Goal: Contribute content: Contribute content

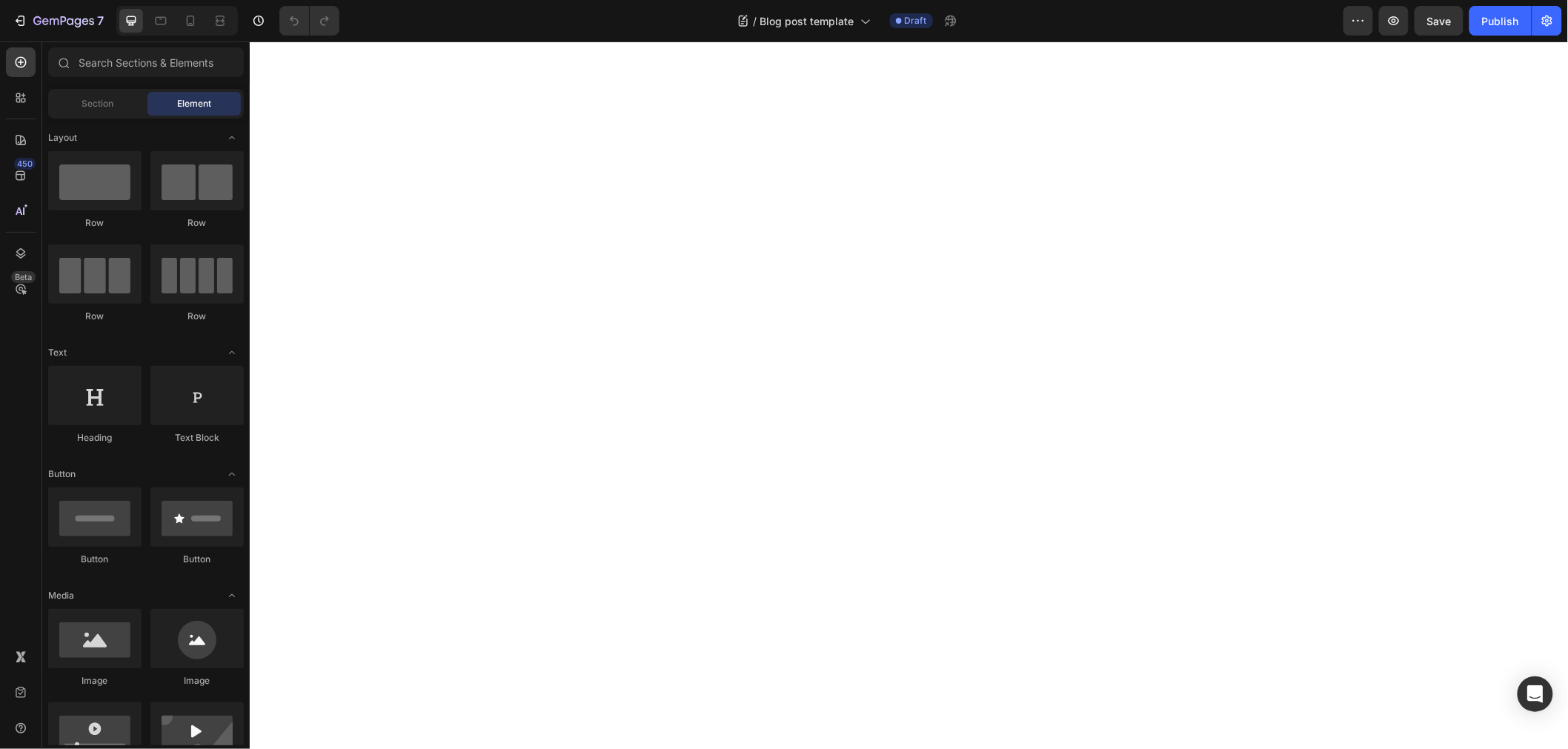
click at [19, 15] on icon "button" at bounding box center [20, 20] width 15 height 15
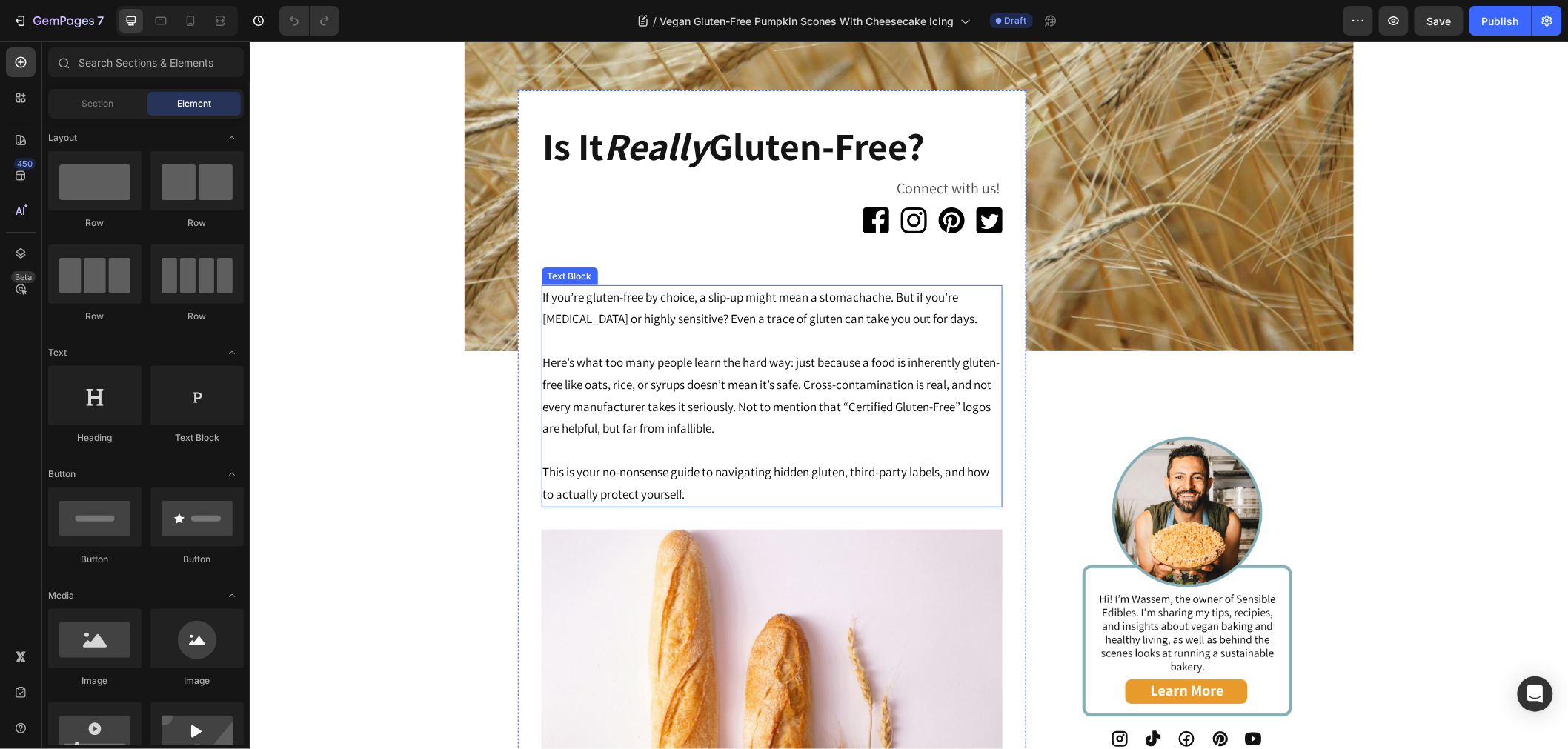
click at [843, 366] on span "Here’s what too many people learn the hard way: just because a food is inherent…" at bounding box center [770, 394] width 457 height 83
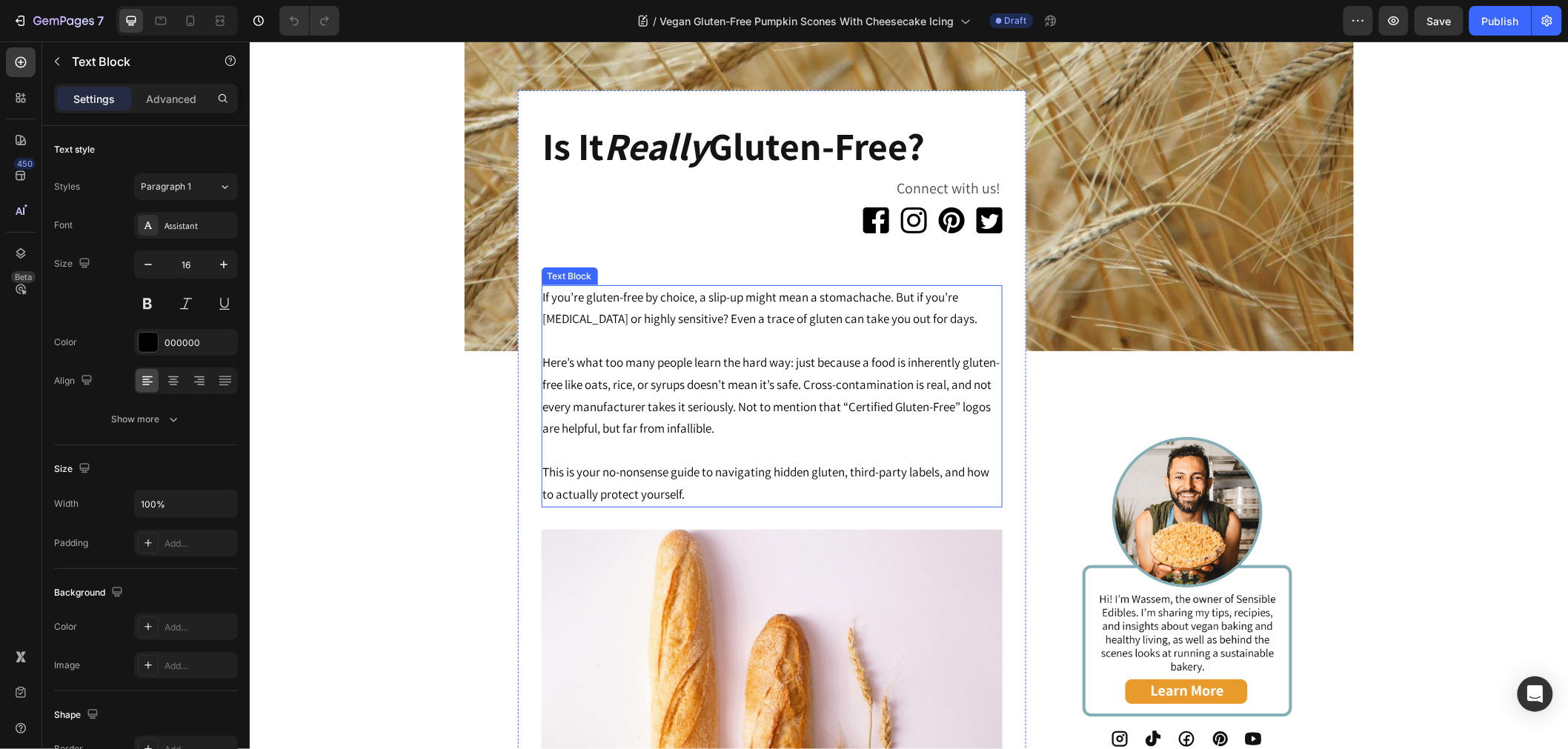
click at [685, 472] on span "This is your no-nonsense guide to navigating hidden gluten, third-party labels,…" at bounding box center [765, 483] width 446 height 39
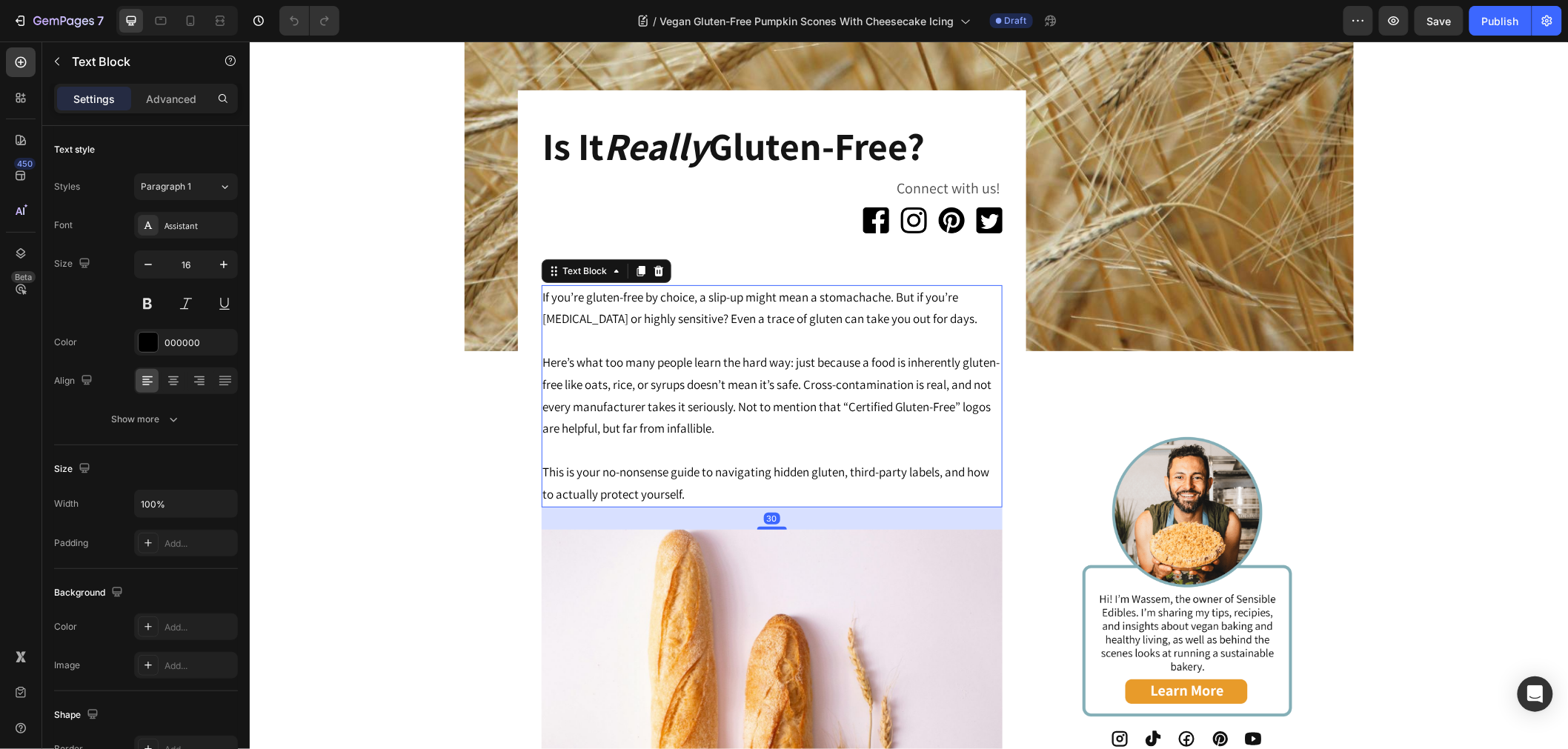
click at [682, 488] on p "This is your no-nonsense guide to navigating hidden gluten, third-party labels,…" at bounding box center [770, 471] width 457 height 65
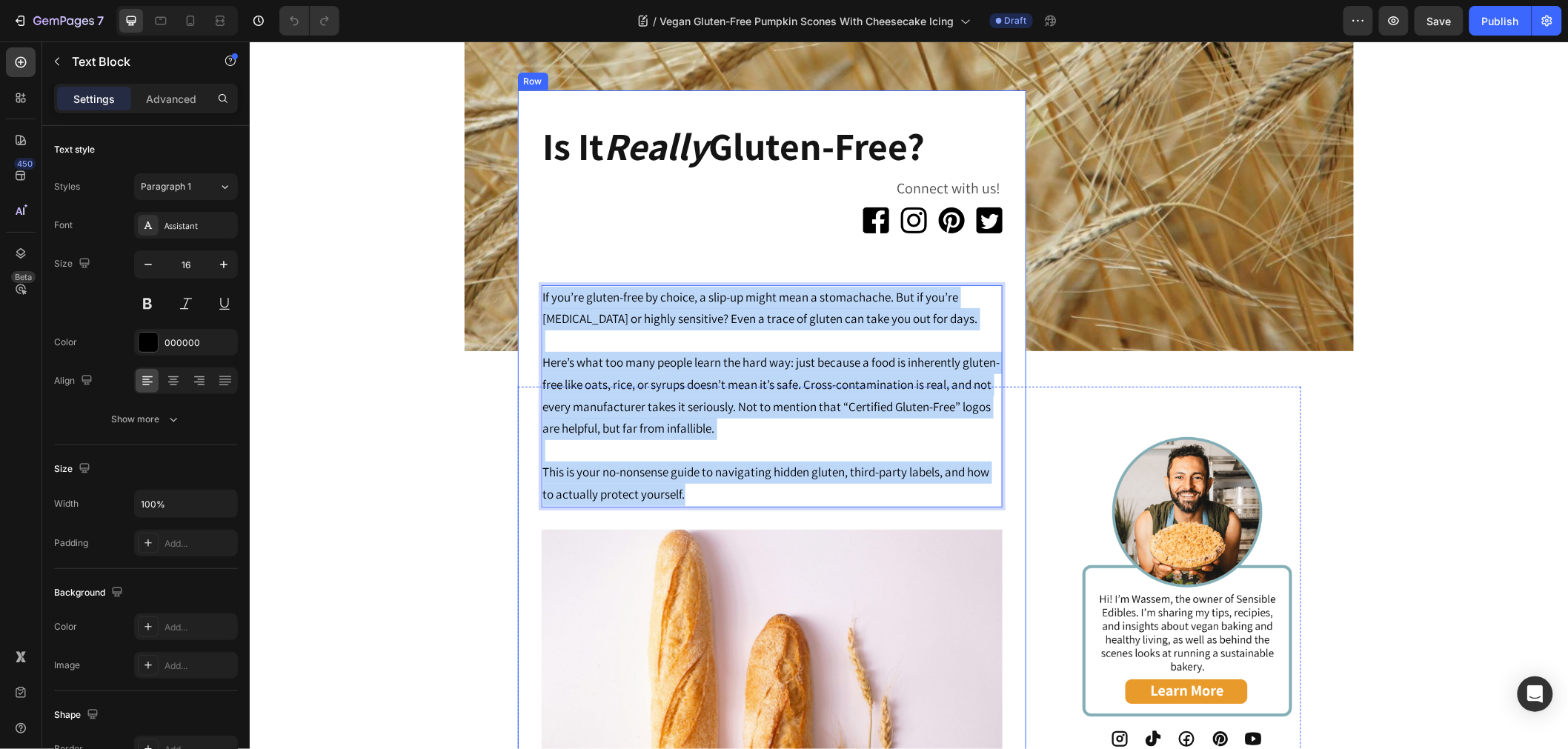
drag, startPoint x: 686, startPoint y: 487, endPoint x: 510, endPoint y: 285, distance: 267.9
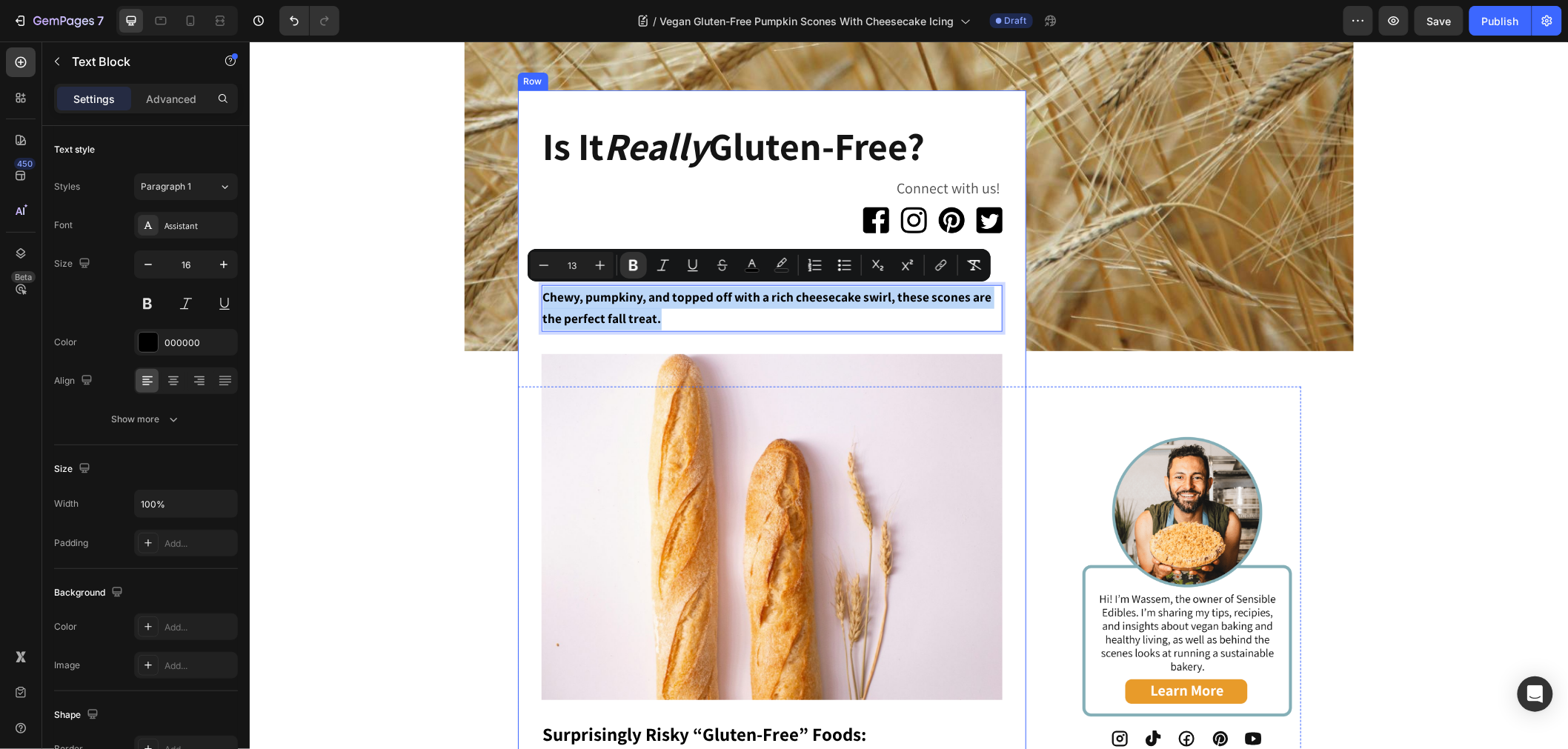
drag, startPoint x: 656, startPoint y: 318, endPoint x: 523, endPoint y: 284, distance: 137.3
click at [626, 261] on icon "Editor contextual toolbar" at bounding box center [634, 265] width 15 height 15
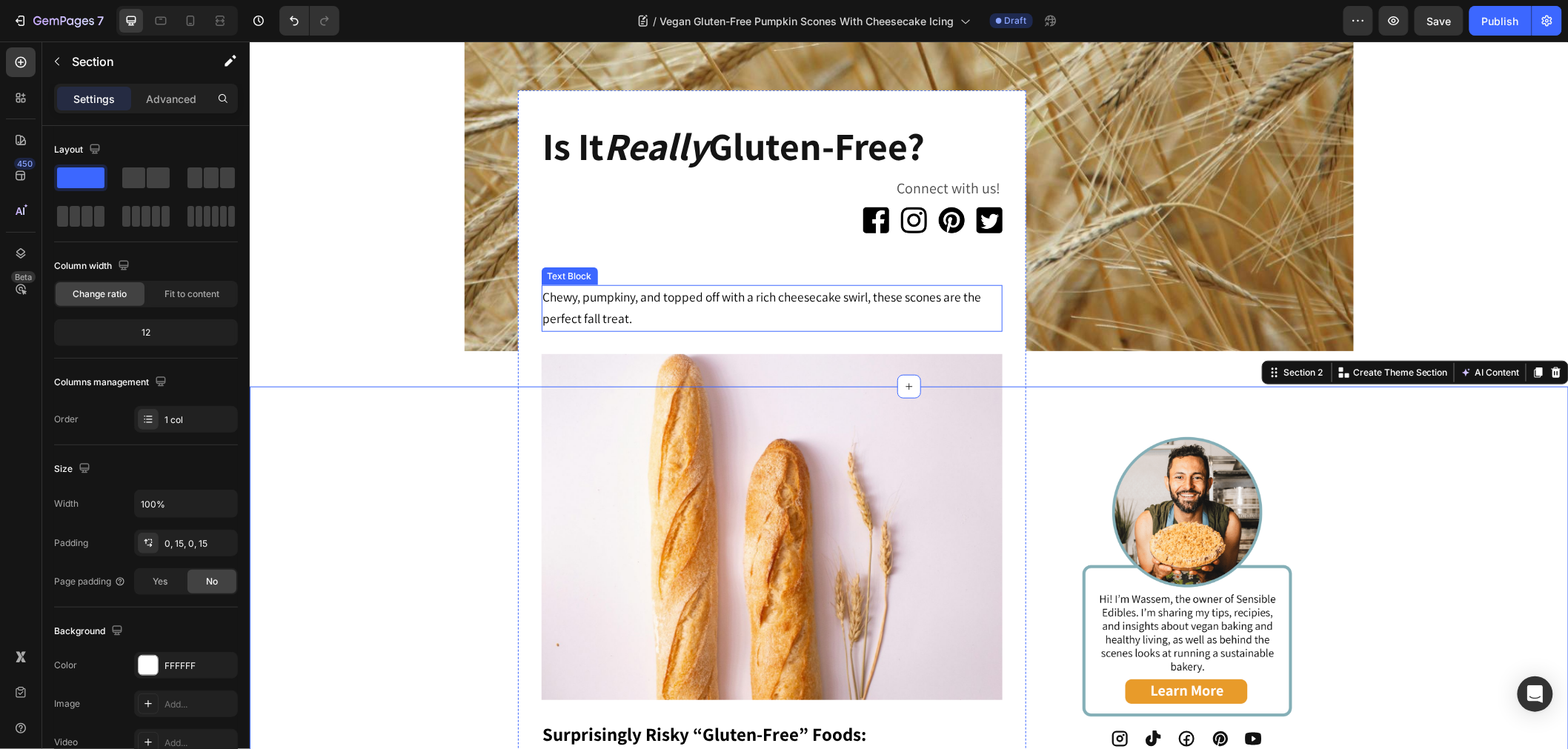
click at [618, 296] on span "Chewy, pumpkiny, and topped off with a rich cheesecake swirl, these scones are …" at bounding box center [761, 307] width 439 height 39
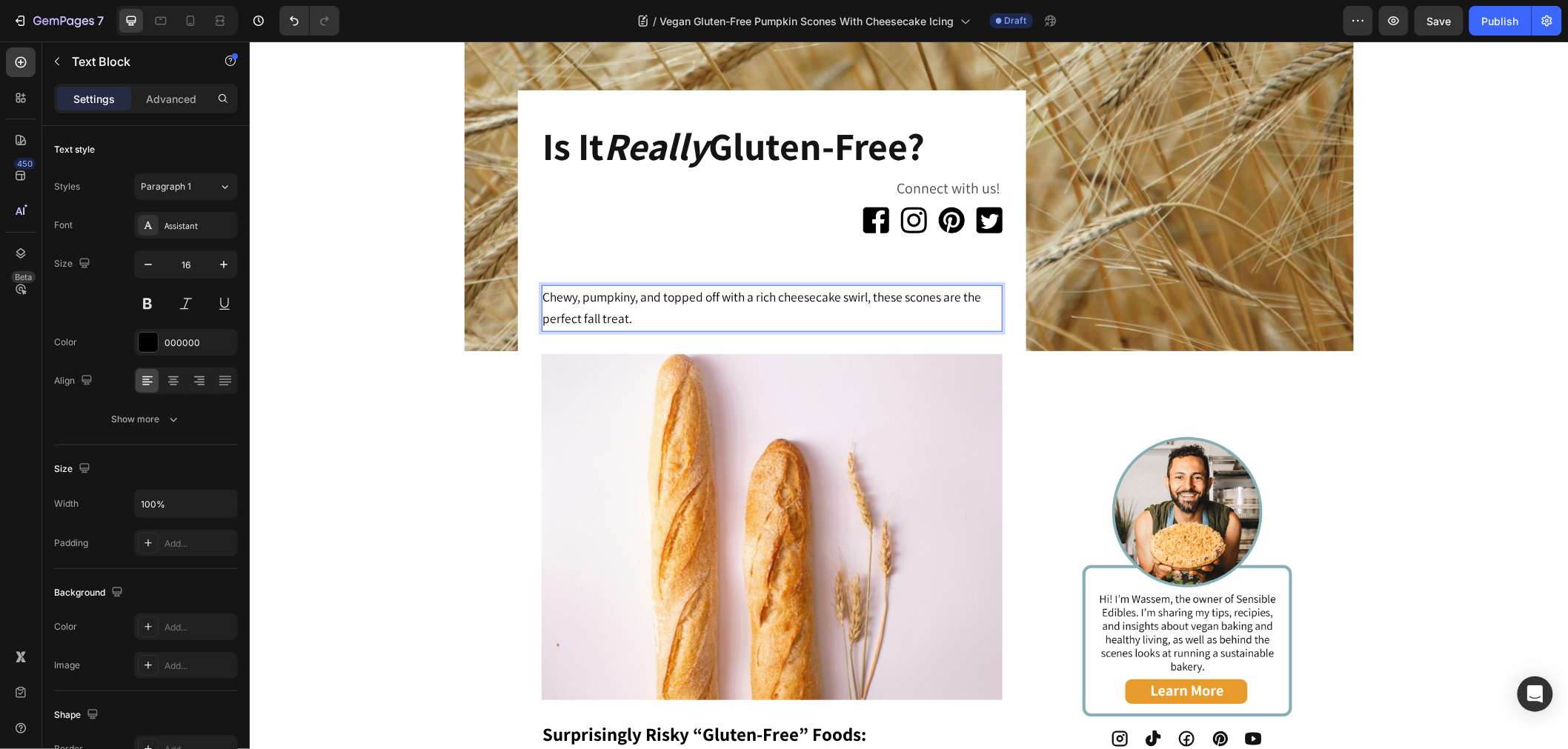
click at [632, 291] on span "Chewy, pumpkiny, and topped off with a rich cheesecake swirl, these scones are …" at bounding box center [761, 307] width 439 height 39
click at [629, 294] on span "Chewy, pumpkiny, and topped off with a rich cheesecake swirl, these scones are …" at bounding box center [761, 307] width 439 height 39
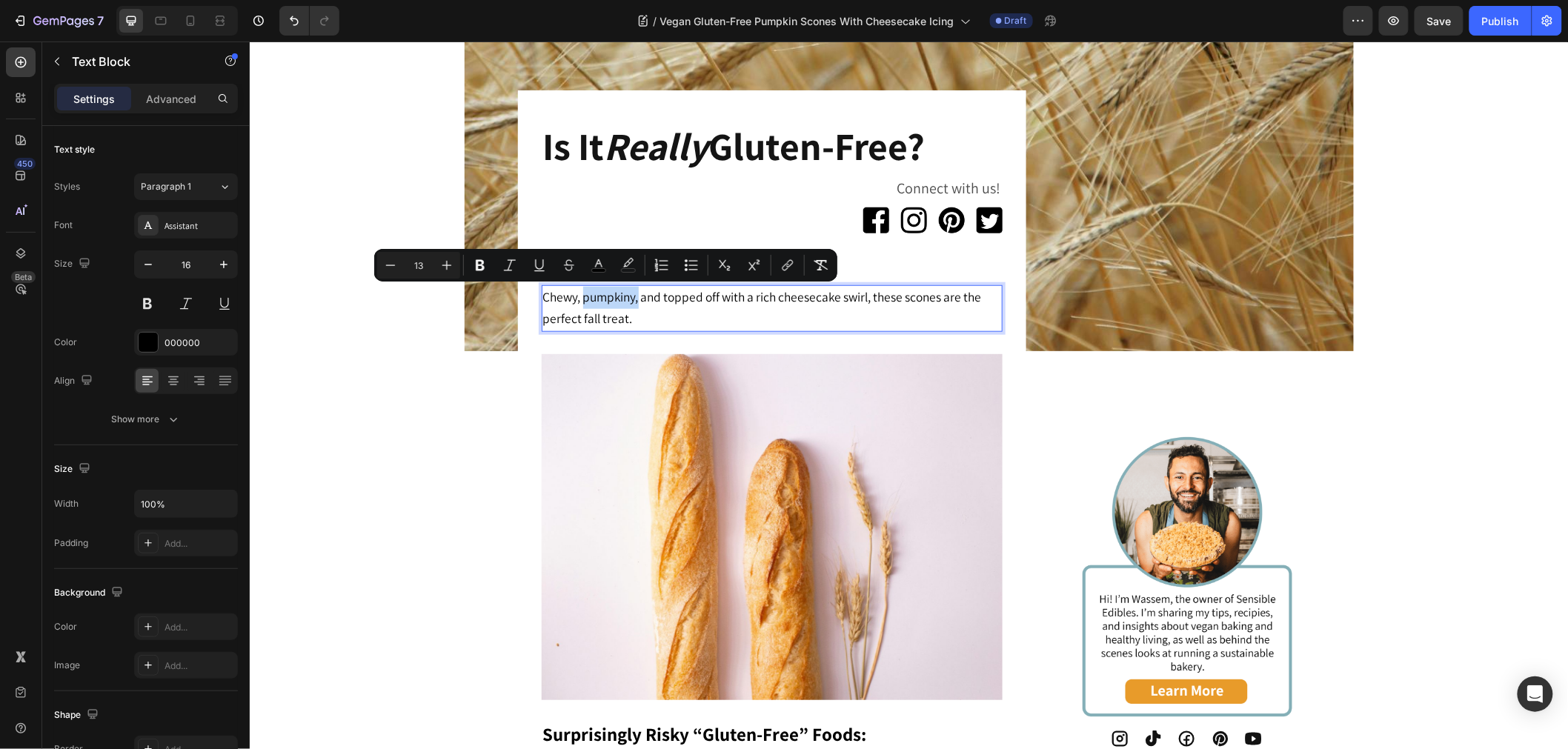
drag, startPoint x: 629, startPoint y: 296, endPoint x: 585, endPoint y: 300, distance: 44.2
click at [585, 300] on span "Chewy, pumpkiny, and topped off with a rich cheesecake swirl, these scones are …" at bounding box center [761, 307] width 439 height 39
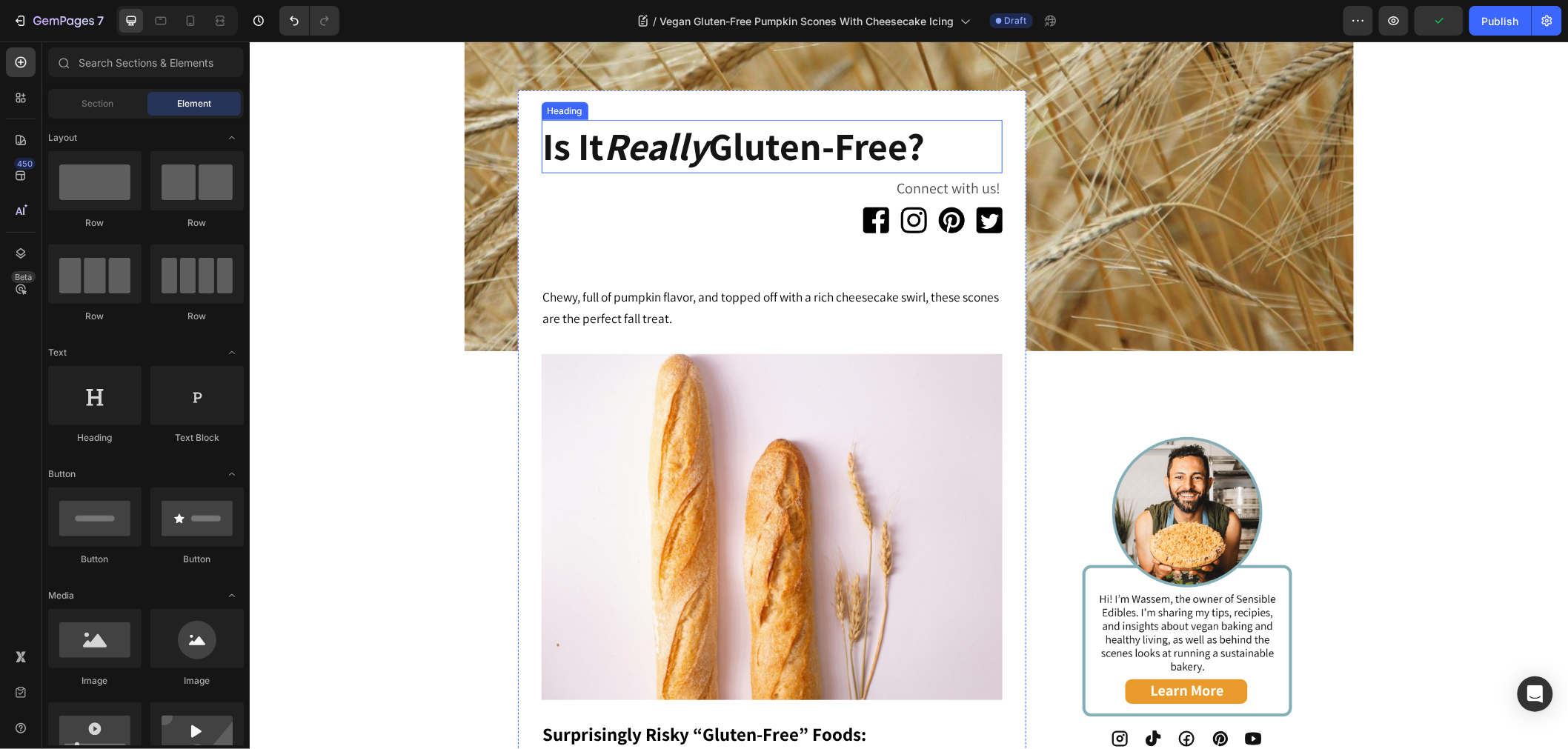
click at [767, 140] on h2 "Is It Really Gluten-Free?" at bounding box center [771, 146] width 461 height 53
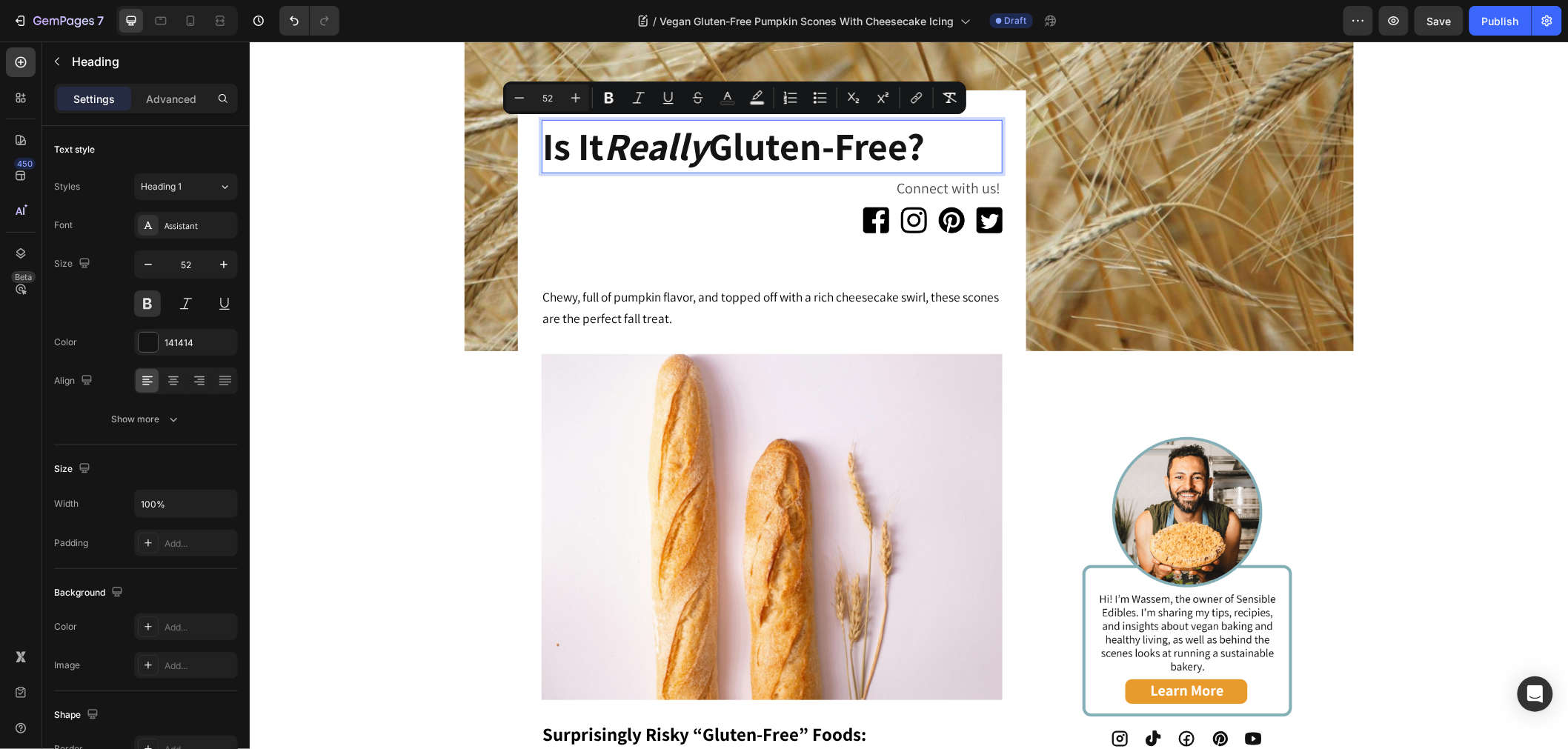
drag, startPoint x: 931, startPoint y: 138, endPoint x: 448, endPoint y: 112, distance: 483.7
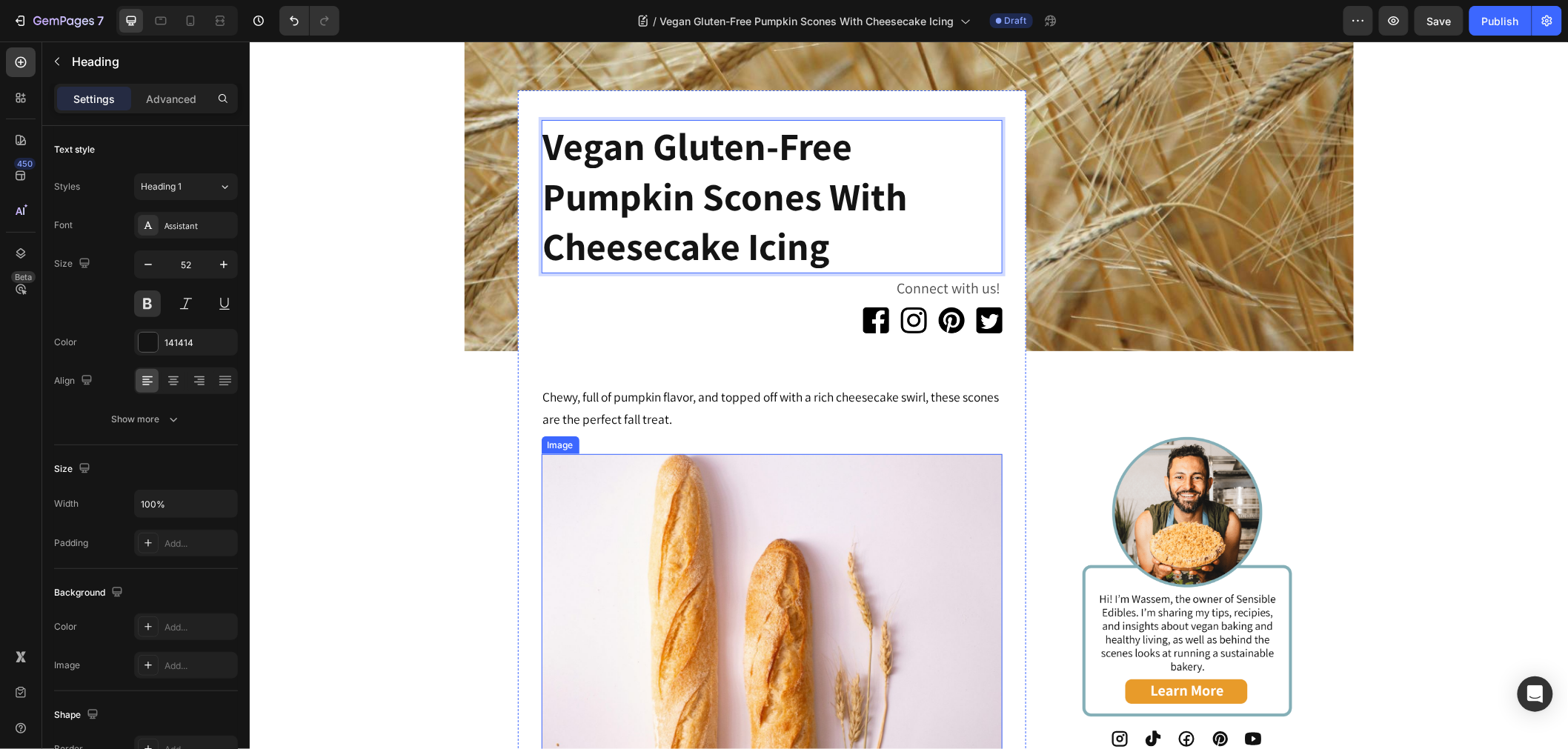
click at [815, 605] on img at bounding box center [771, 626] width 461 height 346
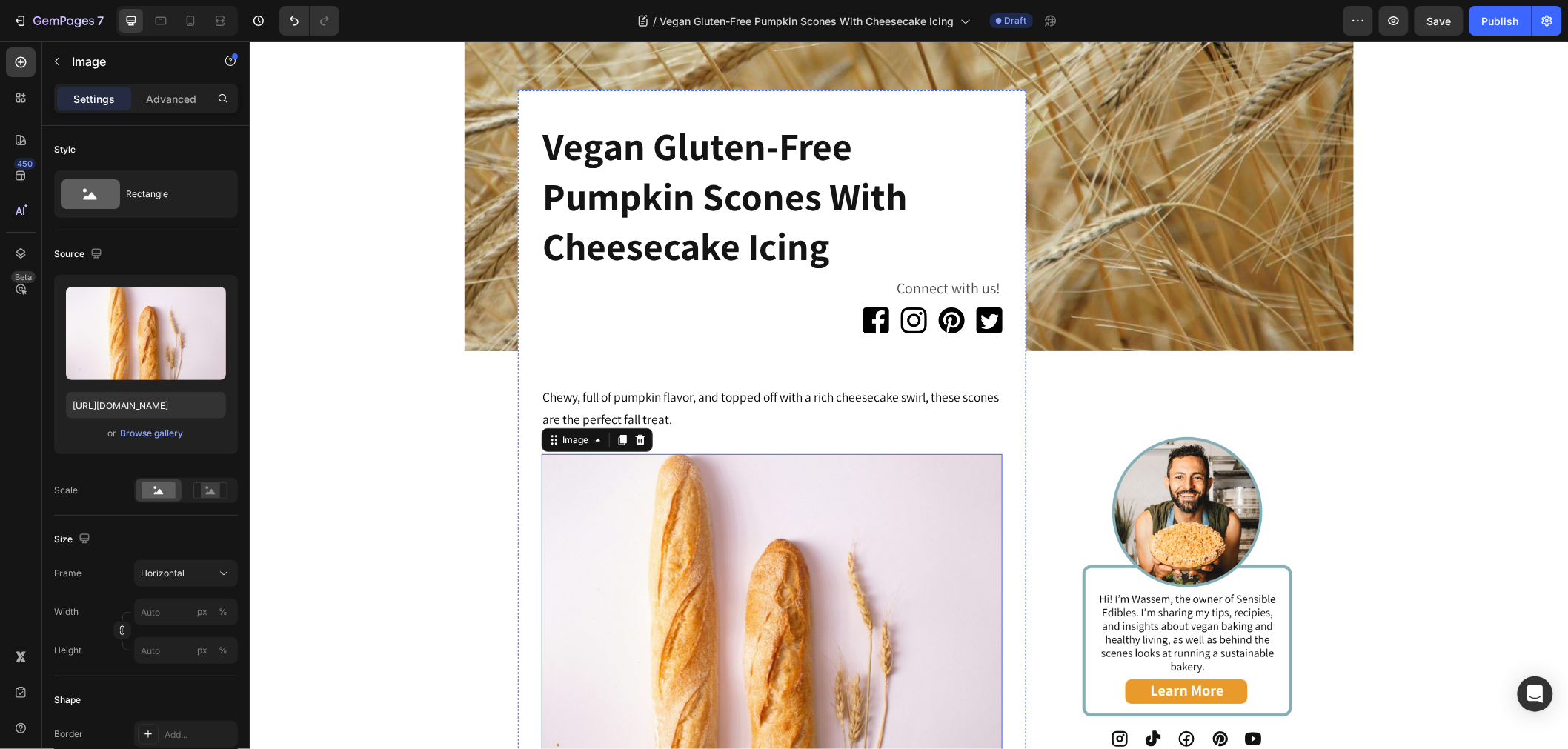
scroll to position [575, 0]
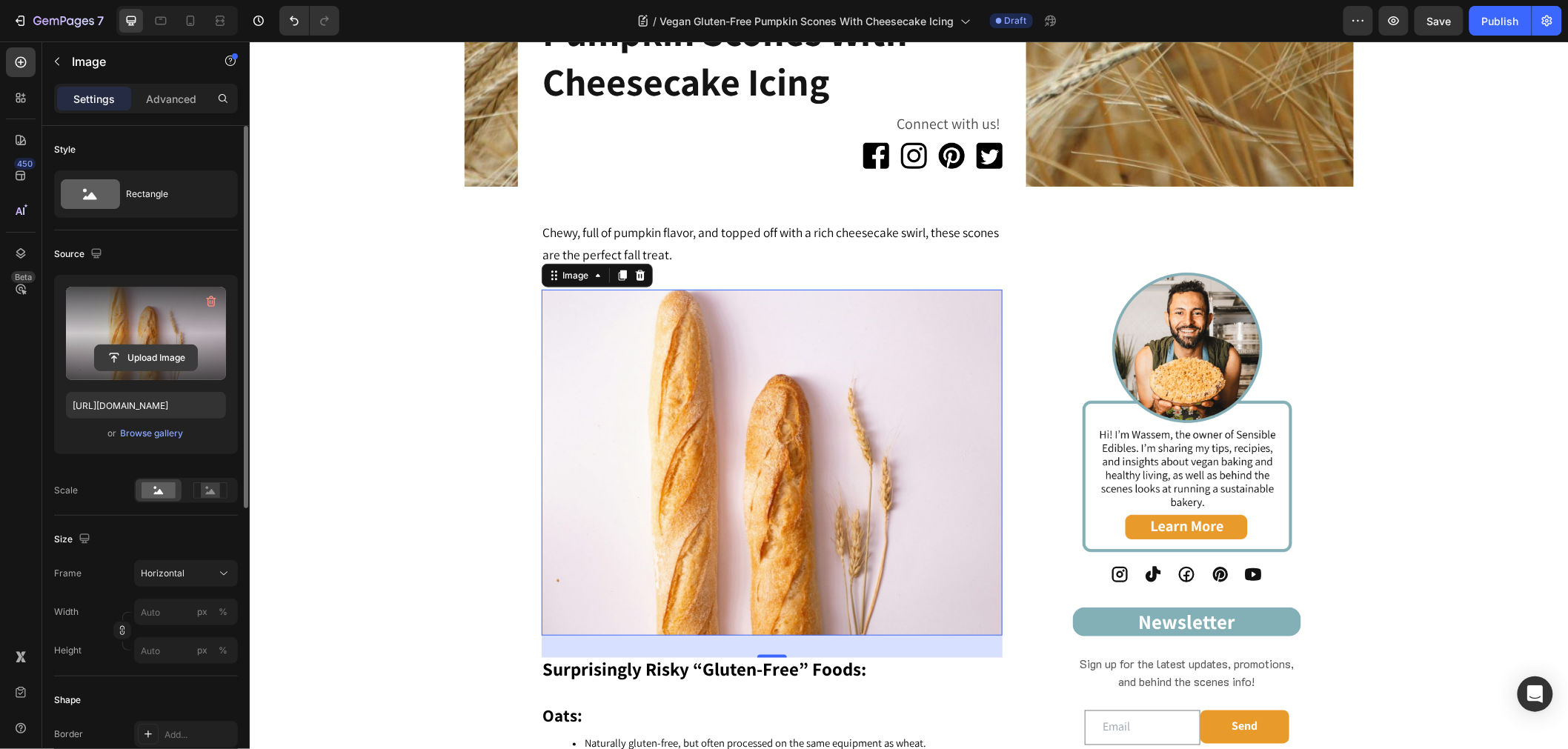
click at [148, 354] on input "file" at bounding box center [146, 357] width 102 height 25
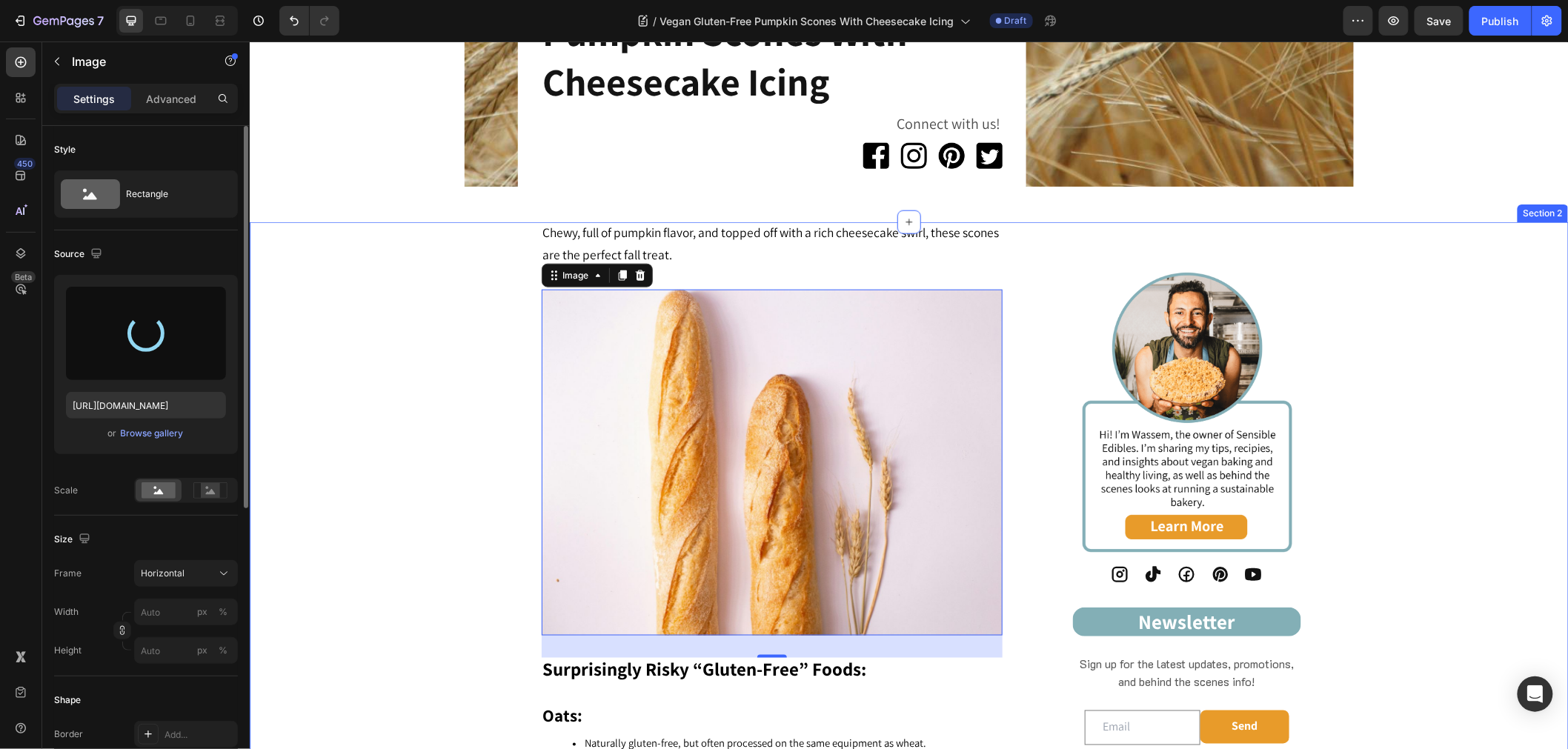
type input "https://cdn.shopify.com/s/files/1/0743/7382/4786/files/gempages_507326247945110…"
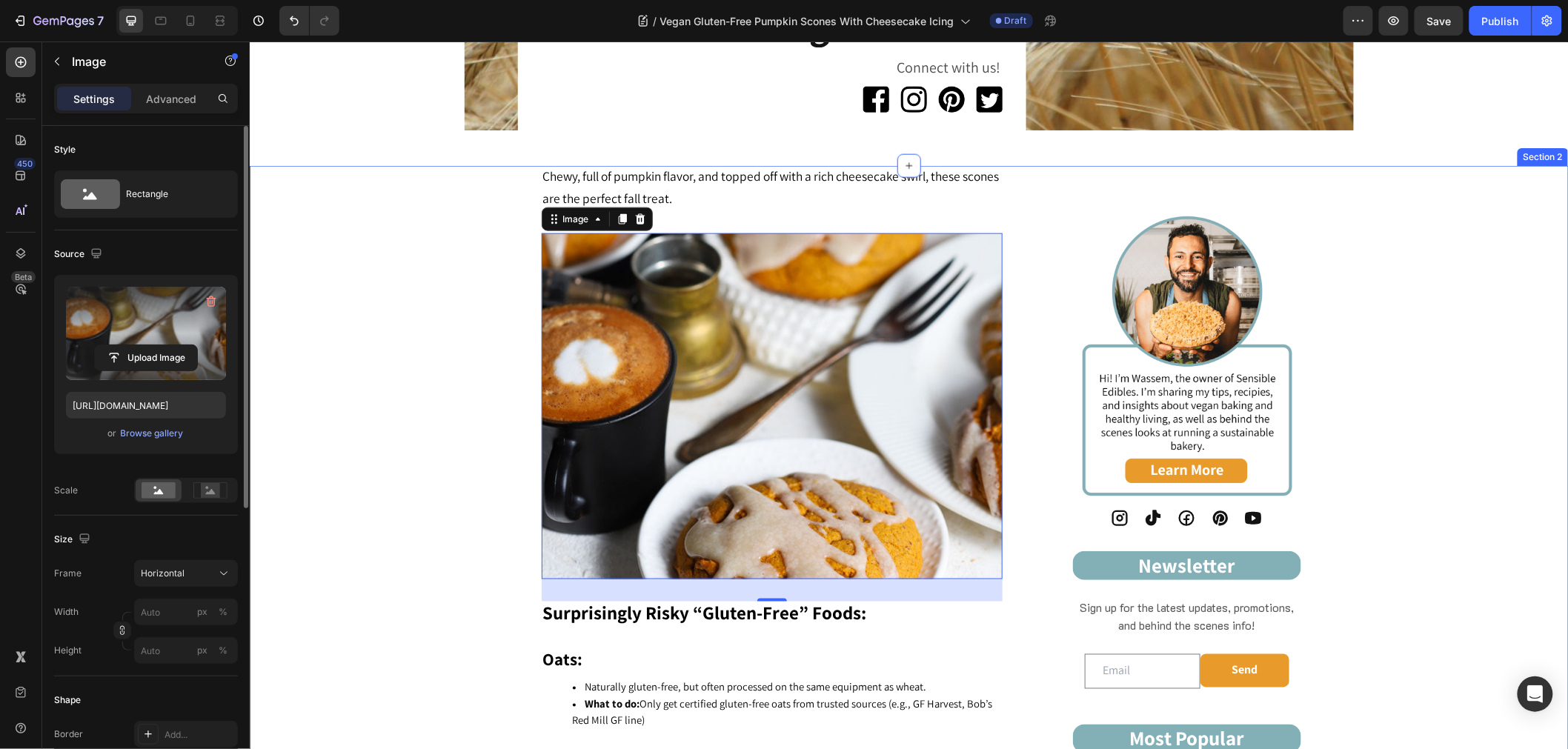
scroll to position [658, 0]
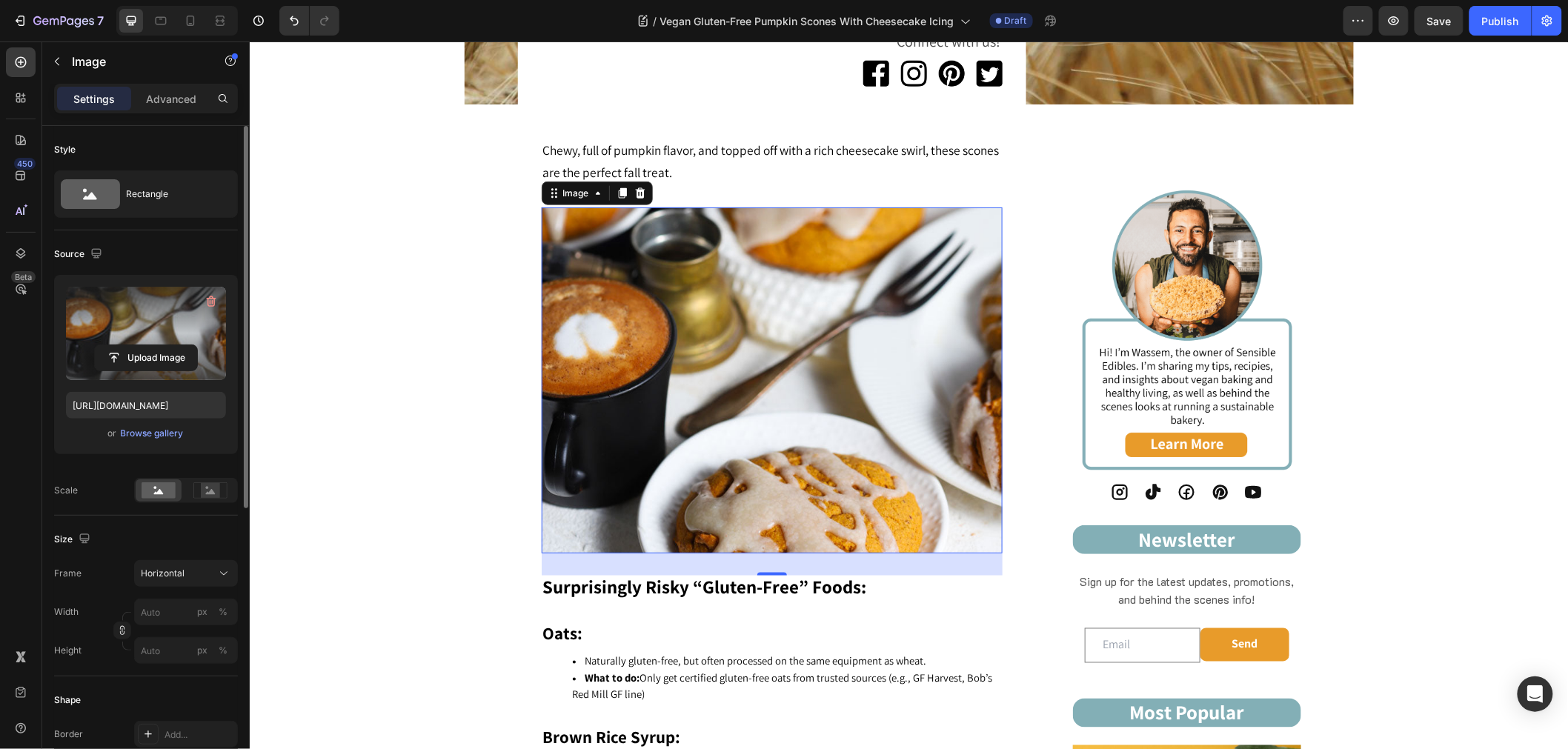
click at [741, 454] on img at bounding box center [771, 380] width 461 height 346
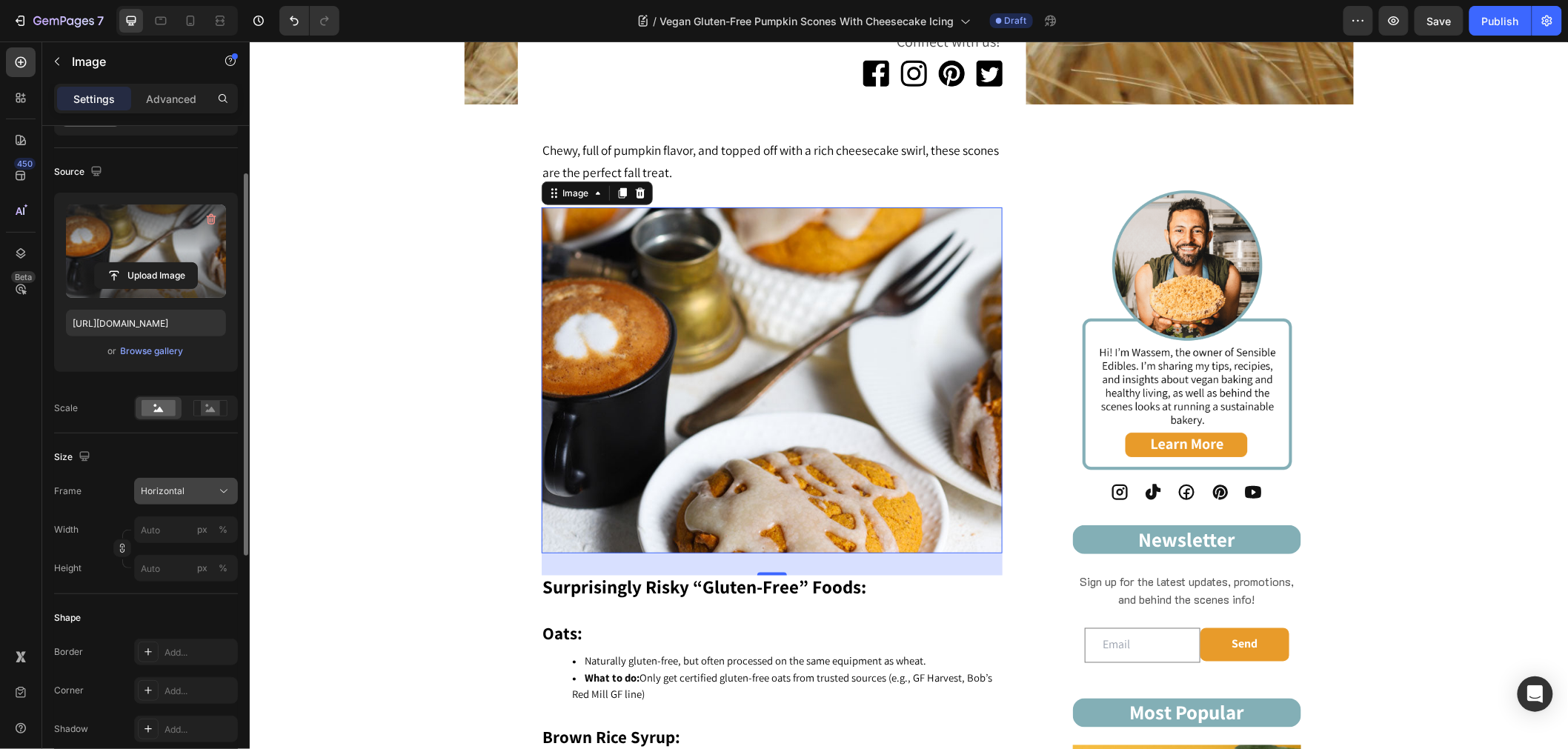
click at [226, 484] on icon at bounding box center [224, 491] width 15 height 15
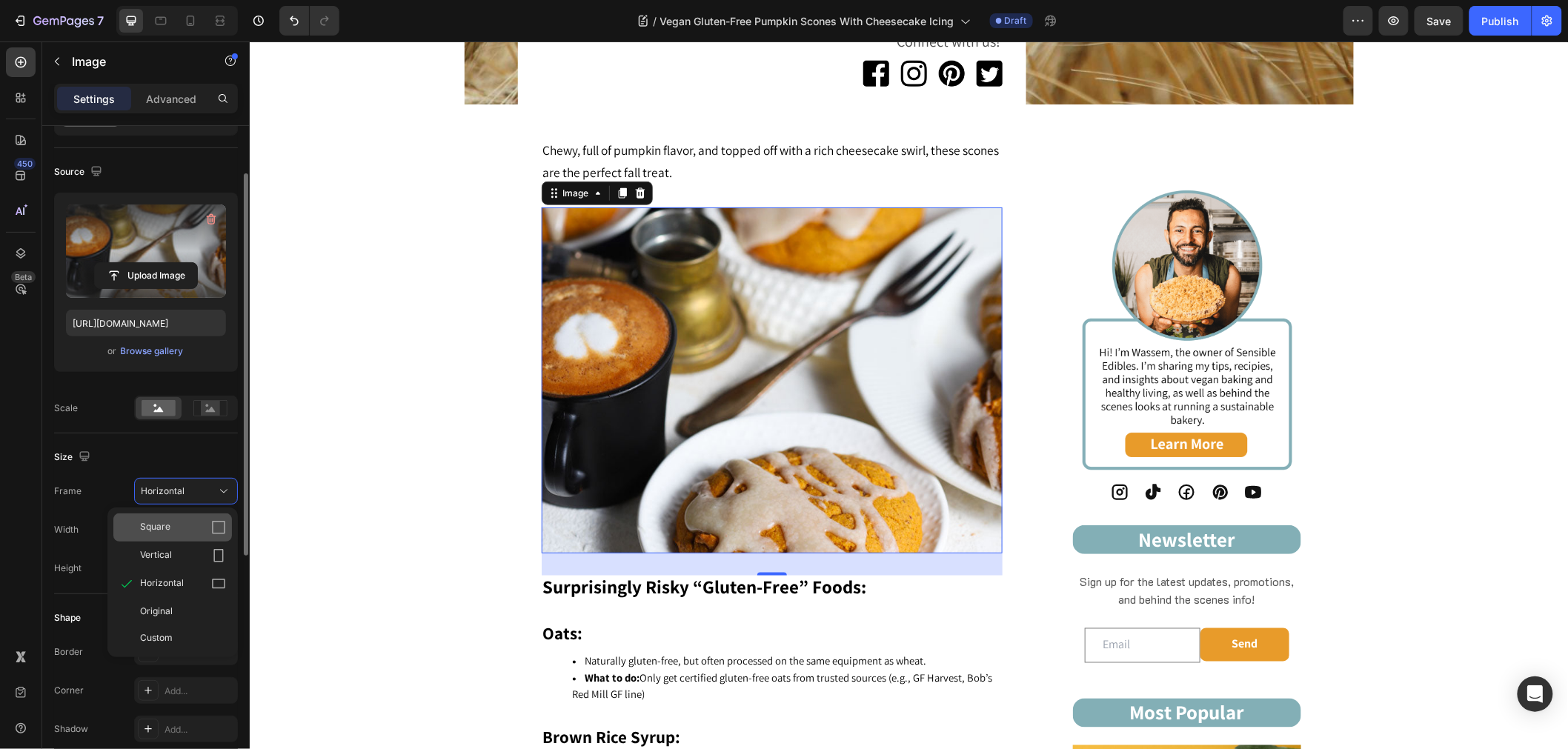
click at [174, 531] on div "Square" at bounding box center [183, 528] width 86 height 15
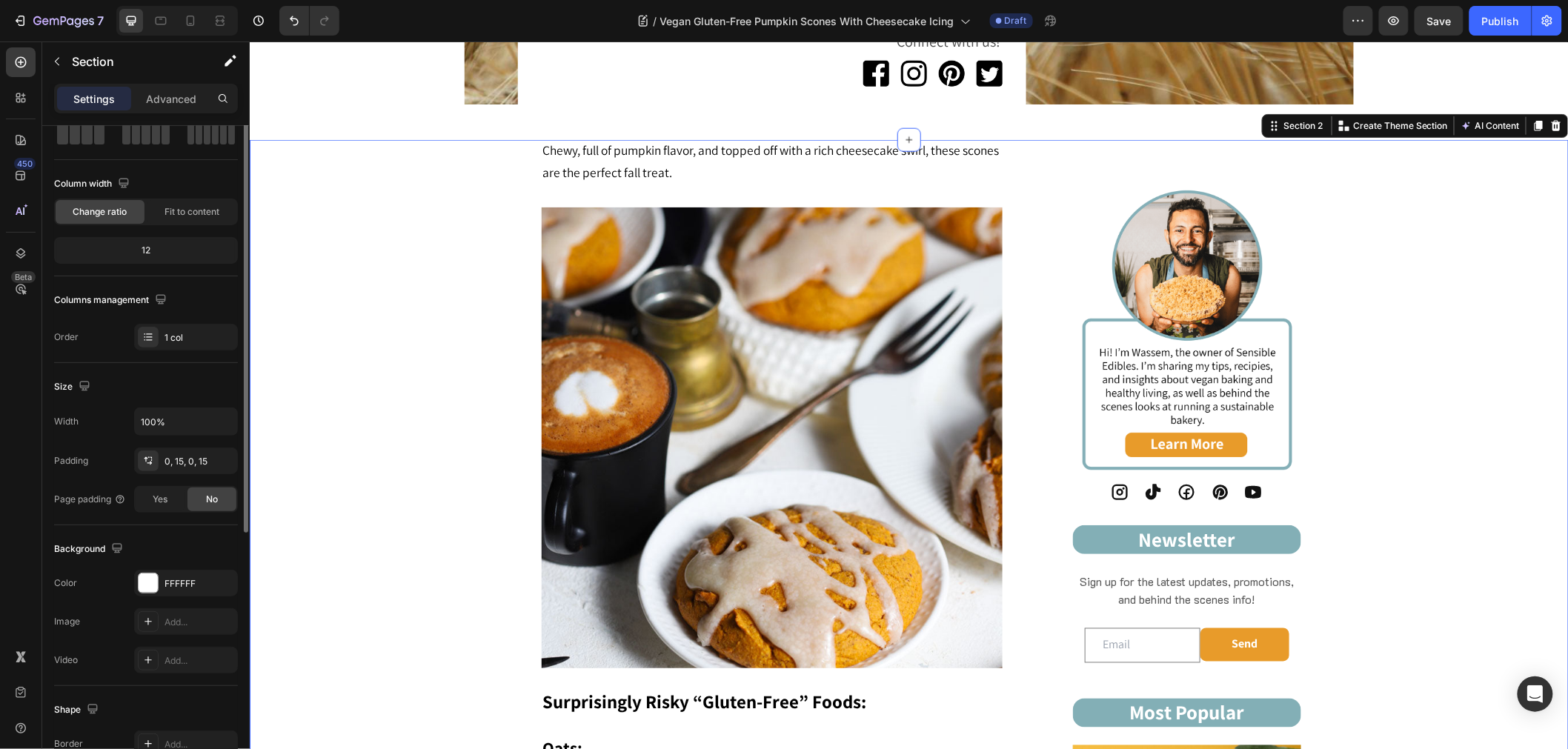
scroll to position [0, 0]
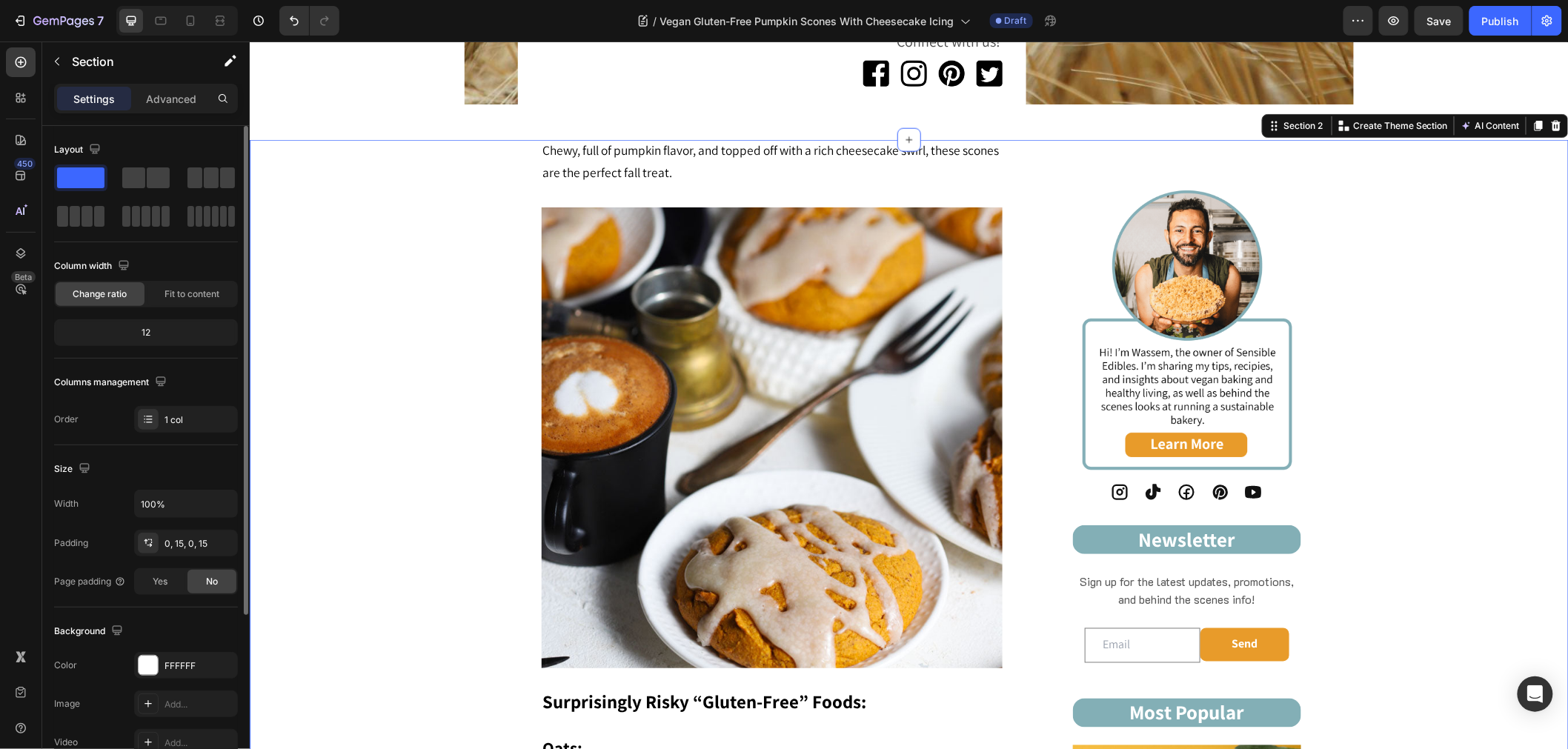
click at [751, 527] on img at bounding box center [771, 437] width 461 height 461
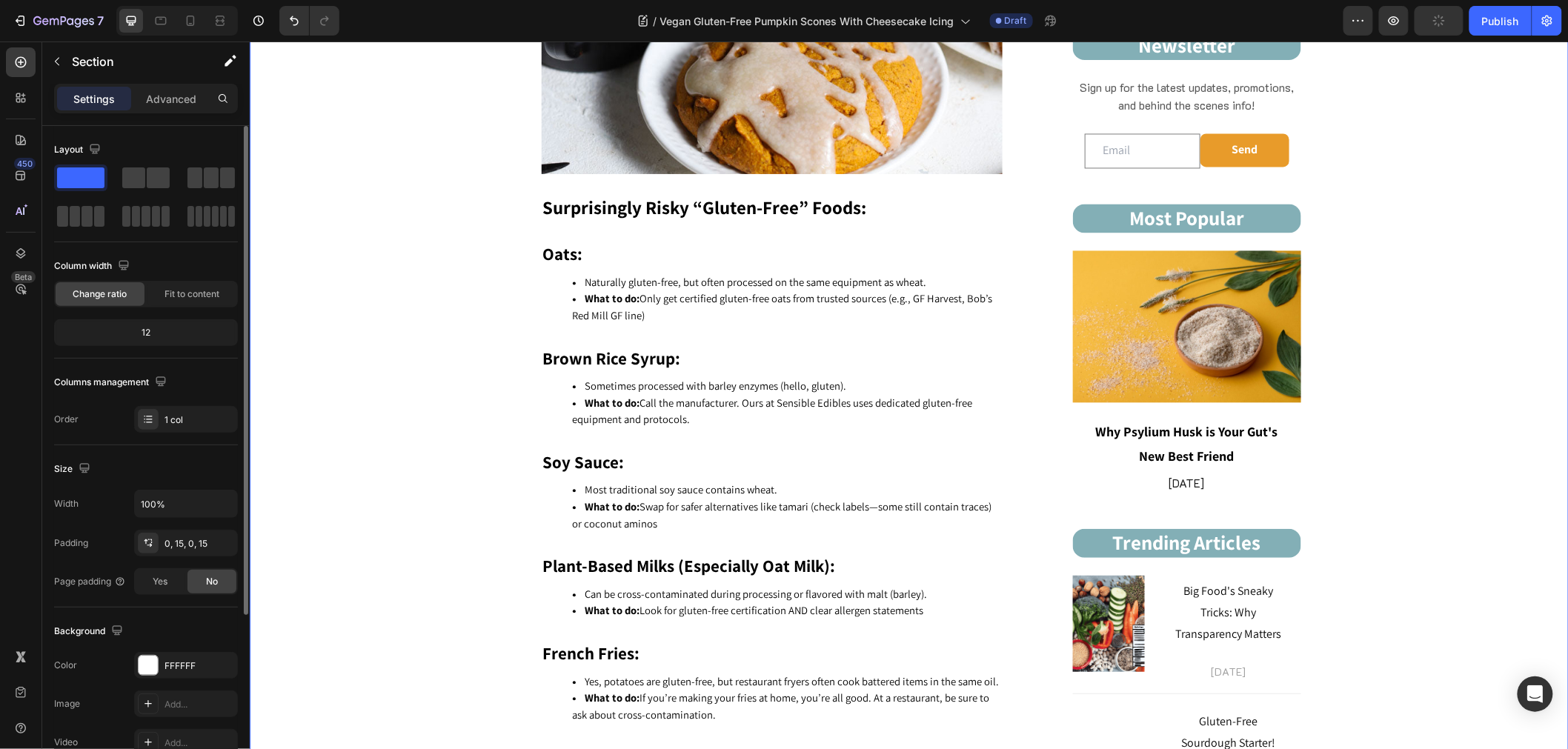
scroll to position [1400, 0]
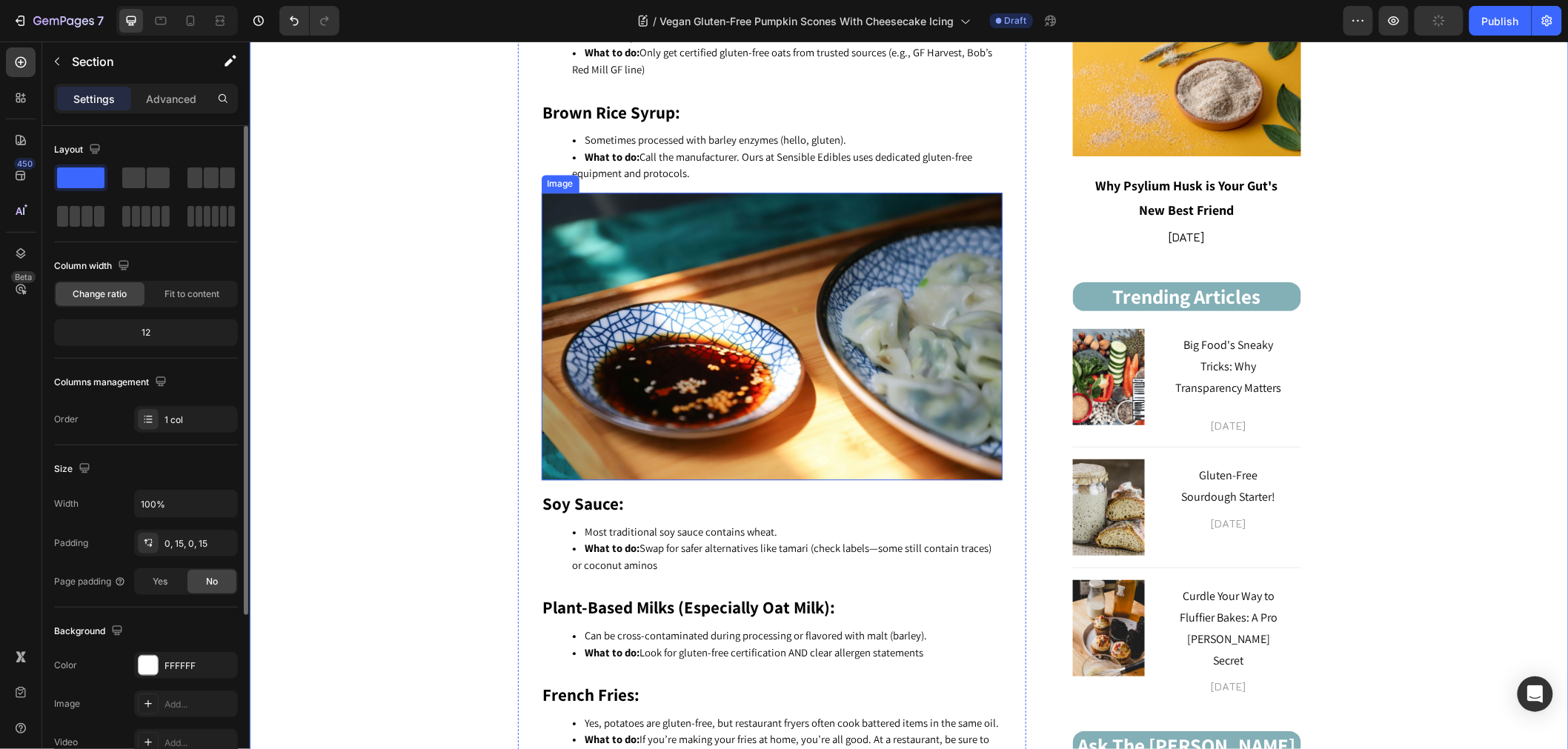
click at [815, 403] on img at bounding box center [771, 336] width 461 height 288
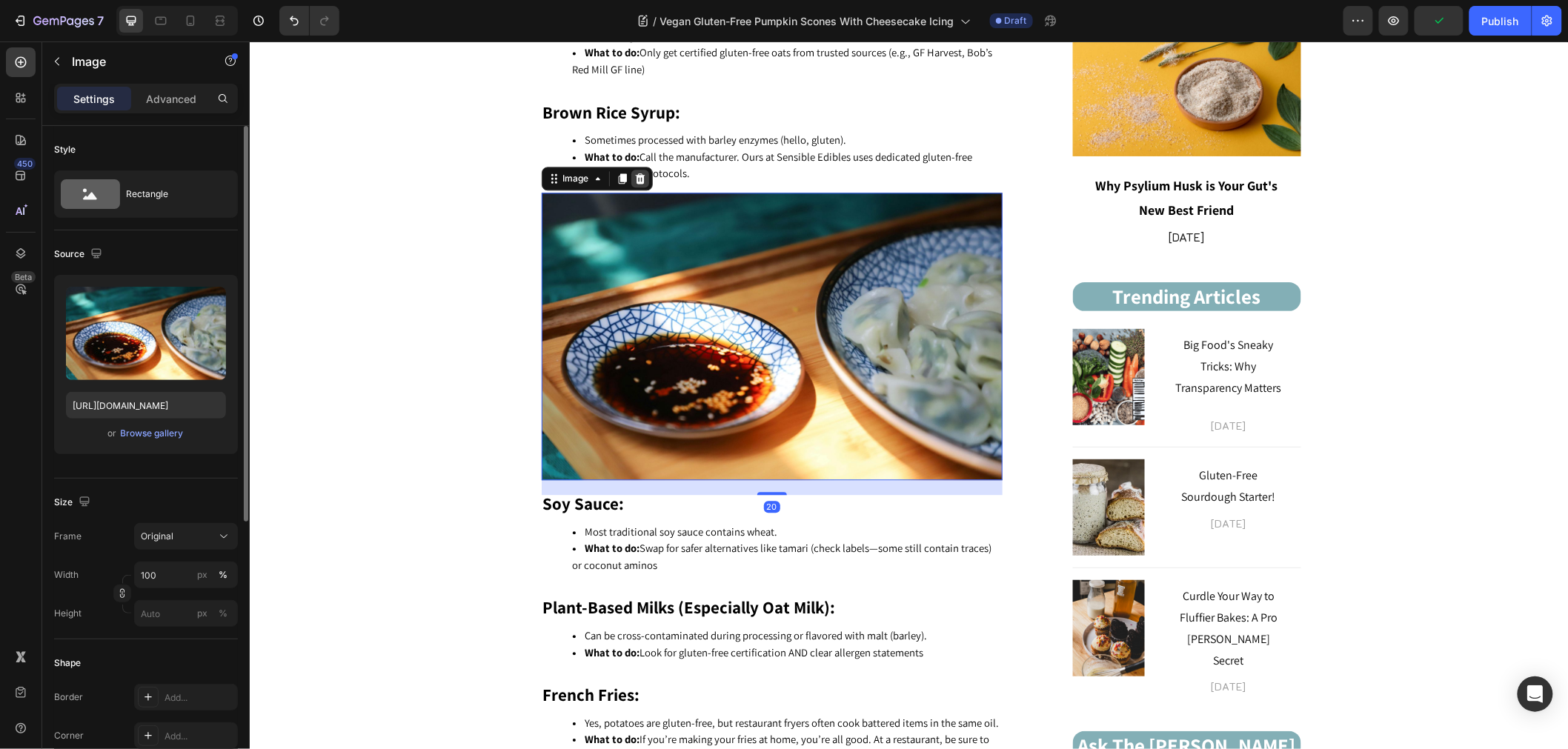
click at [634, 175] on icon at bounding box center [639, 177] width 12 height 12
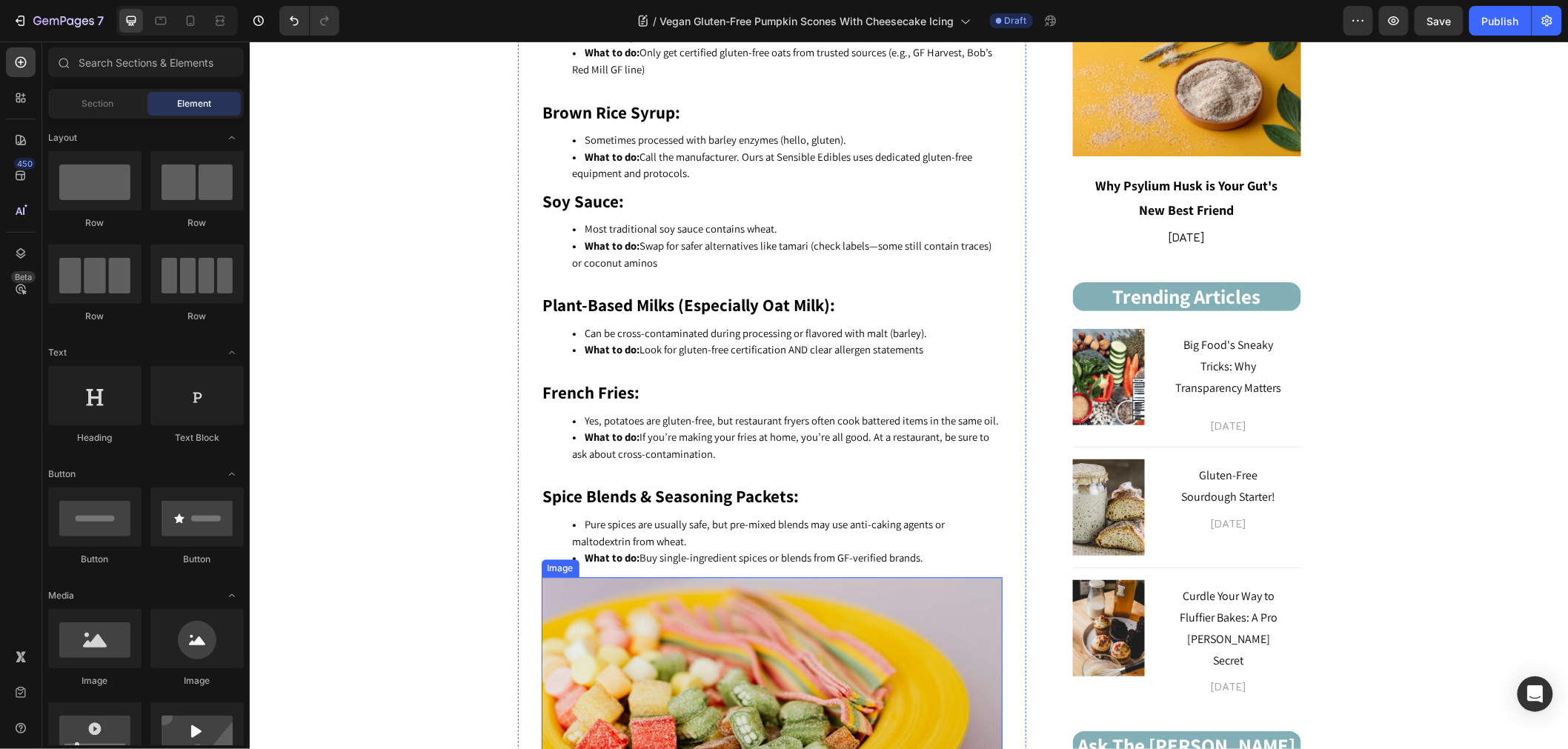
click at [744, 610] on img at bounding box center [771, 730] width 461 height 307
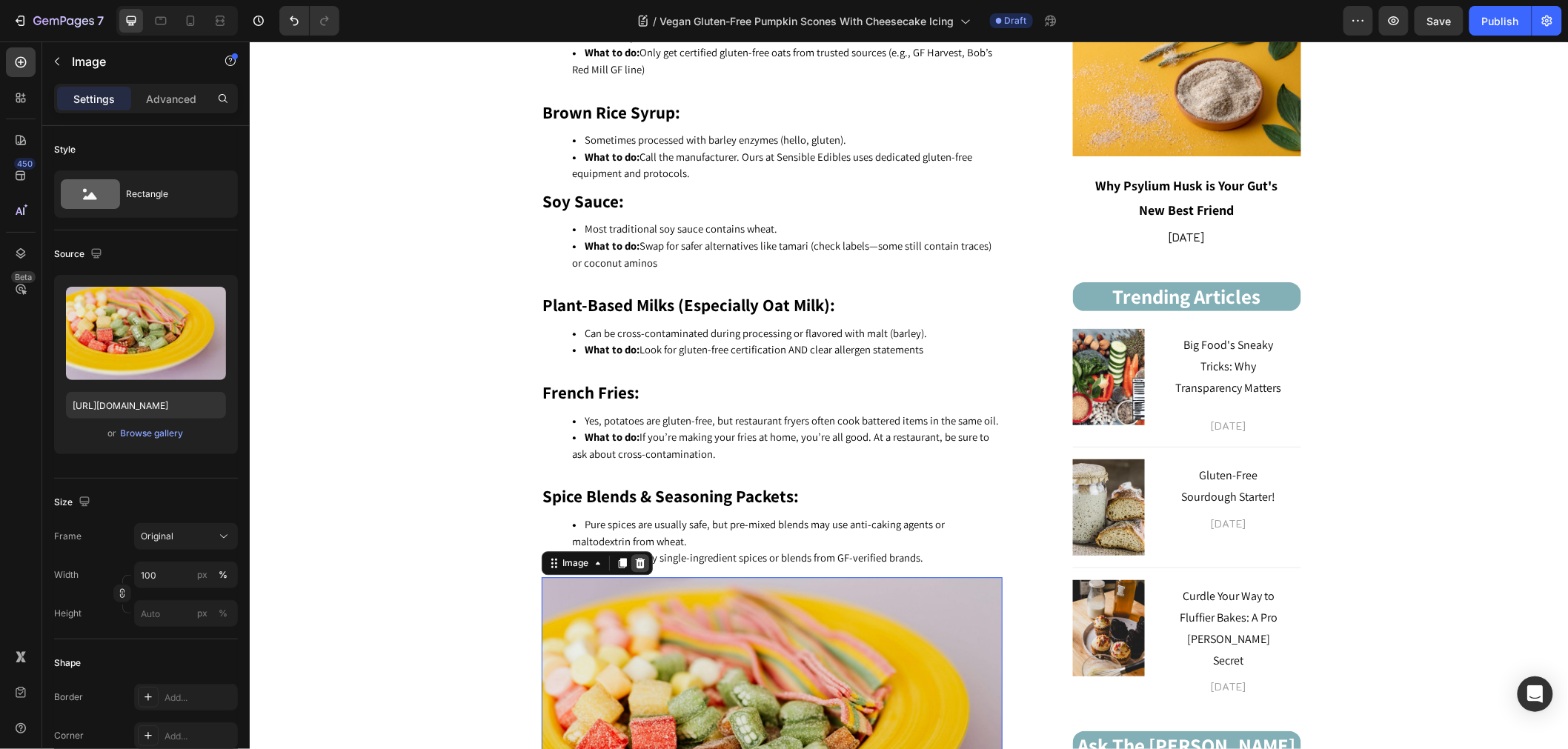
click at [634, 564] on icon at bounding box center [638, 562] width 9 height 10
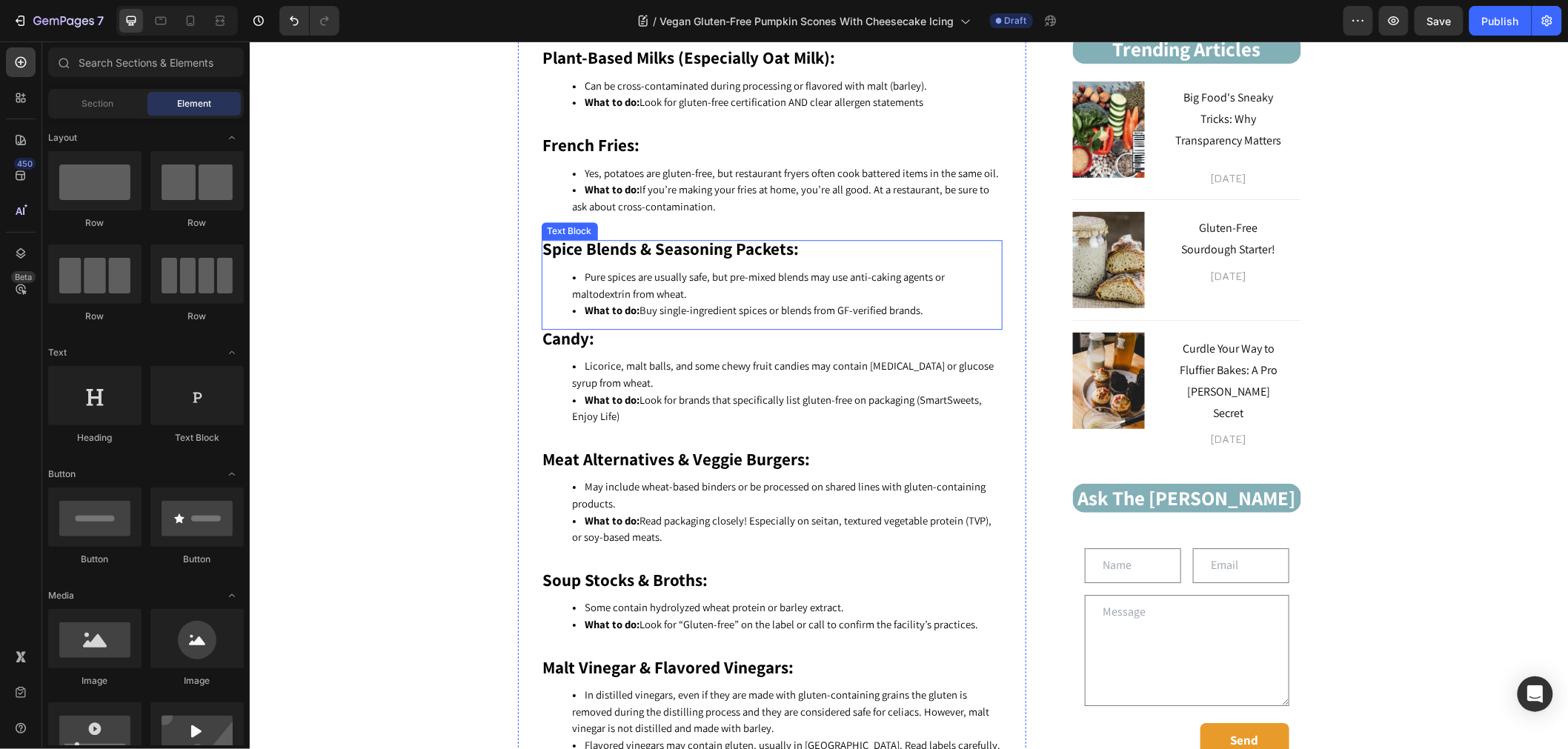
scroll to position [1976, 0]
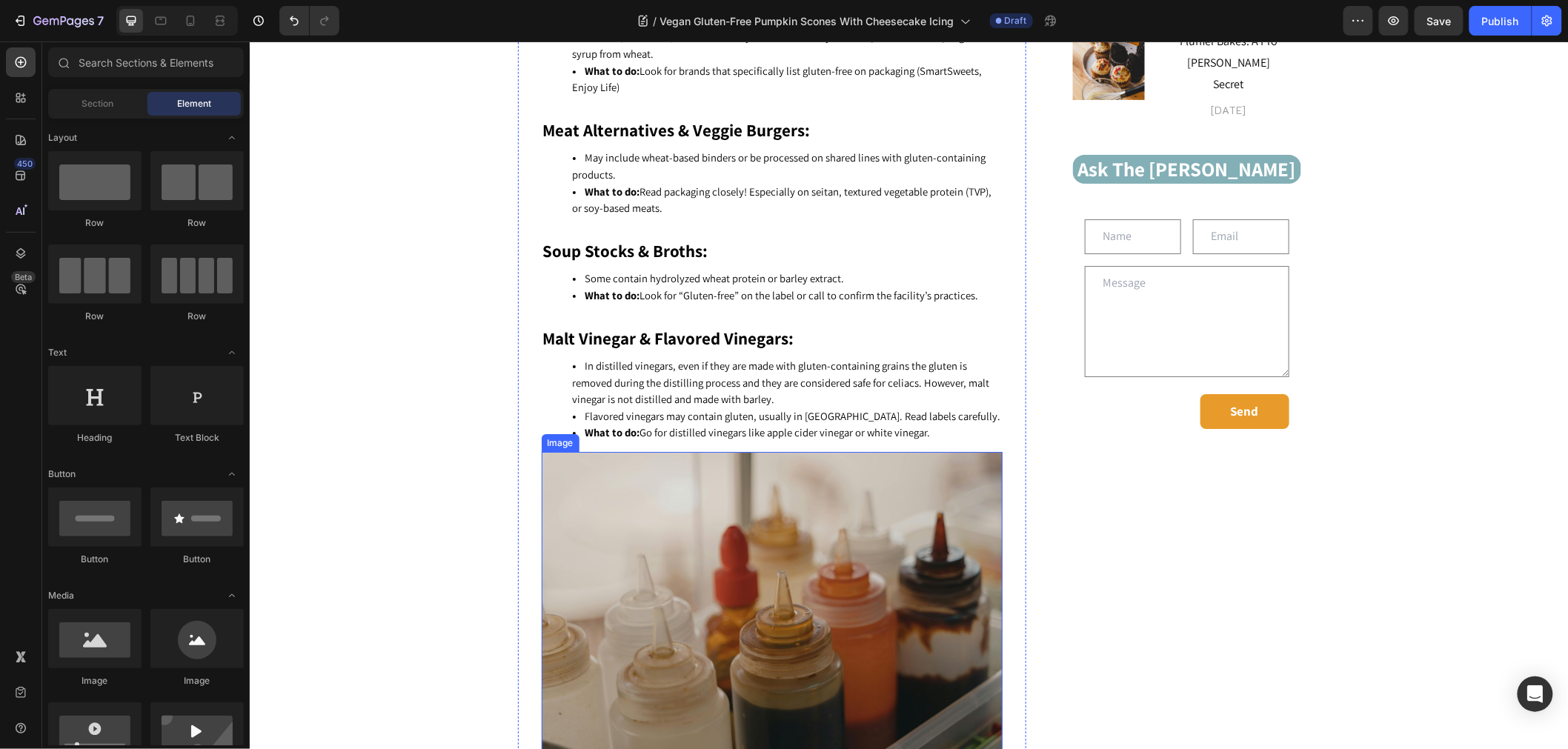
click at [652, 528] on img at bounding box center [771, 604] width 461 height 307
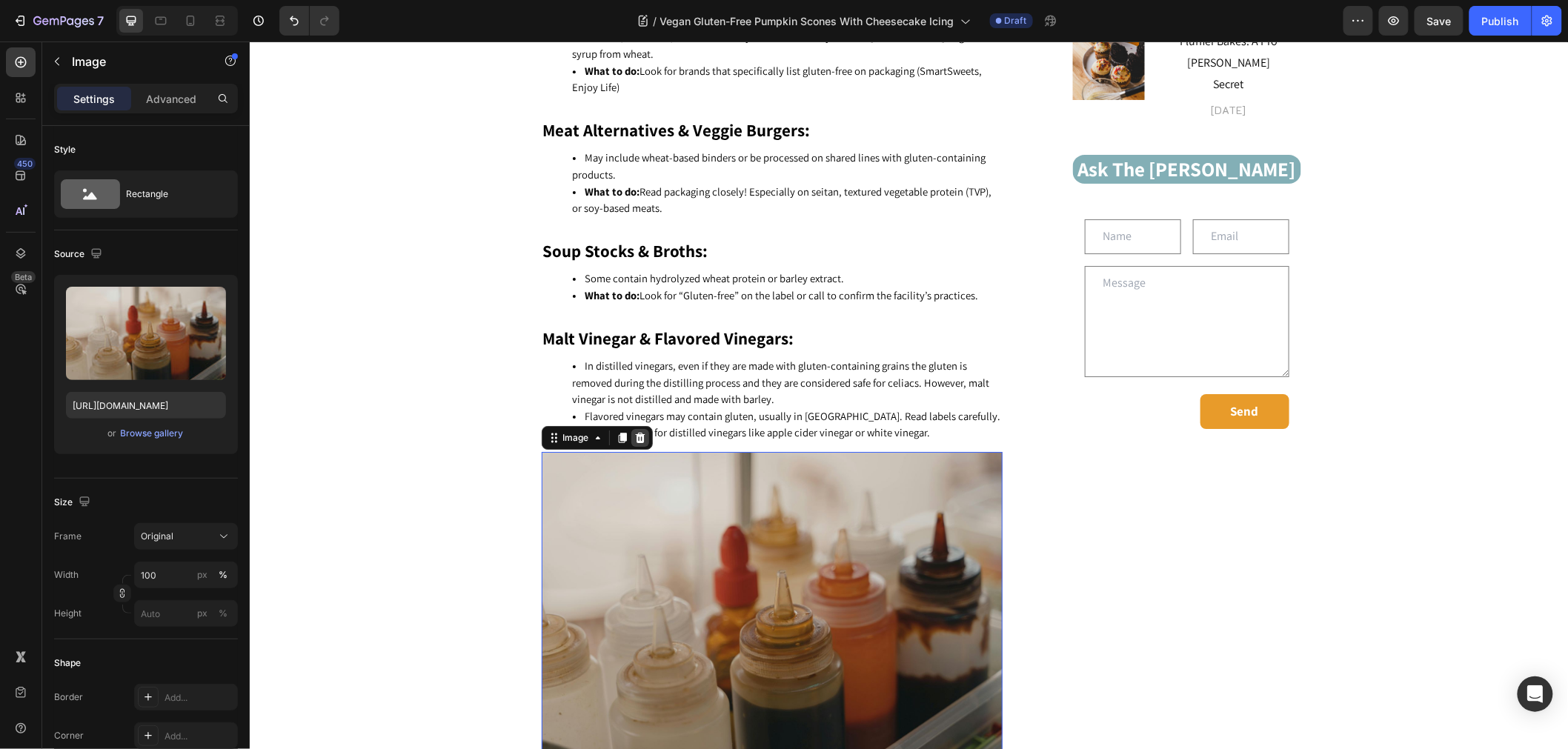
click at [634, 443] on icon at bounding box center [639, 437] width 12 height 12
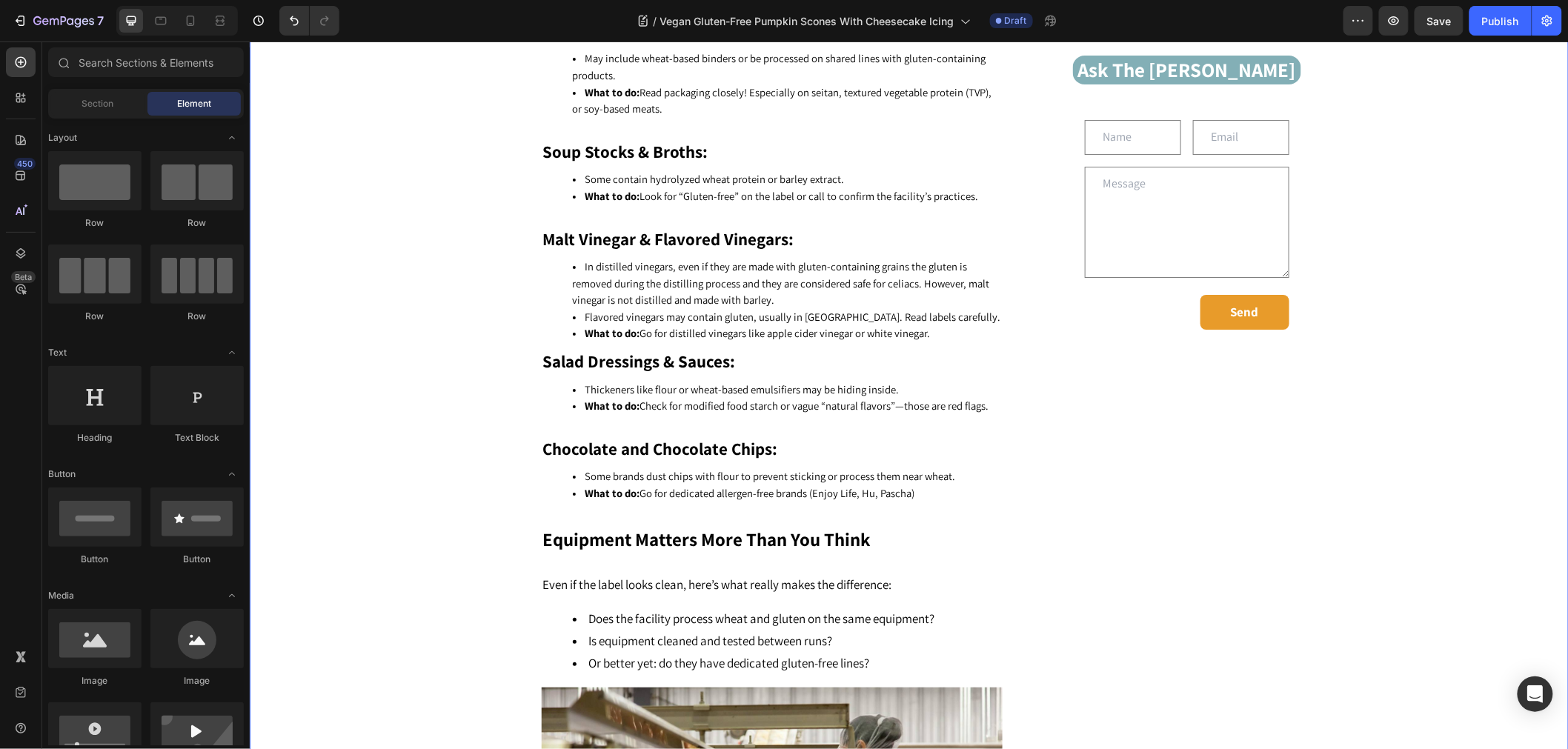
scroll to position [2388, 0]
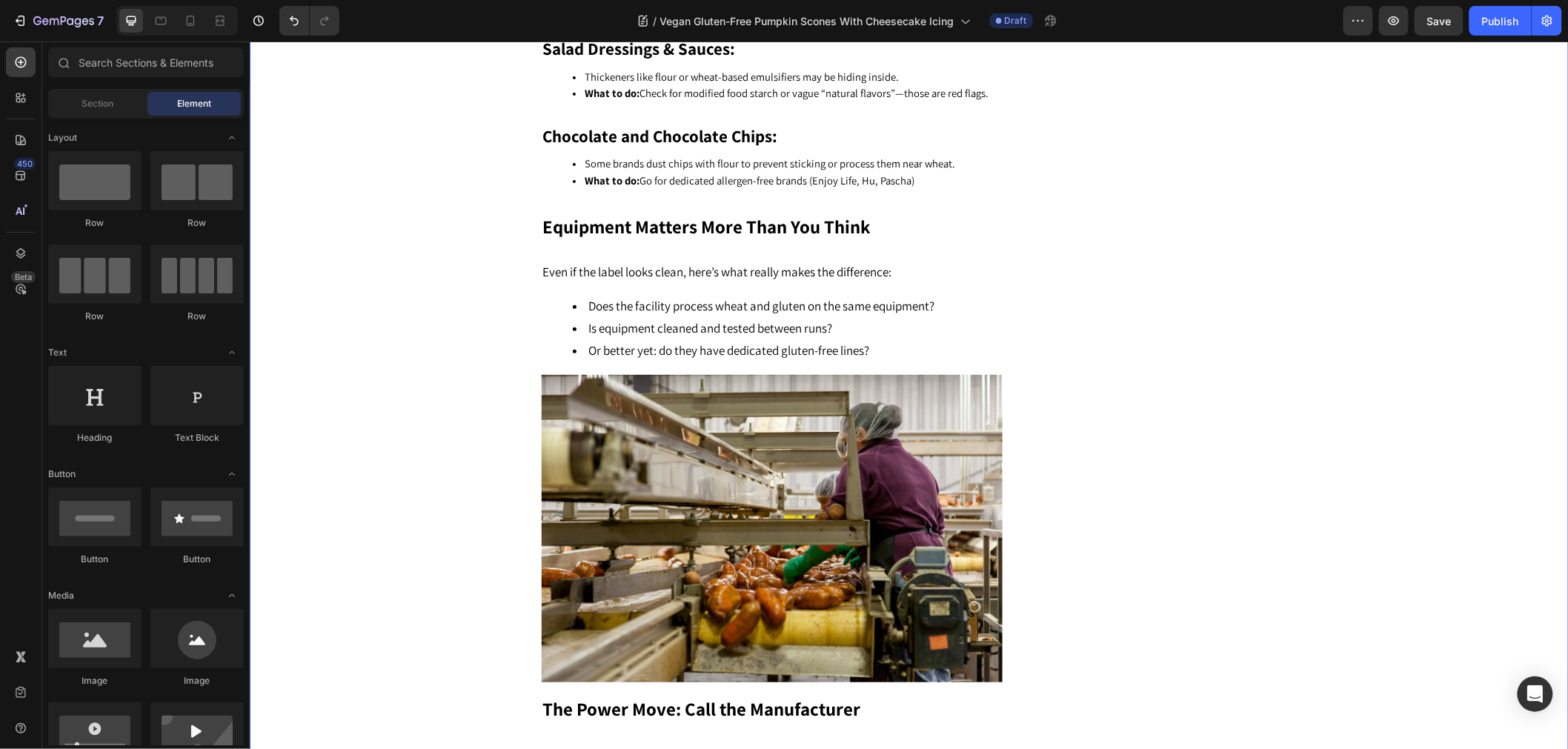
click at [700, 478] on img at bounding box center [771, 527] width 461 height 307
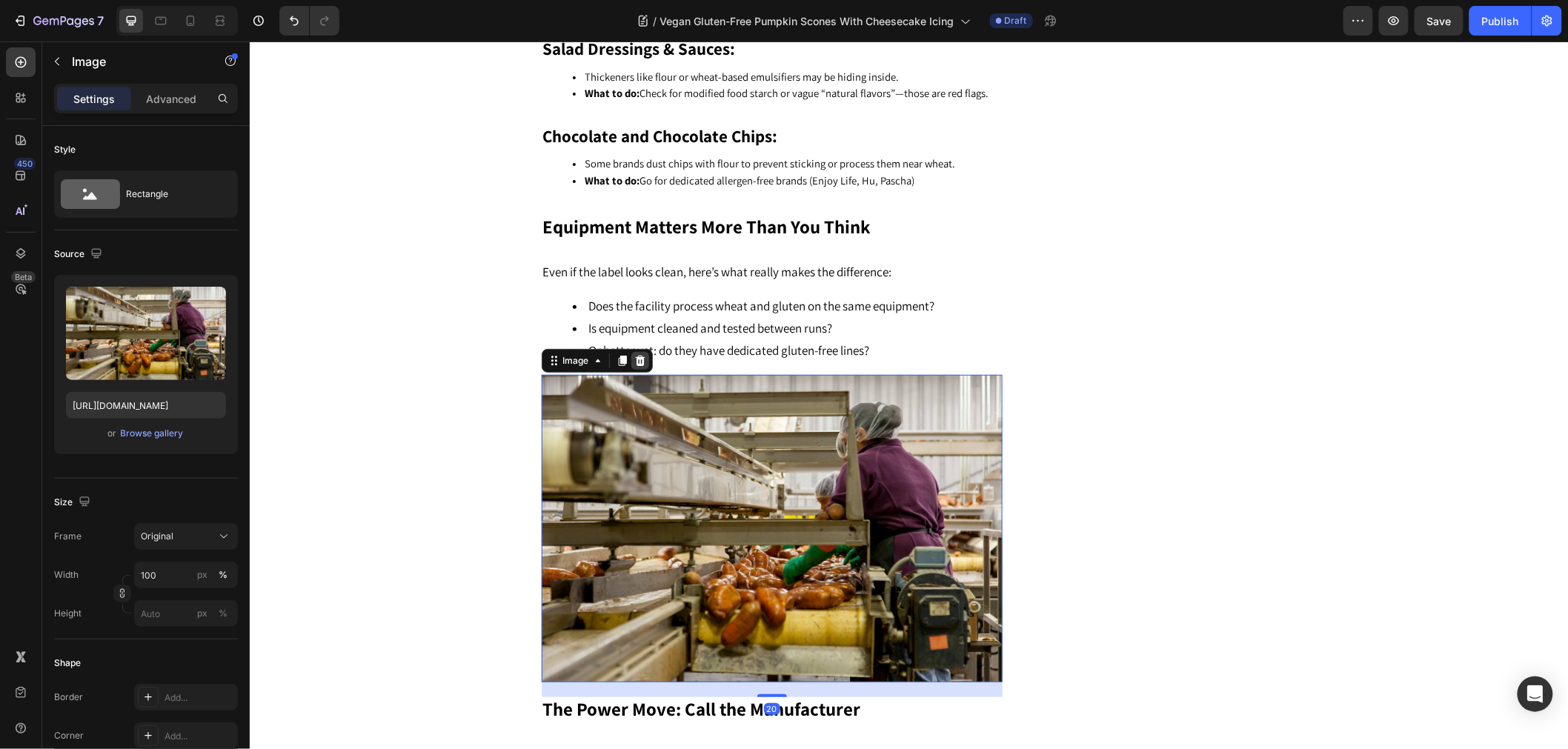
click at [634, 366] on icon at bounding box center [639, 360] width 12 height 12
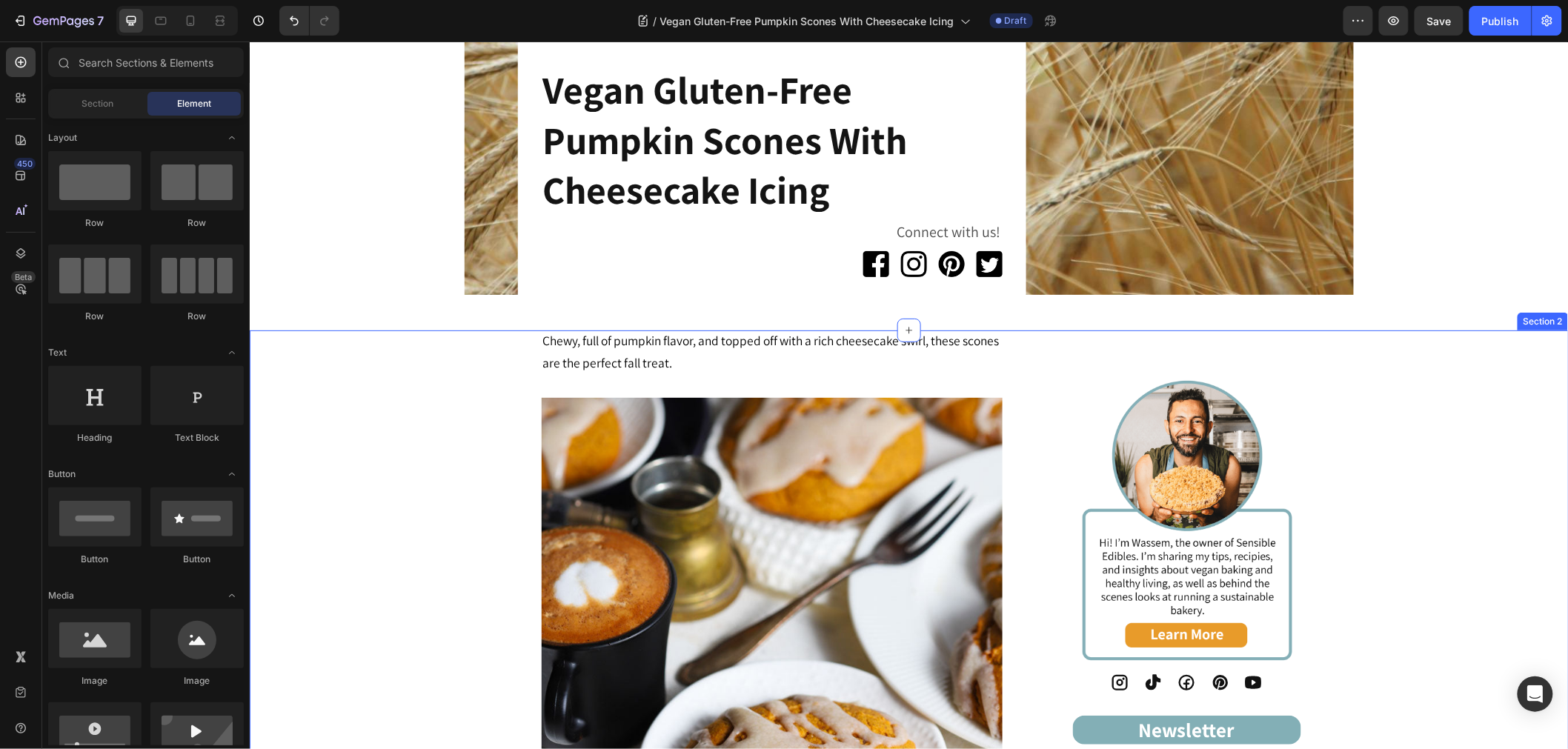
scroll to position [494, 0]
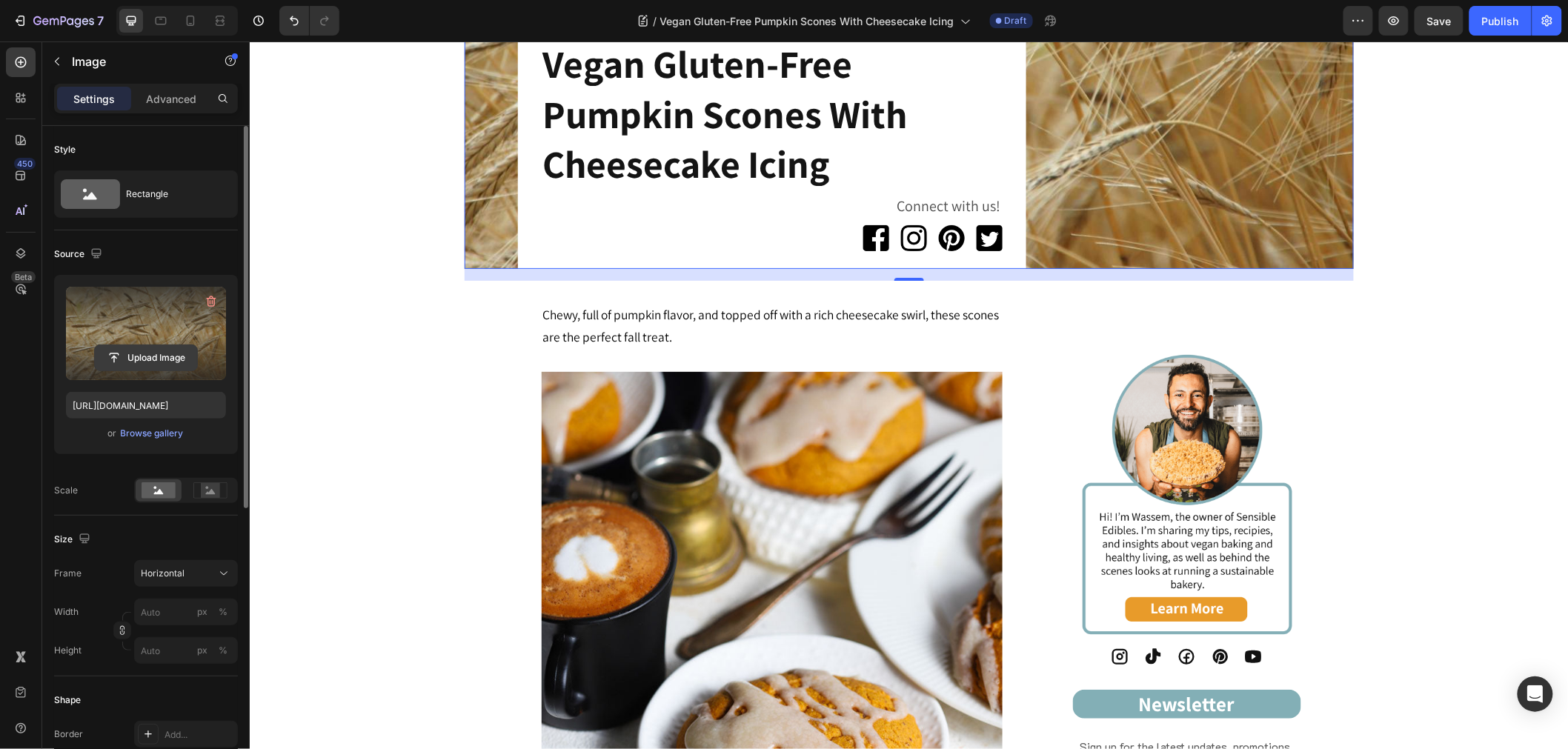
click at [161, 359] on input "file" at bounding box center [146, 357] width 102 height 25
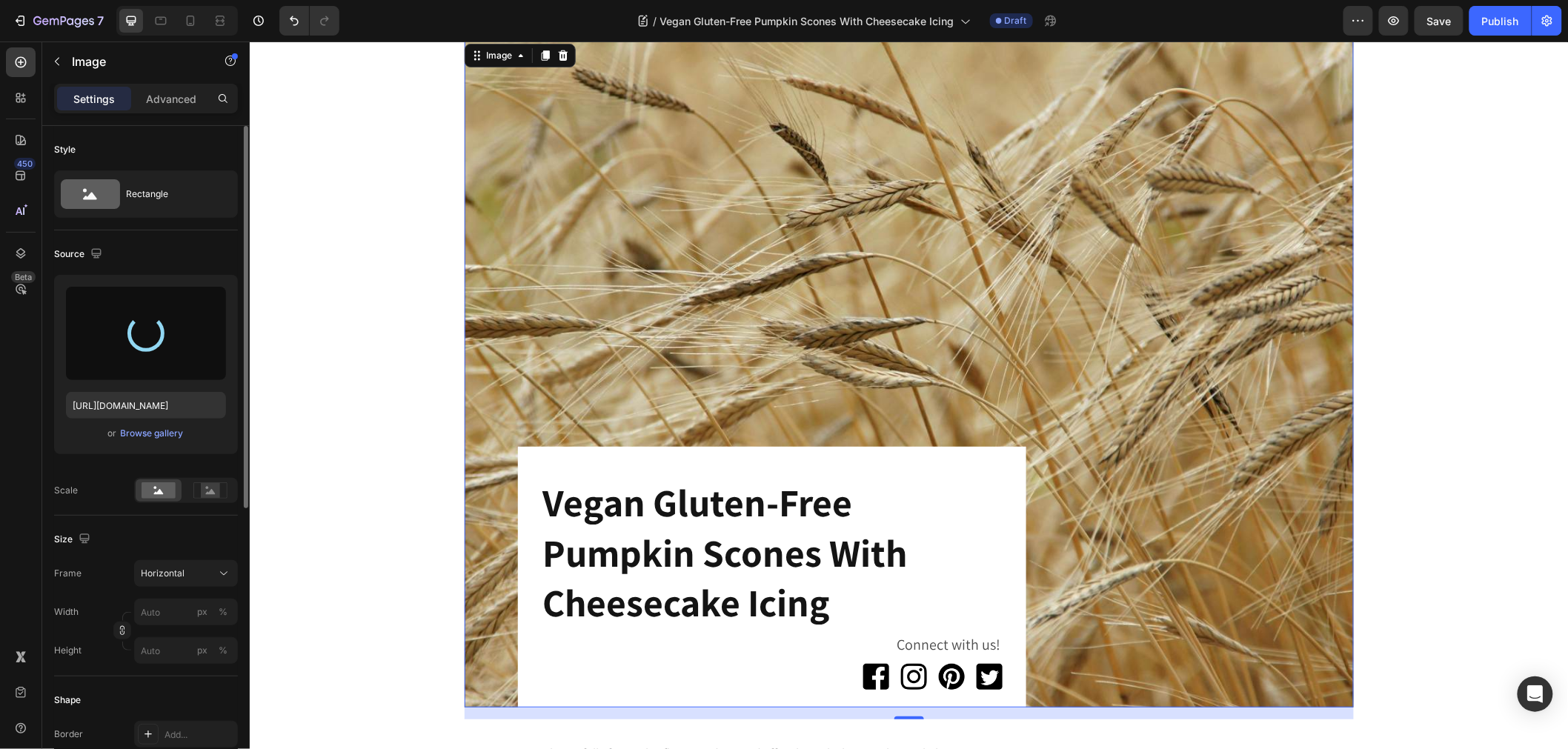
scroll to position [164, 0]
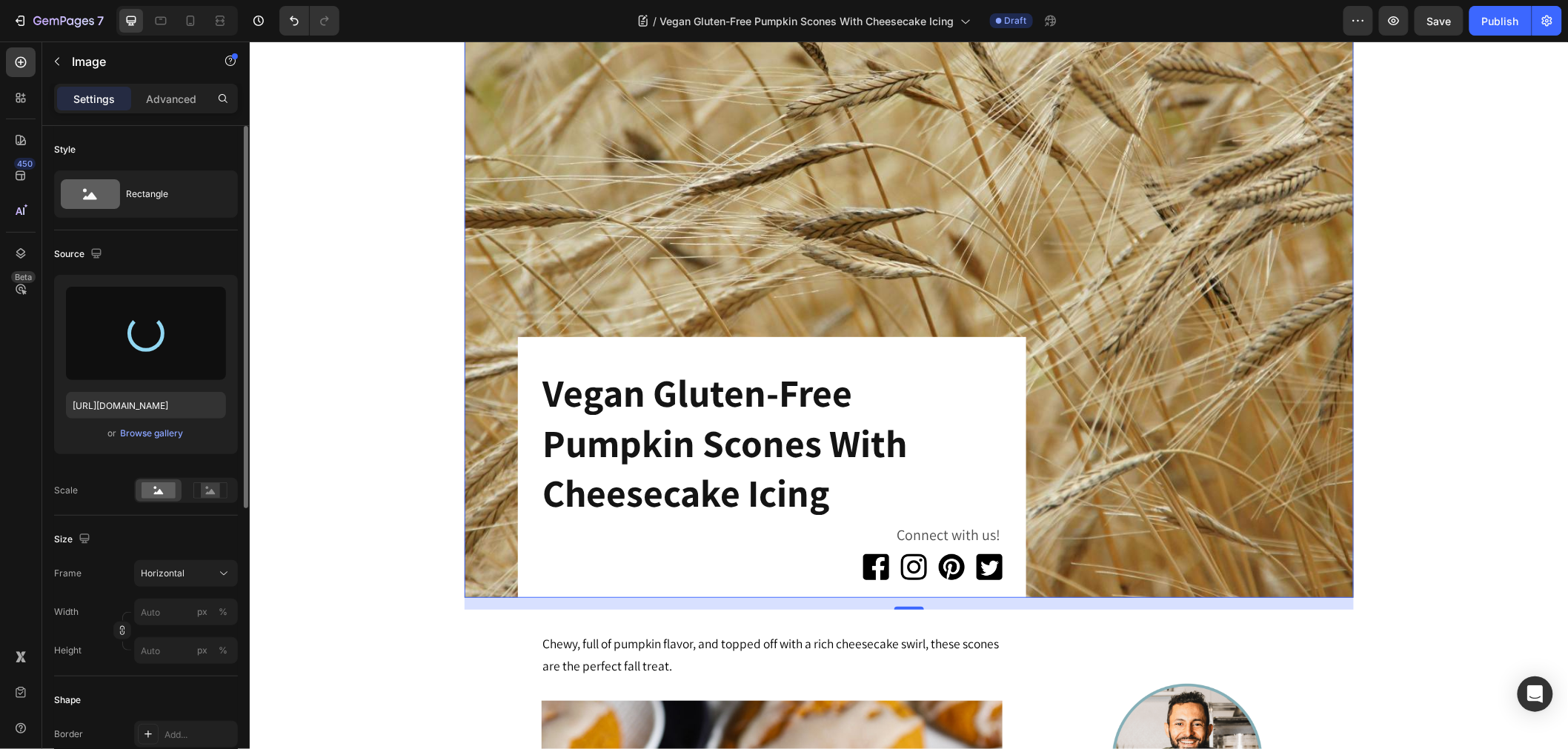
type input "https://cdn.shopify.com/s/files/1/0743/7382/4786/files/gempages_507326247945110…"
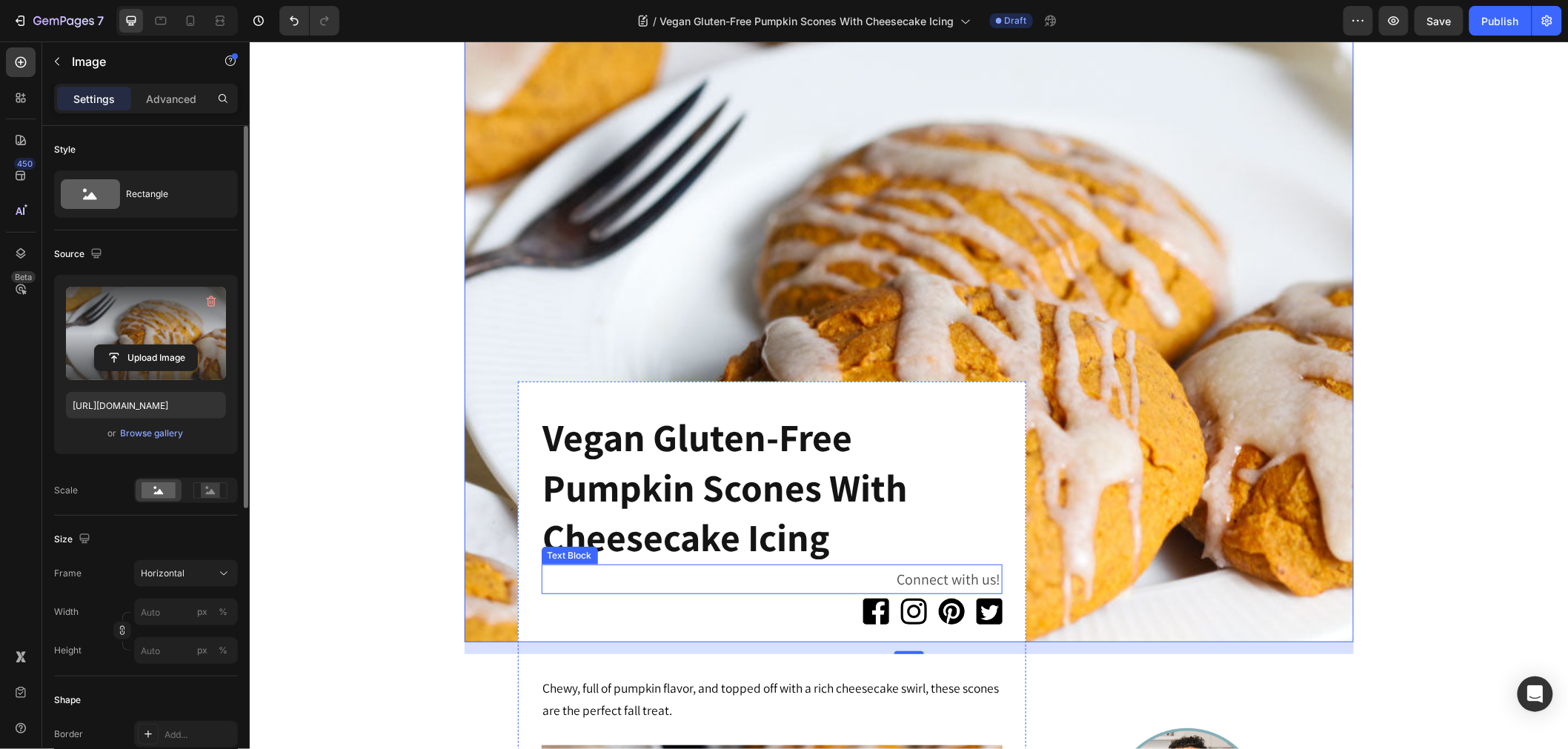
scroll to position [83, 0]
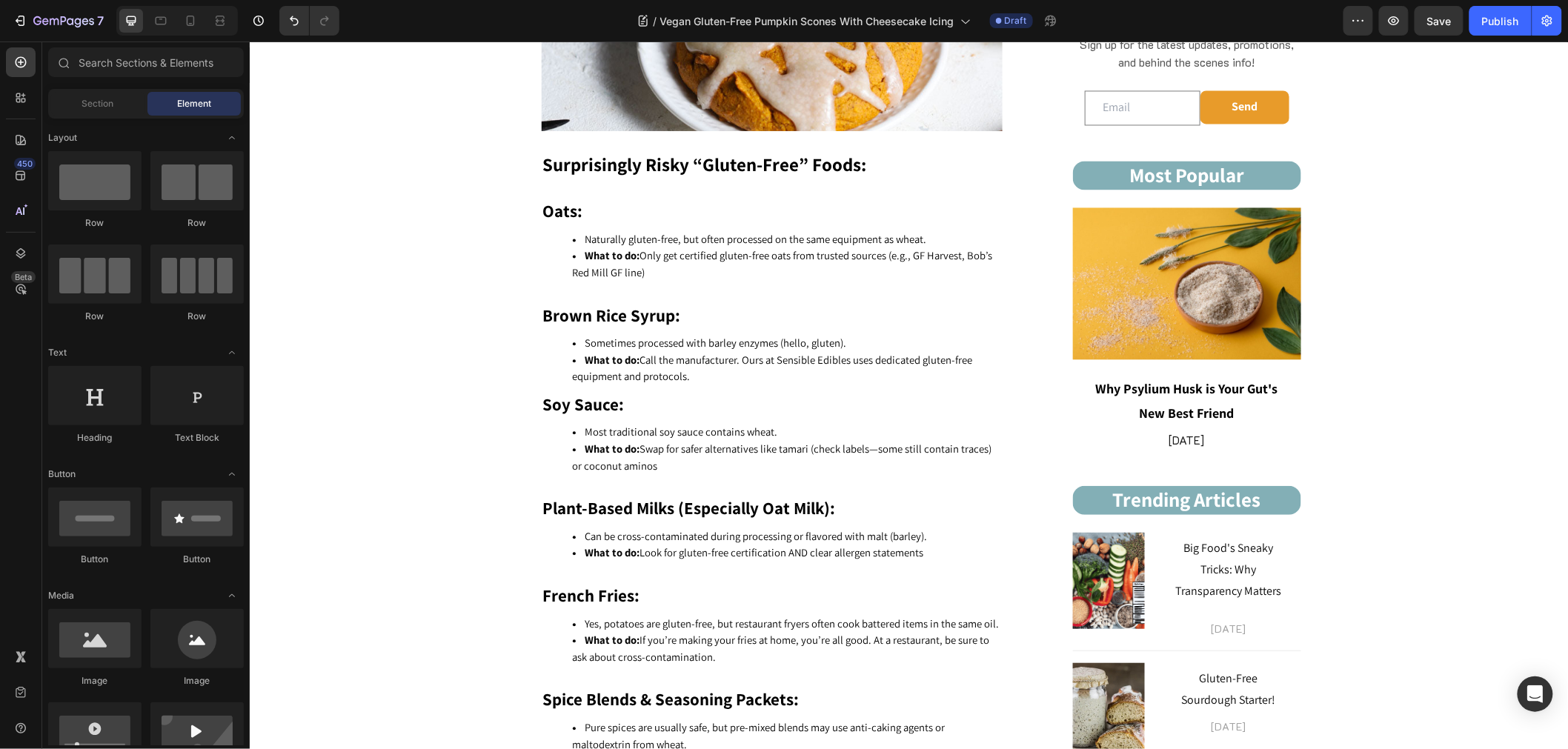
scroll to position [1153, 0]
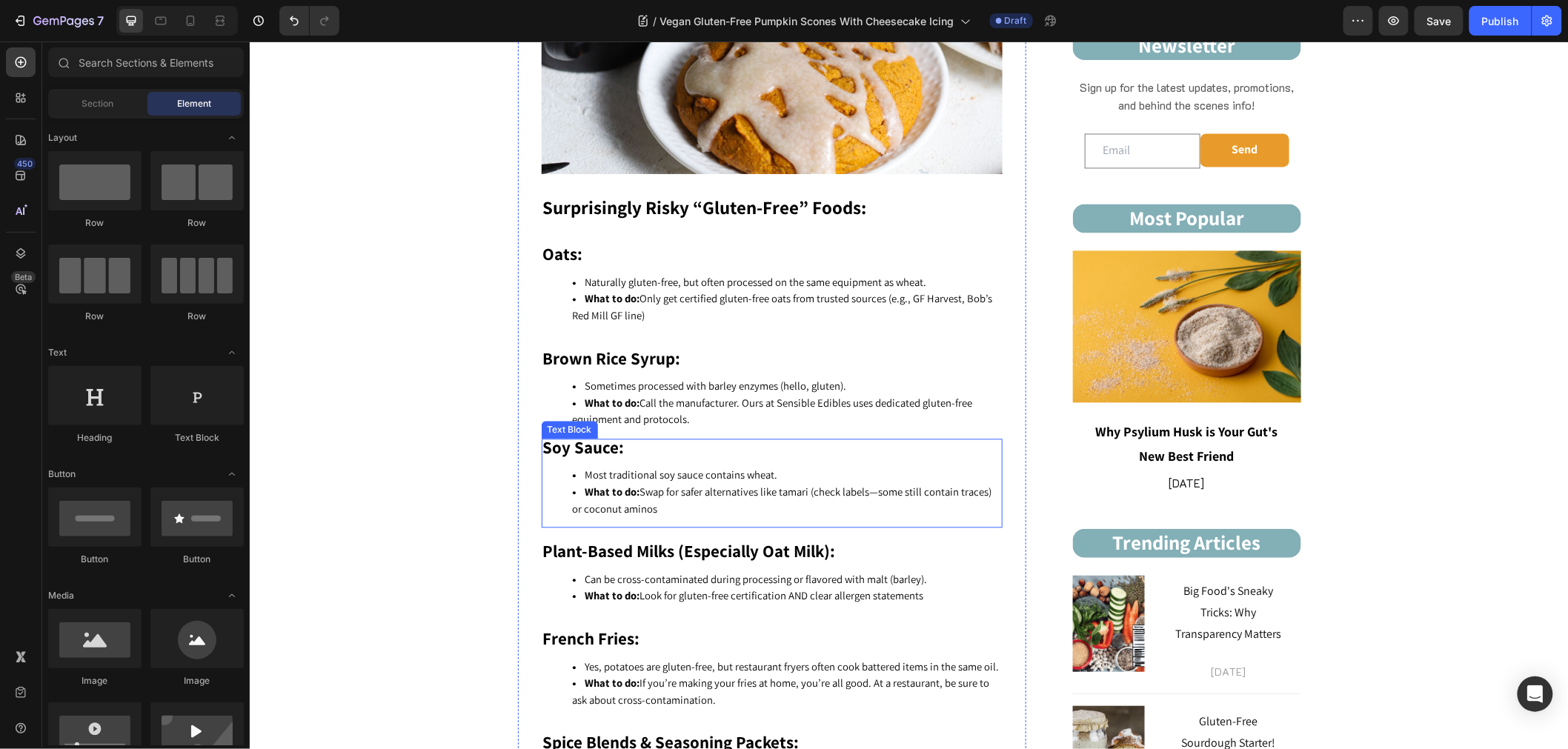
click at [781, 440] on p "Soy Sauce:" at bounding box center [770, 449] width 457 height 19
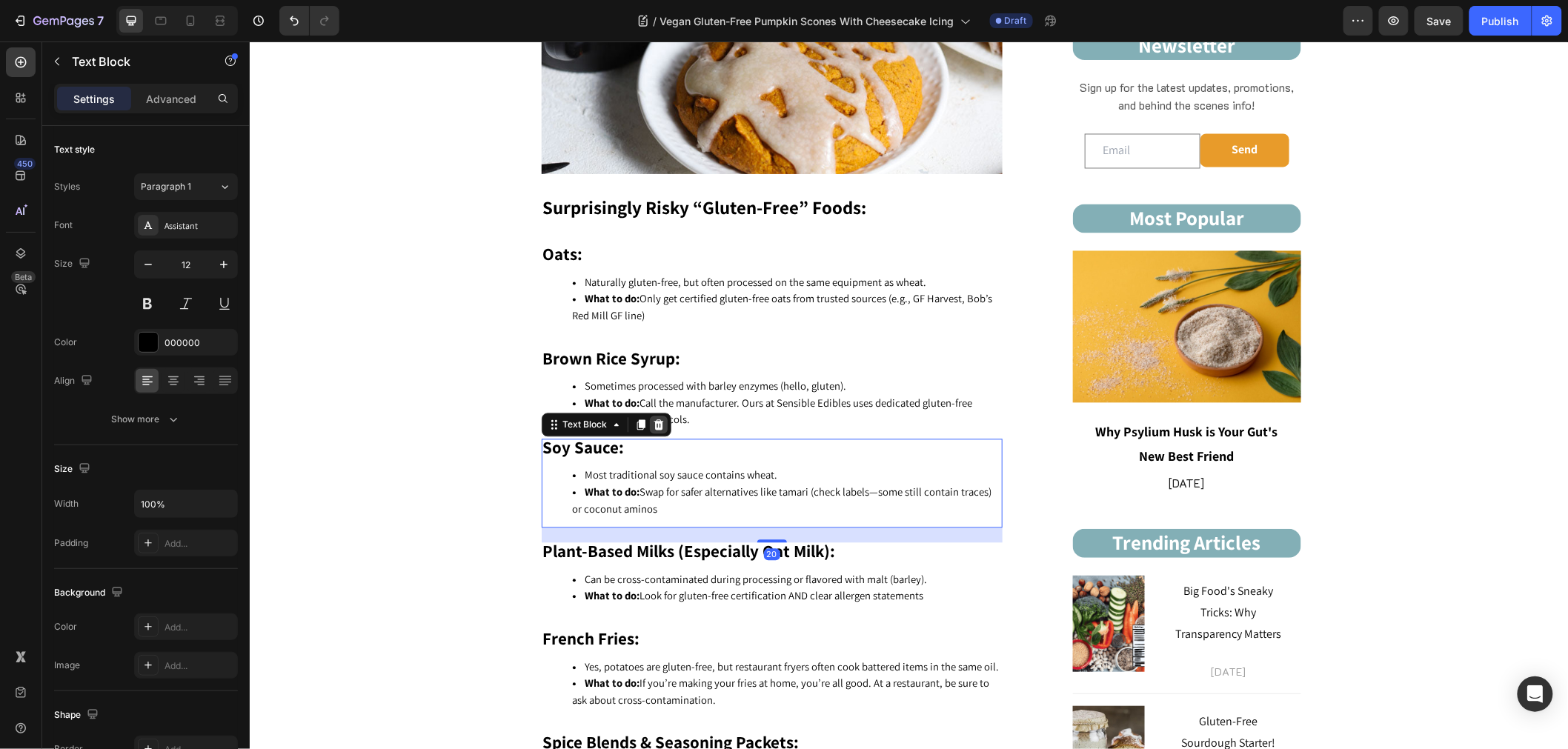
click at [649, 425] on div at bounding box center [657, 424] width 18 height 18
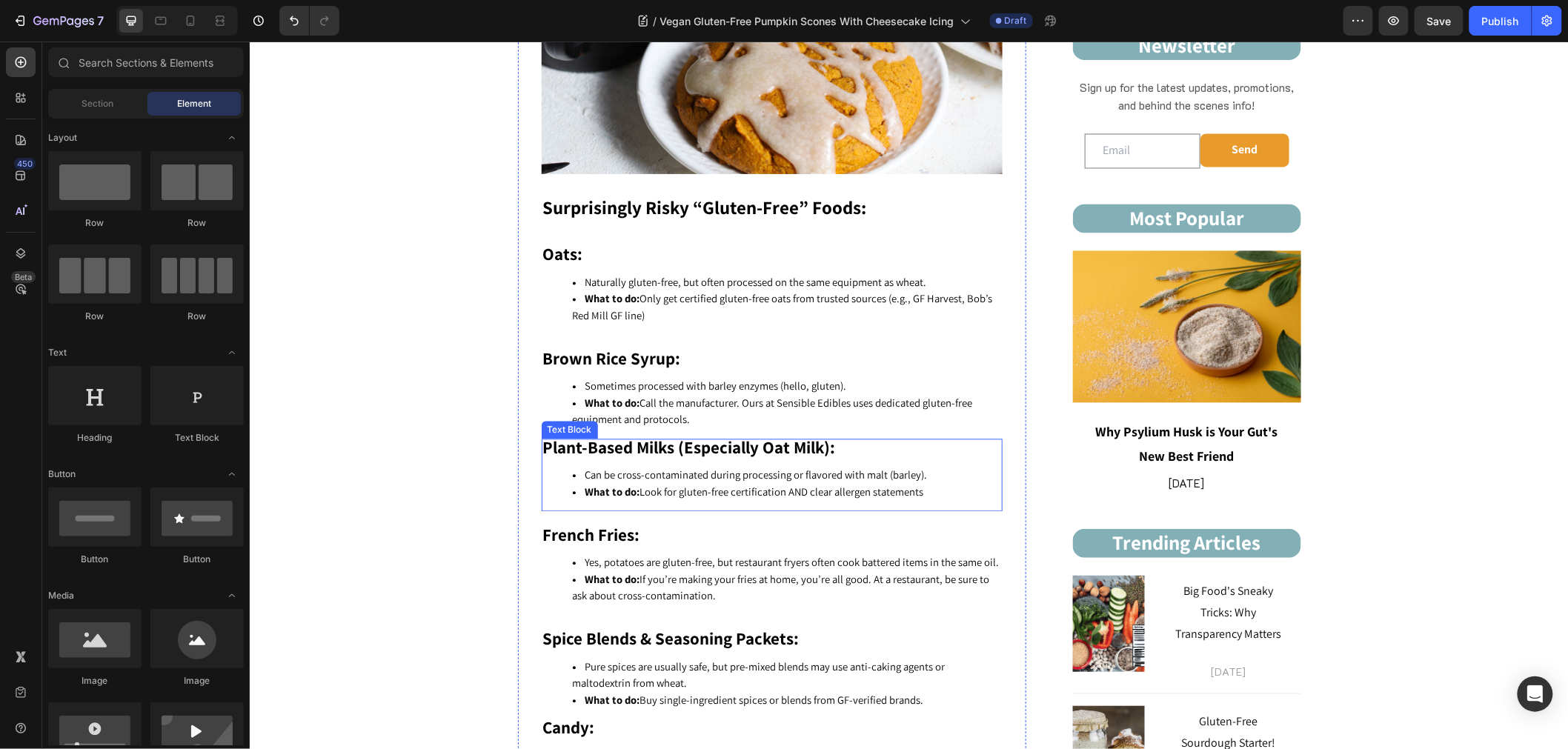
click at [643, 473] on span "Can be cross-contaminated during processing or flavored with malt (barley)." at bounding box center [755, 474] width 342 height 14
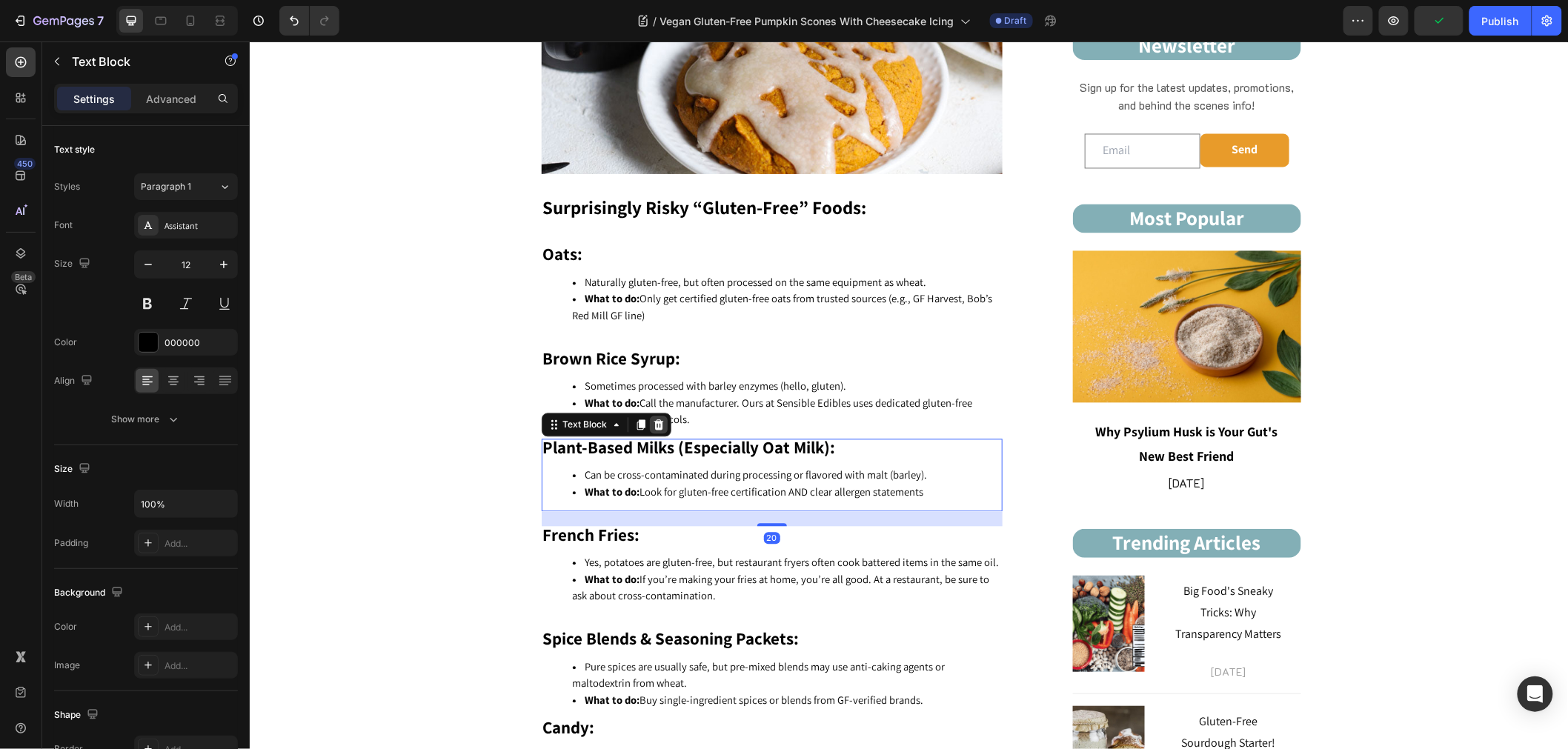
click at [652, 419] on icon at bounding box center [658, 424] width 12 height 12
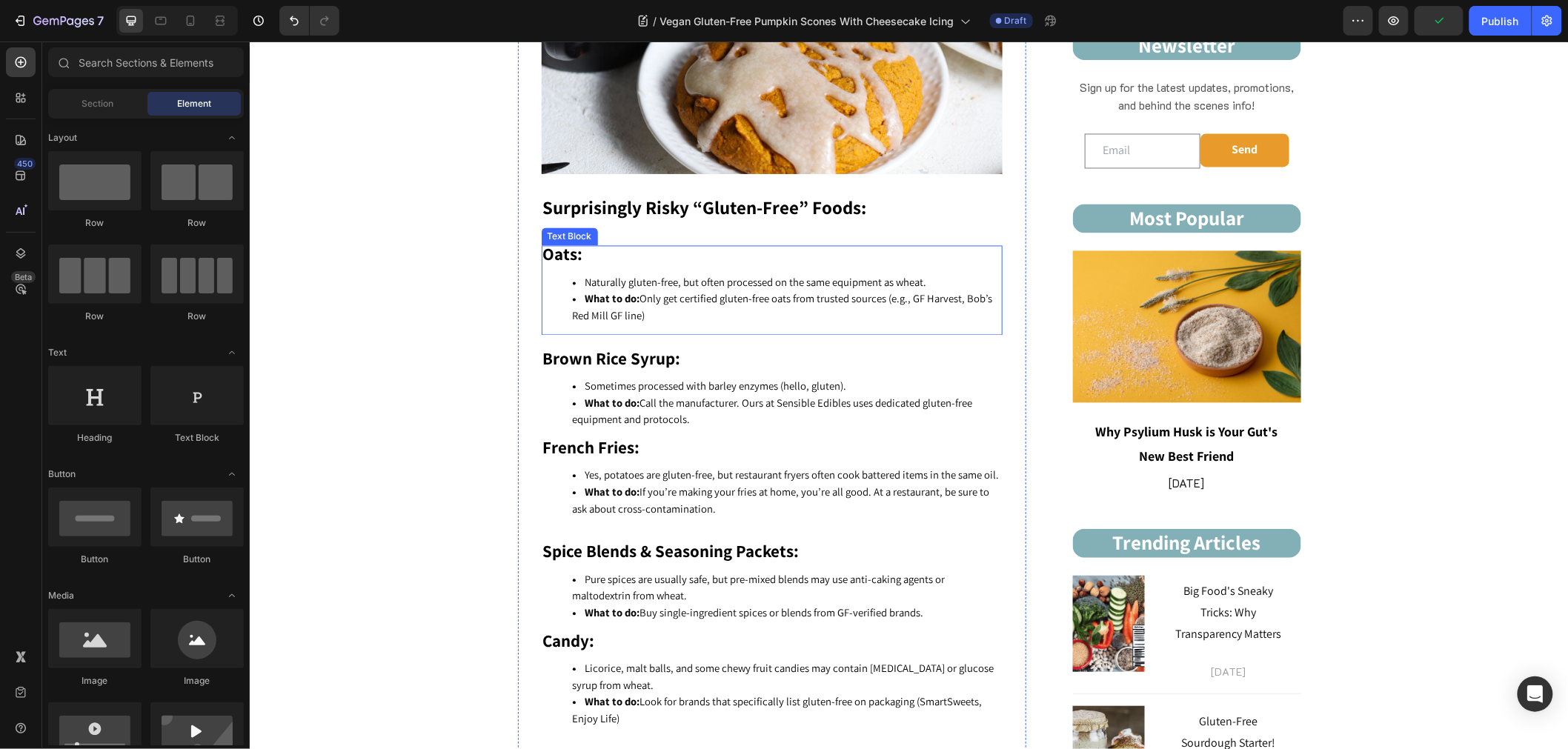
click at [631, 309] on span "What to do: Only get certified gluten-free oats from trusted sources (e.g., GF …" at bounding box center [781, 307] width 420 height 32
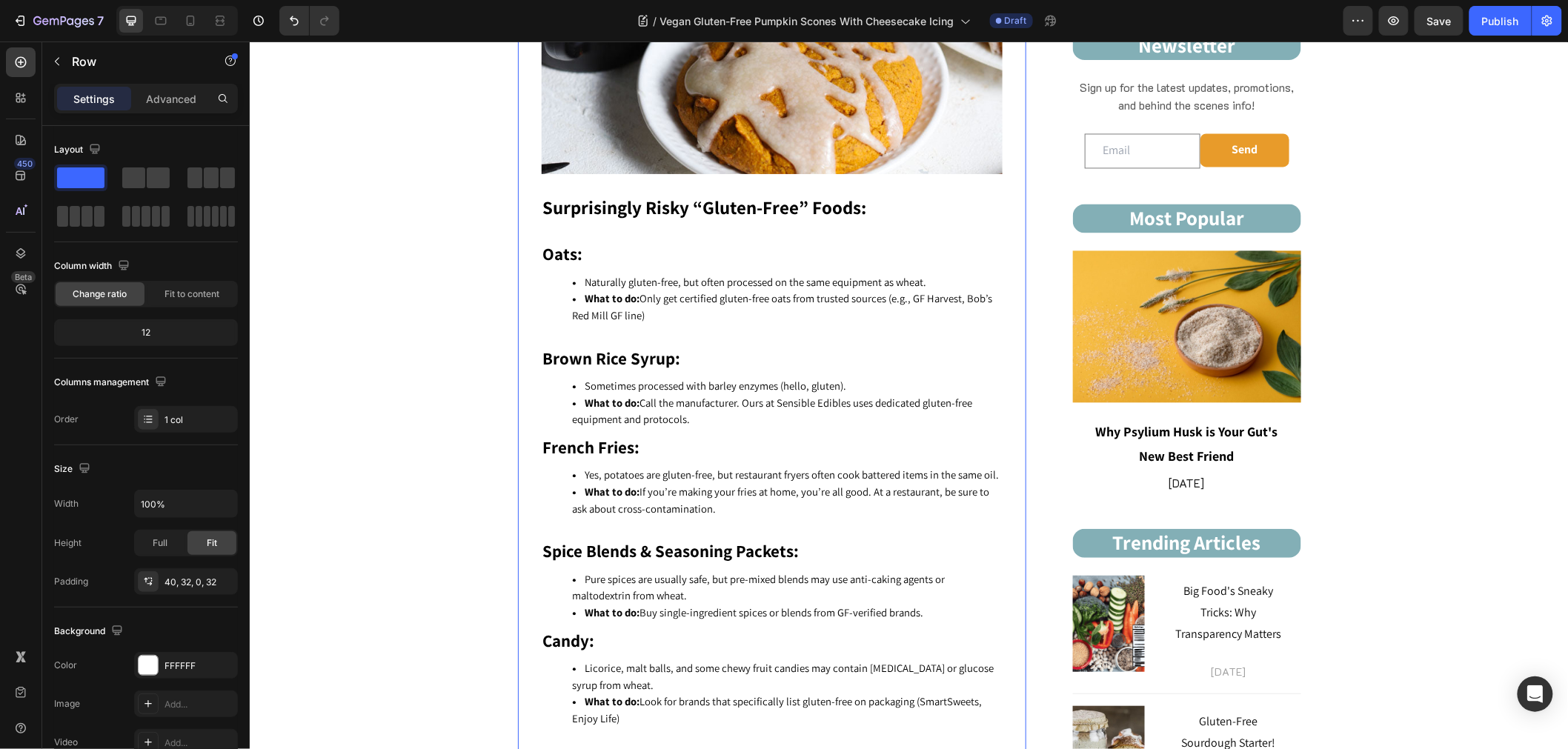
click at [569, 249] on strong "Oats:" at bounding box center [561, 254] width 40 height 22
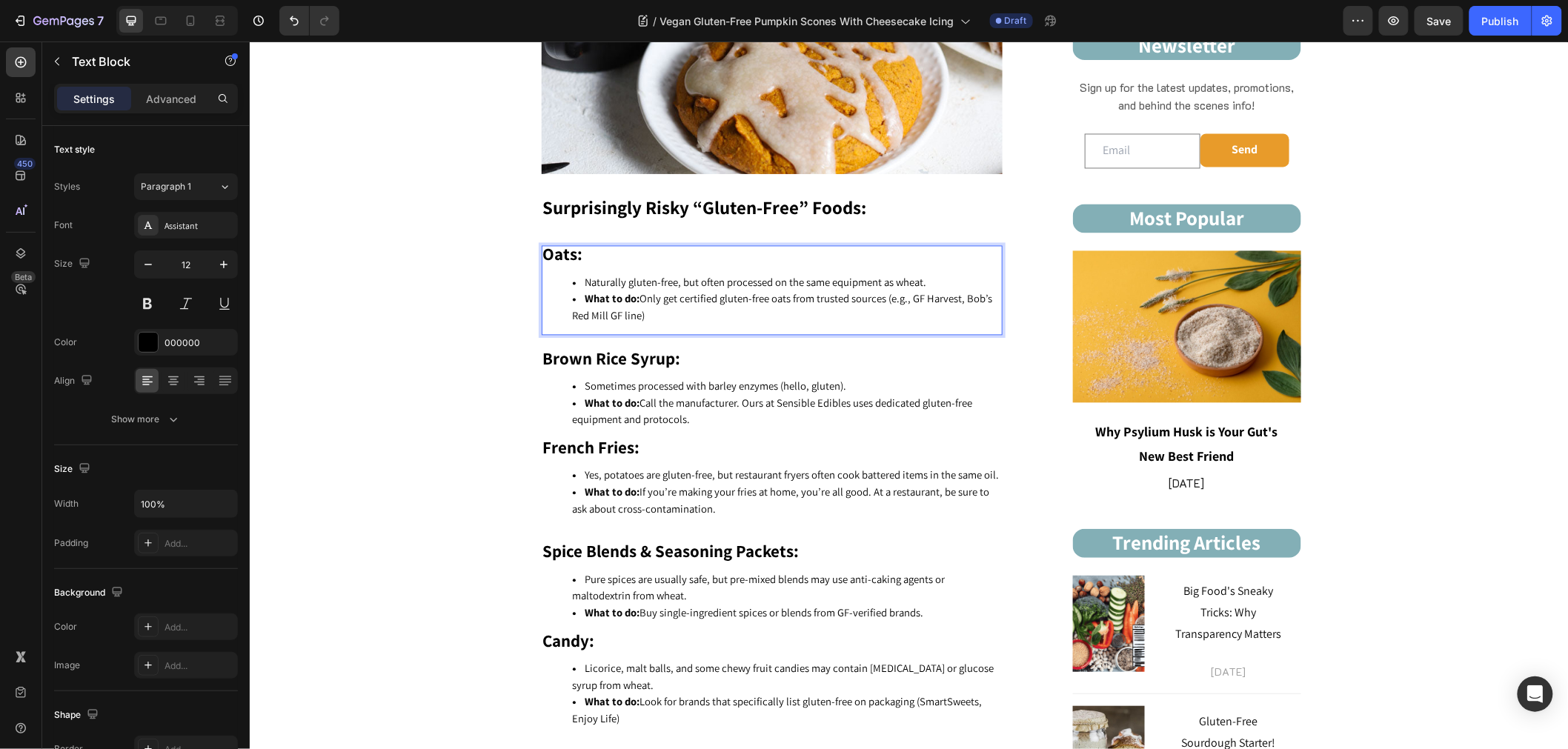
click at [587, 254] on p "Oats:" at bounding box center [770, 256] width 457 height 19
click at [884, 204] on p "Surprisingly Risky “Gluten-Free” Foods:" at bounding box center [770, 209] width 457 height 24
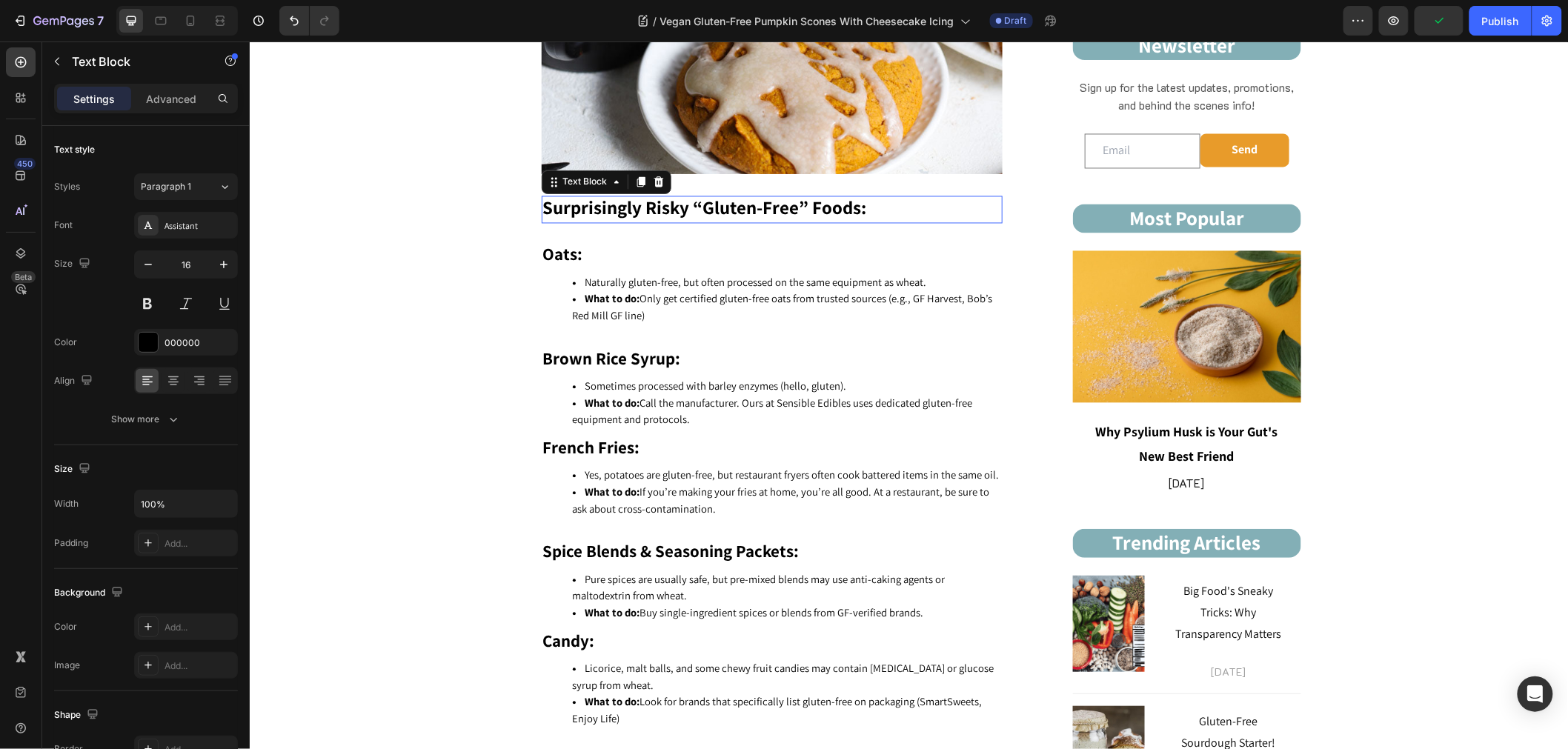
click at [884, 204] on p "Surprisingly Risky “Gluten-Free” Foods:" at bounding box center [770, 209] width 457 height 24
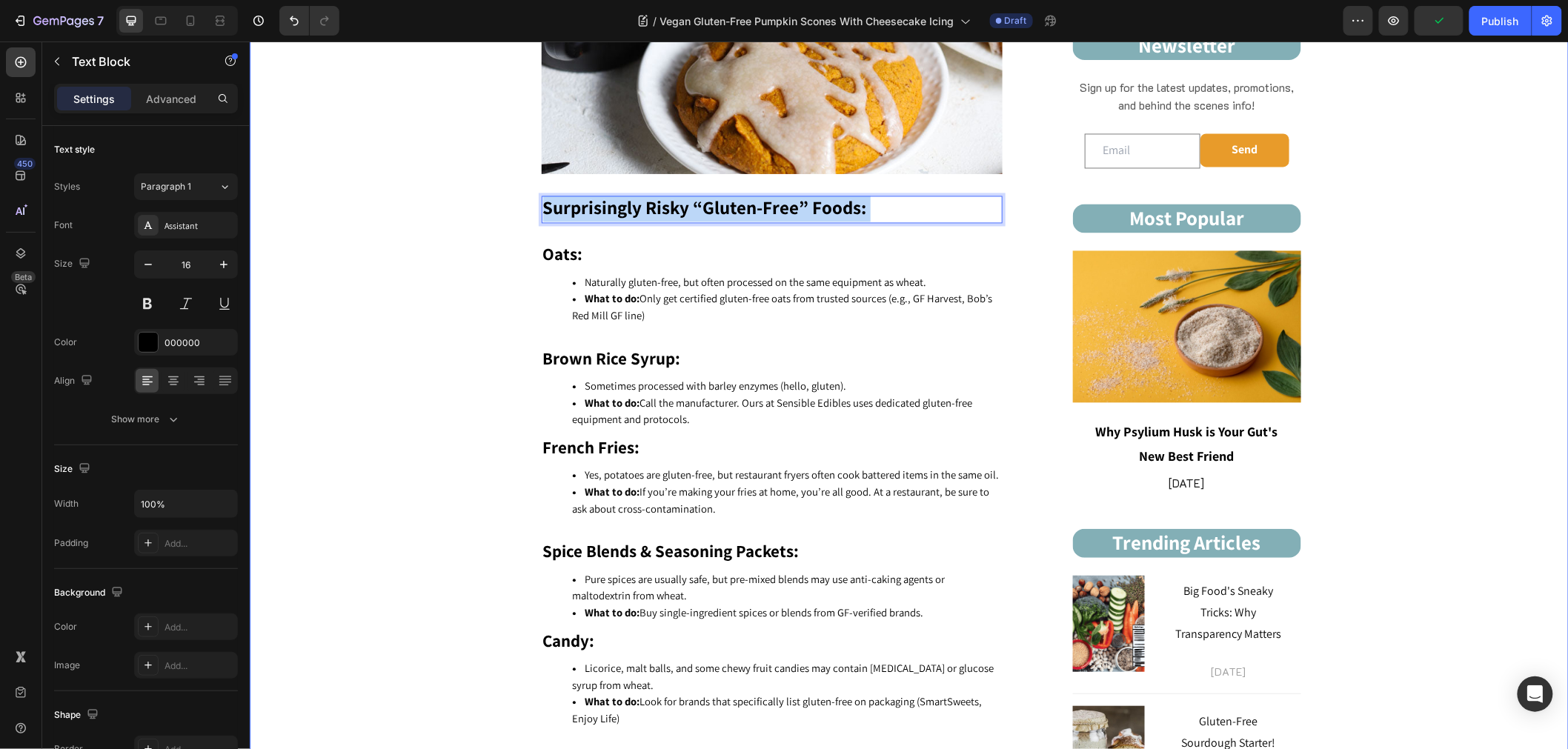
drag, startPoint x: 831, startPoint y: 200, endPoint x: 631, endPoint y: 197, distance: 200.0
click at [859, 210] on p "Surprisingly Risky “Gluten-Free” Foods:" at bounding box center [770, 209] width 457 height 24
click at [861, 207] on p "Surprisingly Risky “Gluten-Free” Foods:" at bounding box center [770, 209] width 457 height 24
click at [855, 207] on strong "Surprisingly Risky “Gluten-Free” Foods:" at bounding box center [703, 207] width 324 height 24
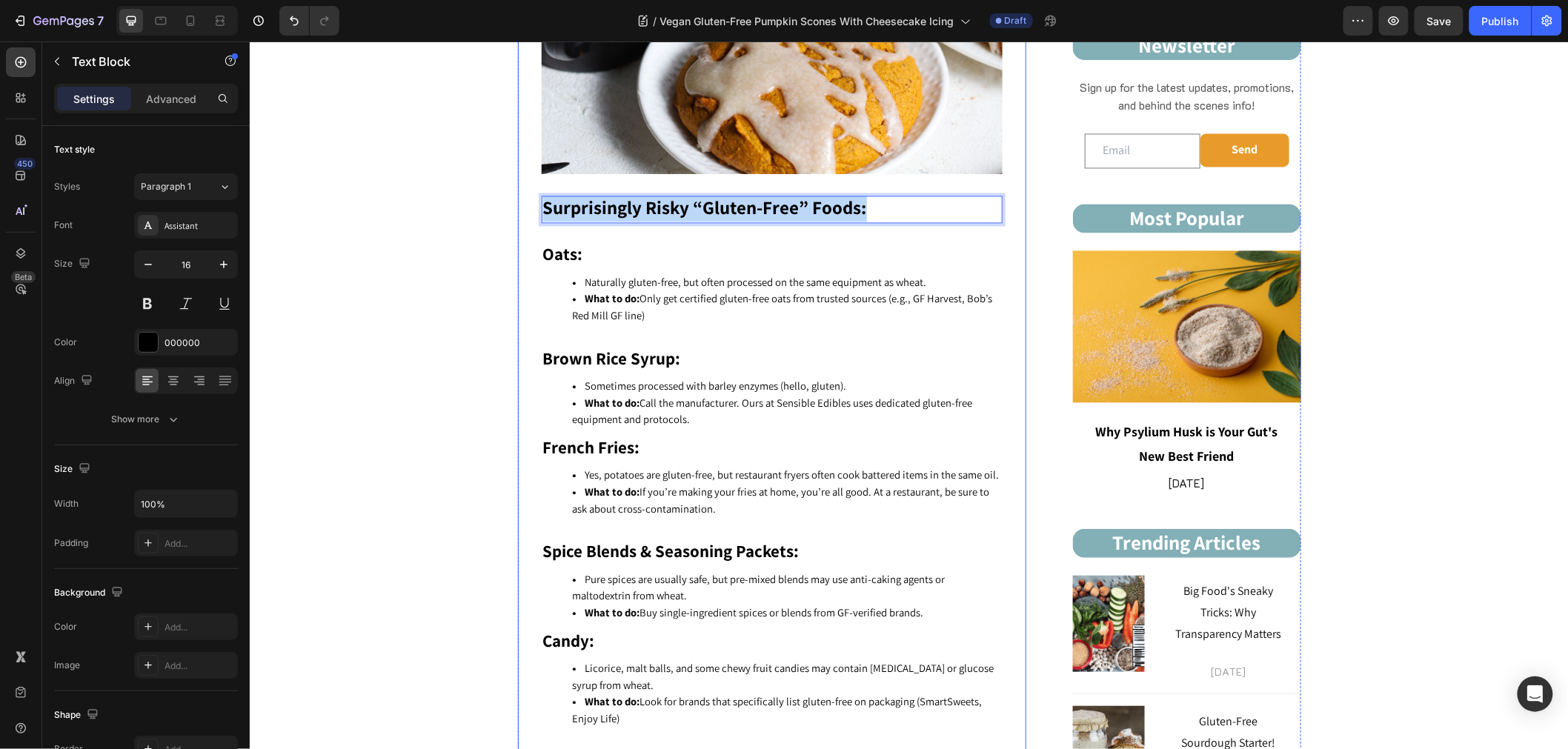
drag, startPoint x: 834, startPoint y: 208, endPoint x: 510, endPoint y: 219, distance: 324.2
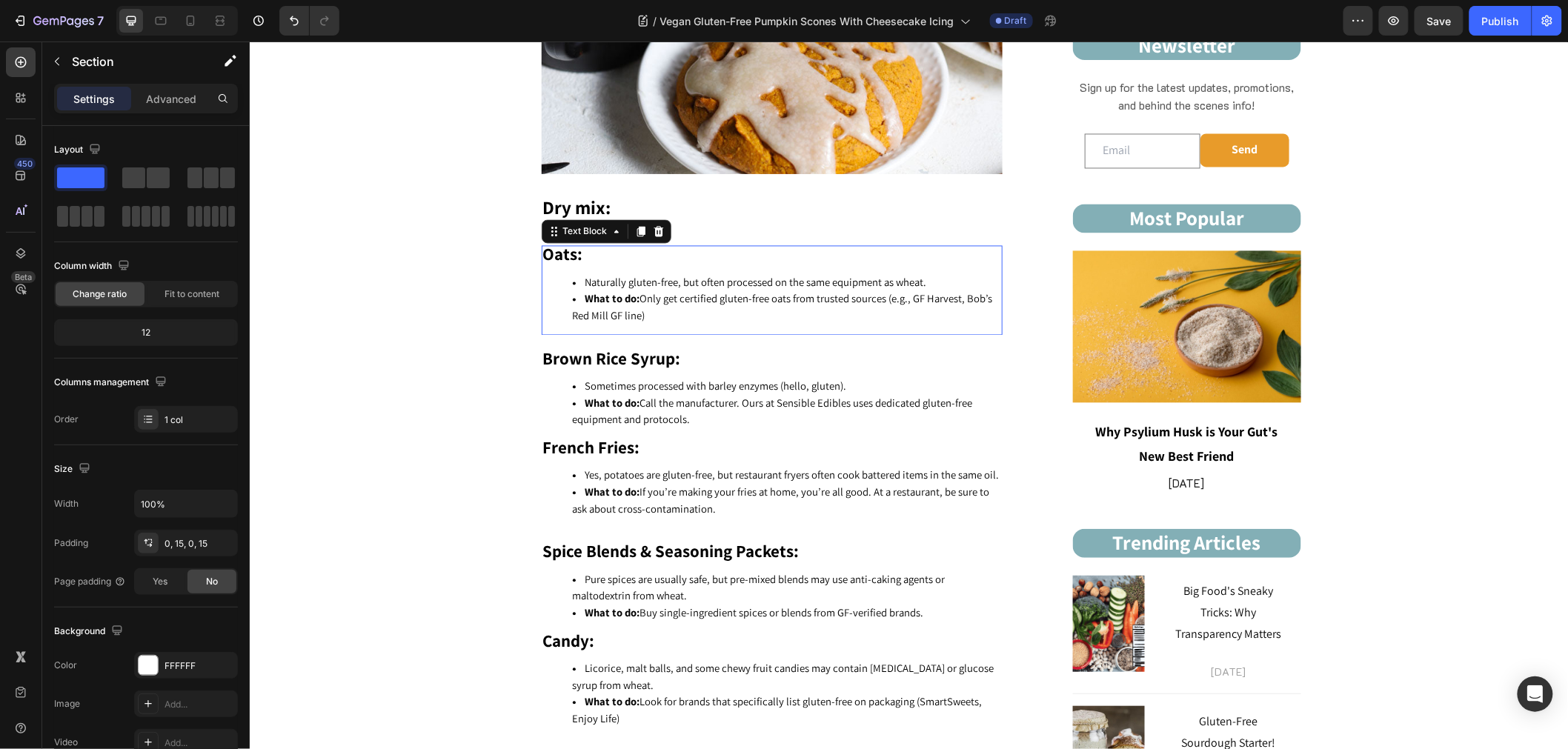
click at [614, 270] on div "Oats: Naturally gluten-free, but often processed on the same equipment as wheat…" at bounding box center [771, 290] width 461 height 89
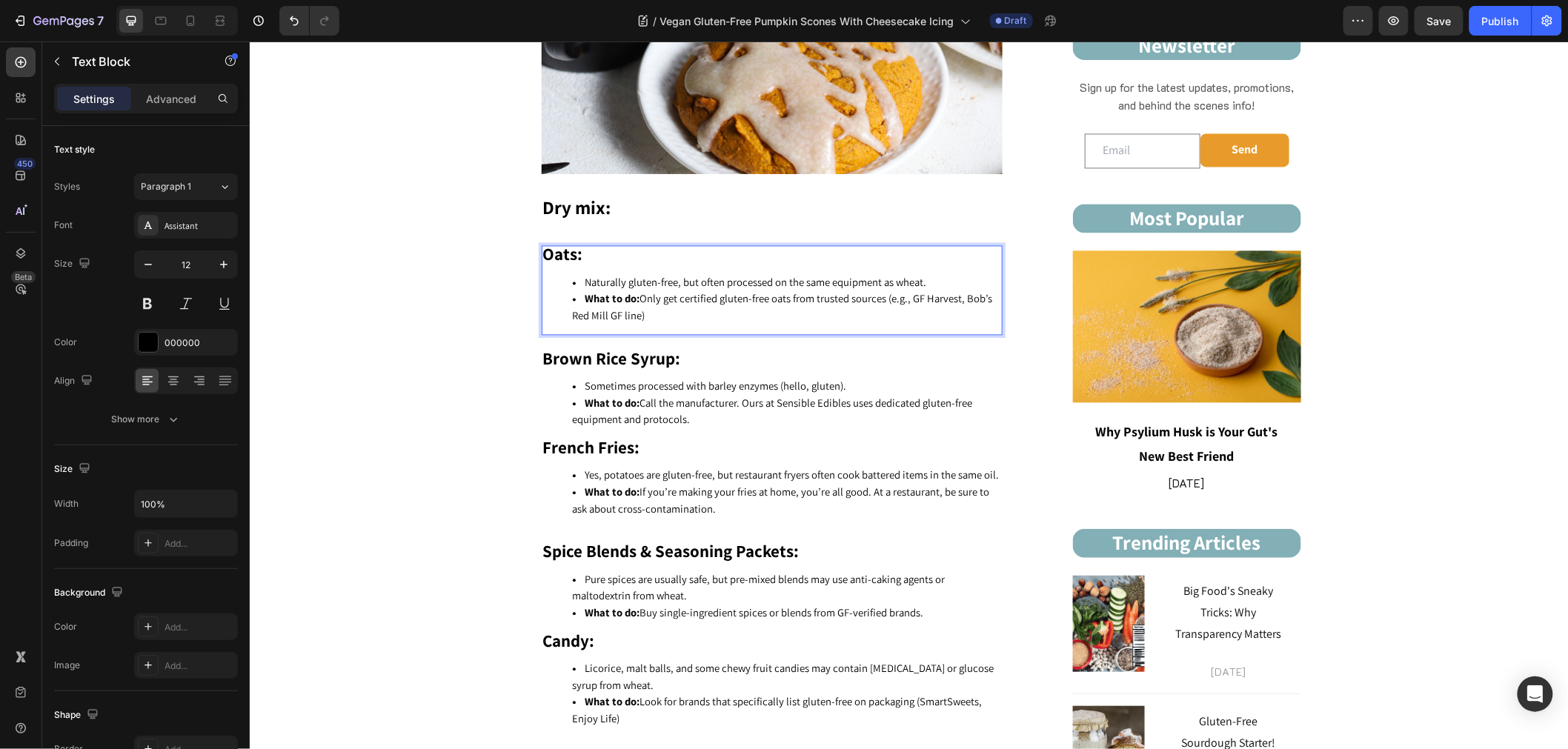
click at [665, 315] on li "What to do: Only get certified gluten-free oats from trusted sources (e.g., GF …" at bounding box center [786, 307] width 429 height 33
drag, startPoint x: 652, startPoint y: 312, endPoint x: 580, endPoint y: 284, distance: 77.3
click at [580, 284] on ul "Naturally gluten-free, but often processed on the same equipment as wheat. What…" at bounding box center [770, 299] width 457 height 50
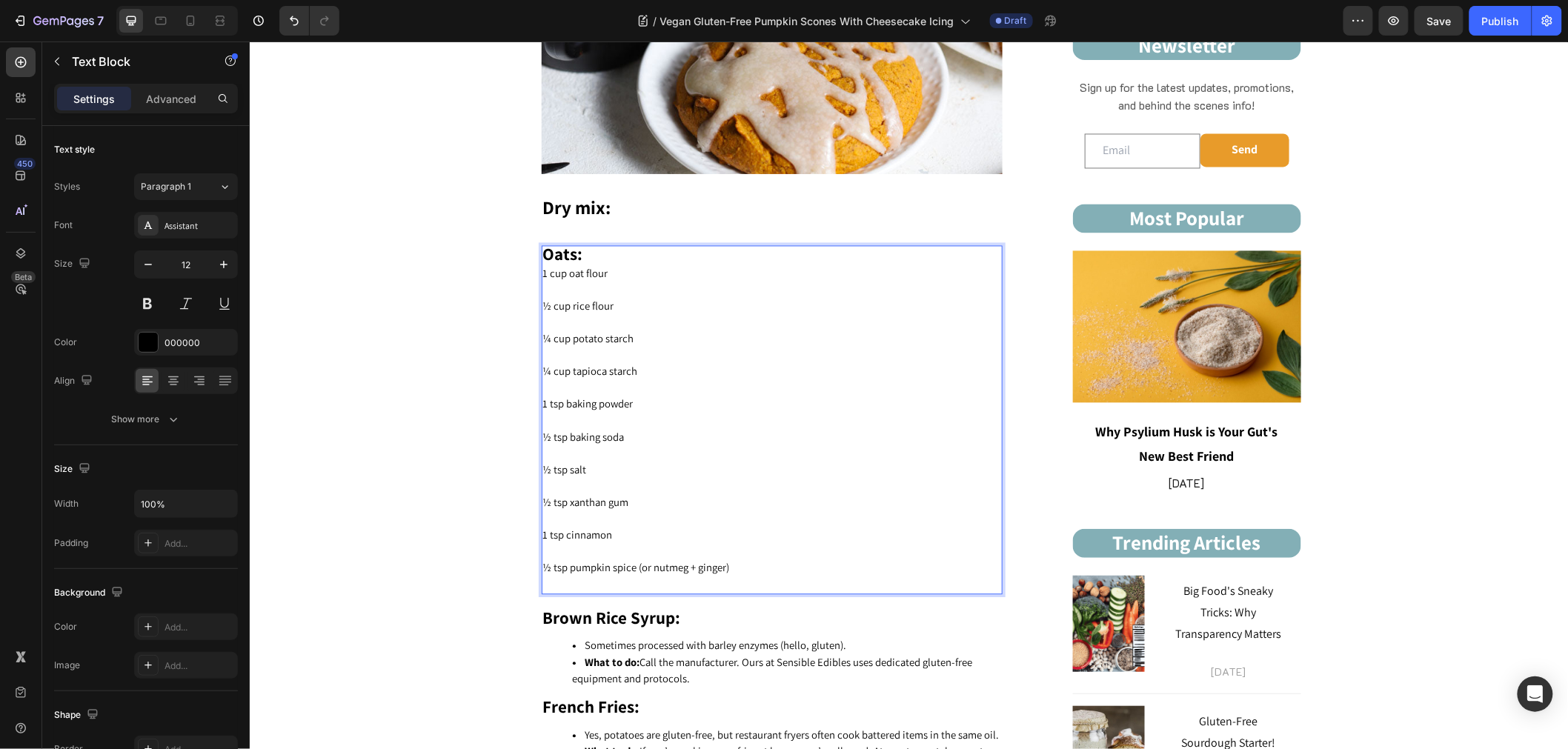
click at [586, 250] on p "Oats:" at bounding box center [770, 256] width 457 height 19
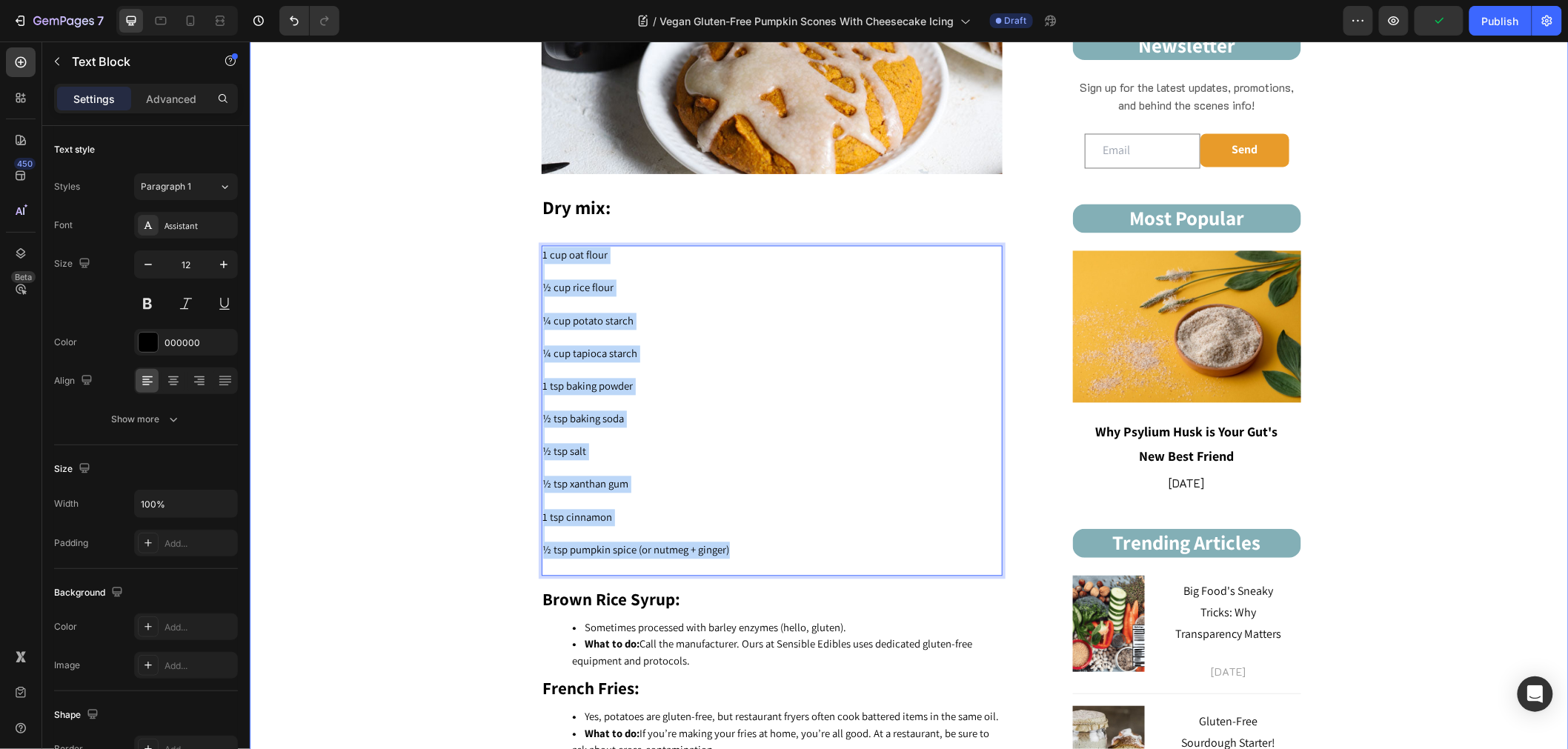
drag, startPoint x: 772, startPoint y: 553, endPoint x: 421, endPoint y: 246, distance: 466.3
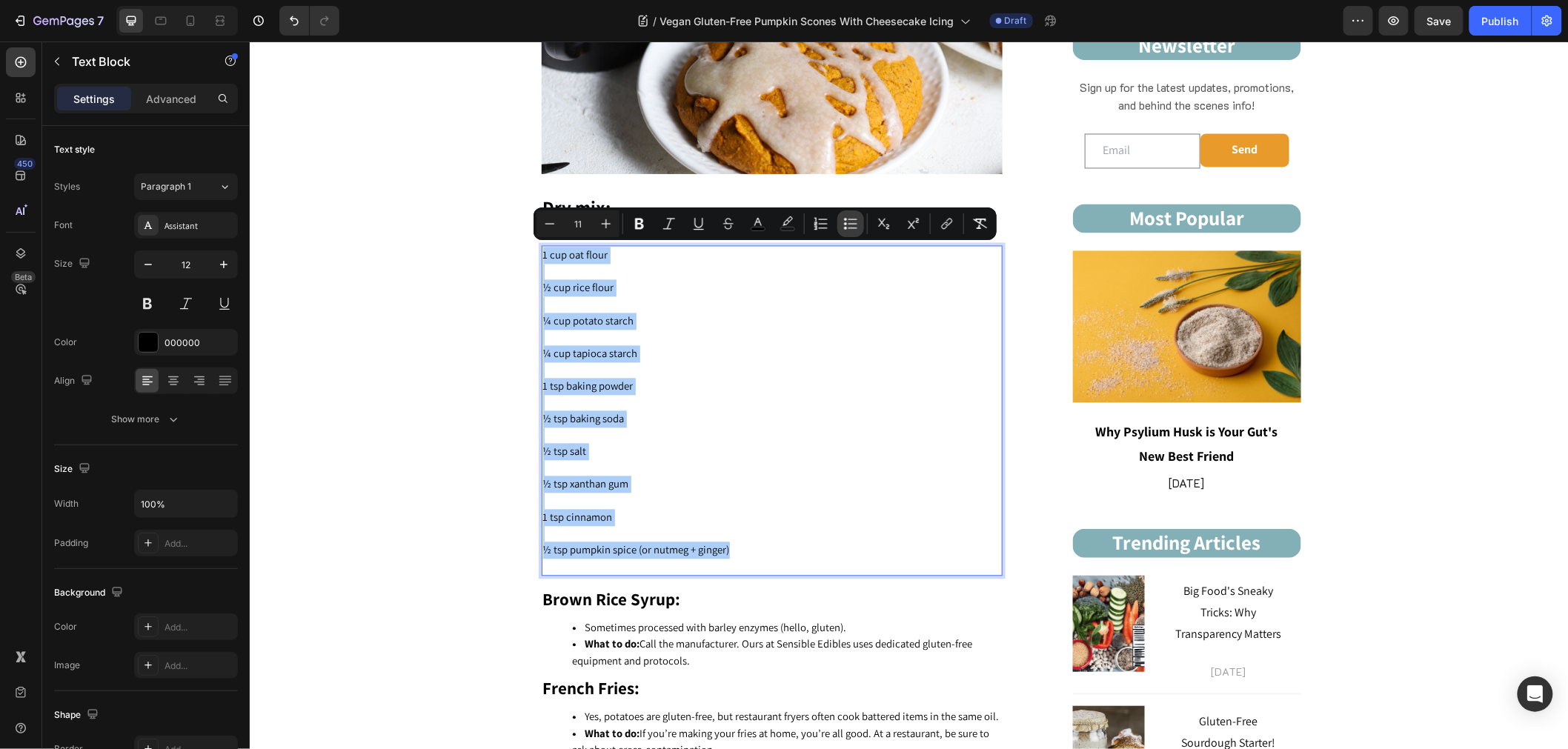
click at [837, 217] on button "Bulleted List" at bounding box center [850, 224] width 27 height 27
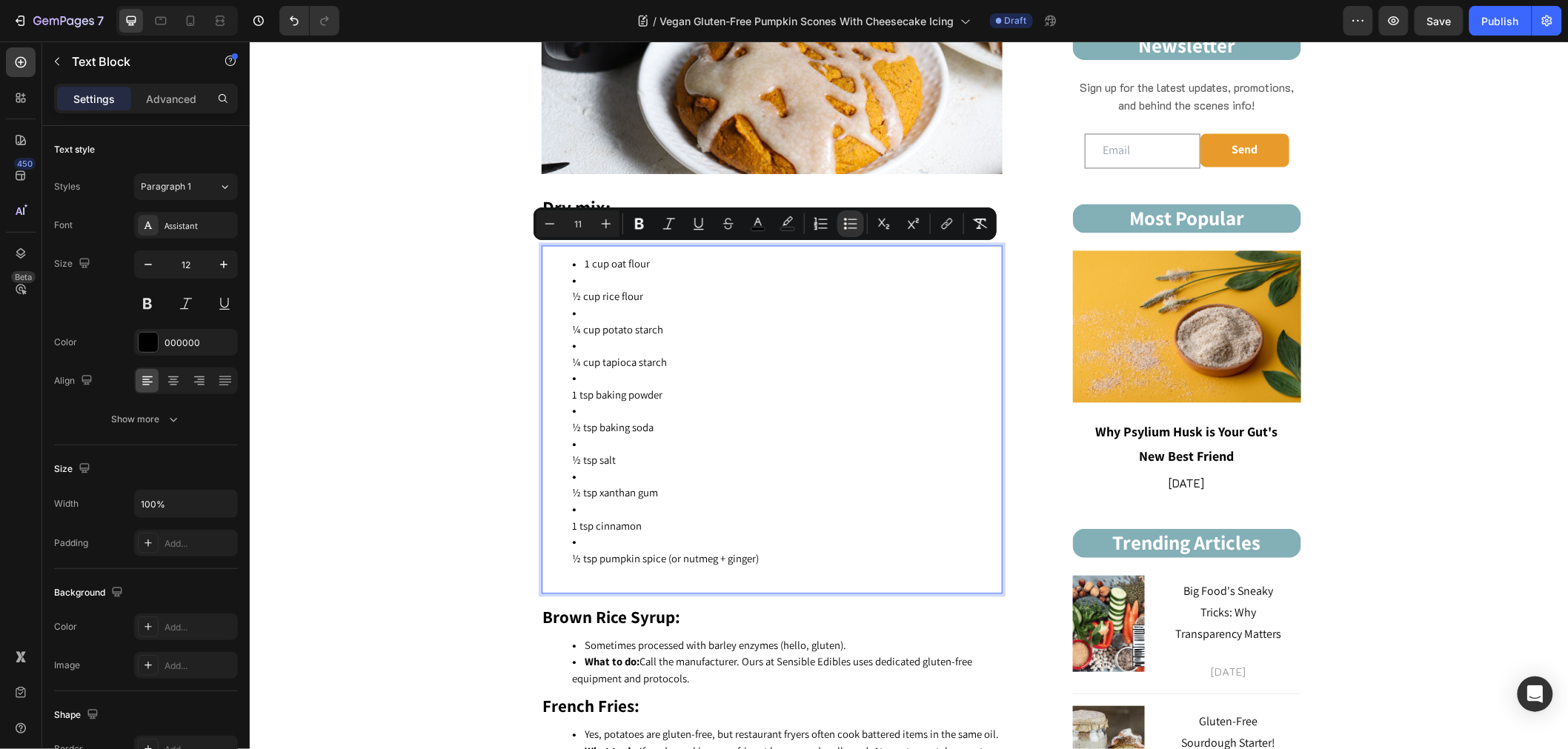
click at [598, 278] on li "½ cup rice flour" at bounding box center [786, 289] width 429 height 32
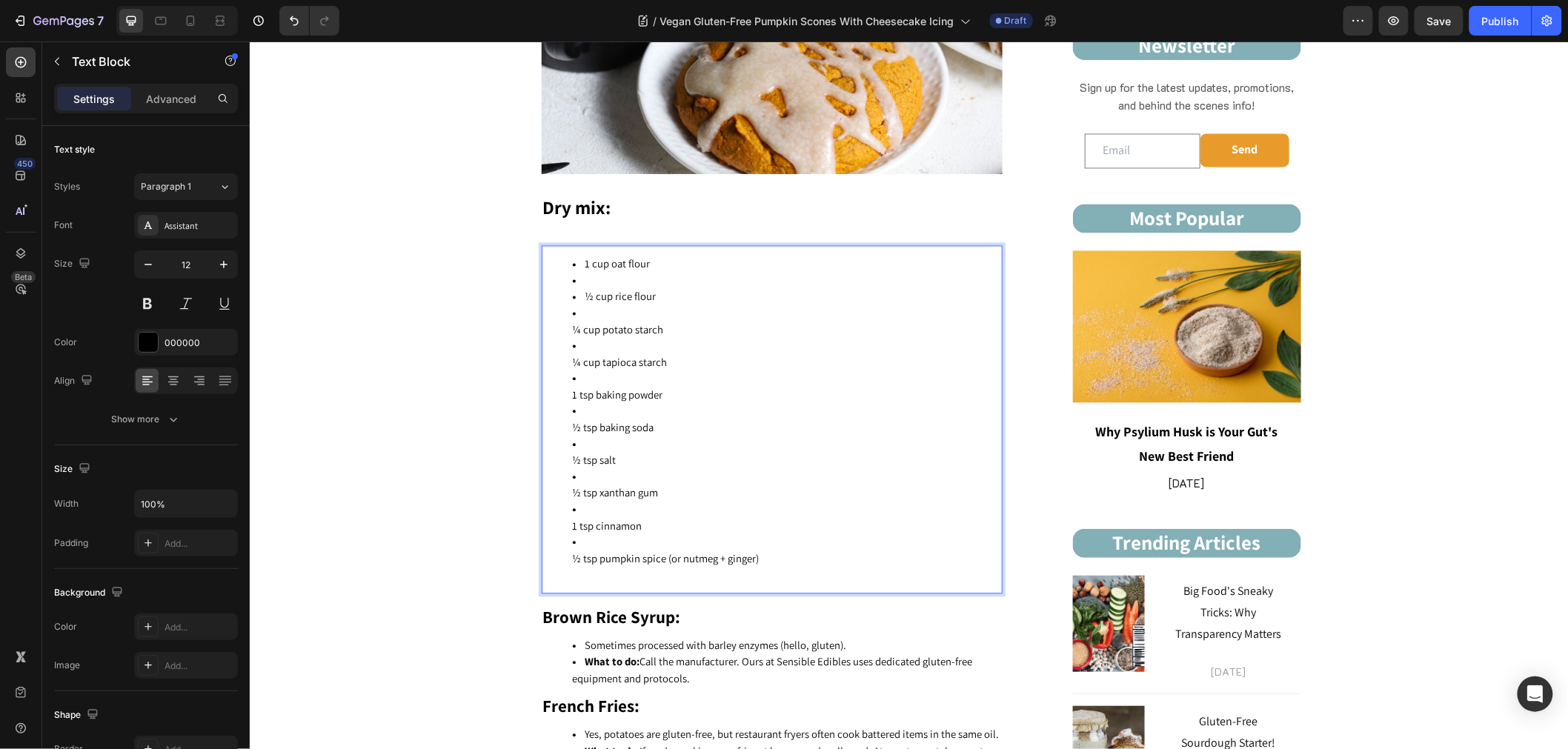
click at [576, 279] on li "Rich Text Editor. Editing area: main" at bounding box center [786, 281] width 429 height 17
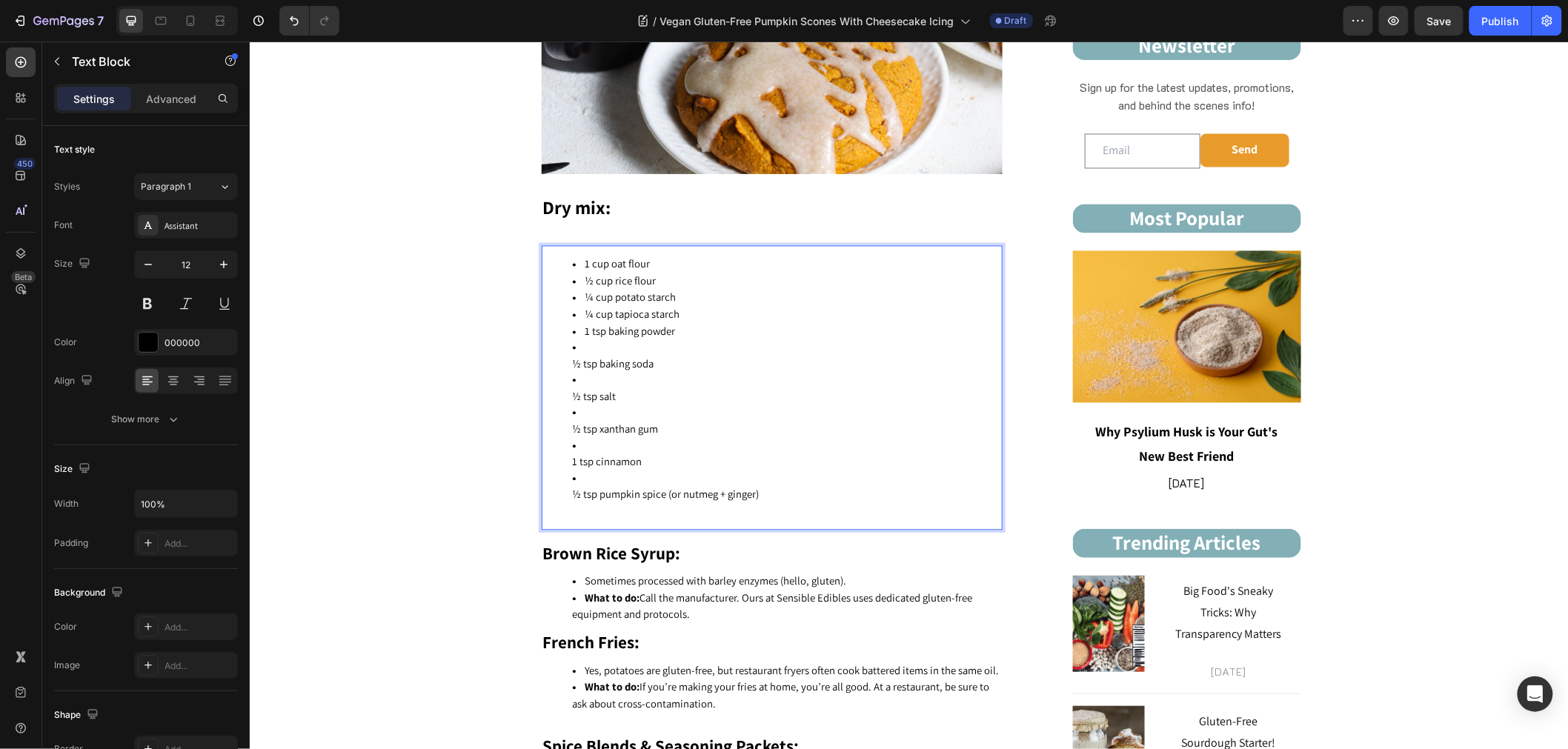
click at [562, 359] on ul "1 cup oat flour ½ cup rice flour ¼ cup potato starch ¼ cup tapioca starch 1 tsp…" at bounding box center [770, 387] width 457 height 264
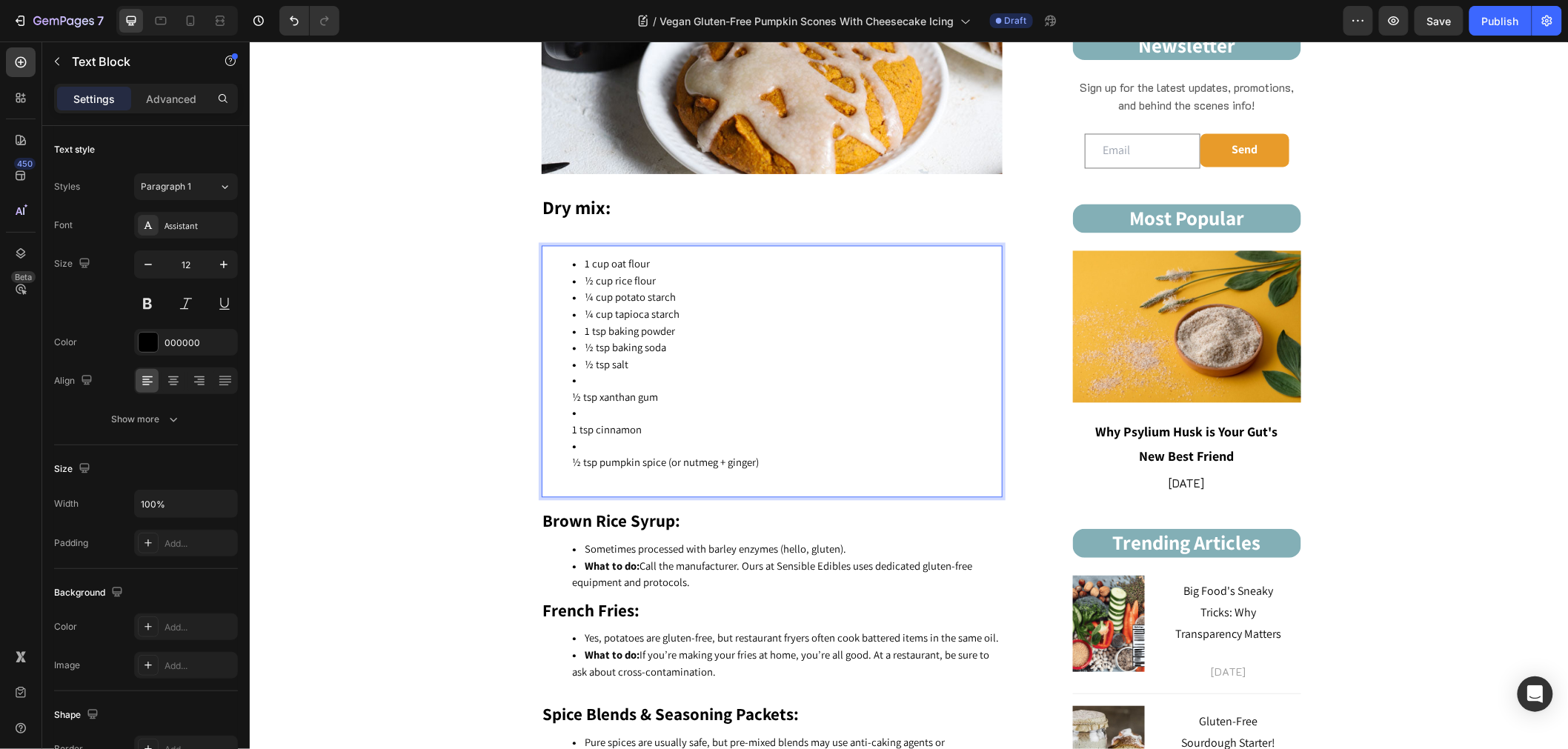
click at [563, 394] on ul "1 cup oat flour ½ cup rice flour ¼ cup potato starch ¼ cup tapioca starch 1 tsp…" at bounding box center [770, 370] width 457 height 231
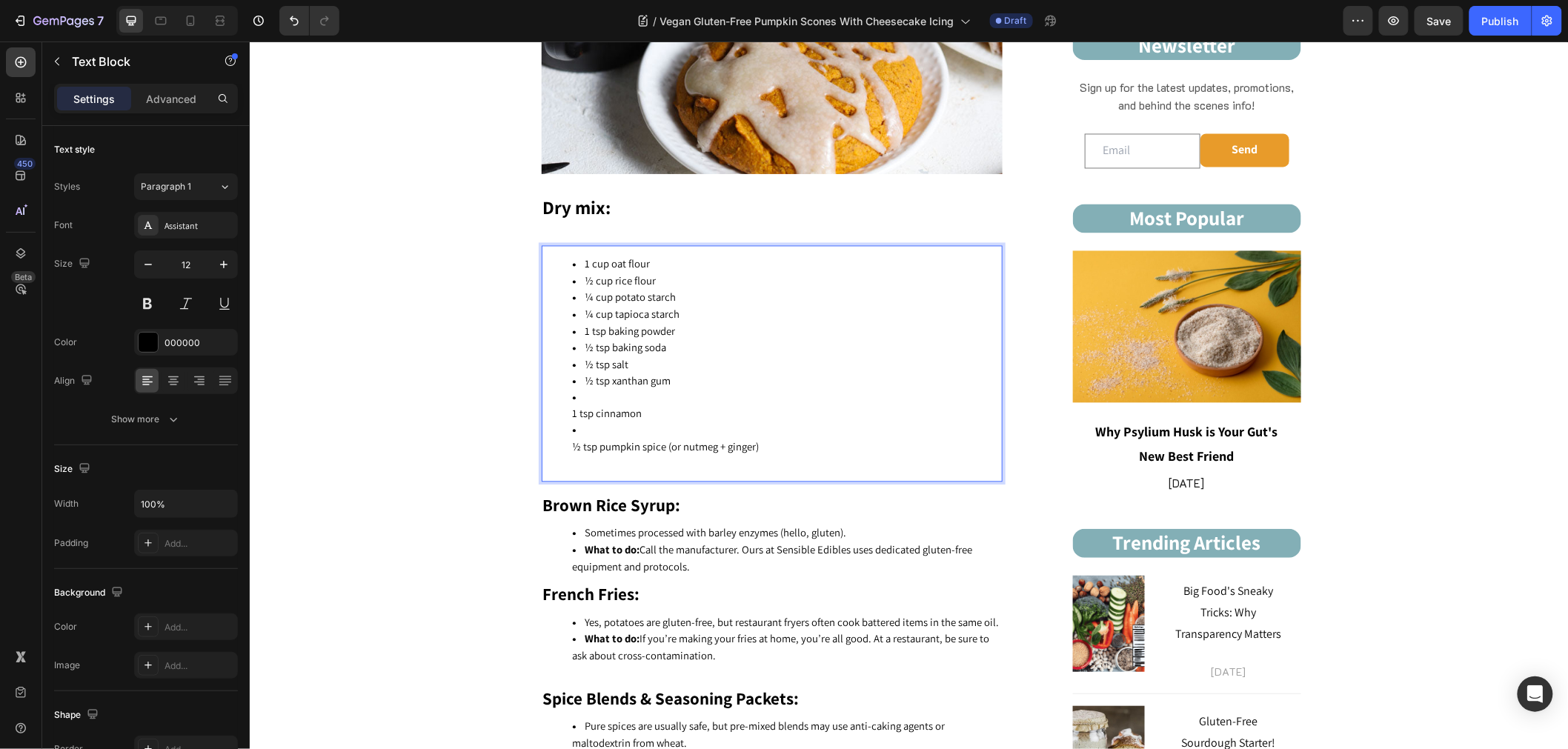
click at [559, 410] on ul "1 cup oat flour ½ cup rice flour ¼ cup potato starch ¼ cup tapioca starch 1 tsp…" at bounding box center [770, 363] width 457 height 215
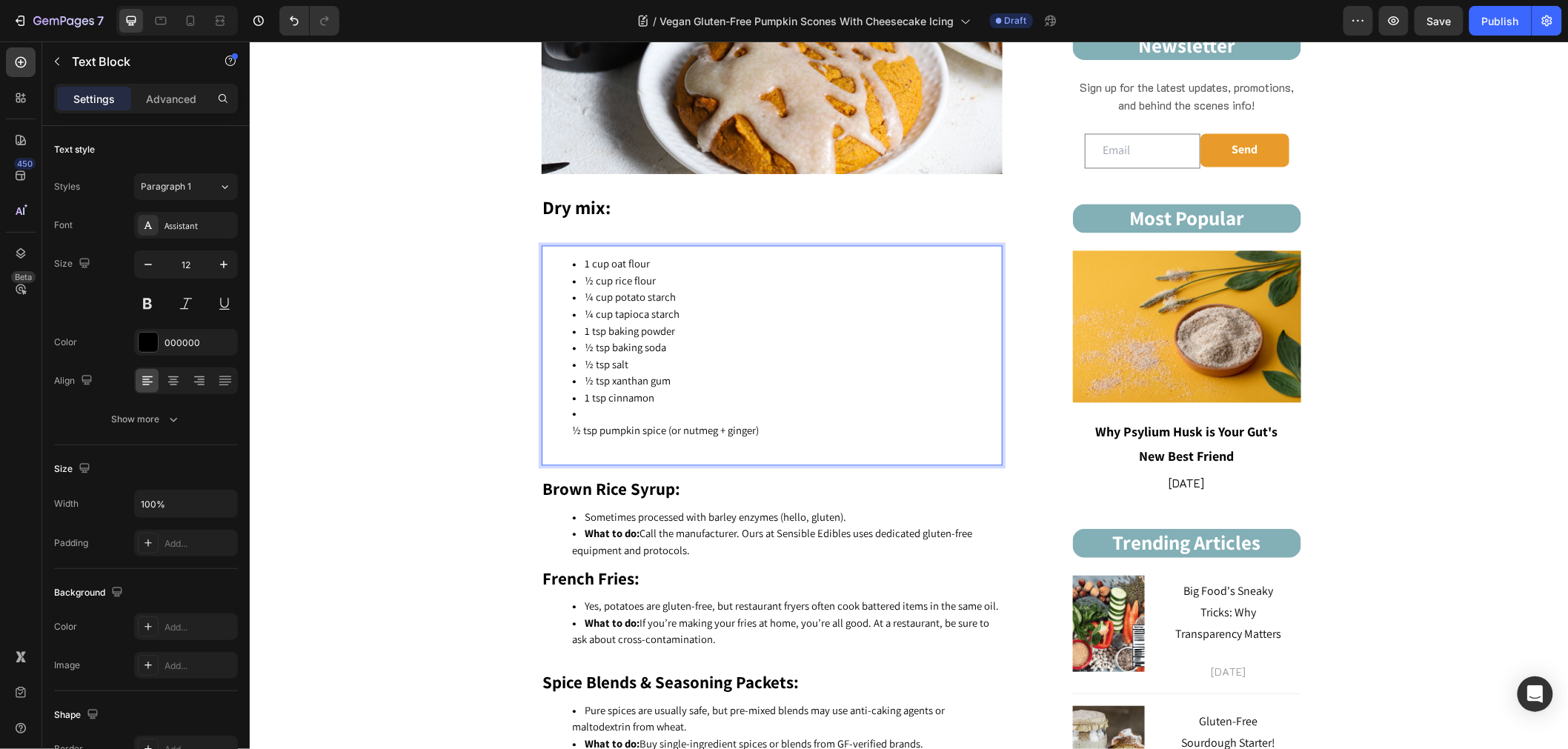
click at [562, 426] on ul "1 cup oat flour ½ cup rice flour ¼ cup potato starch ¼ cup tapioca starch 1 tsp…" at bounding box center [770, 355] width 457 height 200
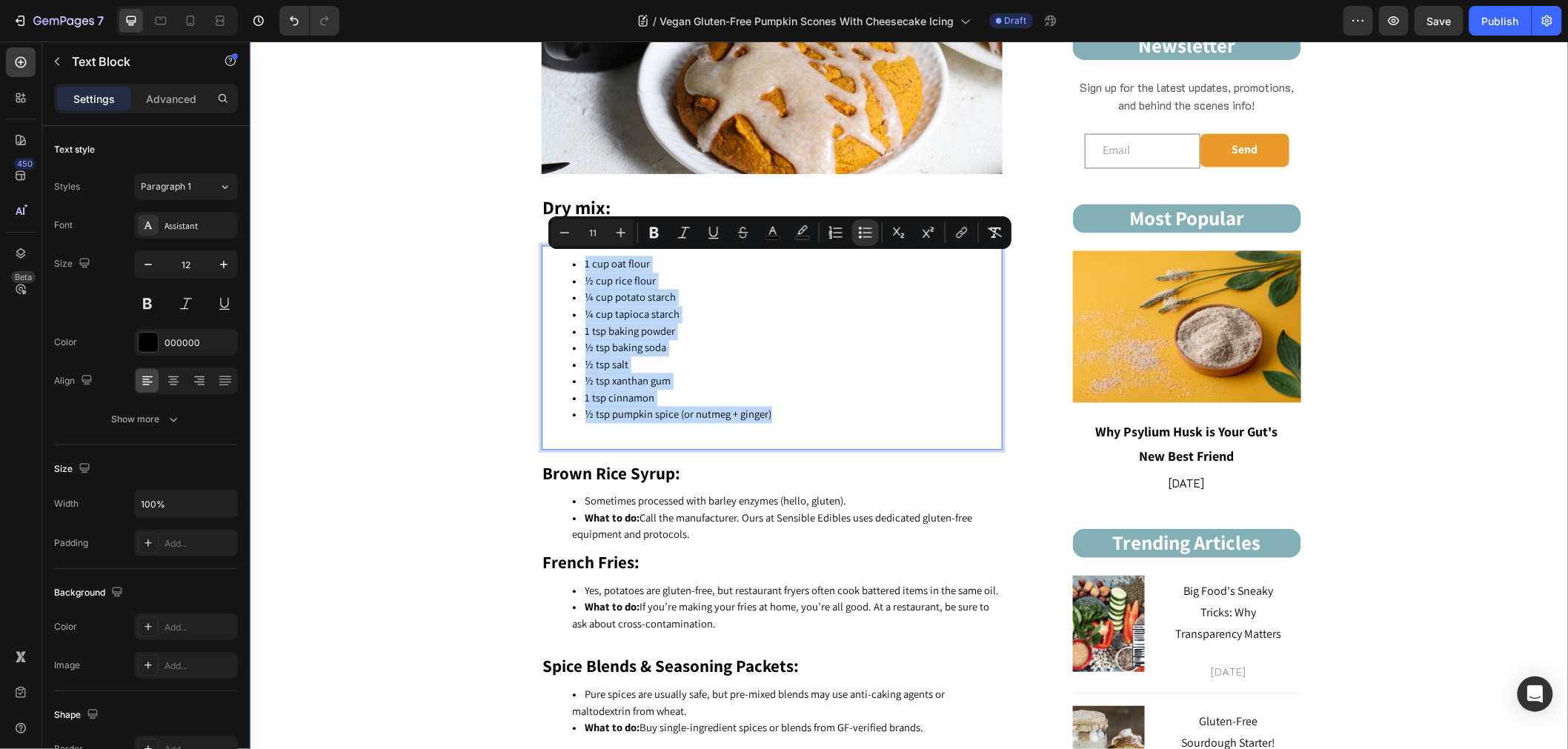
drag, startPoint x: 796, startPoint y: 417, endPoint x: 377, endPoint y: 263, distance: 446.4
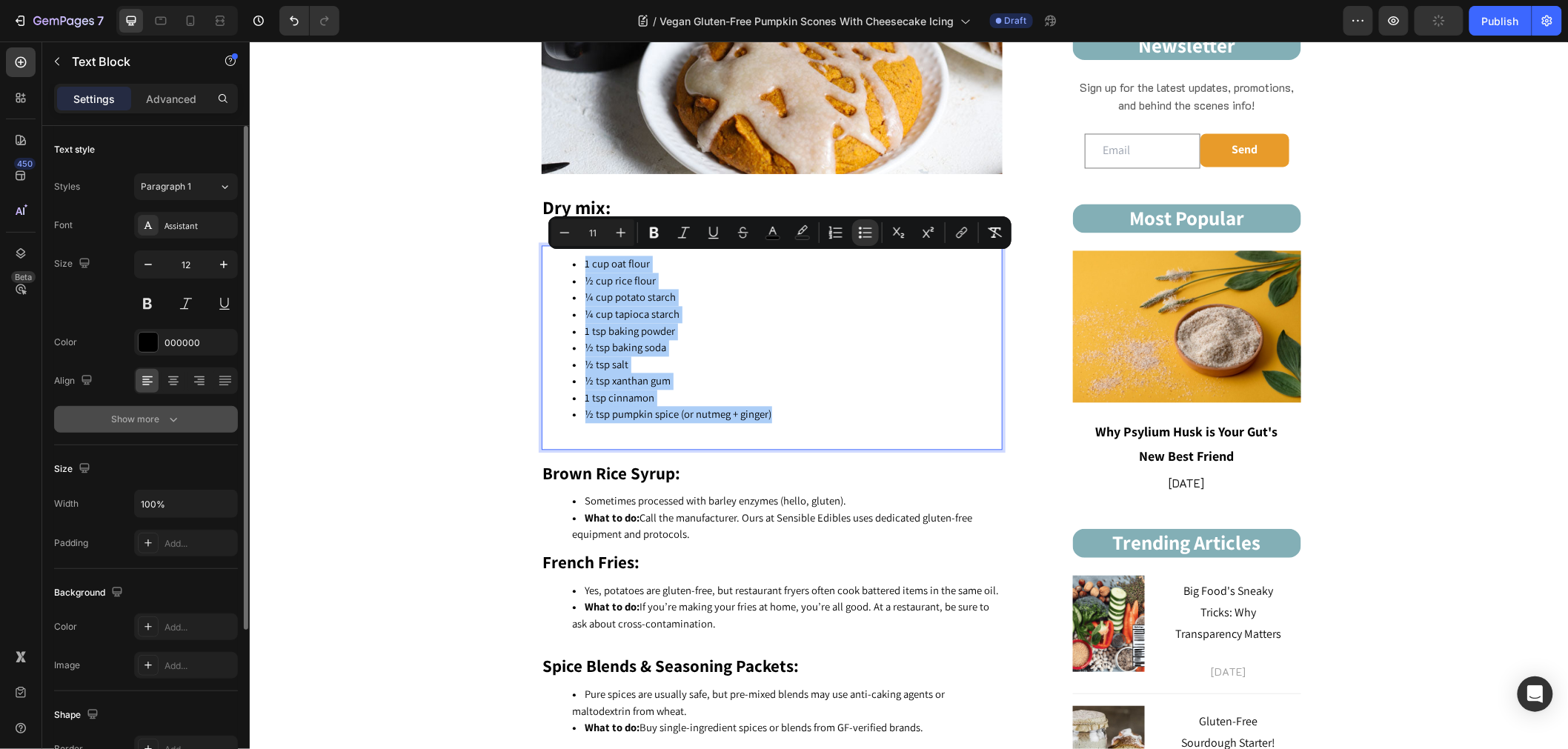
click at [163, 412] on div "Show more" at bounding box center [147, 420] width 69 height 15
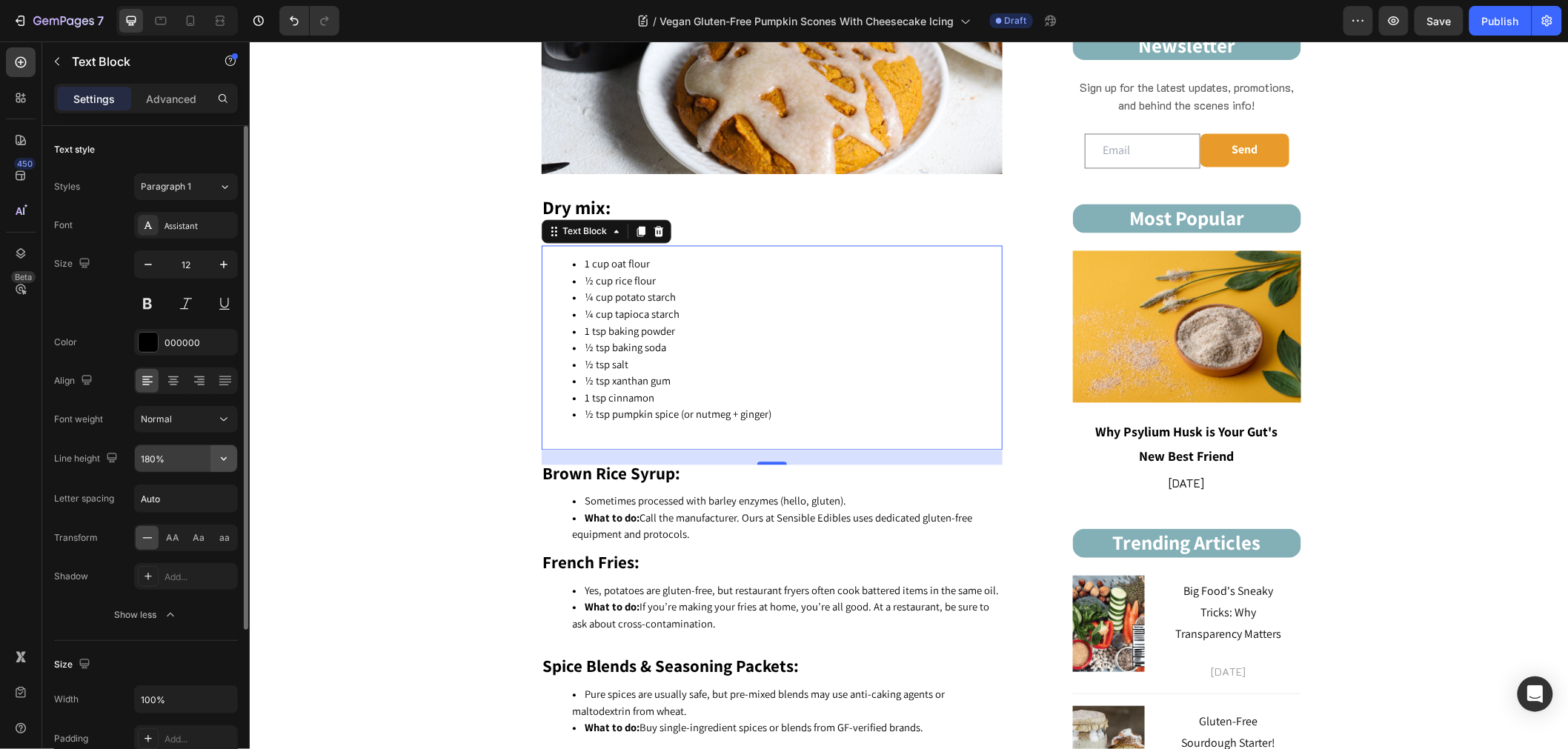
click at [224, 458] on icon "button" at bounding box center [224, 458] width 15 height 15
click at [174, 467] on input "180%" at bounding box center [186, 458] width 102 height 27
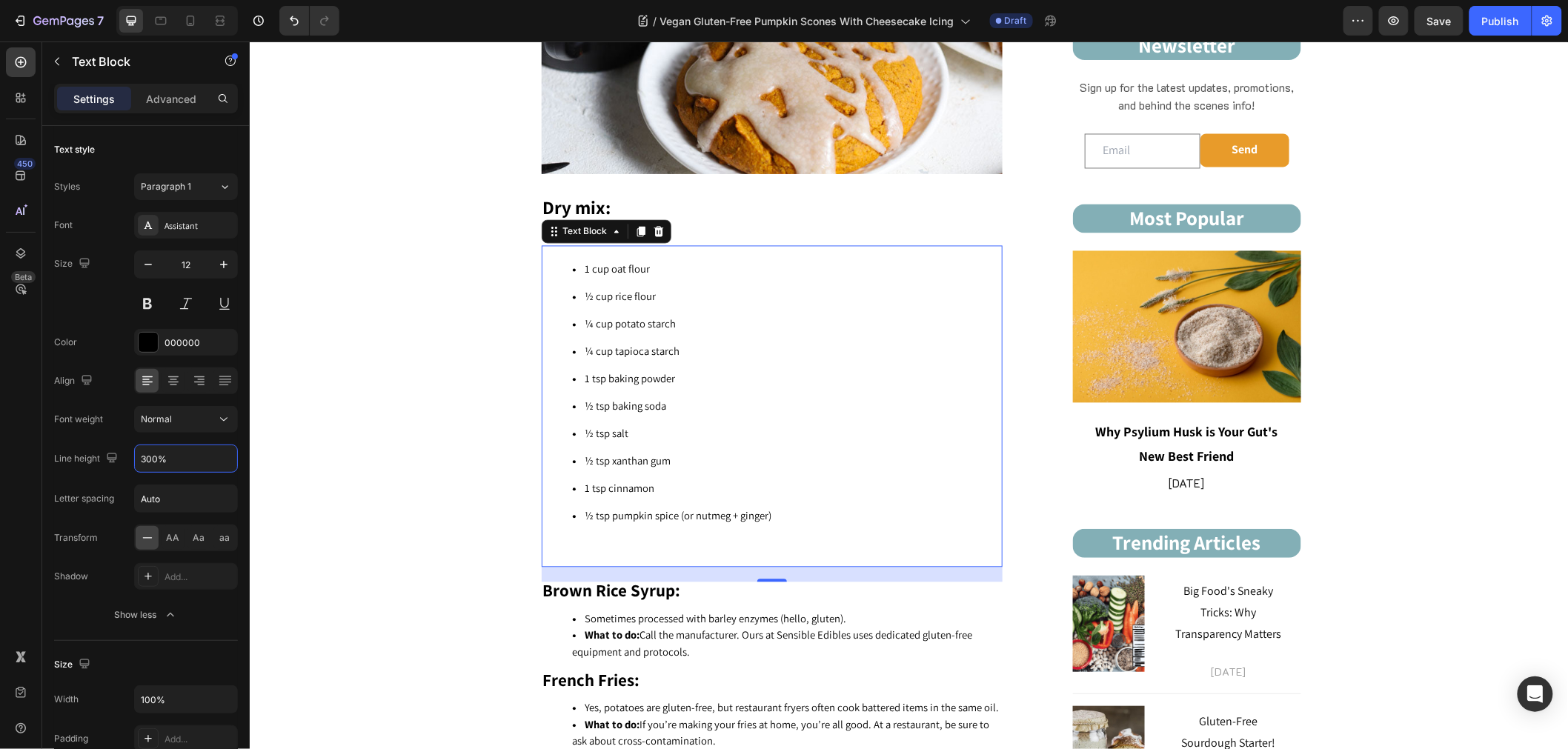
type input "300%"
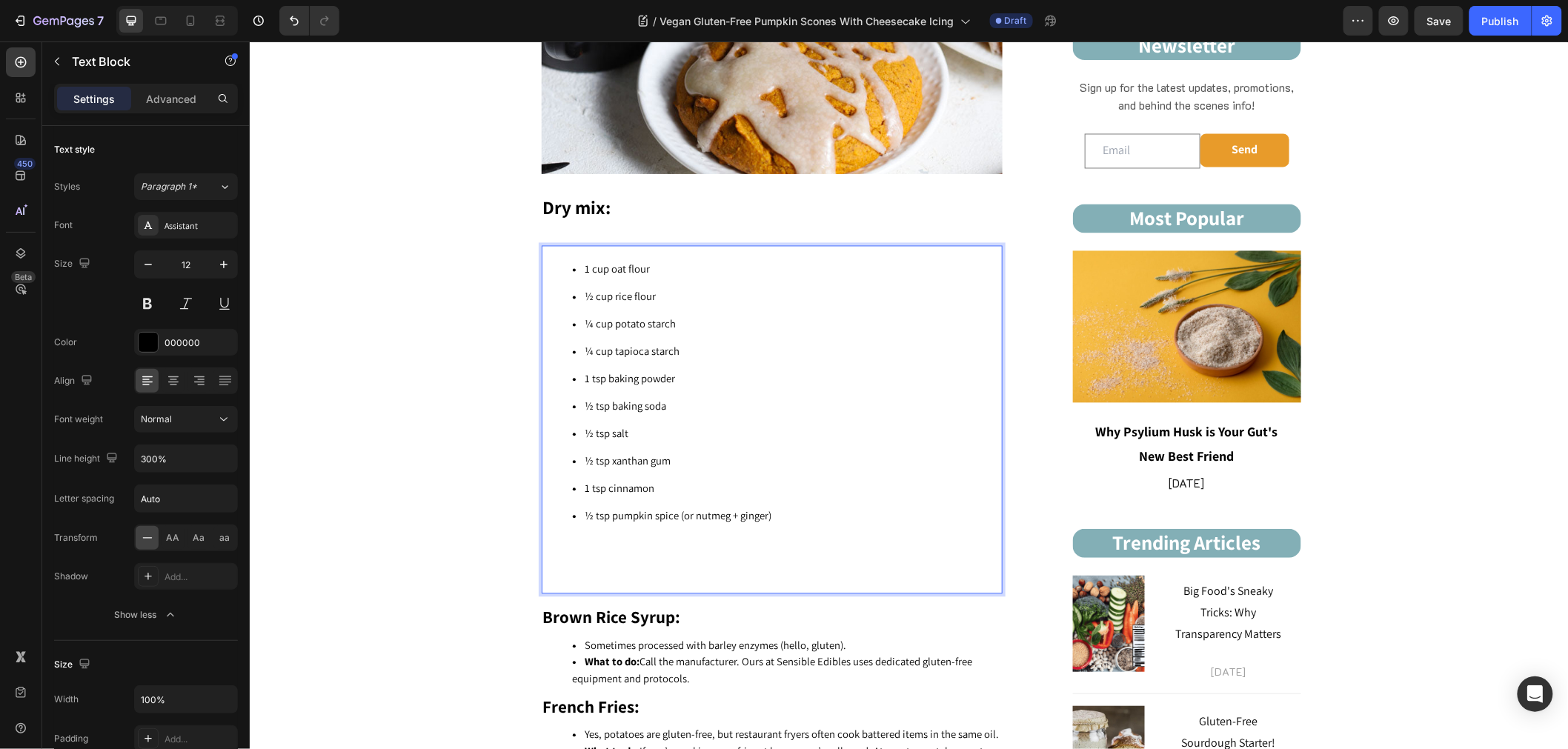
click at [593, 533] on li "½ tsp pumpkin spice (or nutmeg + ginger)" at bounding box center [786, 542] width 429 height 81
click at [581, 566] on li "½ tsp pumpkin spice (or nutmeg + ginger) ⁠⁠⁠⁠⁠⁠⁠" at bounding box center [786, 542] width 429 height 81
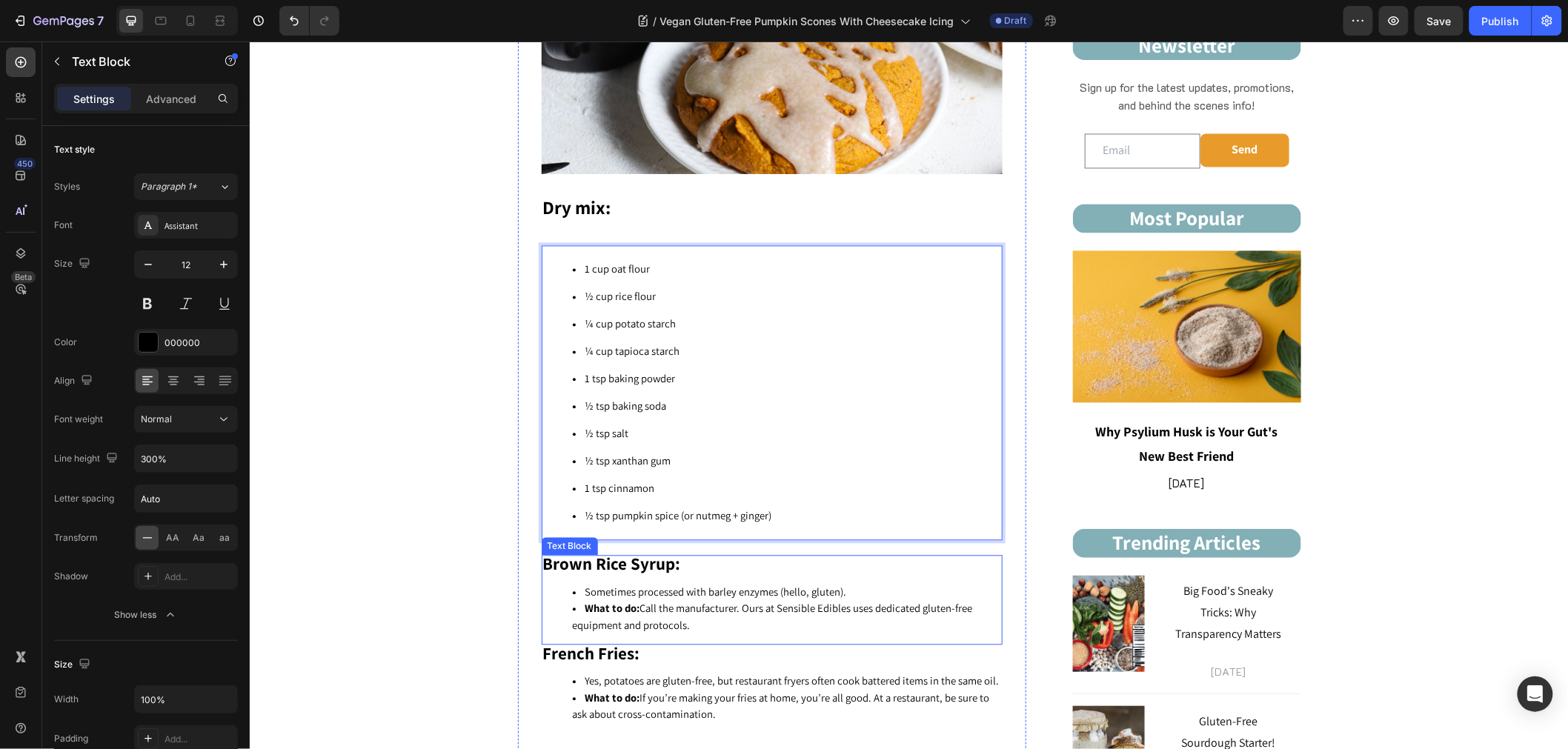
click at [682, 620] on li "What to do: Call the manufacturer. Ours at Sensible Edibles uses dedicated glut…" at bounding box center [786, 617] width 429 height 33
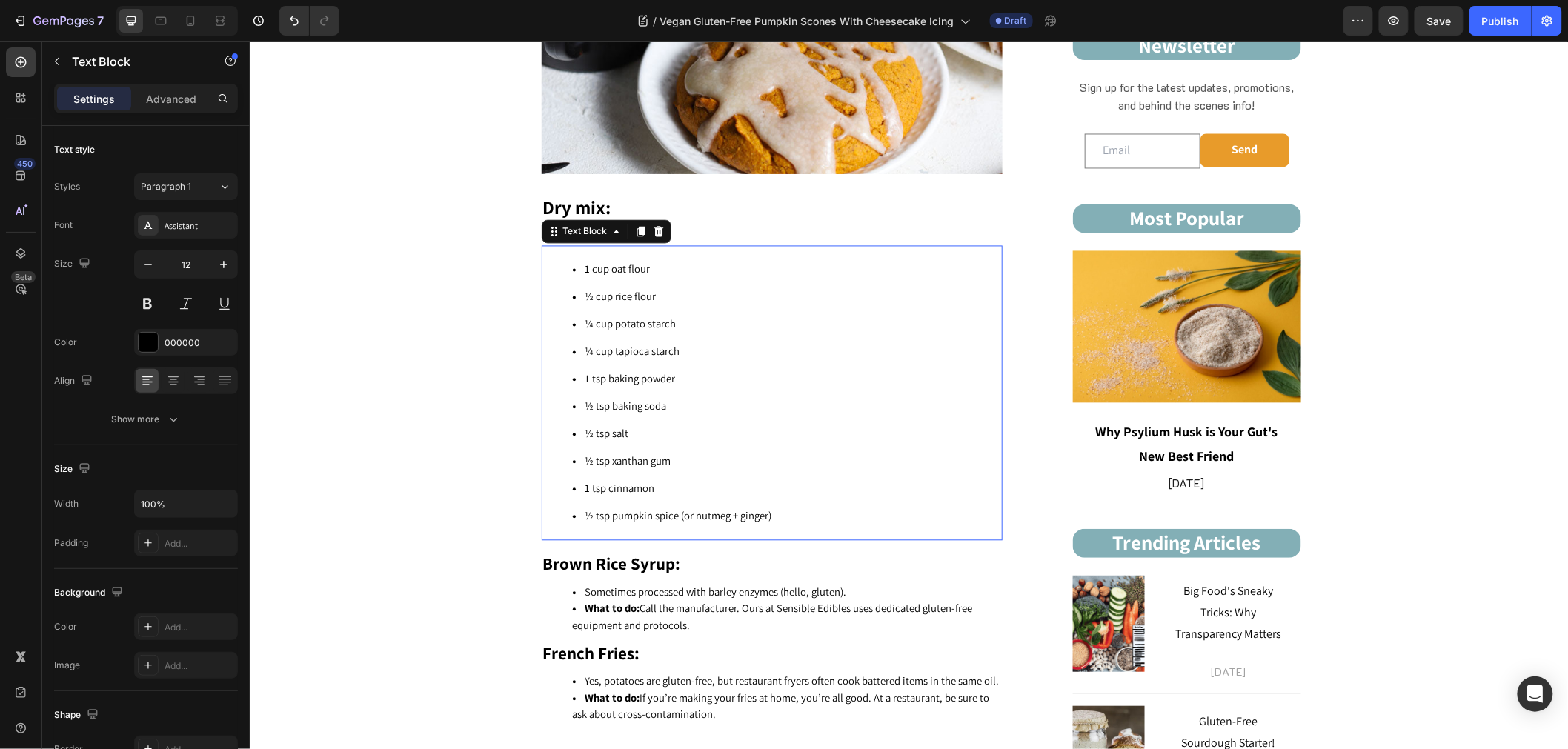
click at [585, 311] on li "¼ cup potato starch" at bounding box center [786, 325] width 429 height 28
click at [617, 355] on li "¼ cup tapioca starch" at bounding box center [786, 352] width 429 height 28
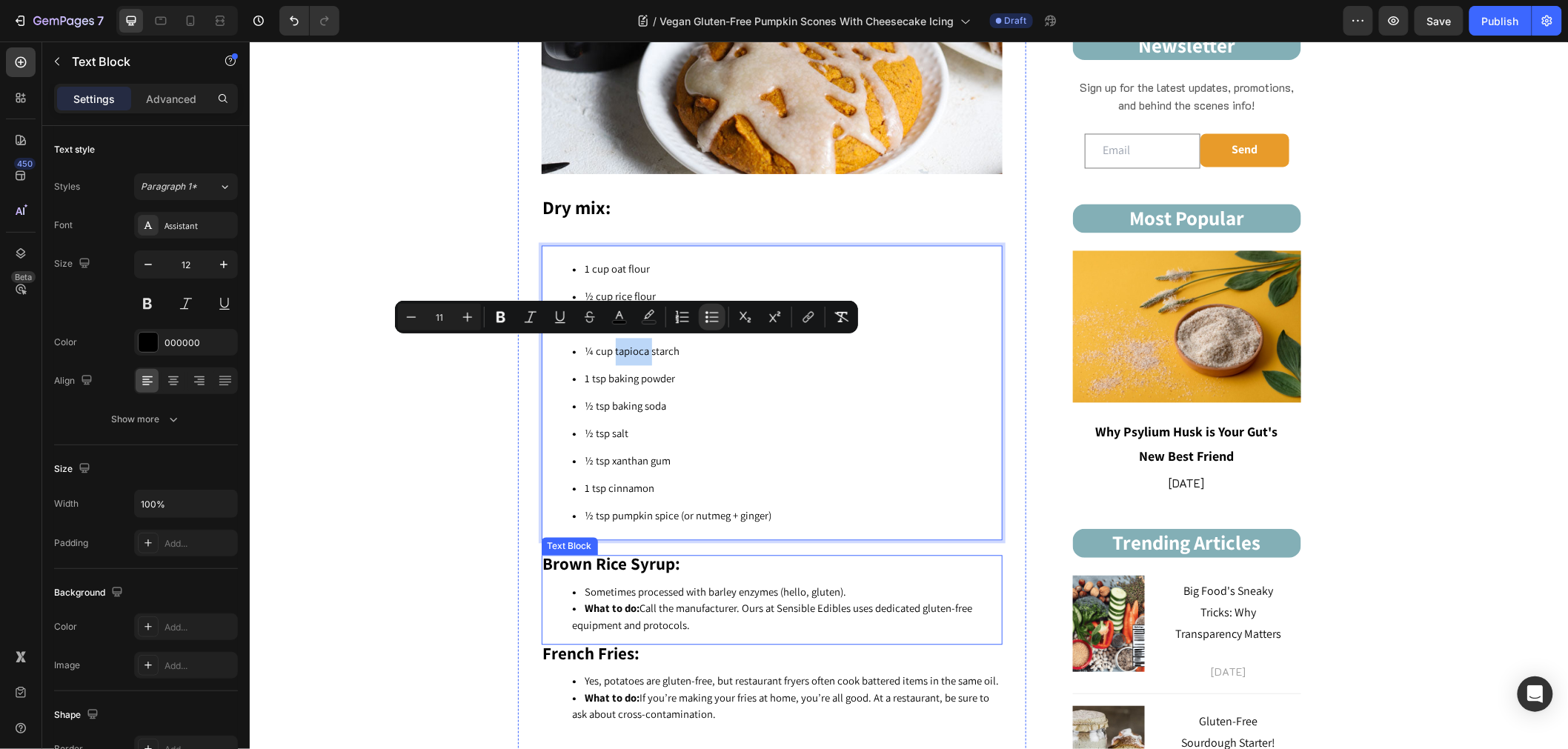
click at [634, 601] on span "What to do: Call the manufacturer. Ours at Sensible Edibles uses dedicated glut…" at bounding box center [771, 617] width 400 height 32
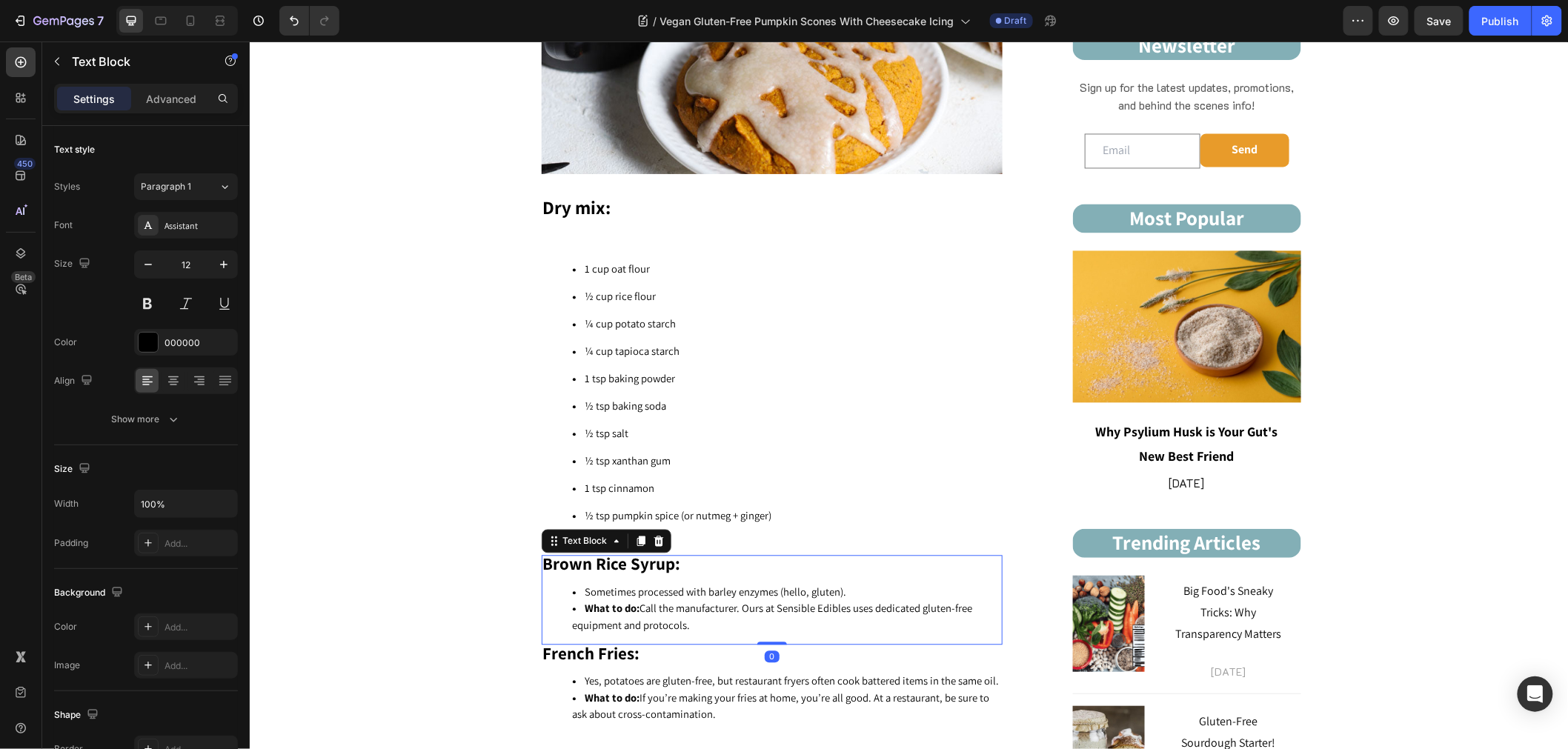
click at [634, 601] on span "What to do: Call the manufacturer. Ours at Sensible Edibles uses dedicated glut…" at bounding box center [771, 617] width 400 height 32
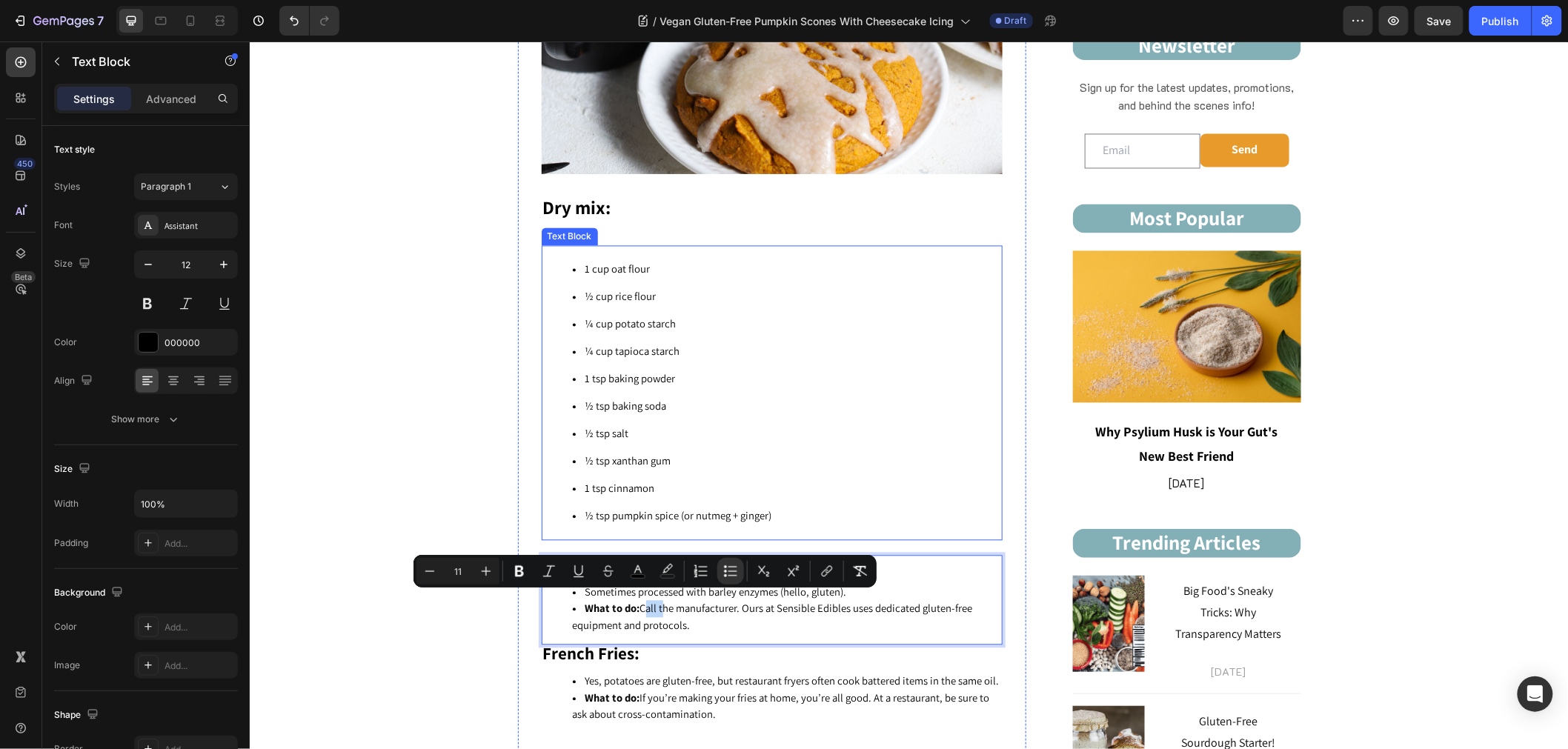
click at [609, 393] on li "½ tsp baking soda" at bounding box center [786, 407] width 429 height 28
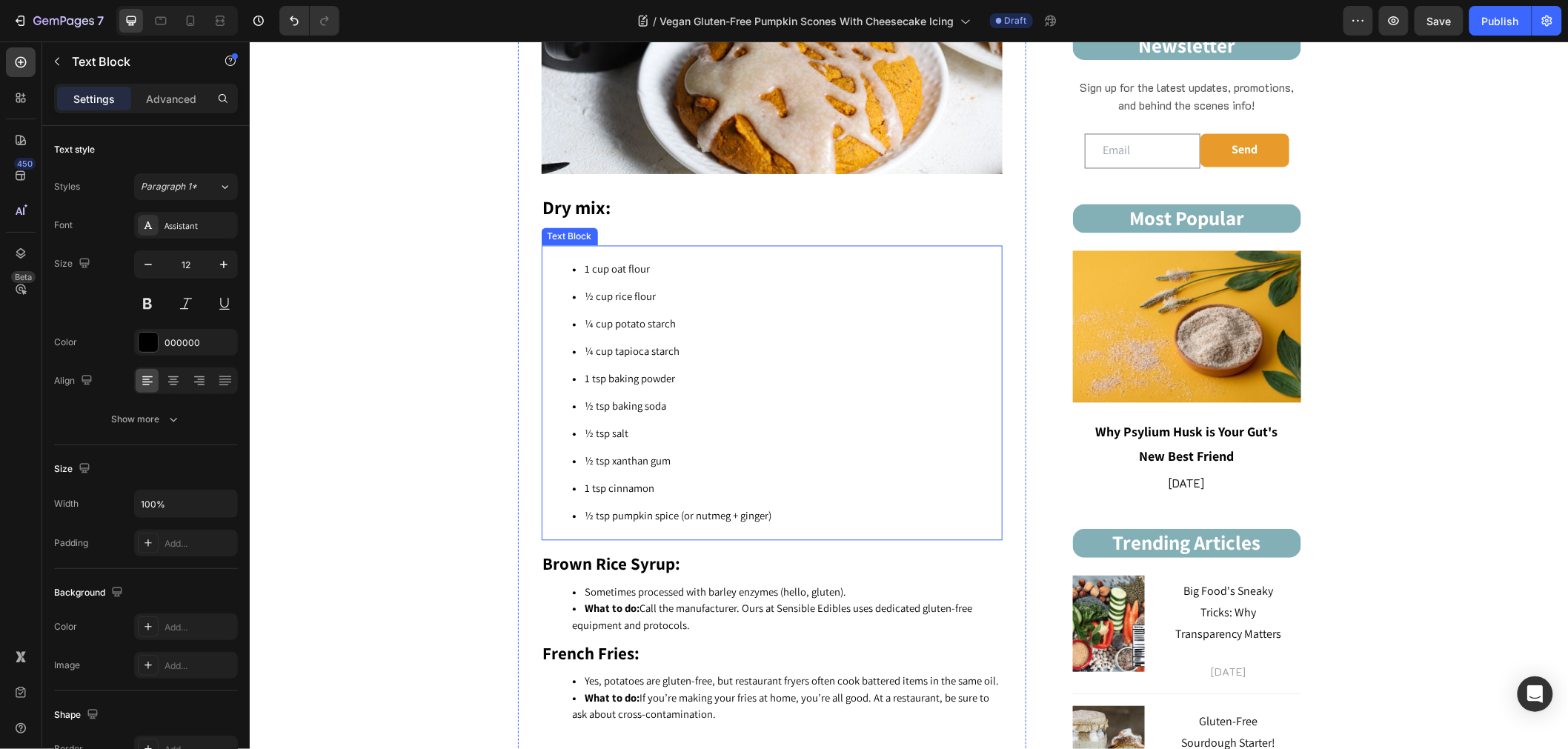
click at [572, 256] on li "1 cup oat flour" at bounding box center [786, 269] width 429 height 28
click at [730, 218] on p "Dry mix:" at bounding box center [770, 209] width 457 height 24
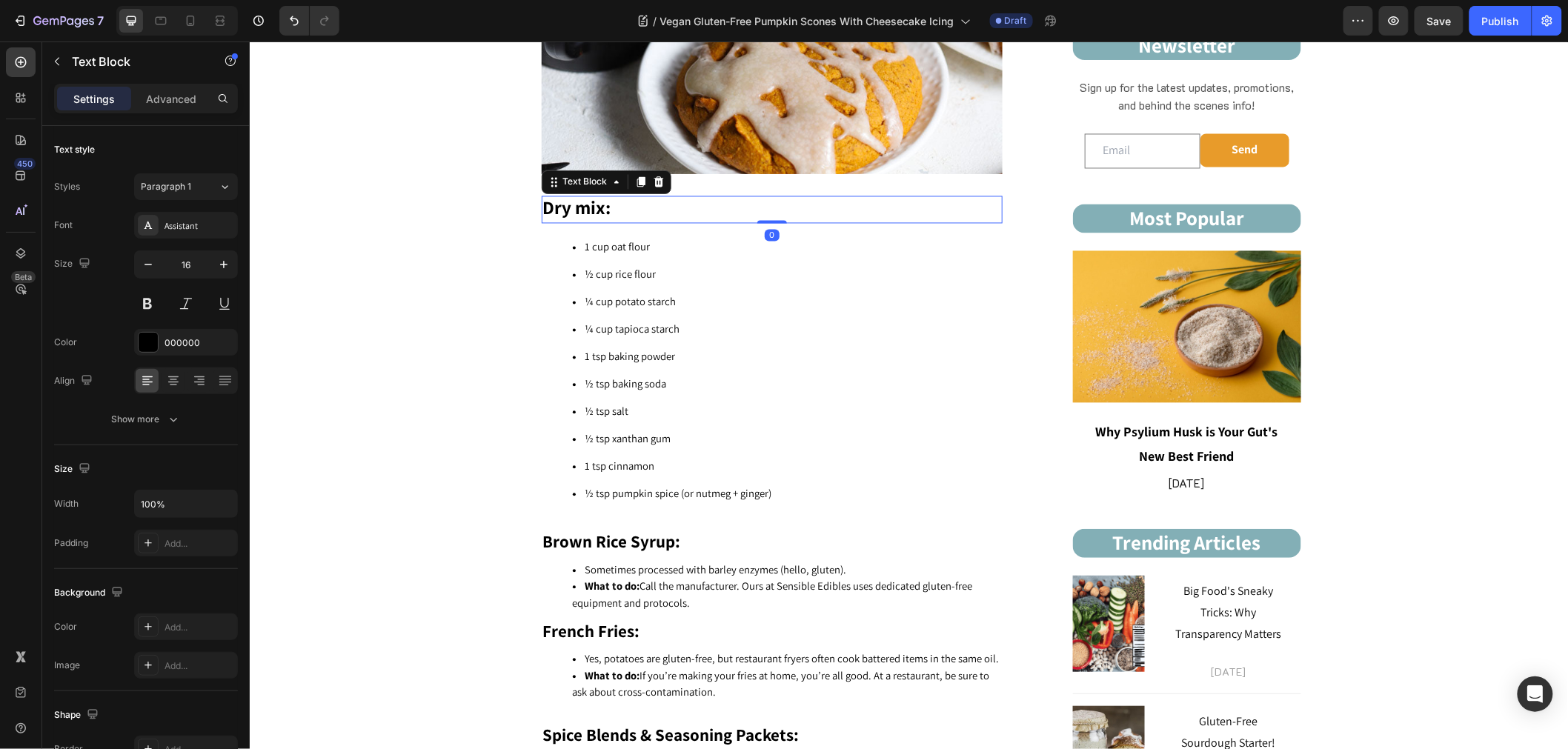
drag, startPoint x: 762, startPoint y: 241, endPoint x: 766, endPoint y: 212, distance: 29.3
click at [766, 212] on div "Dry mix: Text Block 0" at bounding box center [771, 210] width 461 height 28
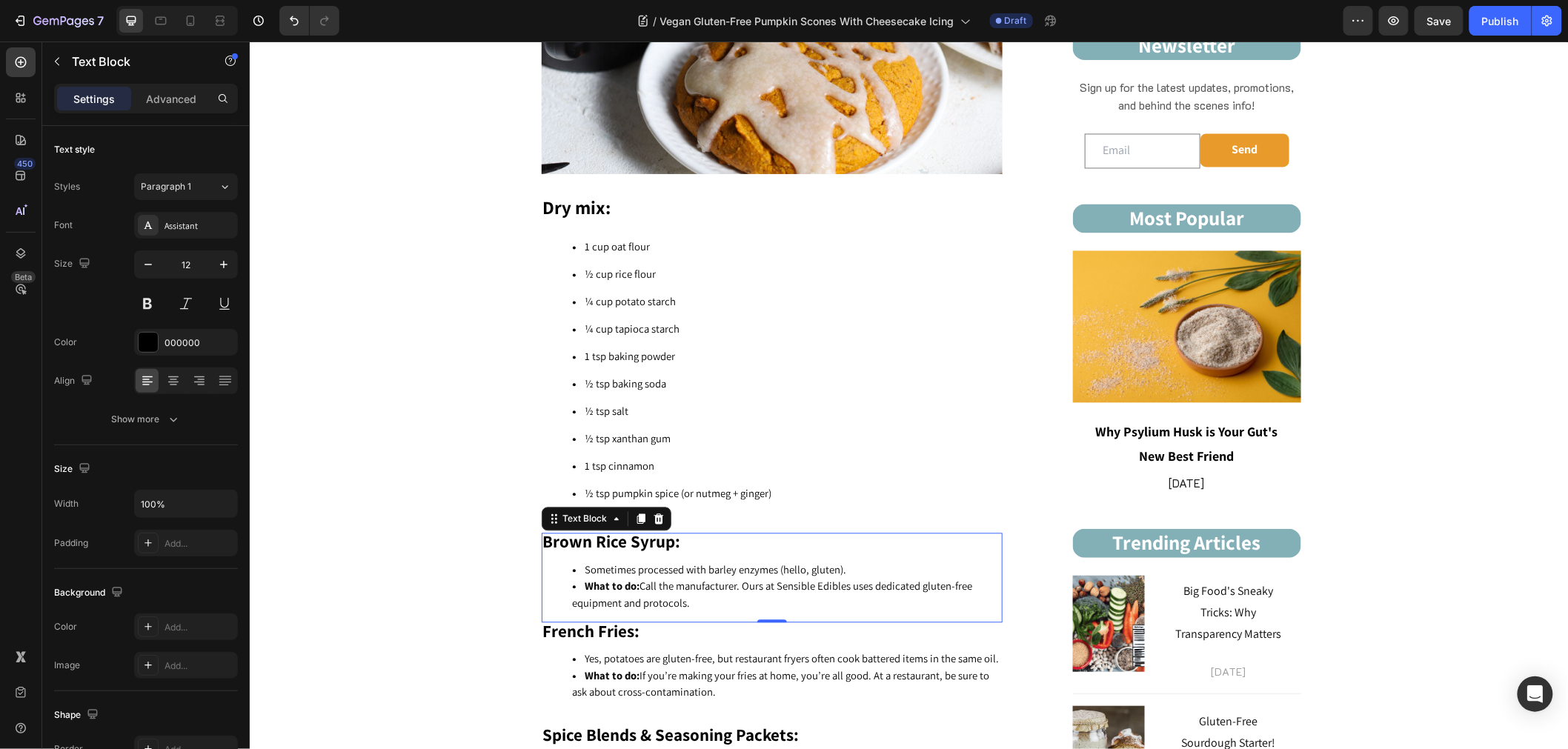
click at [645, 533] on strong "Brown Rice Syrup:" at bounding box center [610, 542] width 138 height 22
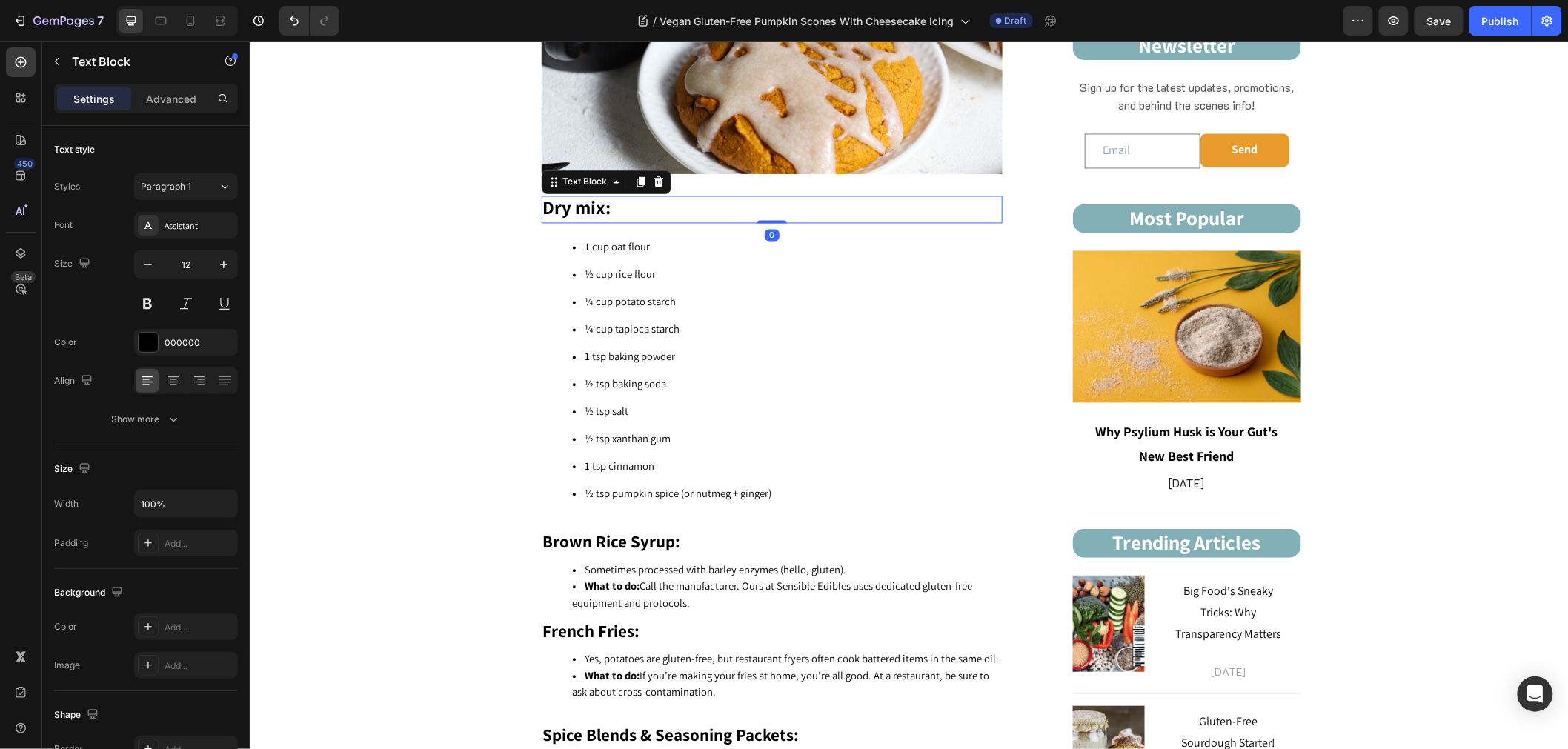
click at [601, 205] on strong "Dry mix:" at bounding box center [575, 207] width 68 height 24
click at [636, 181] on icon at bounding box center [639, 182] width 8 height 10
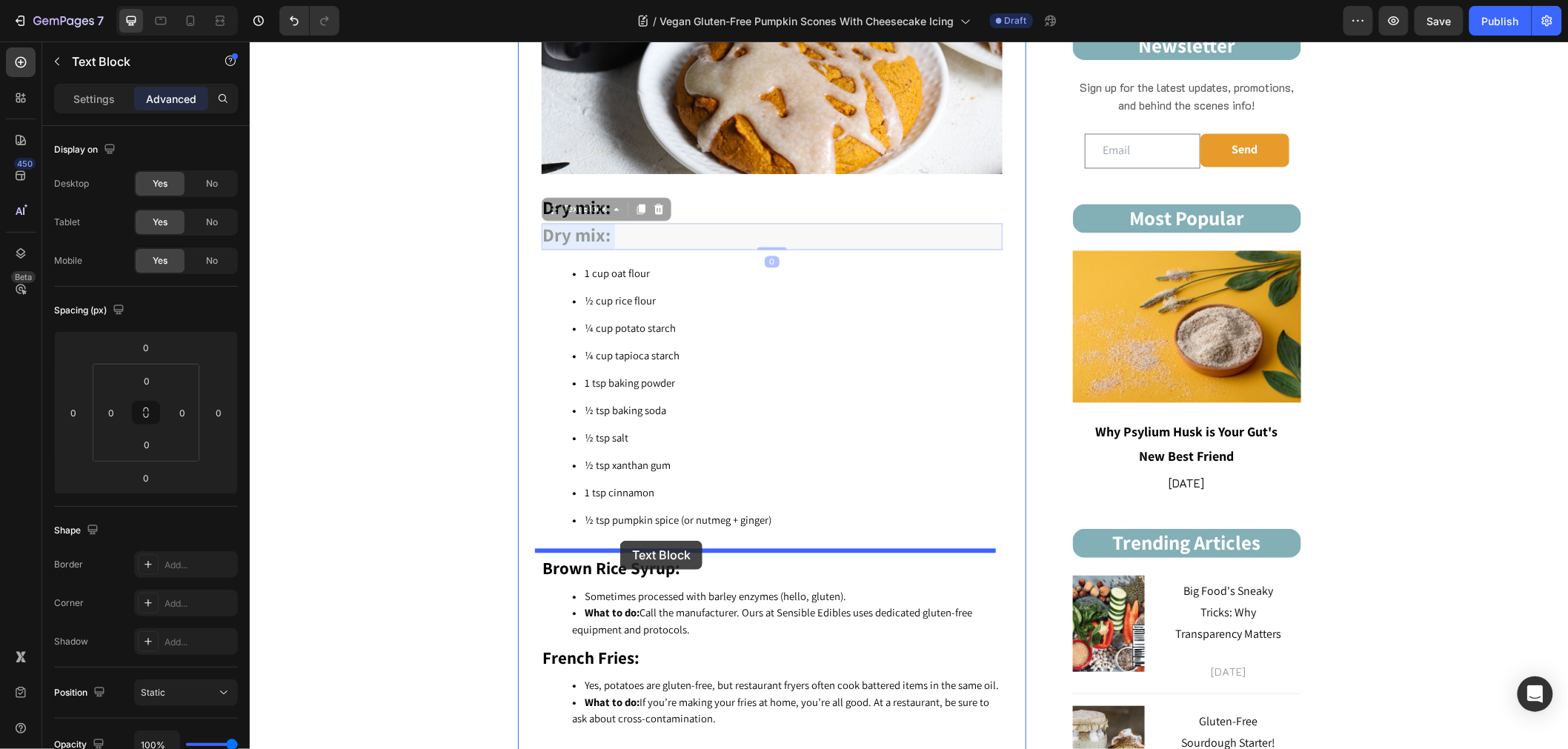
drag, startPoint x: 629, startPoint y: 226, endPoint x: 620, endPoint y: 540, distance: 314.1
type input "20"
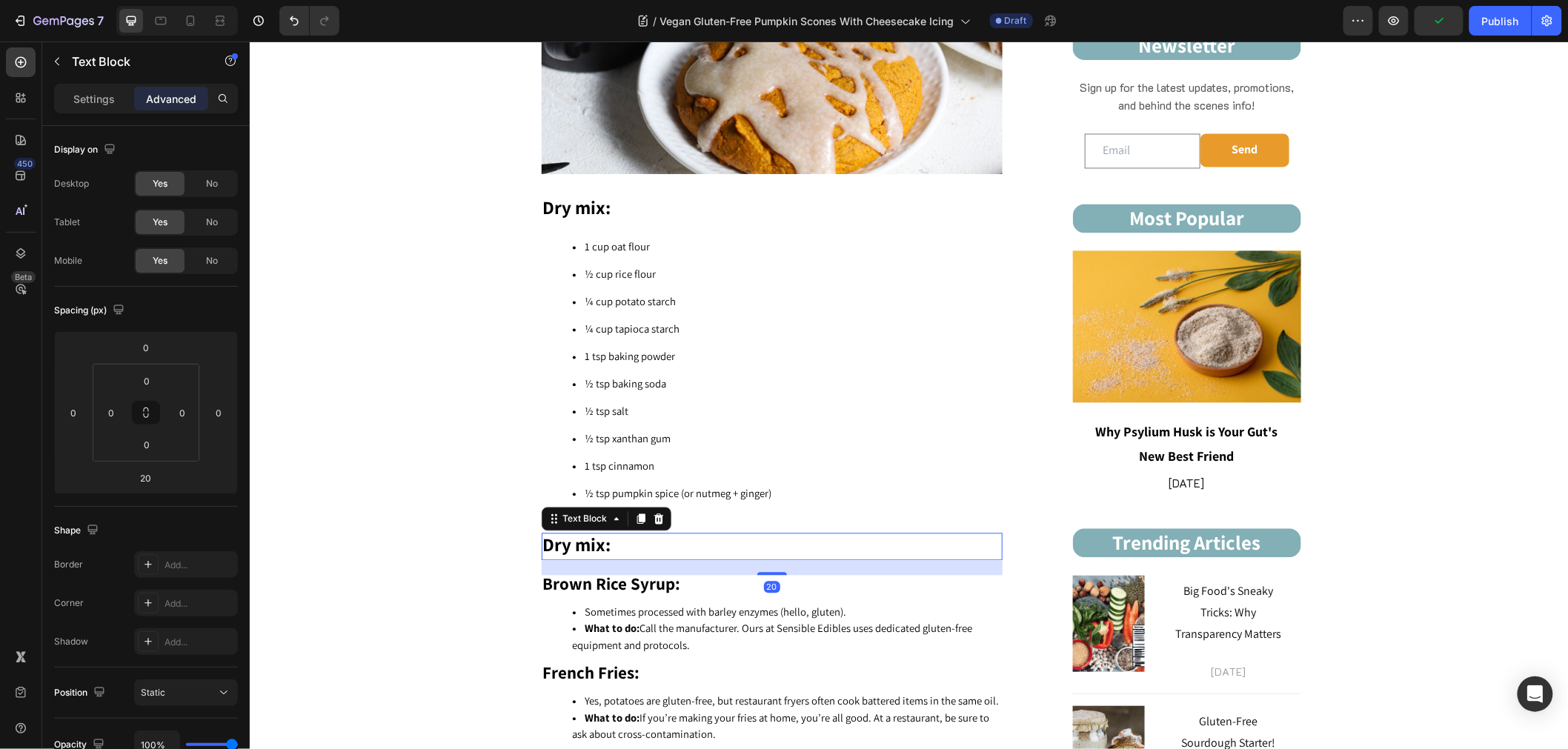
click at [550, 542] on strong "Dry mix:" at bounding box center [575, 544] width 68 height 24
drag, startPoint x: 564, startPoint y: 536, endPoint x: 539, endPoint y: 549, distance: 28.2
click at [542, 549] on p "Dry mix:" at bounding box center [770, 547] width 457 height 24
click at [560, 536] on strong "We mix:" at bounding box center [573, 544] width 64 height 24
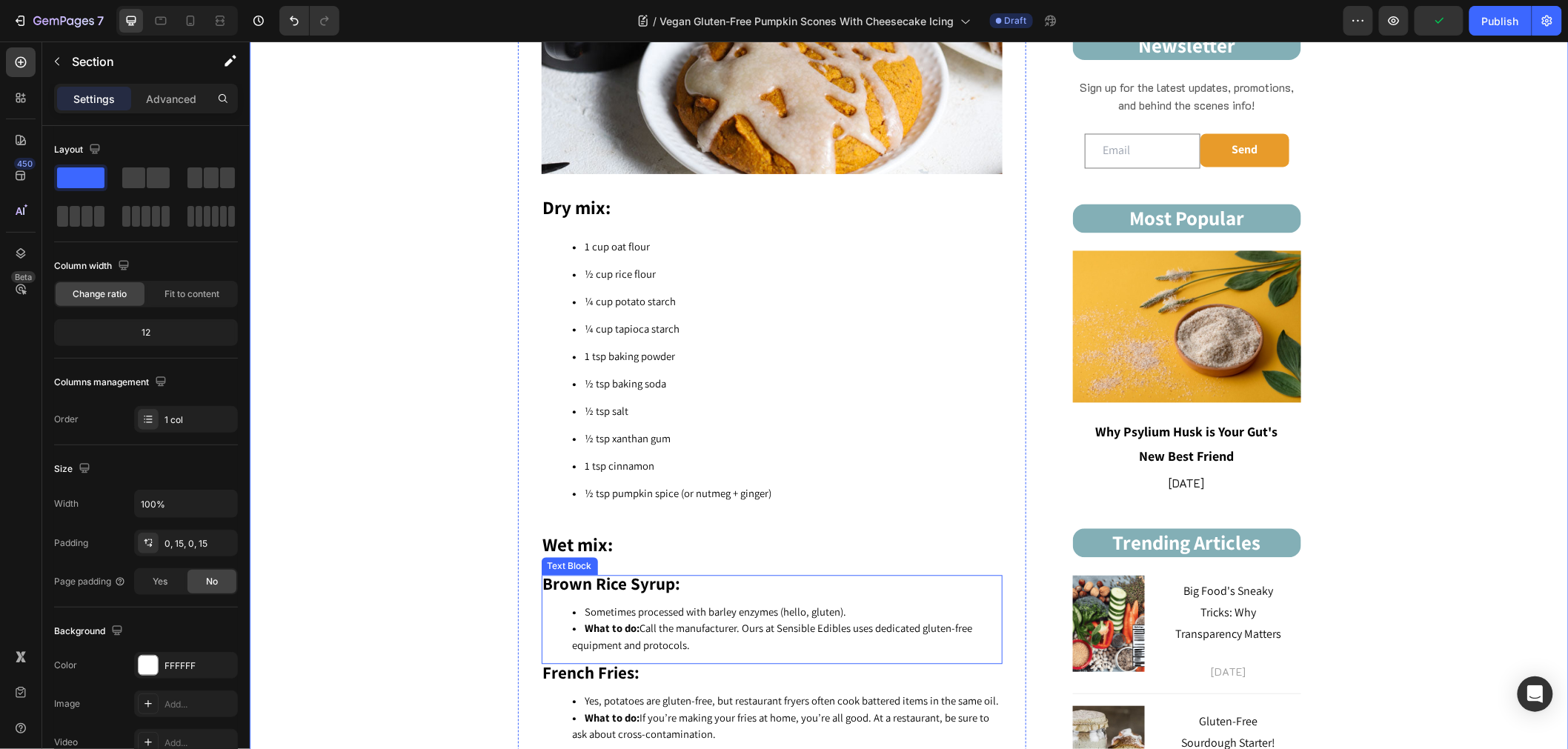
click at [670, 574] on strong "Brown Rice Syrup:" at bounding box center [610, 584] width 138 height 22
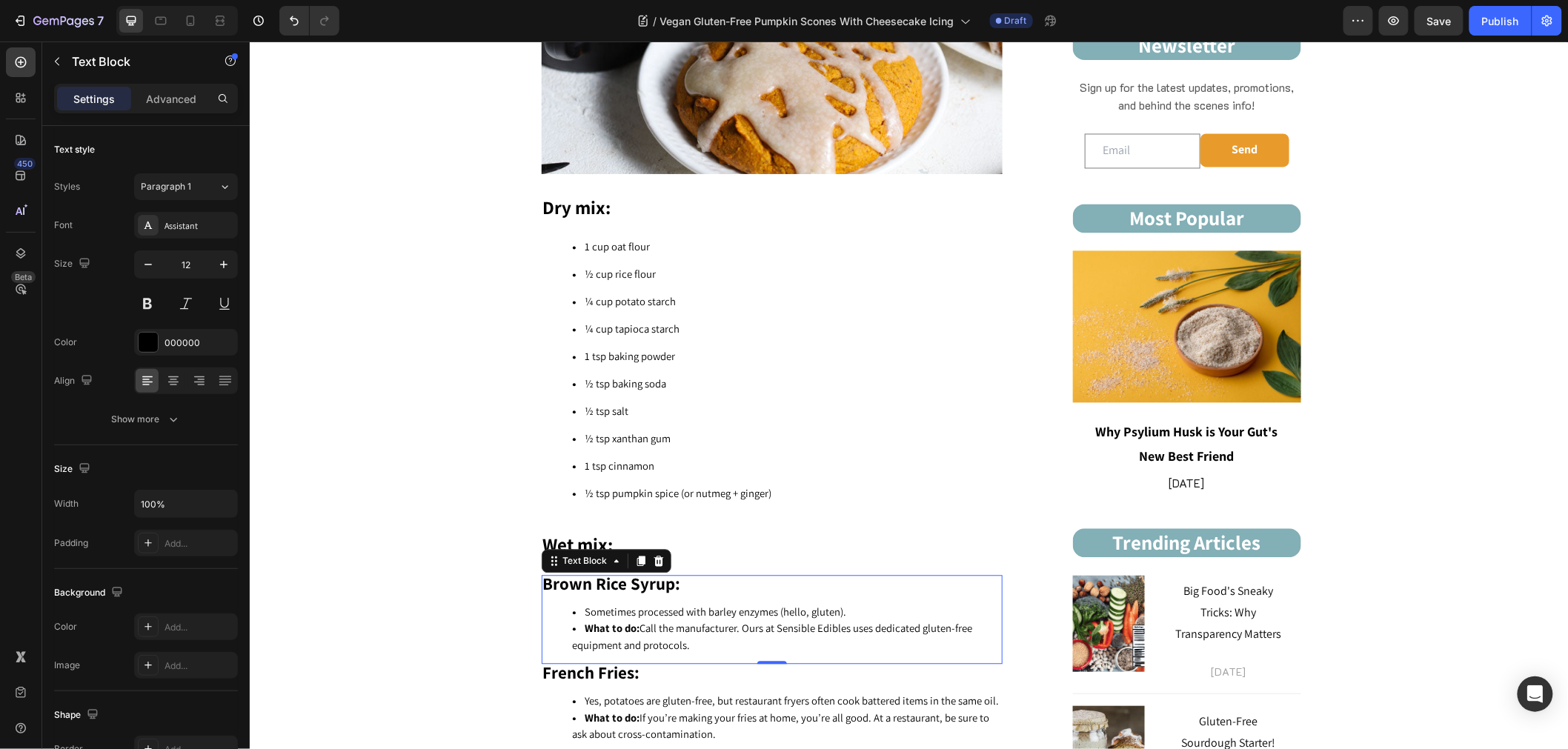
click at [778, 590] on div "Brown Rice Syrup: Sometimes processed with barley enzymes (hello, gluten). What…" at bounding box center [771, 620] width 461 height 89
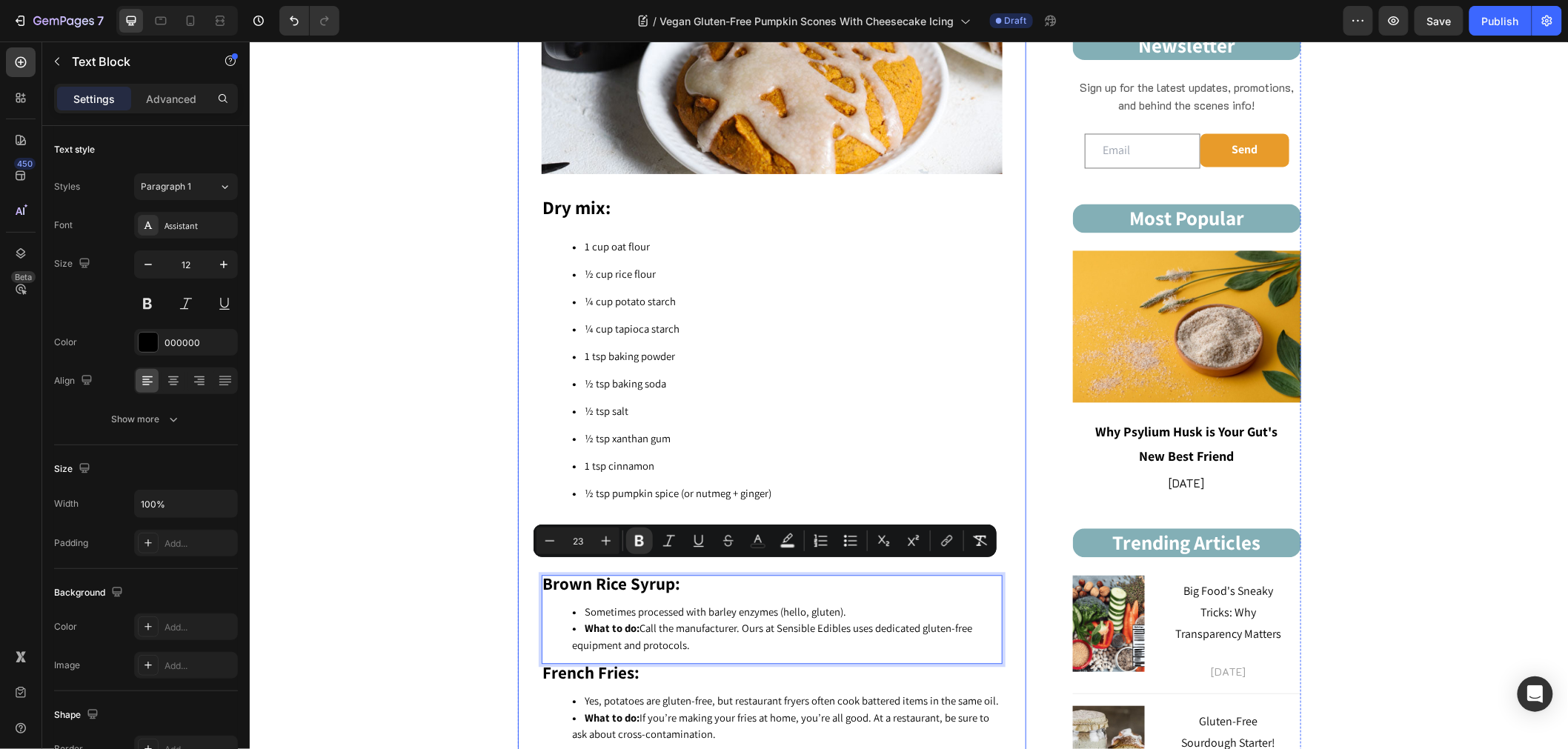
drag, startPoint x: 714, startPoint y: 632, endPoint x: 516, endPoint y: 561, distance: 210.3
click at [652, 583] on strong "Brown Rice Syrup:" at bounding box center [610, 584] width 138 height 22
click at [645, 629] on span "What to do: Call the manufacturer. Ours at Sensible Edibles uses dedicated glut…" at bounding box center [771, 637] width 400 height 32
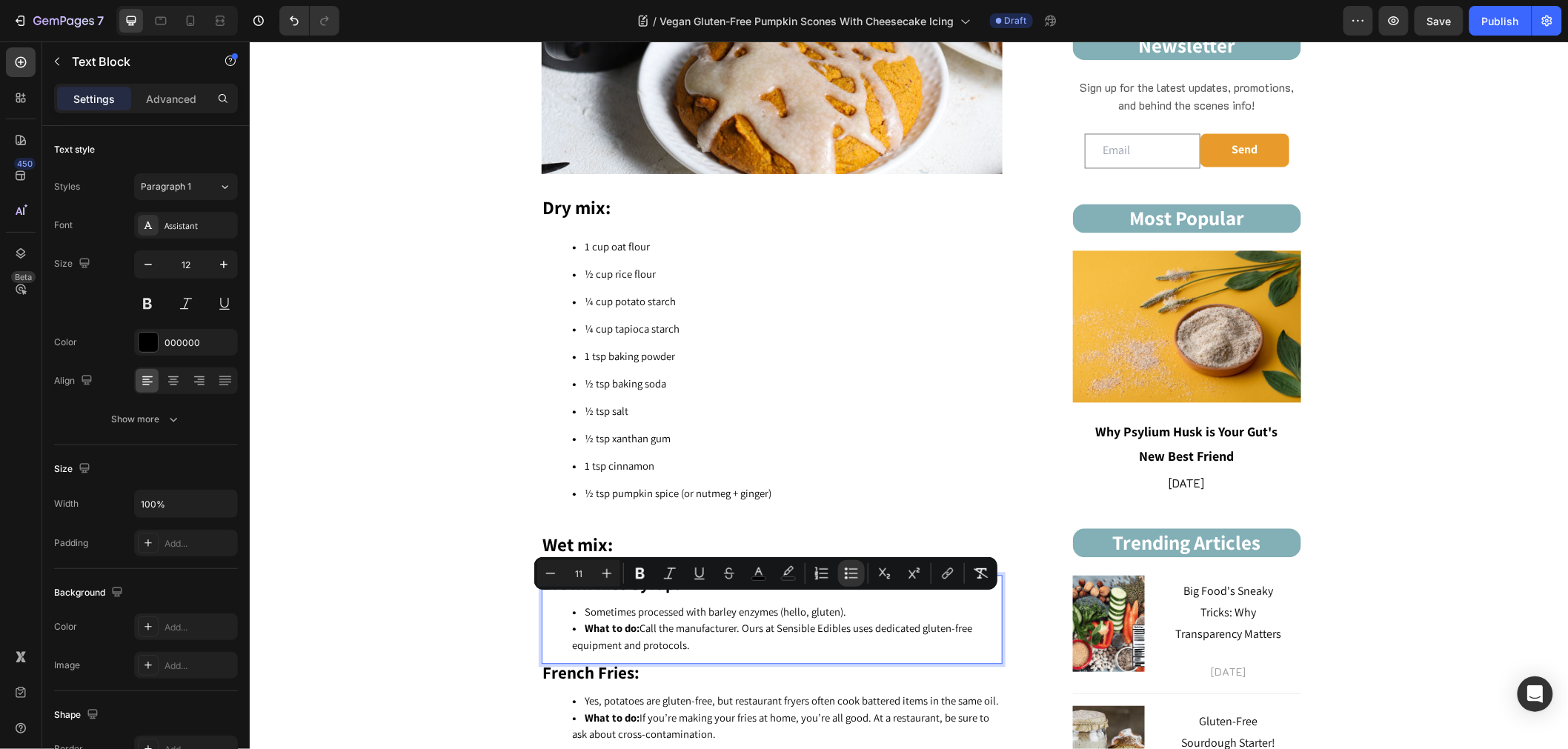
drag, startPoint x: 681, startPoint y: 640, endPoint x: 572, endPoint y: 604, distance: 114.8
click at [572, 604] on ul "Sometimes processed with barley enzymes (hello, gluten). What to do: Call the m…" at bounding box center [770, 629] width 457 height 50
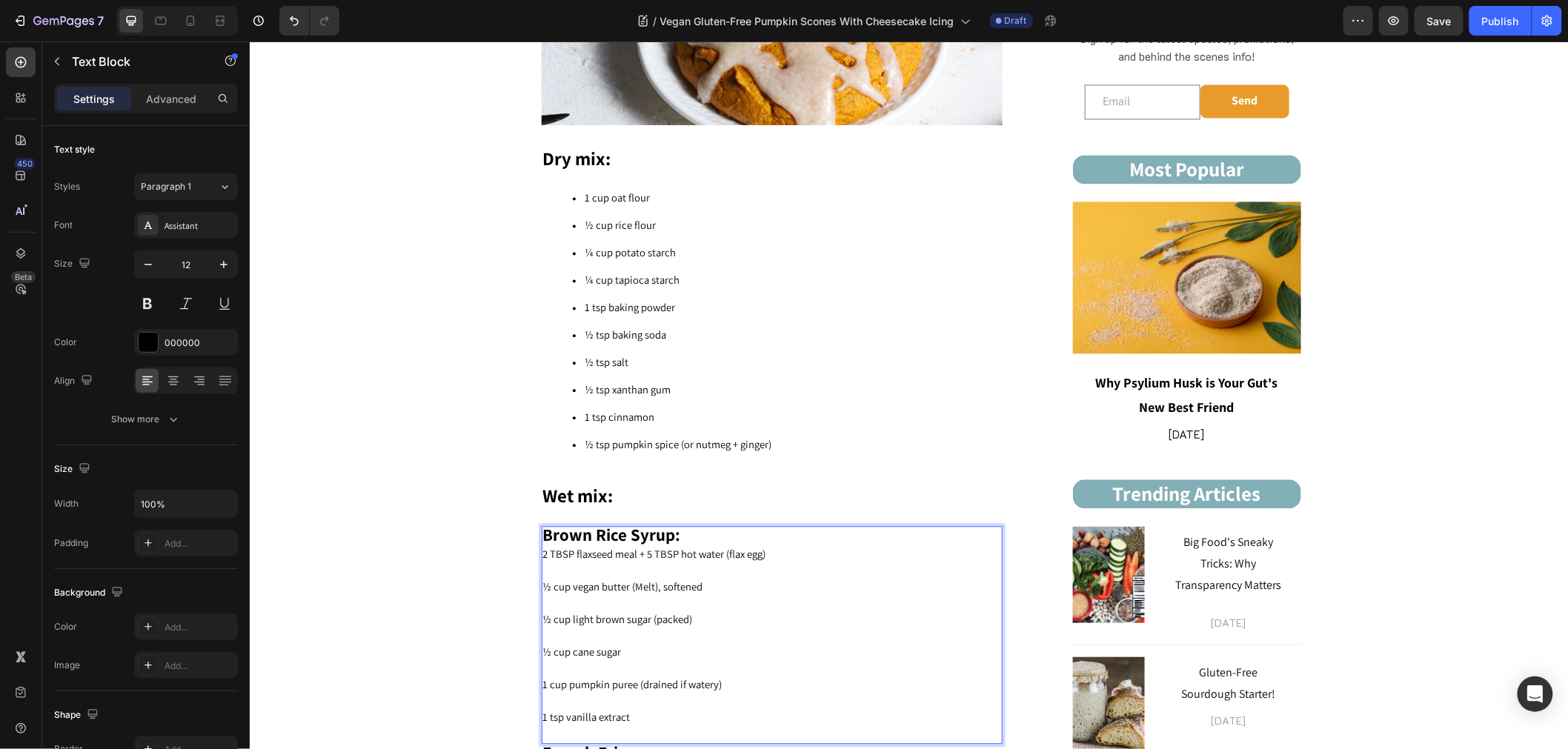
scroll to position [1202, 0]
drag, startPoint x: 674, startPoint y: 523, endPoint x: 515, endPoint y: 526, distance: 159.0
click at [542, 544] on span "2 TBSP flaxseed meal + 5 TBSP hot water (flax egg)" at bounding box center [653, 550] width 223 height 14
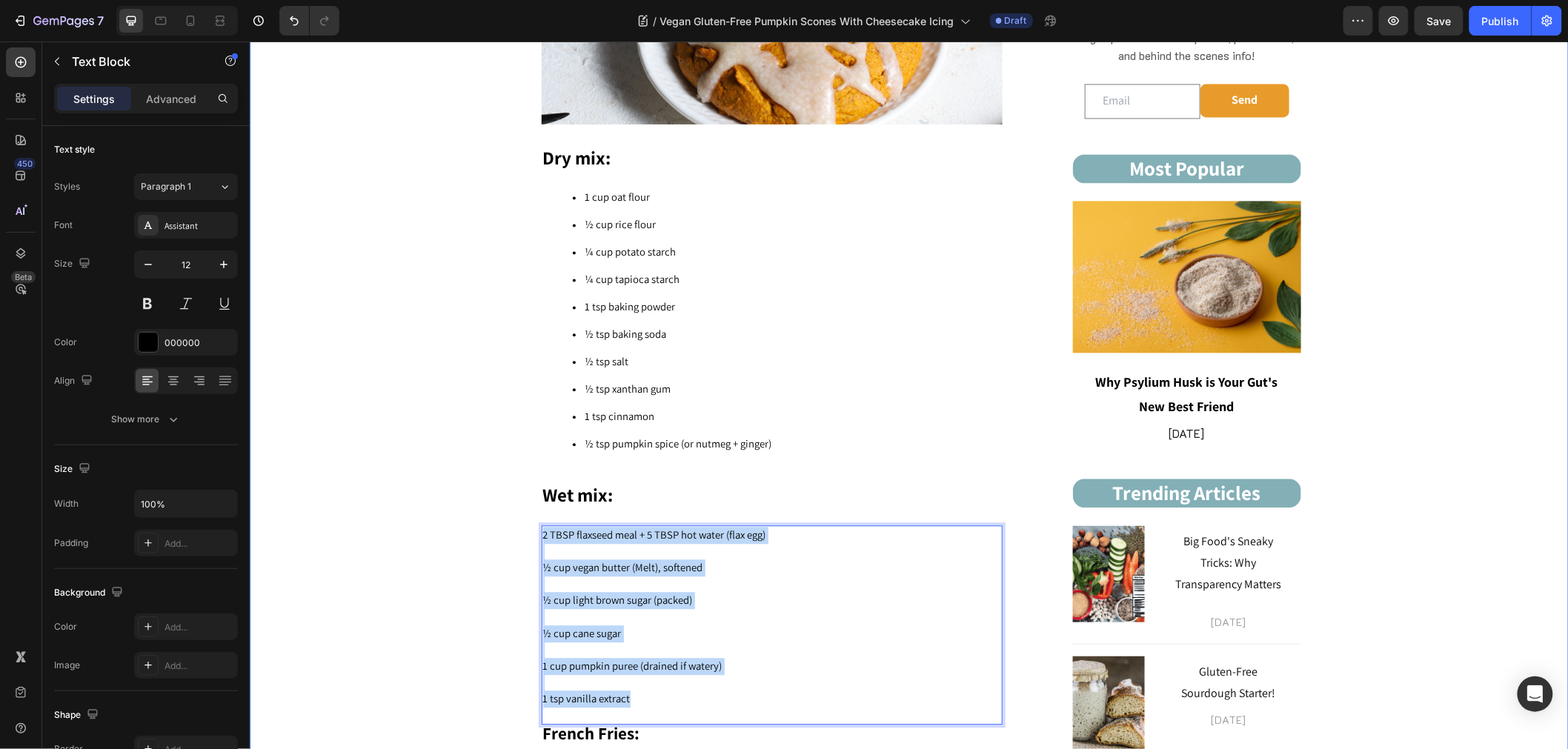
drag, startPoint x: 605, startPoint y: 674, endPoint x: 482, endPoint y: 512, distance: 203.4
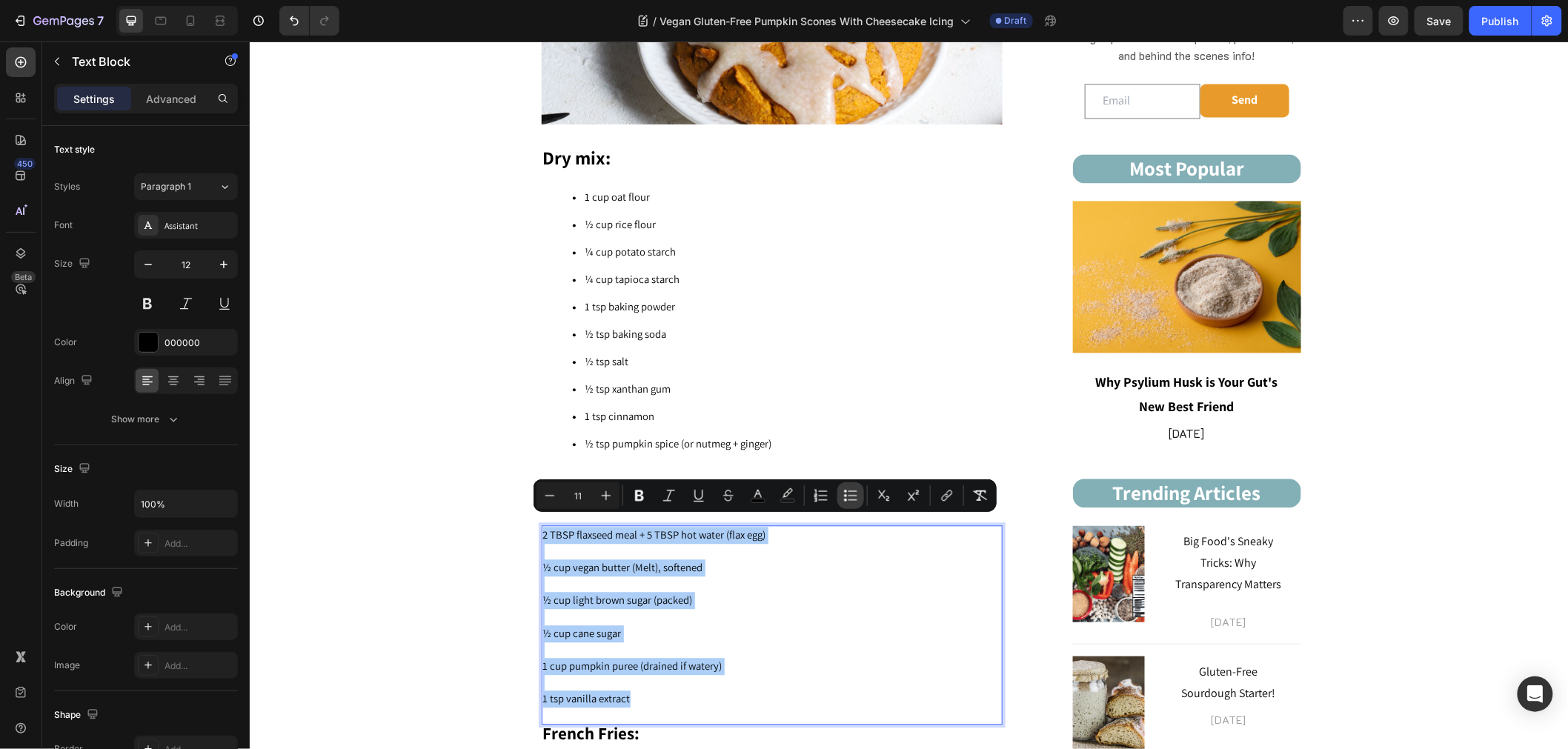
click at [837, 487] on button "Bulleted List" at bounding box center [850, 496] width 27 height 27
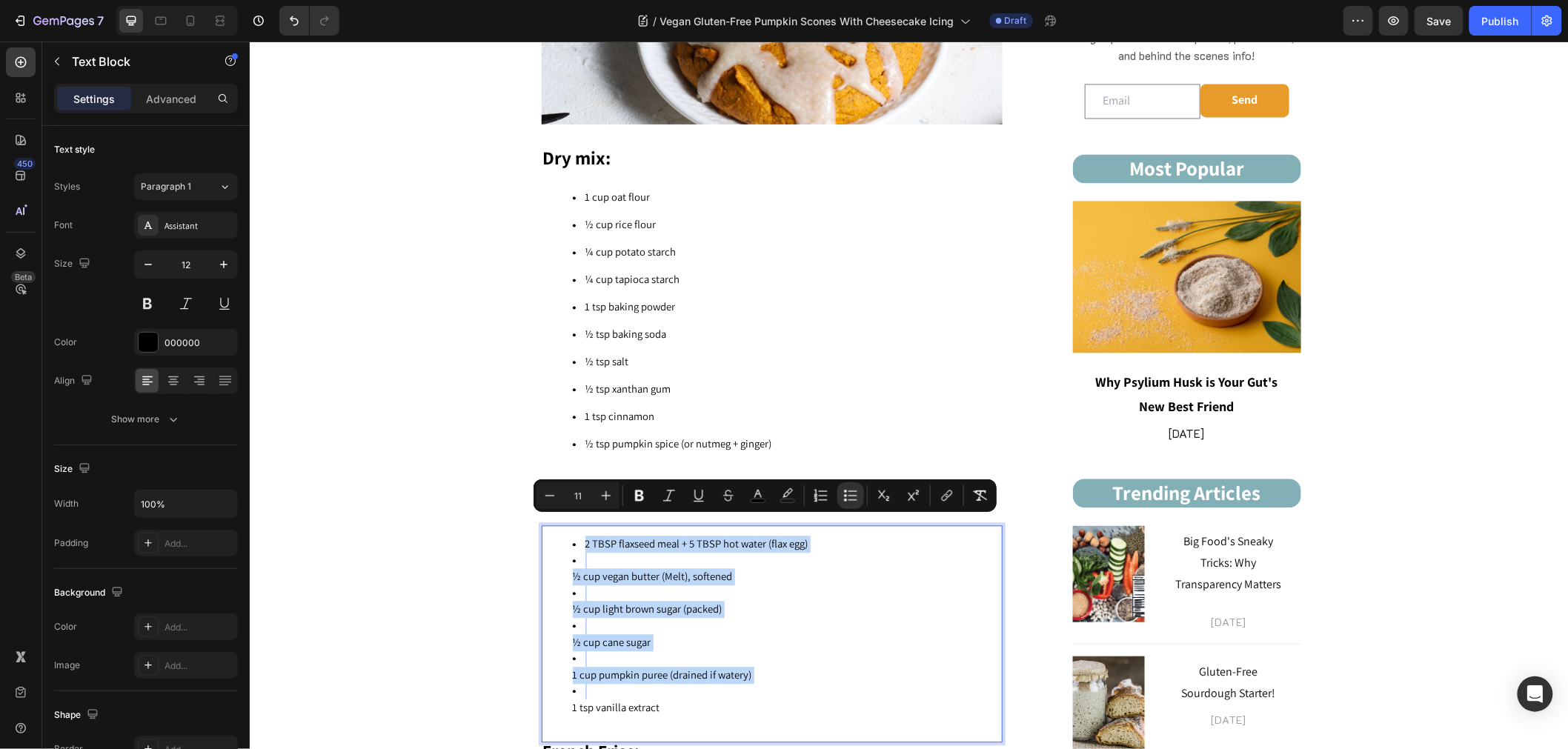
click at [572, 569] on span "½ cup vegan butter (Melt), softened" at bounding box center [651, 575] width 160 height 14
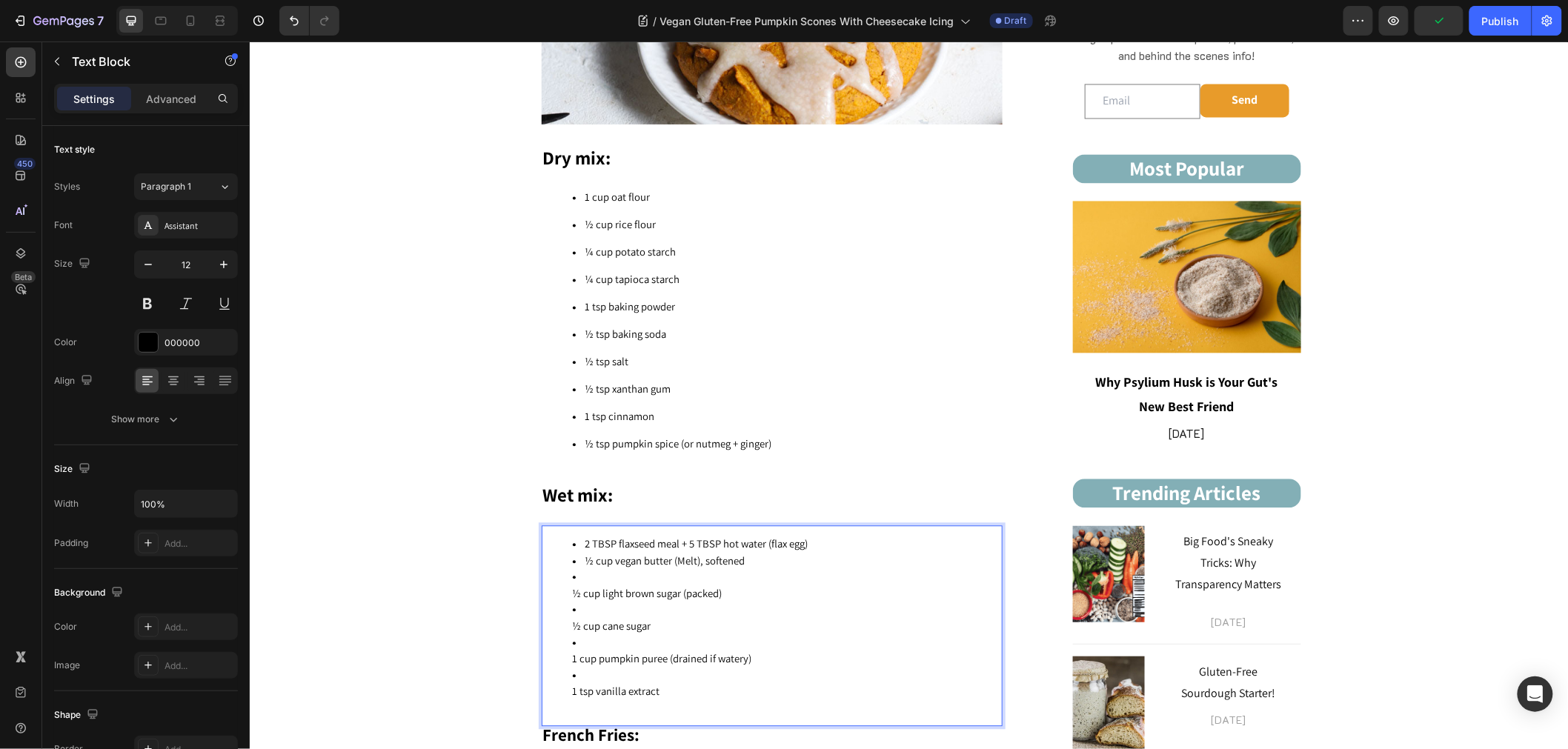
click at [562, 586] on ul "2 TBSP flaxseed meal + 5 TBSP hot water (flax egg) ½ cup vegan butter (Melt), s…" at bounding box center [770, 626] width 457 height 181
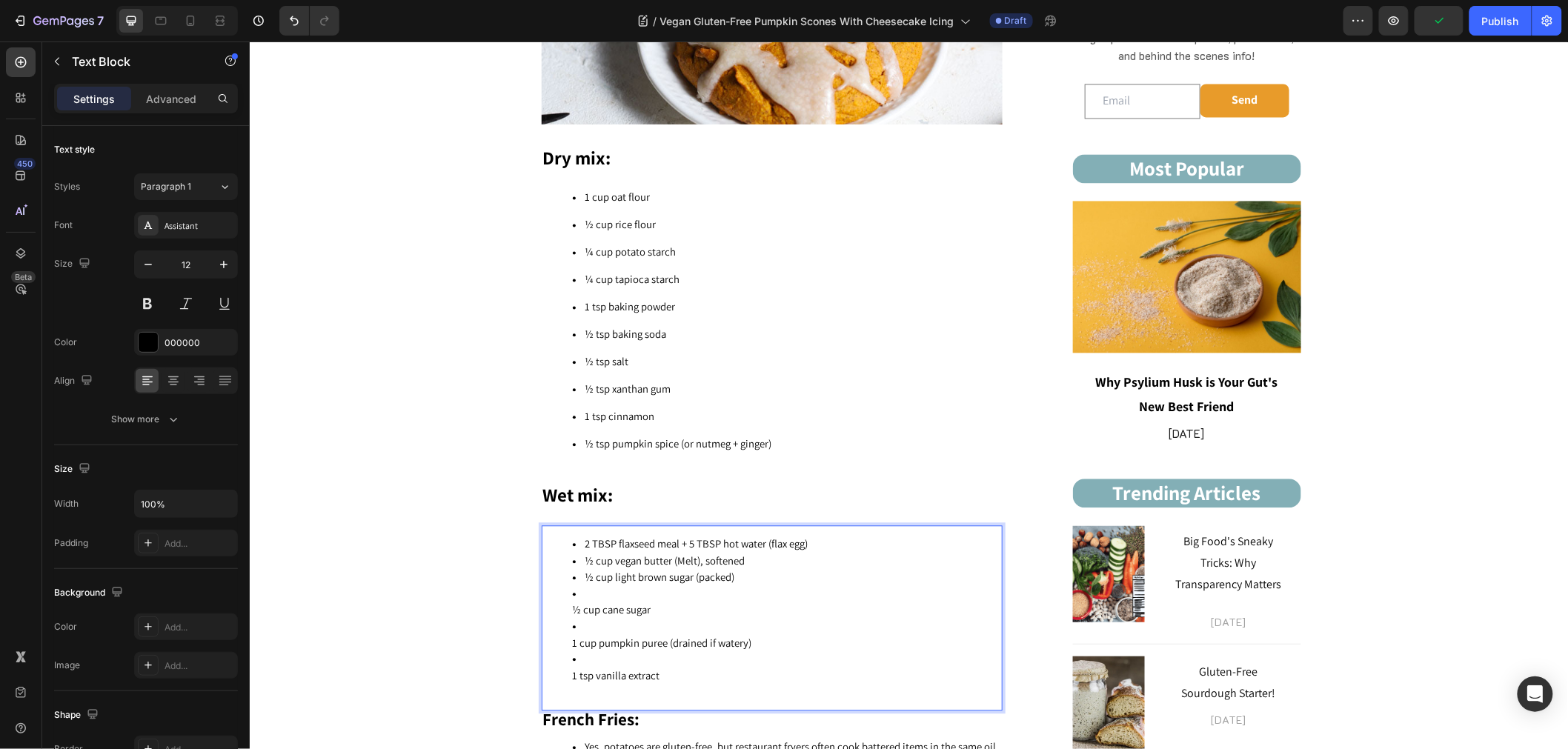
click at [563, 601] on ul "2 TBSP flaxseed meal + 5 TBSP hot water (flax egg) ½ cup vegan butter (Melt), s…" at bounding box center [770, 617] width 457 height 164
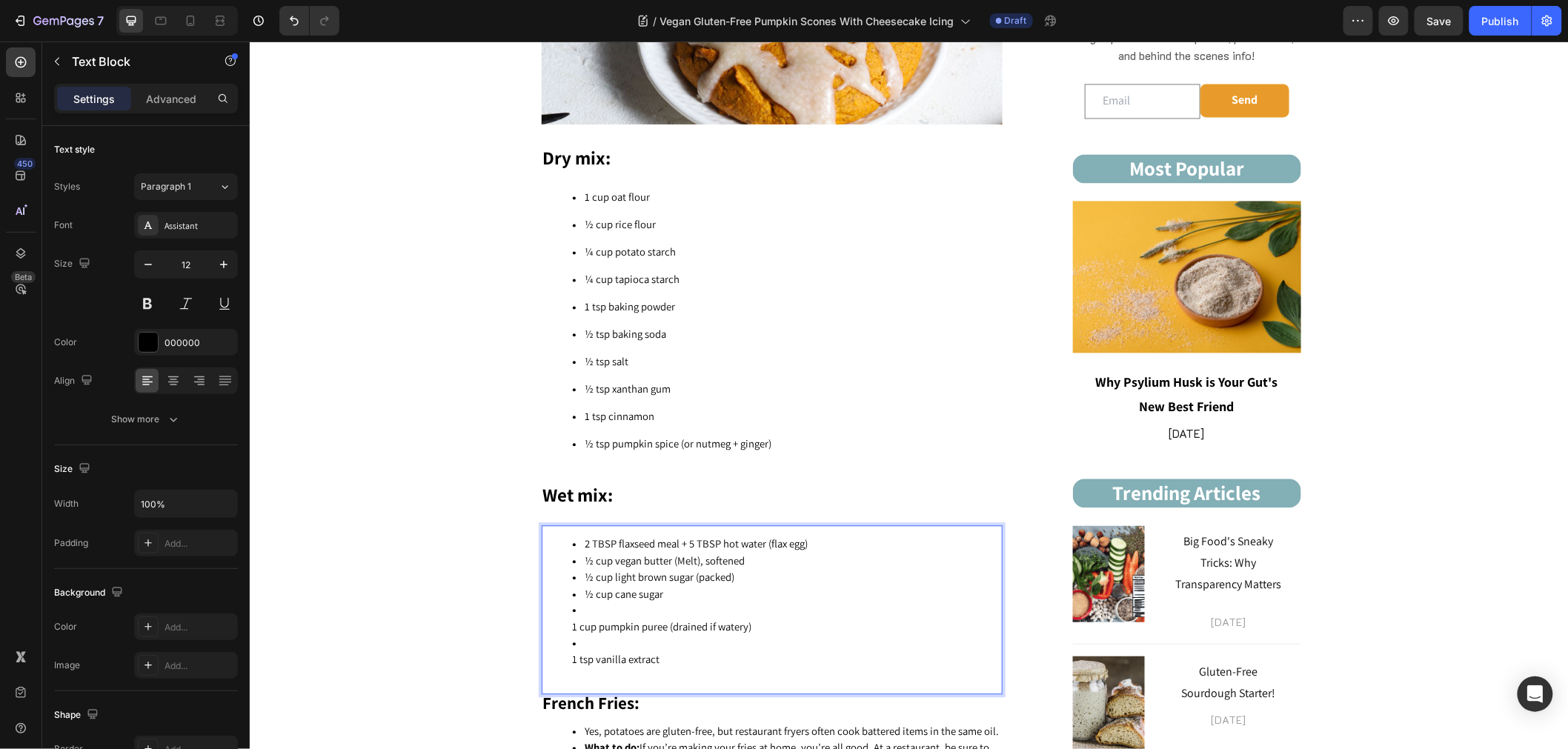
click at [562, 615] on ul "2 TBSP flaxseed meal + 5 TBSP hot water (flax egg) ½ cup vegan butter (Melt), s…" at bounding box center [770, 610] width 457 height 149
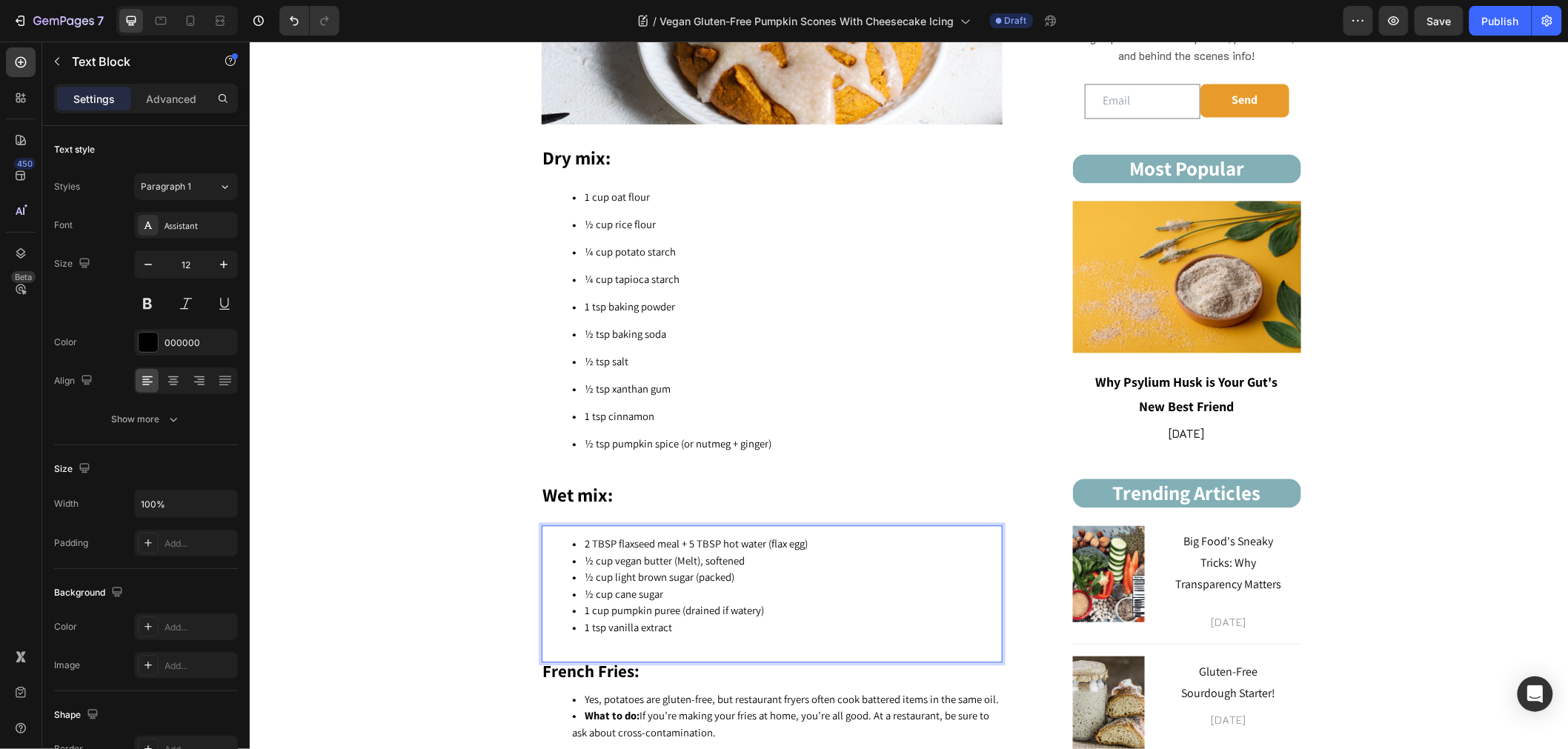
click at [560, 644] on div "2 TBSP flaxseed meal + 5 TBSP hot water (flax egg) ½ cup vegan butter (Melt), s…" at bounding box center [771, 594] width 461 height 137
click at [541, 645] on div "Text Block" at bounding box center [570, 653] width 58 height 18
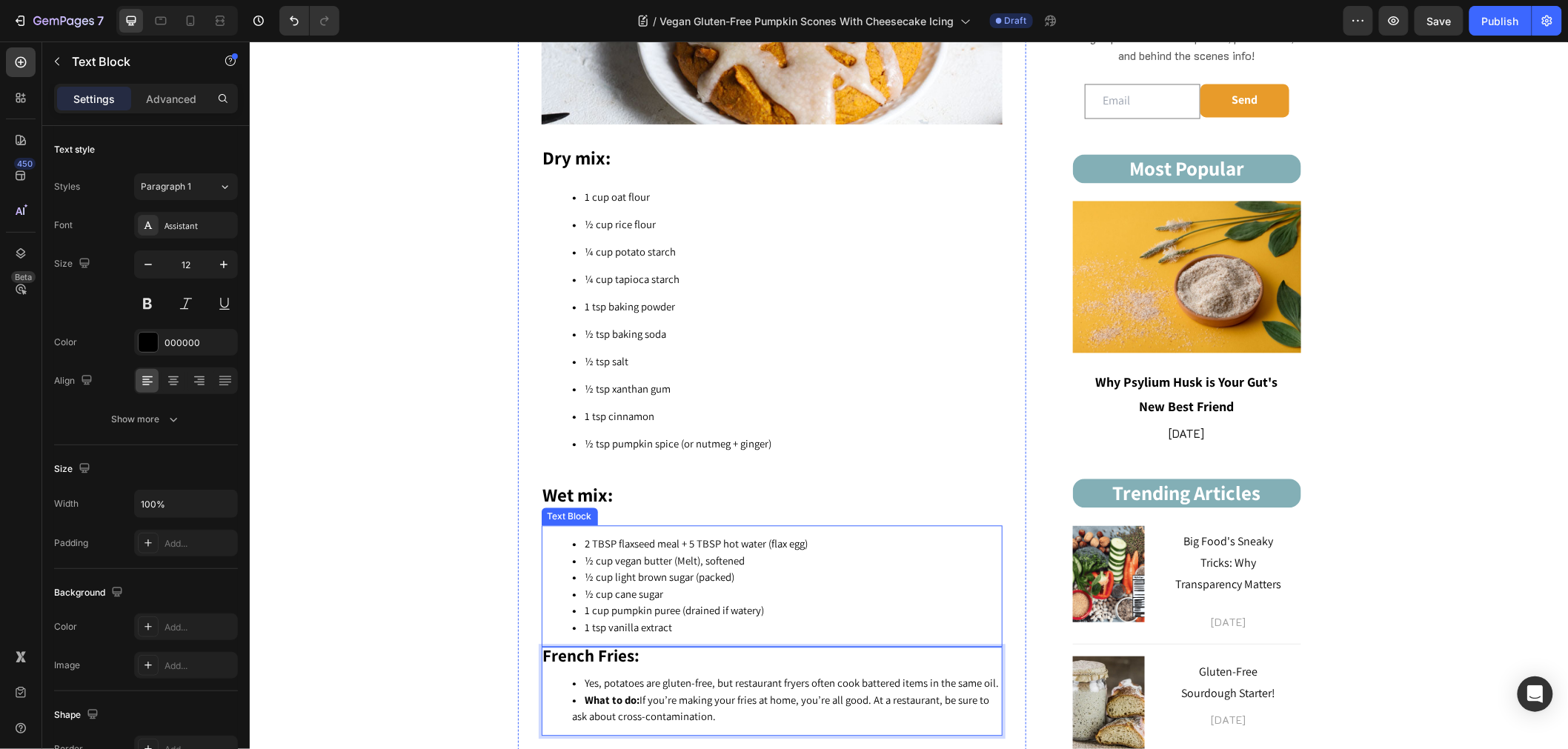
click at [587, 603] on span "1 cup pumpkin puree (drained if watery)" at bounding box center [674, 610] width 179 height 14
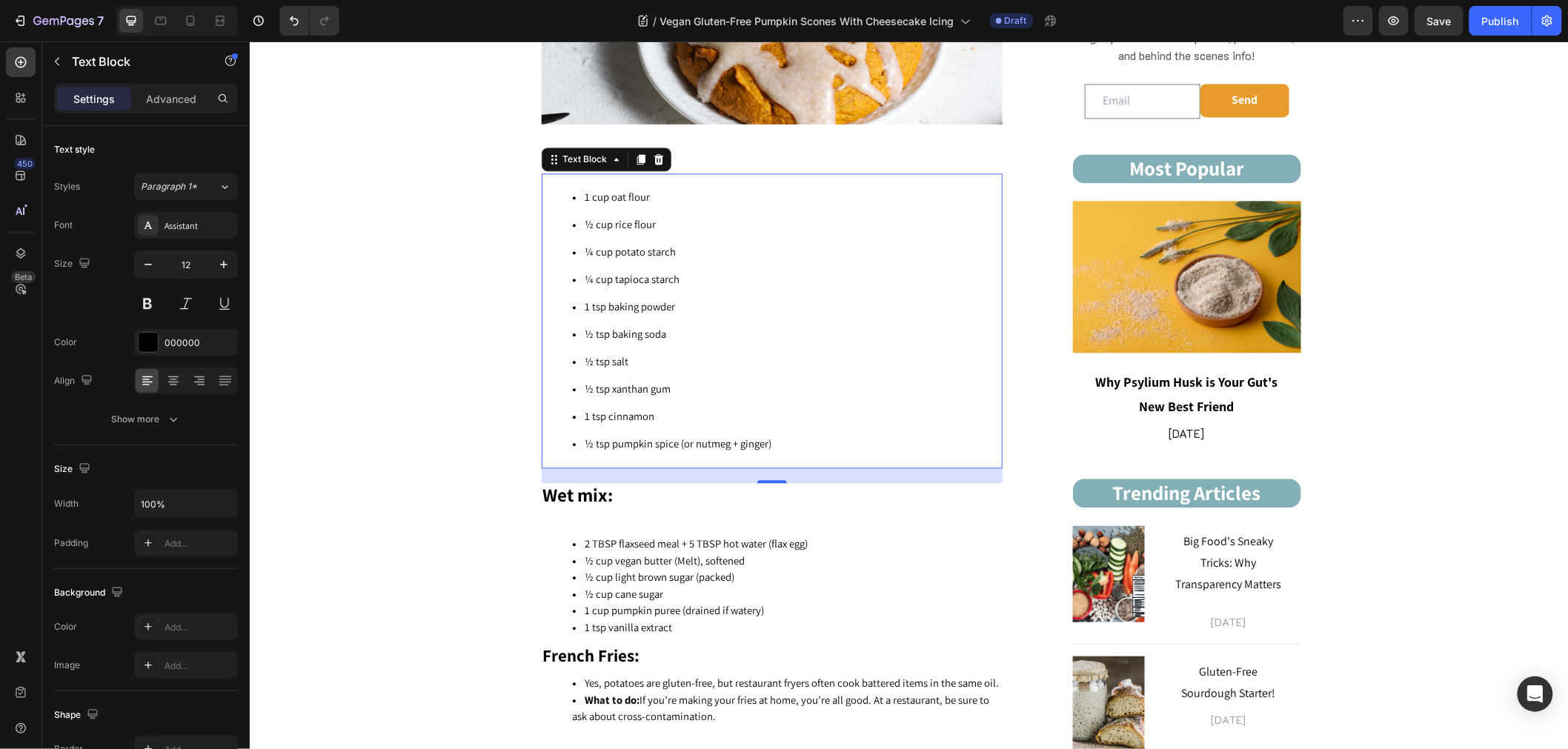
click at [637, 403] on li "1 tsp cinnamon" at bounding box center [786, 417] width 429 height 28
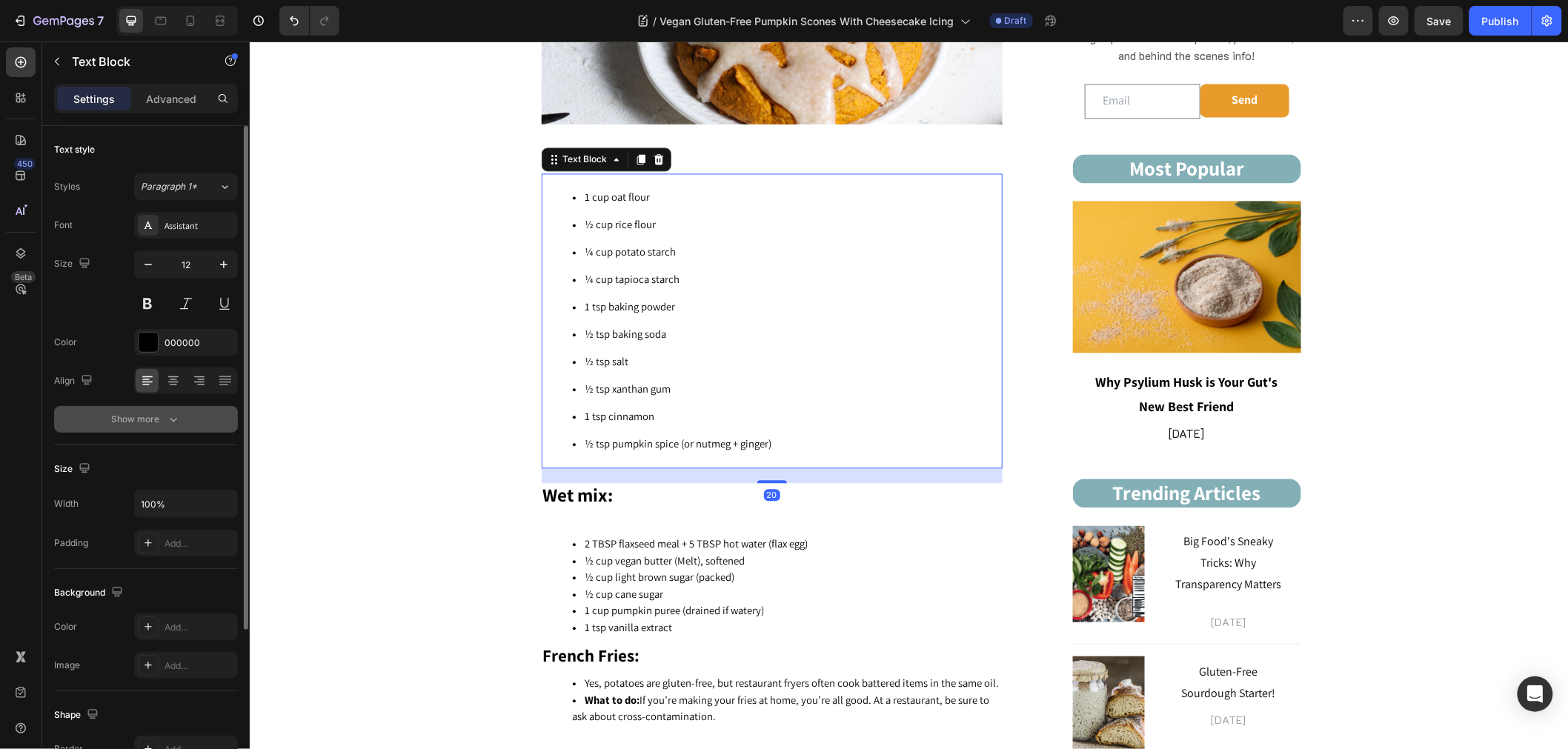
click at [149, 423] on div "Show more" at bounding box center [147, 420] width 69 height 15
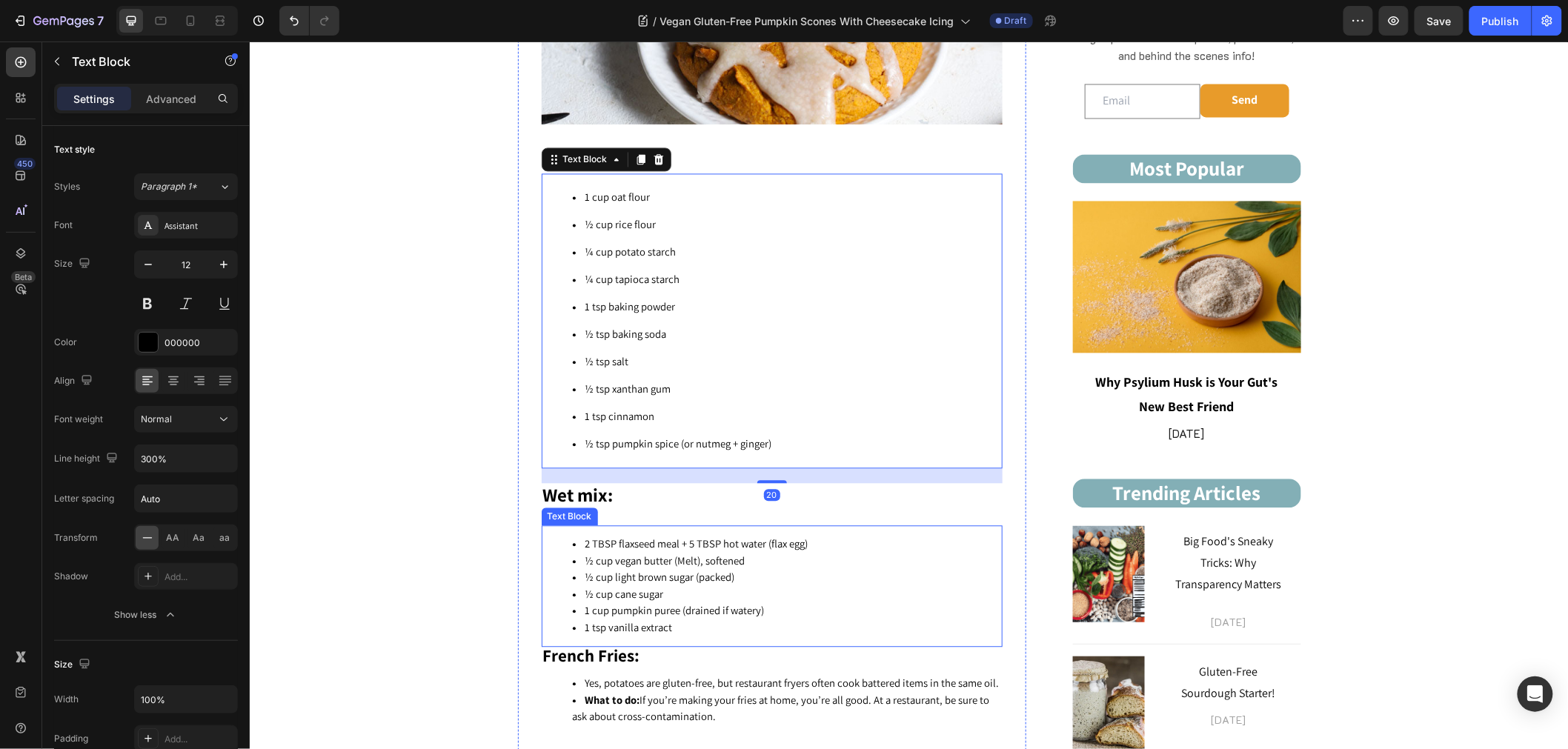
click at [695, 625] on li "1 tsp vanilla extract" at bounding box center [786, 628] width 429 height 17
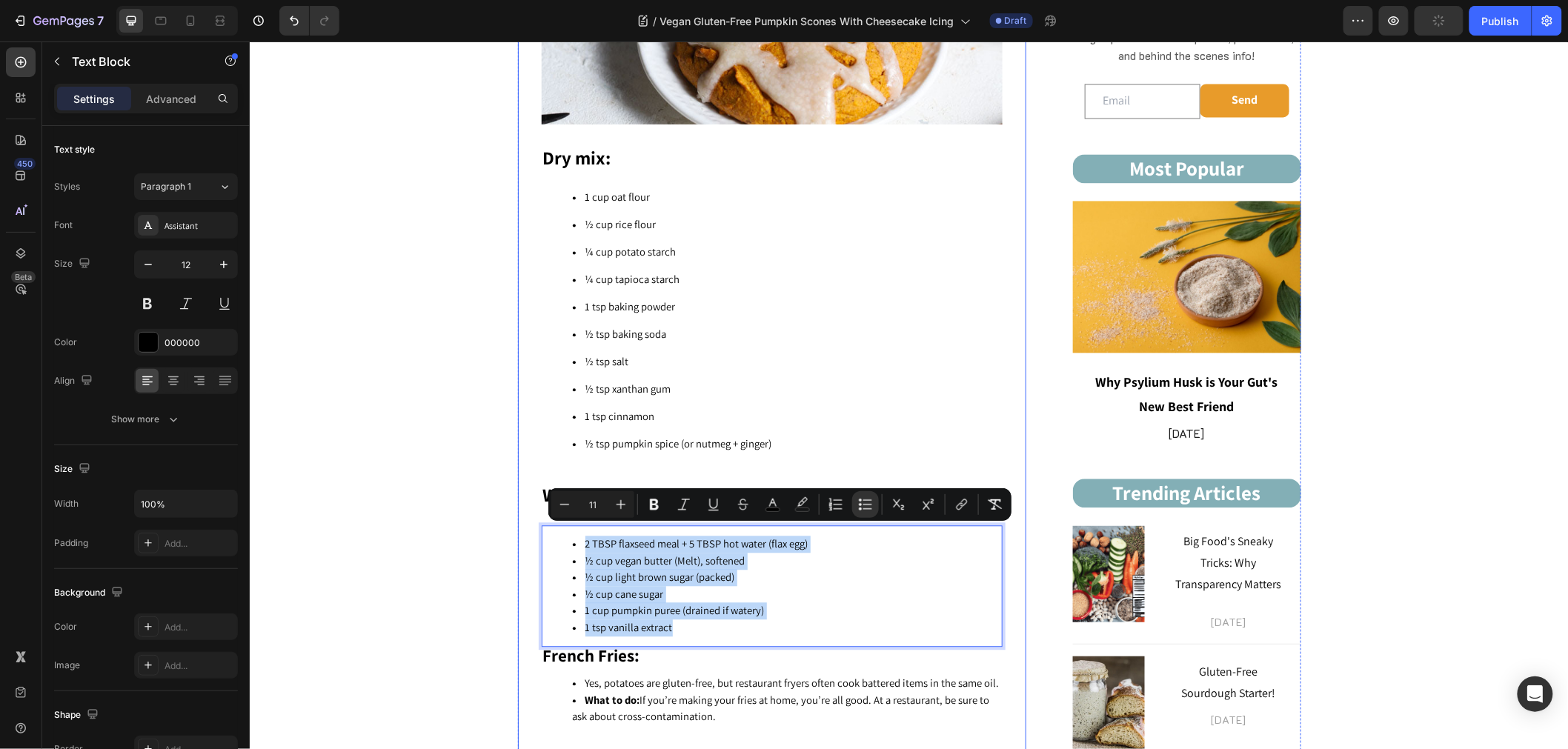
drag, startPoint x: 686, startPoint y: 619, endPoint x: 525, endPoint y: 532, distance: 183.0
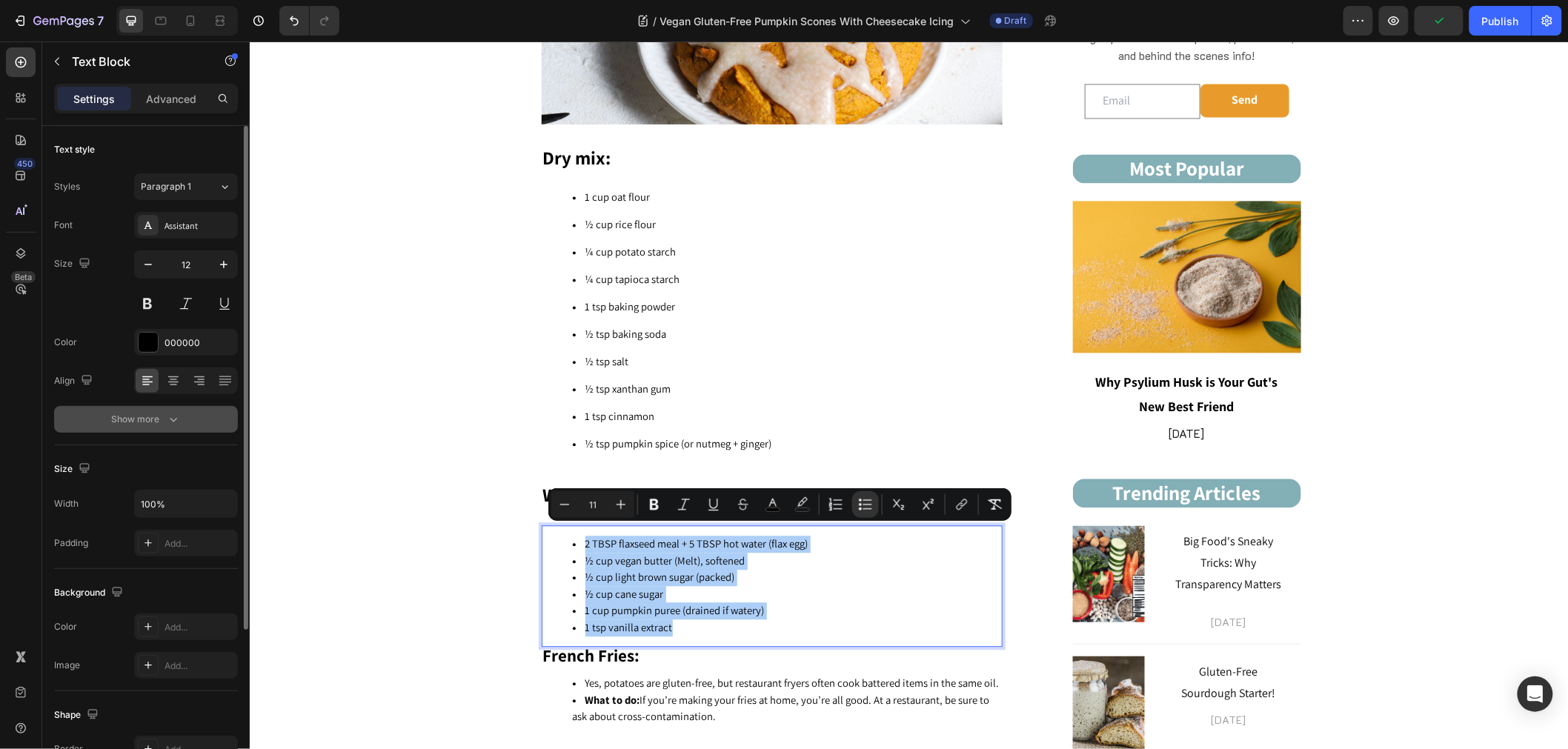
click at [166, 407] on button "Show more" at bounding box center [146, 420] width 184 height 27
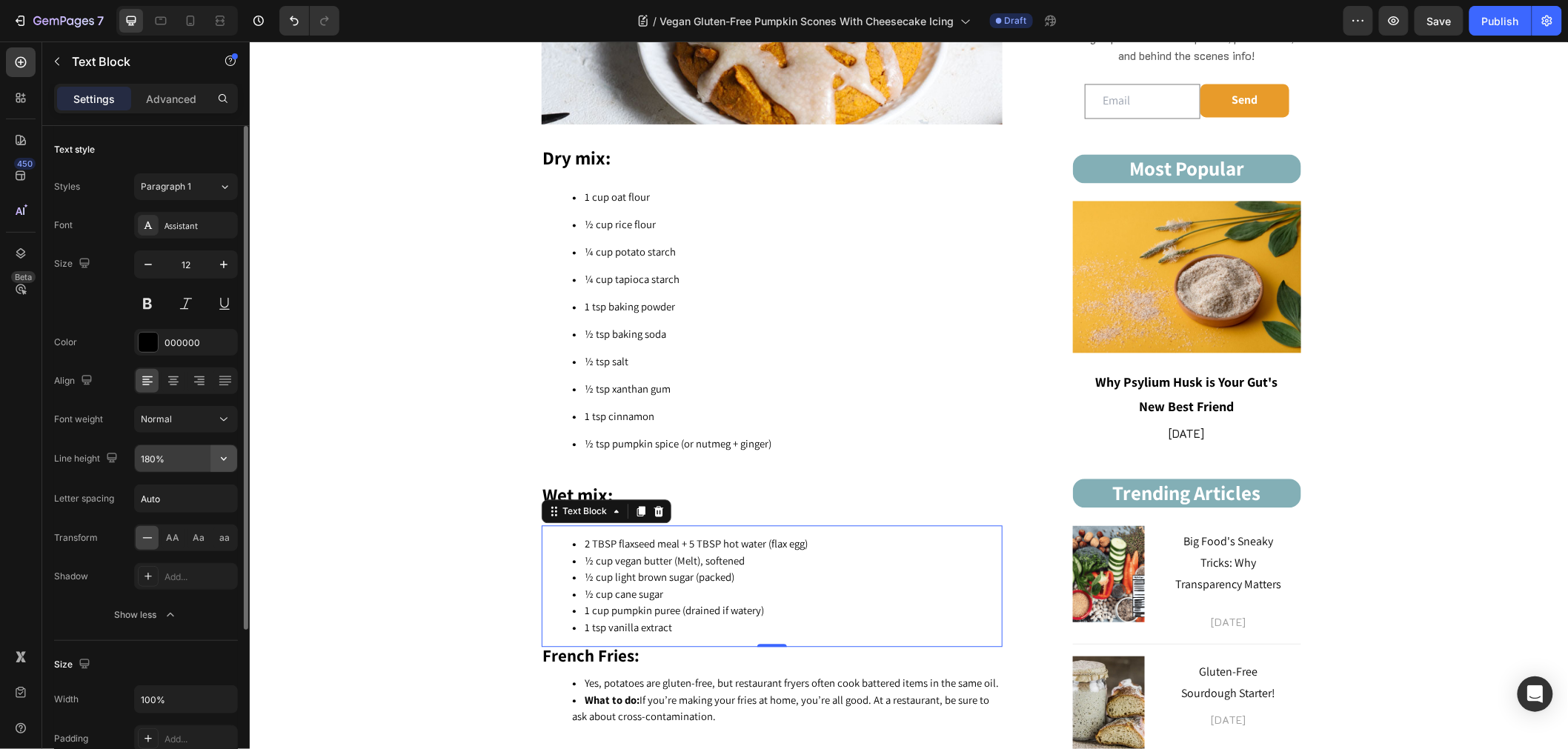
click at [220, 453] on icon "button" at bounding box center [224, 458] width 15 height 15
drag, startPoint x: 169, startPoint y: 461, endPoint x: 92, endPoint y: 461, distance: 77.0
click at [92, 461] on div "Line height 180%" at bounding box center [146, 458] width 184 height 28
drag, startPoint x: 204, startPoint y: 453, endPoint x: 128, endPoint y: 454, distance: 76.0
click at [128, 454] on div "Line height 180%" at bounding box center [146, 458] width 184 height 28
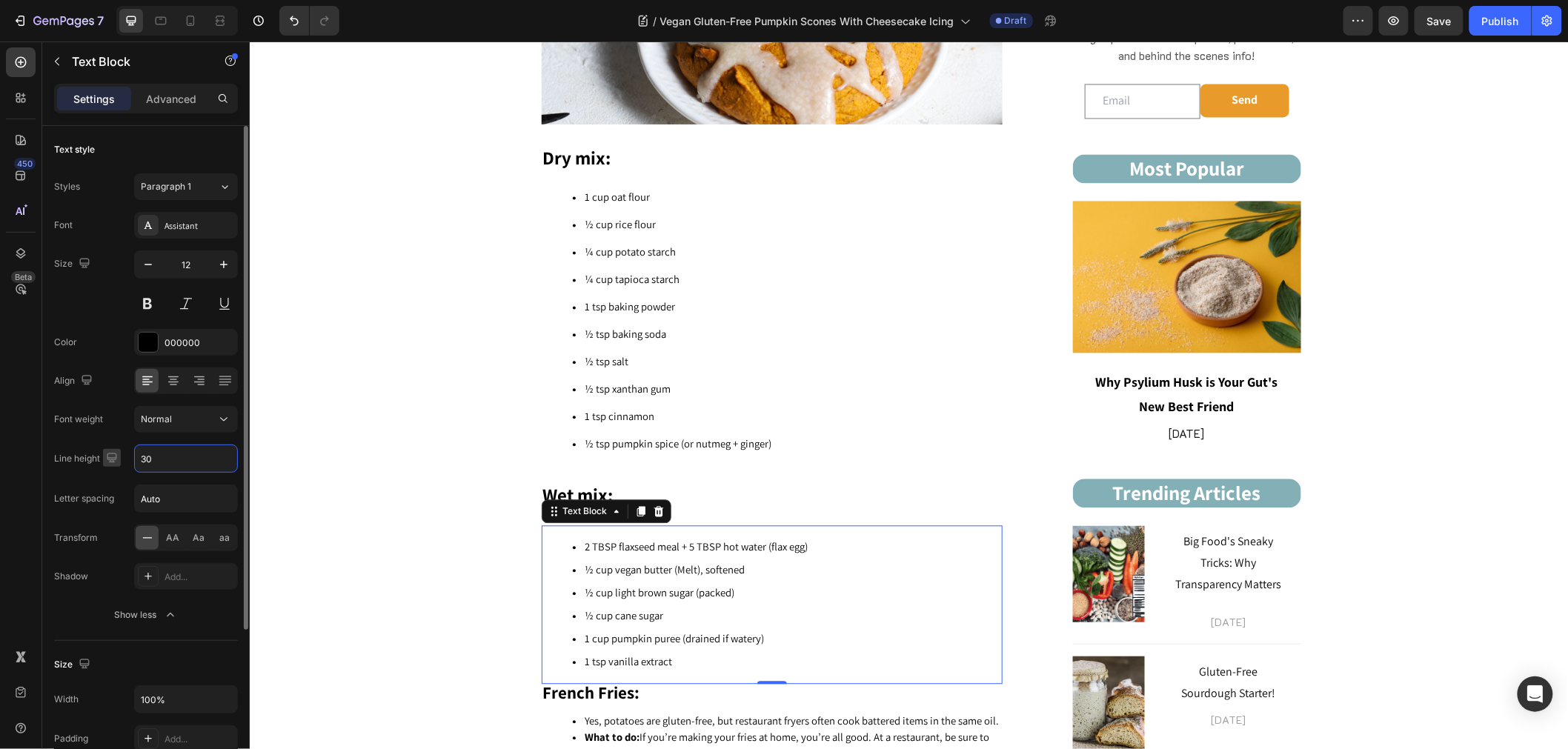
type input "300"
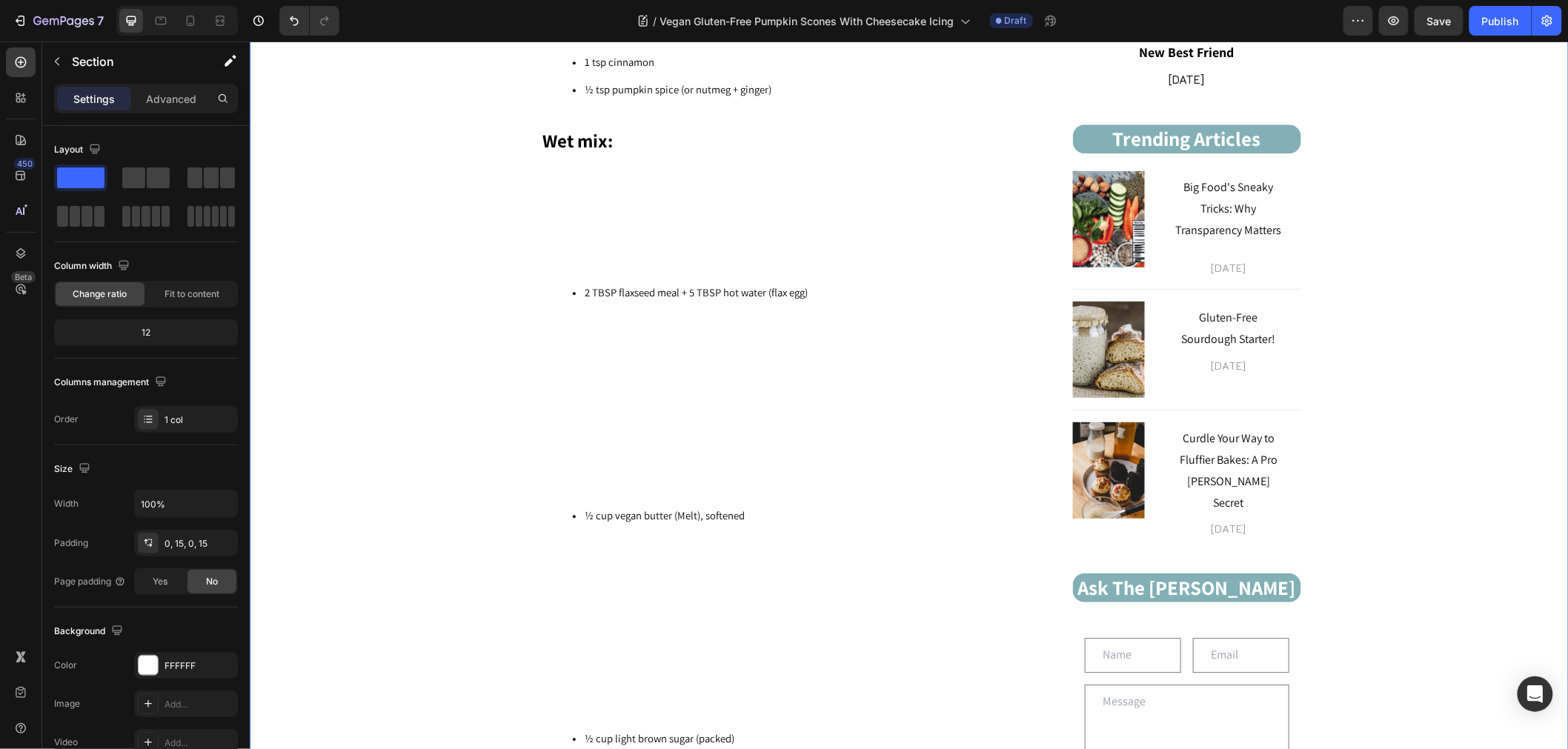
scroll to position [1613, 0]
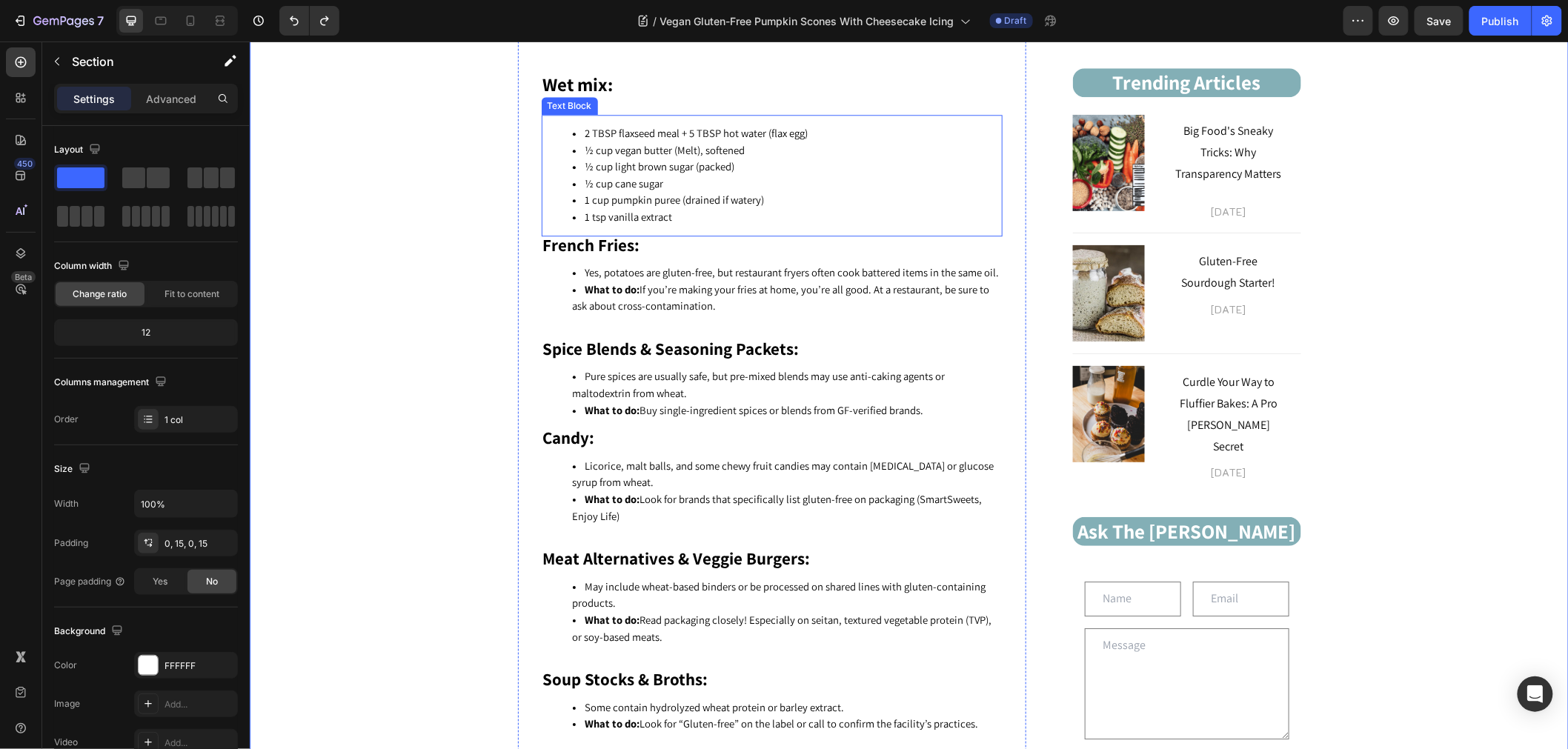
click at [652, 192] on span "1 cup pumpkin puree (drained if watery)" at bounding box center [674, 199] width 179 height 14
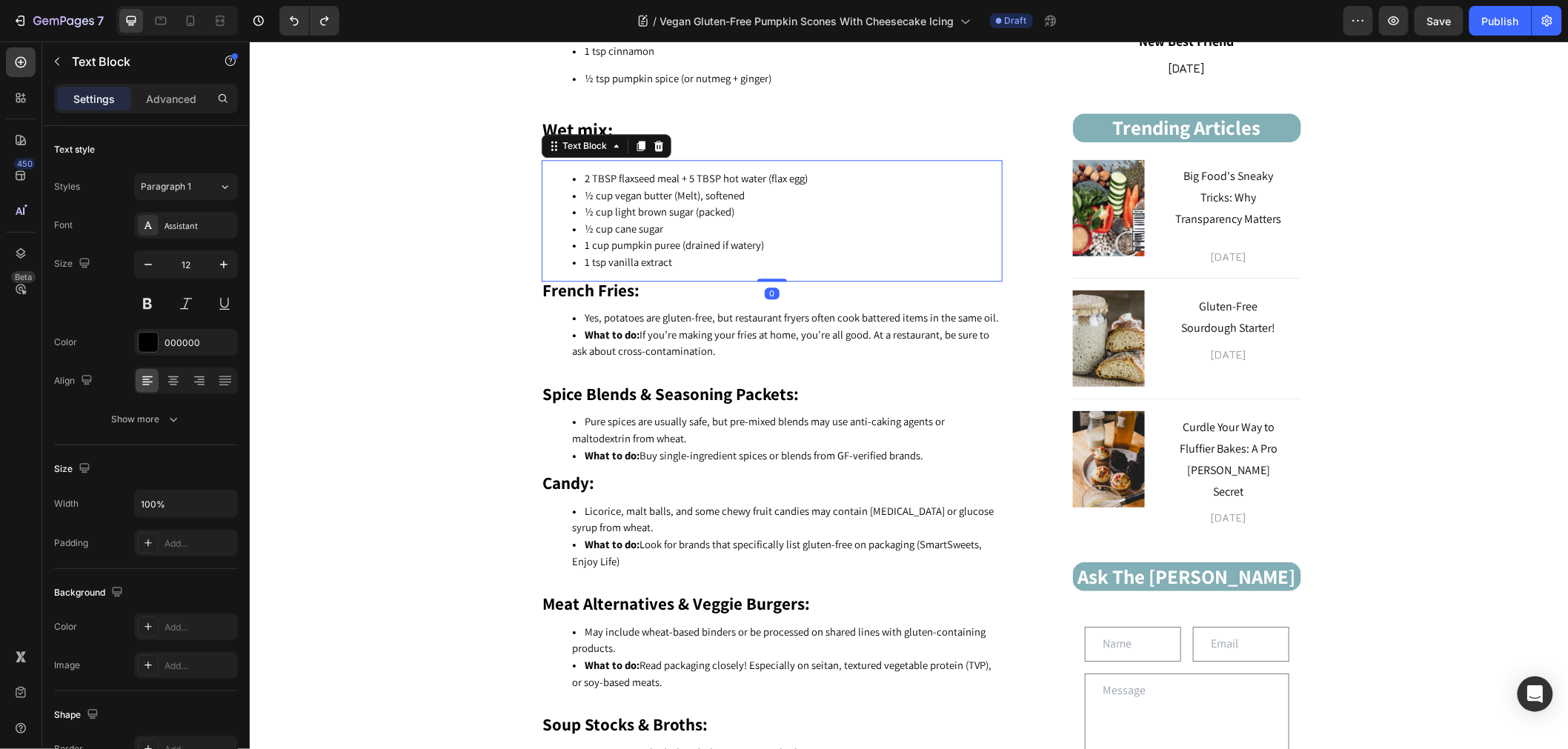
scroll to position [1531, 0]
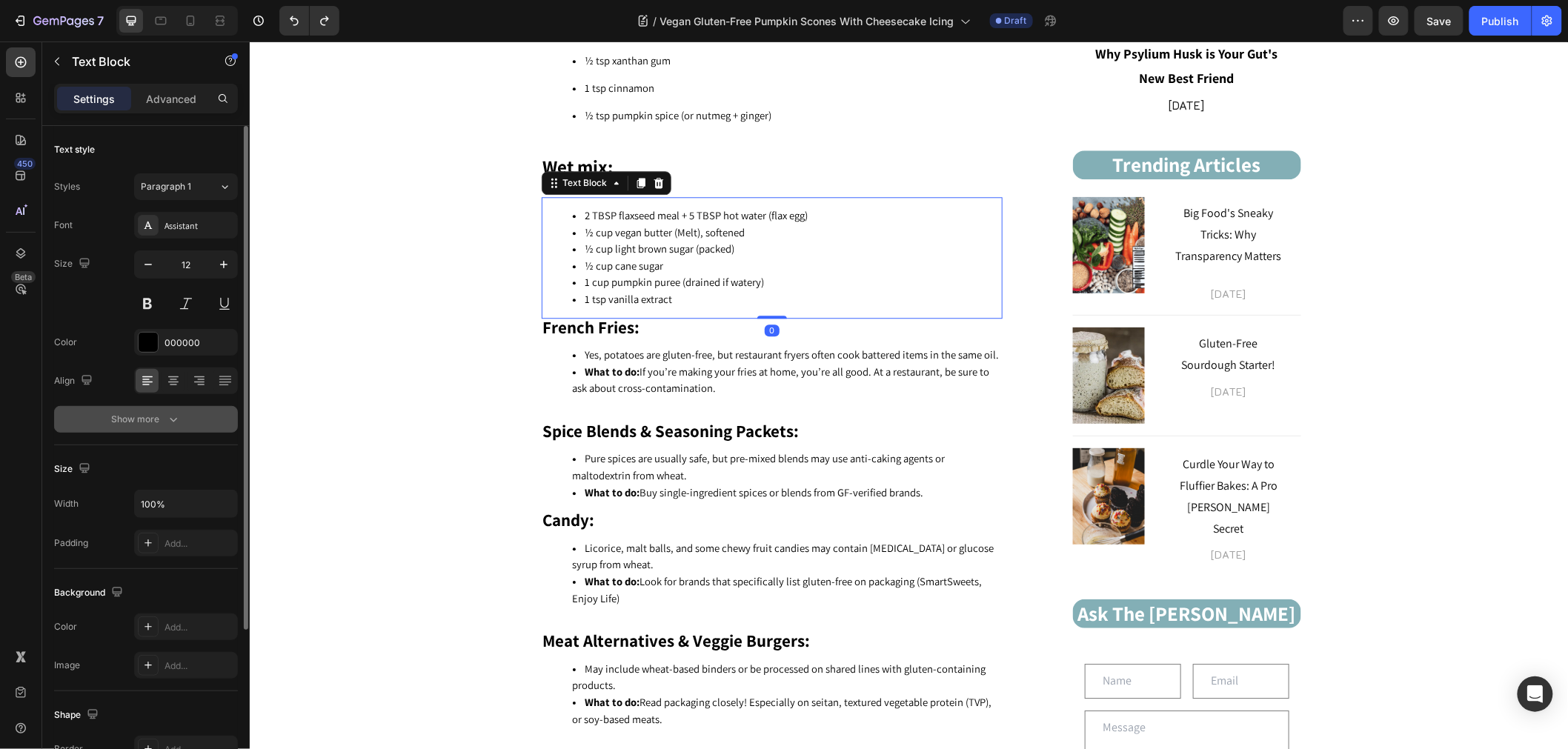
click at [171, 420] on icon "button" at bounding box center [174, 420] width 7 height 5
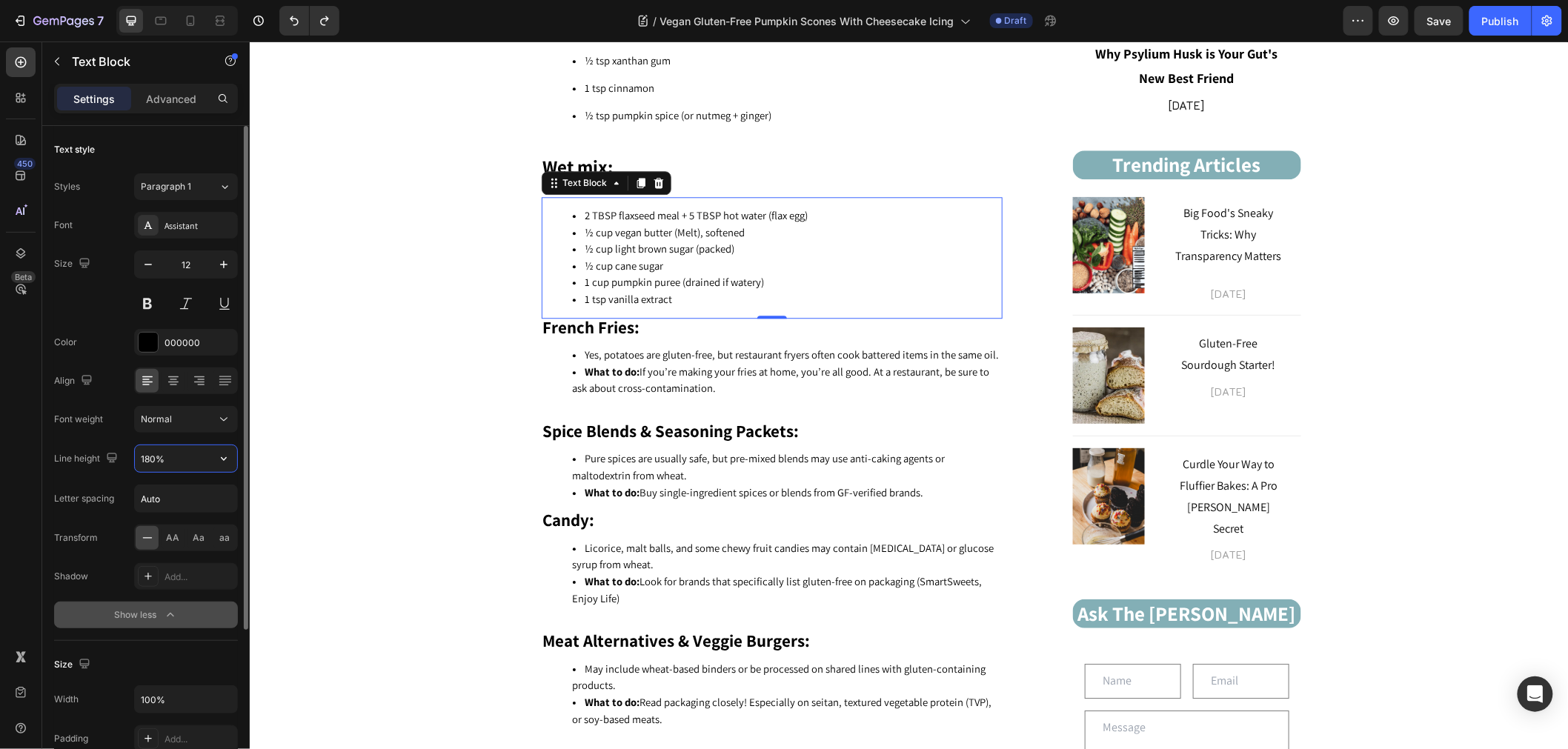
click at [153, 463] on input "180%" at bounding box center [186, 458] width 102 height 27
click at [150, 455] on input "180%" at bounding box center [186, 458] width 102 height 27
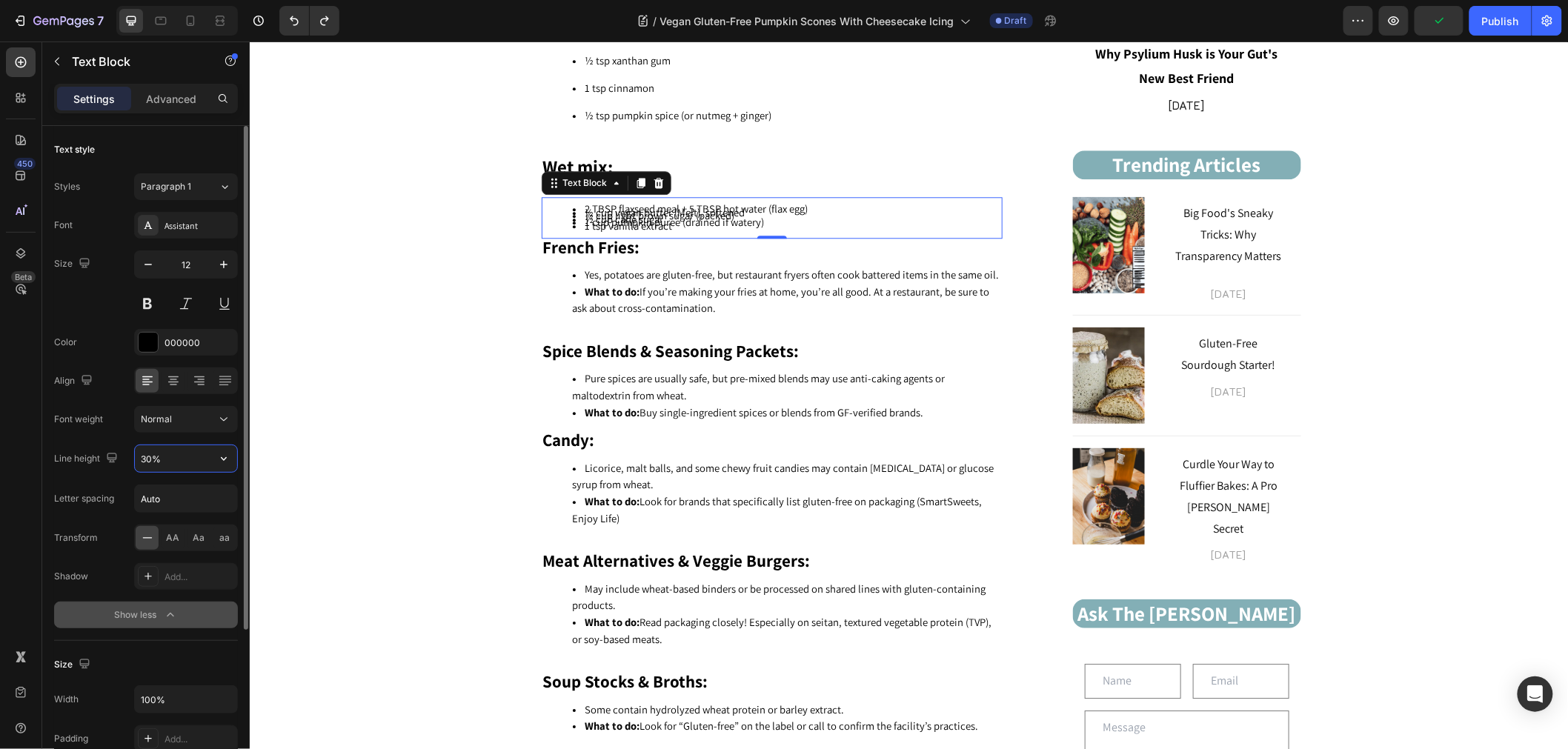
type input "300%"
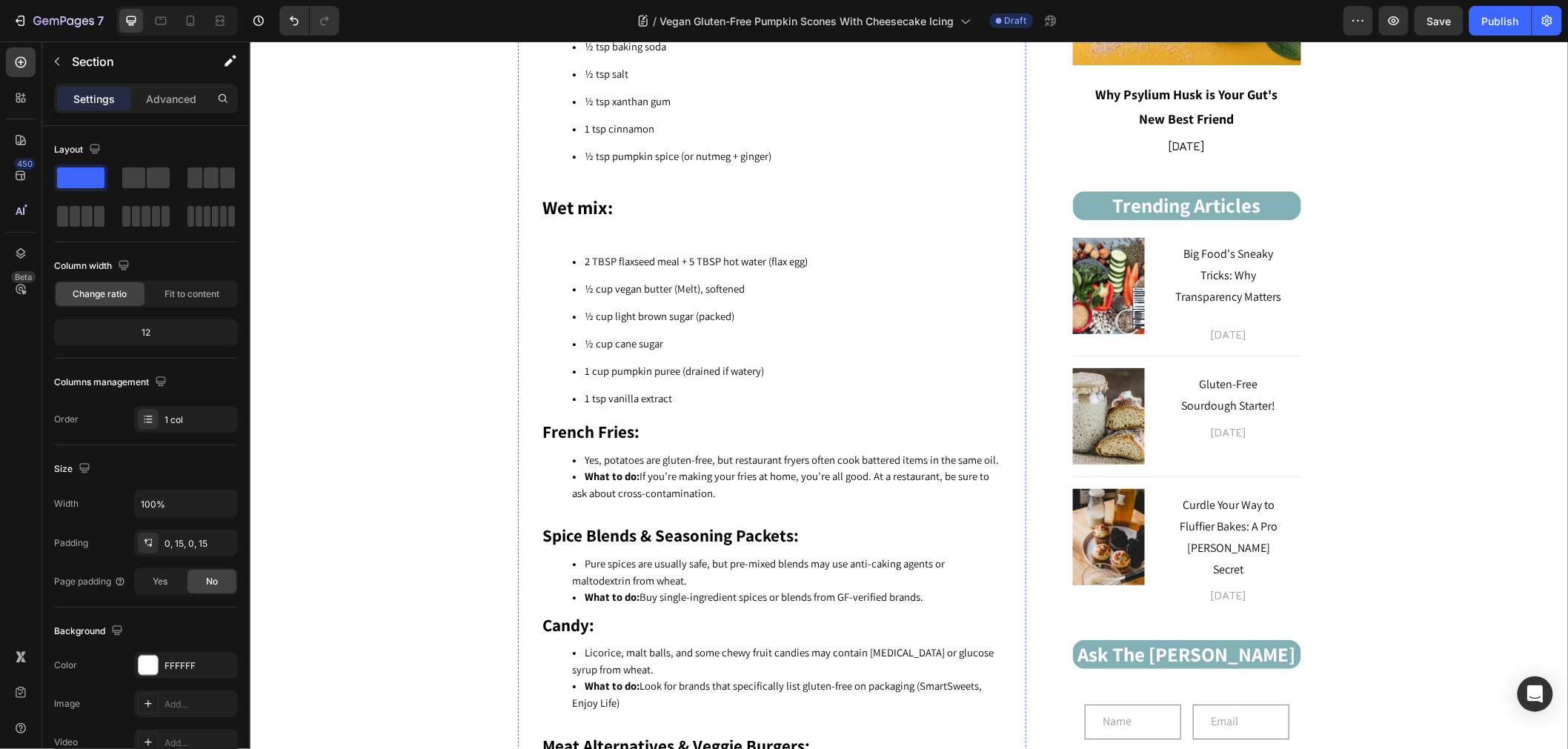
scroll to position [1449, 0]
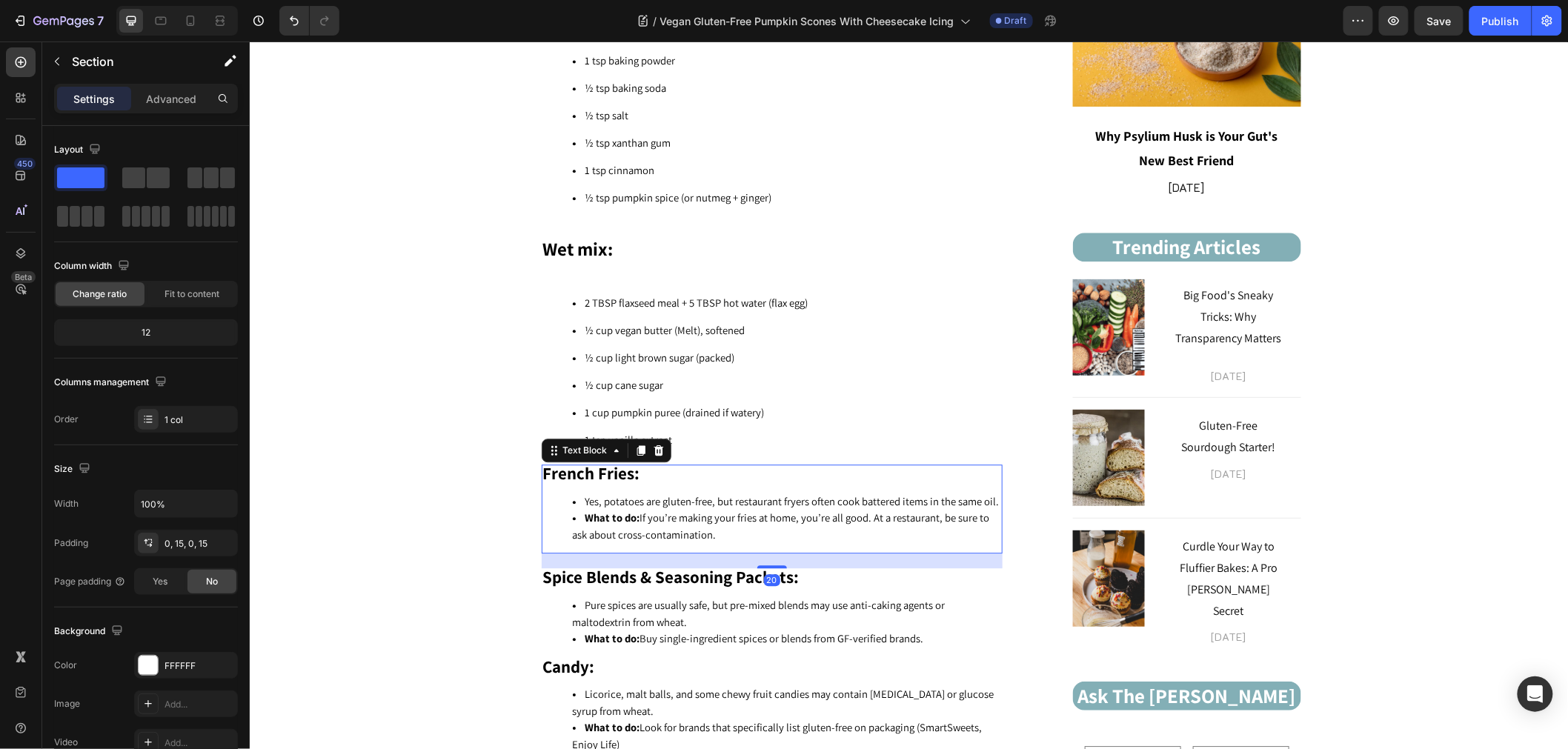
click at [677, 476] on div "French Fries: Yes, potatoes are gluten-free, but restaurant fryers often cook b…" at bounding box center [771, 509] width 461 height 89
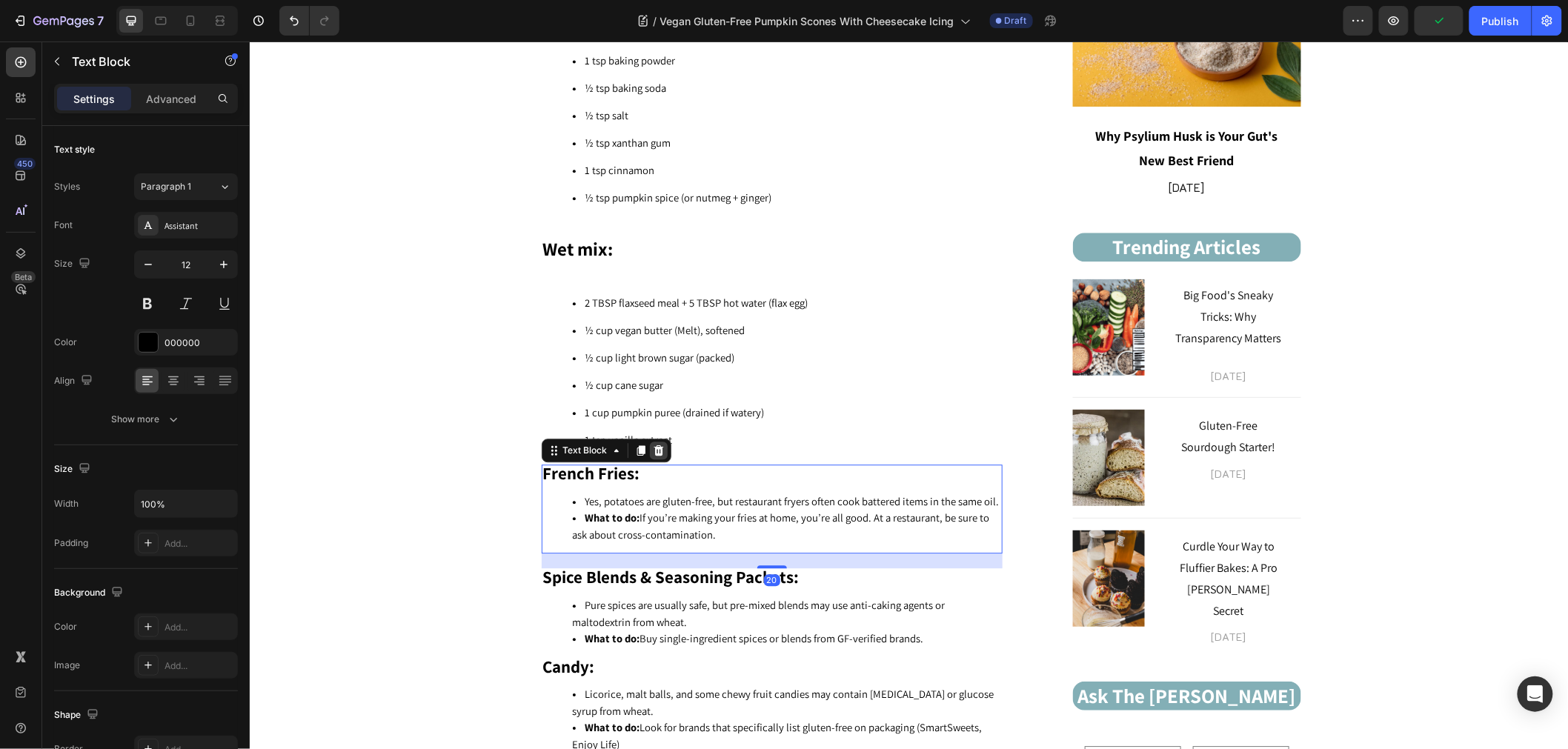
click at [653, 445] on icon at bounding box center [657, 449] width 9 height 10
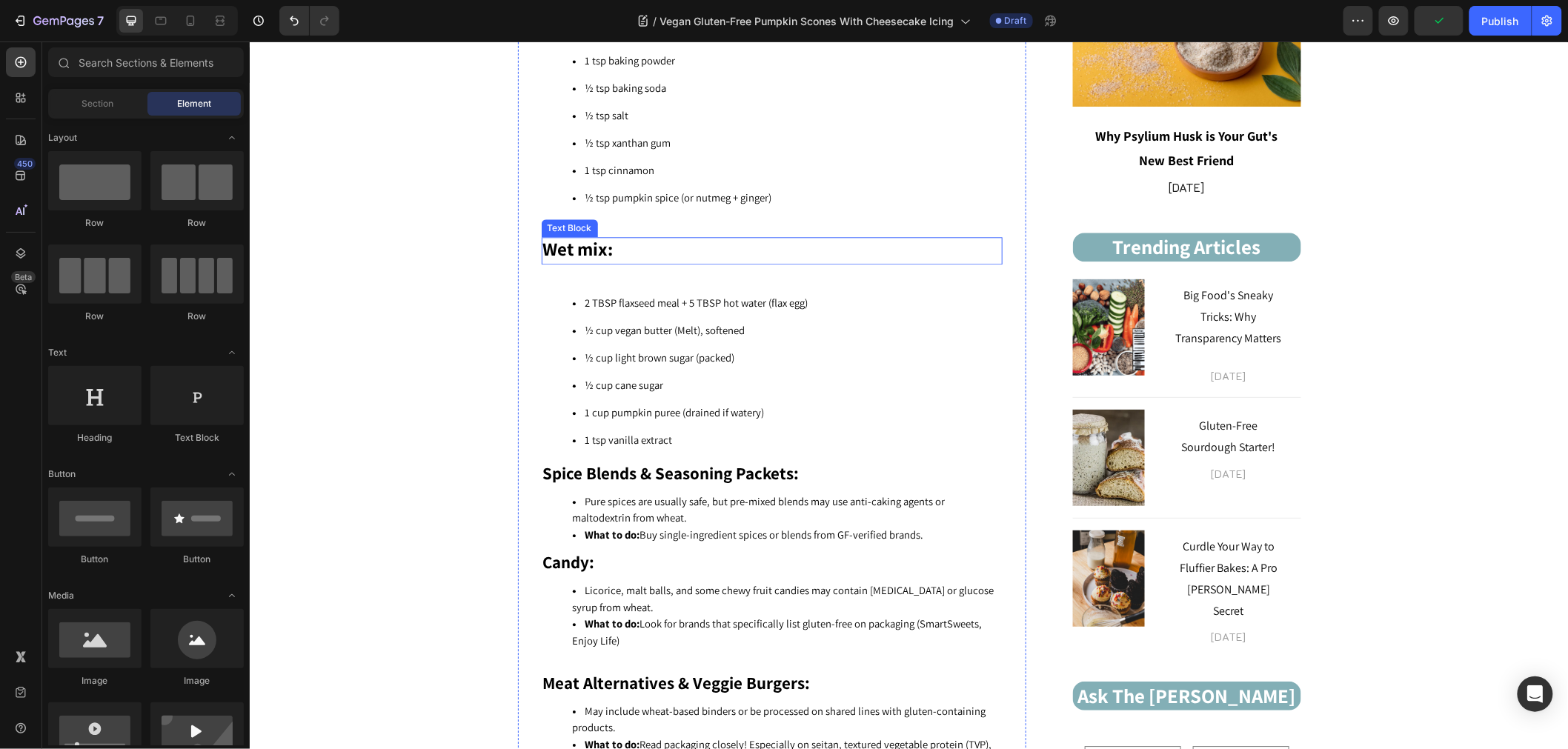
click at [617, 248] on p "Wet mix:" at bounding box center [770, 250] width 457 height 24
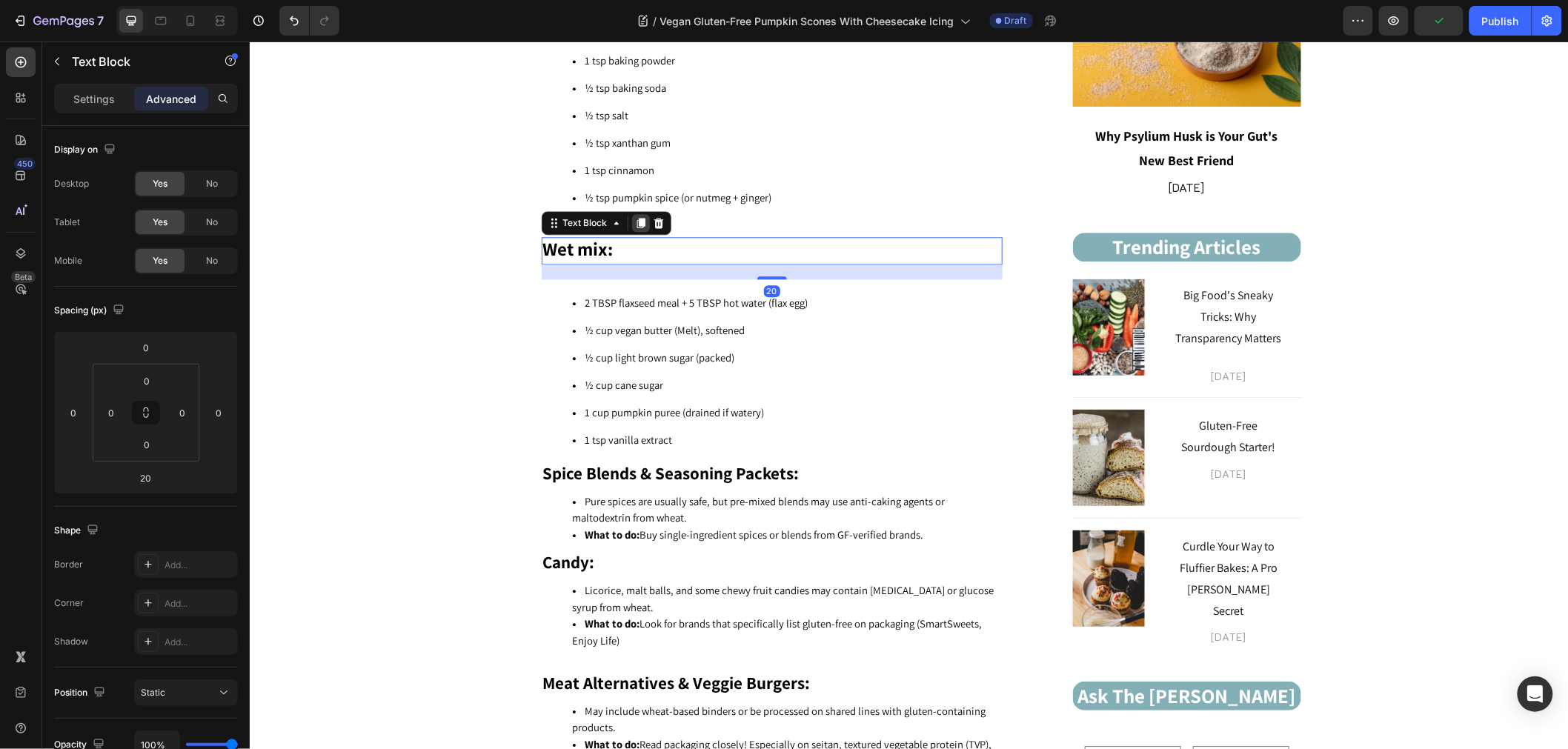
click at [634, 217] on icon at bounding box center [639, 222] width 12 height 12
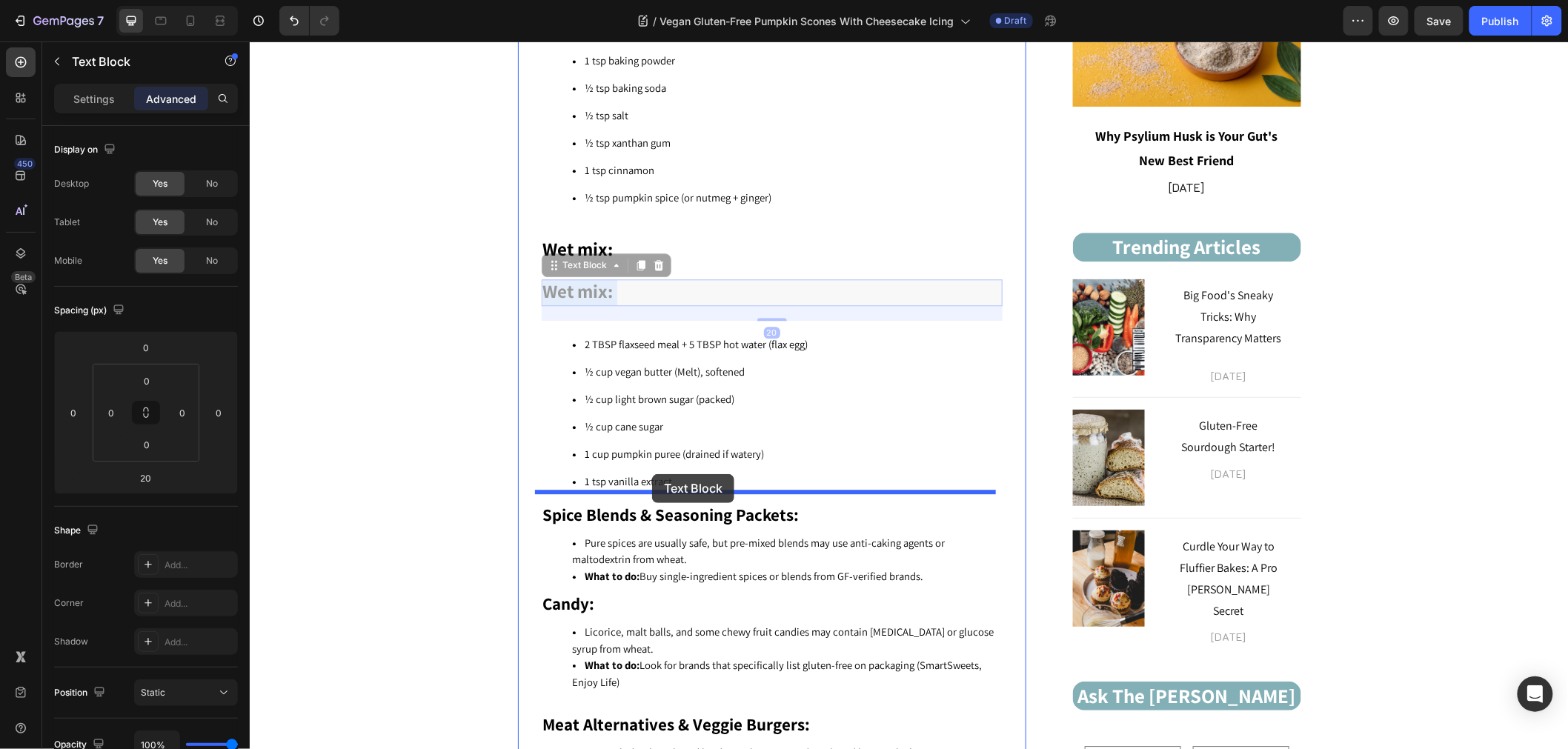
drag, startPoint x: 633, startPoint y: 278, endPoint x: 651, endPoint y: 473, distance: 195.8
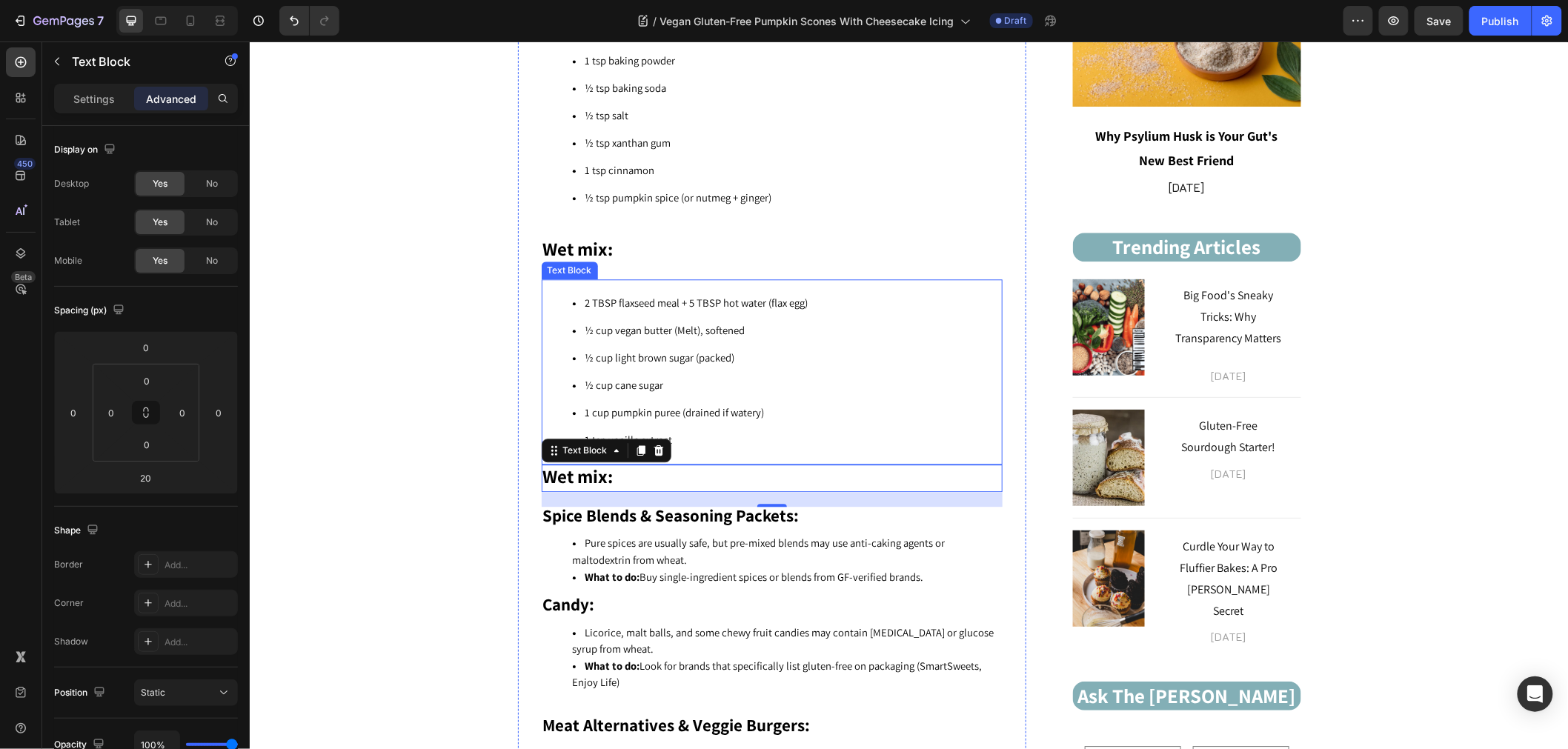
click at [649, 371] on li "½ cup cane sugar" at bounding box center [786, 385] width 429 height 28
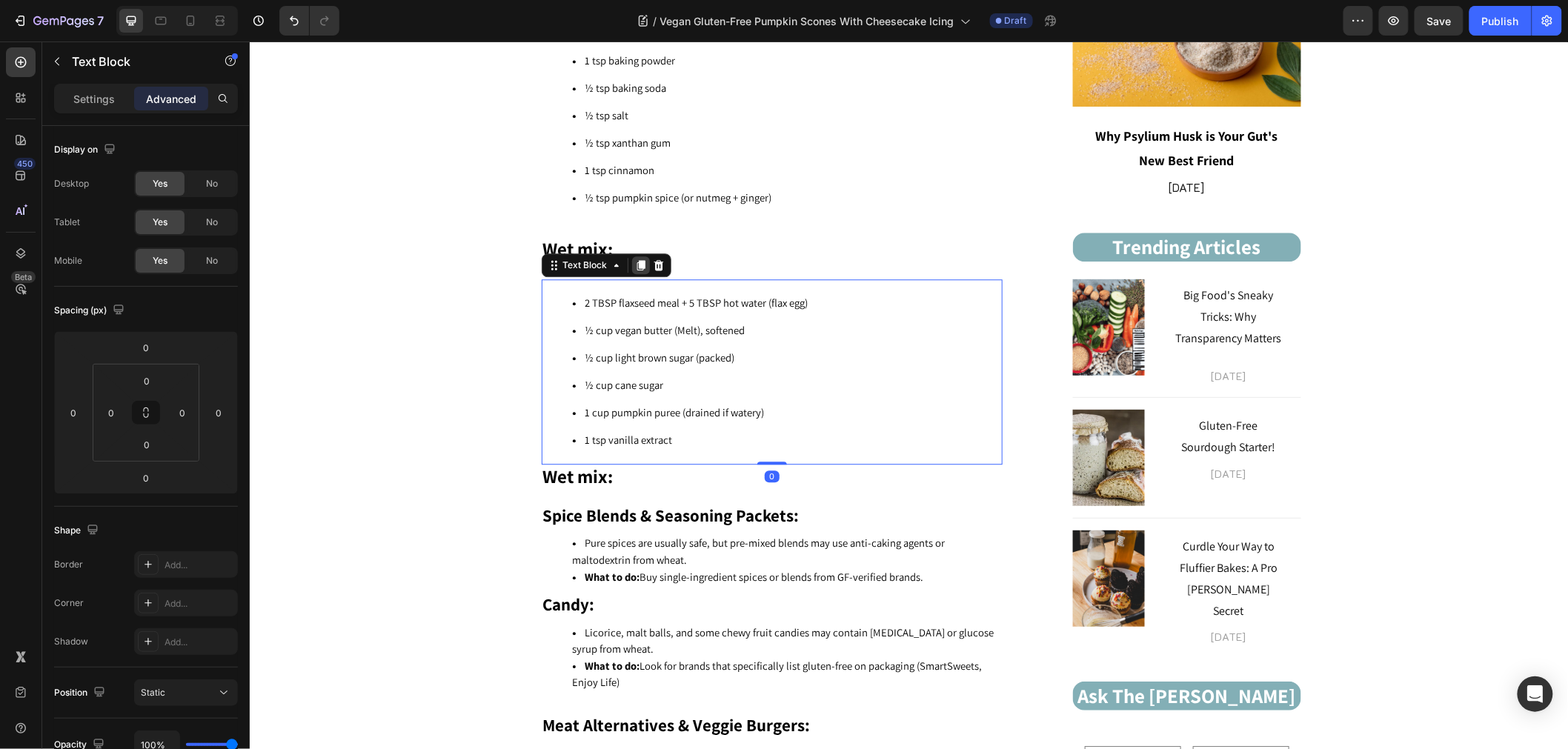
click at [636, 259] on icon at bounding box center [639, 264] width 8 height 10
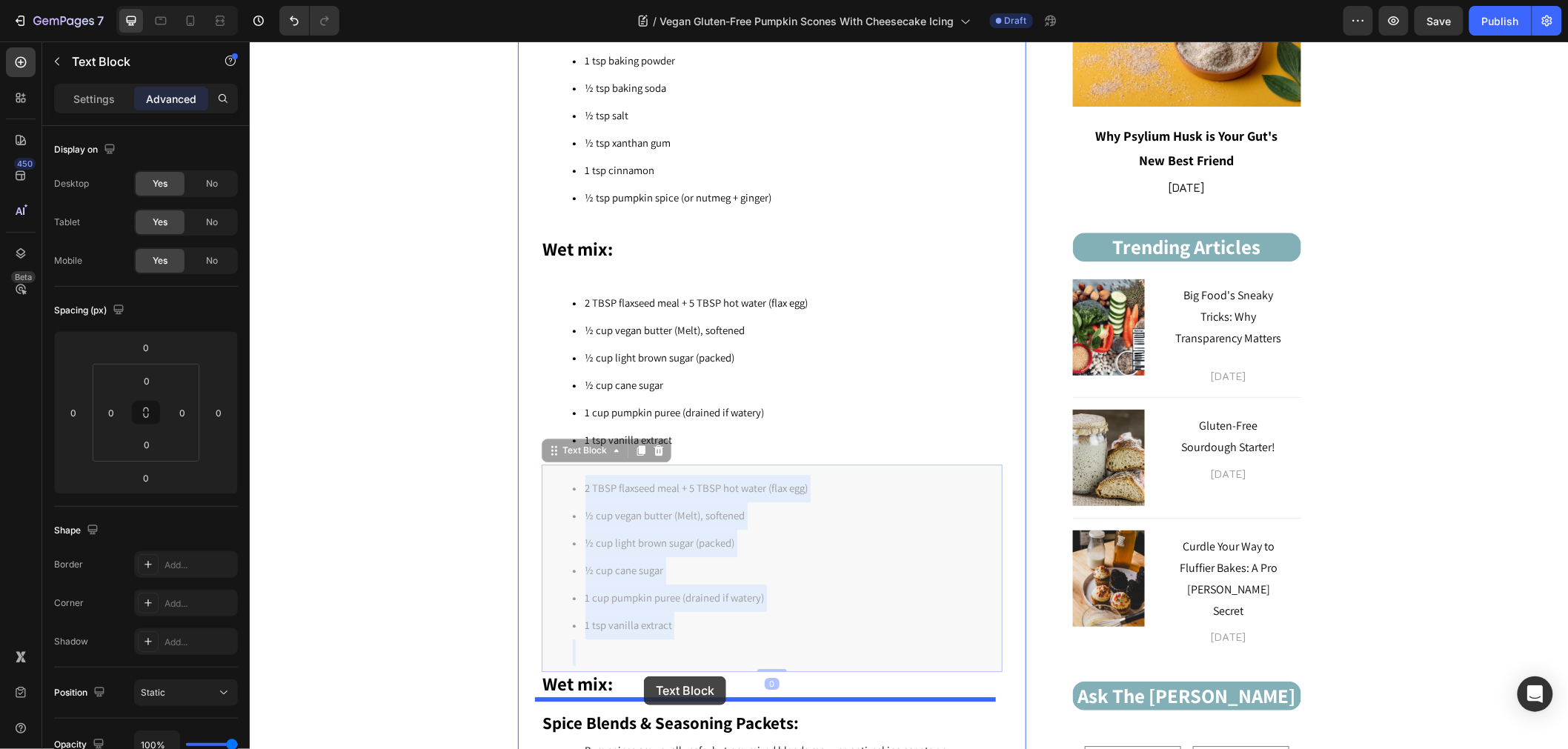
drag, startPoint x: 651, startPoint y: 474, endPoint x: 663, endPoint y: 672, distance: 198.4
type input "20"
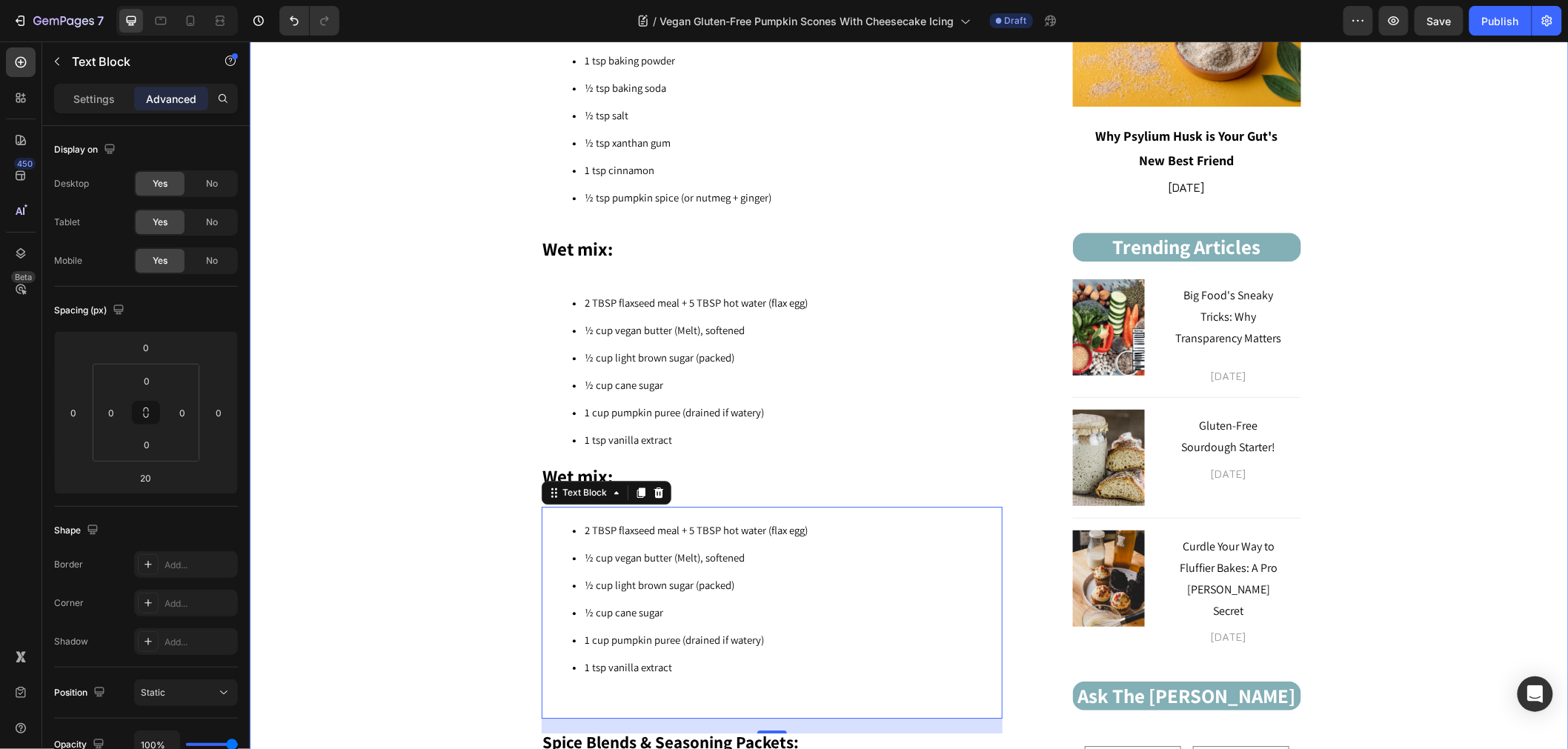
click at [619, 684] on li "1 tsp vanilla extract" at bounding box center [786, 680] width 429 height 54
click at [580, 675] on li "1 tsp vanilla extract" at bounding box center [786, 680] width 429 height 54
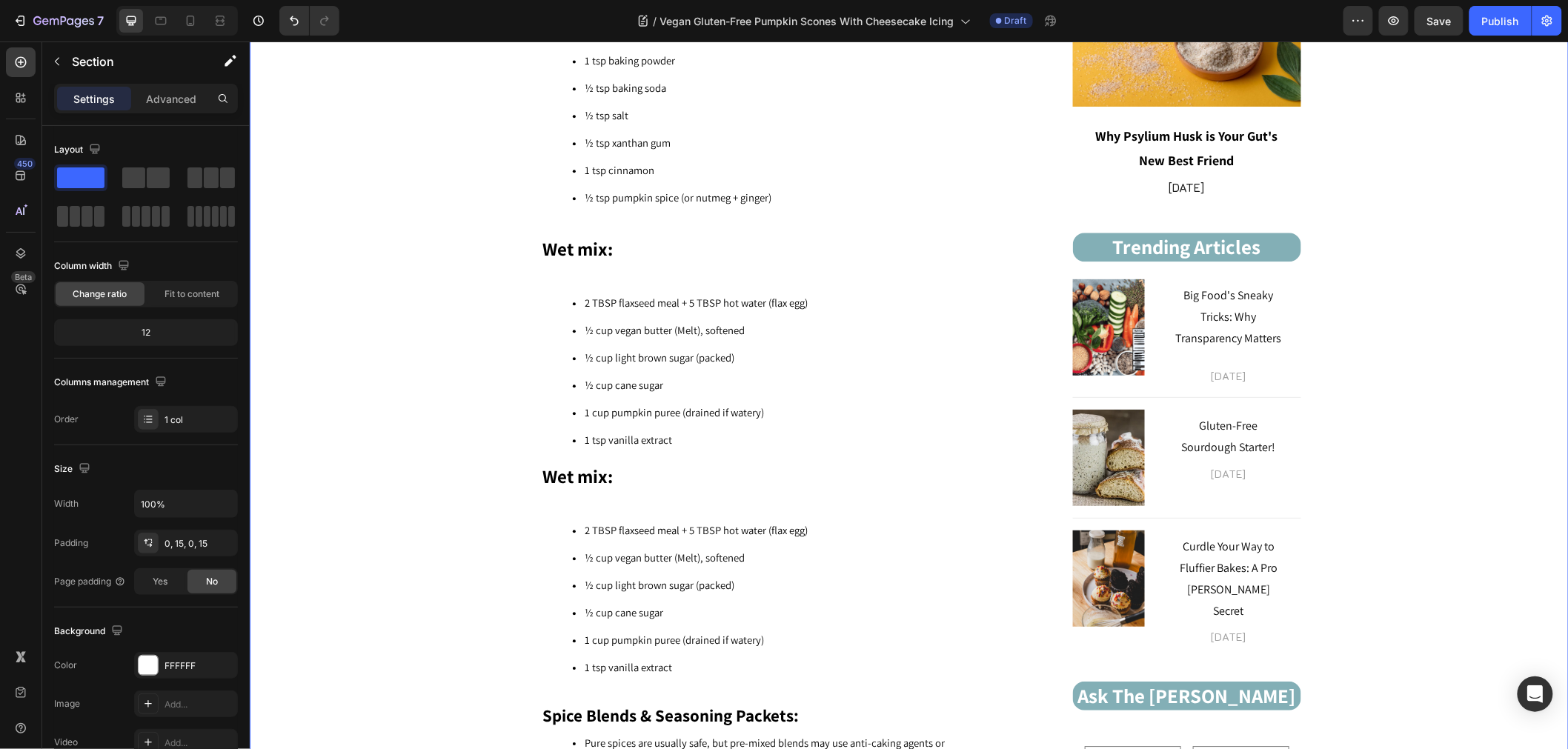
click at [611, 465] on p "Wet mix:" at bounding box center [770, 477] width 457 height 24
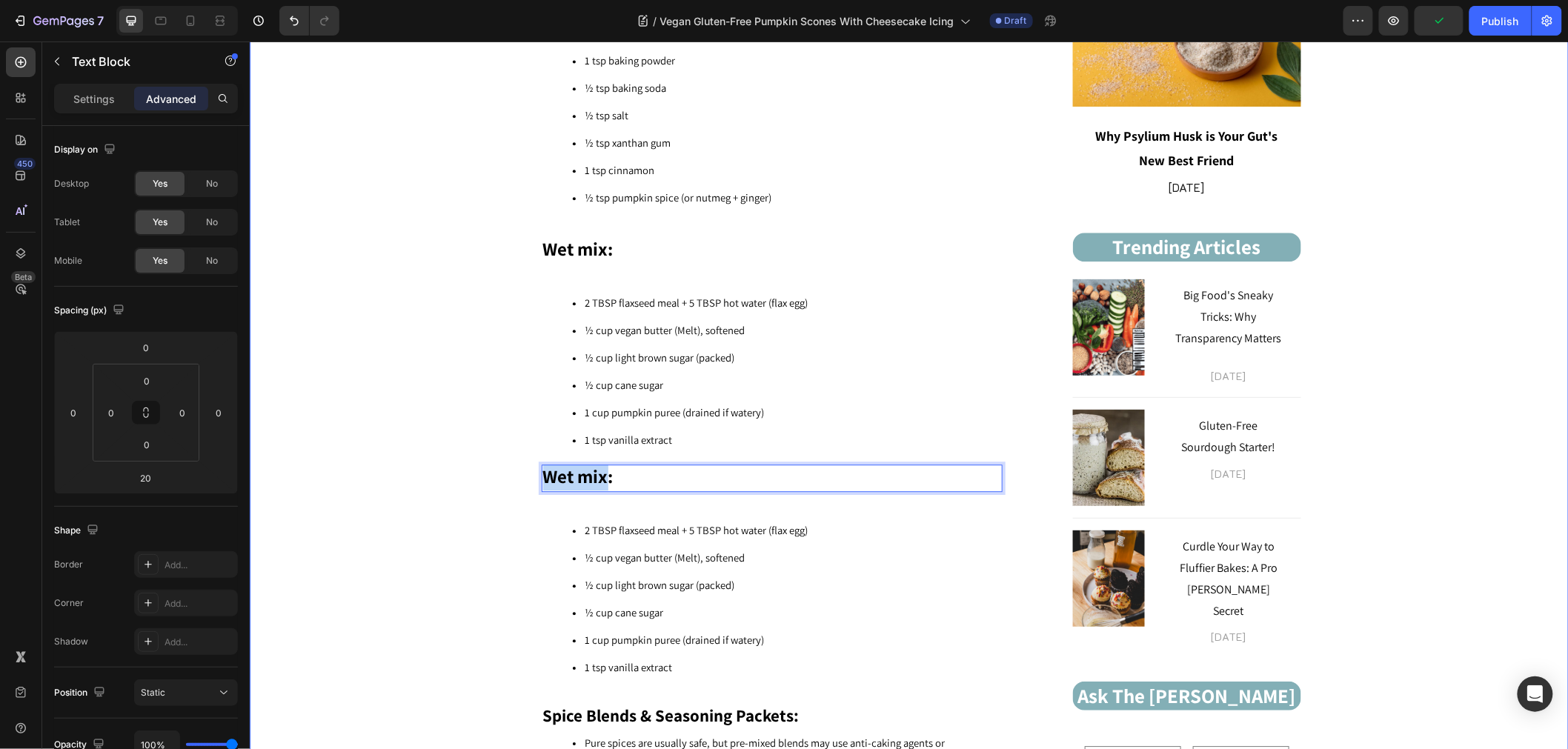
drag, startPoint x: 601, startPoint y: 463, endPoint x: 482, endPoint y: 467, distance: 119.1
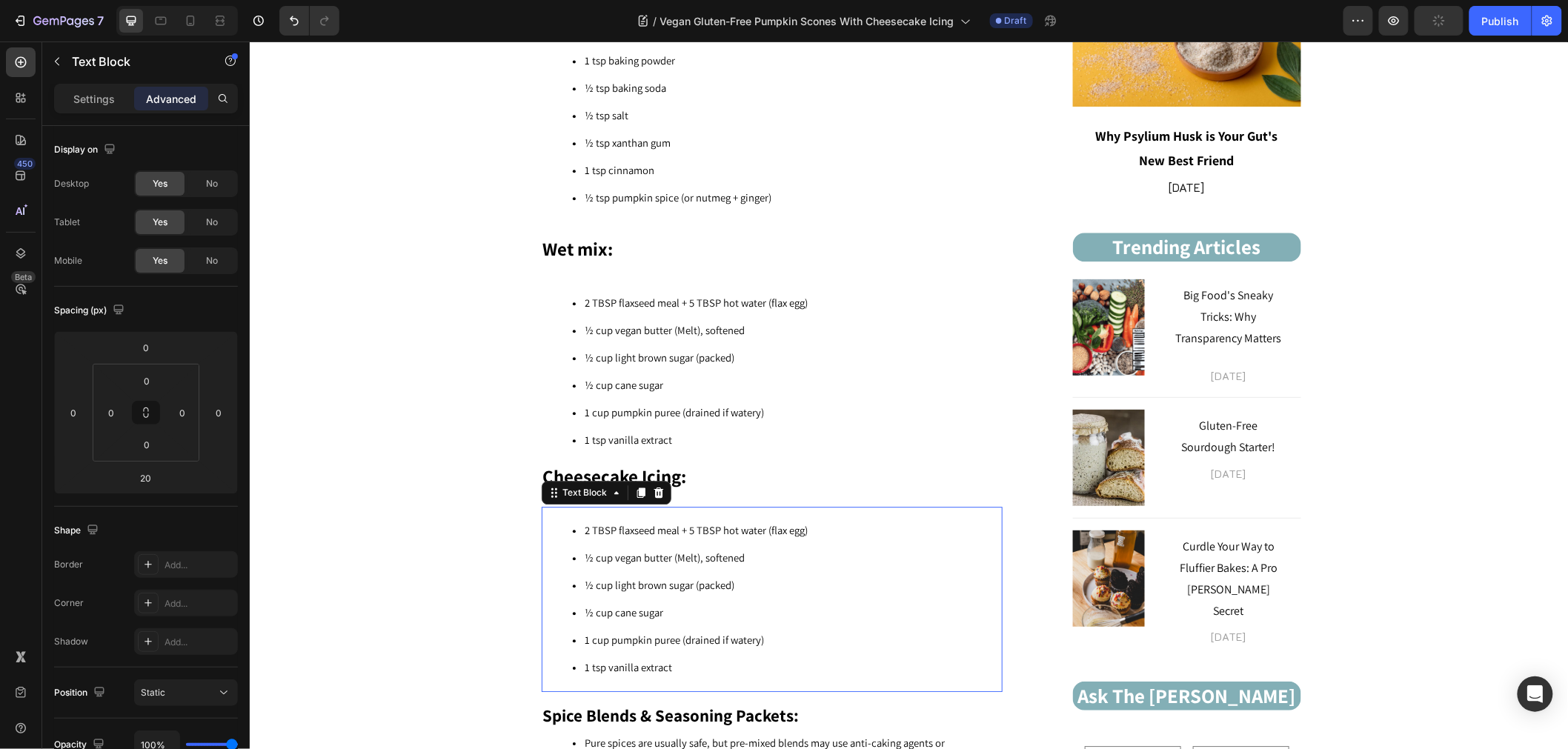
click at [698, 653] on li "1 tsp vanilla extract" at bounding box center [786, 667] width 429 height 28
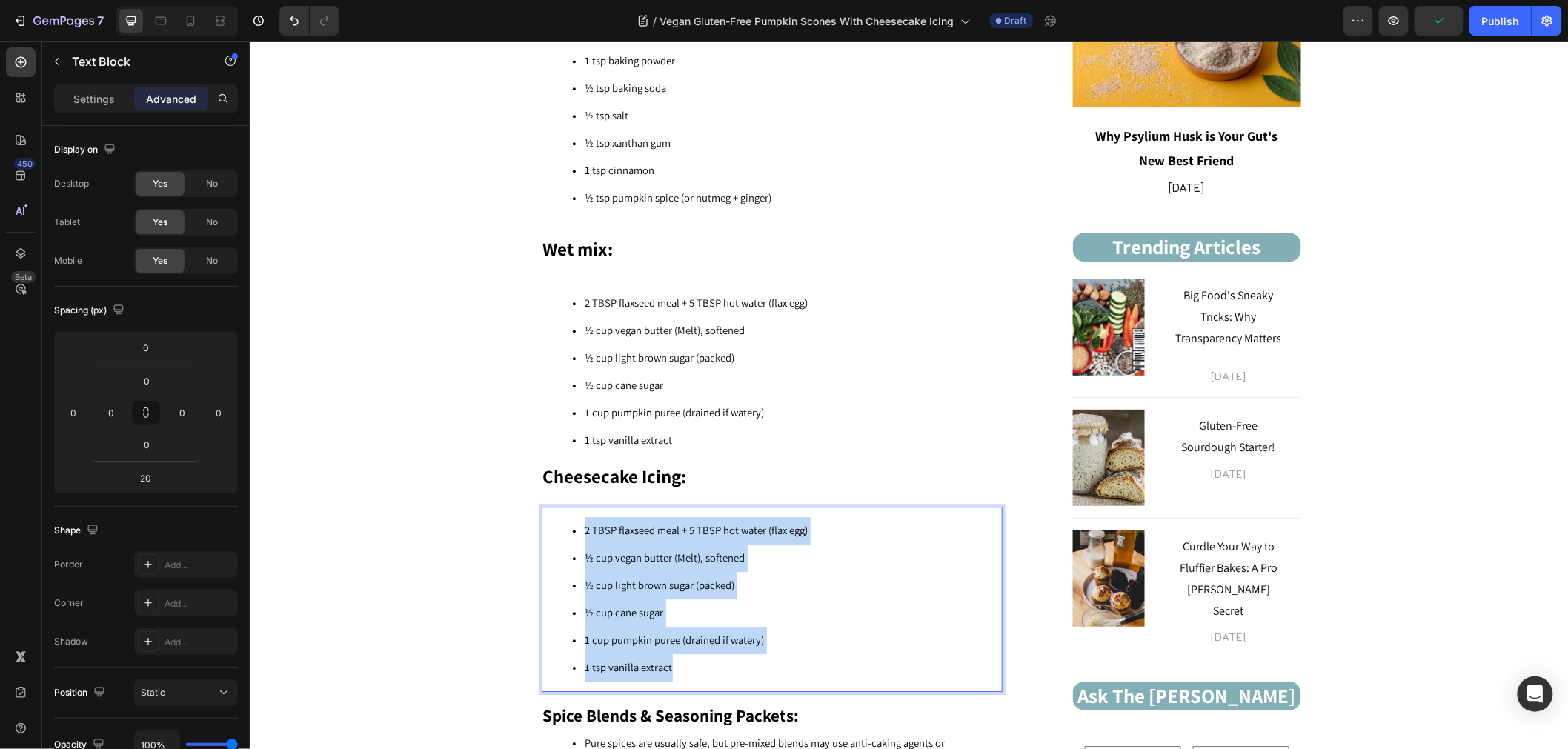
drag, startPoint x: 662, startPoint y: 641, endPoint x: 580, endPoint y: 518, distance: 147.8
click at [580, 518] on ul "2 TBSP flaxseed meal + 5 TBSP hot water (flax egg) ½ cup vegan butter (Melt), s…" at bounding box center [770, 599] width 457 height 164
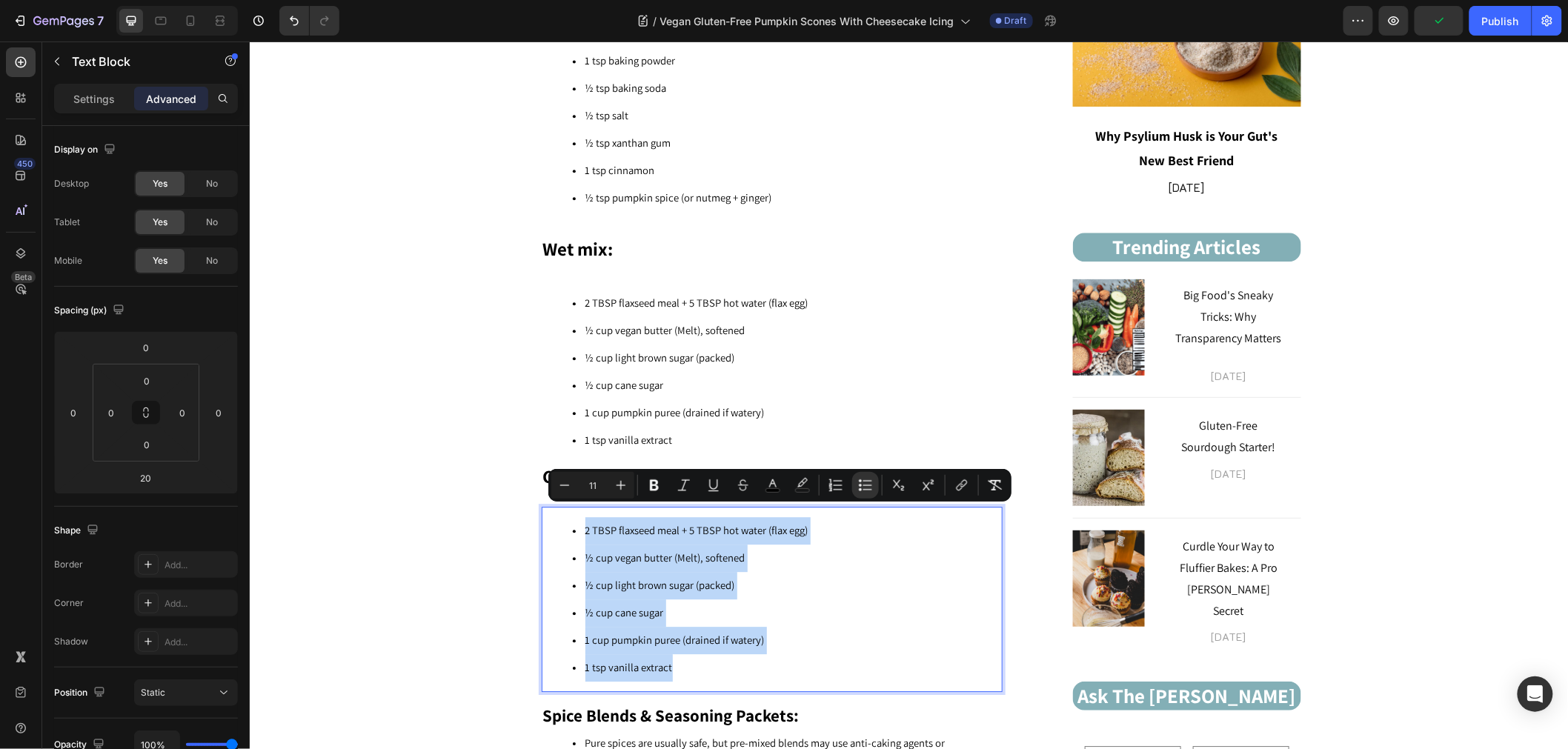
type input "12"
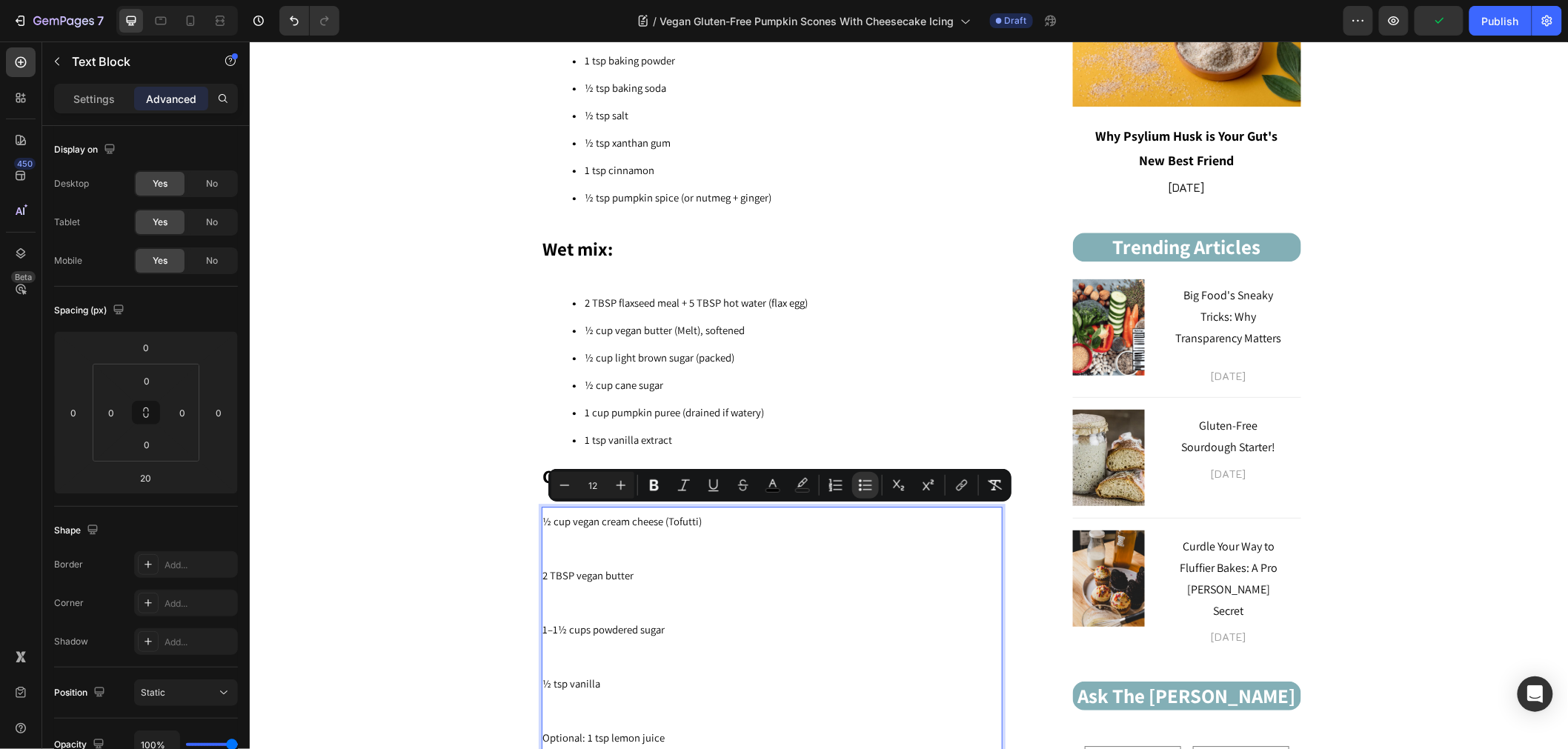
scroll to position [1475, 0]
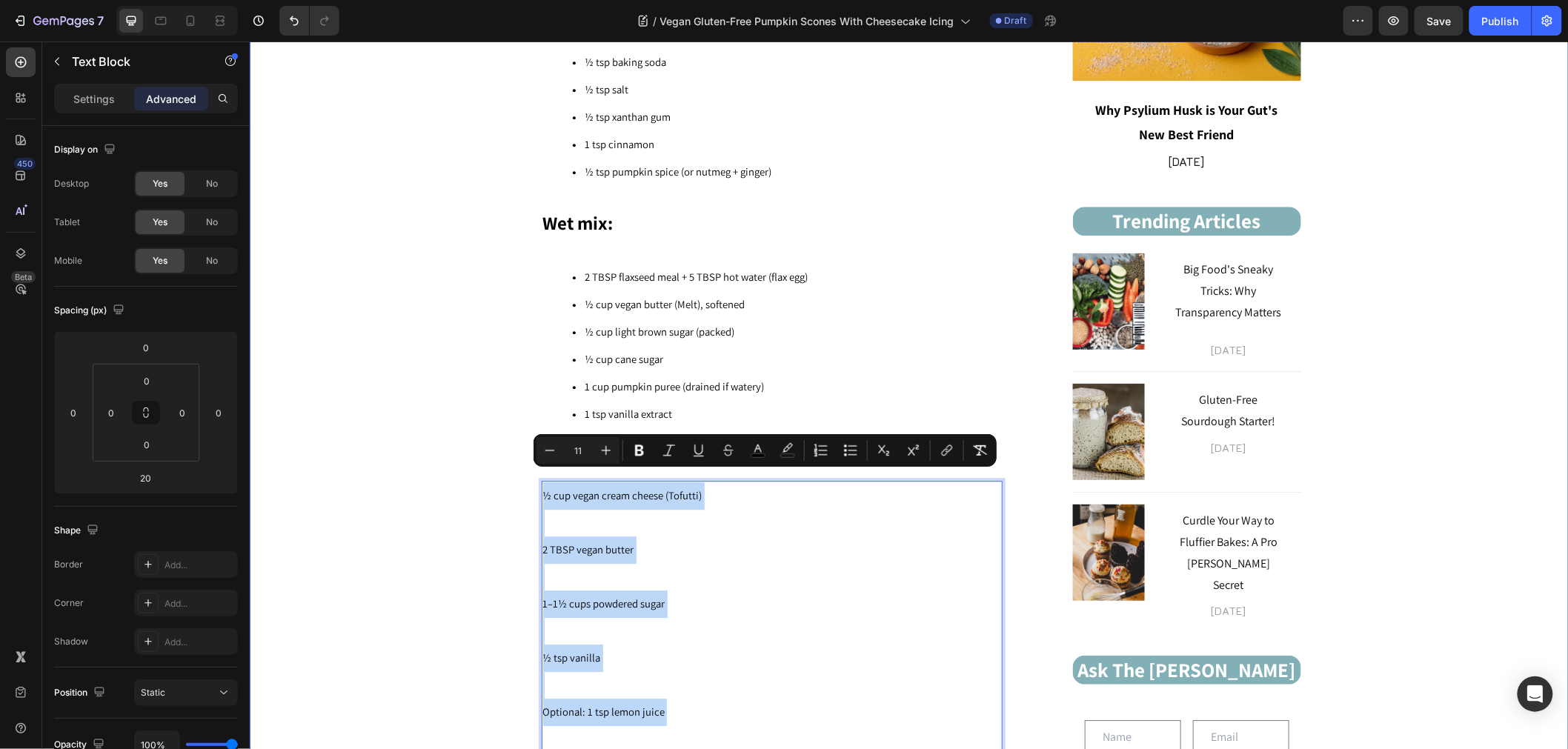
drag, startPoint x: 523, startPoint y: 682, endPoint x: 491, endPoint y: 481, distance: 203.5
click at [849, 448] on icon "Editor contextual toolbar" at bounding box center [851, 450] width 15 height 15
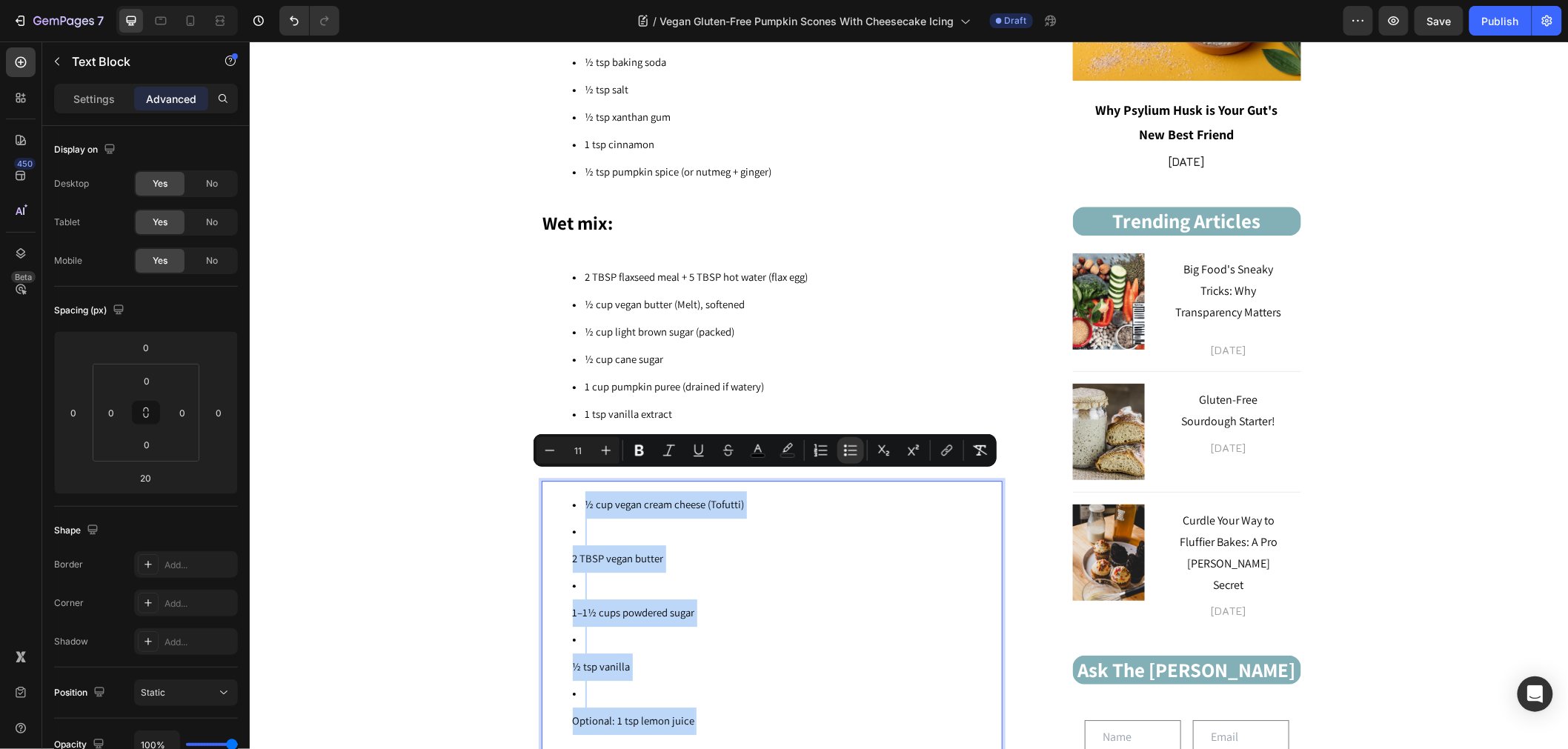
click at [556, 731] on ul "½ cup vegan cream cheese (Tofutti) 2 TBSP vegan butter 1–1½ cups powdered sugar…" at bounding box center [770, 626] width 457 height 270
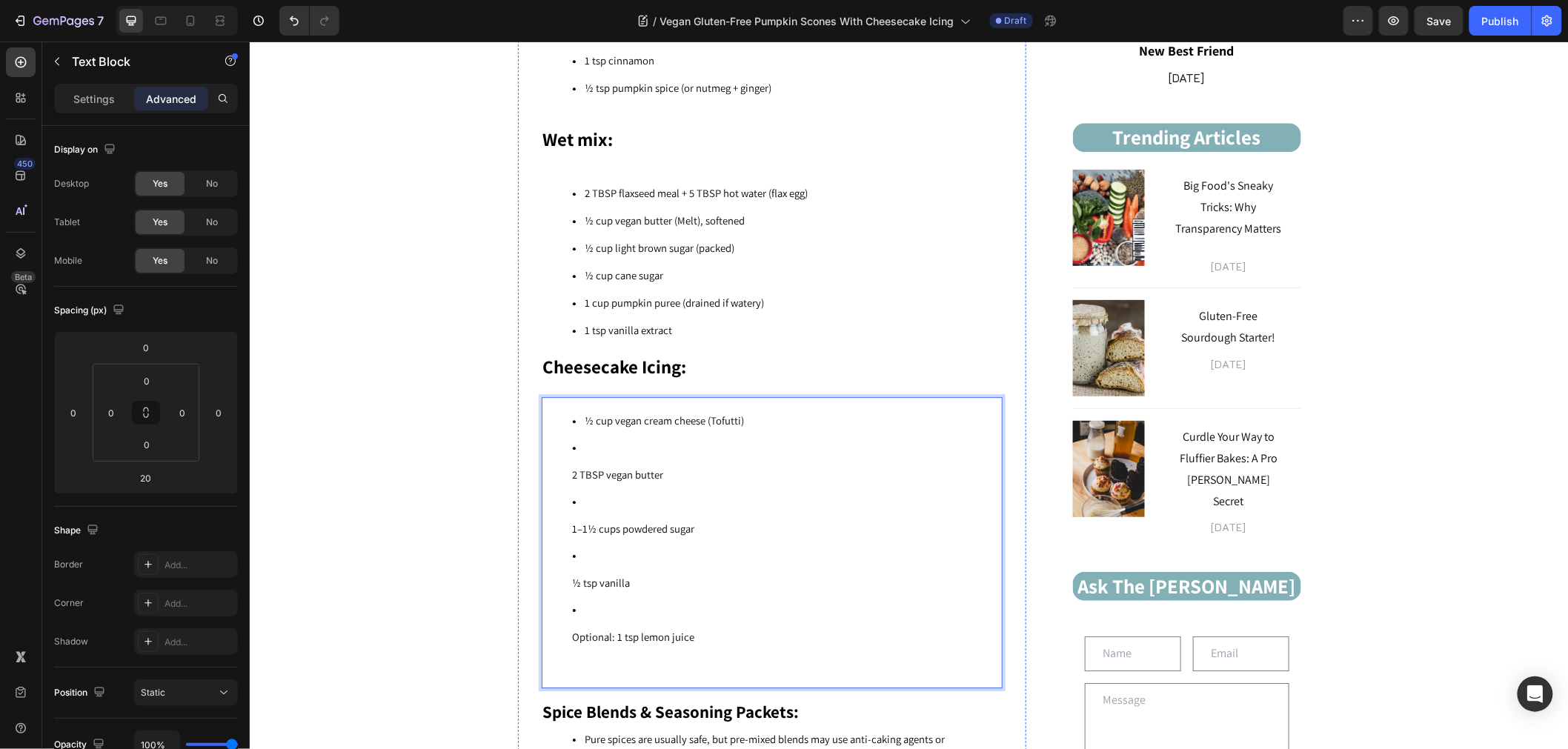
scroll to position [1639, 0]
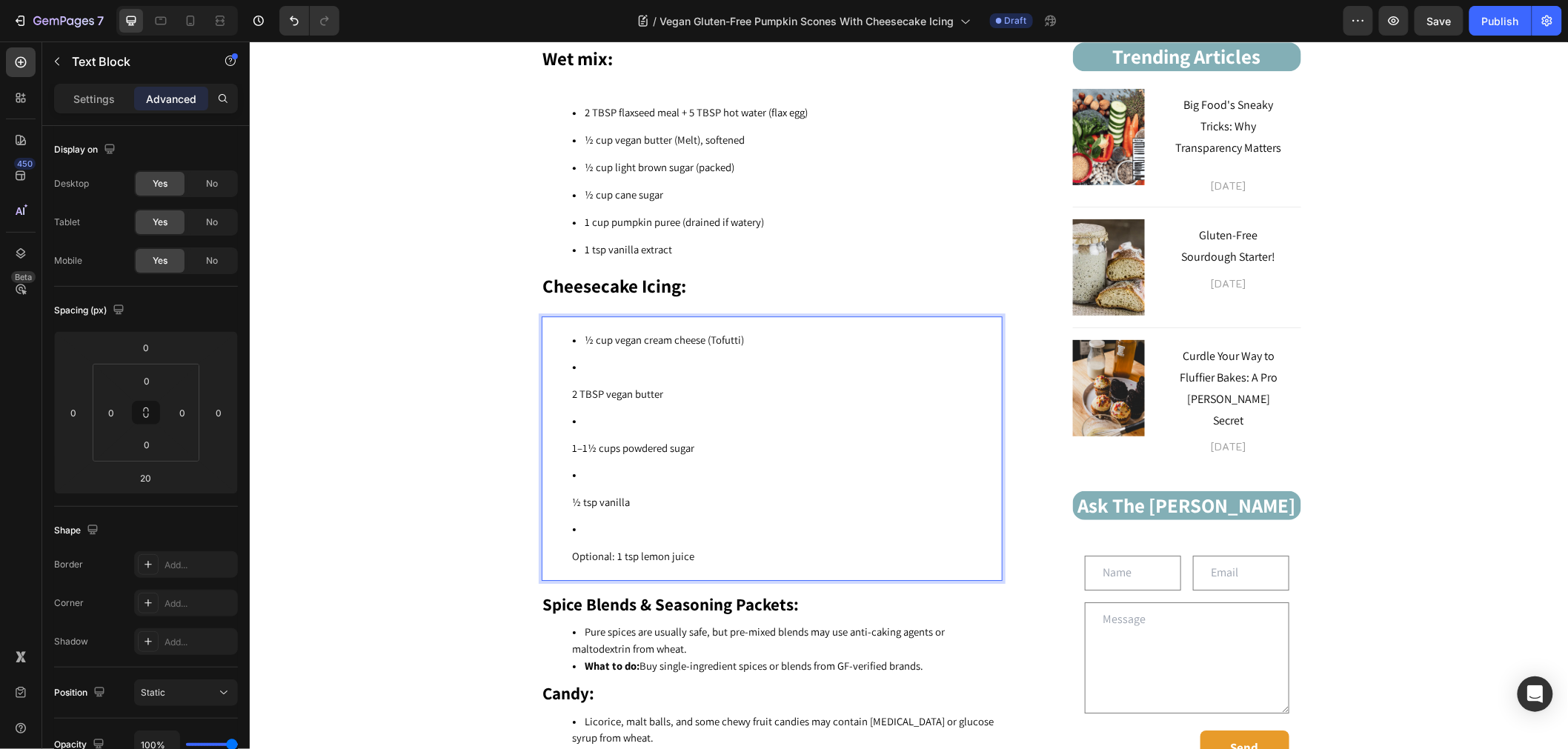
click at [563, 540] on ul "½ cup vegan cream cheese (Tofutti) 2 TBSP vegan butter 1–1½ cups powdered sugar…" at bounding box center [770, 447] width 457 height 244
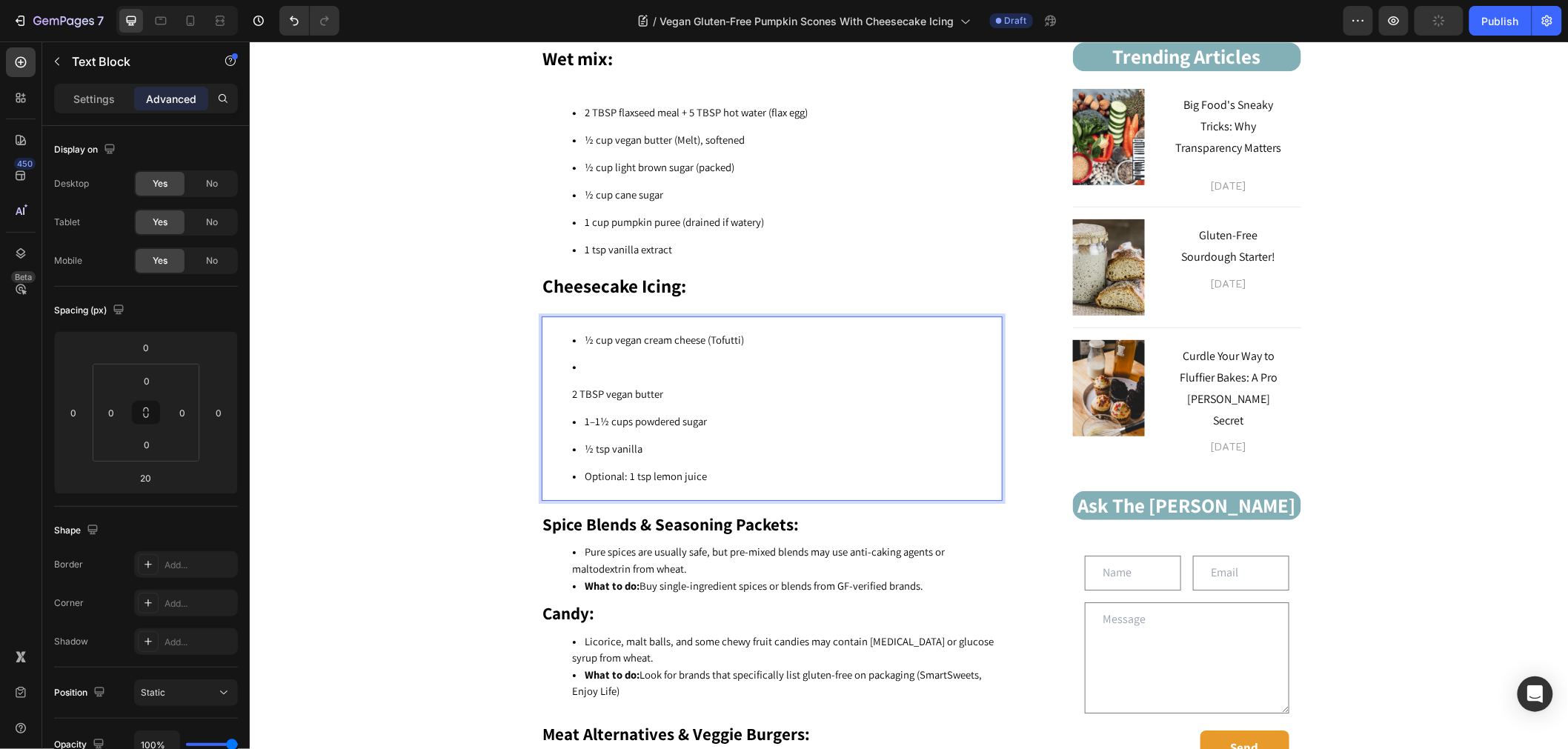
click at [572, 386] on span "2 TBSP vegan butter" at bounding box center [617, 393] width 91 height 14
click at [564, 373] on ul "½ cup vegan cream cheese (Tofutti) 2 TBSP vegan butter 1–1½ cups powdered sugar…" at bounding box center [770, 407] width 457 height 163
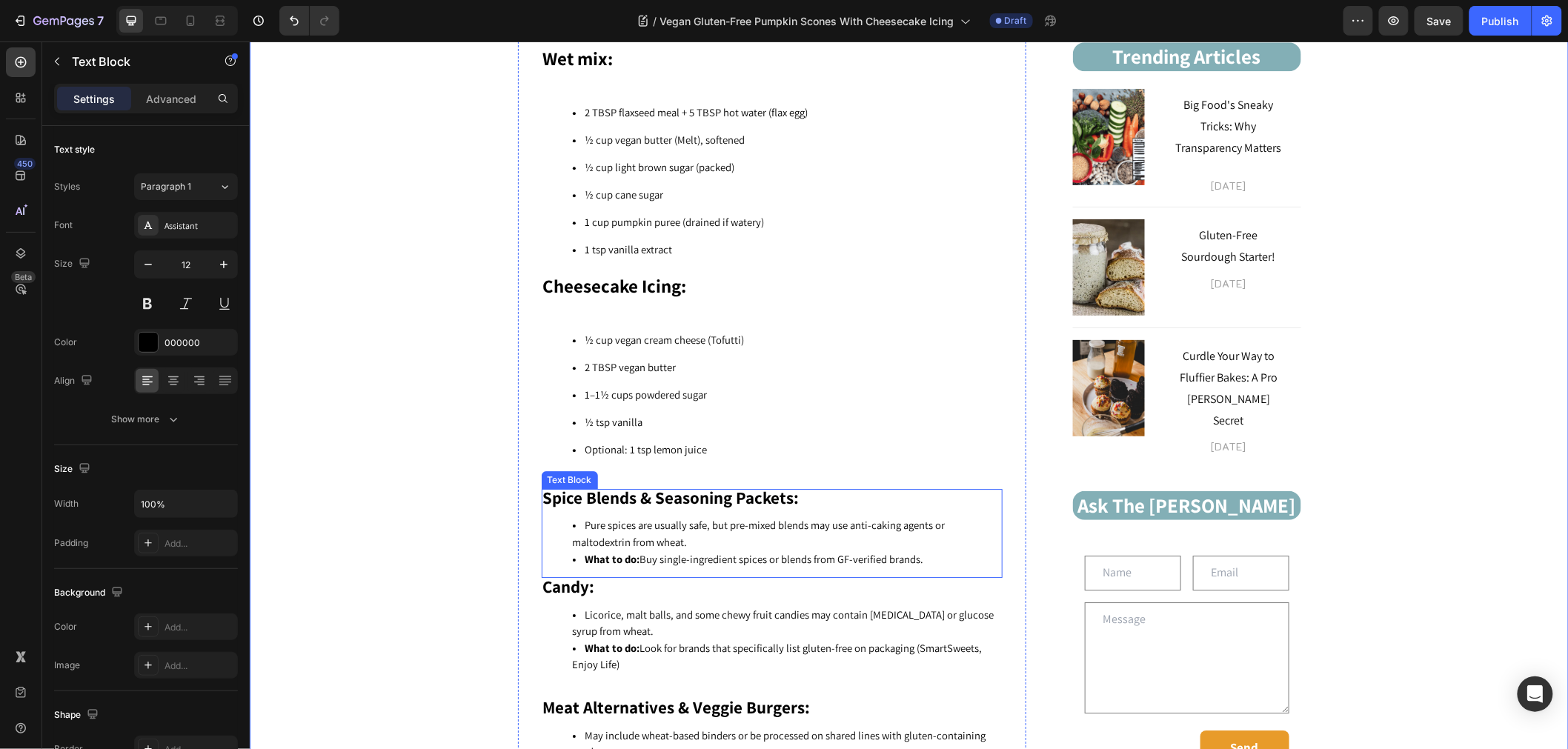
click at [660, 517] on span "Pure spices are usually safe, but pre-mixed blends may use anti-caking agents o…" at bounding box center [758, 533] width 373 height 32
click at [652, 469] on icon at bounding box center [657, 473] width 9 height 10
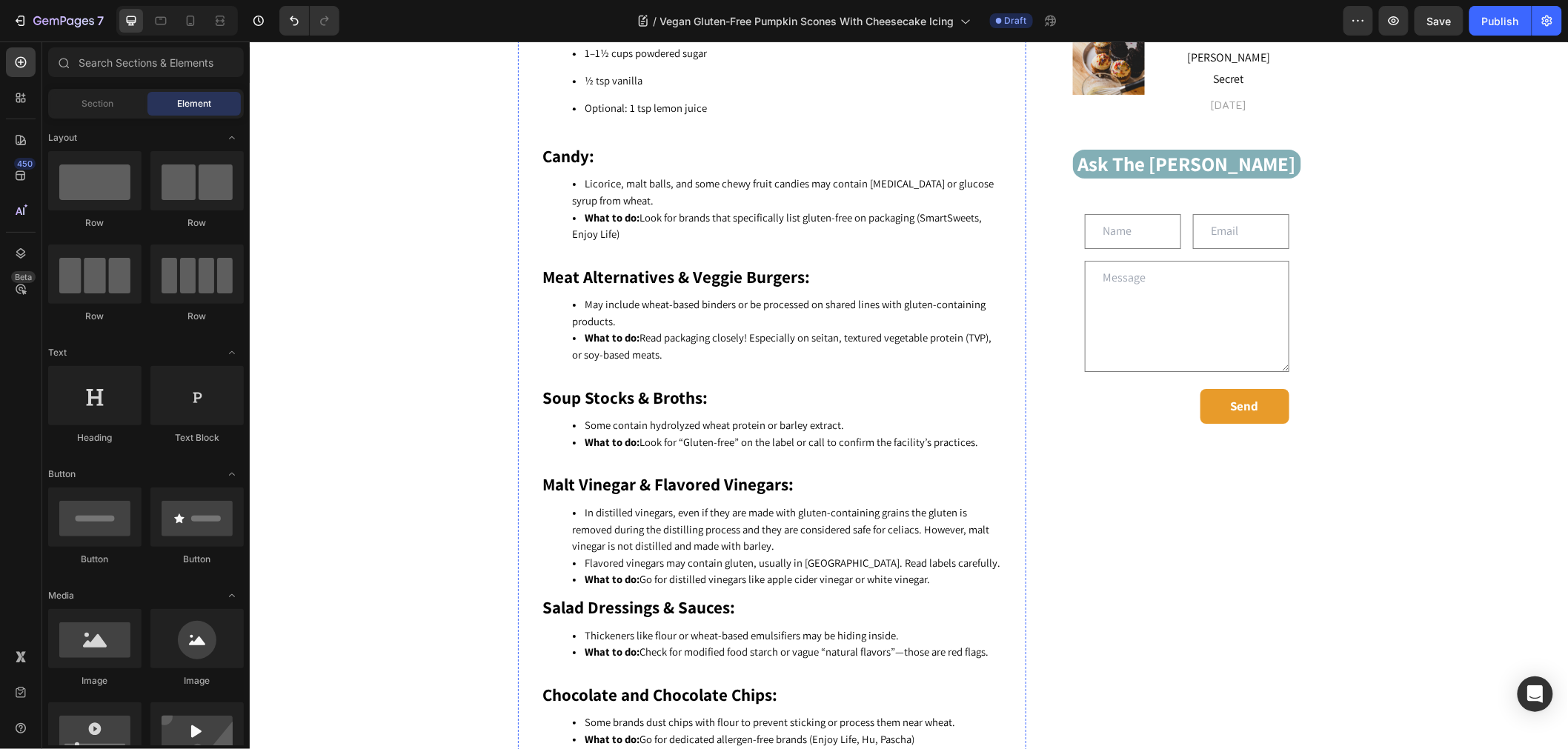
scroll to position [1969, 0]
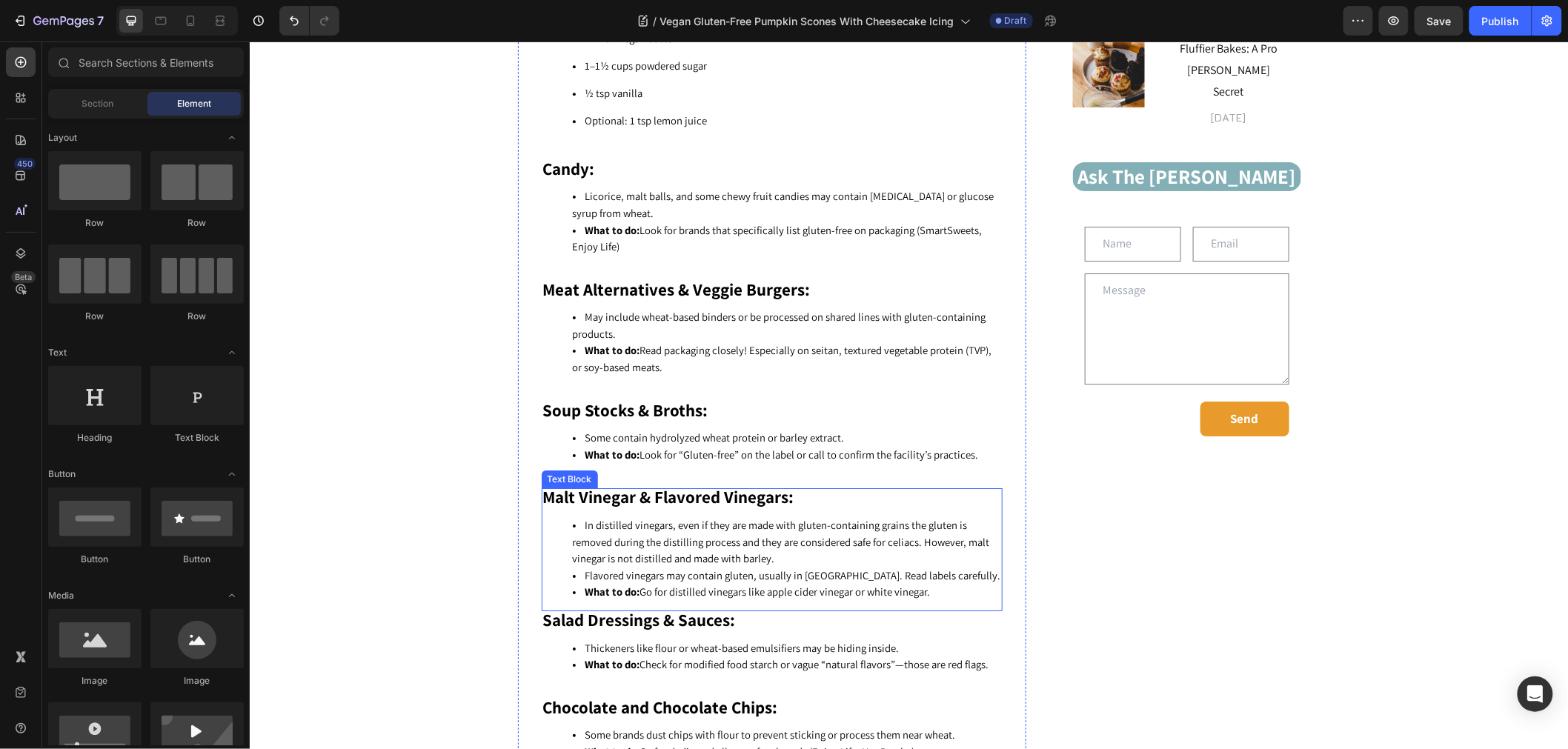
click at [713, 568] on span "Flavored vinegars may contain gluten, usually in malt. Read labels carefully." at bounding box center [792, 575] width 416 height 14
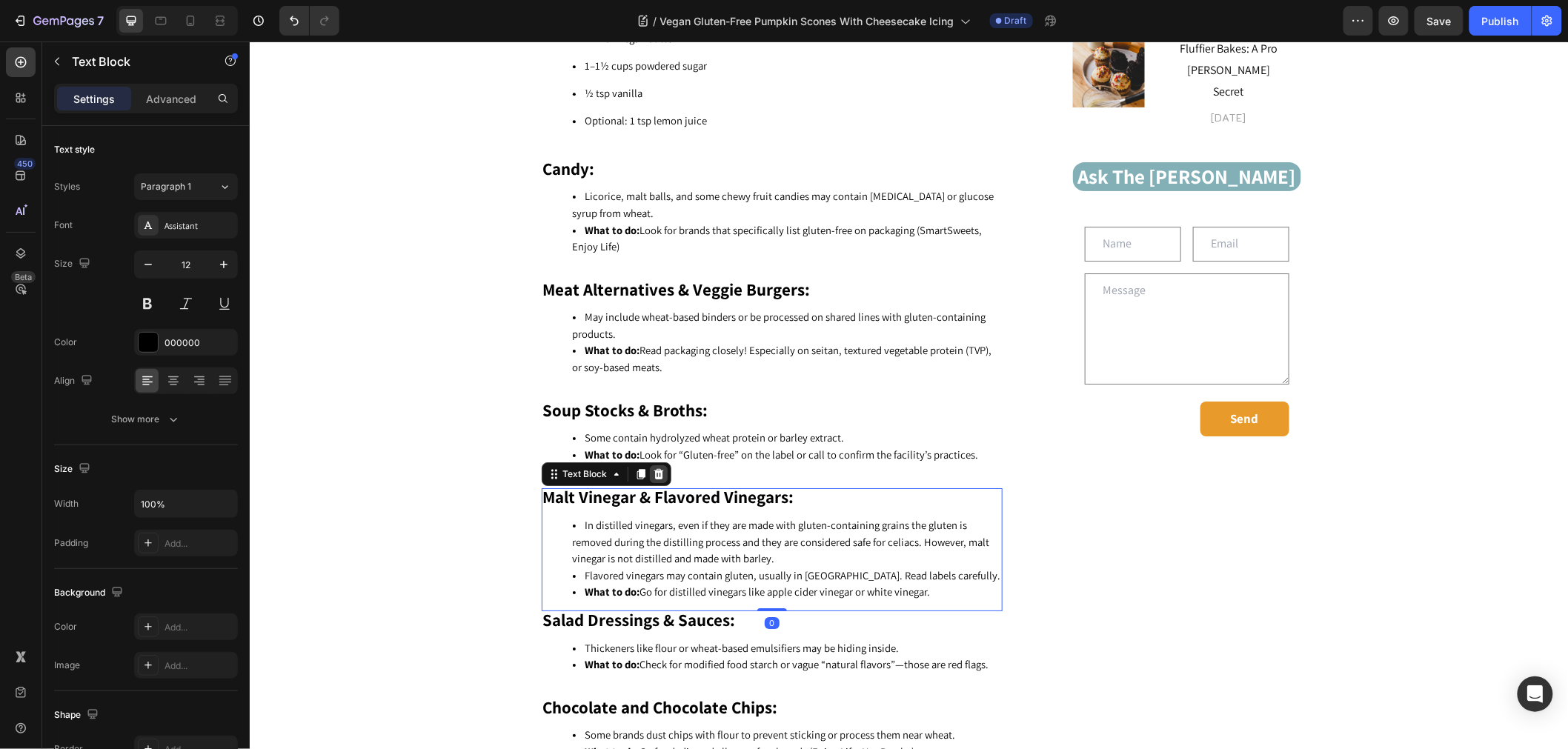
click at [652, 469] on icon at bounding box center [657, 473] width 9 height 10
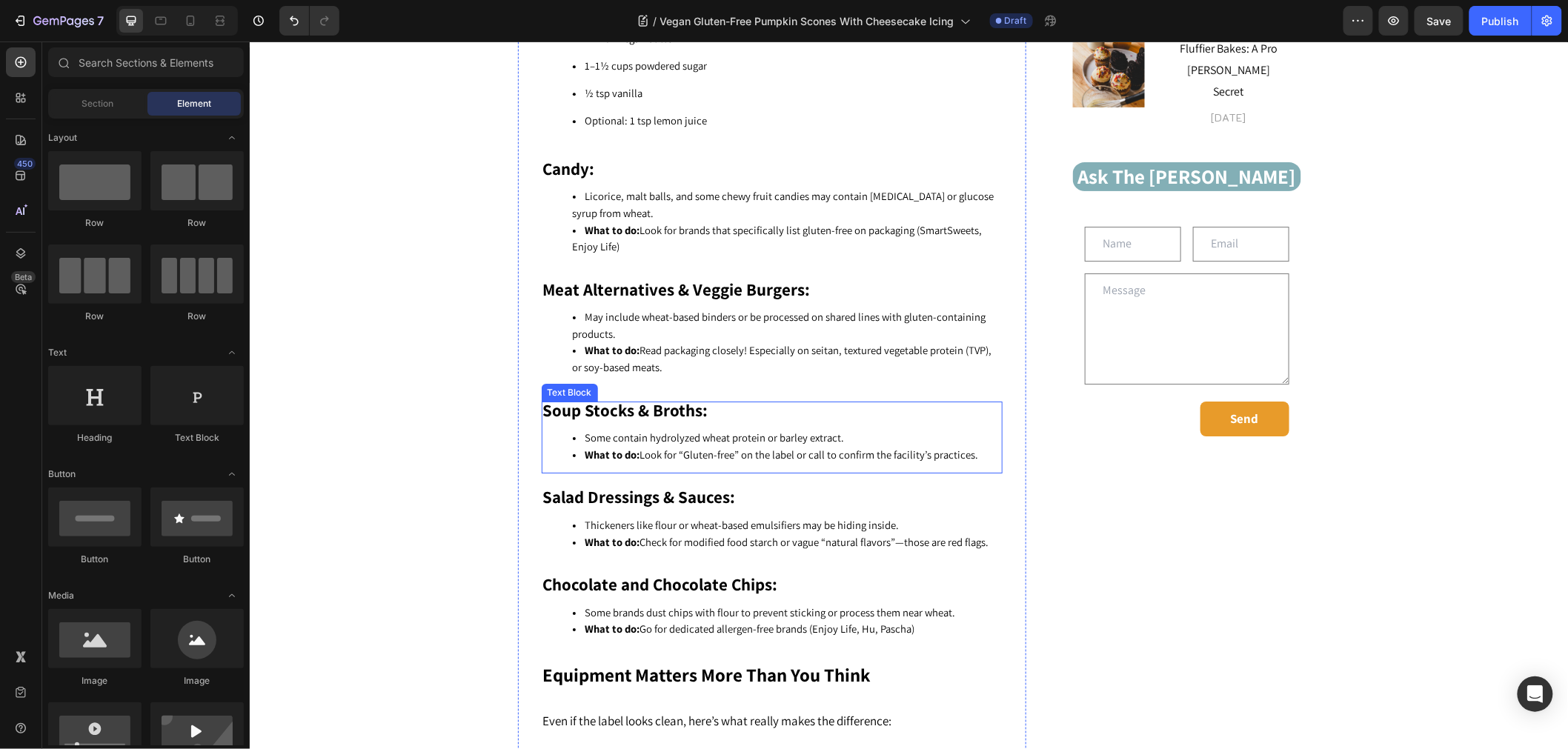
click at [650, 430] on span "Some contain hydrolyzed wheat protein or barley extract." at bounding box center [713, 436] width 259 height 14
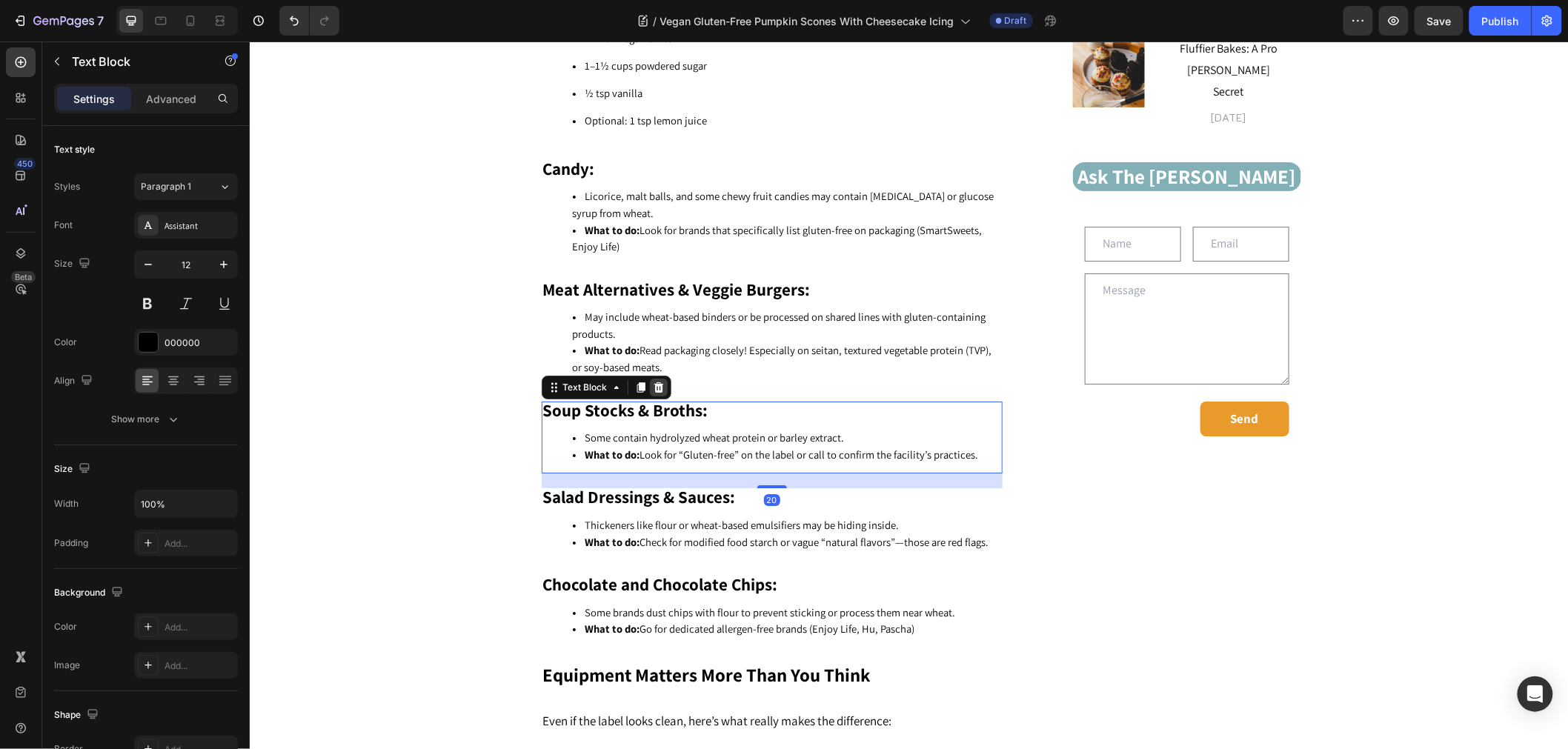
click at [652, 381] on icon at bounding box center [658, 386] width 12 height 12
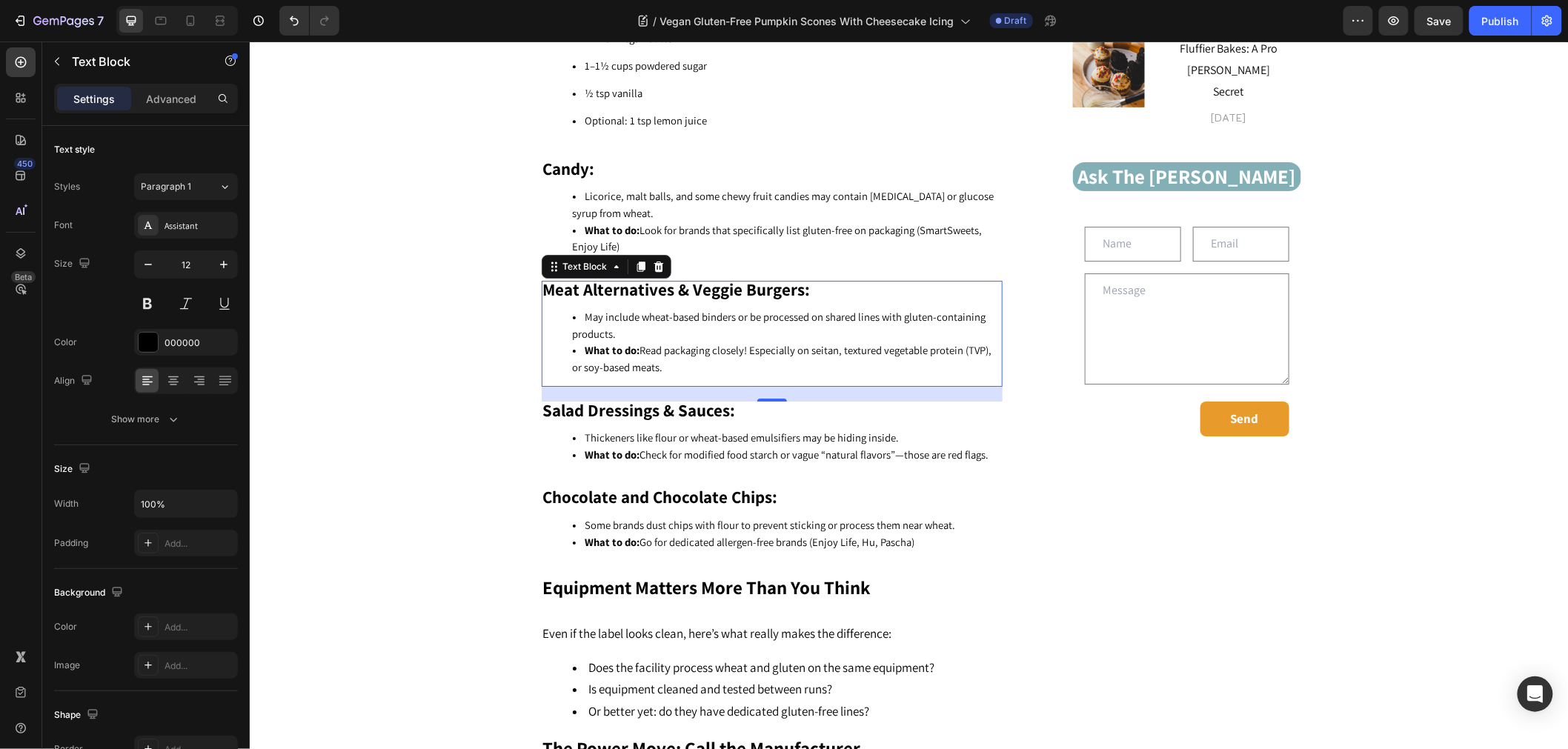
click at [654, 322] on li "May include wheat-based binders or be processed on shared lines with gluten-con…" at bounding box center [786, 325] width 429 height 33
click at [652, 261] on icon at bounding box center [657, 265] width 9 height 10
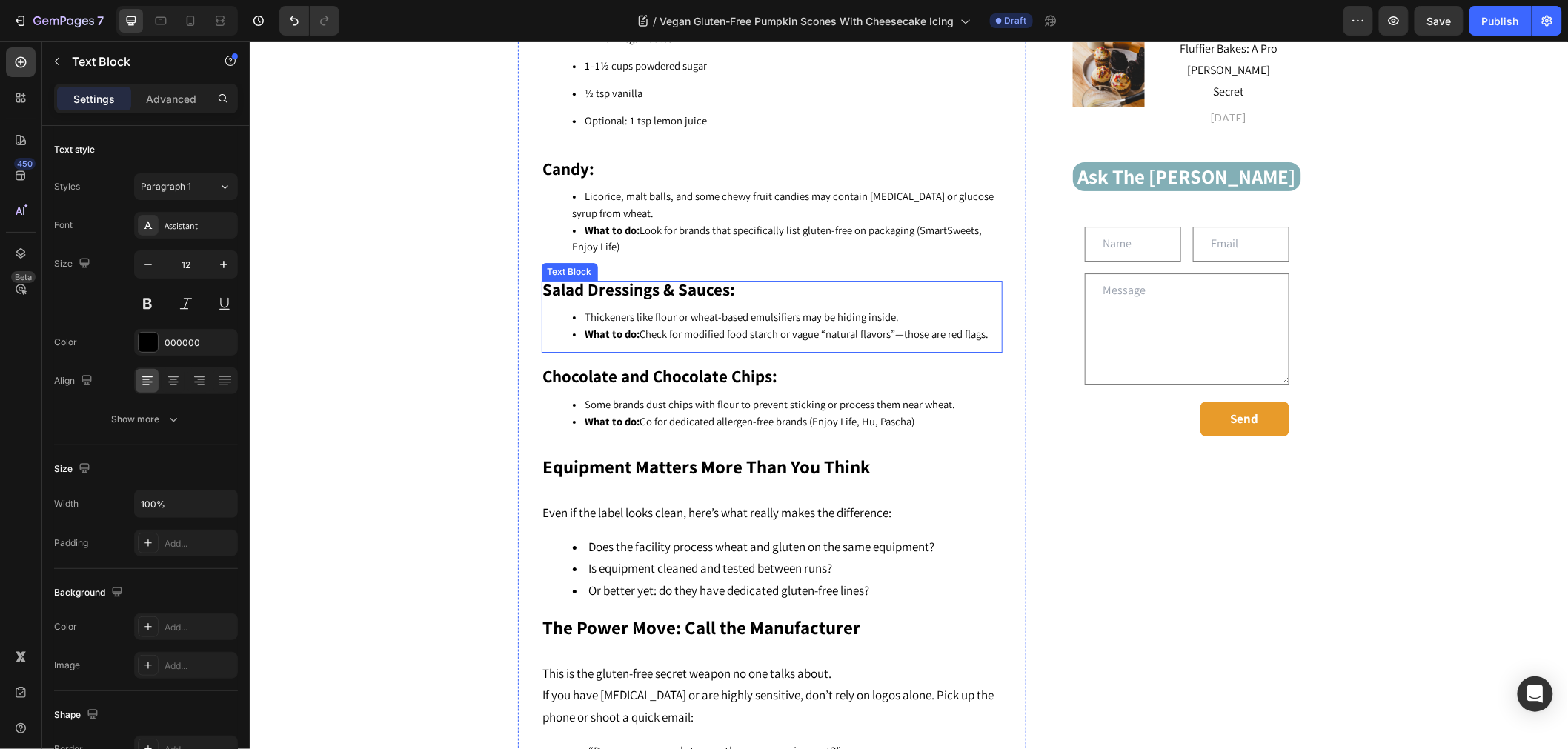
drag, startPoint x: 656, startPoint y: 312, endPoint x: 644, endPoint y: 296, distance: 20.0
click at [656, 326] on span "What to do: Check for modified food starch or vague “natural flavors”—those are…" at bounding box center [786, 332] width 404 height 14
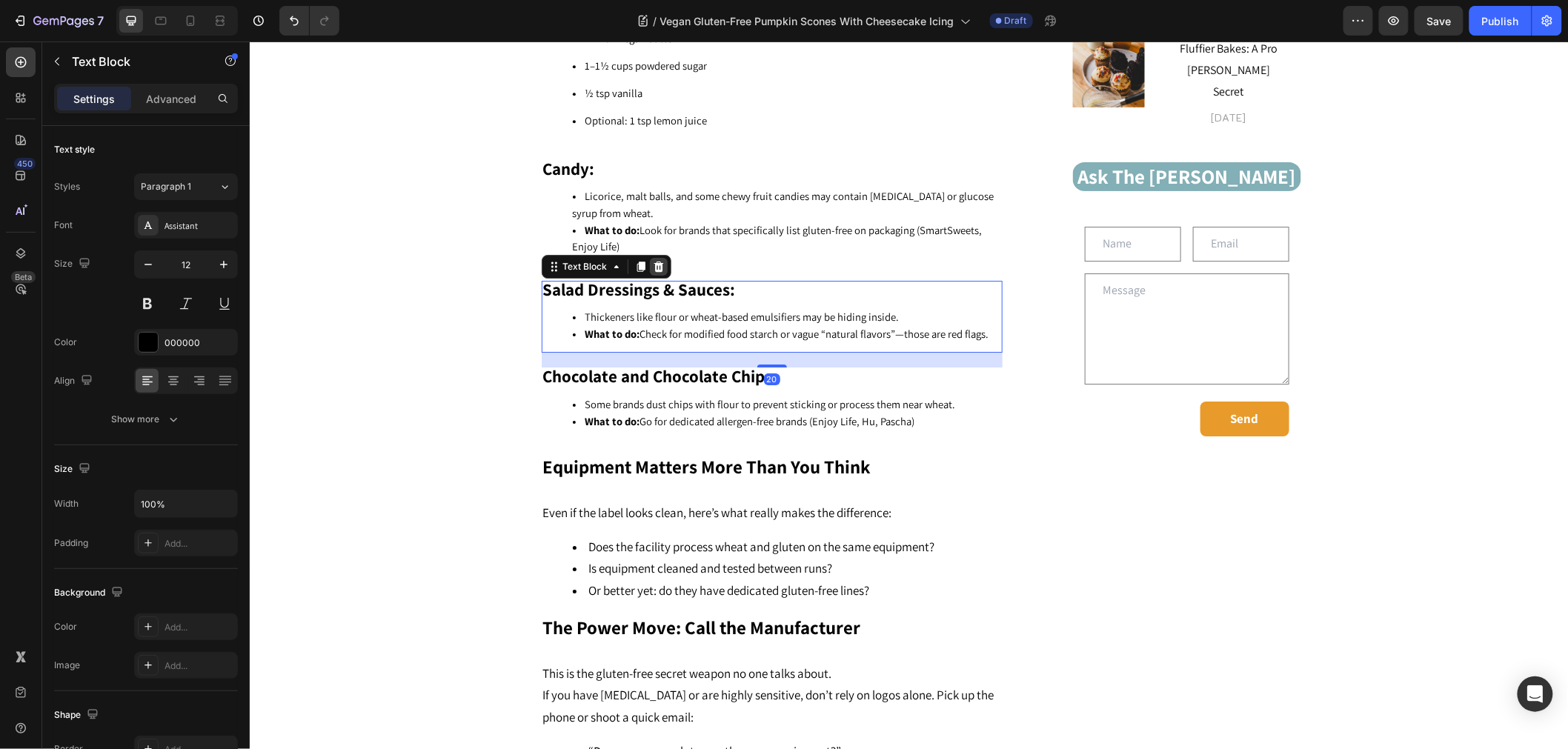
click at [652, 261] on icon at bounding box center [657, 265] width 9 height 10
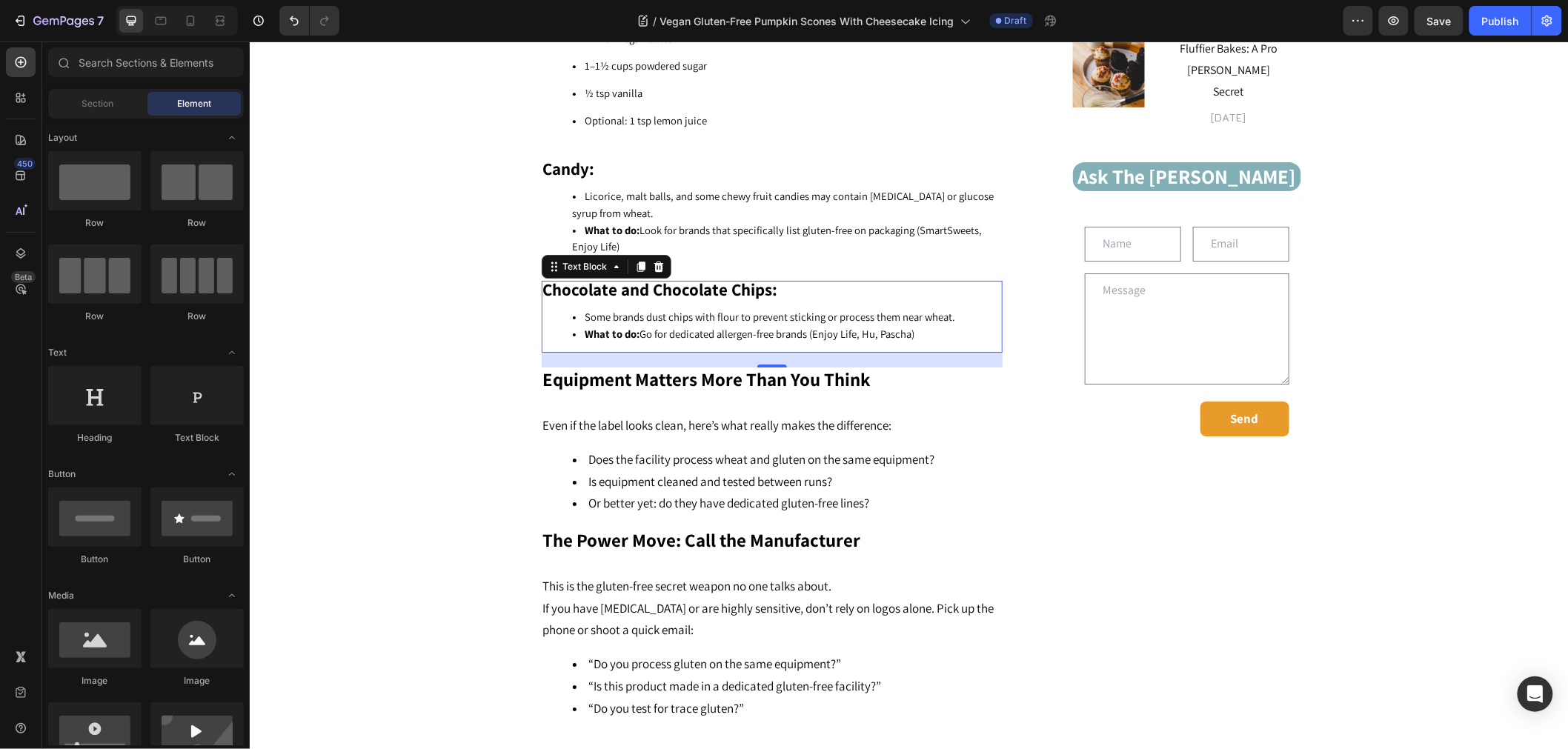
click at [640, 331] on div "Chocolate and Chocolate Chips: Some brands dust chips with flour to prevent sti…" at bounding box center [771, 316] width 461 height 72
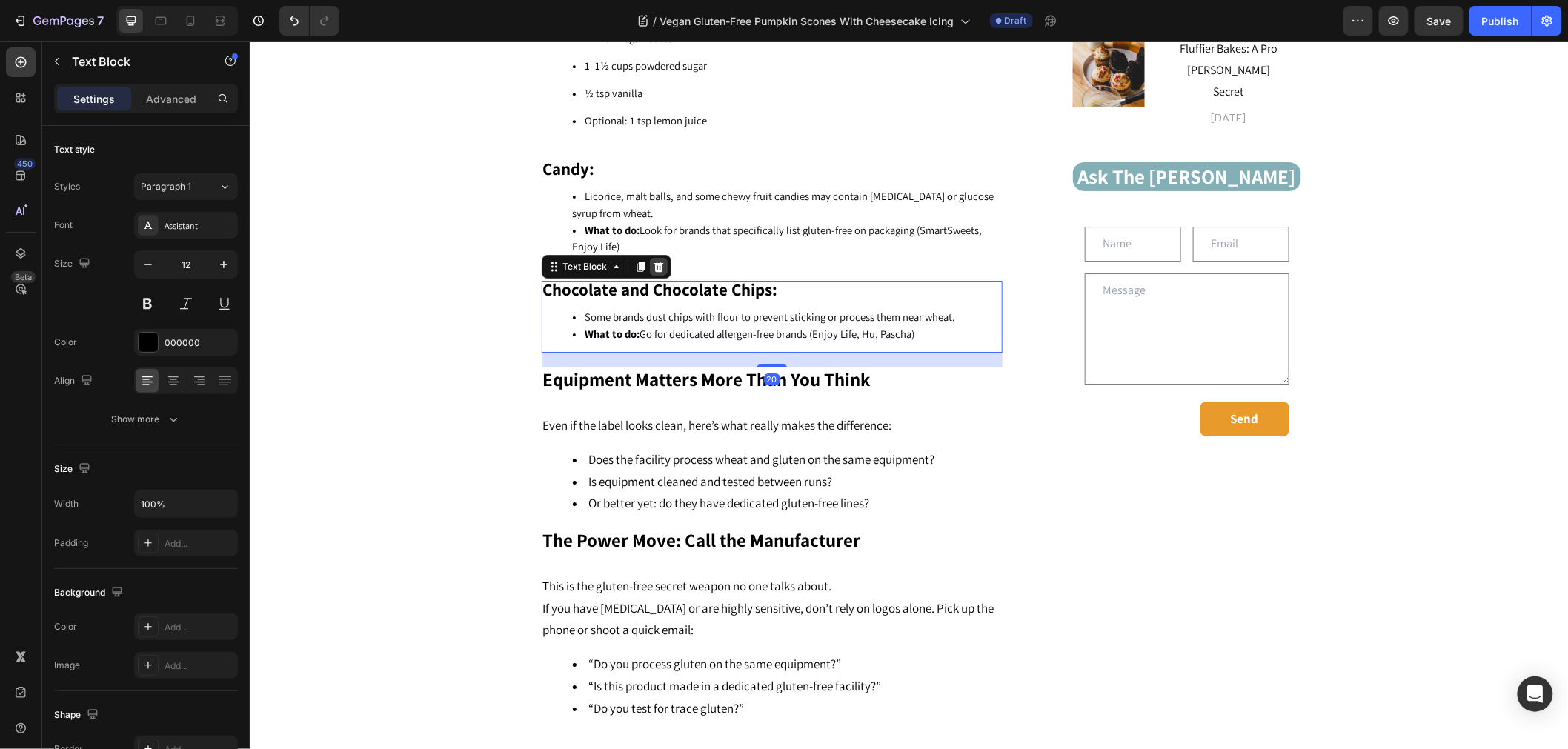
click at [656, 260] on icon at bounding box center [658, 265] width 12 height 12
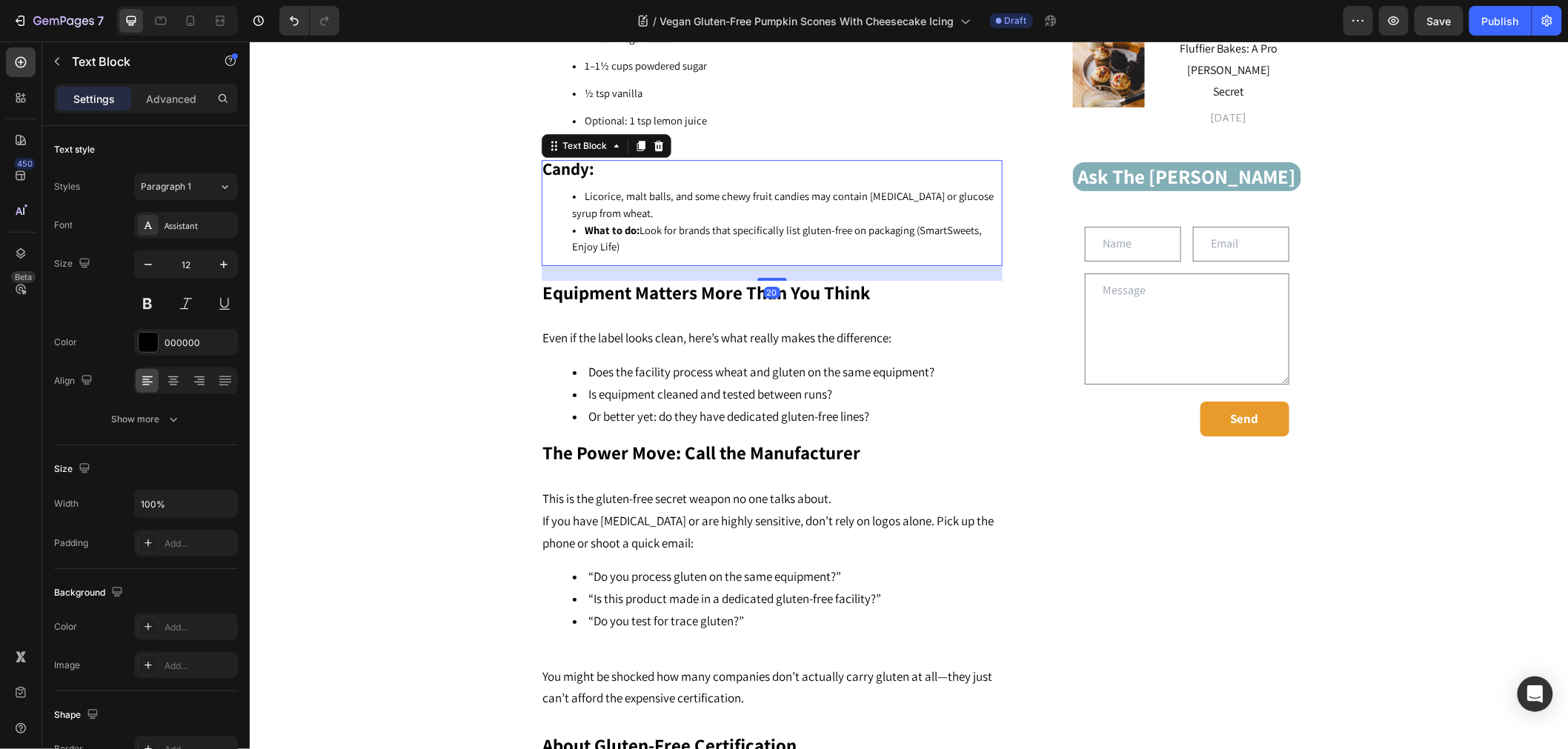
click at [649, 187] on li "Licorice, malt balls, and some chewy fruit candies may contain malt extract or …" at bounding box center [786, 204] width 429 height 33
click at [653, 139] on icon at bounding box center [658, 145] width 12 height 12
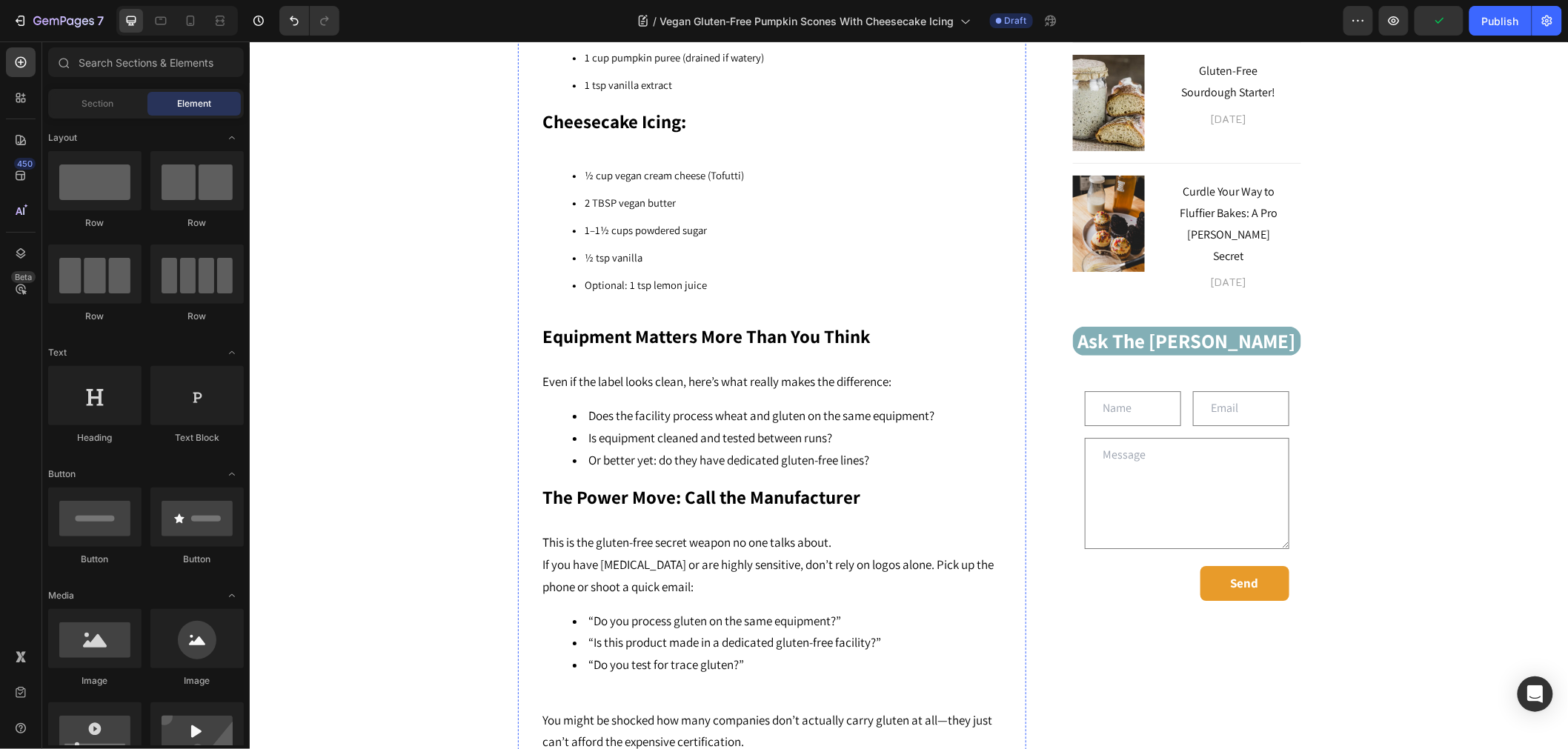
scroll to position [1722, 0]
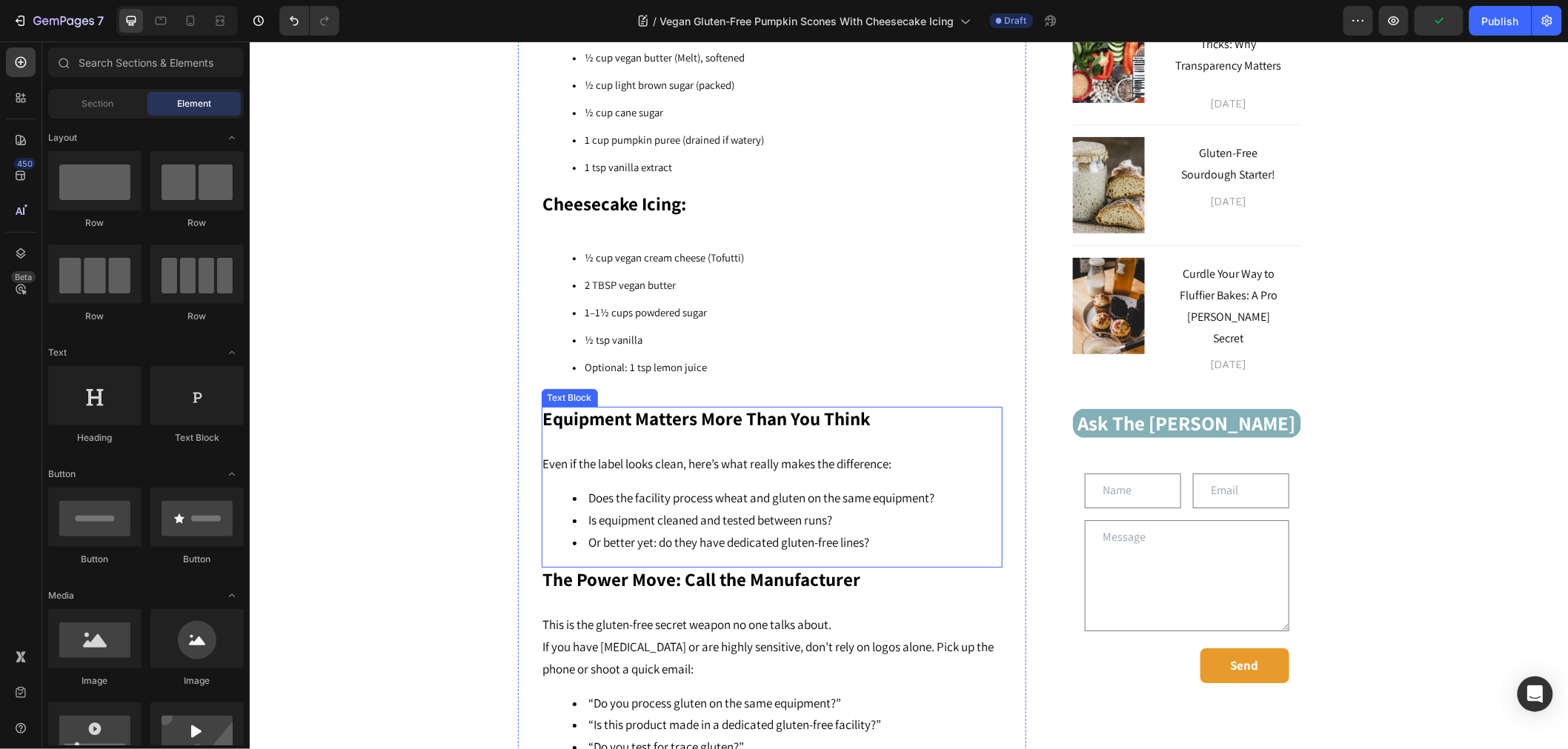
click at [803, 406] on strong "Equipment Matters More Than You Think" at bounding box center [705, 418] width 328 height 24
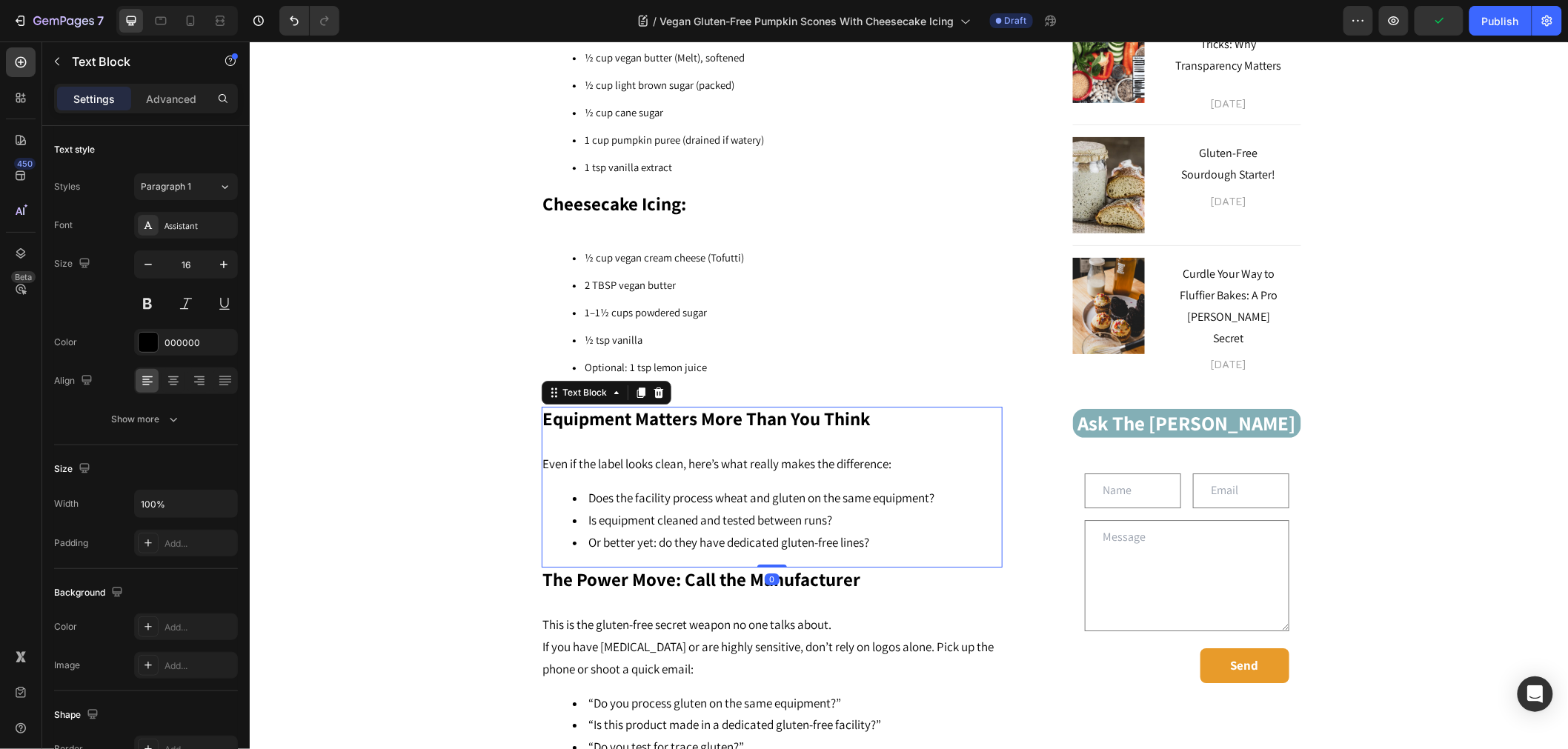
click at [803, 406] on strong "Equipment Matters More Than You Think" at bounding box center [705, 418] width 328 height 24
click at [880, 407] on p "Equipment Matters More Than You Think" at bounding box center [770, 420] width 457 height 24
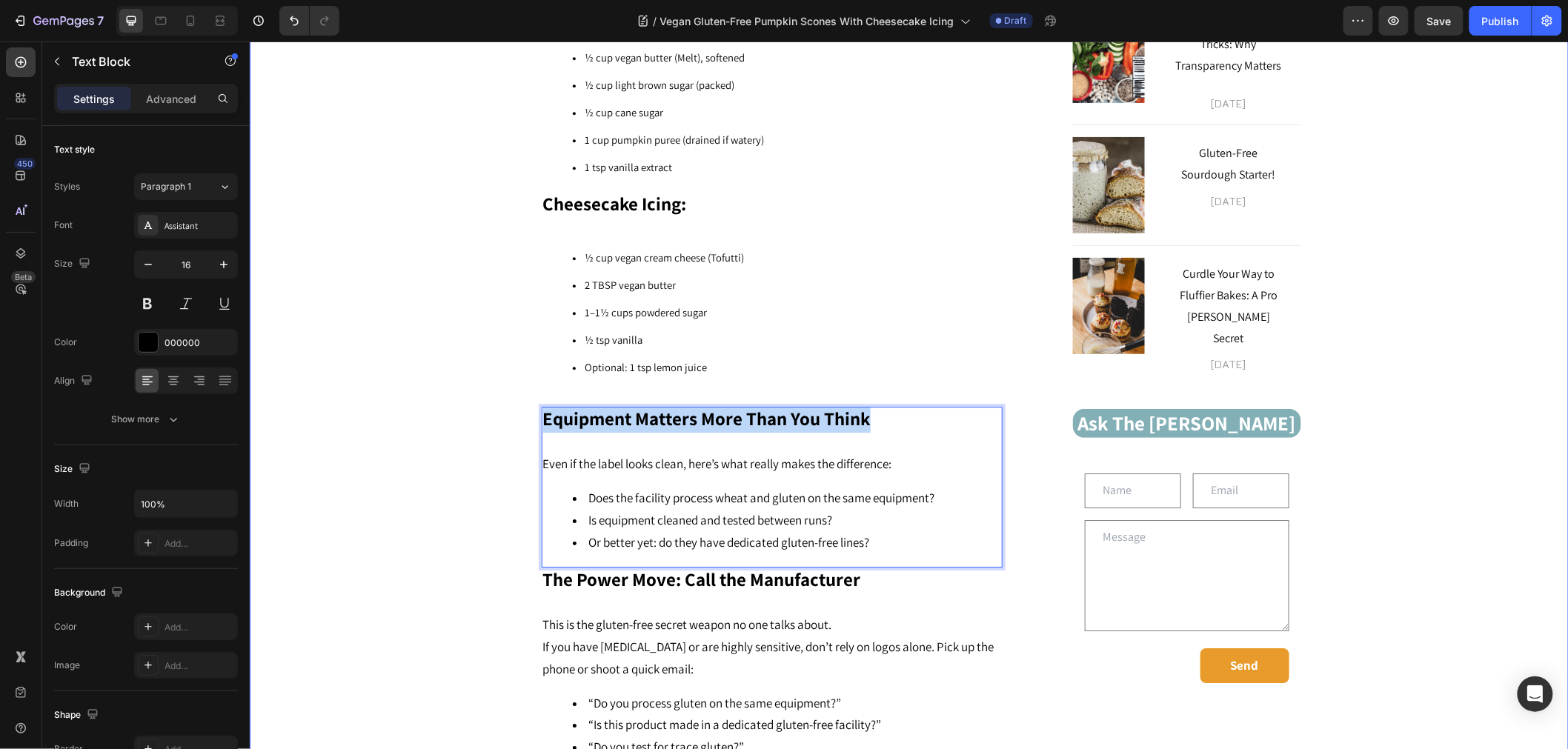
drag, startPoint x: 873, startPoint y: 403, endPoint x: 472, endPoint y: 384, distance: 401.4
click at [472, 384] on div "Vegan Gluten-Free Pumpkin Scones With Cheesecake Icing Heading Connect with us!…" at bounding box center [907, 510] width 1296 height 2868
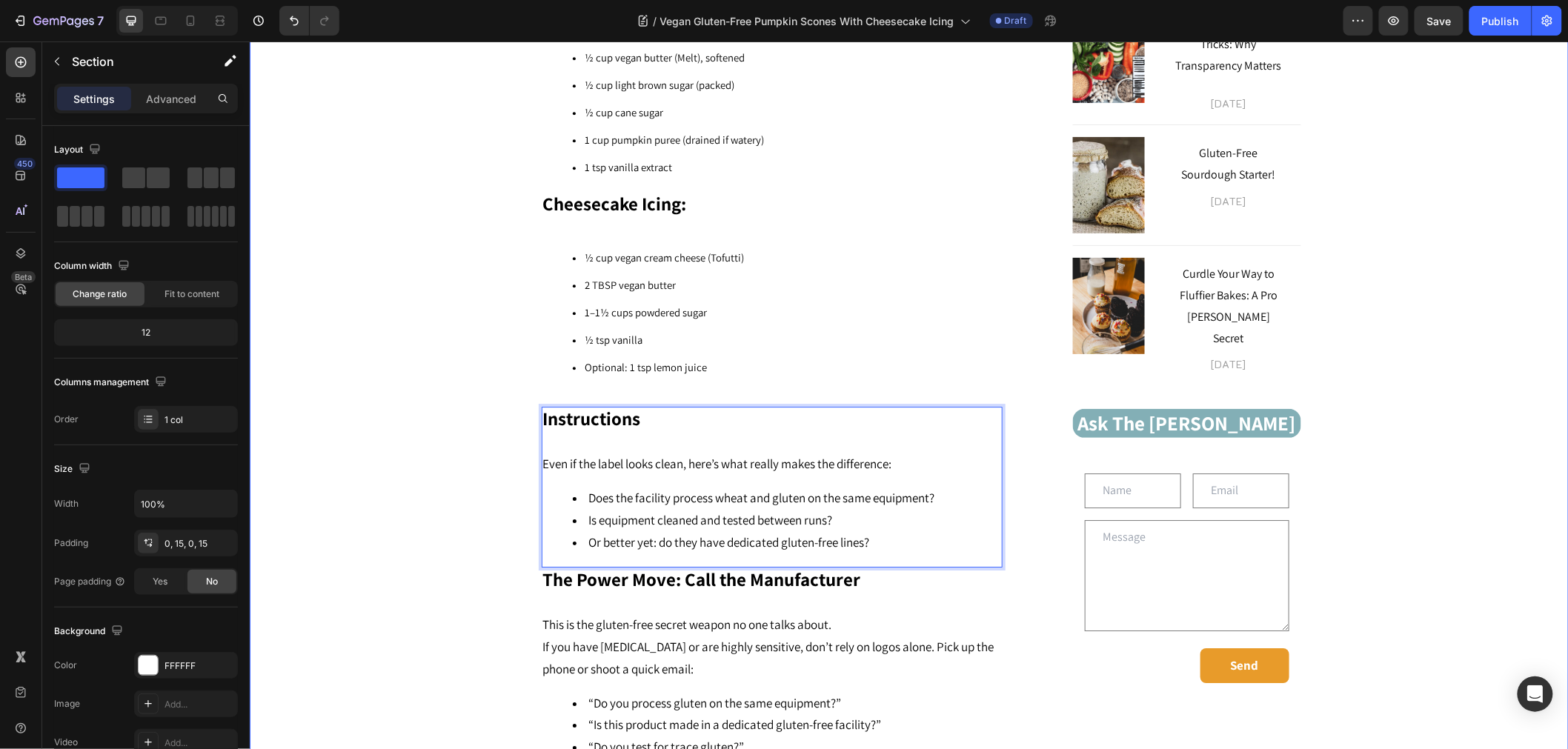
click at [461, 406] on div "Vegan Gluten-Free Pumpkin Scones With Cheesecake Icing Heading Connect with us!…" at bounding box center [907, 510] width 1296 height 2868
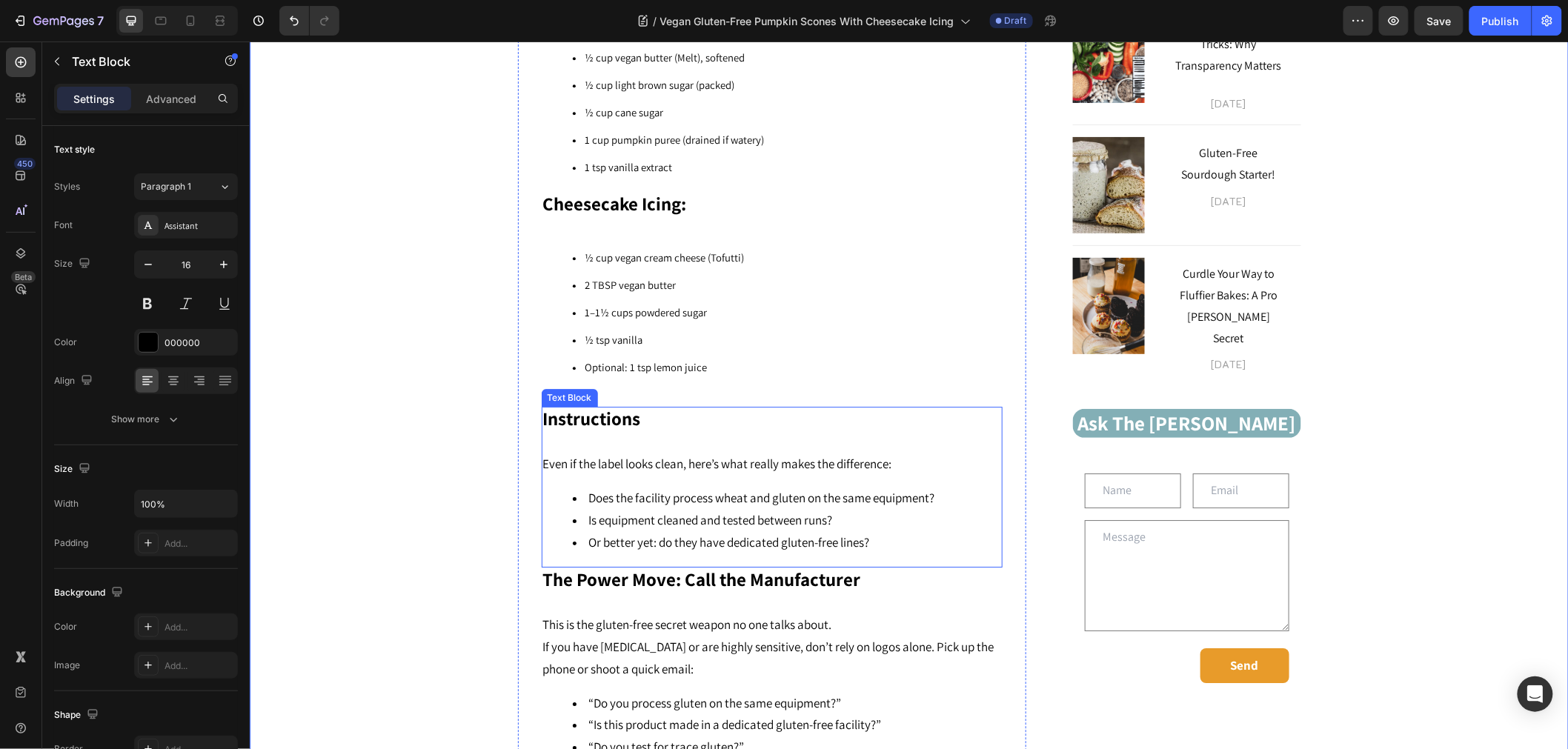
click at [678, 455] on span "Even if the label looks clean, here’s what really makes the difference:" at bounding box center [716, 463] width 349 height 17
click at [886, 537] on div "Instructions Even if the label looks clean, here’s what really makes the differ…" at bounding box center [771, 486] width 461 height 161
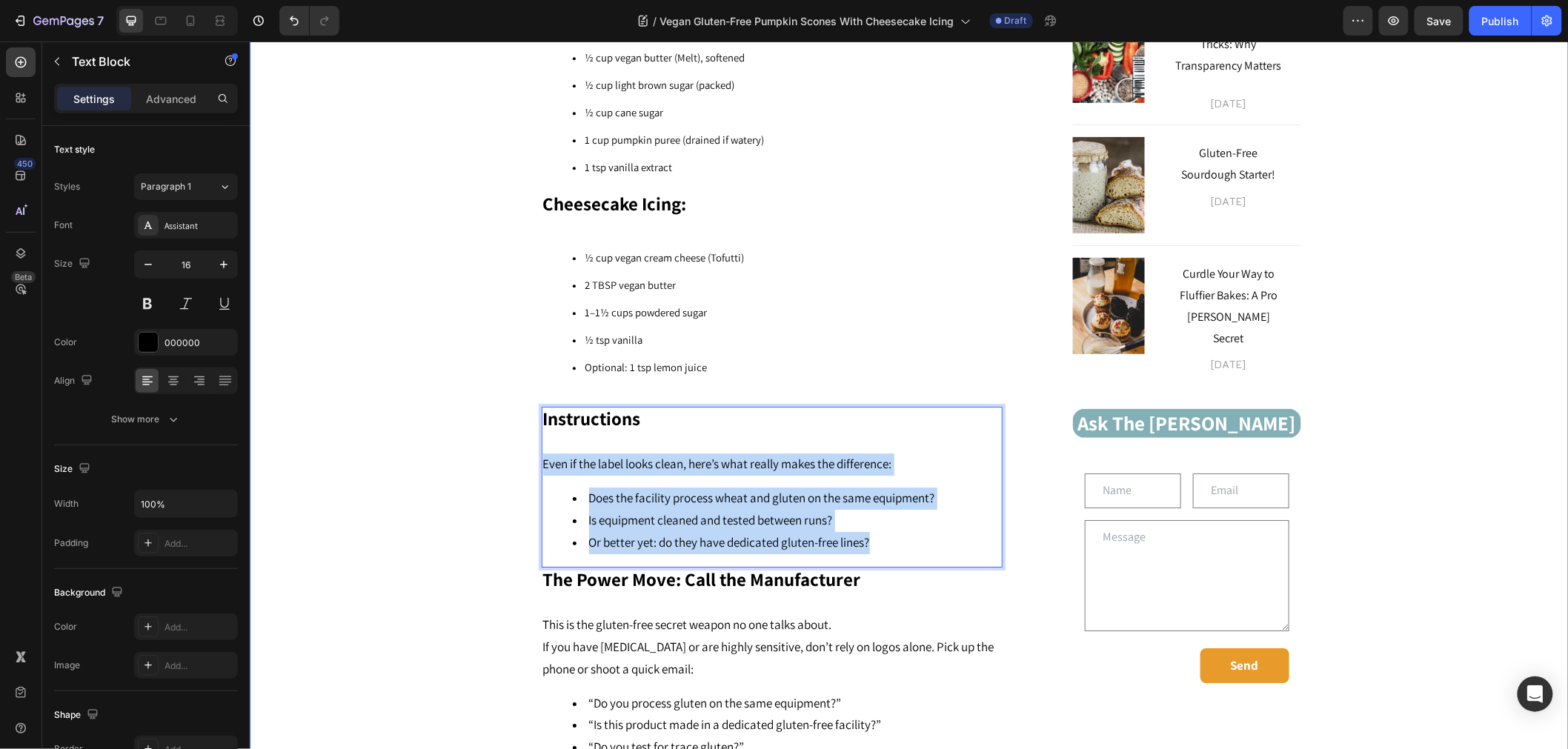
drag, startPoint x: 888, startPoint y: 519, endPoint x: 507, endPoint y: 447, distance: 387.7
click at [507, 447] on div "Vegan Gluten-Free Pumpkin Scones With Cheesecake Icing Heading Connect with us!…" at bounding box center [907, 510] width 1296 height 2868
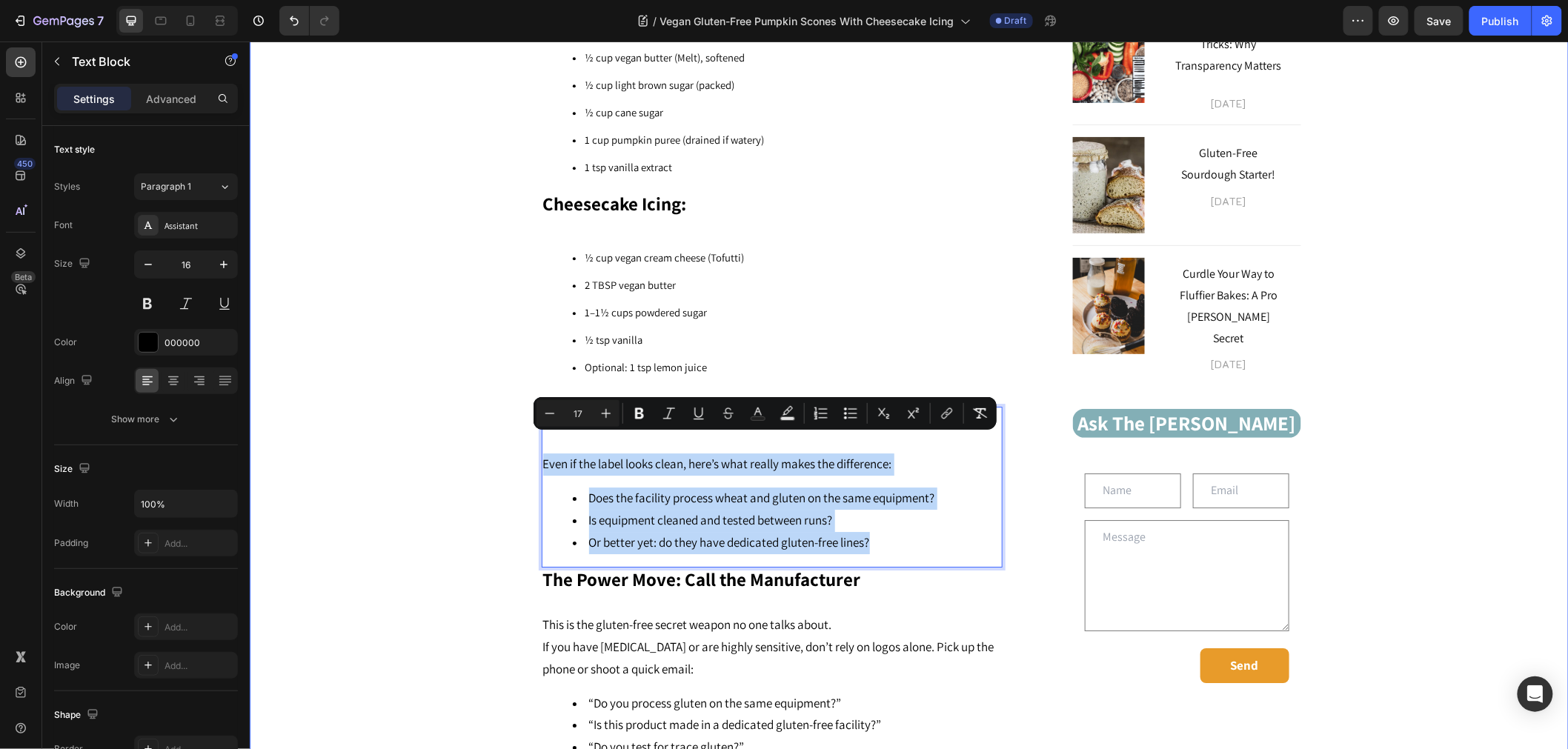
type input "13"
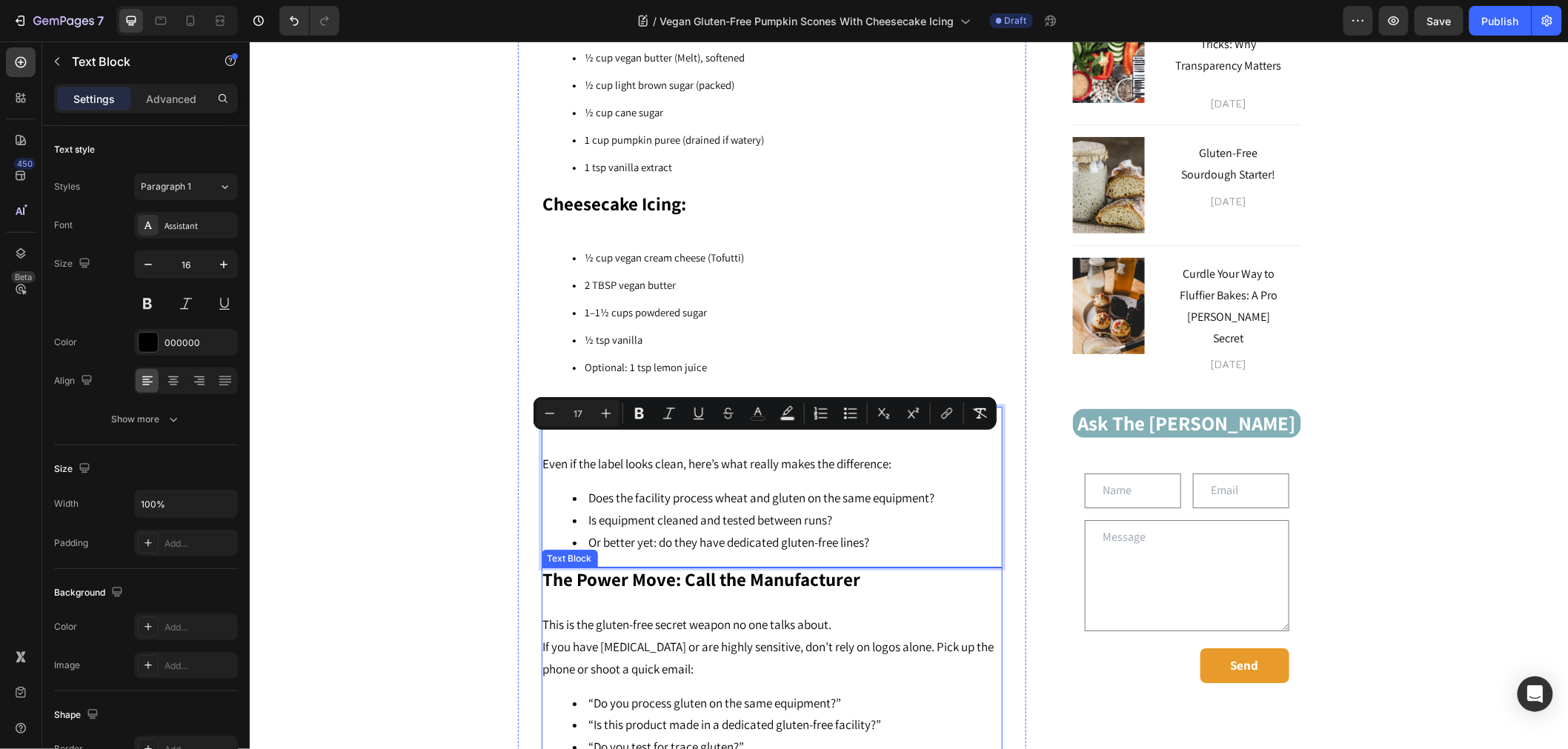
type input "16"
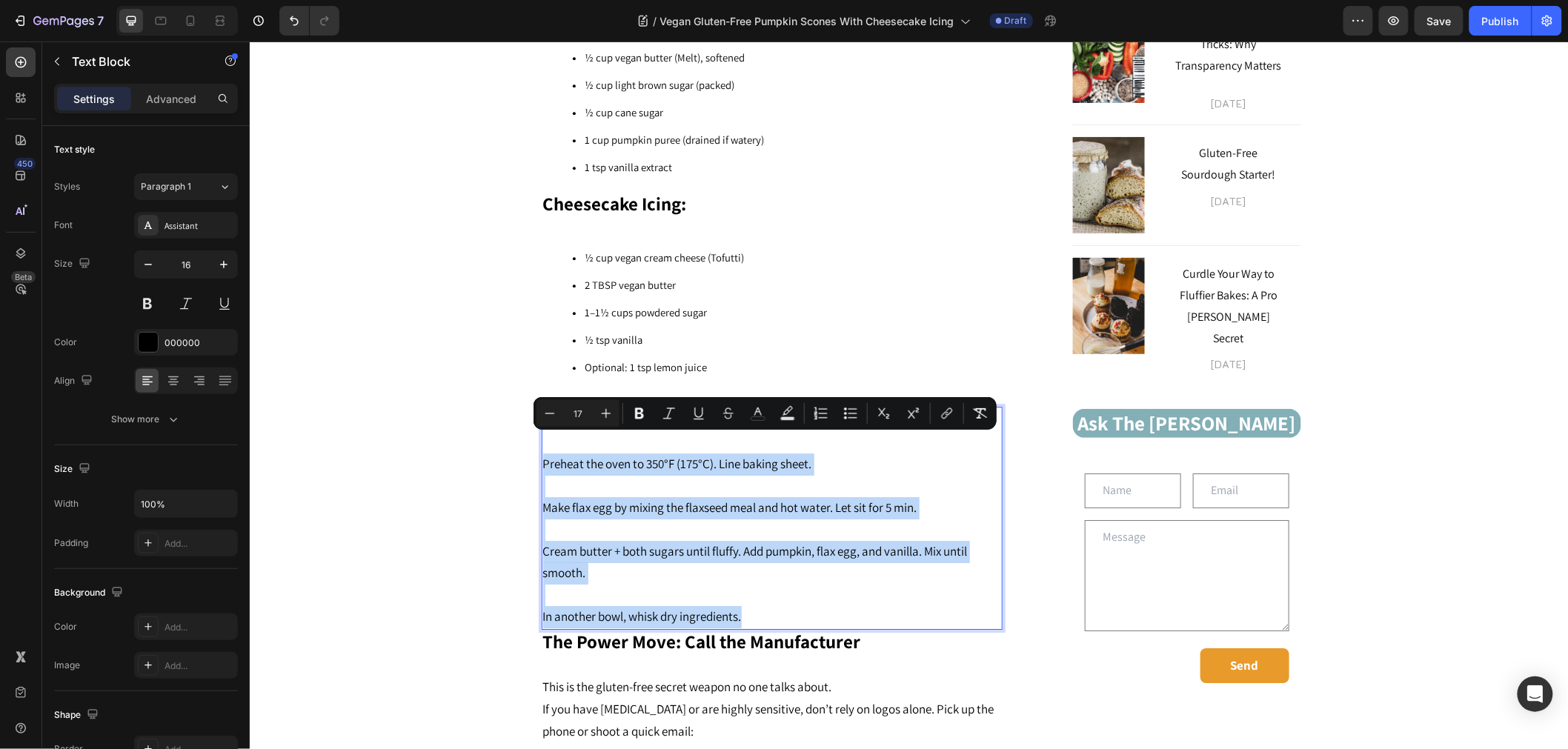
drag, startPoint x: 748, startPoint y: 593, endPoint x: 537, endPoint y: 435, distance: 263.6
click at [541, 435] on div "Instructions Preheat the oven to 350°F (175°C). Line baking sheet. Make flax eg…" at bounding box center [771, 518] width 461 height 223
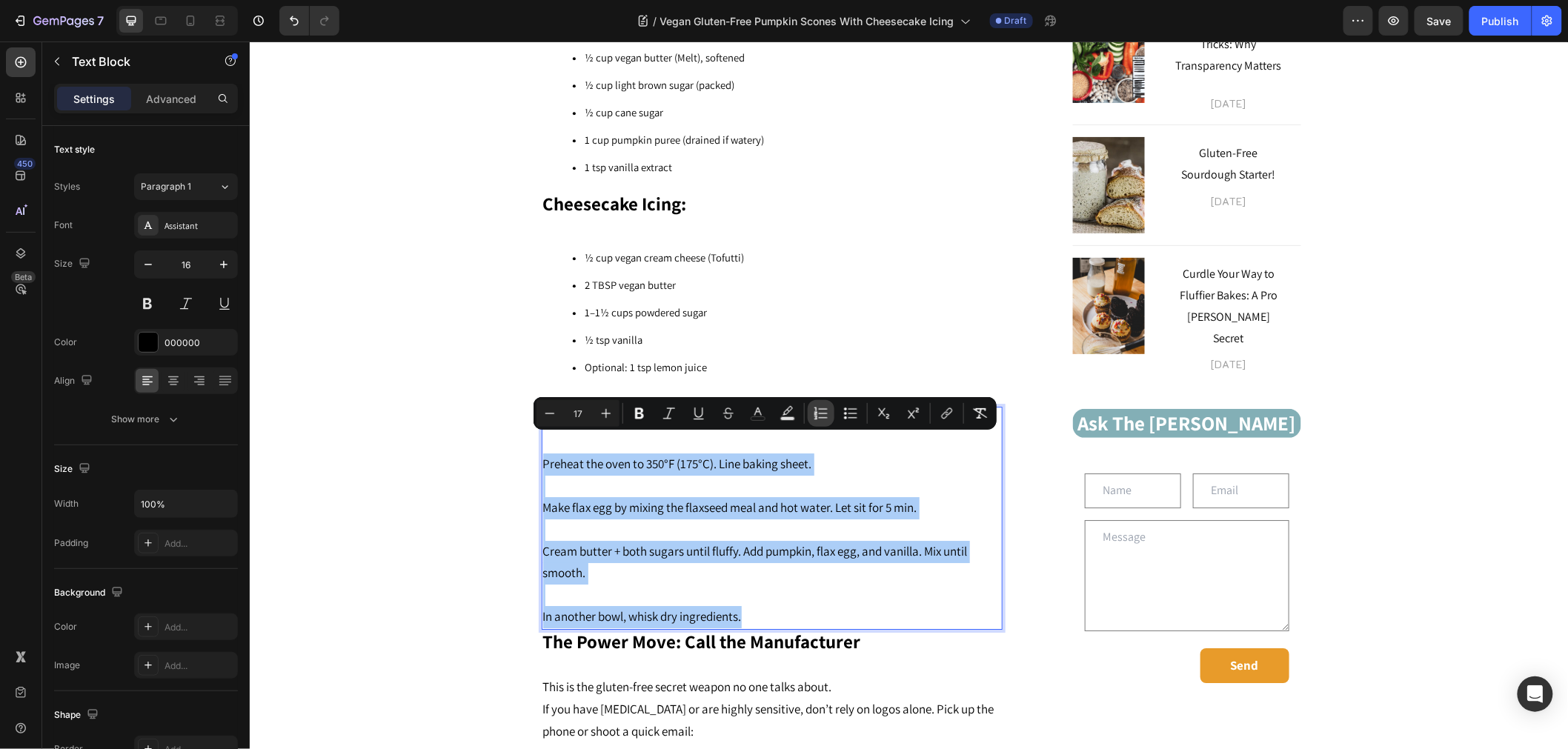
click at [828, 418] on button "Numbered List" at bounding box center [820, 413] width 27 height 27
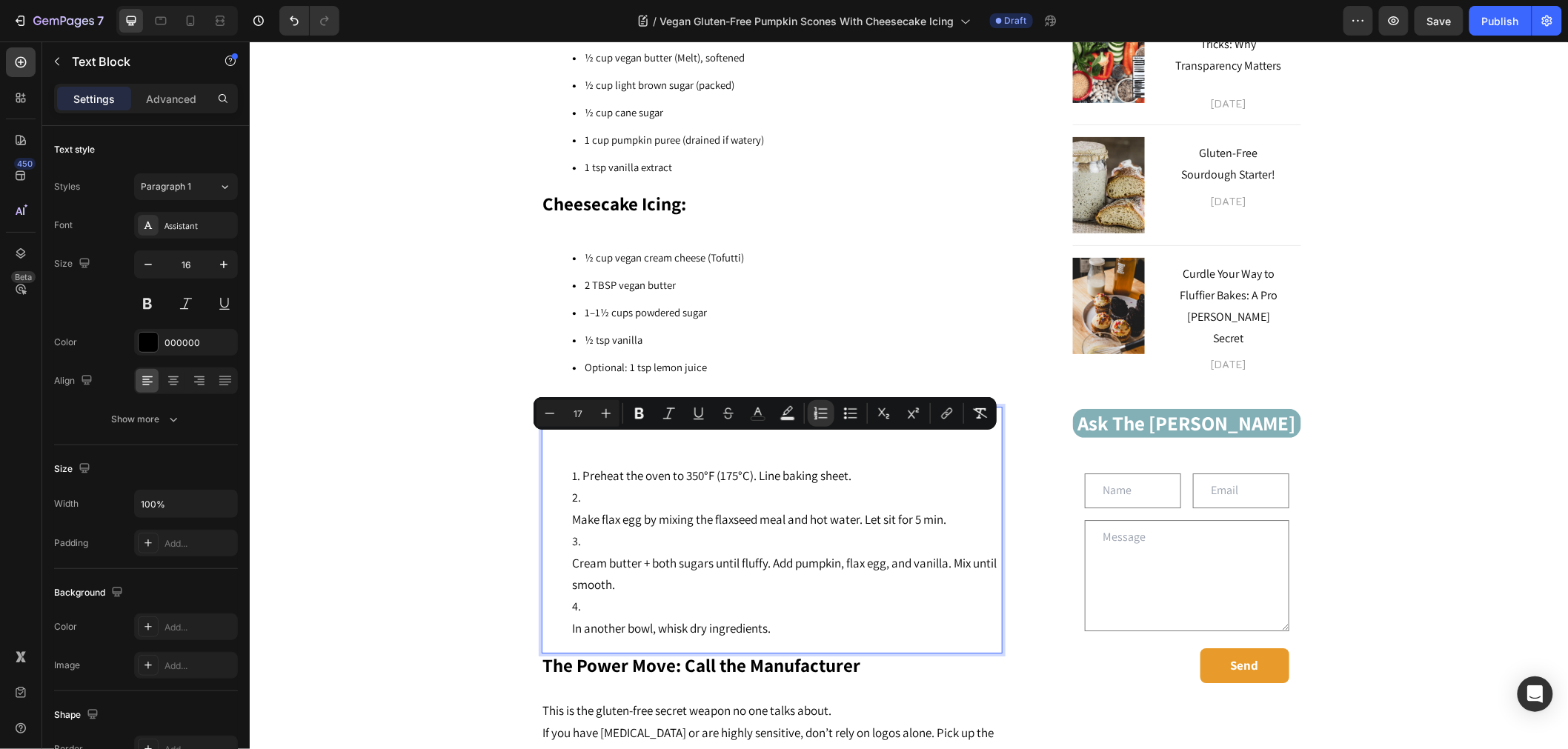
click at [575, 510] on span "Make flax egg by mixing the flaxseed meal and hot water. Let sit for 5 min." at bounding box center [758, 519] width 374 height 17
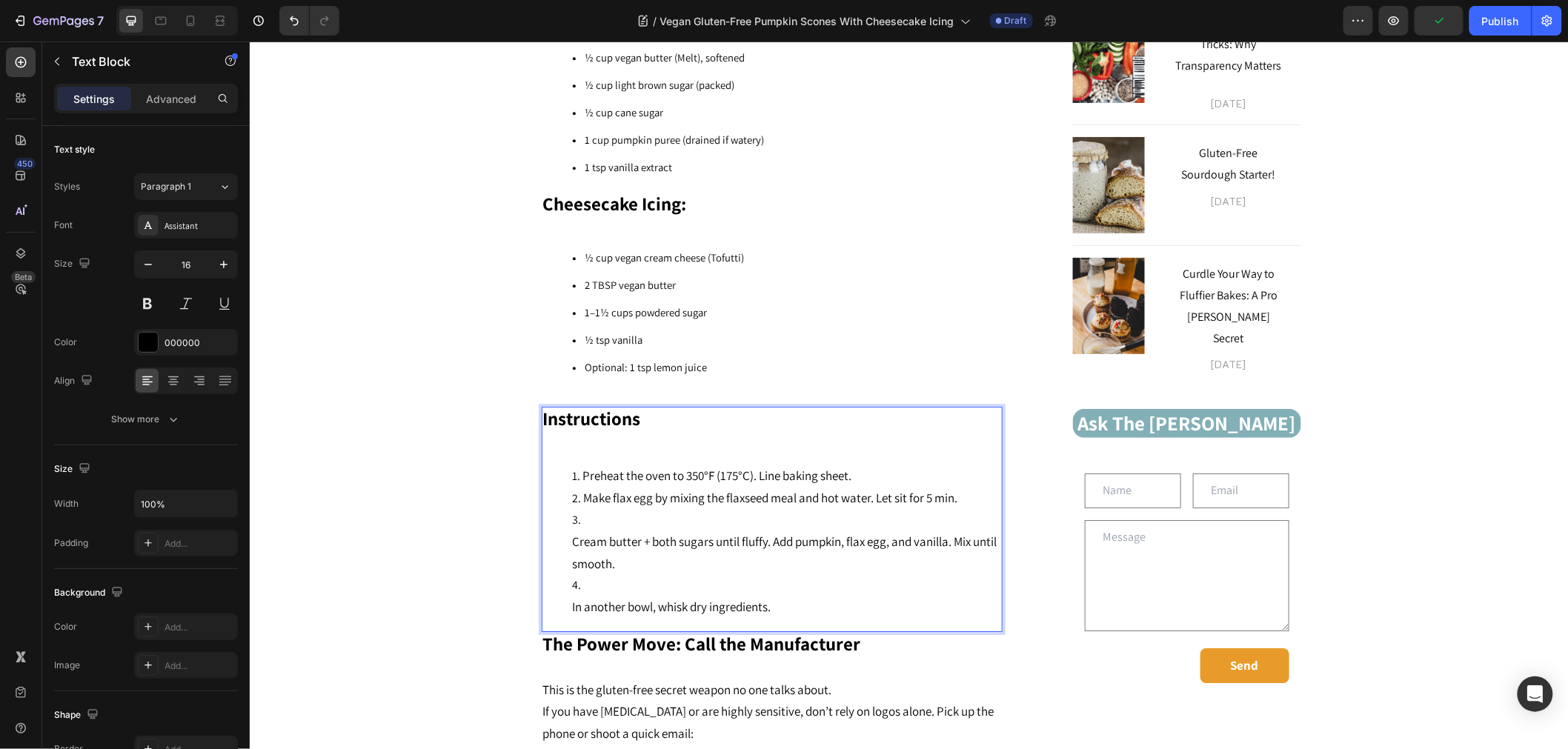
click at [559, 517] on ol "Preheat the oven to 350°F (175°C). Line baking sheet. Make flax egg by mixing t…" at bounding box center [770, 541] width 457 height 153
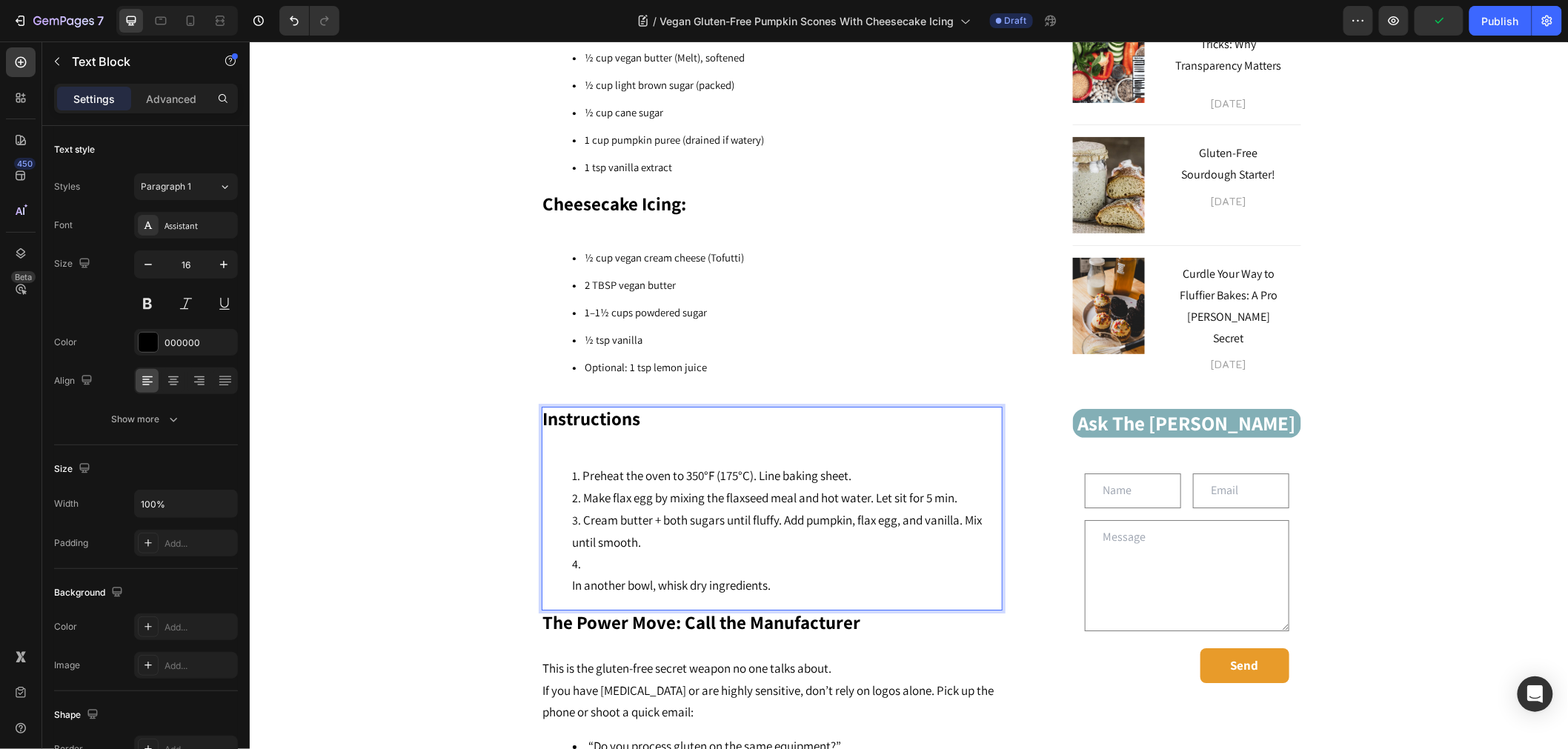
click at [557, 550] on ol "Preheat the oven to 350°F (175°C). Line baking sheet. Make flax egg by mixing t…" at bounding box center [770, 531] width 457 height 132
click at [558, 558] on ol "Preheat the oven to 350°F (175°C). Line baking sheet. Make flax egg by mixing t…" at bounding box center [770, 531] width 457 height 132
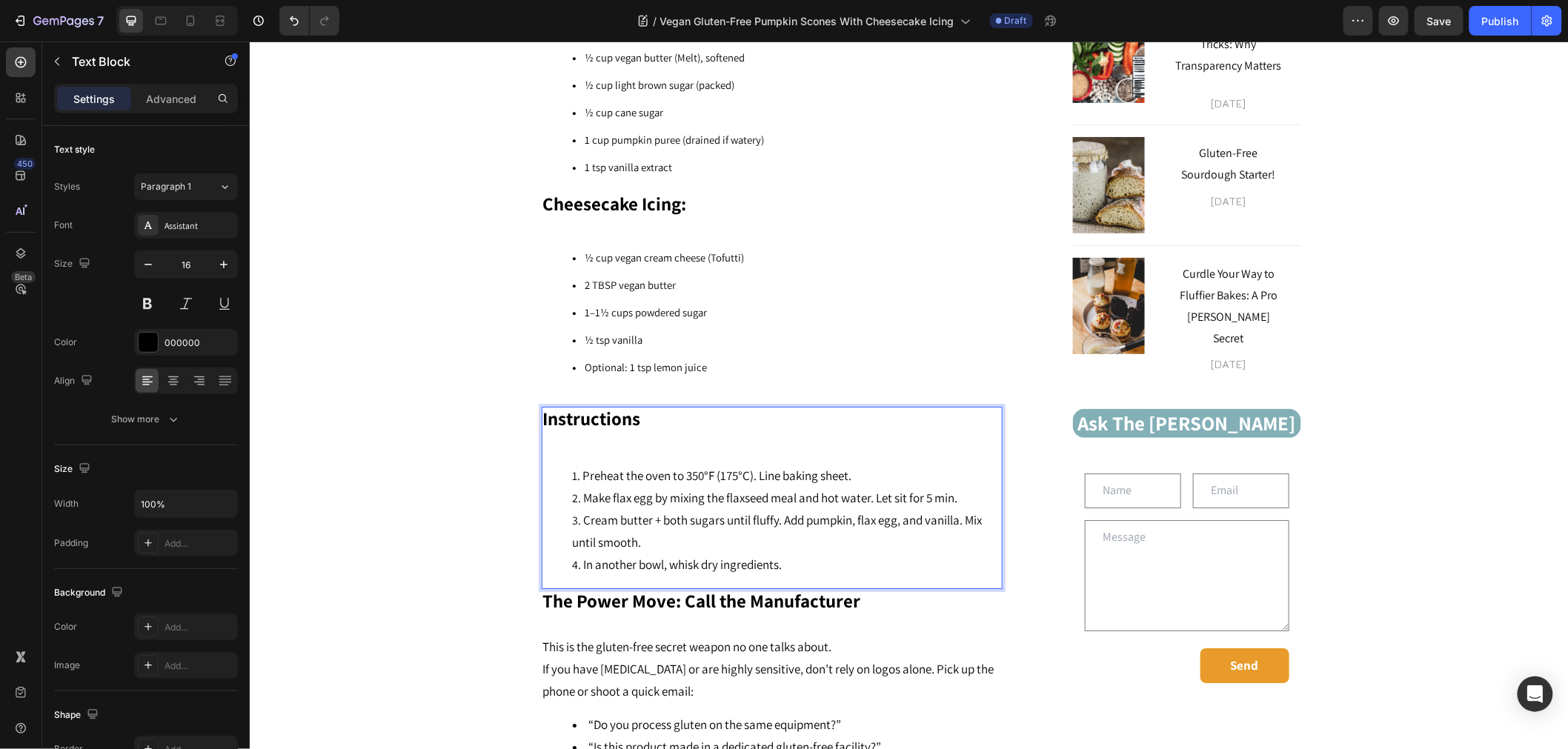
click at [799, 553] on li "In another bowl, whisk dry ingredients." at bounding box center [786, 564] width 429 height 22
click at [570, 433] on p "Rich Text Editor. Editing area: main" at bounding box center [770, 443] width 457 height 21
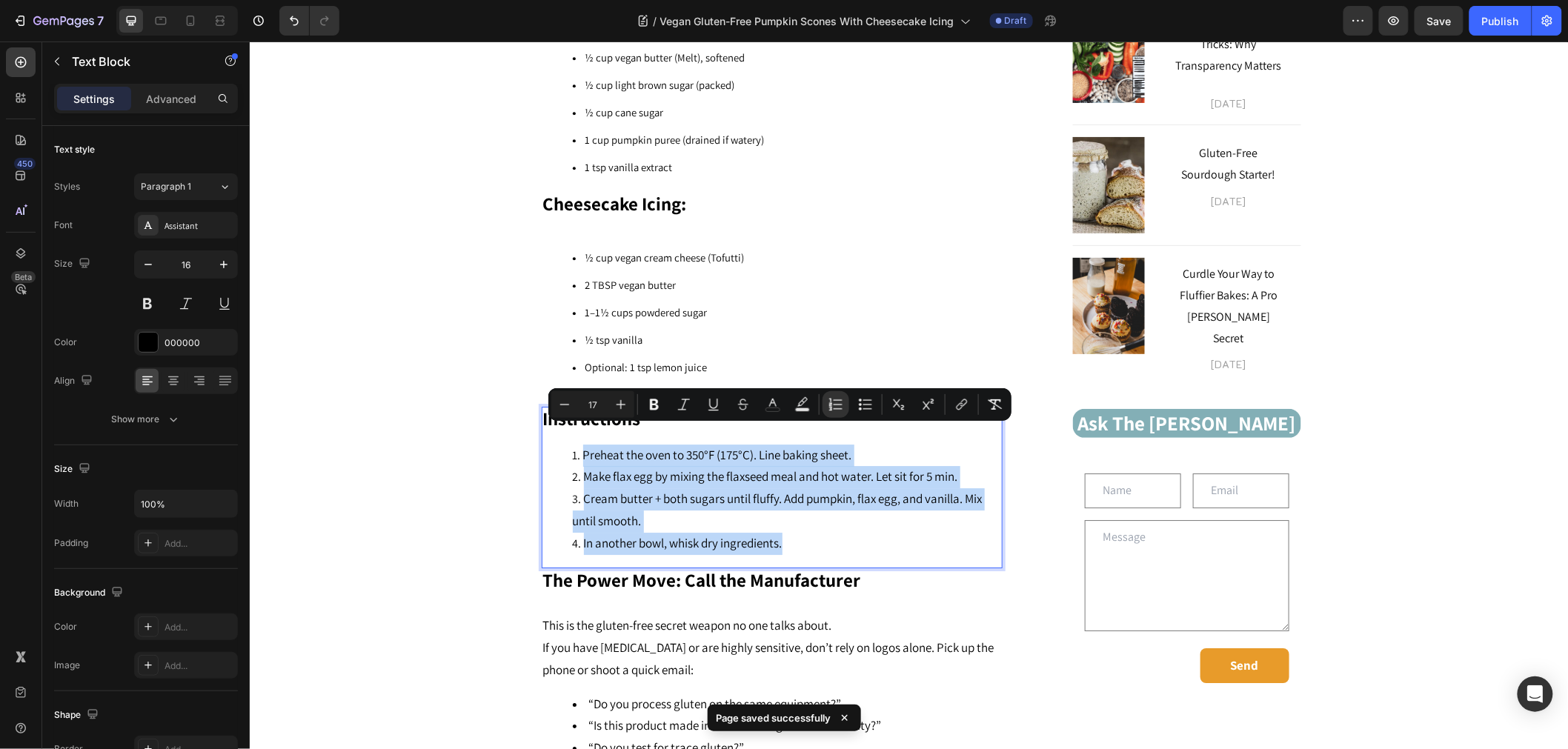
drag, startPoint x: 796, startPoint y: 528, endPoint x: 542, endPoint y: 443, distance: 267.8
click at [542, 444] on ol "Preheat the oven to 350°F (175°C). Line baking sheet. Make flax egg by mixing t…" at bounding box center [770, 498] width 457 height 110
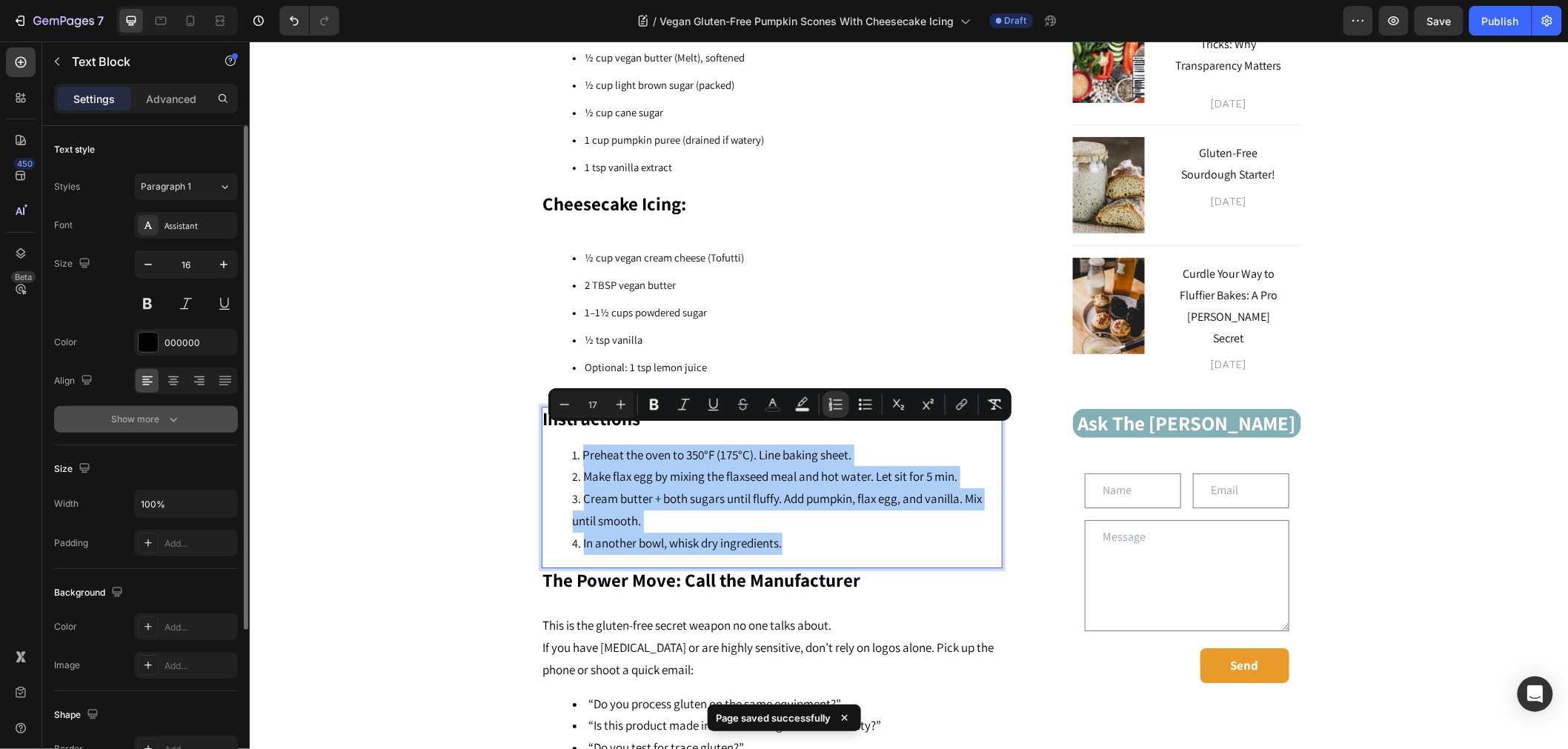
click at [175, 415] on icon "button" at bounding box center [174, 420] width 15 height 15
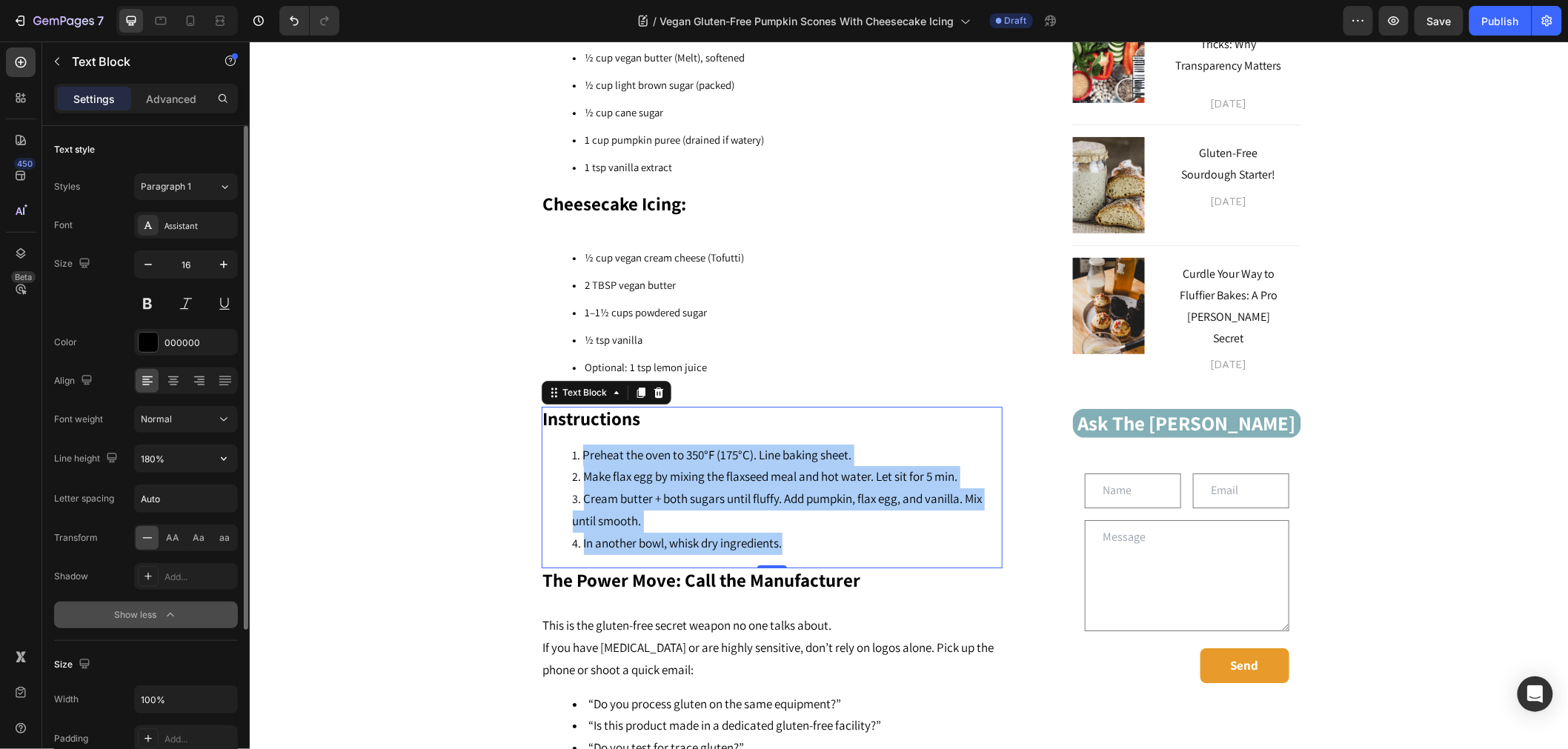
drag, startPoint x: 156, startPoint y: 461, endPoint x: 186, endPoint y: 472, distance: 32.0
click at [156, 460] on input "180%" at bounding box center [186, 458] width 102 height 27
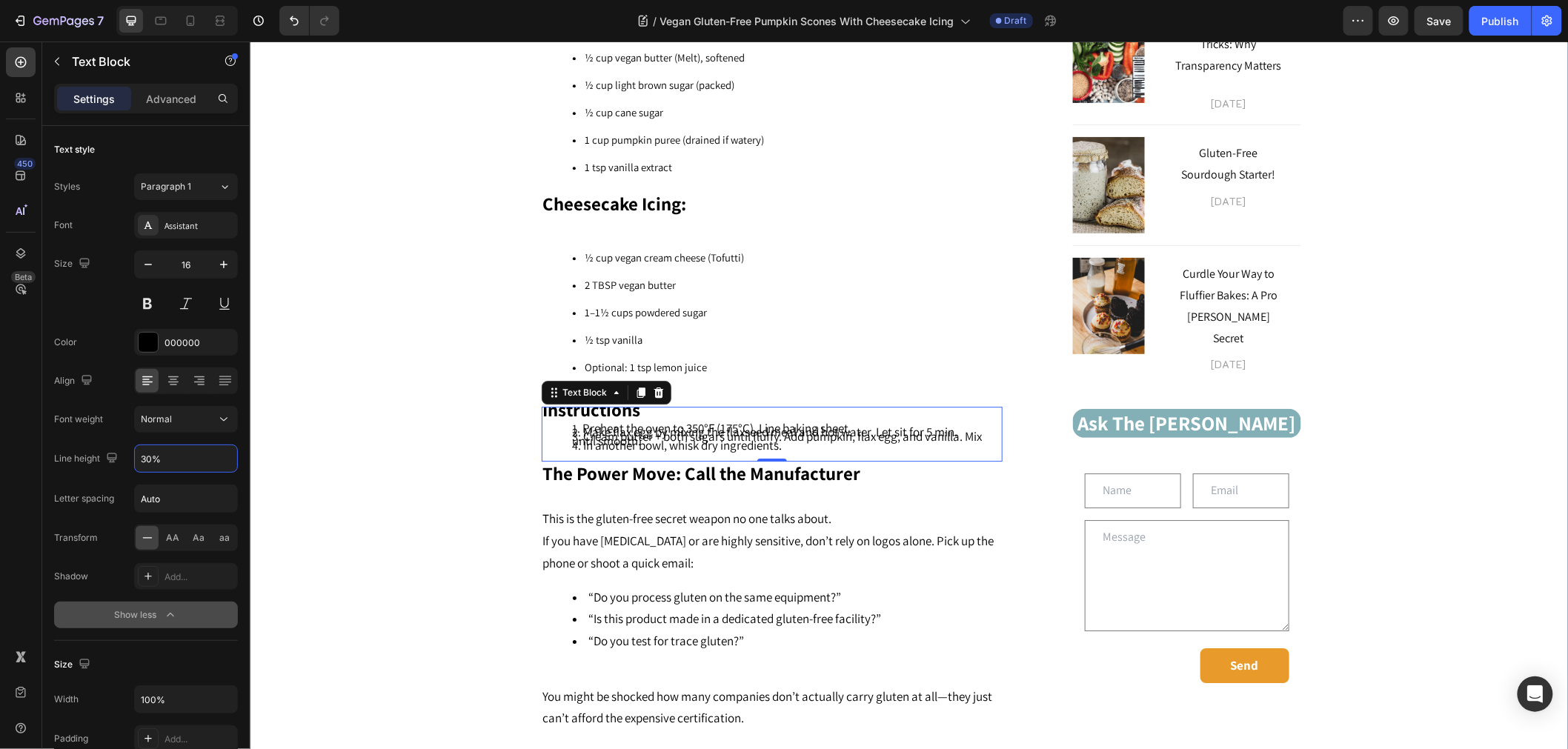
type input "300%"
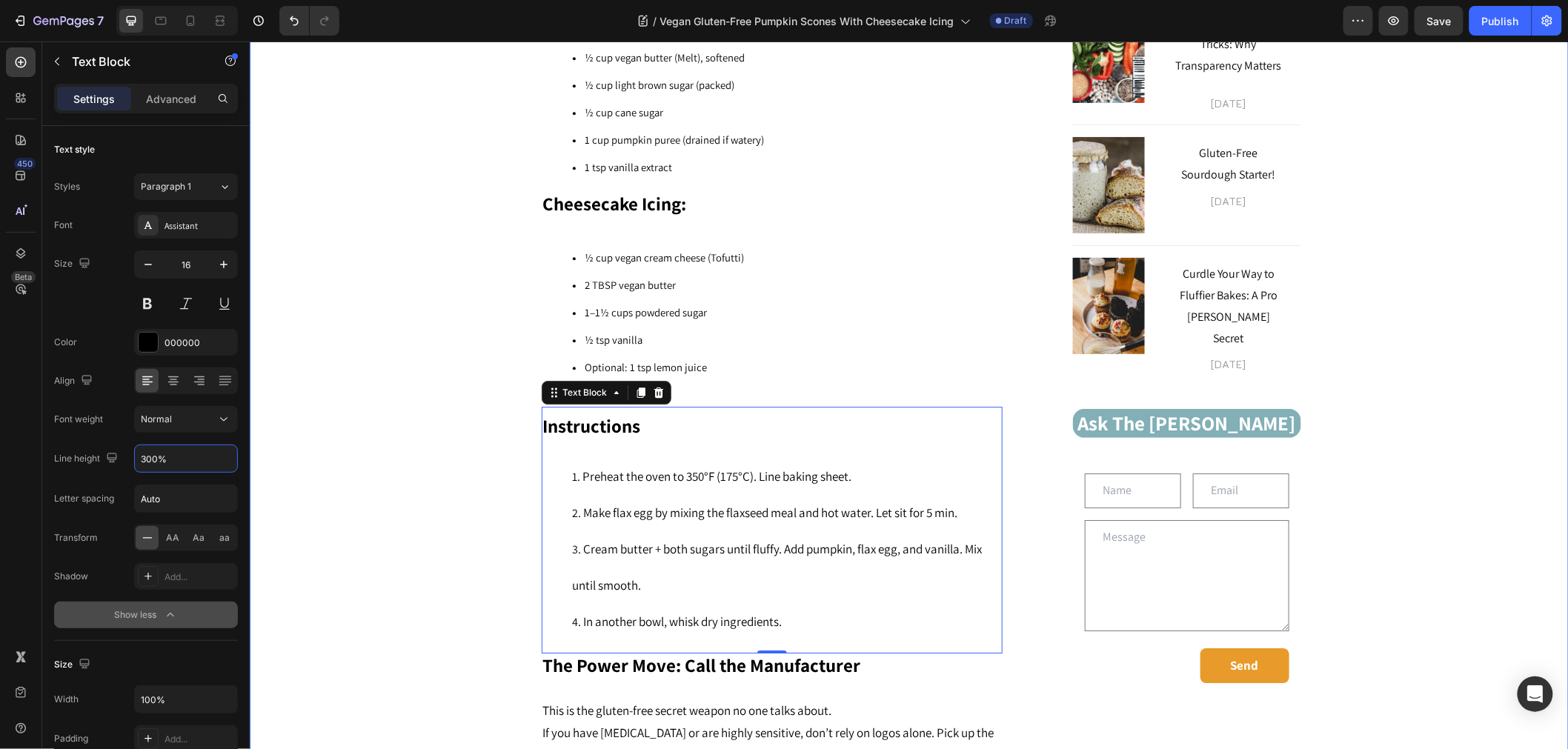
click at [399, 497] on div "Vegan Gluten-Free Pumpkin Scones With Cheesecake Icing Heading Connect with us!…" at bounding box center [907, 552] width 1296 height 2954
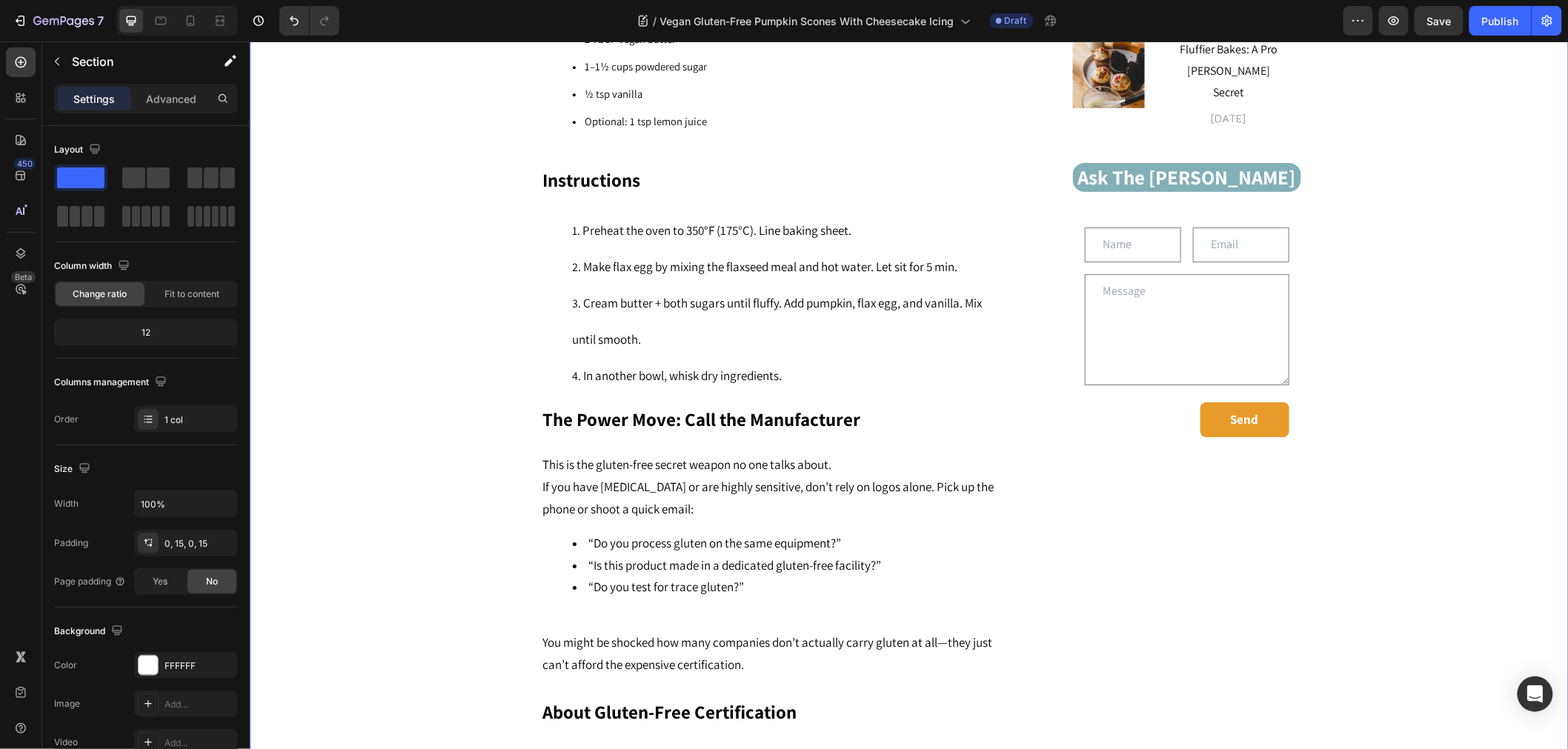
scroll to position [1969, 0]
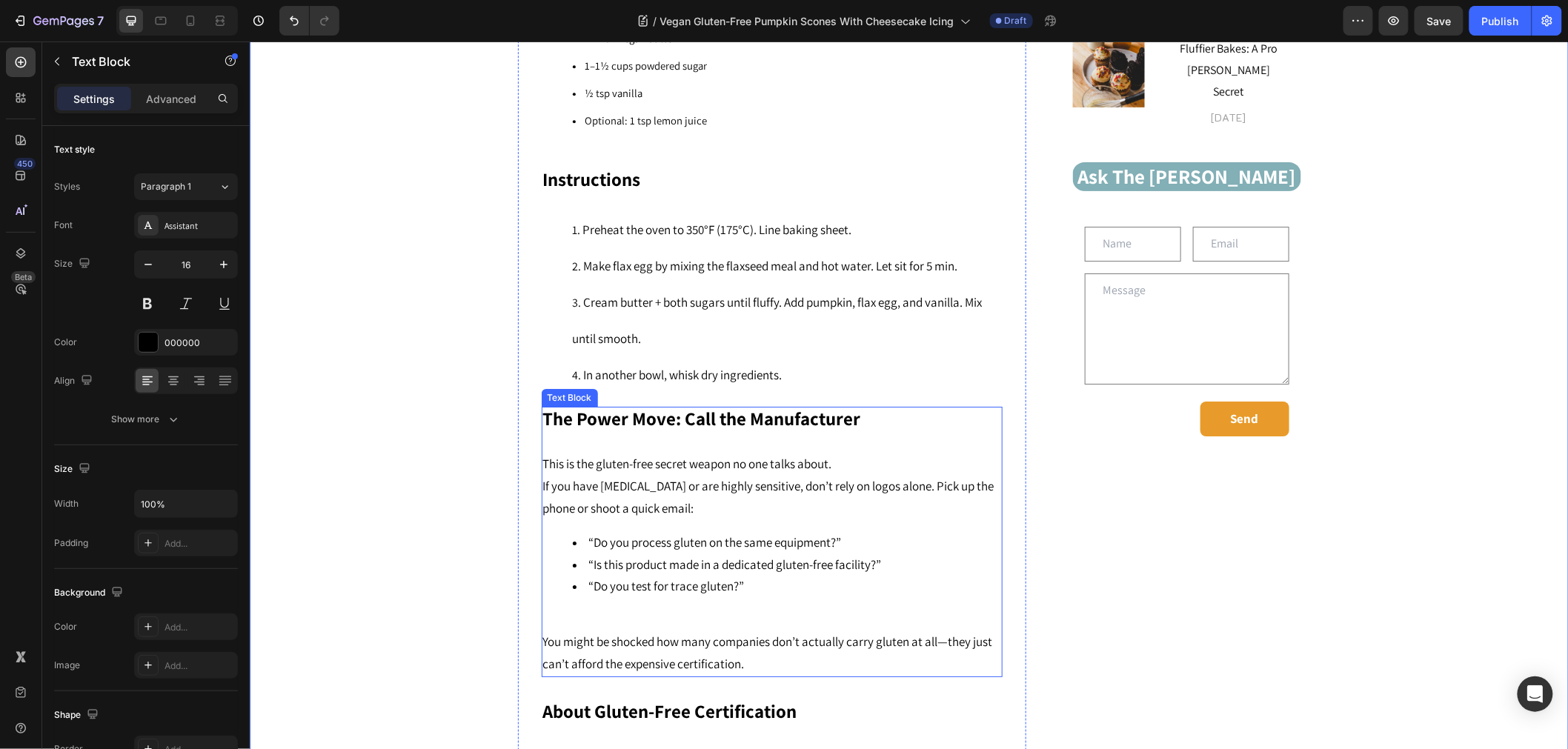
click at [738, 406] on strong "The Power Move: Call the Manufacturer" at bounding box center [700, 418] width 318 height 24
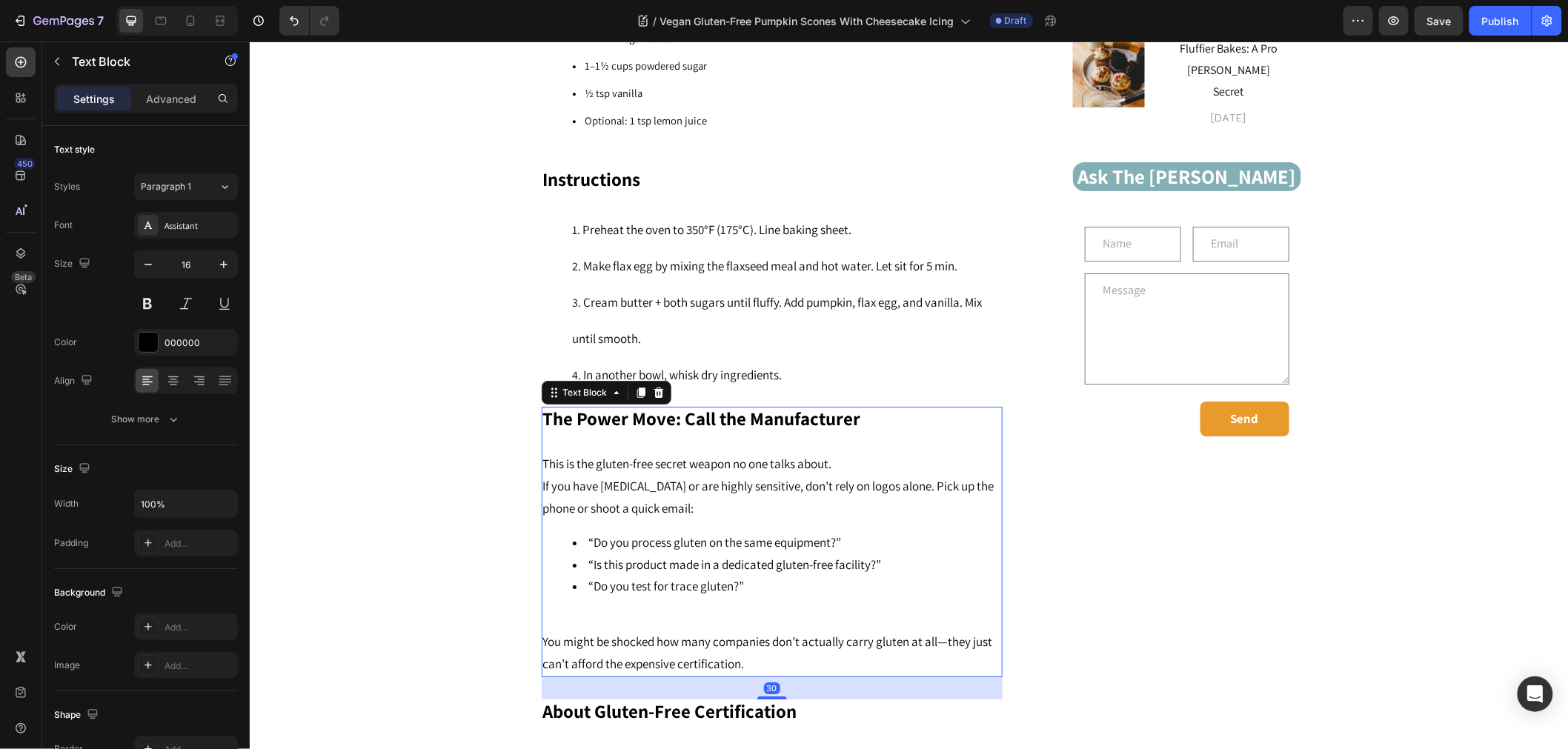
click at [818, 455] on span "This is the gluten-free secret weapon no one talks about." at bounding box center [686, 463] width 289 height 17
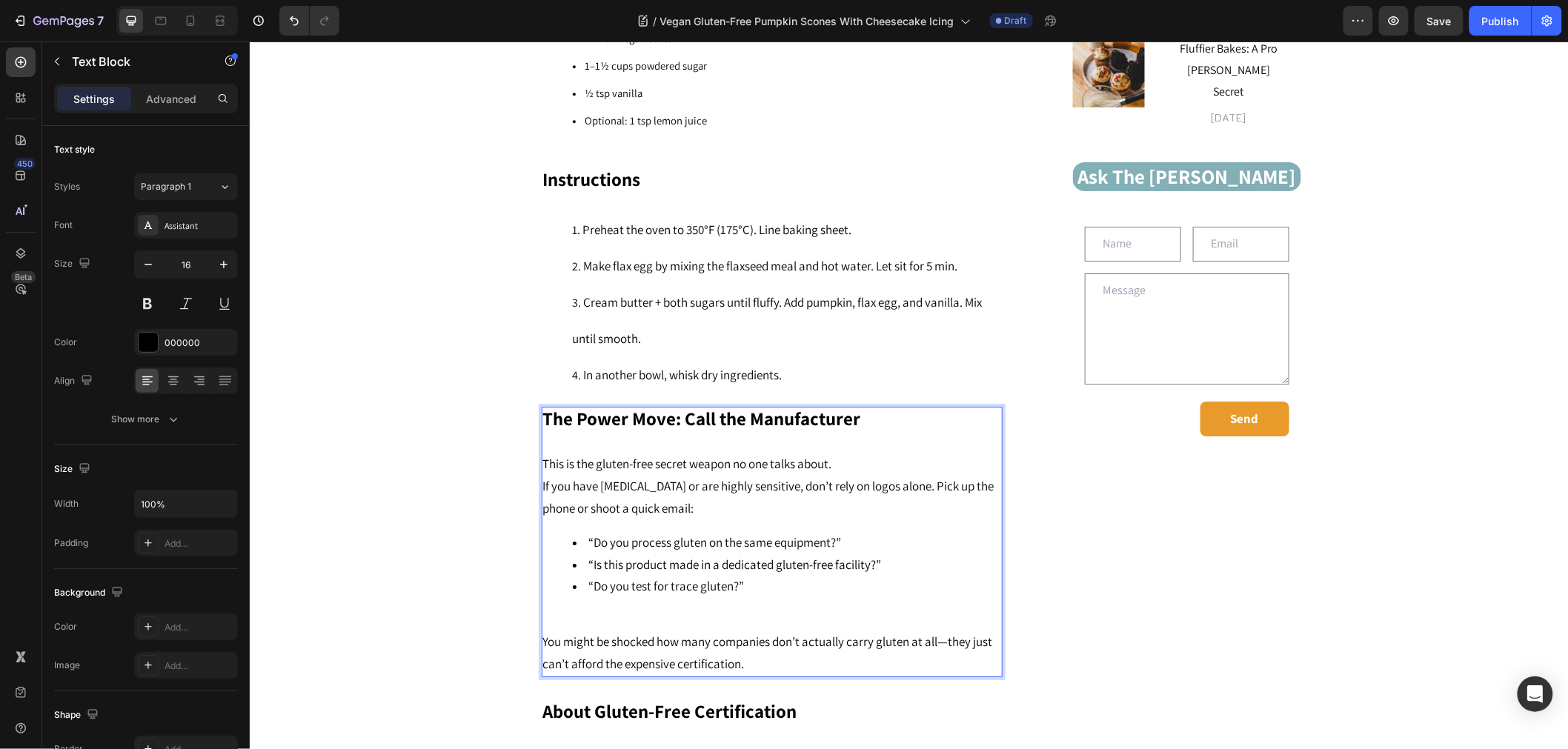
click at [570, 455] on span "This is the gluten-free secret weapon no one talks about." at bounding box center [686, 463] width 289 height 17
click at [542, 433] on p "Rich Text Editor. Editing area: main" at bounding box center [770, 443] width 457 height 21
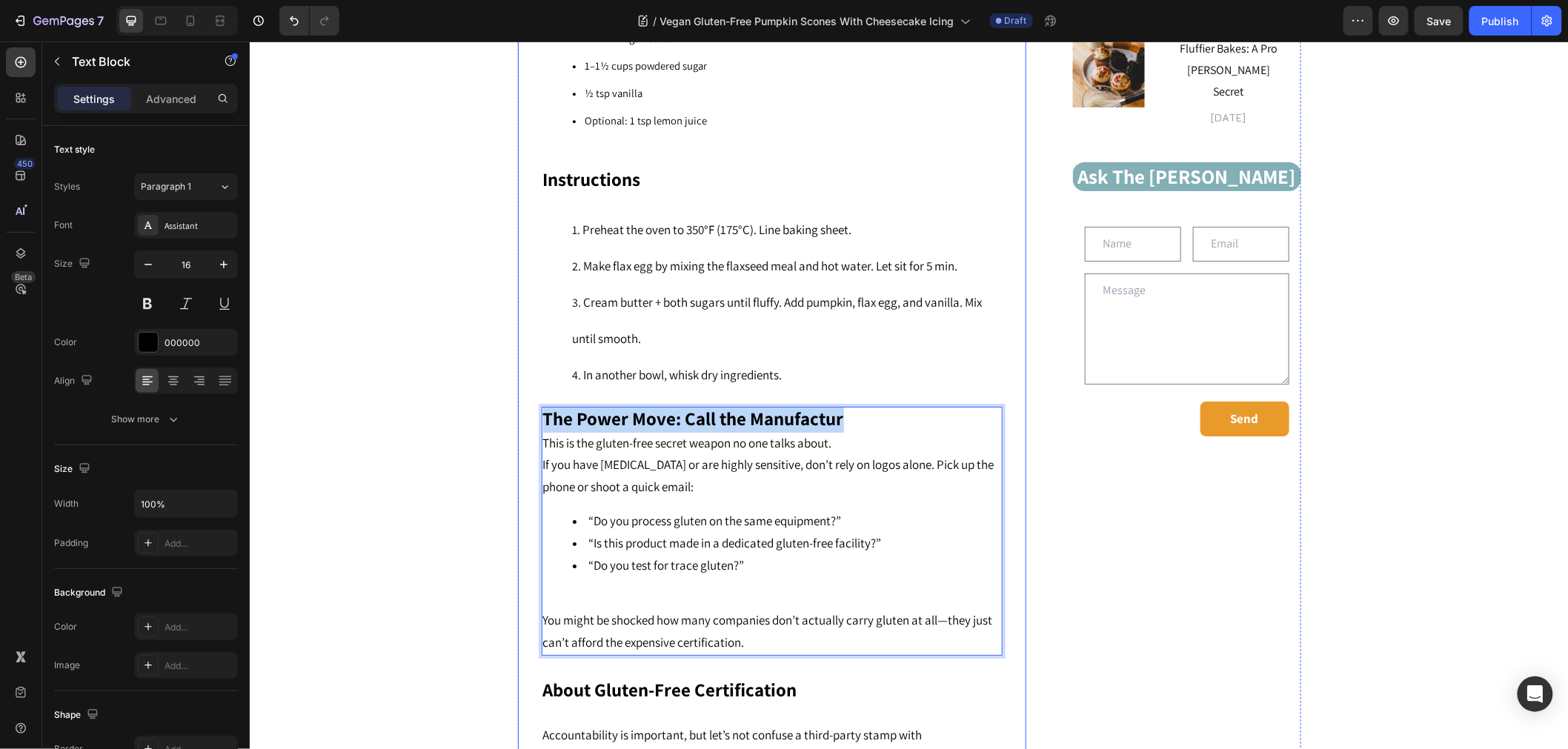
drag, startPoint x: 796, startPoint y: 388, endPoint x: 528, endPoint y: 384, distance: 268.0
click at [528, 384] on div "Vegan Gluten-Free Pumpkin Scones With Cheesecake Icing Heading Connect with us!…" at bounding box center [771, 148] width 508 height 3230
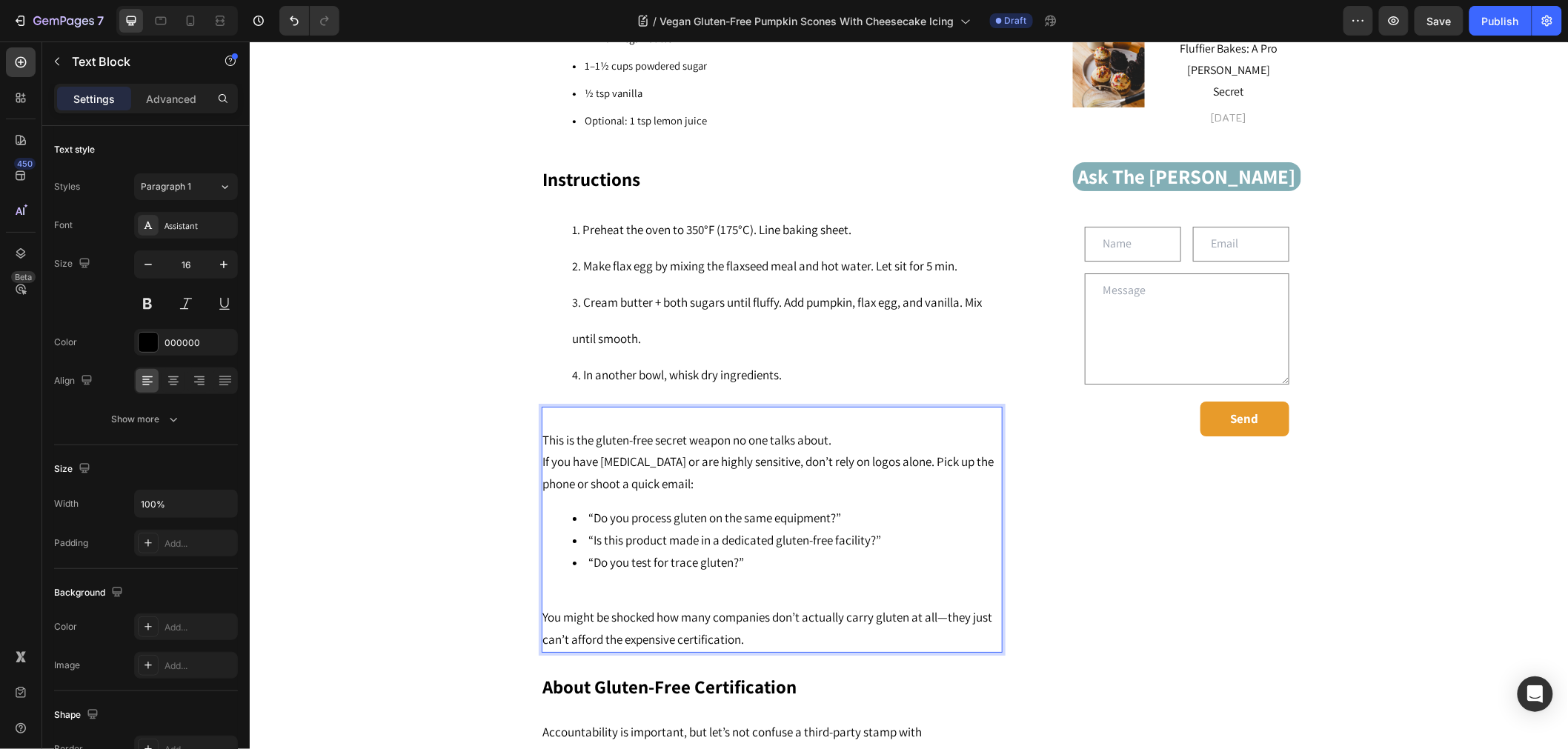
click at [542, 432] on span "This is the gluten-free secret weapon no one talks about." at bounding box center [686, 440] width 289 height 17
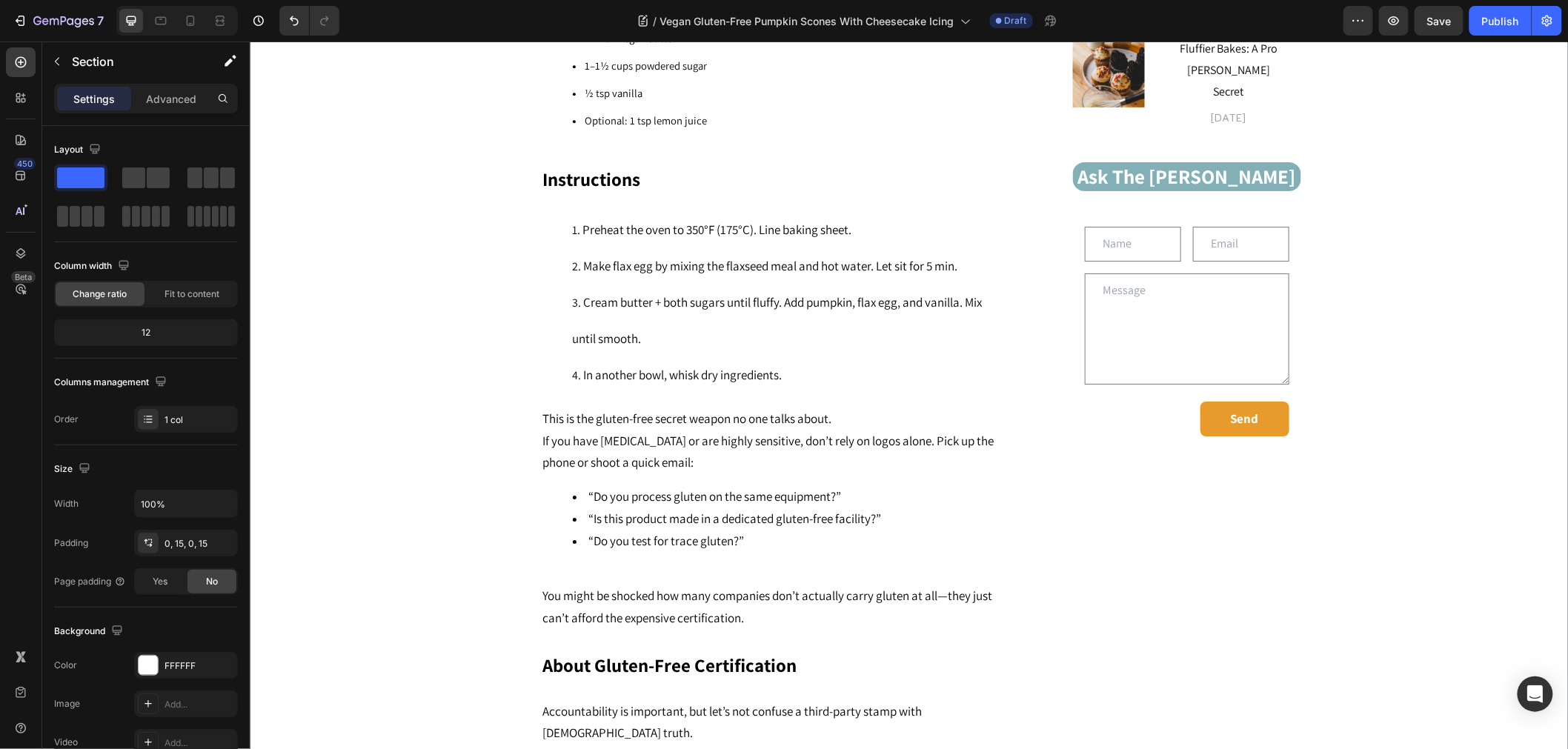
click at [436, 504] on div "Vegan Gluten-Free Pumpkin Scones With Cheesecake Icing Heading Connect with us!…" at bounding box center [907, 283] width 1296 height 2909
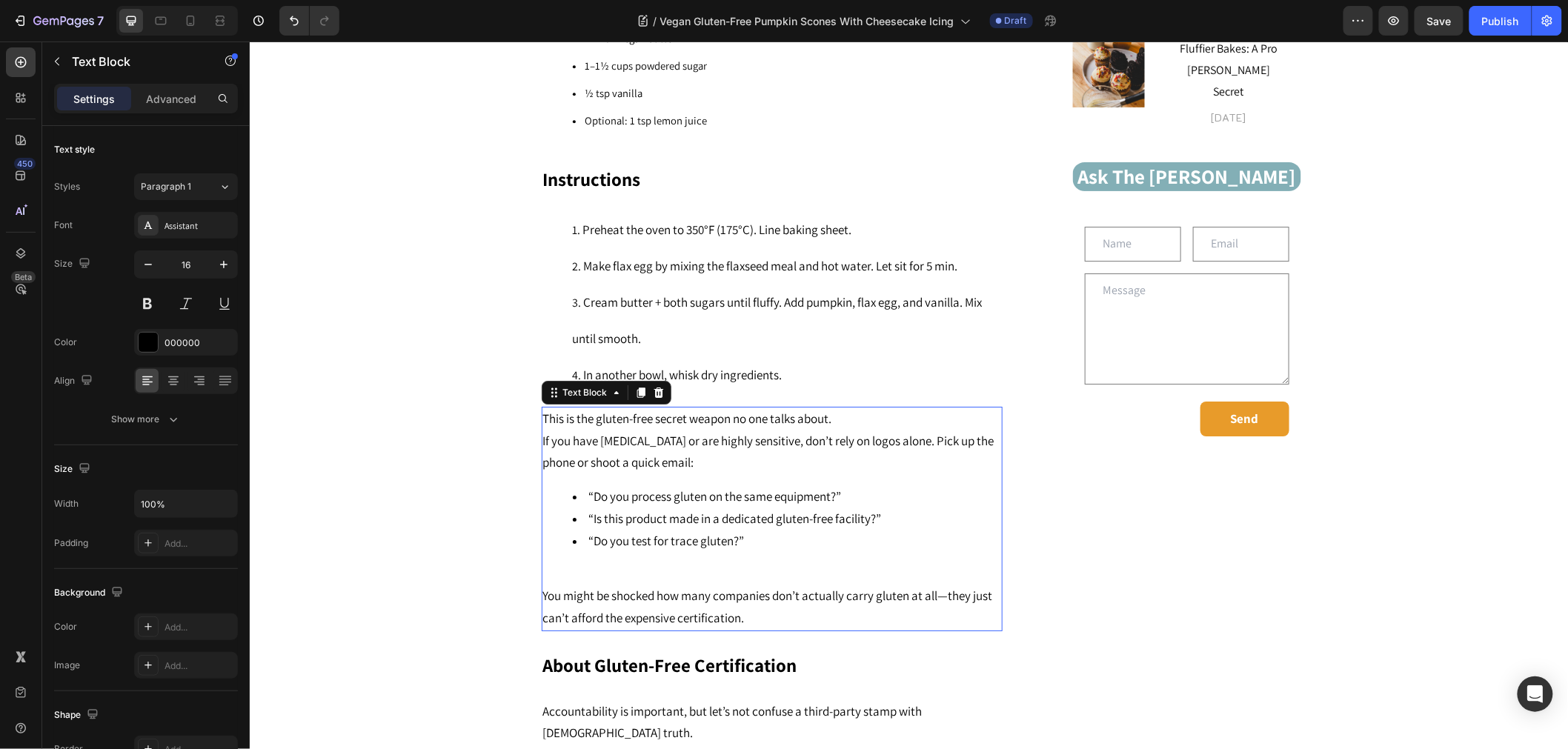
click at [866, 407] on p "This is the gluten-free secret weapon no one talks about. If you have celiac di…" at bounding box center [770, 440] width 457 height 66
click at [799, 585] on p "You might be shocked how many companies don’t actually carry gluten at all—they…" at bounding box center [770, 597] width 457 height 65
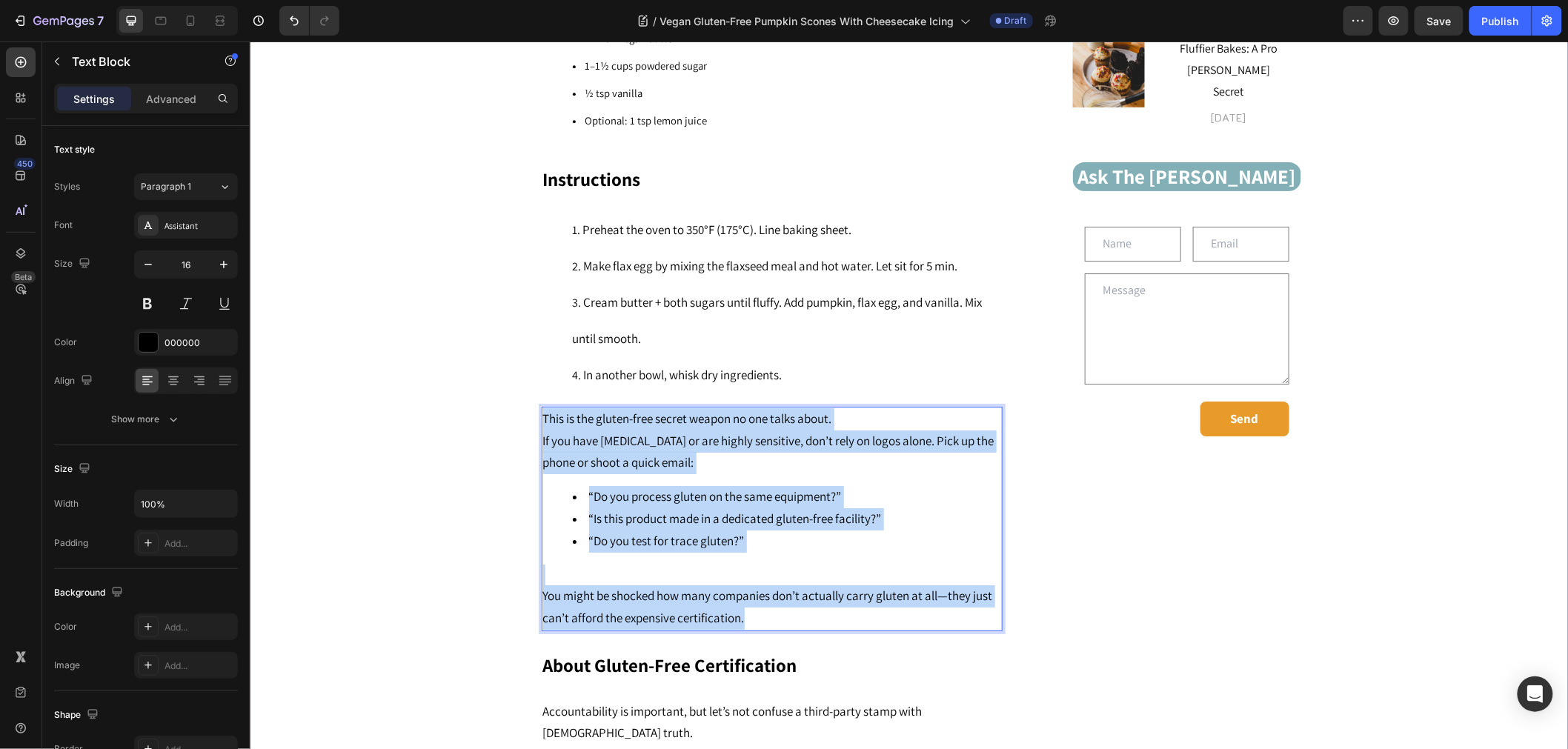
drag, startPoint x: 771, startPoint y: 586, endPoint x: 508, endPoint y: 388, distance: 329.2
click at [508, 388] on div "Vegan Gluten-Free Pumpkin Scones With Cheesecake Icing Heading Connect with us!…" at bounding box center [907, 283] width 1296 height 2909
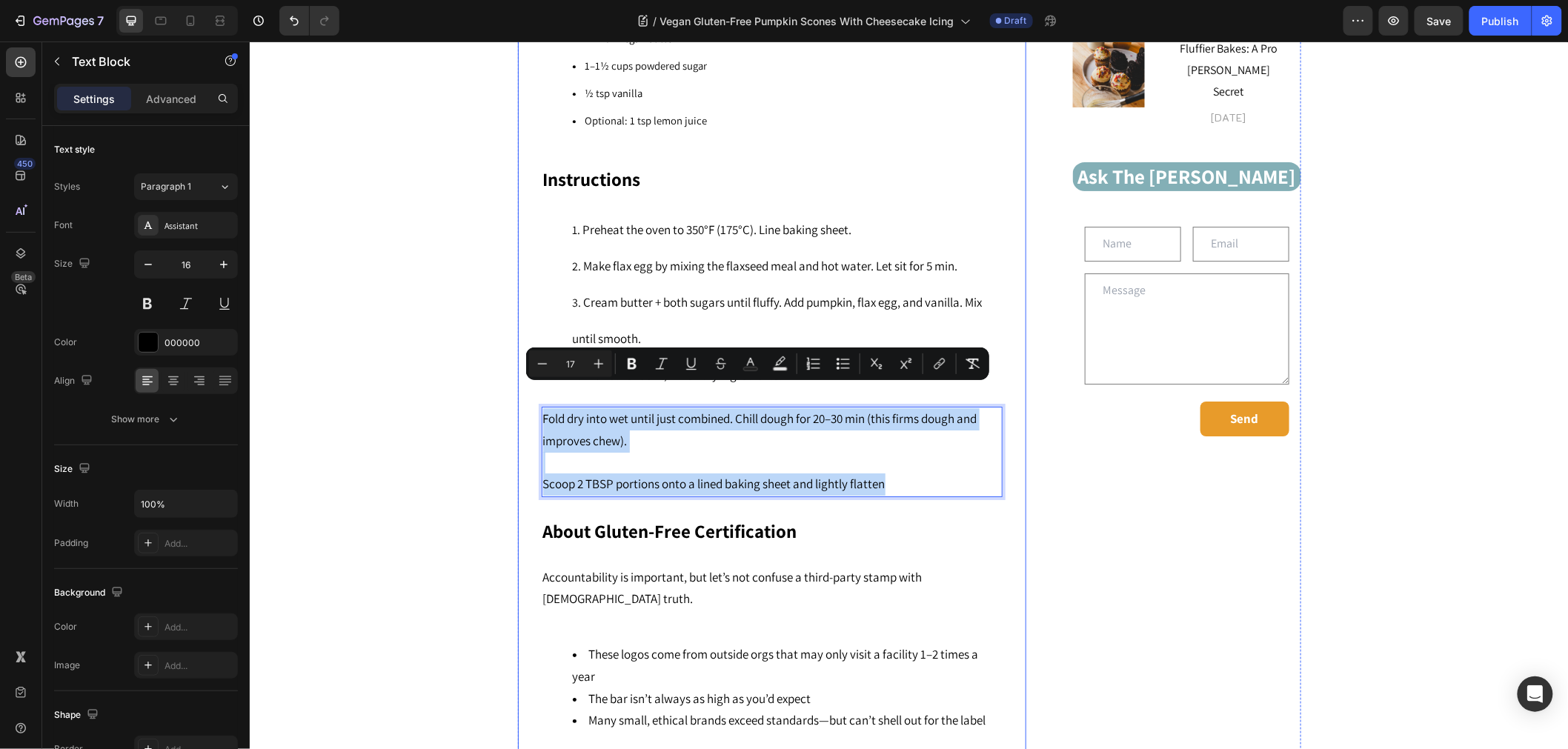
drag, startPoint x: 901, startPoint y: 458, endPoint x: 522, endPoint y: 397, distance: 383.9
click at [522, 397] on div "Vegan Gluten-Free Pumpkin Scones With Cheesecake Icing Heading Connect with us!…" at bounding box center [771, 68] width 508 height 3071
click at [803, 356] on button "Numbered List" at bounding box center [813, 364] width 27 height 27
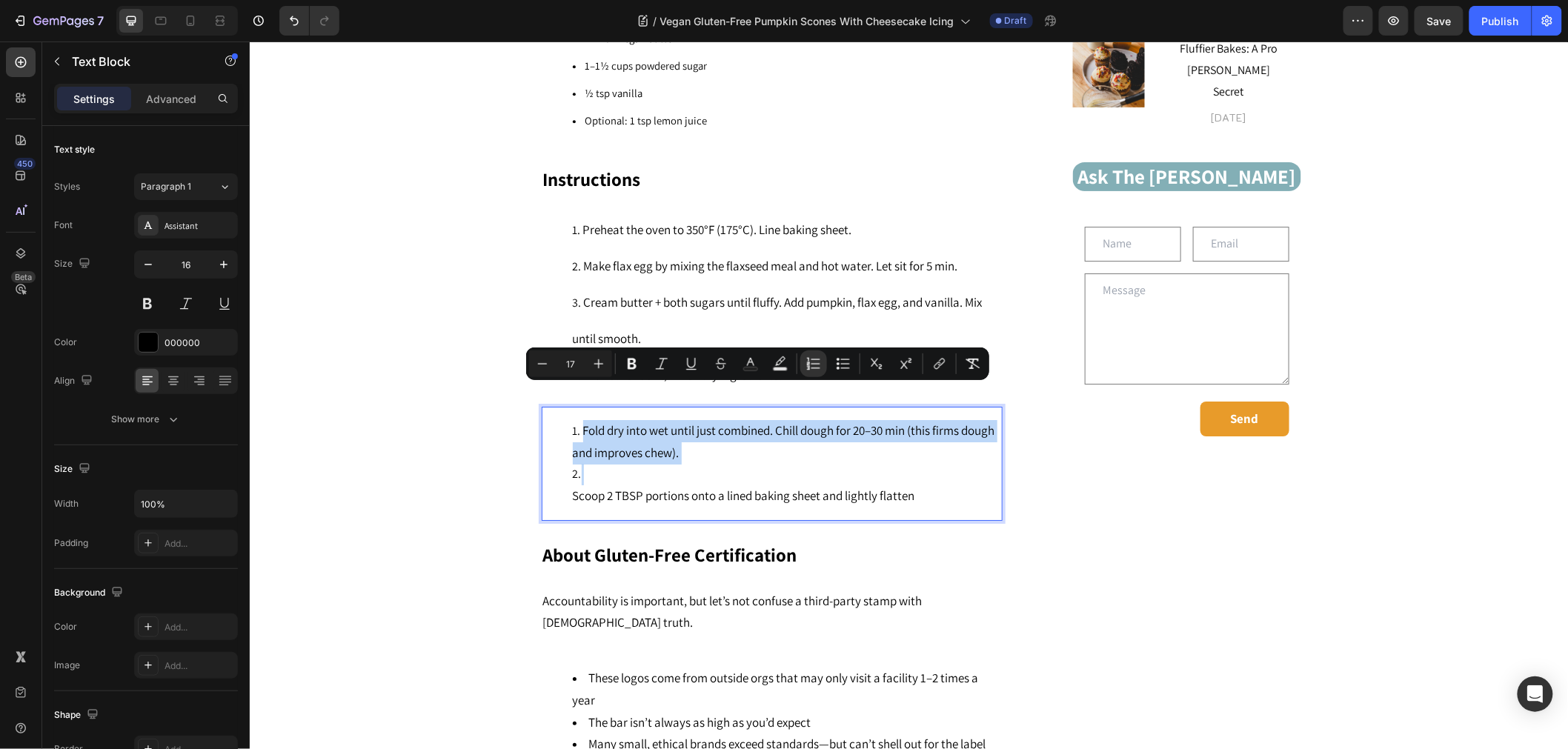
click at [561, 420] on ol "Fold dry into wet until just combined. Chill dough for 20–30 min (this firms do…" at bounding box center [770, 463] width 457 height 87
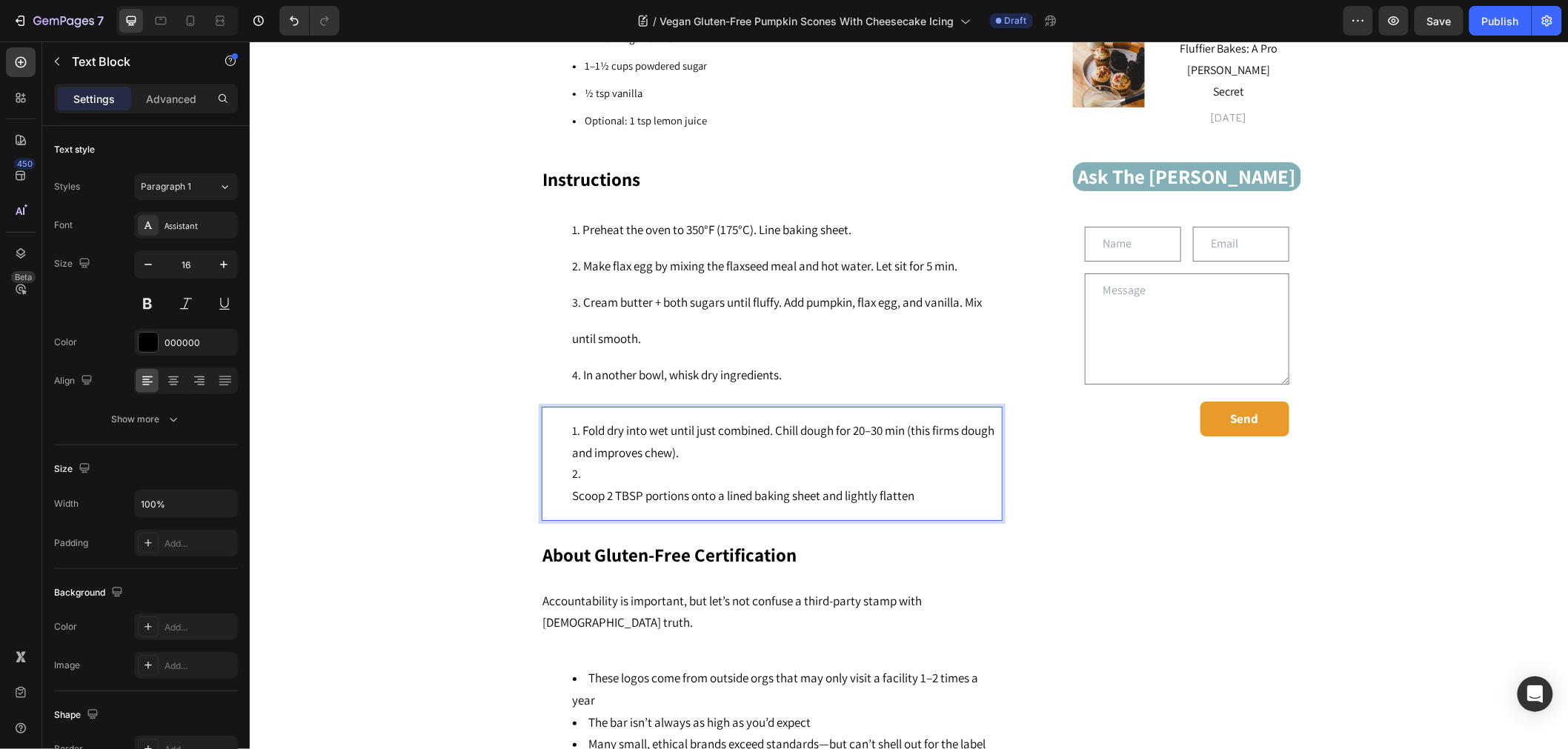
click at [572, 420] on li "Fold dry into wet until just combined. Chill dough for 20–30 min (this firms do…" at bounding box center [786, 442] width 429 height 45
click at [572, 420] on li "Fold dry into wet until just combined. Chill dough for 20–30 min (this firms do…" at bounding box center [786, 442] width 429 height 45
click at [572, 420] on li "Fold dry into wet until just combined. Chill dough for 20–30 min (this firms do…" at bounding box center [786, 442] width 429 height 45
click at [638, 366] on span "In another bowl, whisk dry ingredients." at bounding box center [682, 374] width 199 height 17
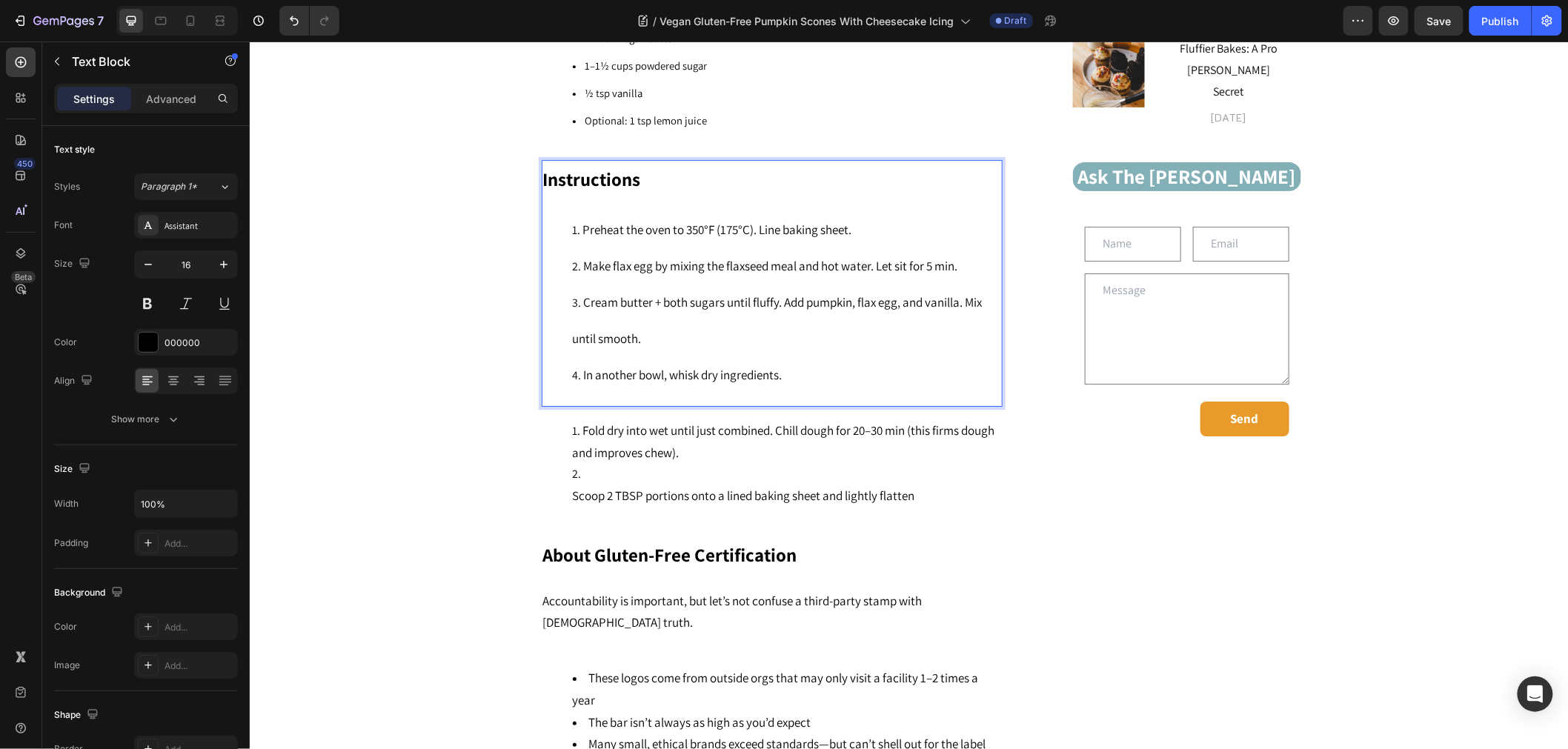
click at [631, 356] on li "In another bowl, whisk dry ingredients." at bounding box center [786, 374] width 429 height 36
click at [760, 299] on li "Cream butter + both sugars until fluffy. Add pumpkin, flax egg, and vanilla. Mi…" at bounding box center [786, 320] width 429 height 72
click at [810, 356] on li "In another bowl, whisk dry ingredients." at bounding box center [786, 374] width 429 height 36
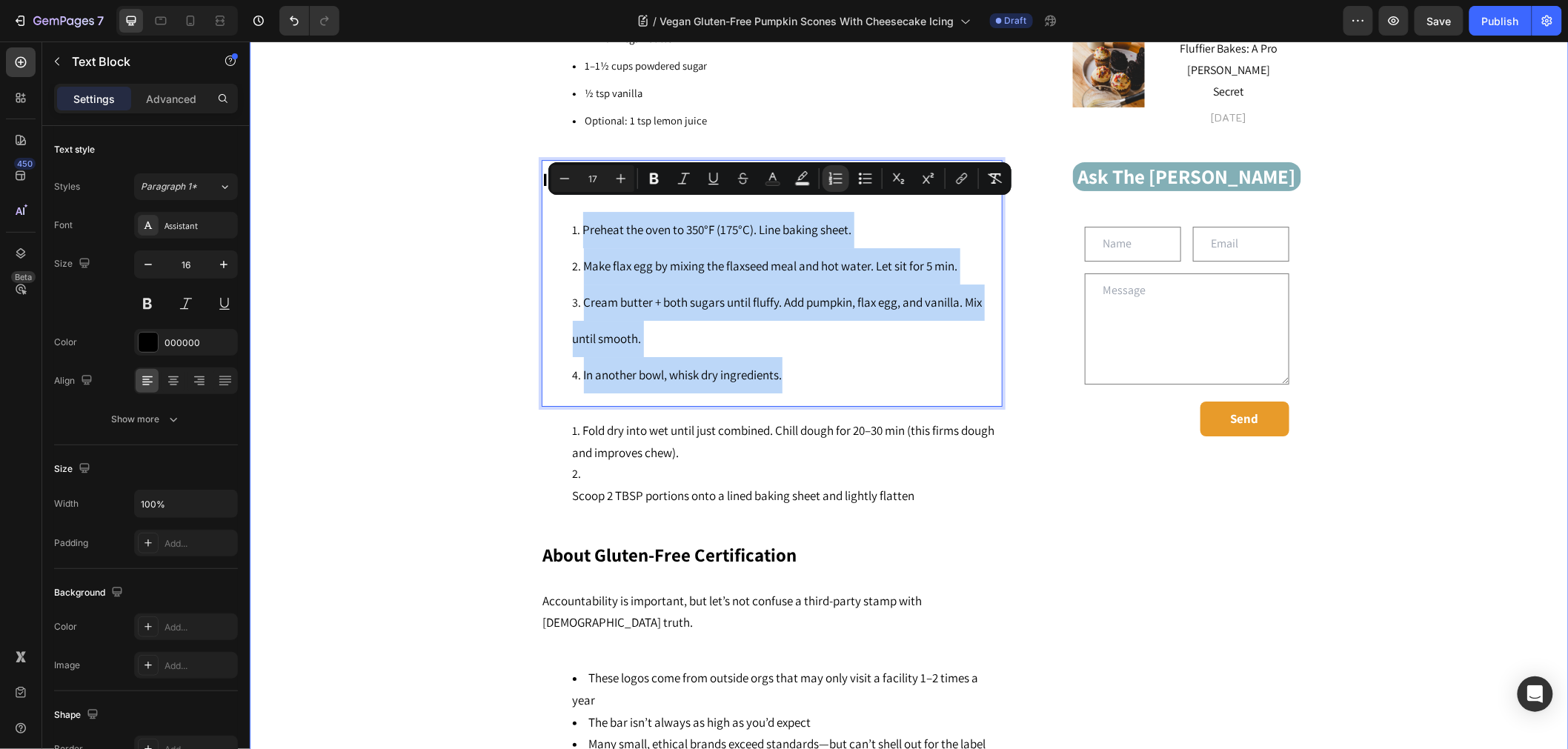
drag, startPoint x: 807, startPoint y: 350, endPoint x: 495, endPoint y: 211, distance: 341.6
click at [495, 211] on div "Vegan Gluten-Free Pumpkin Scones With Cheesecake Icing Heading Connect with us!…" at bounding box center [907, 227] width 1296 height 2798
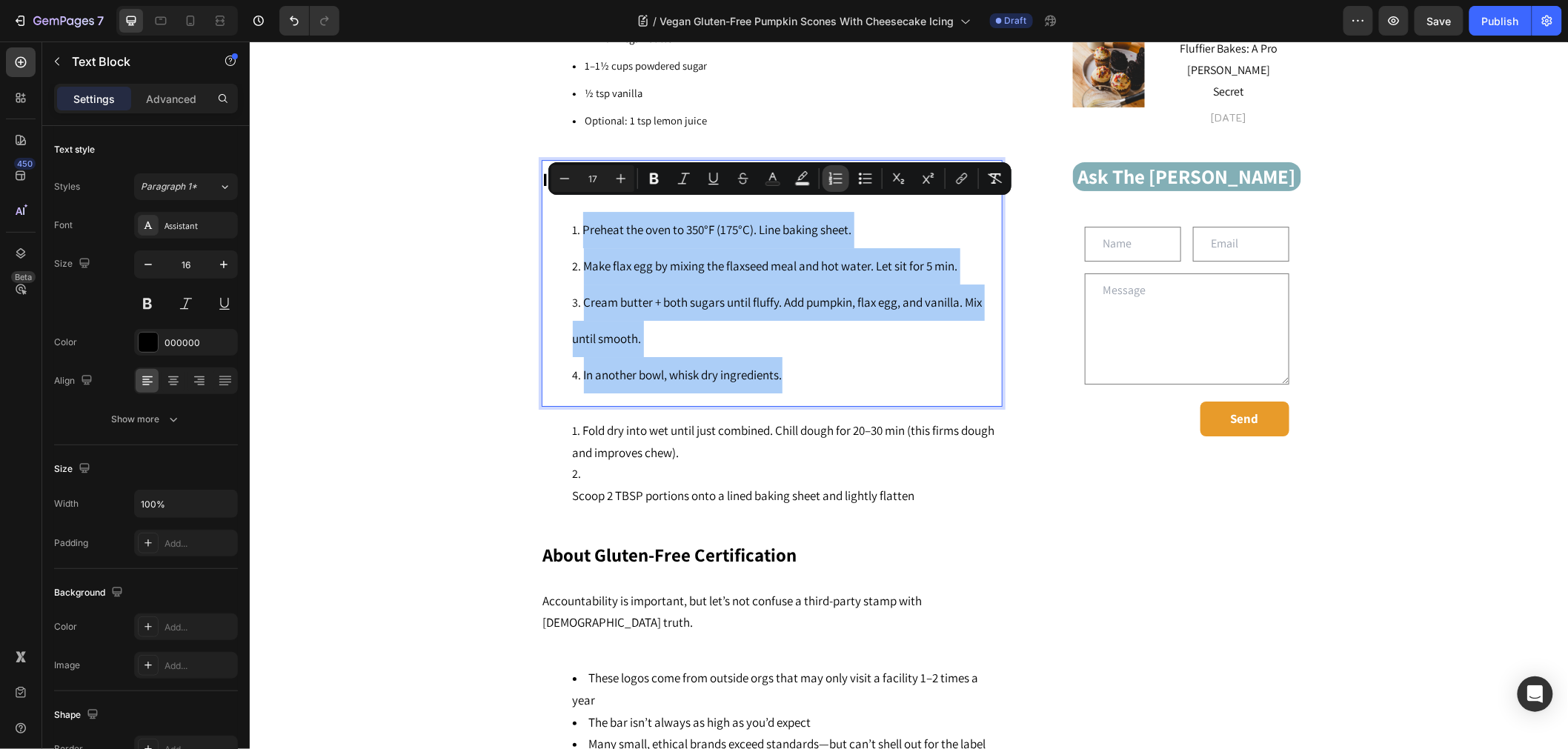
click at [833, 186] on icon "Editor contextual toolbar" at bounding box center [836, 178] width 15 height 15
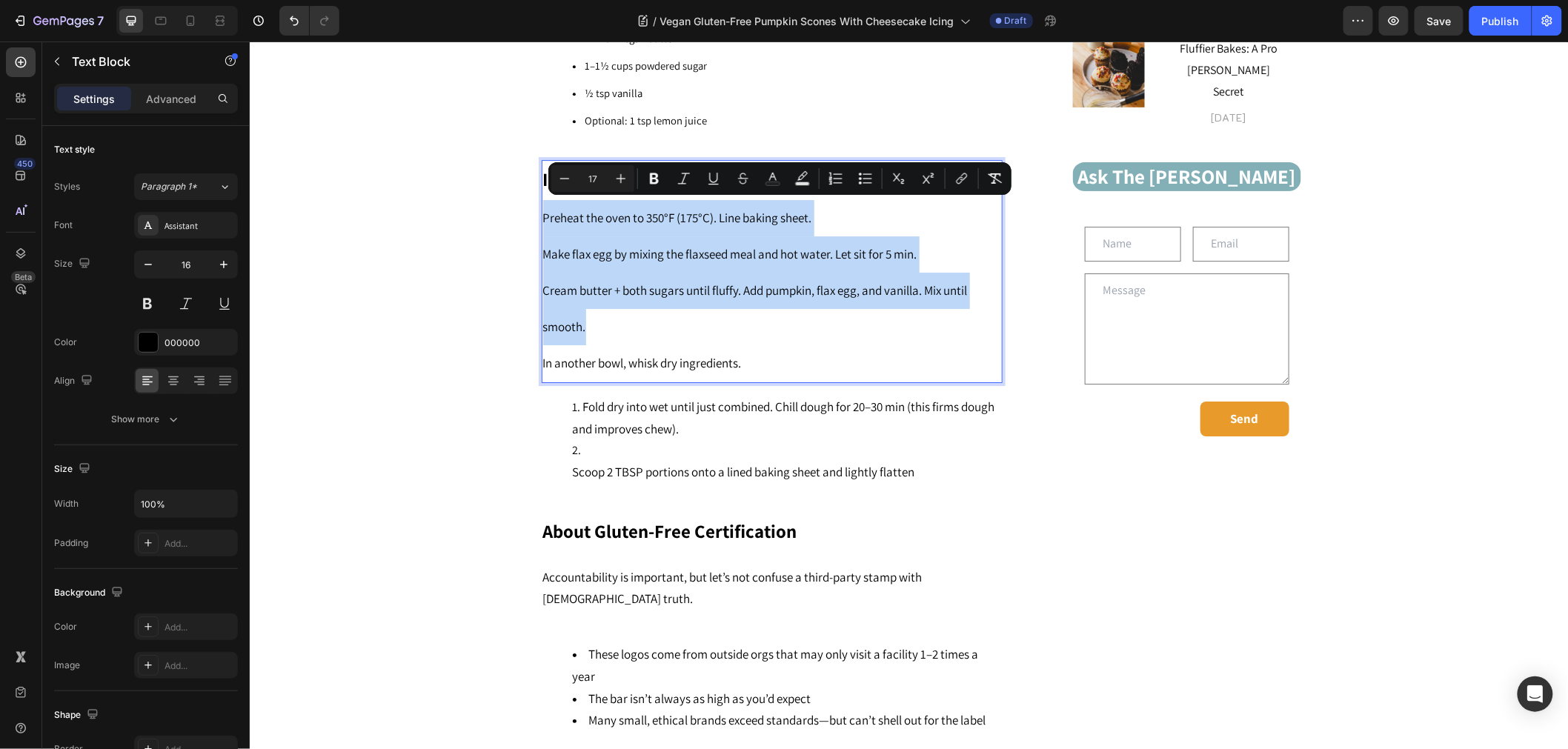
click at [567, 272] on p "Cream butter + both sugars until fluffy. Add pumpkin, flax egg, and vanilla. Mi…" at bounding box center [770, 308] width 457 height 72
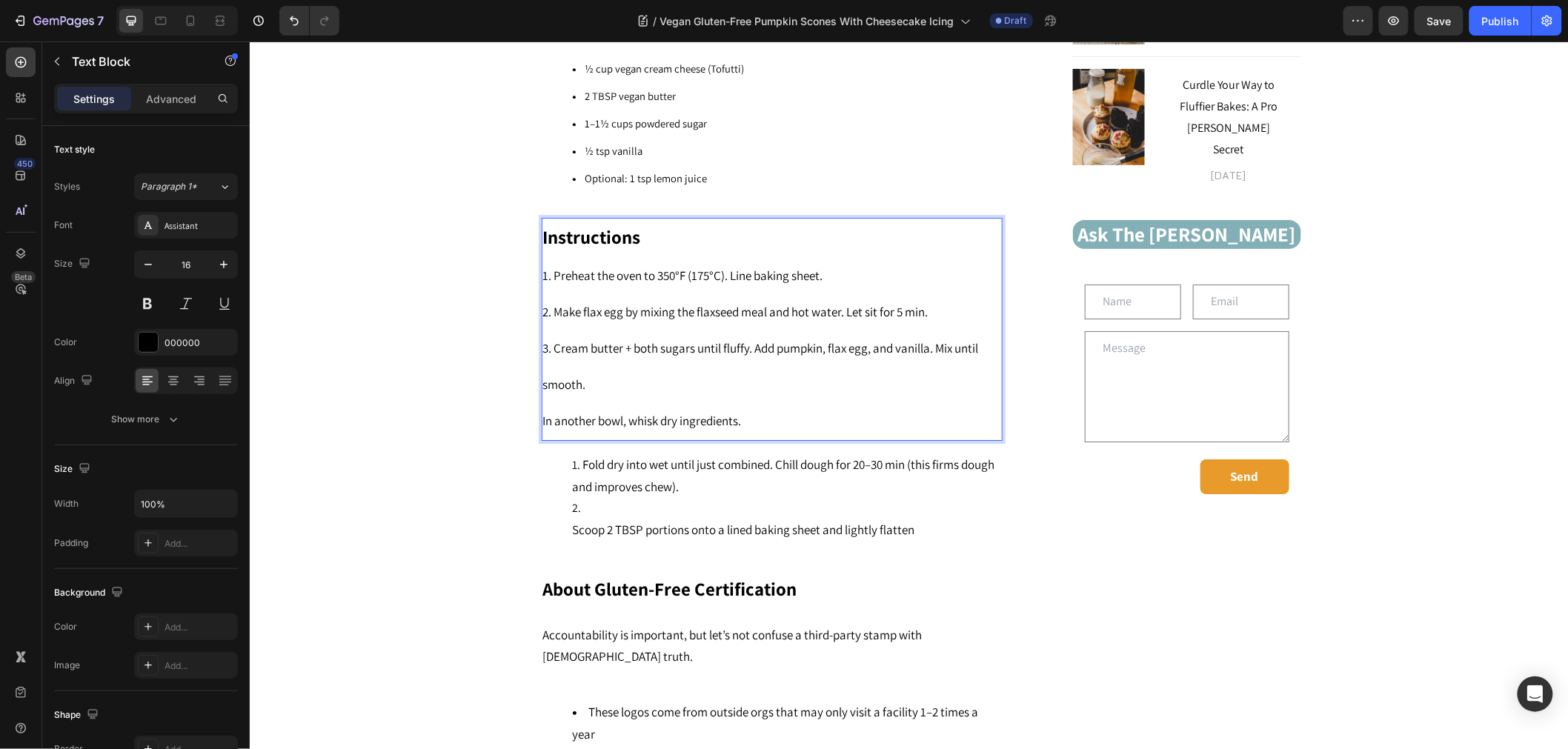
scroll to position [1886, 0]
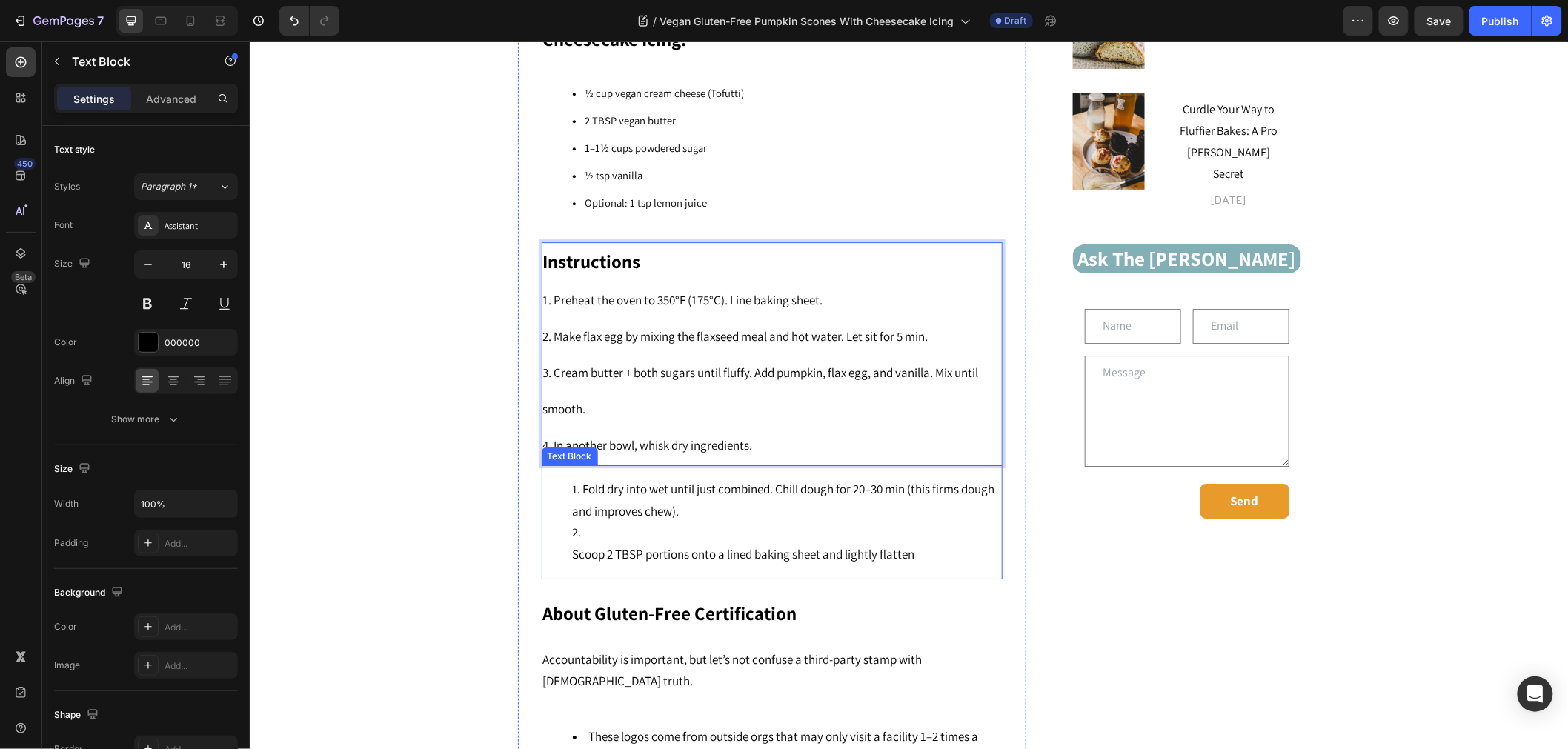
click at [601, 478] on li "Fold dry into wet until just combined. Chill dough for 20–30 min (this firms do…" at bounding box center [786, 500] width 429 height 45
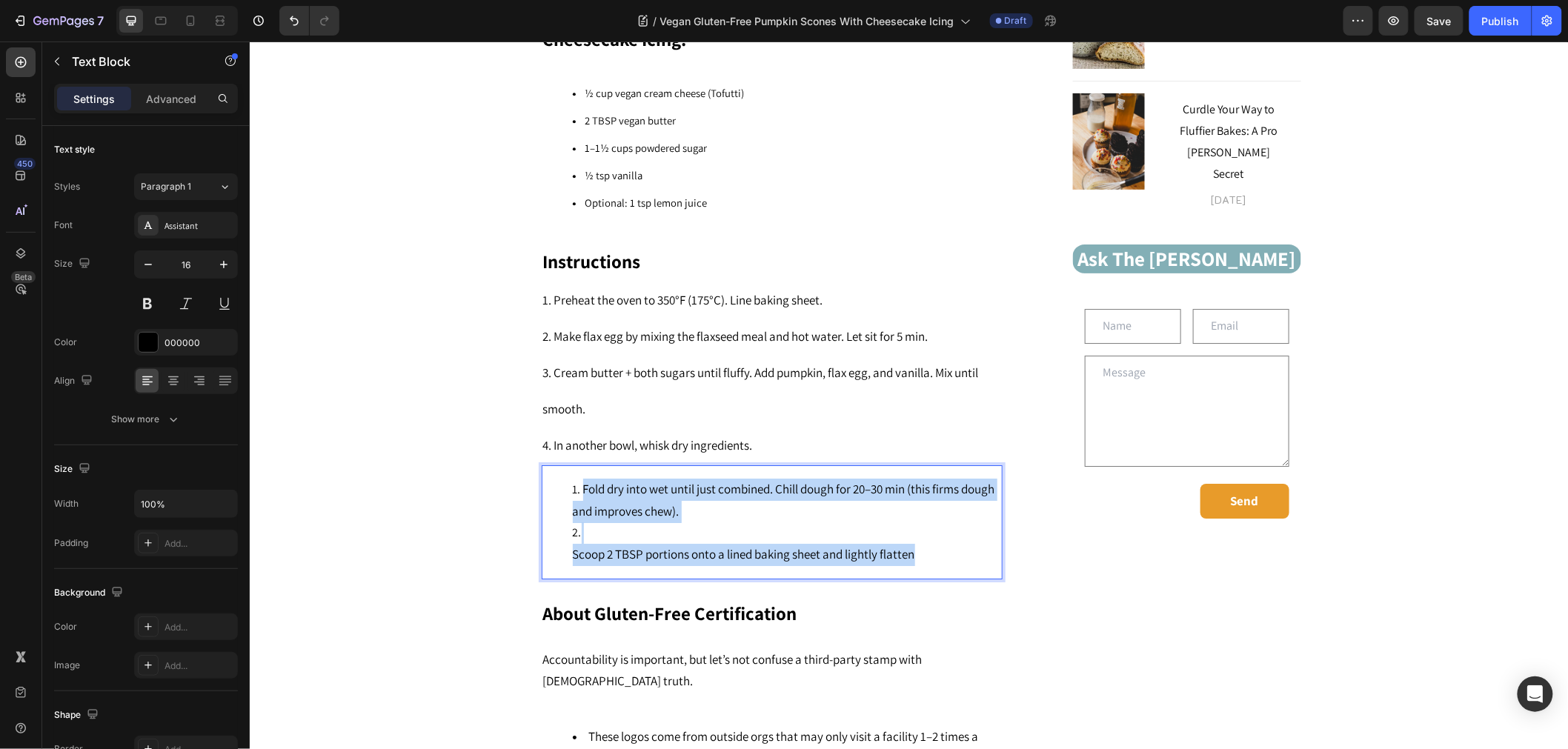
drag, startPoint x: 853, startPoint y: 522, endPoint x: 566, endPoint y: 451, distance: 295.7
click at [566, 465] on div "Fold dry into wet until just combined. Chill dough for 20–30 min (this firms do…" at bounding box center [771, 522] width 461 height 114
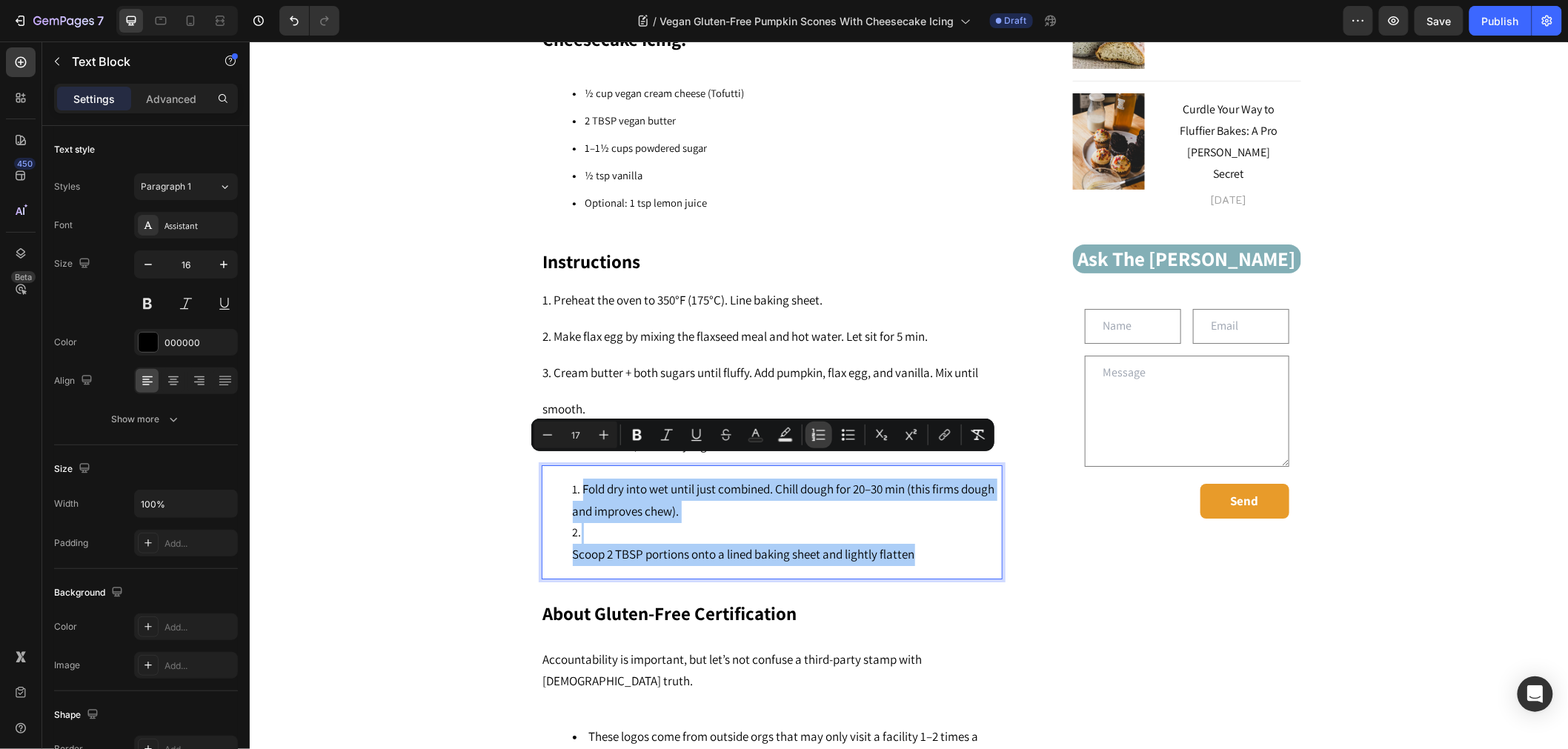
click at [824, 433] on icon "Editor contextual toolbar" at bounding box center [818, 435] width 15 height 15
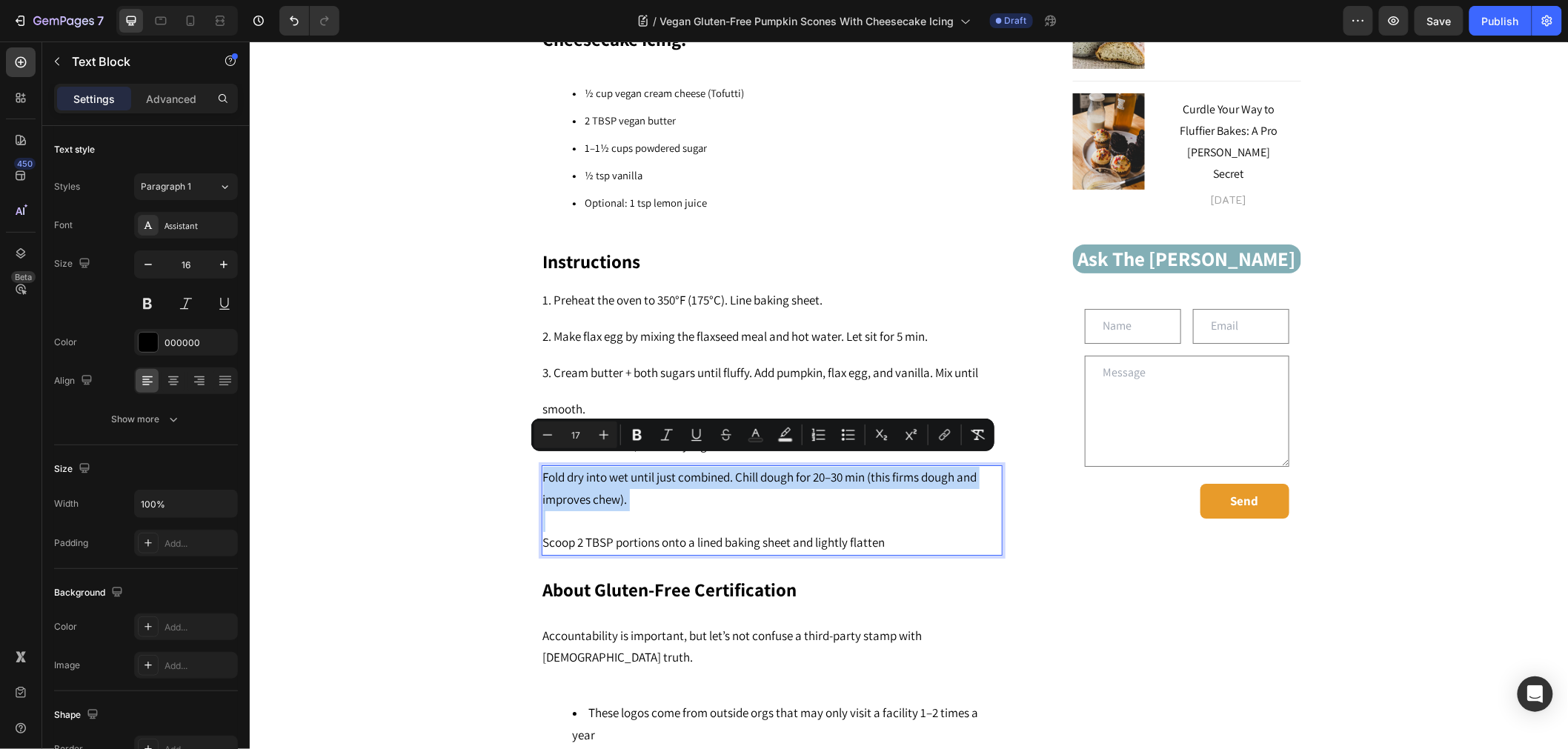
click at [708, 510] on p "Scoop 2 TBSP portions onto a lined baking sheet and lightly flatten" at bounding box center [770, 531] width 457 height 44
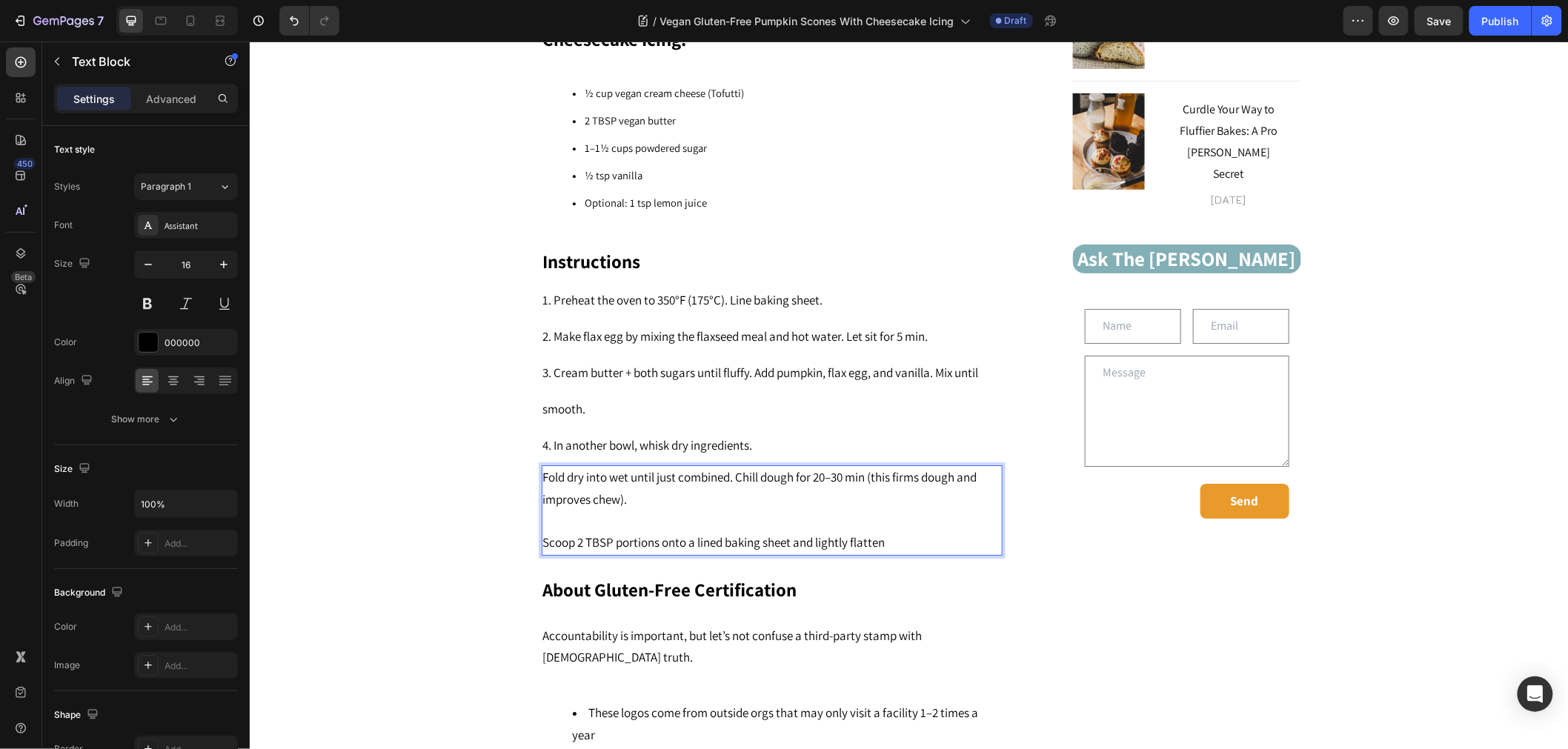
click at [542, 469] on span "Fold dry into wet until just combined. Chill dough for 20–30 min (this firms do…" at bounding box center [759, 488] width 434 height 39
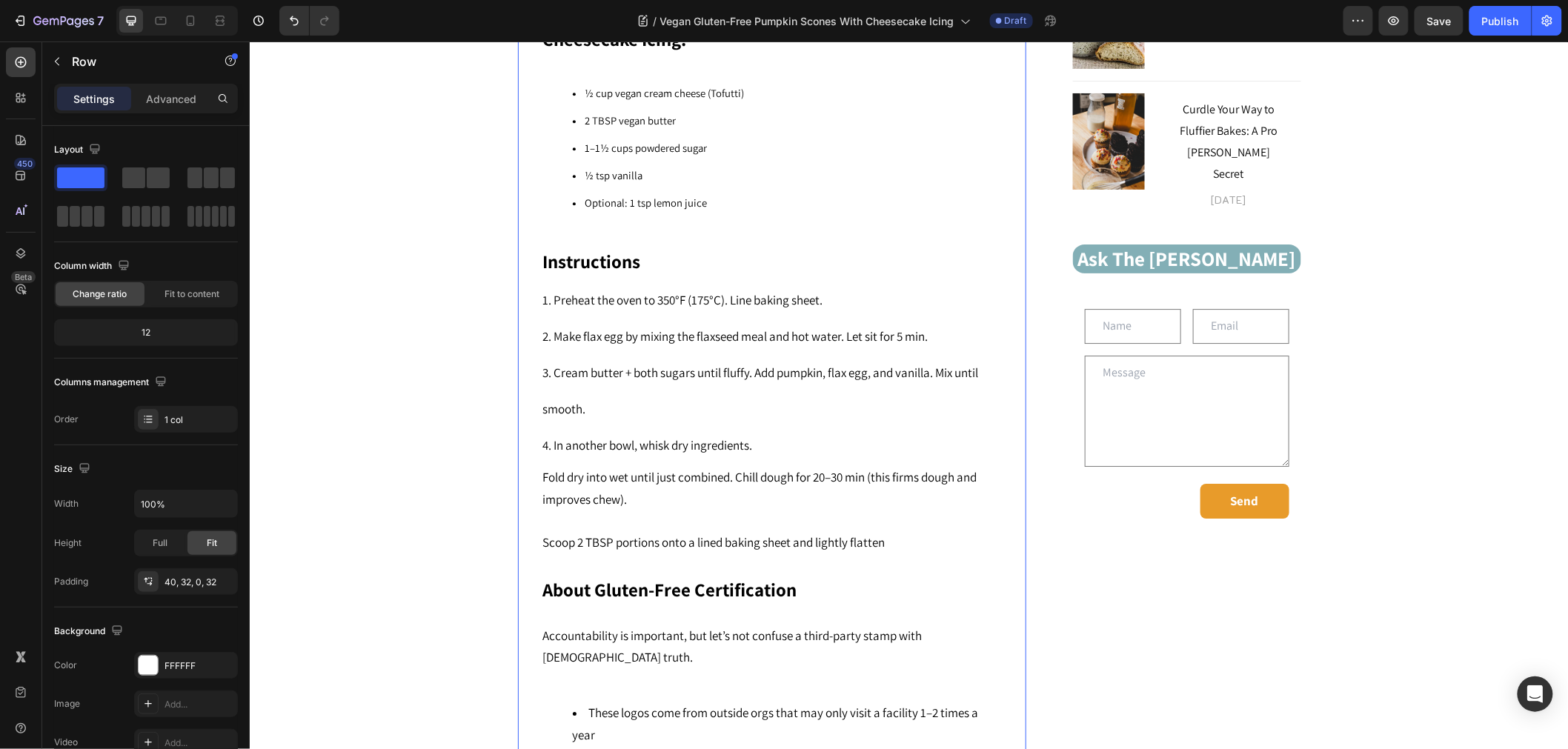
click at [528, 449] on div "Vegan Gluten-Free Pumpkin Scones With Cheesecake Icing Heading Connect with us!…" at bounding box center [771, 138] width 508 height 3047
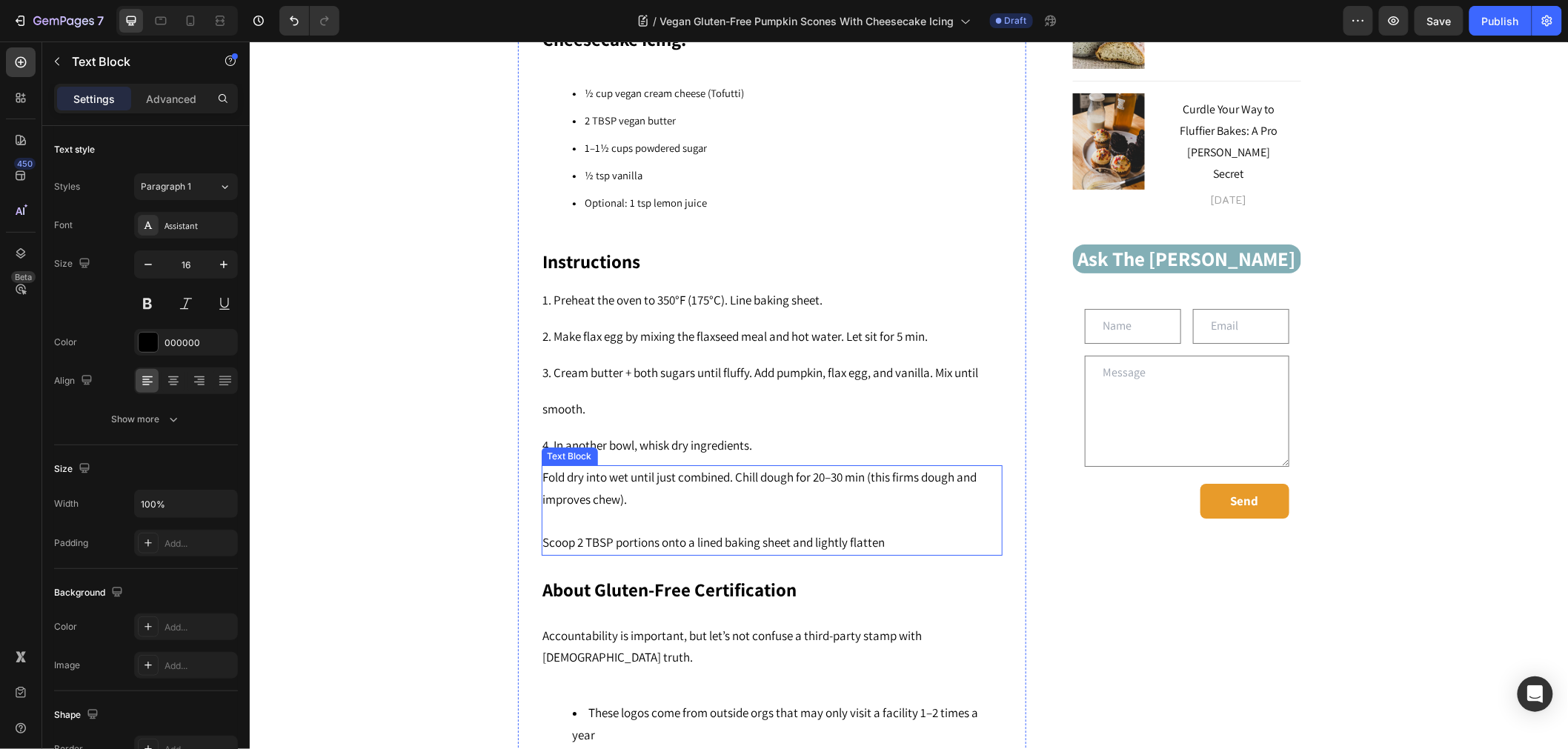
click at [542, 469] on span "Fold dry into wet until just combined. Chill dough for 20–30 min (this firms do…" at bounding box center [759, 488] width 434 height 39
click at [433, 570] on div "Vegan Gluten-Free Pumpkin Scones With Cheesecake Icing Heading Connect with us!…" at bounding box center [907, 287] width 1296 height 2751
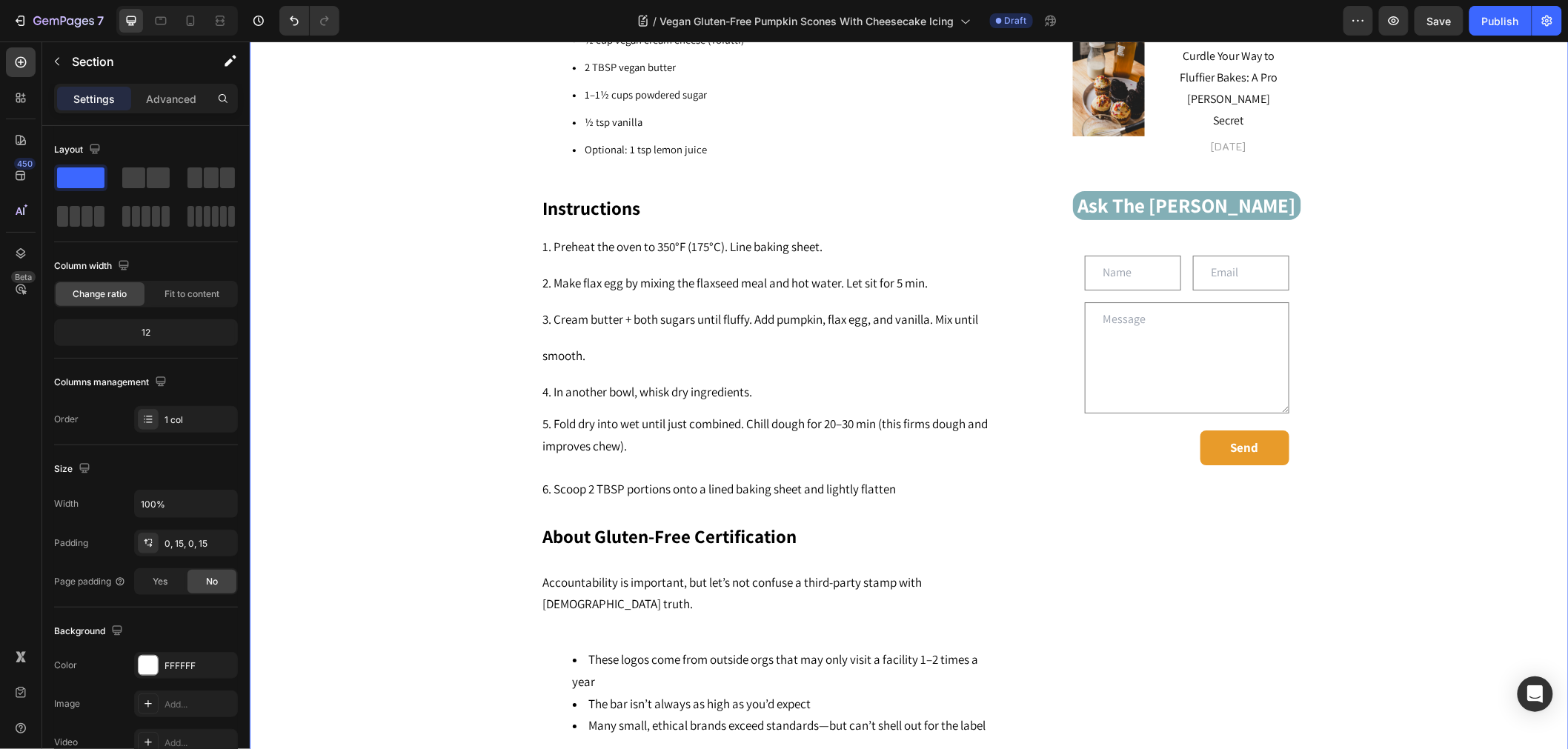
scroll to position [1969, 0]
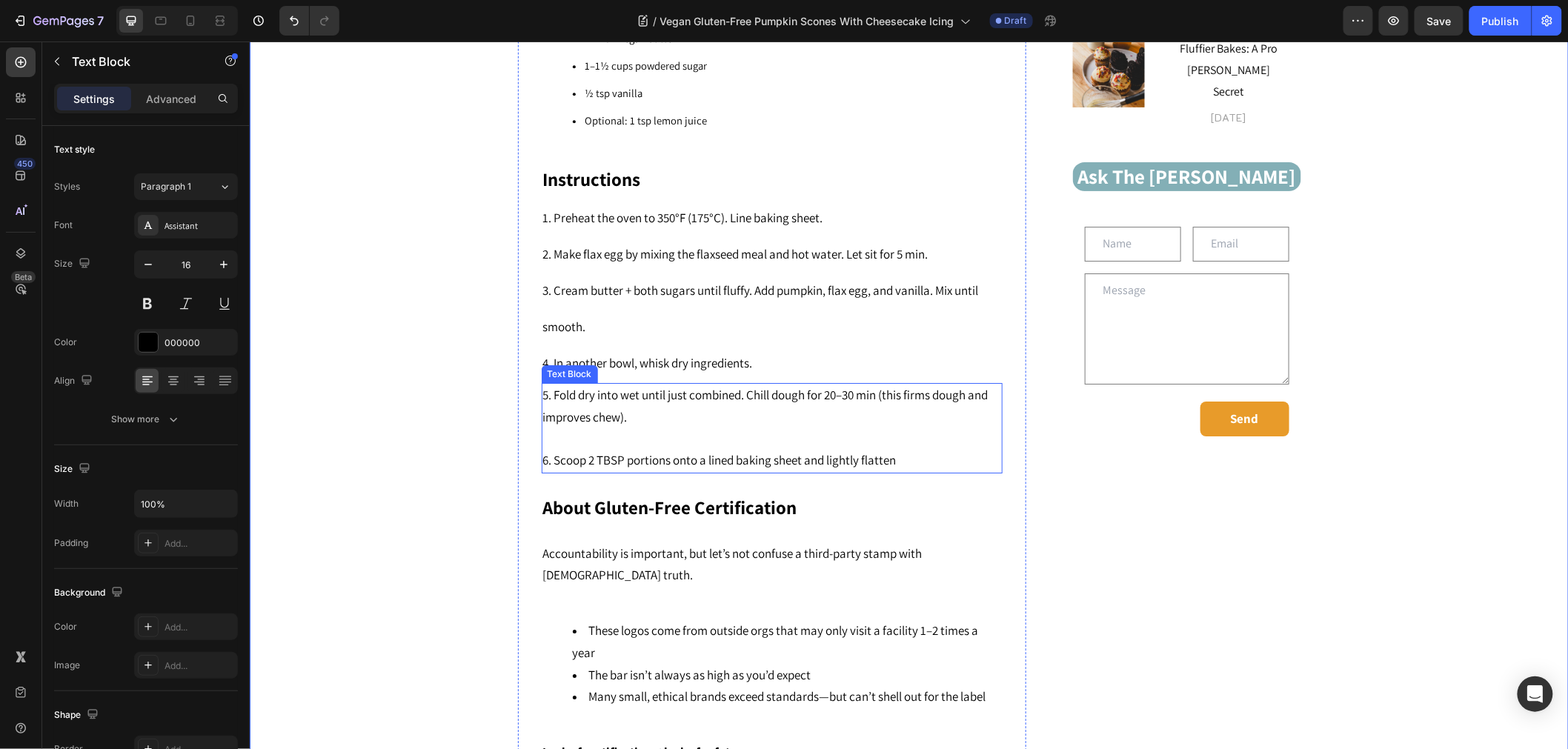
click at [652, 386] on span "5. Fold dry into wet until just combined. Chill dough for 20–30 min (this firms…" at bounding box center [765, 406] width 445 height 39
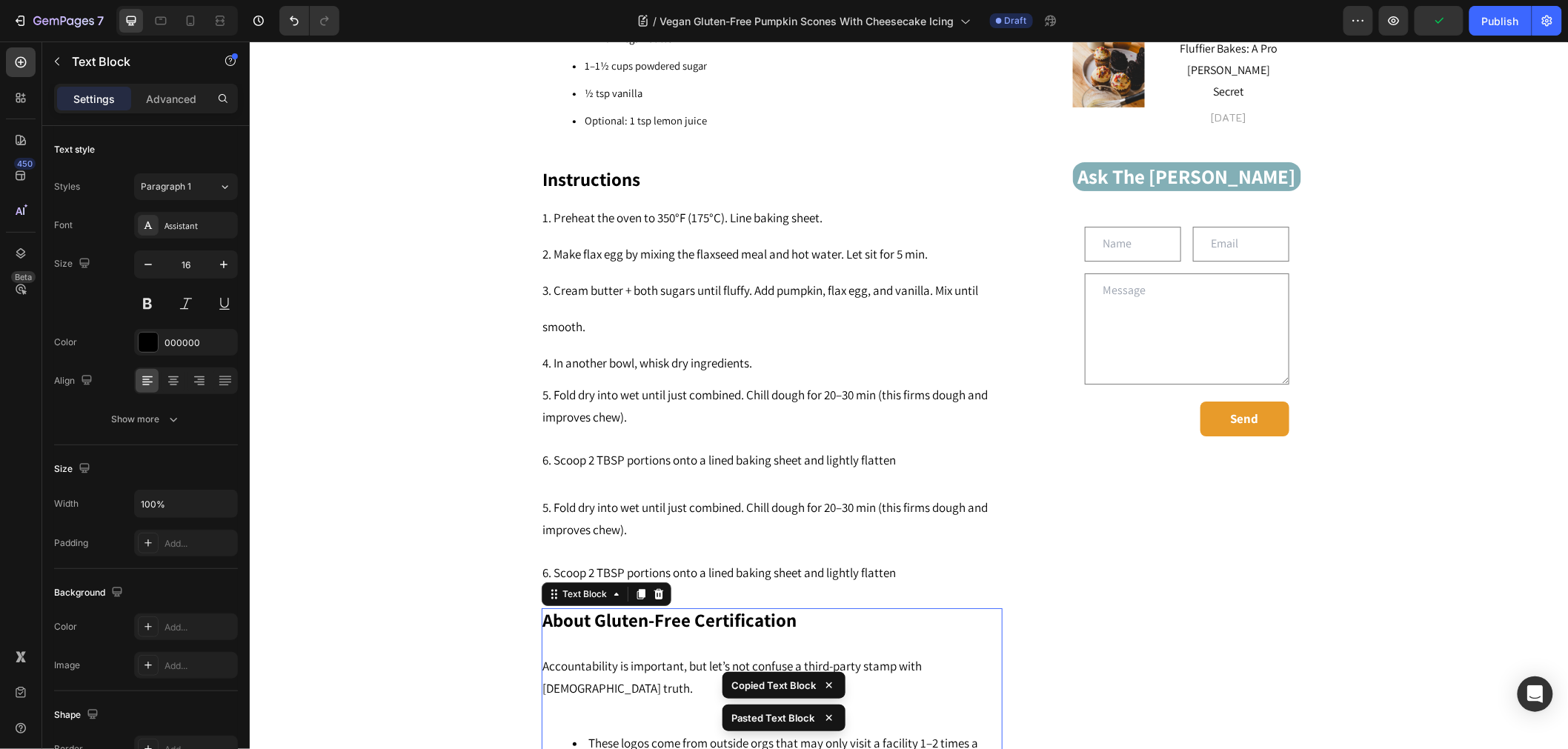
click at [690, 634] on p at bounding box center [770, 644] width 457 height 21
click at [654, 588] on icon at bounding box center [657, 593] width 9 height 10
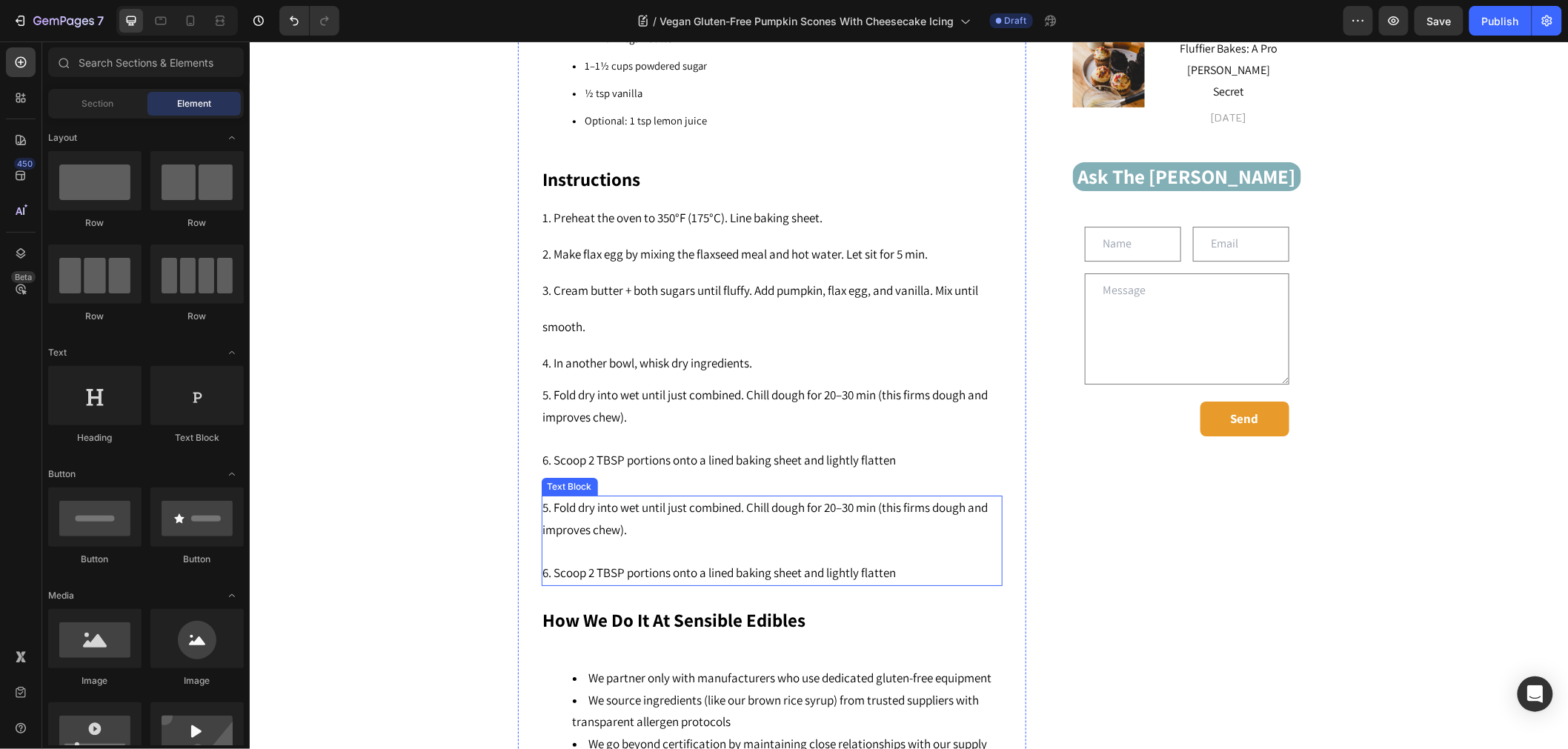
click at [674, 509] on p "5. Fold dry into wet until just combined. Chill dough for 20–30 min (this firms…" at bounding box center [770, 519] width 457 height 45
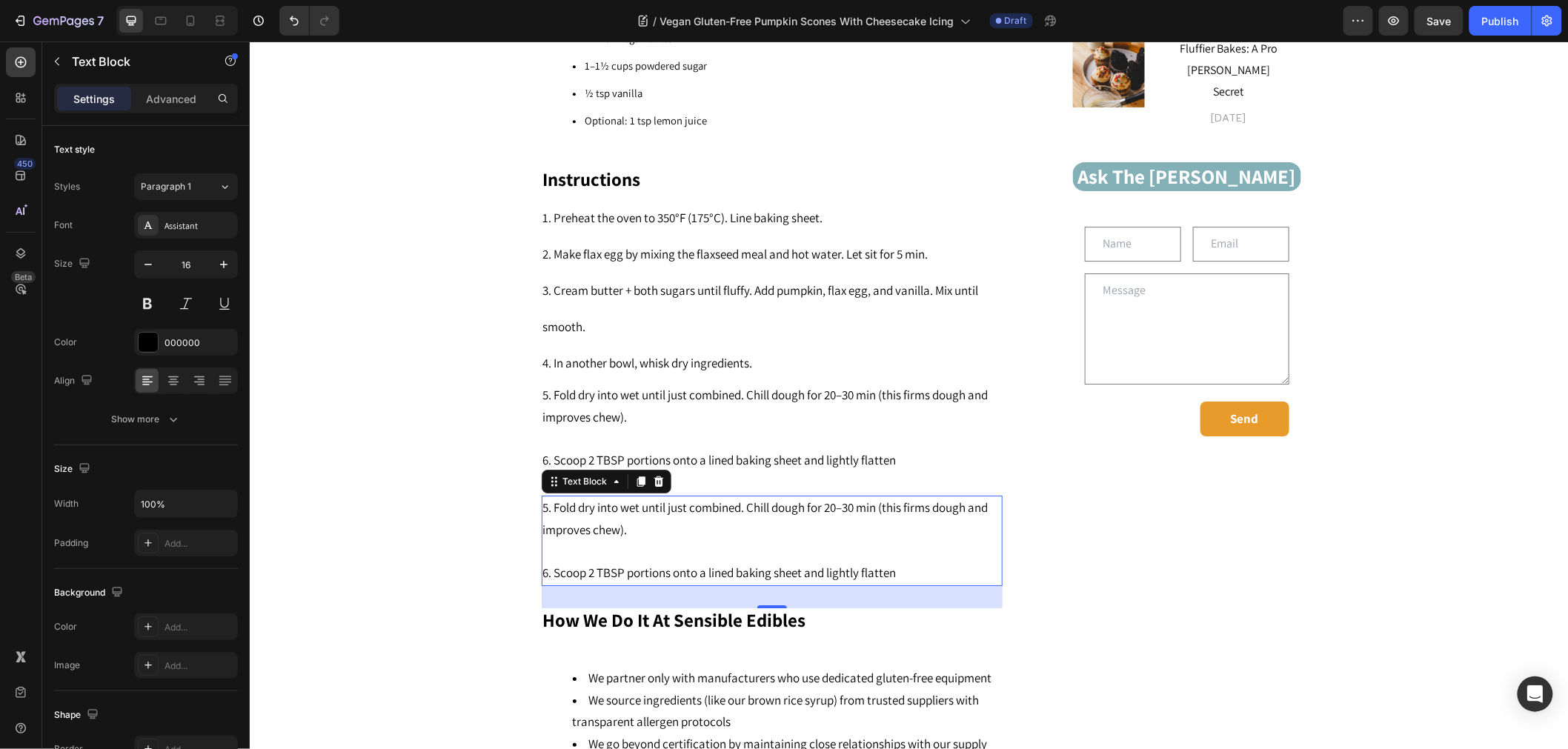
drag, startPoint x: 906, startPoint y: 528, endPoint x: 906, endPoint y: 548, distance: 20.0
click at [906, 541] on p "6. Scoop 2 TBSP portions onto a lined baking sheet and lightly flatten" at bounding box center [770, 562] width 457 height 44
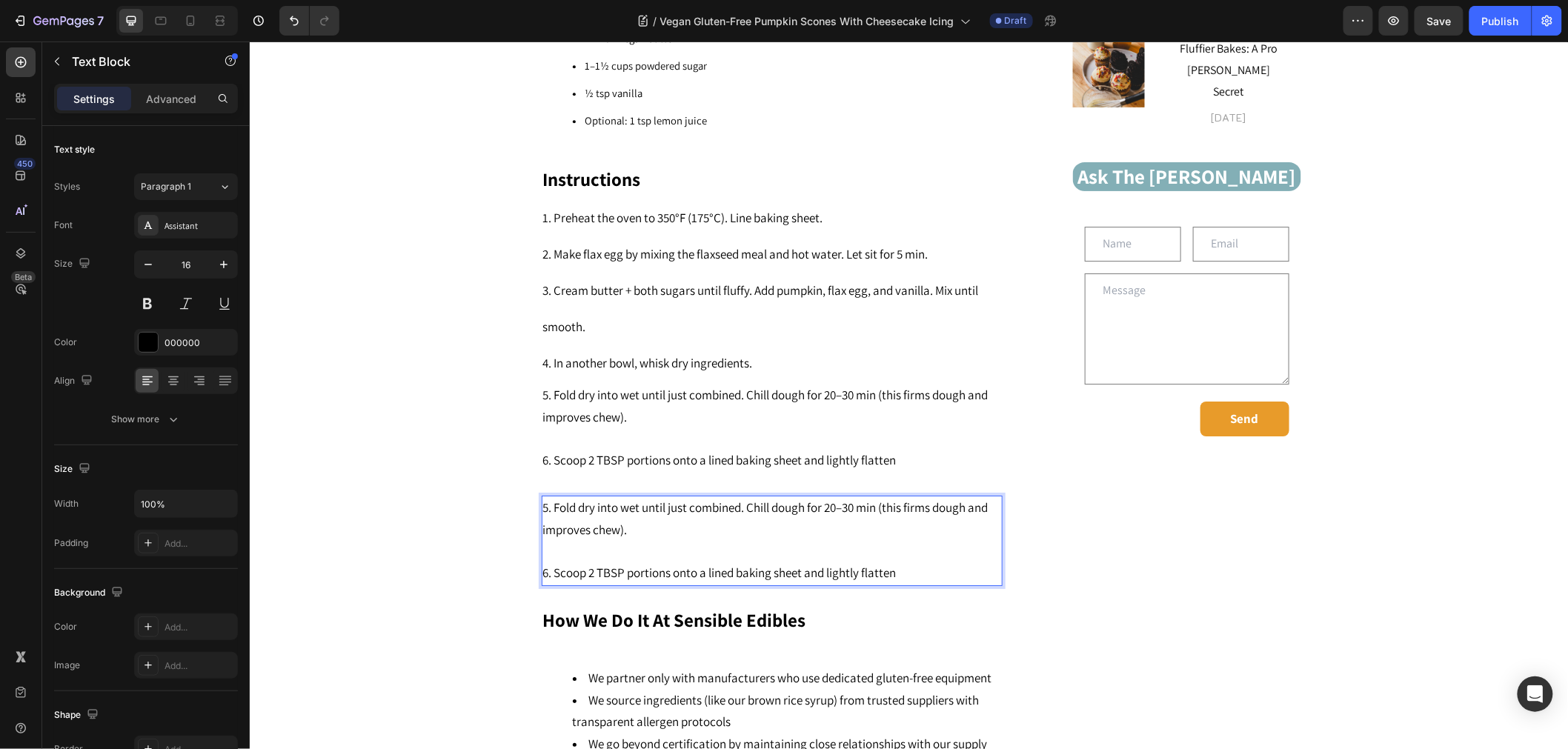
click at [903, 548] on p "⁠⁠⁠⁠⁠⁠⁠ 6. Scoop 2 TBSP portions onto a lined baking sheet and lightly flatten" at bounding box center [770, 562] width 457 height 44
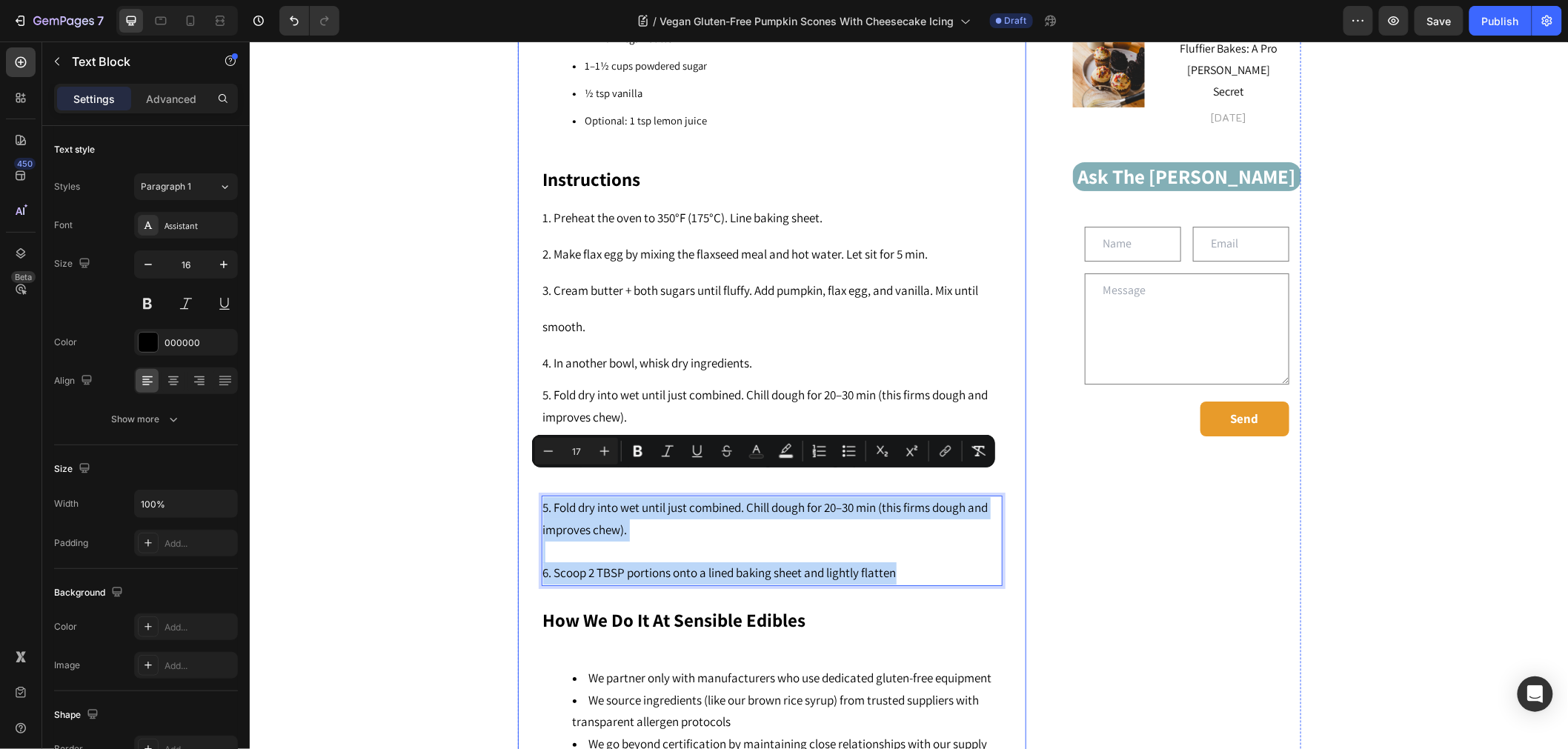
drag, startPoint x: 703, startPoint y: 530, endPoint x: 529, endPoint y: 479, distance: 181.3
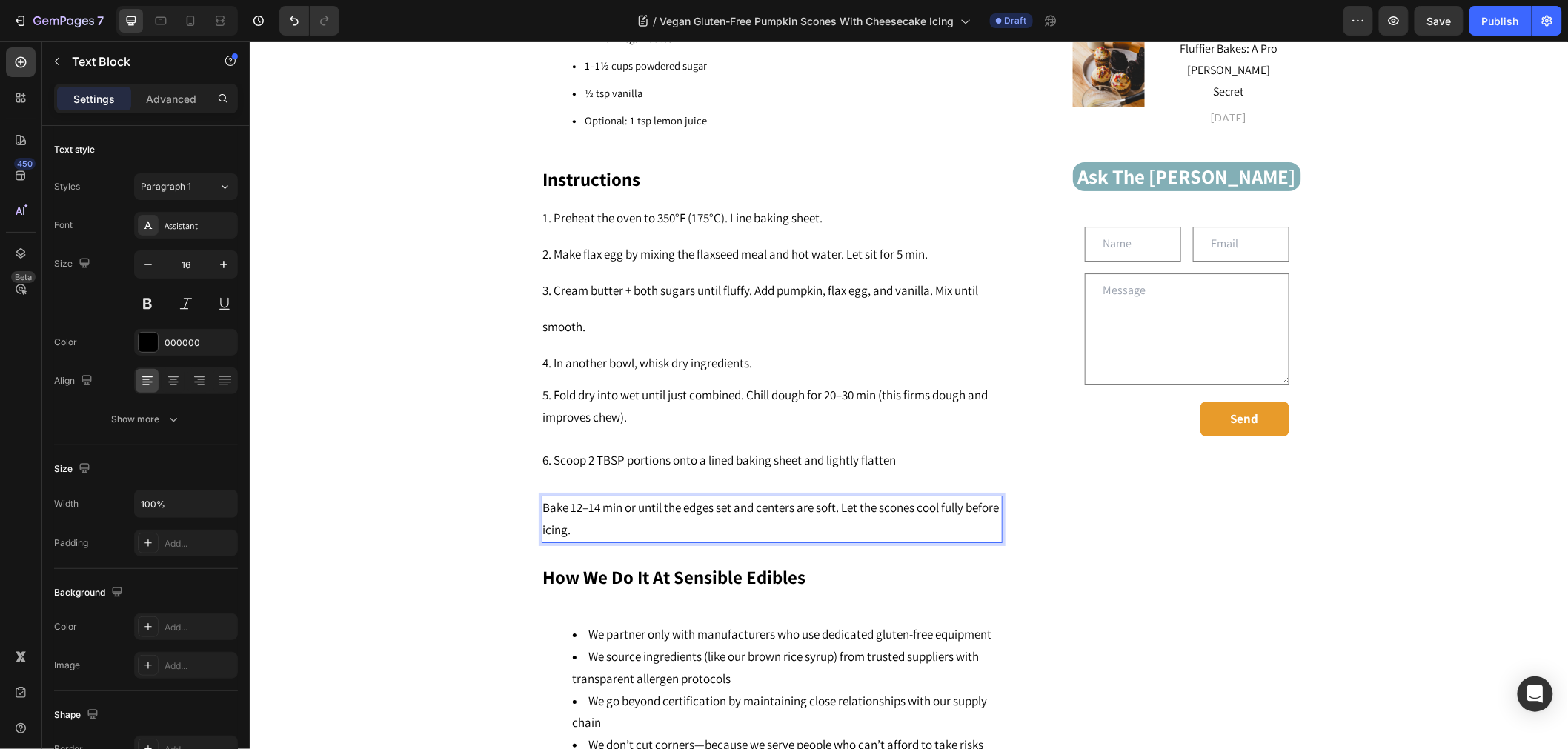
click at [542, 498] on span "Bake 12–14 min or until the edges set and centers are soft. Let the scones cool…" at bounding box center [770, 518] width 456 height 39
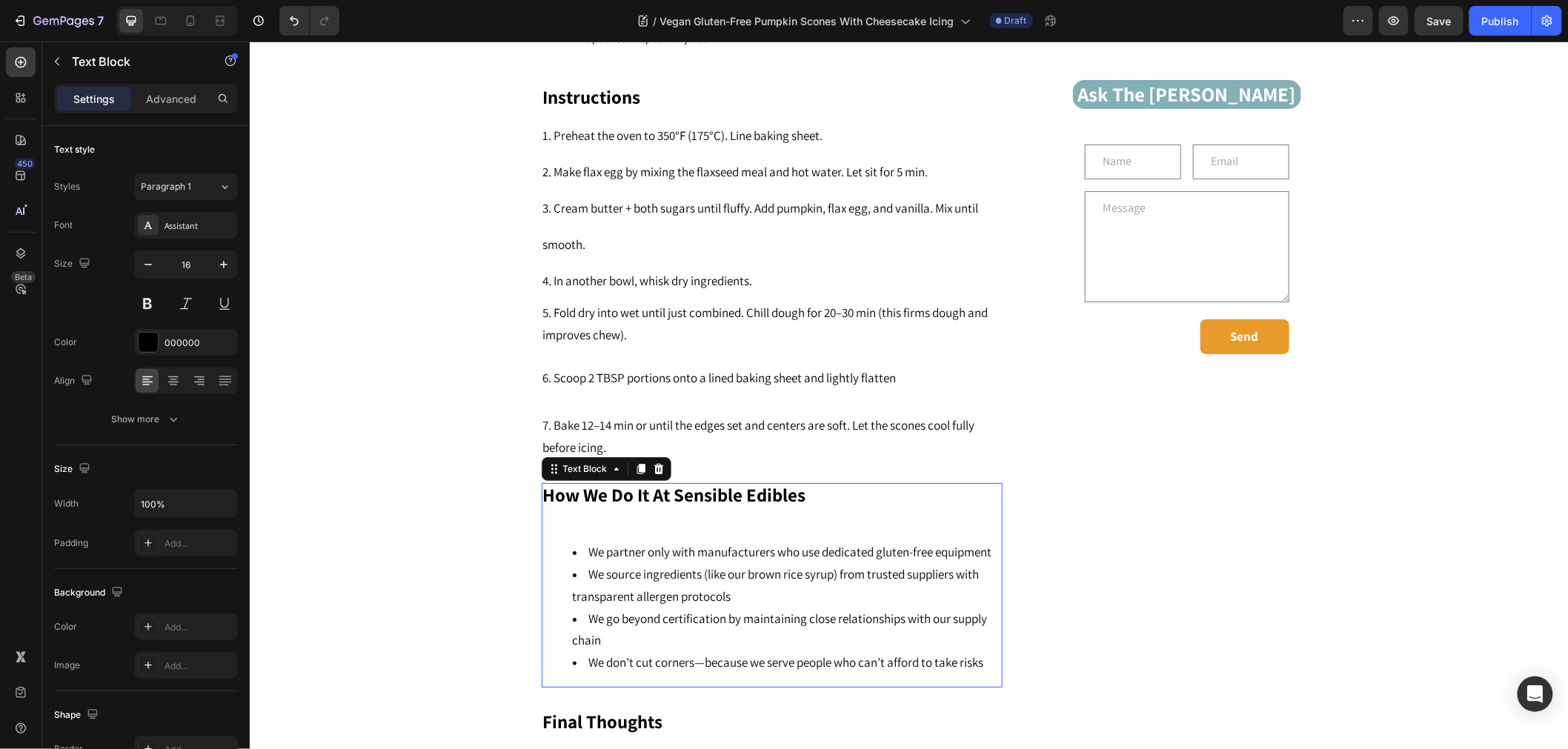
click at [763, 482] on strong "How We Do It At Sensible Edibles" at bounding box center [673, 494] width 263 height 24
click at [824, 645] on div "How We Do It At Sensible Edibles We partner only with manufacturers who use ded…" at bounding box center [771, 585] width 461 height 204
click at [970, 653] on span "We don’t cut corners—because we serve people who can’t afford to take risks" at bounding box center [786, 662] width 395 height 17
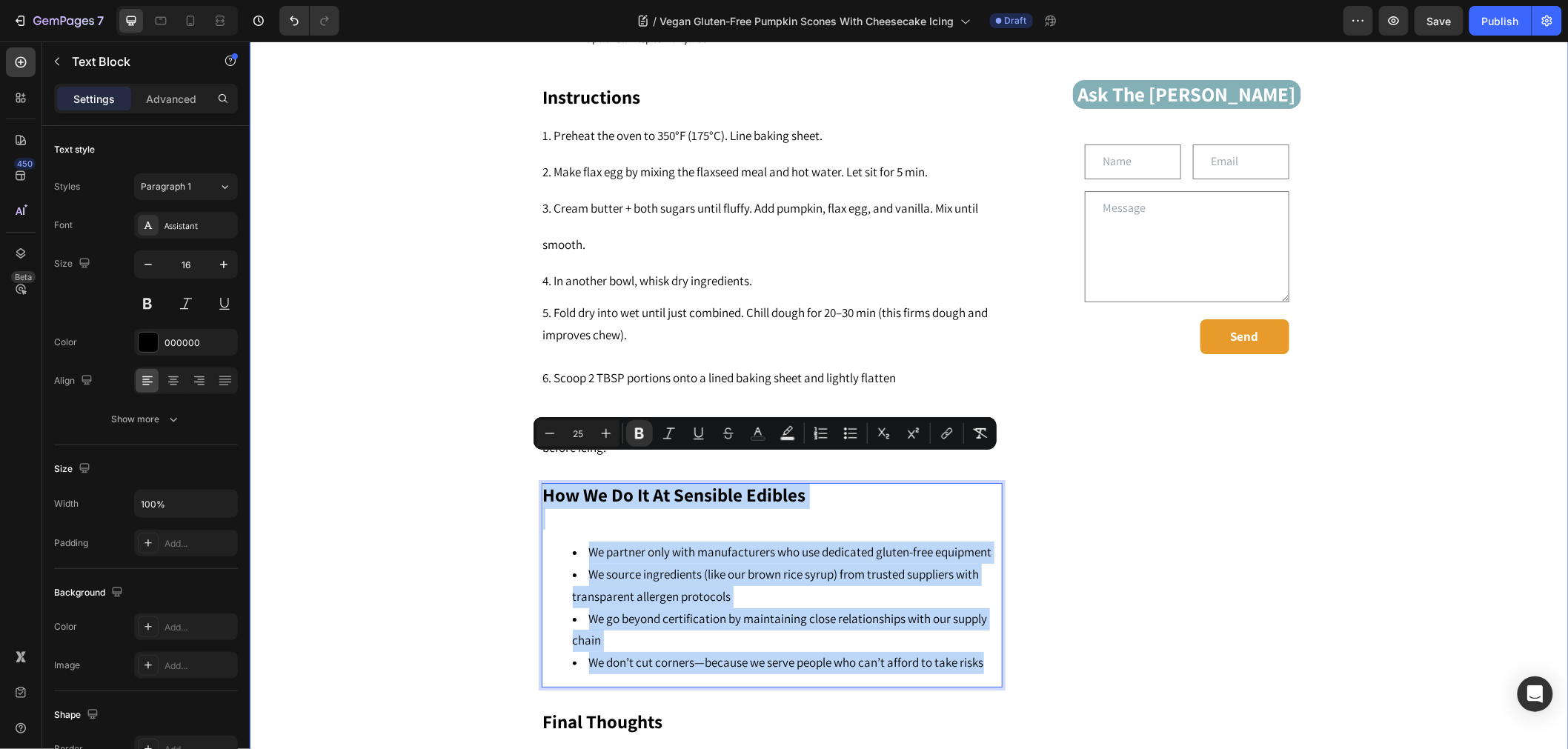
drag, startPoint x: 987, startPoint y: 630, endPoint x: 442, endPoint y: 440, distance: 577.2
click at [442, 440] on div "Vegan Gluten-Free Pumpkin Scones With Cheesecake Icing Heading Connect with us!…" at bounding box center [907, 0] width 1296 height 2506
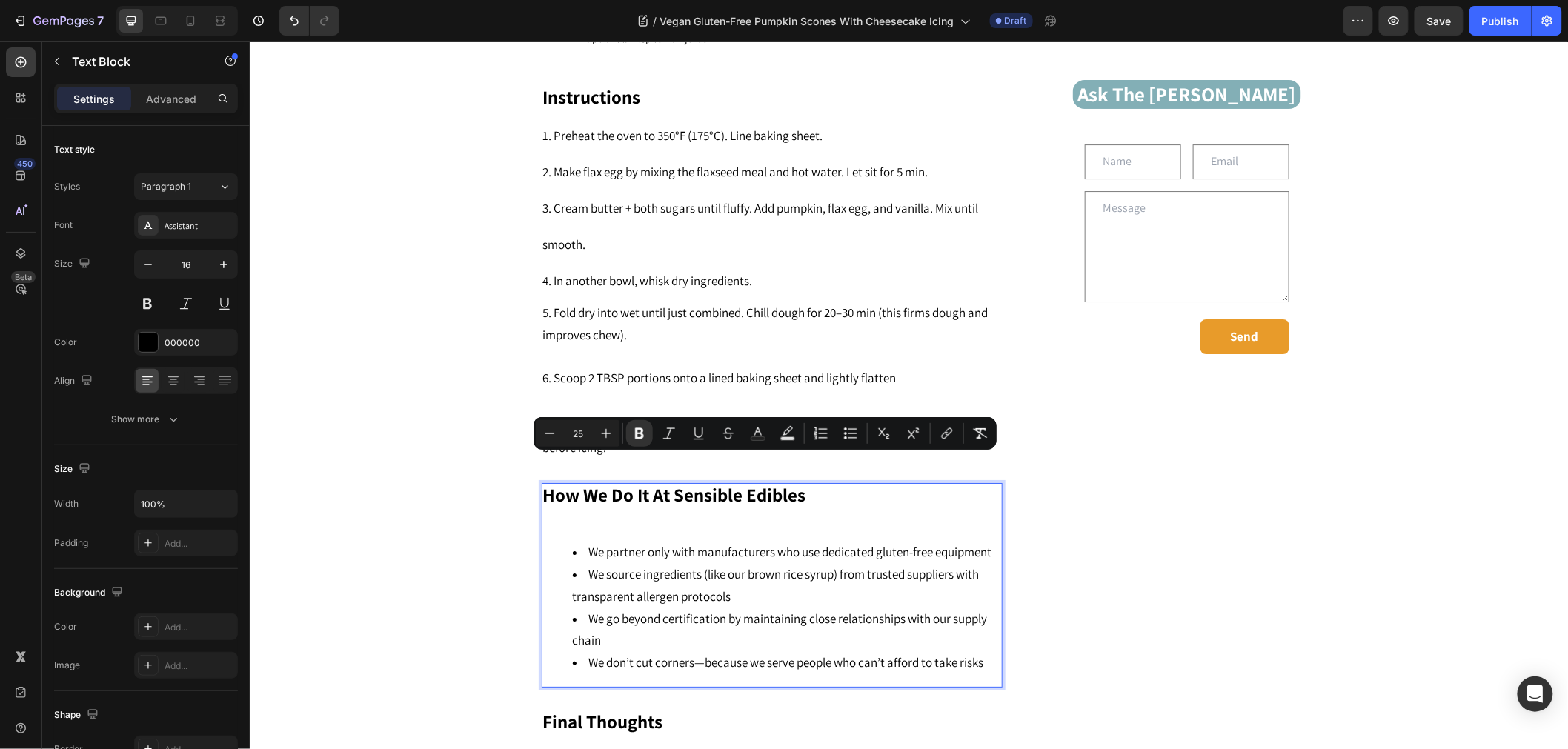
click at [695, 508] on p "Rich Text Editor. Editing area: main" at bounding box center [770, 518] width 457 height 21
click at [676, 508] on p "Rich Text Editor. Editing area: main" at bounding box center [770, 518] width 457 height 21
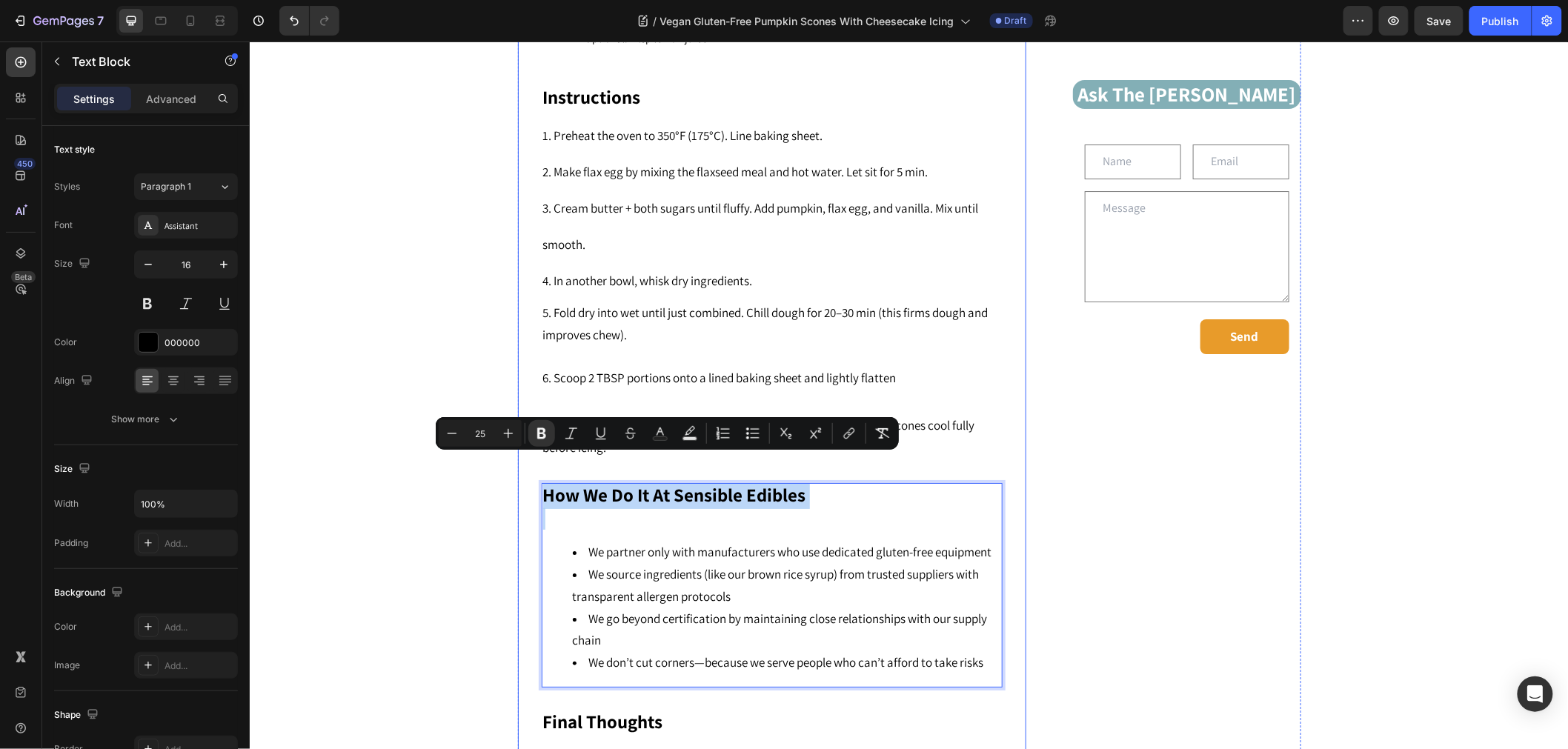
drag, startPoint x: 698, startPoint y: 487, endPoint x: 541, endPoint y: 454, distance: 160.4
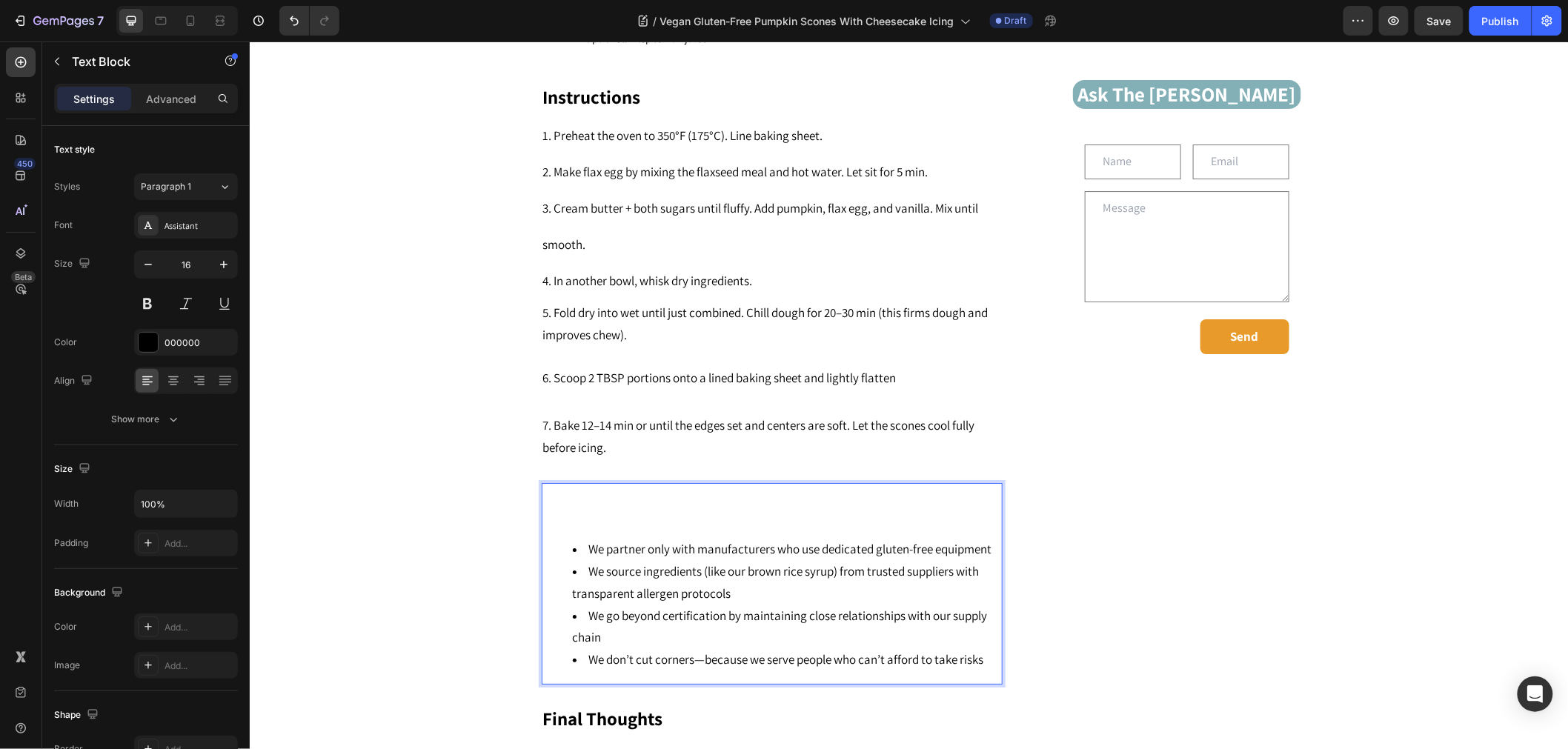
click at [547, 505] on p "Rich Text Editor. Editing area: main" at bounding box center [770, 515] width 457 height 21
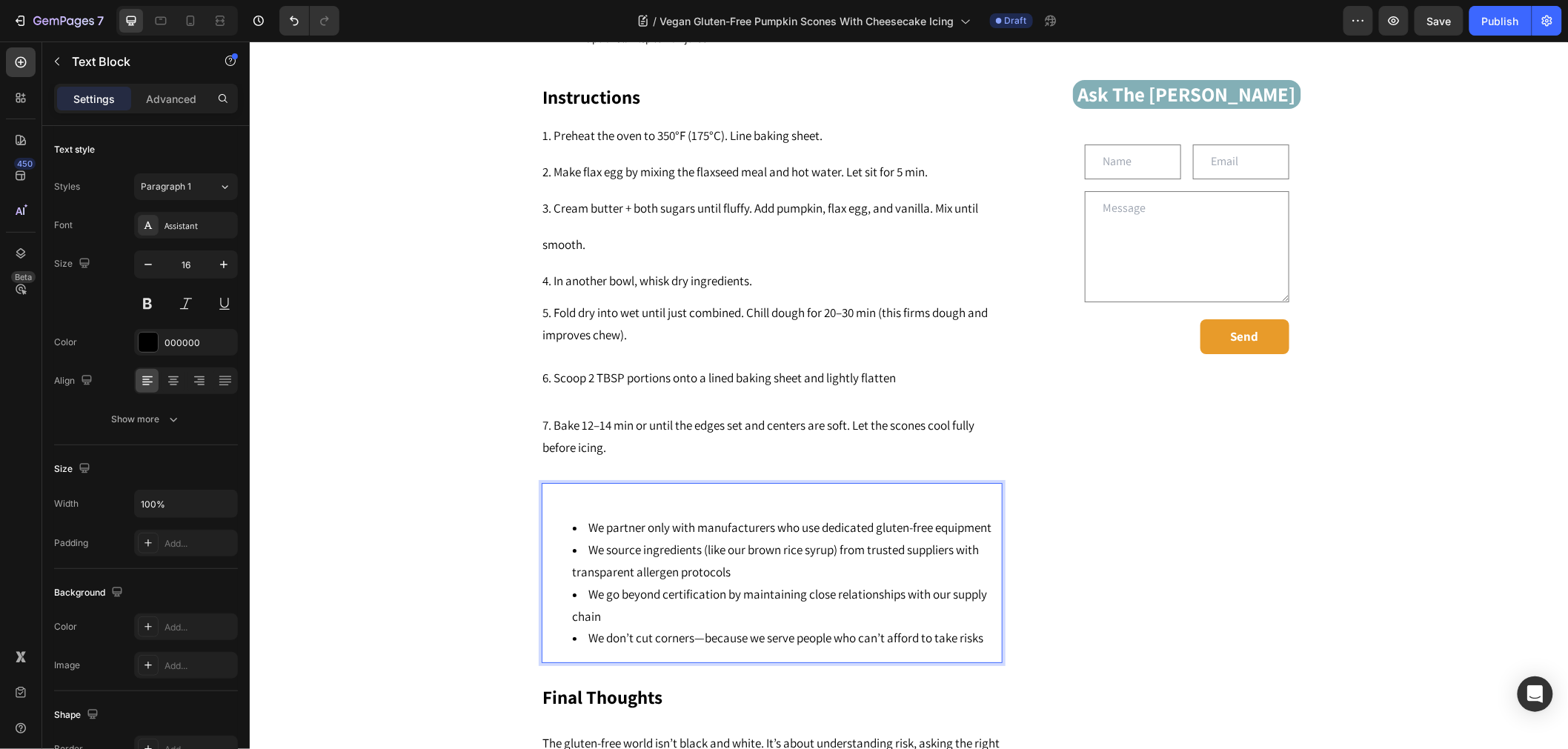
click at [547, 517] on ul "We partner only with manufacturers who use dedicated gluten-free equipment We s…" at bounding box center [770, 583] width 457 height 133
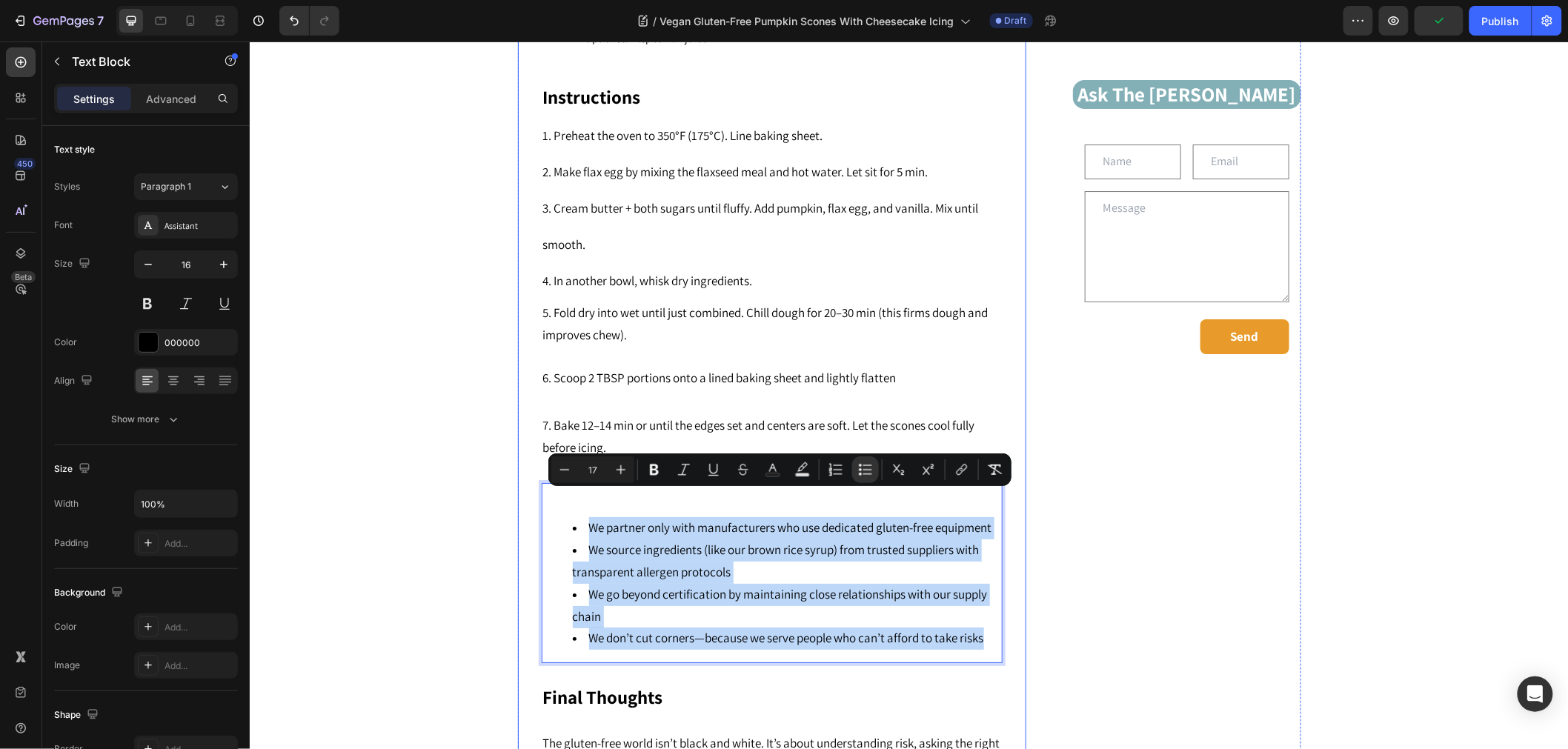
drag, startPoint x: 564, startPoint y: 485, endPoint x: 1035, endPoint y: 670, distance: 506.0
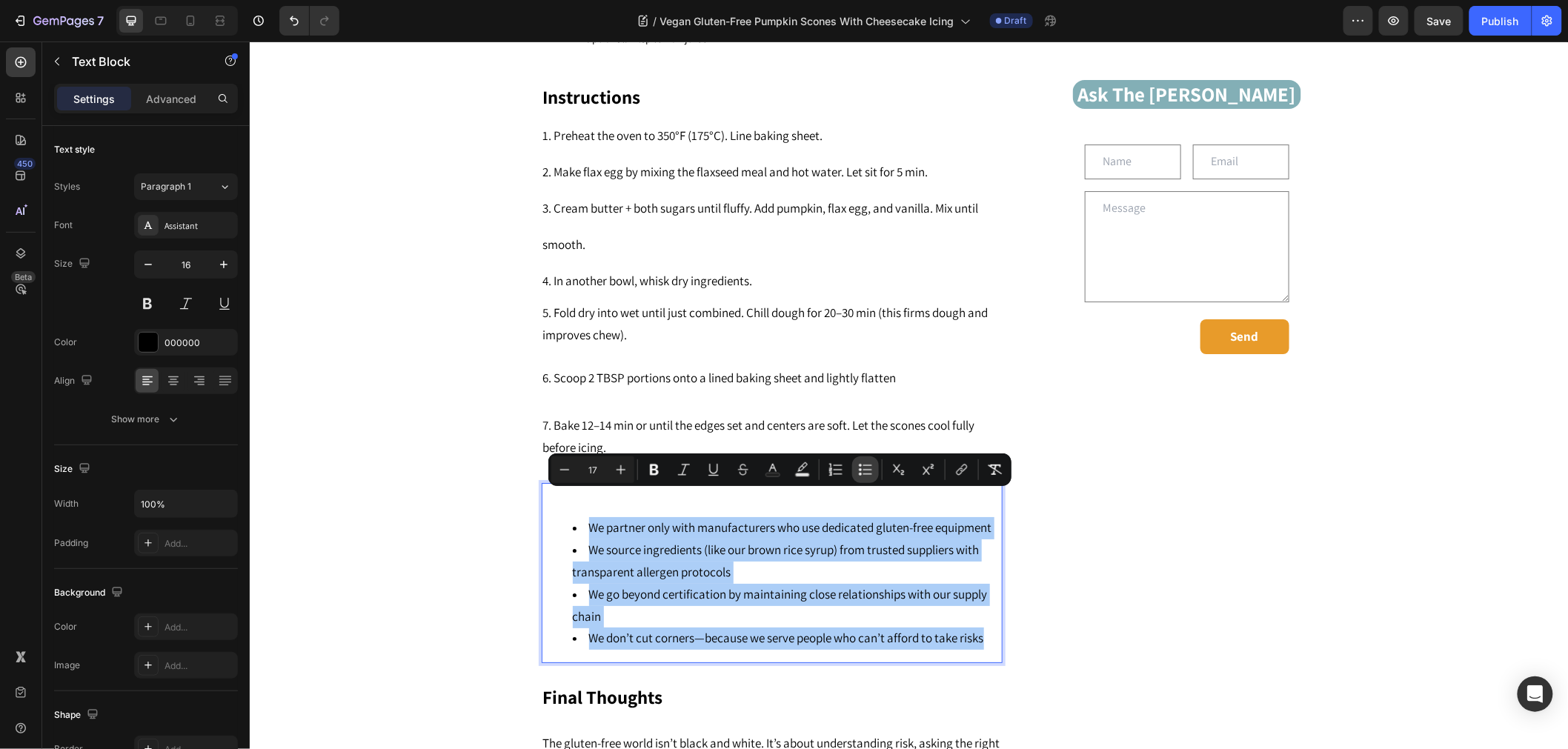
click at [862, 469] on icon "Editor contextual toolbar" at bounding box center [866, 470] width 15 height 15
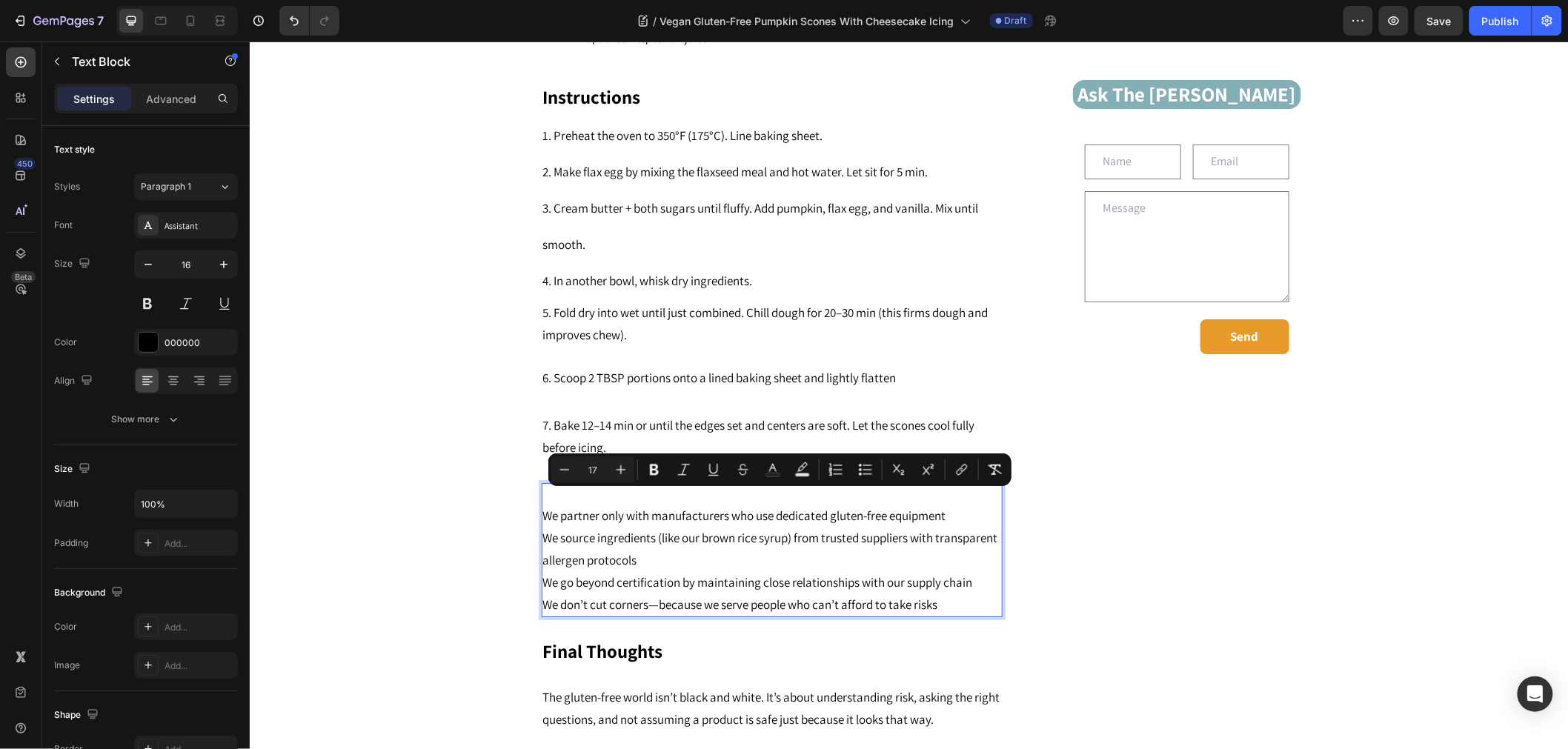
click at [578, 538] on span "We source ingredients (like our brown rice syrup) from trusted suppliers with t…" at bounding box center [769, 549] width 455 height 39
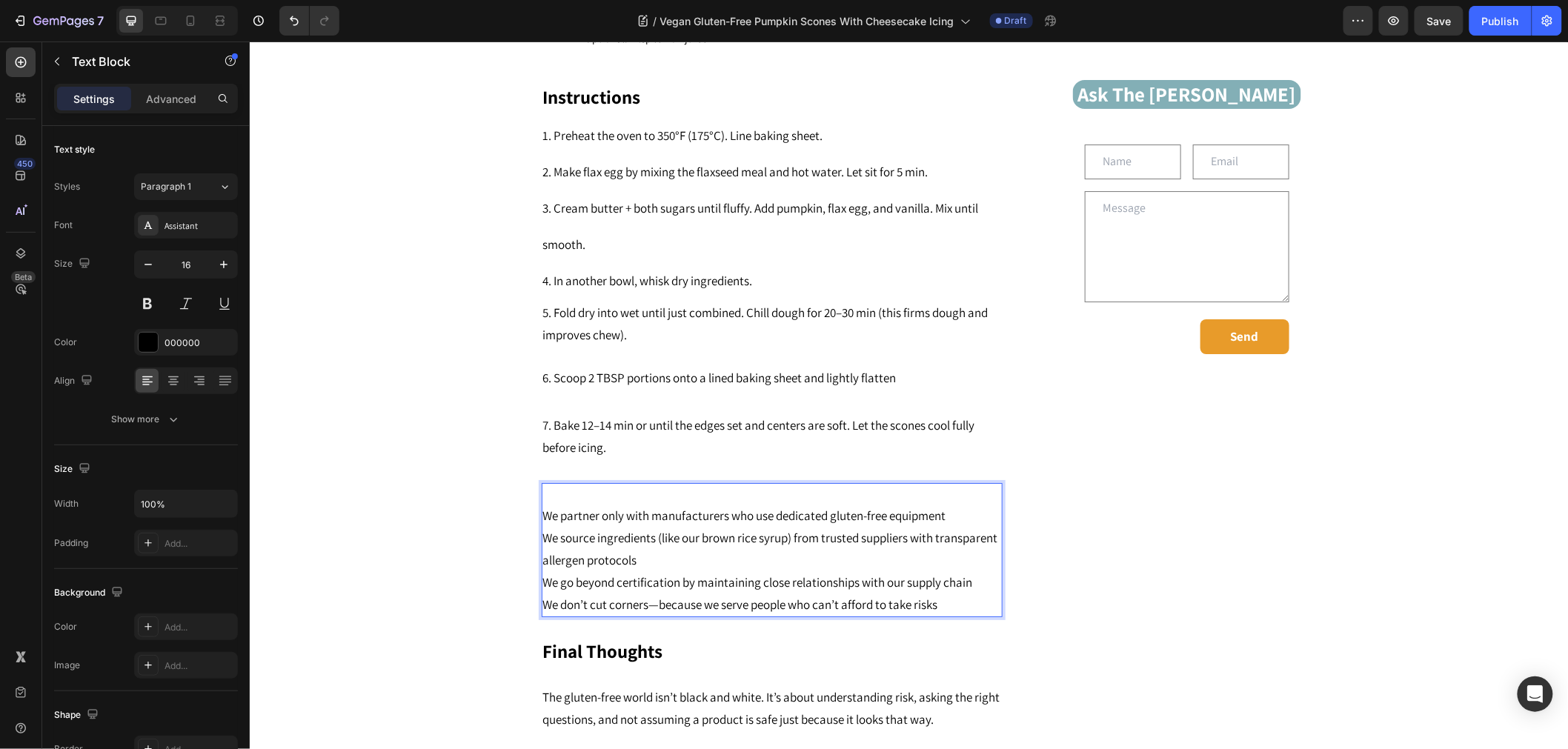
click at [542, 484] on p "Rich Text Editor. Editing area: main" at bounding box center [770, 494] width 457 height 21
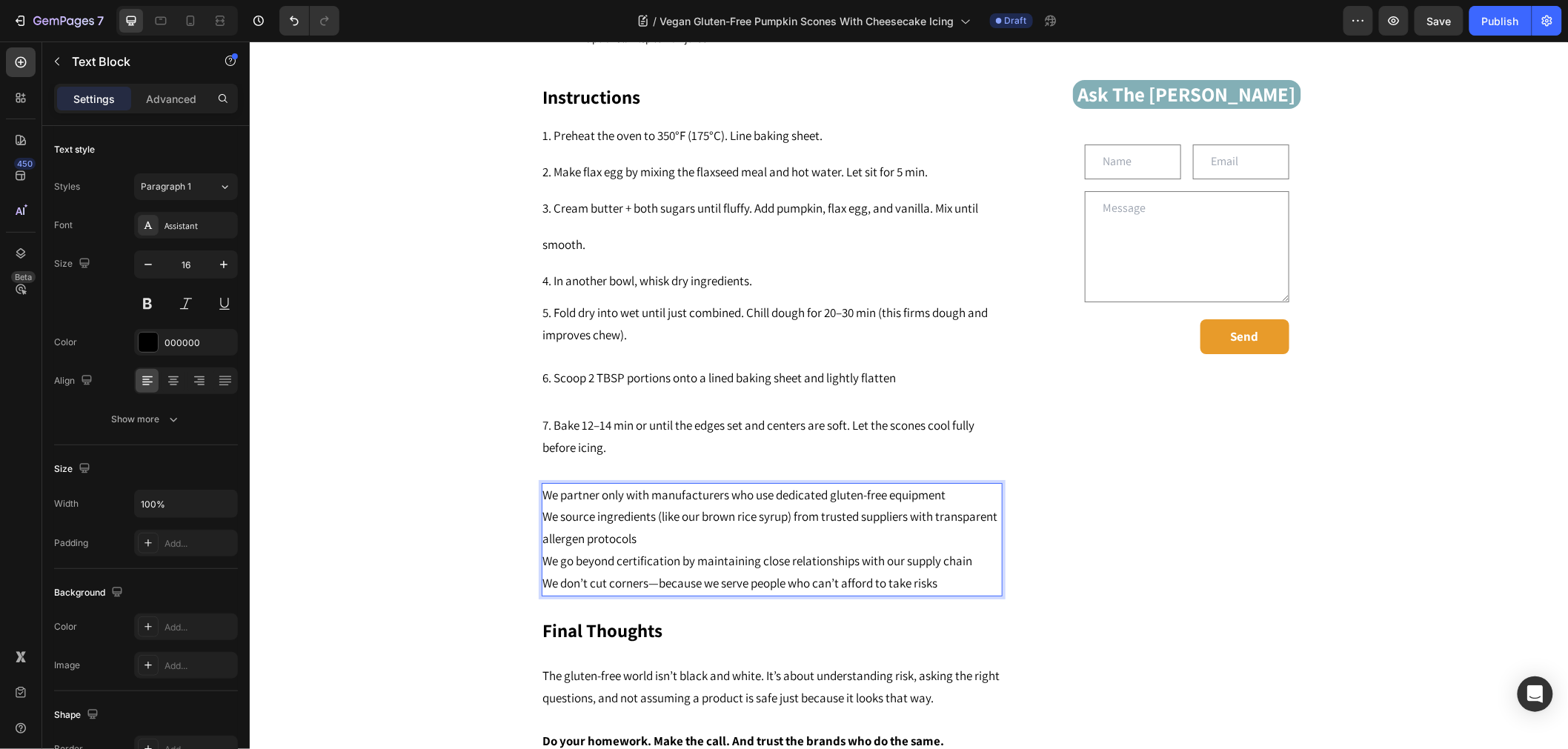
click at [975, 572] on p "We don’t cut corners—because we serve people who can’t afford to take risks" at bounding box center [770, 583] width 457 height 22
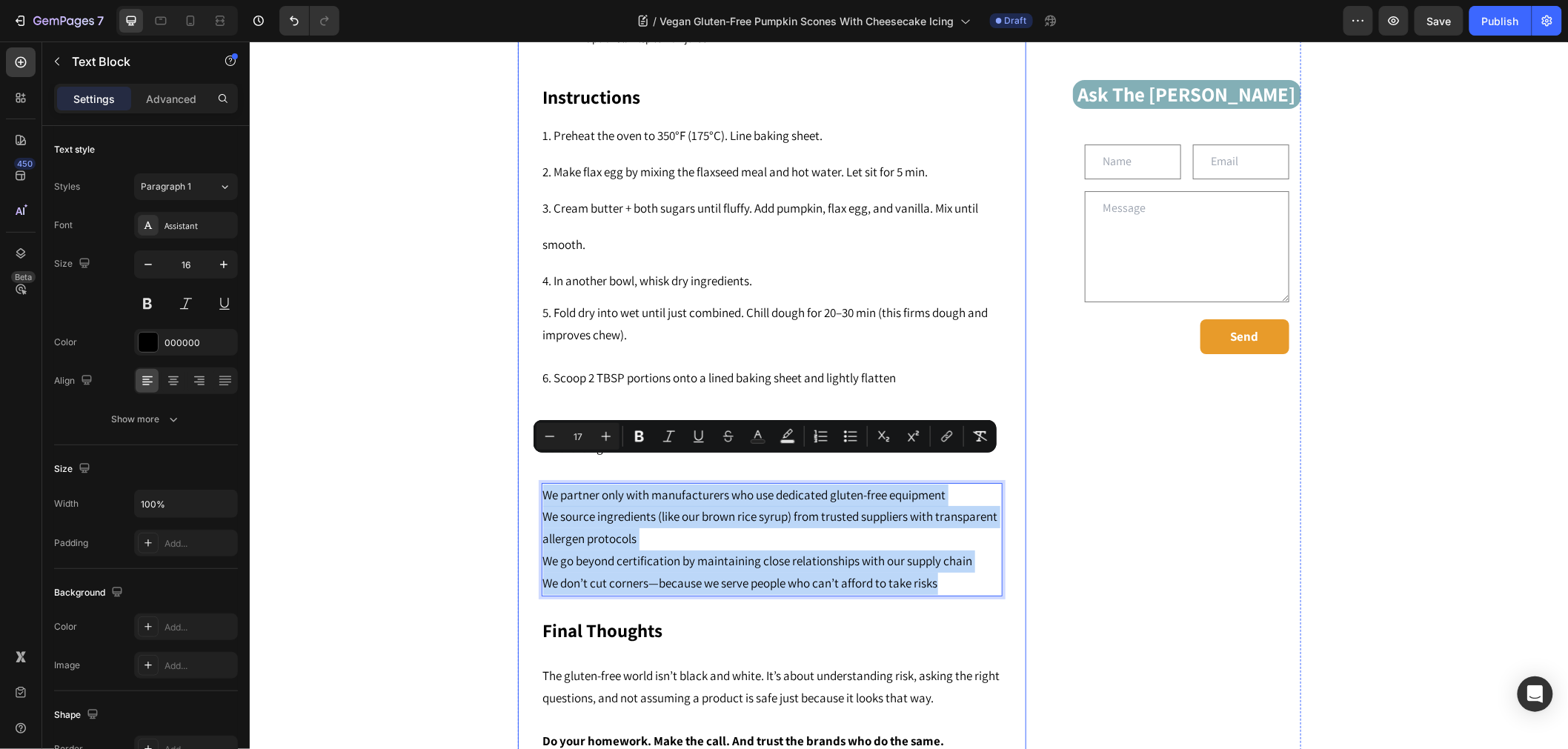
drag, startPoint x: 926, startPoint y: 549, endPoint x: 520, endPoint y: 471, distance: 413.4
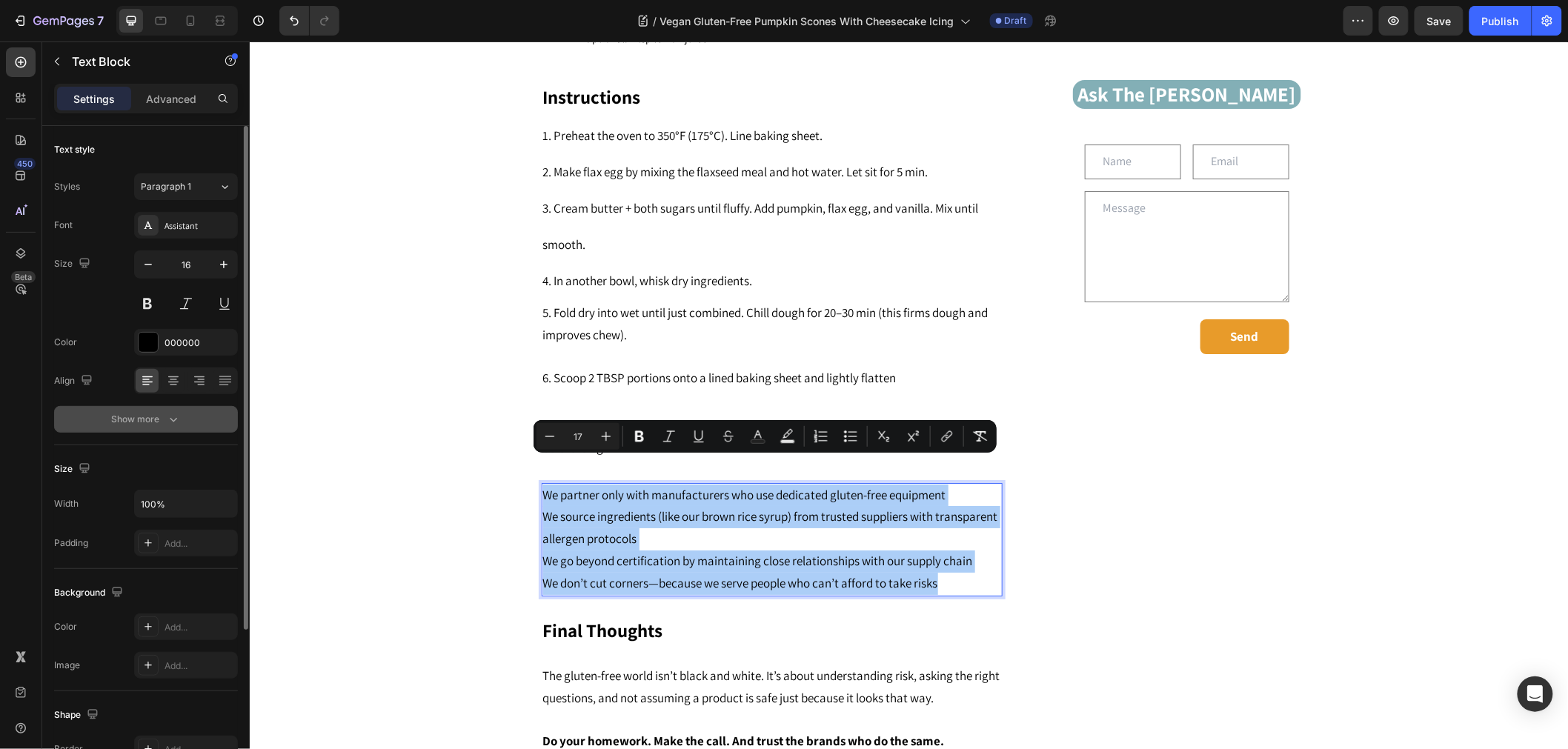
click at [156, 425] on div "Show more" at bounding box center [147, 420] width 69 height 15
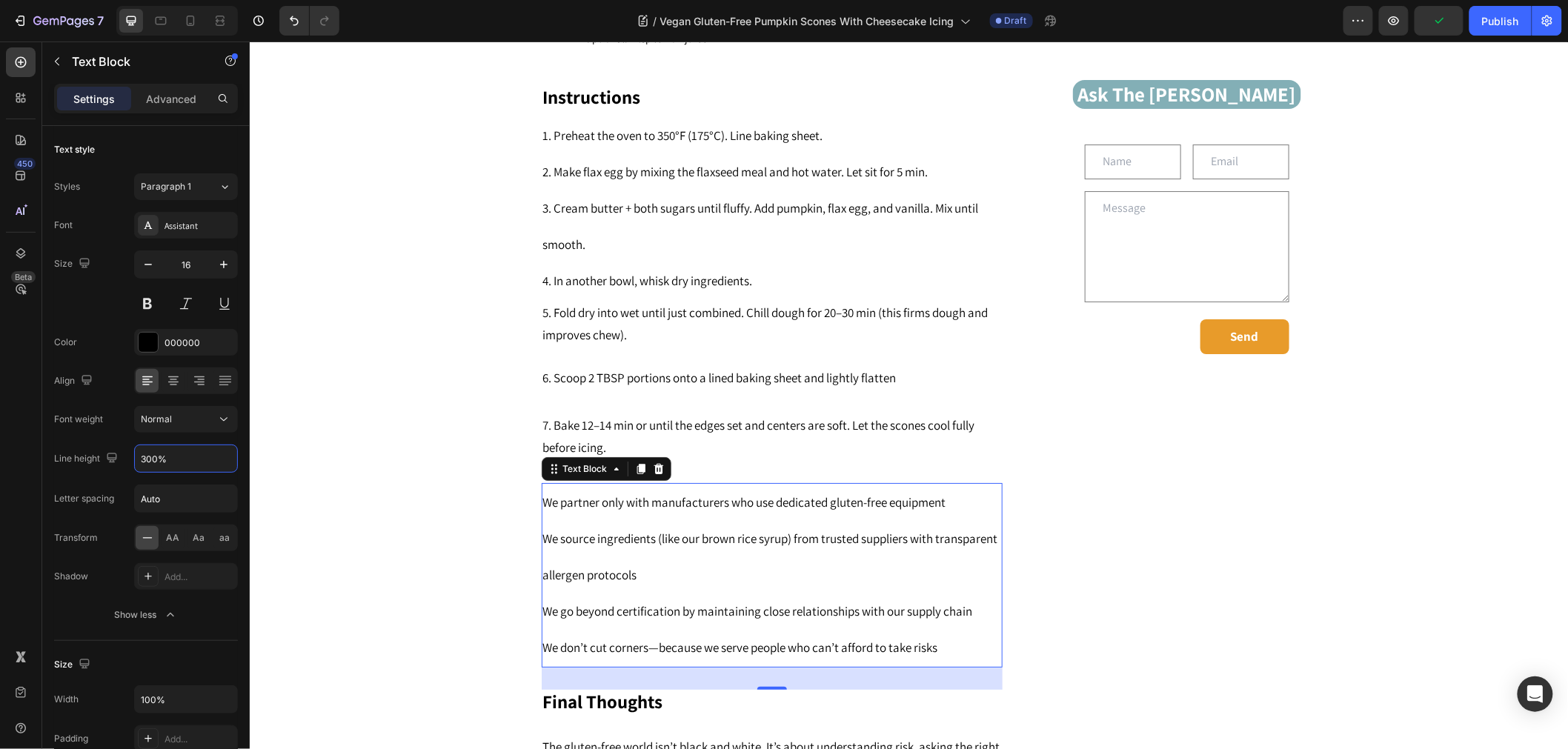
type input "300%"
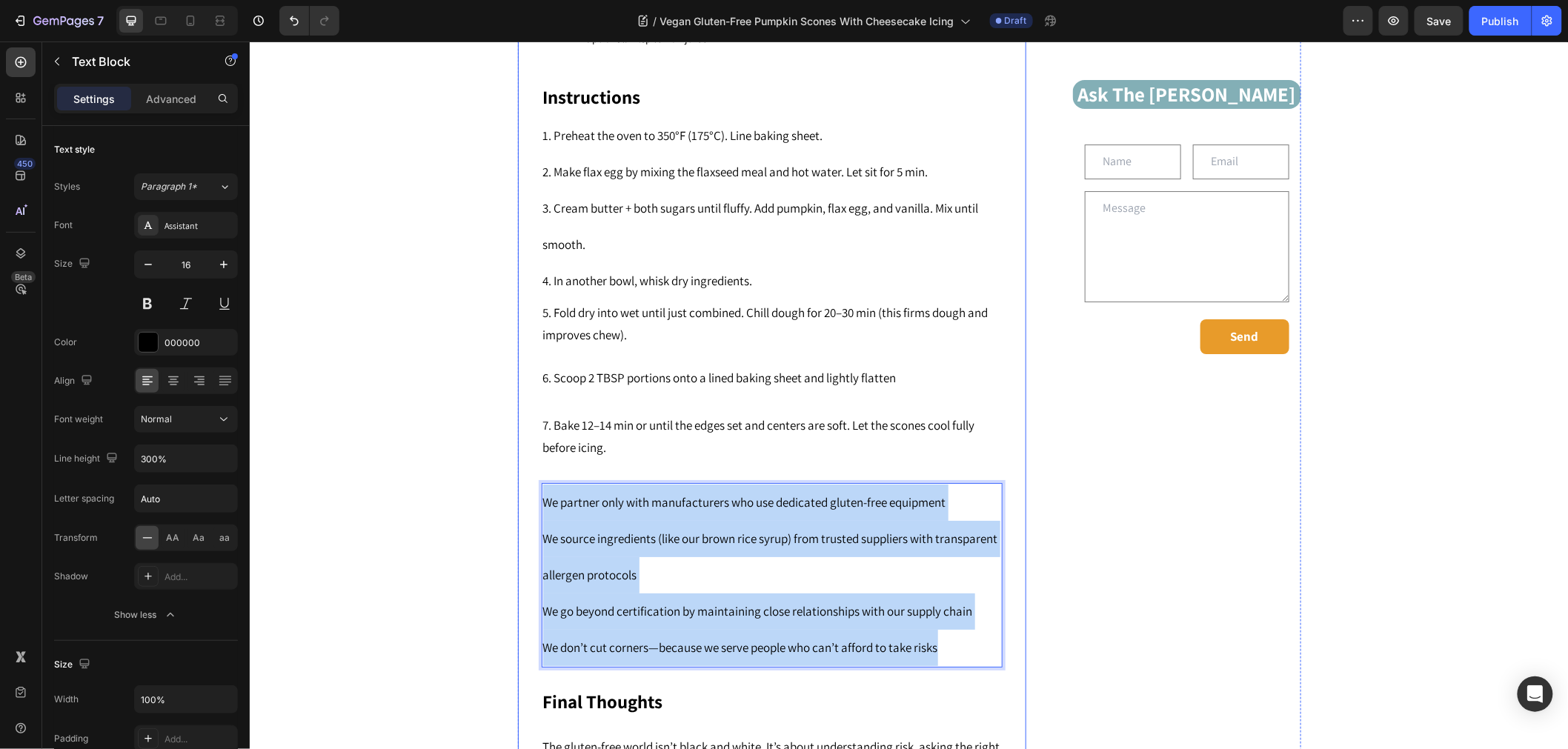
drag, startPoint x: 951, startPoint y: 616, endPoint x: 521, endPoint y: 459, distance: 457.8
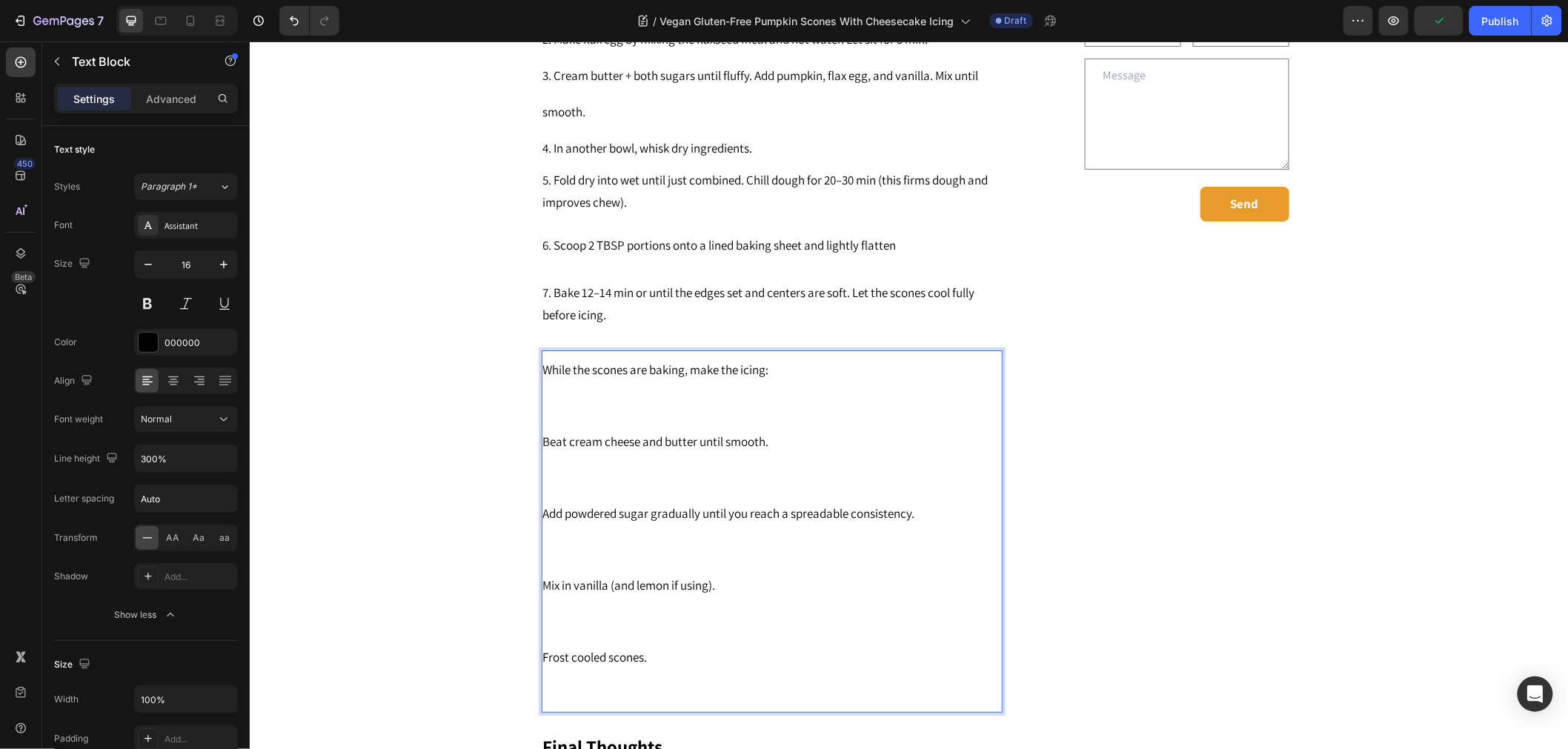
scroll to position [2212, 0]
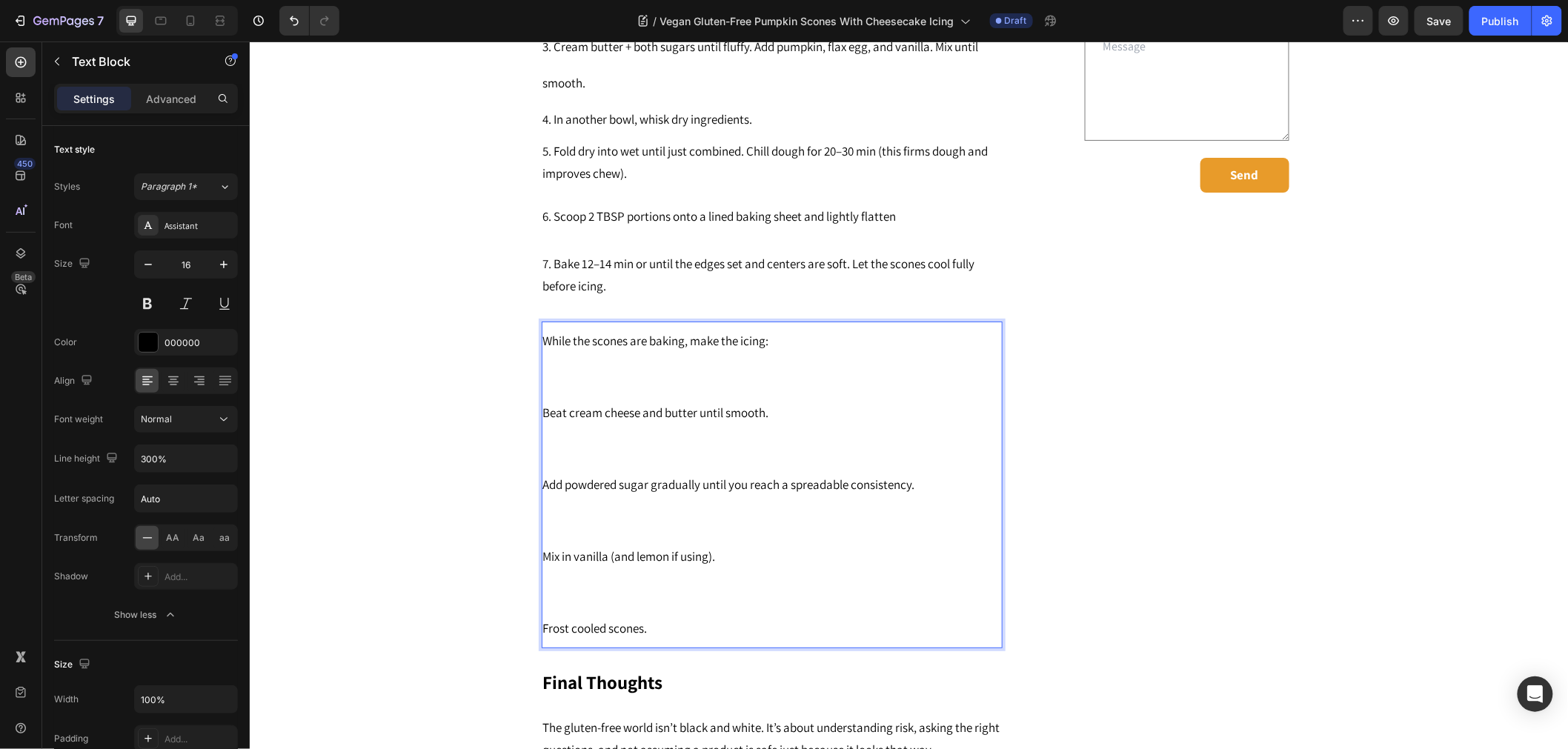
click at [602, 575] on p "Frost cooled scones." at bounding box center [770, 610] width 457 height 71
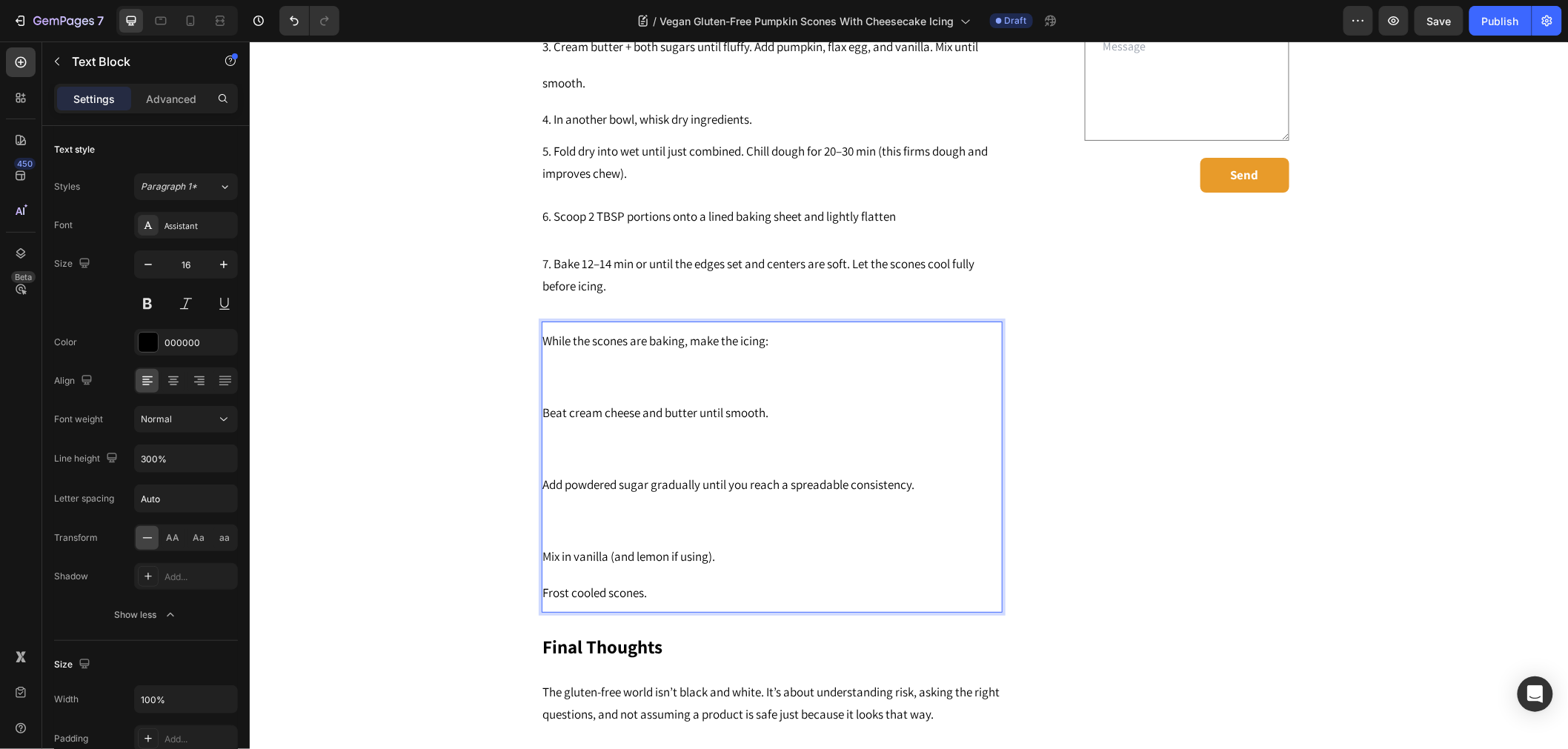
click at [542, 502] on p "Mix in vanilla (and lemon if using). Frost cooled scones." at bounding box center [770, 556] width 457 height 109
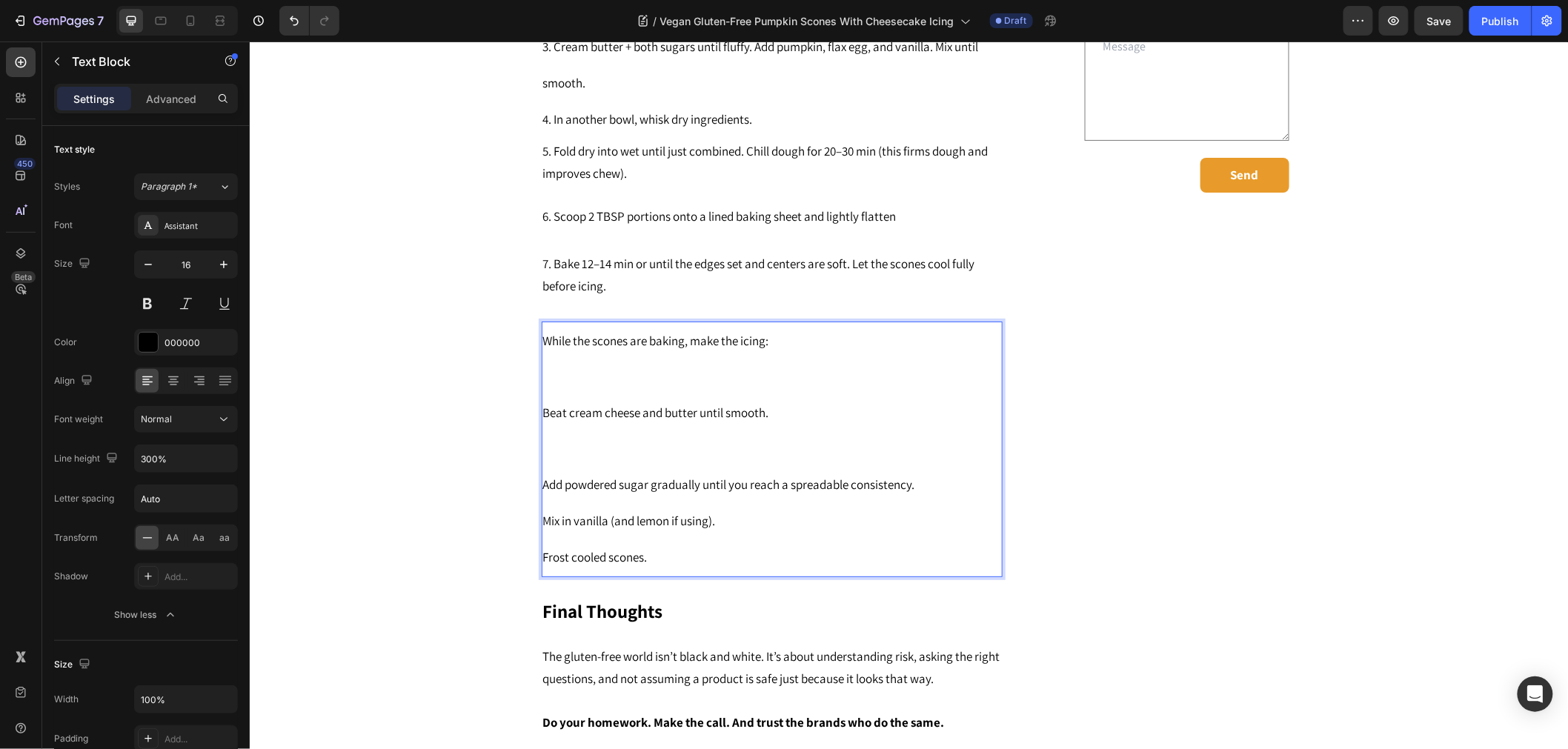
click at [541, 418] on div "While the scones are baking, make the icing: Beat cream cheese and butter until…" at bounding box center [771, 448] width 461 height 255
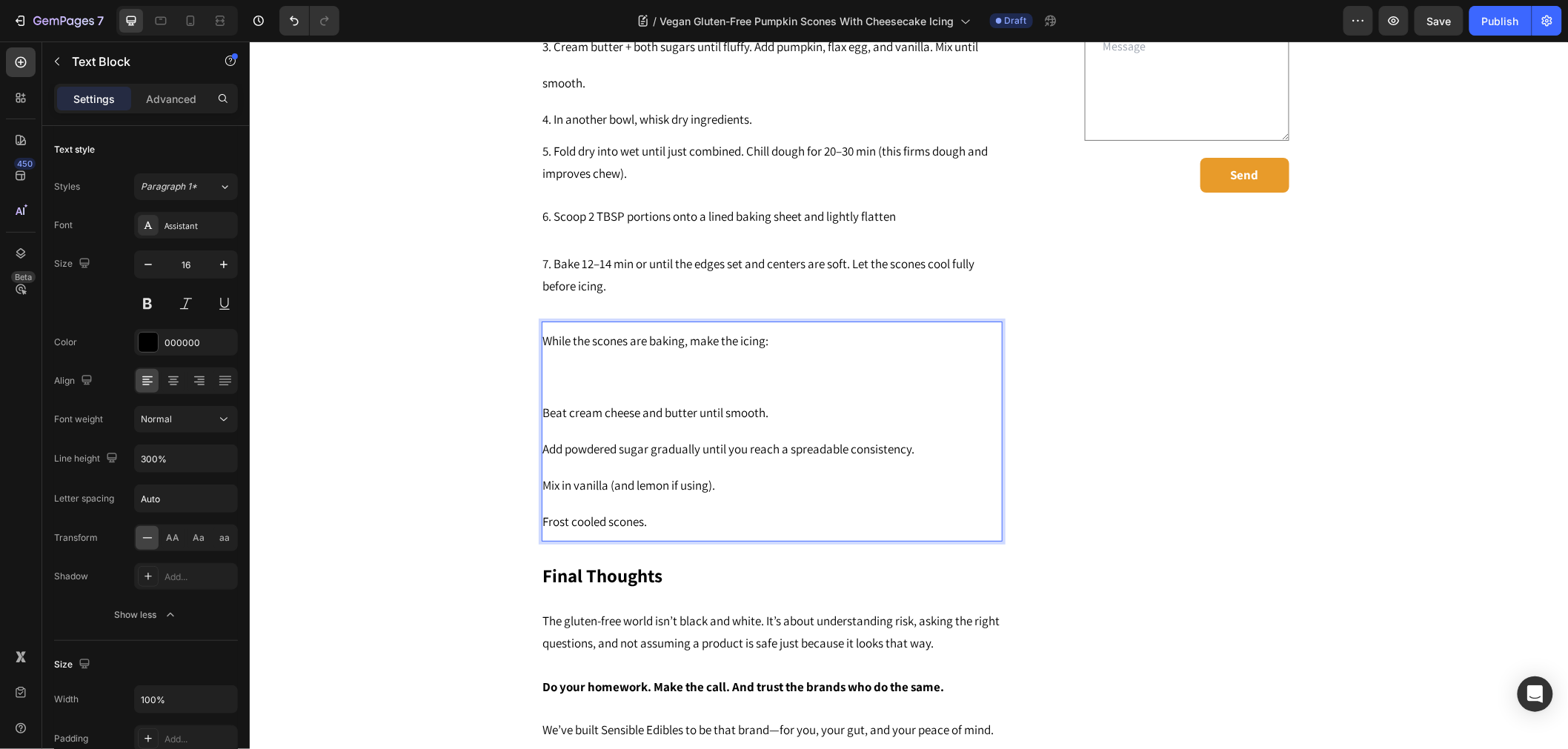
click at [544, 358] on p "Beat cream cheese and butter until smooth. Add powdered sugar gradually until y…" at bounding box center [770, 448] width 457 height 181
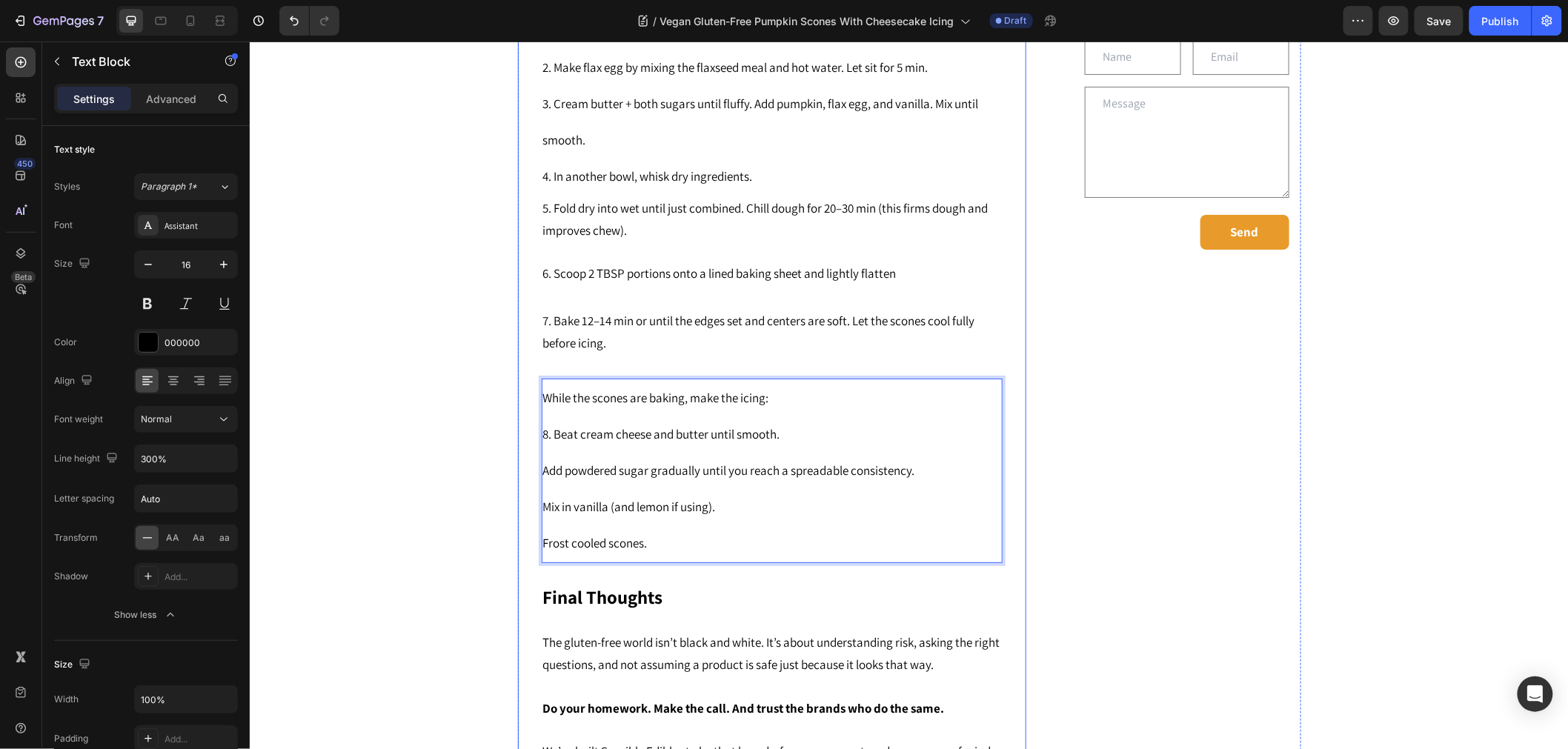
scroll to position [2130, 0]
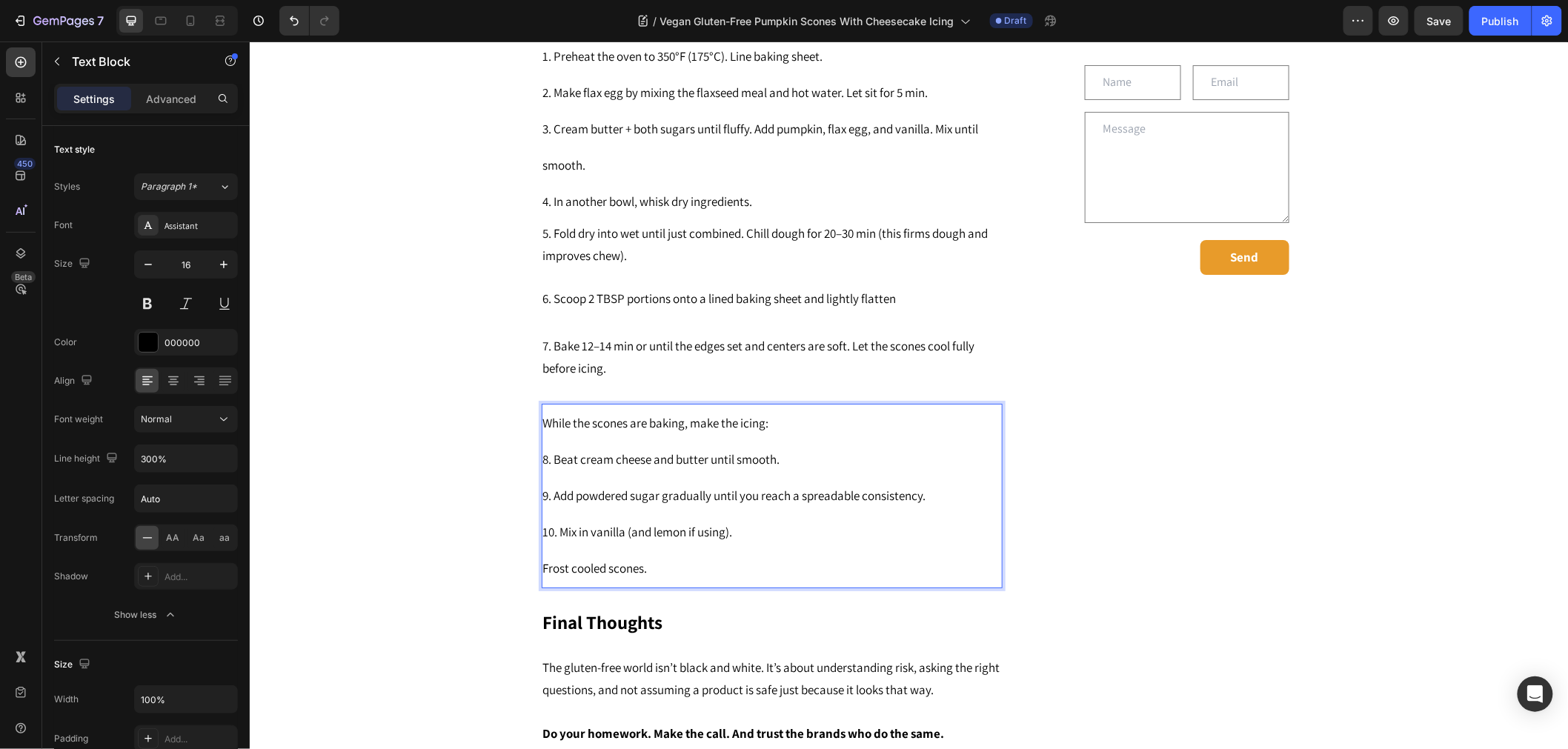
click at [541, 536] on div "While the scones are baking, make the icing: 8. Beat cream cheese and butter un…" at bounding box center [771, 495] width 461 height 185
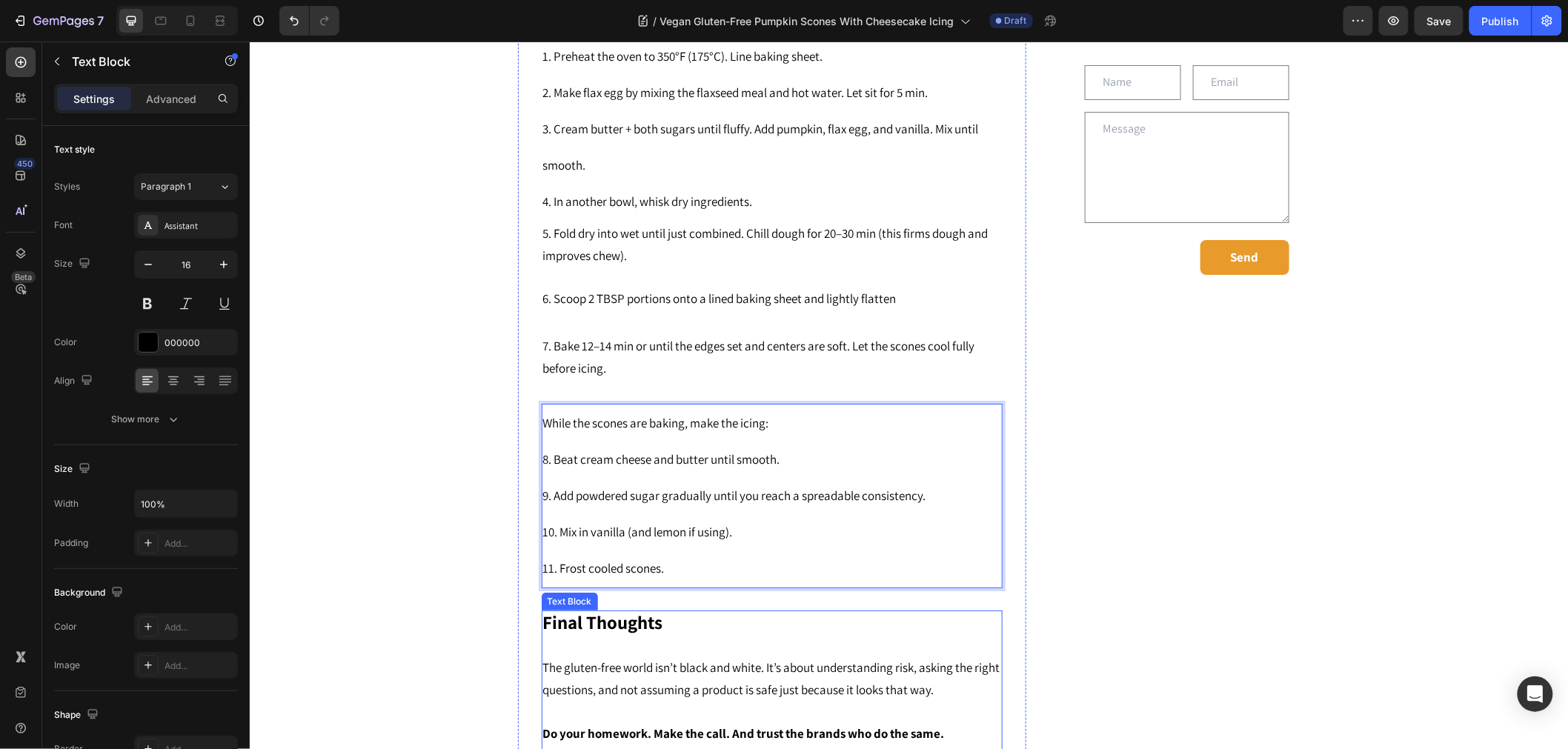
click at [543, 609] on strong "Final Thoughts" at bounding box center [601, 621] width 120 height 24
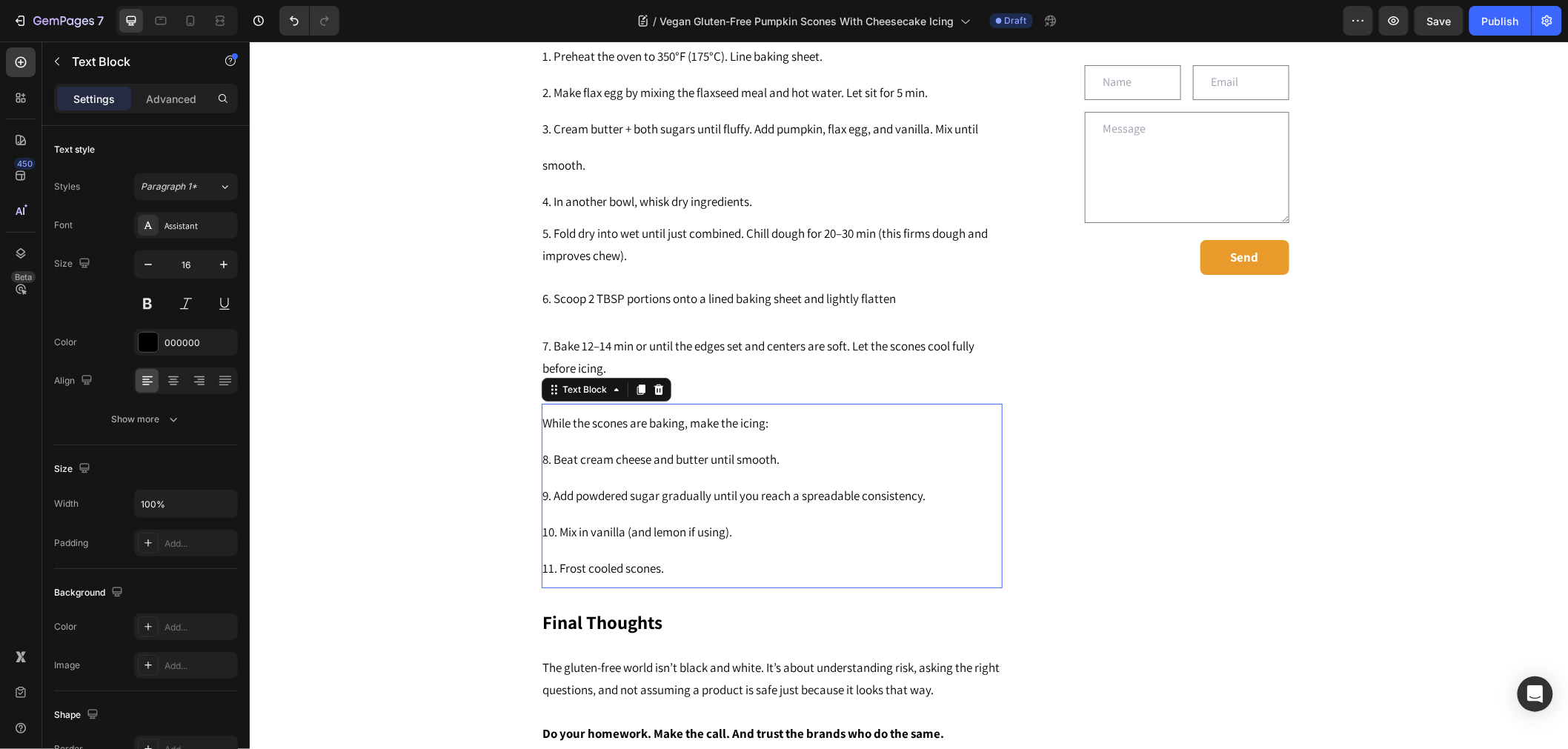
click at [786, 403] on div "While the scones are baking, make the icing: 8. Beat cream cheese and butter un…" at bounding box center [771, 495] width 461 height 185
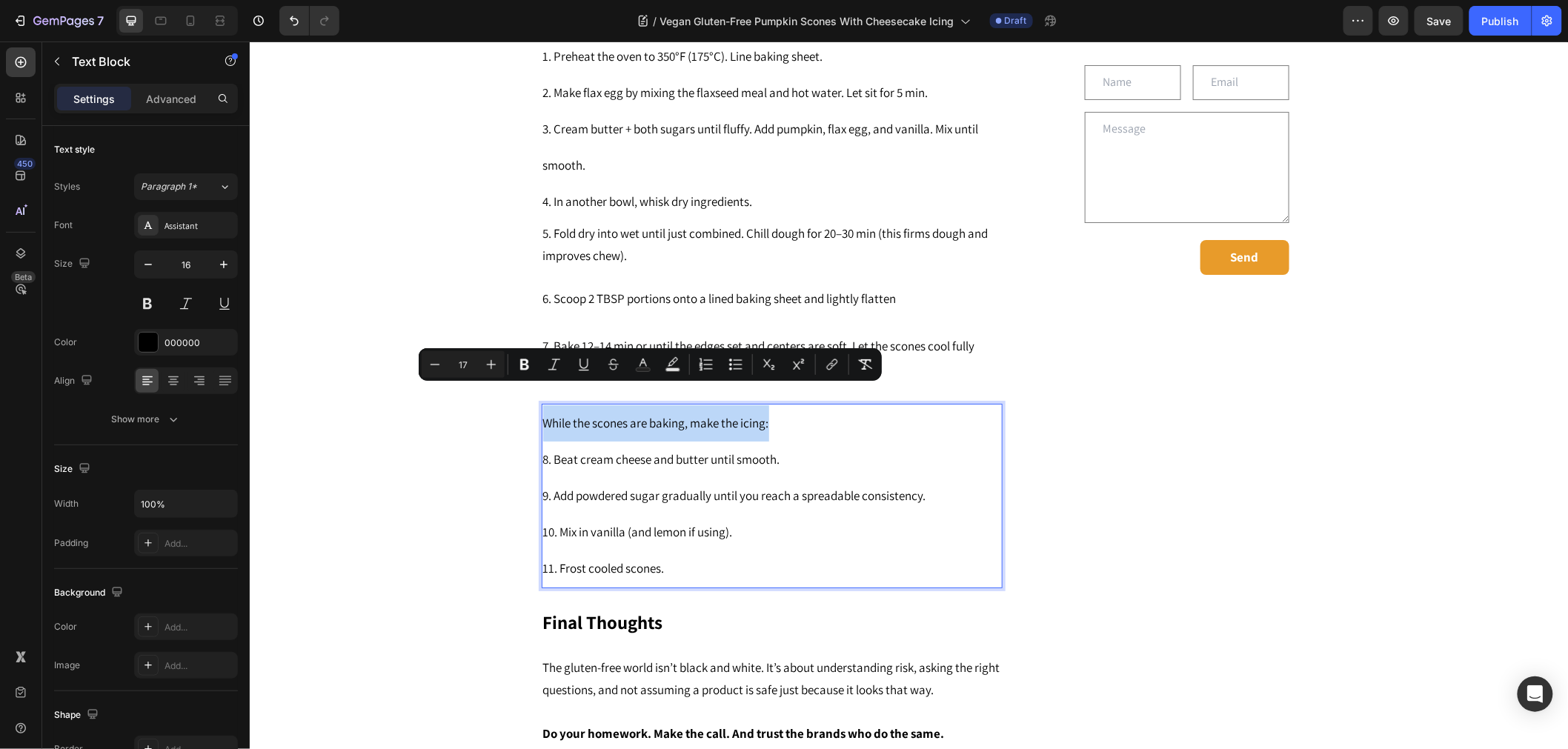
drag, startPoint x: 766, startPoint y: 395, endPoint x: 537, endPoint y: 399, distance: 229.0
click at [542, 405] on p "While the scones are baking, make the icing: 8. Beat cream cheese and butter un…" at bounding box center [770, 496] width 457 height 182
drag, startPoint x: 528, startPoint y: 361, endPoint x: 256, endPoint y: 344, distance: 272.5
click at [528, 361] on icon "Editor contextual toolbar" at bounding box center [524, 365] width 15 height 15
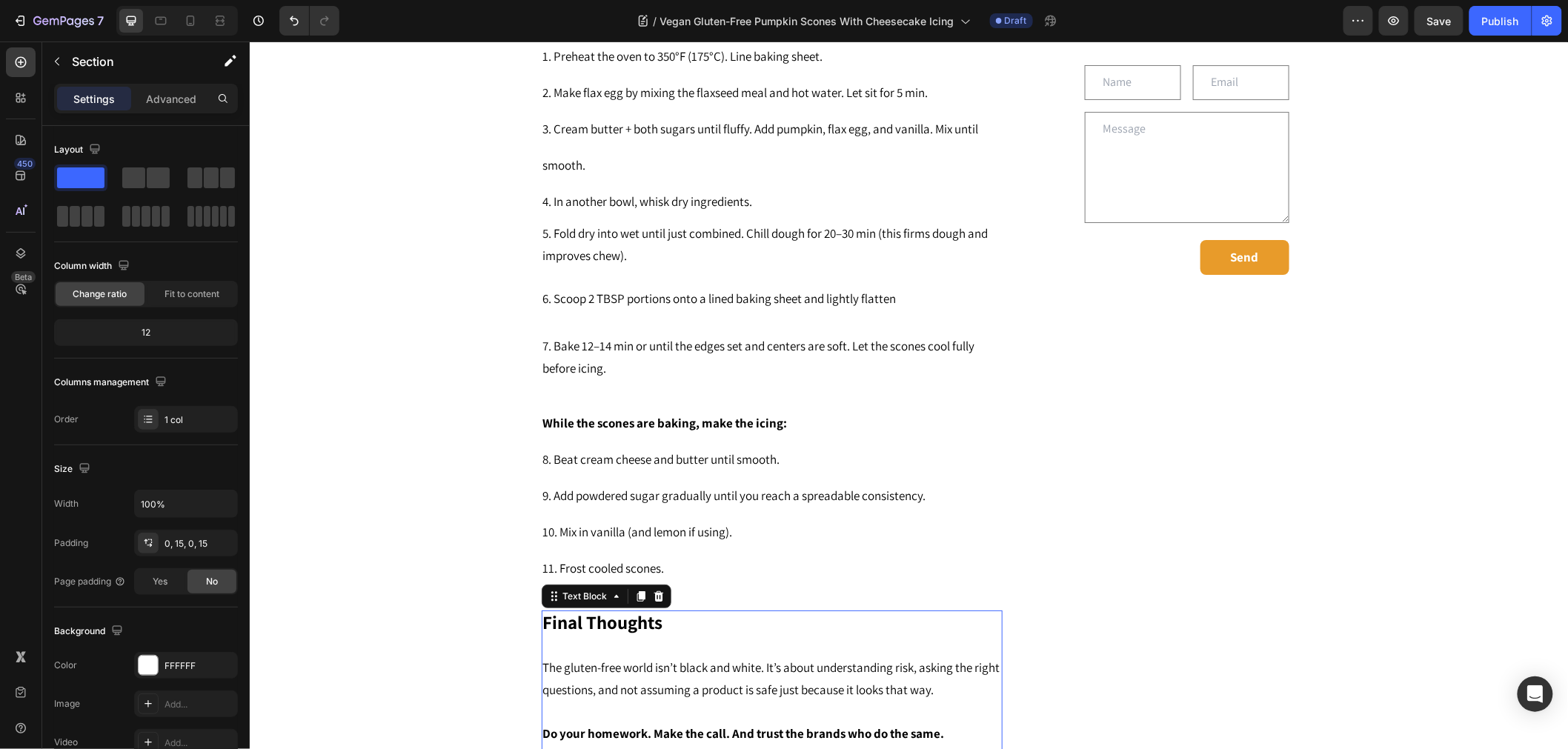
click at [735, 701] on p "Do your homework. Make the call. And trust the brands who do the same." at bounding box center [770, 722] width 457 height 44
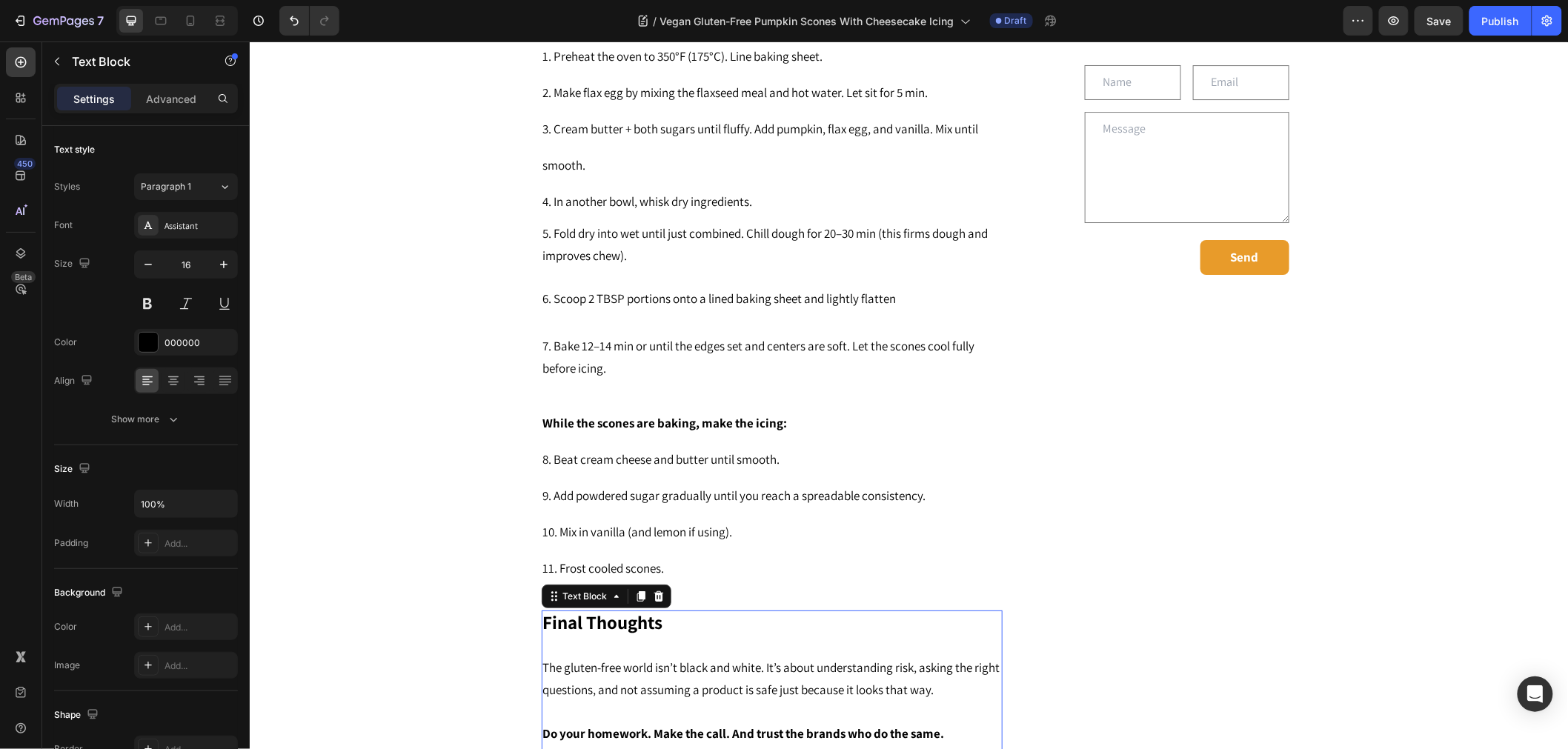
click at [652, 590] on icon at bounding box center [657, 595] width 9 height 10
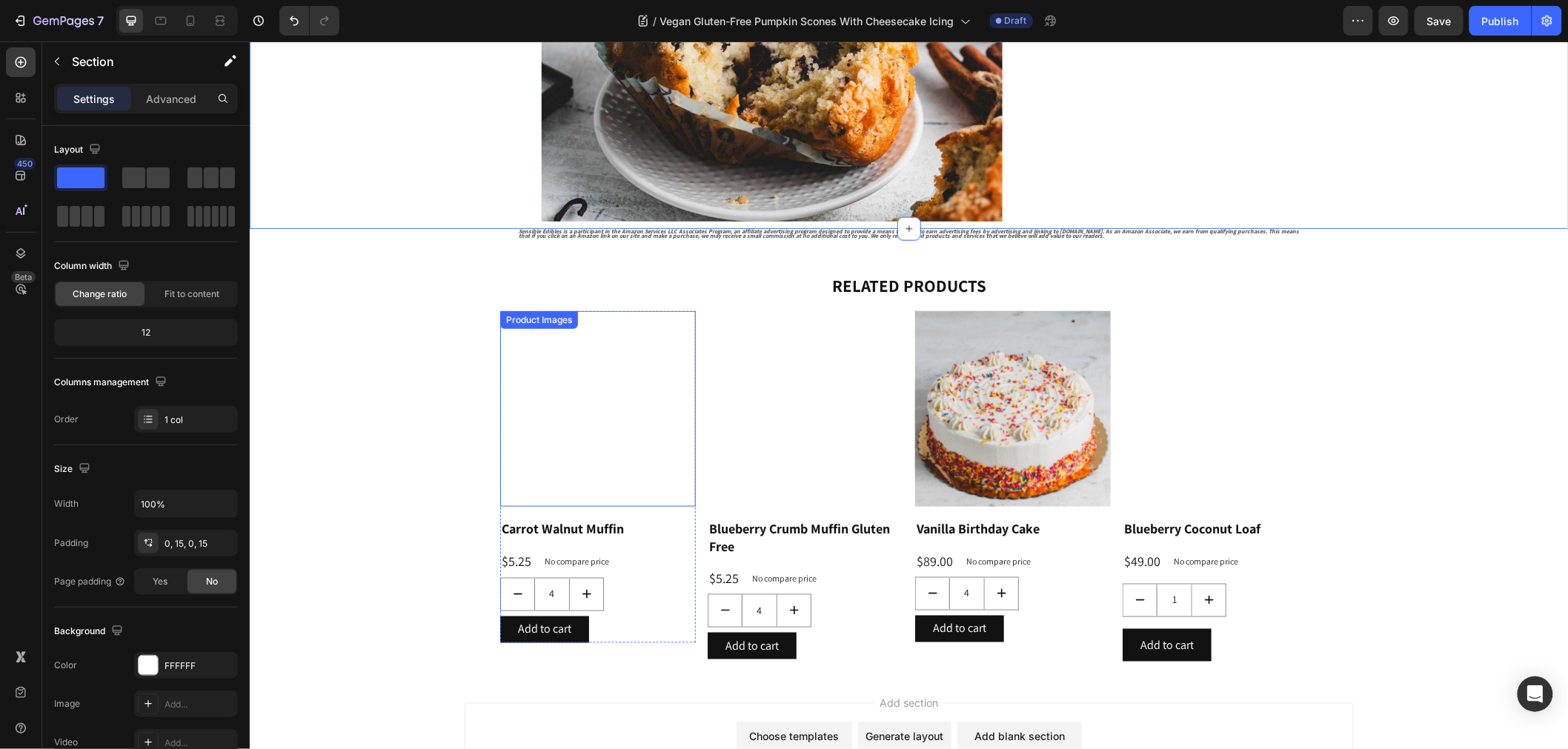
scroll to position [2871, 0]
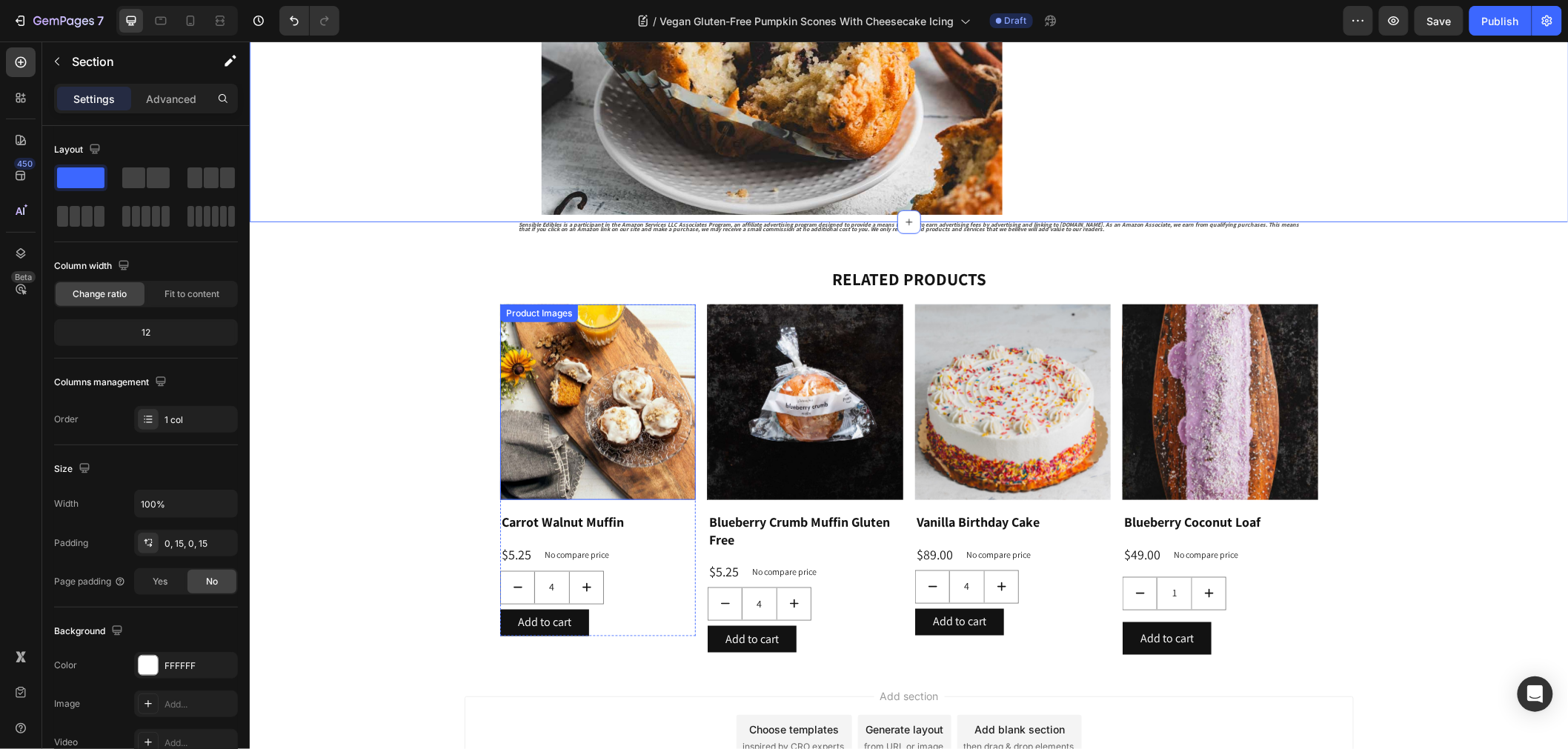
click at [589, 424] on img at bounding box center [597, 401] width 196 height 196
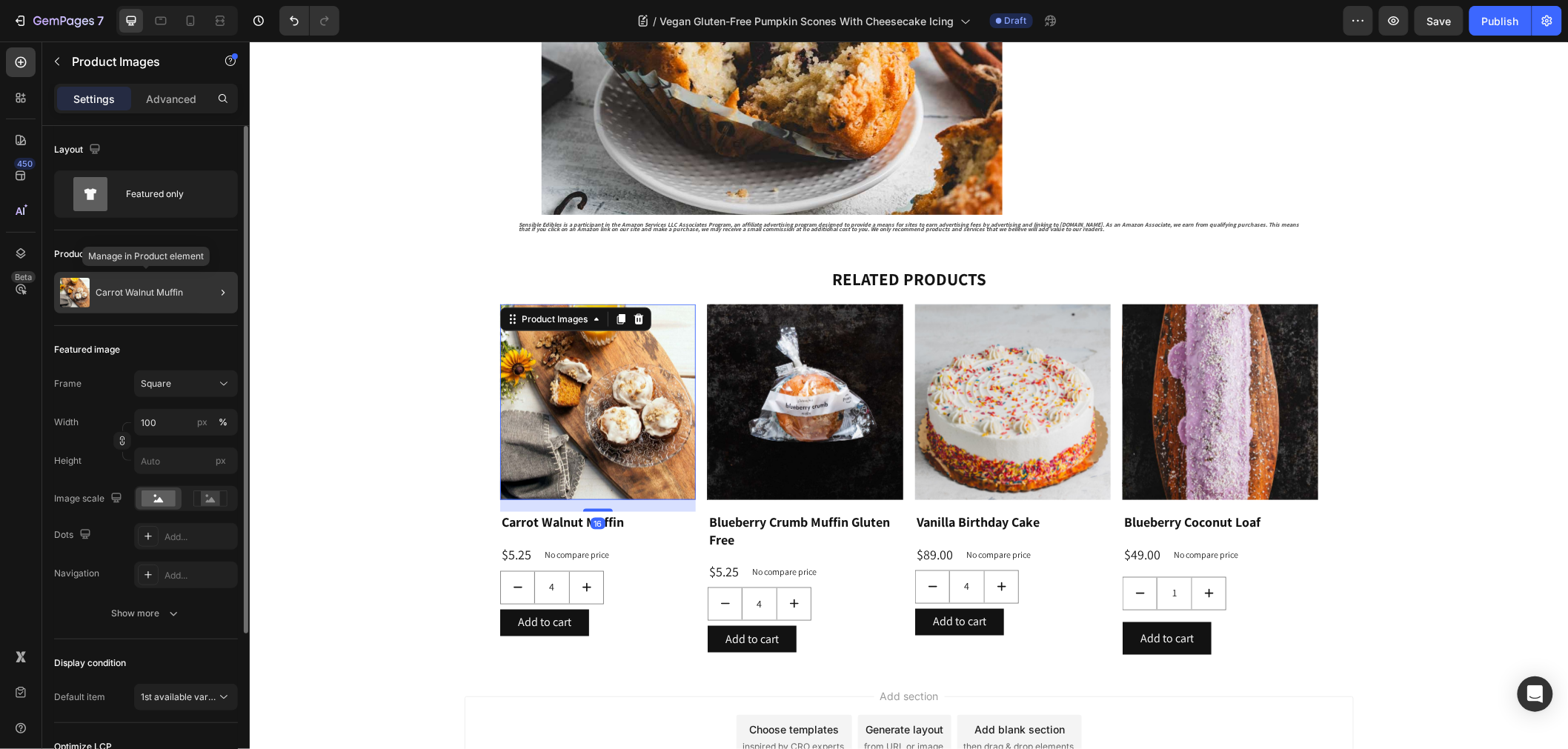
click at [112, 286] on div "Carrot Walnut Muffin" at bounding box center [146, 292] width 184 height 42
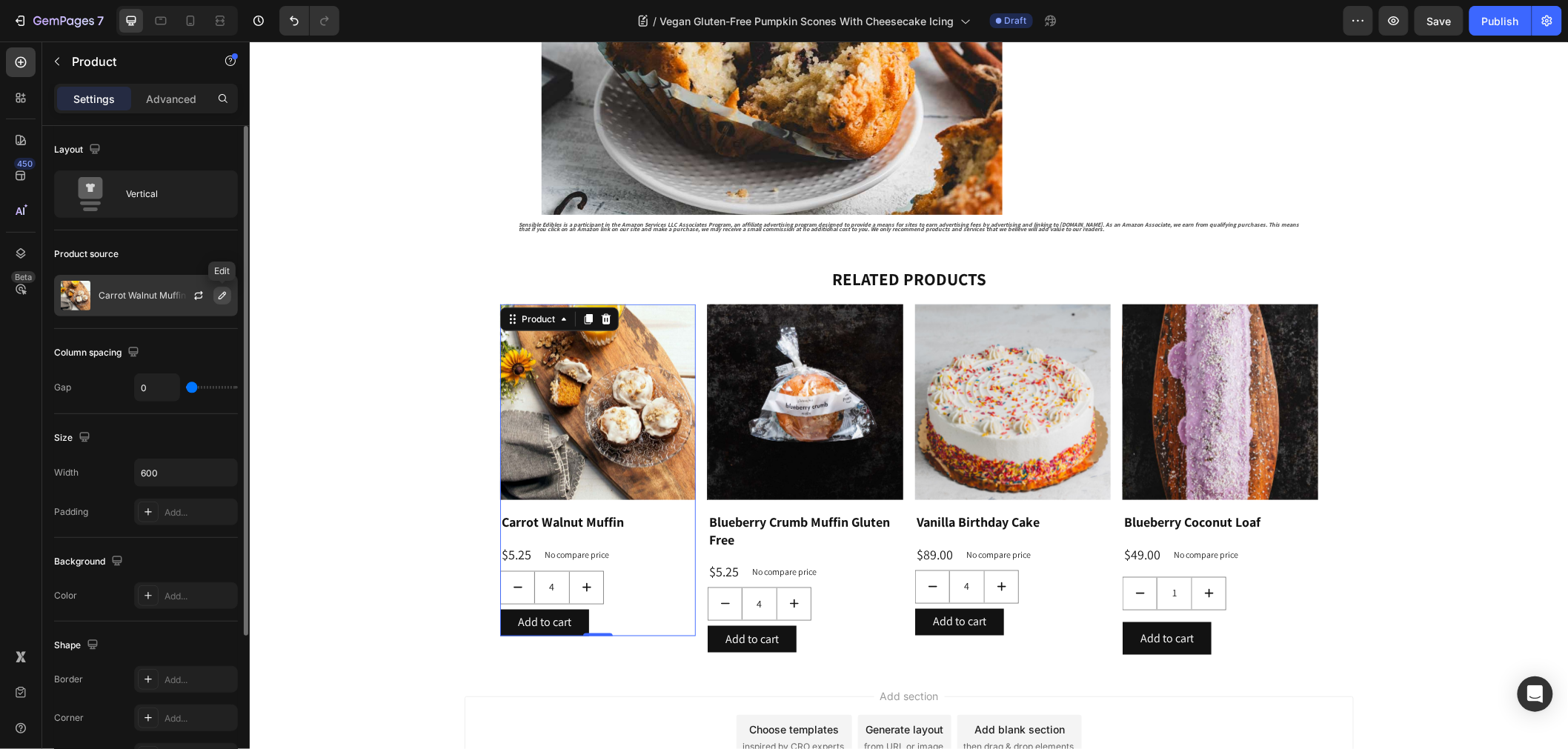
click at [216, 296] on icon "button" at bounding box center [222, 295] width 12 height 12
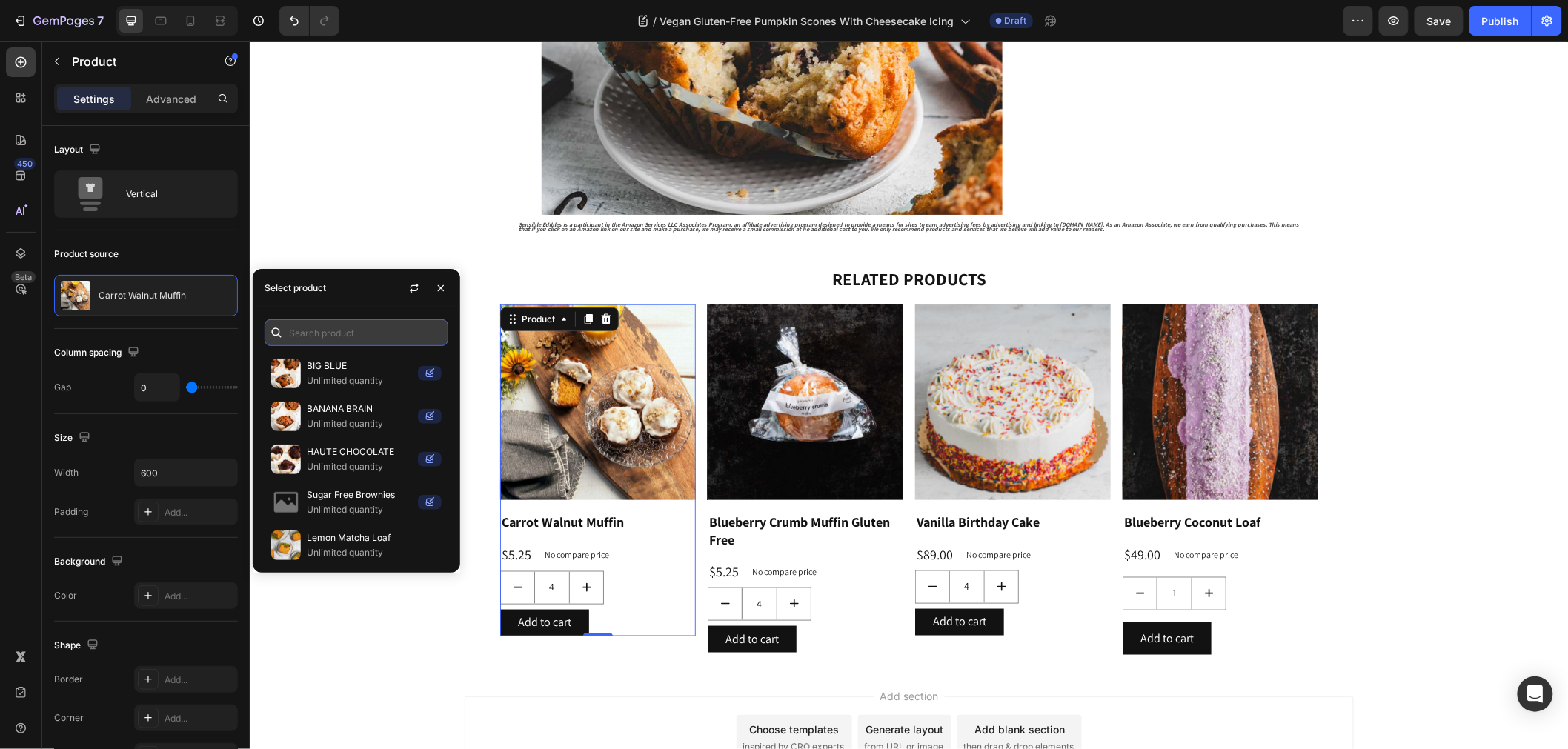
click at [382, 325] on input "text" at bounding box center [356, 332] width 184 height 27
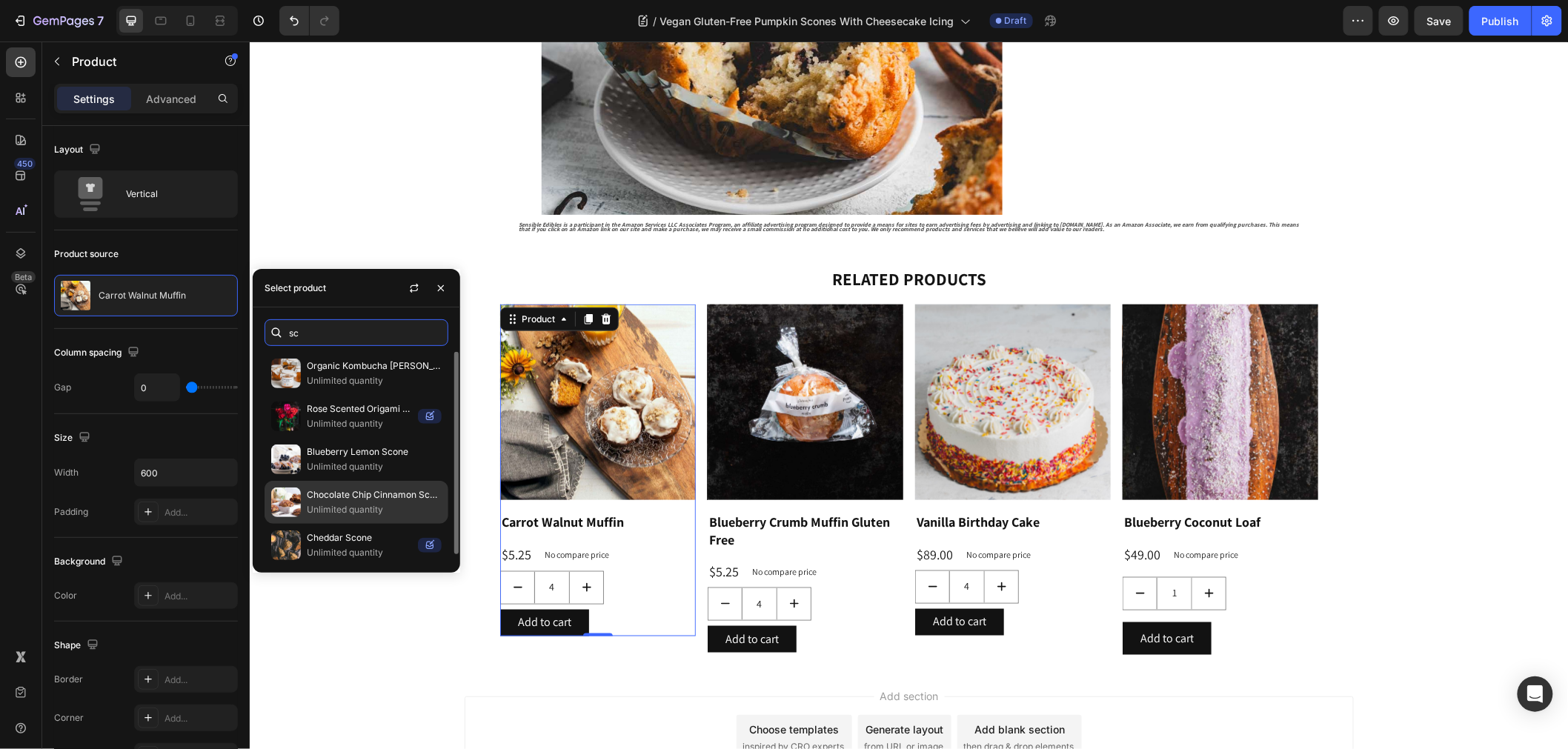
type input "sc"
click at [371, 493] on p "Chocolate Chip Cinnamon Scone" at bounding box center [374, 495] width 135 height 15
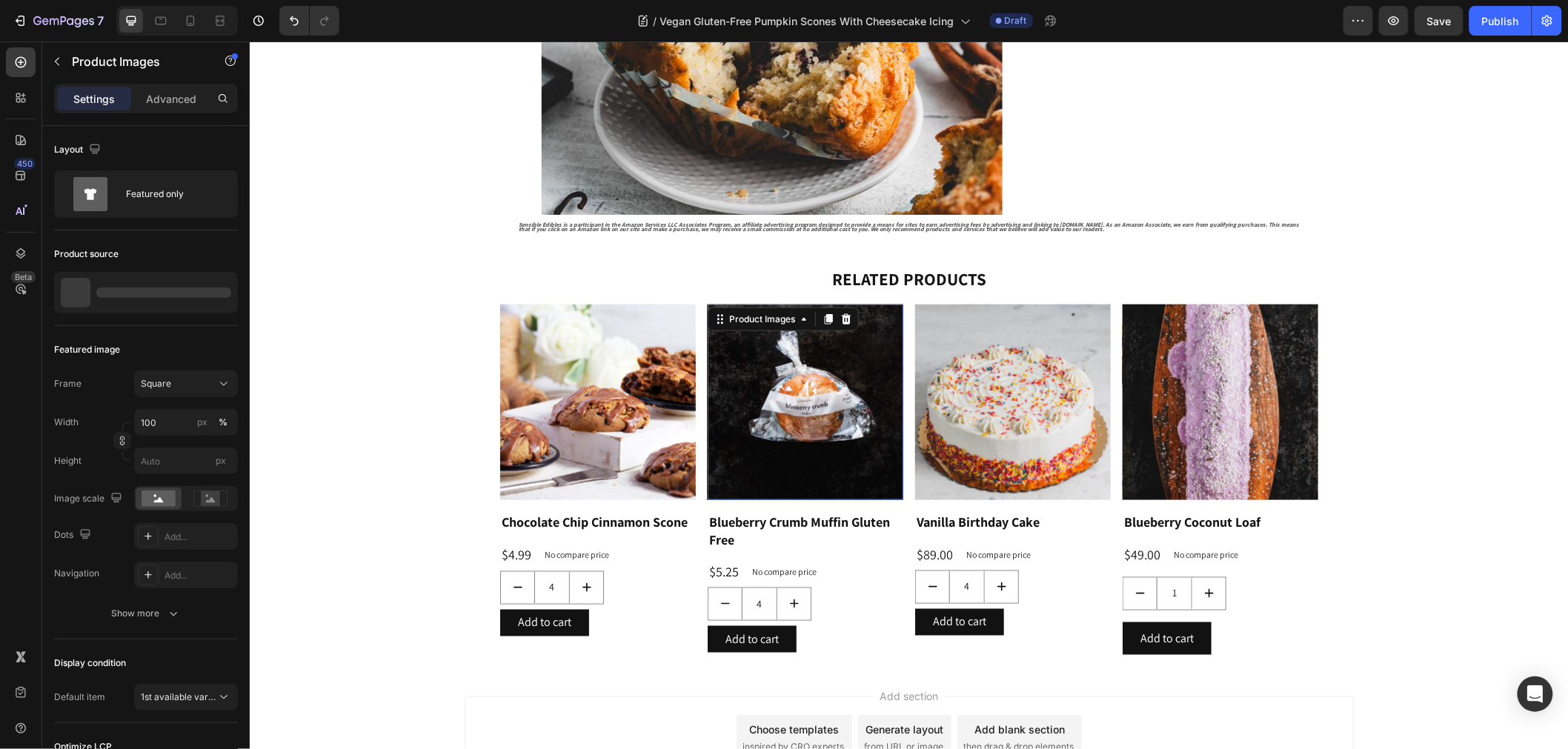
click at [794, 451] on img at bounding box center [804, 401] width 196 height 196
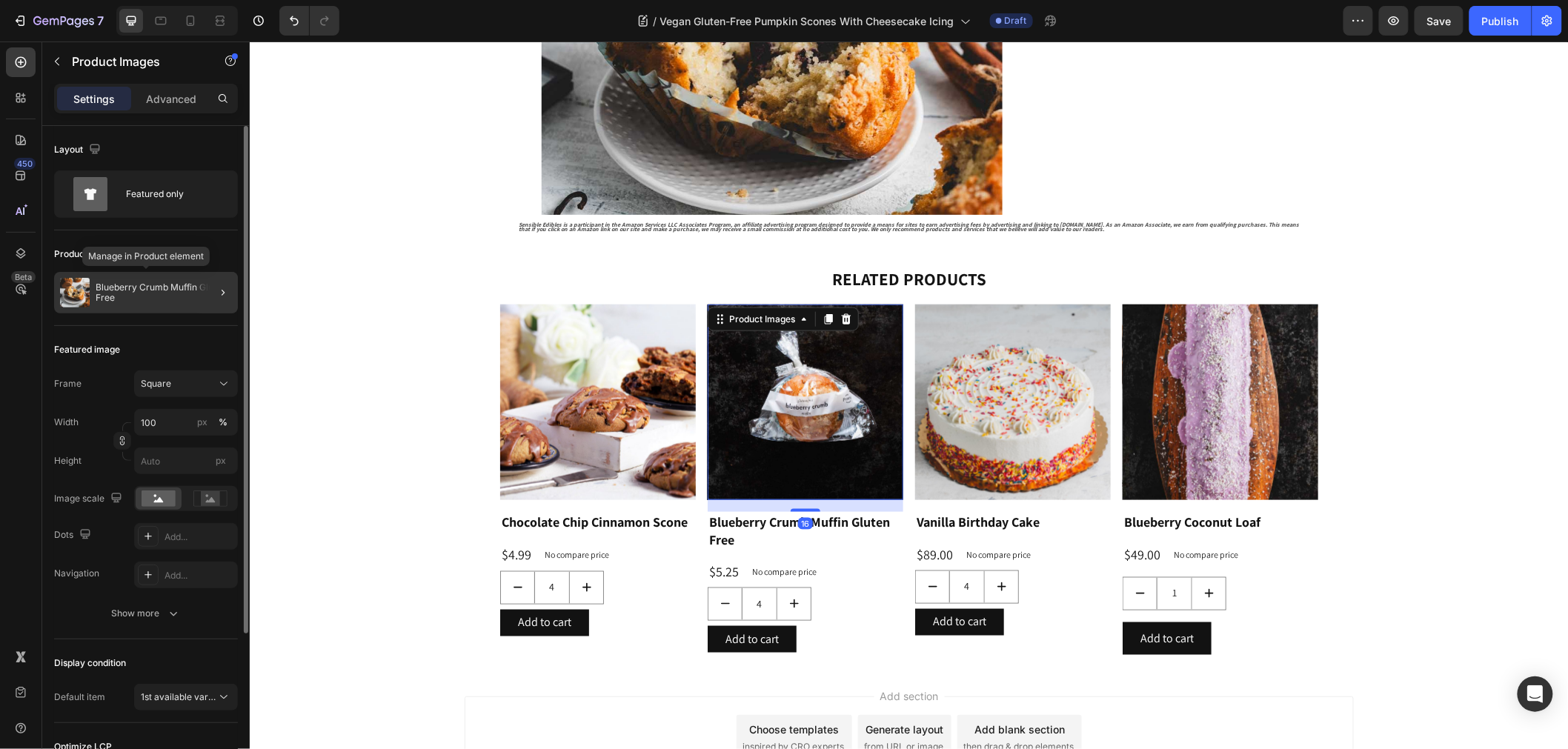
click at [182, 295] on p "Blueberry Crumb Muffin Gluten Free" at bounding box center [163, 292] width 136 height 20
type input "4"
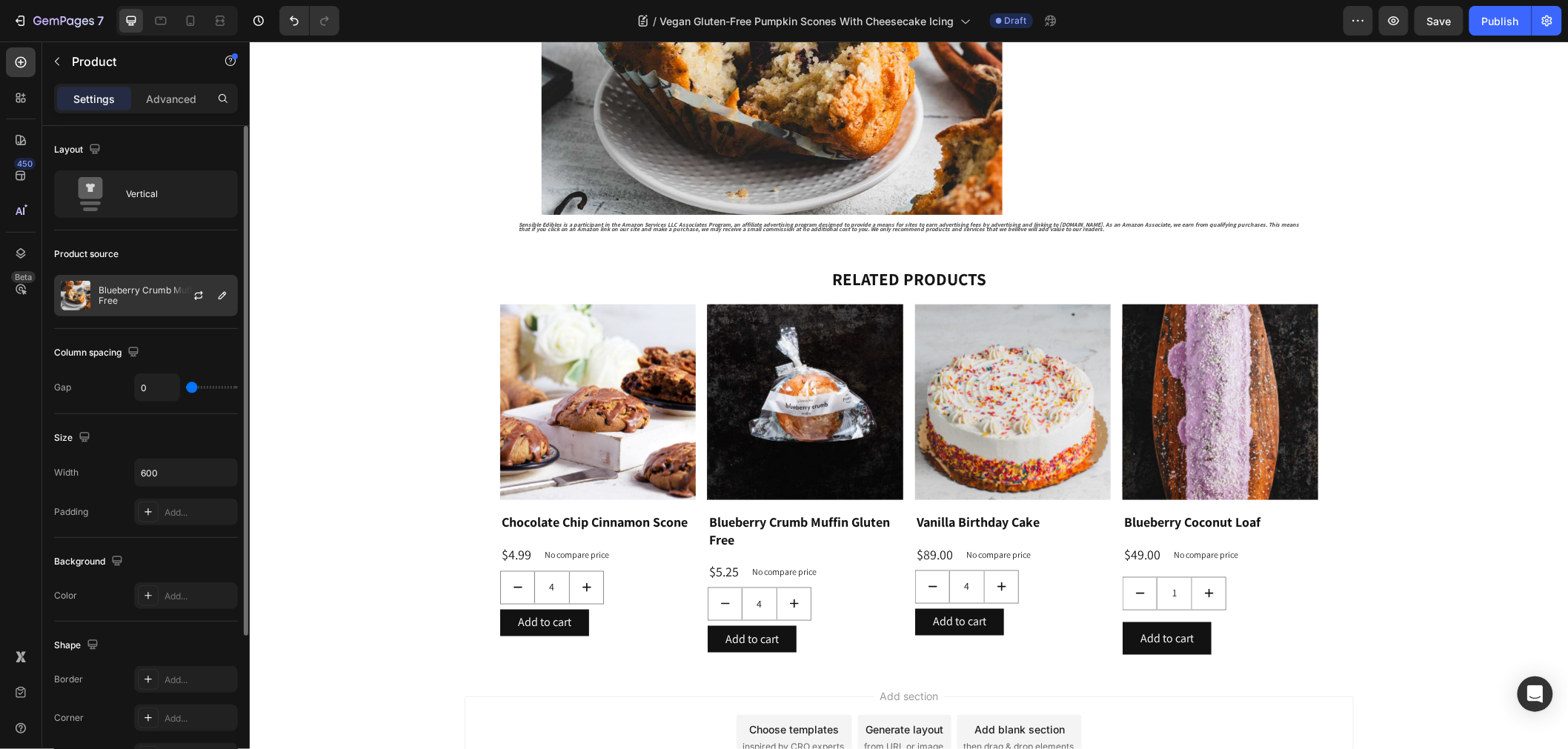
click at [182, 293] on div at bounding box center [204, 295] width 65 height 40
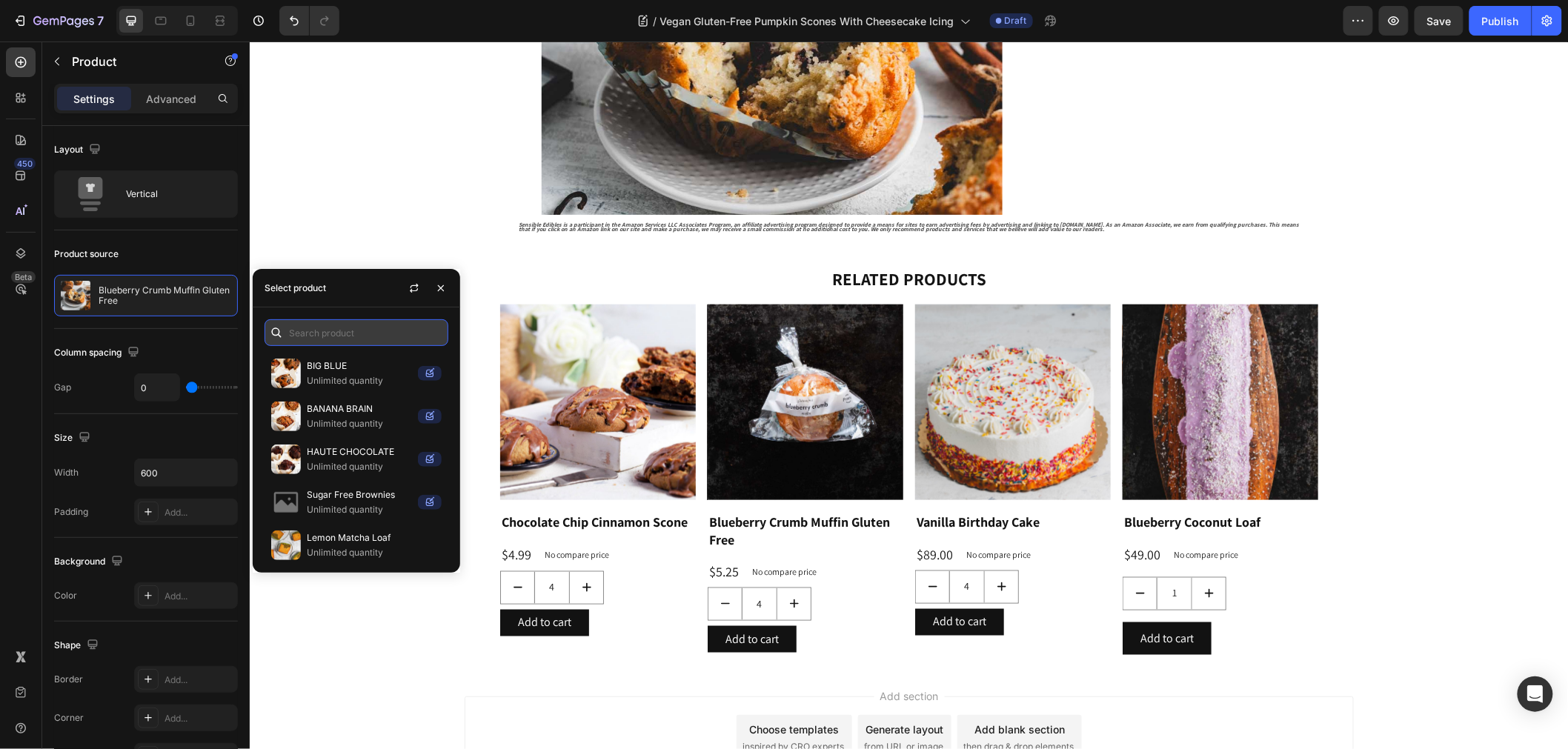
click at [291, 335] on input "text" at bounding box center [356, 332] width 184 height 27
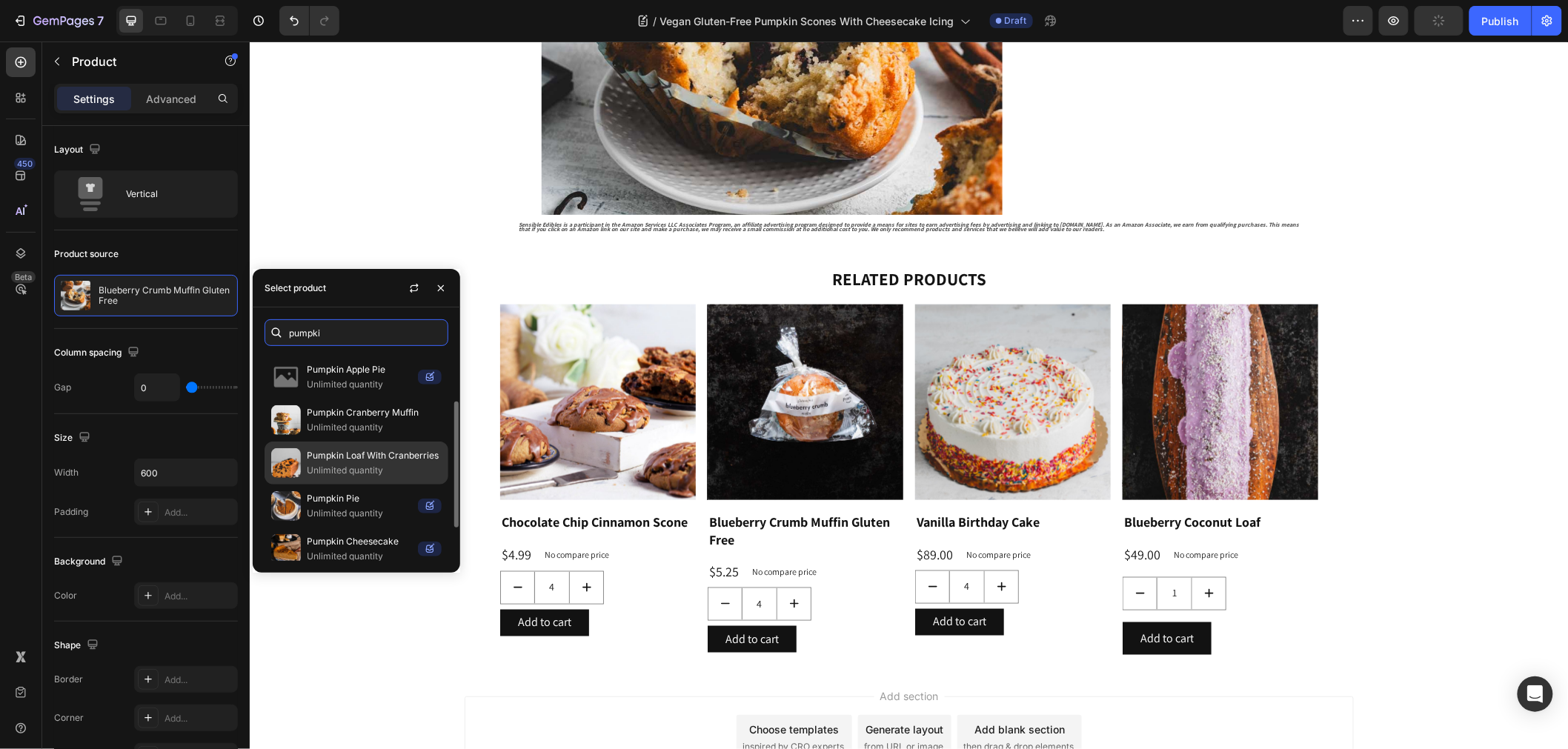
scroll to position [136, 0]
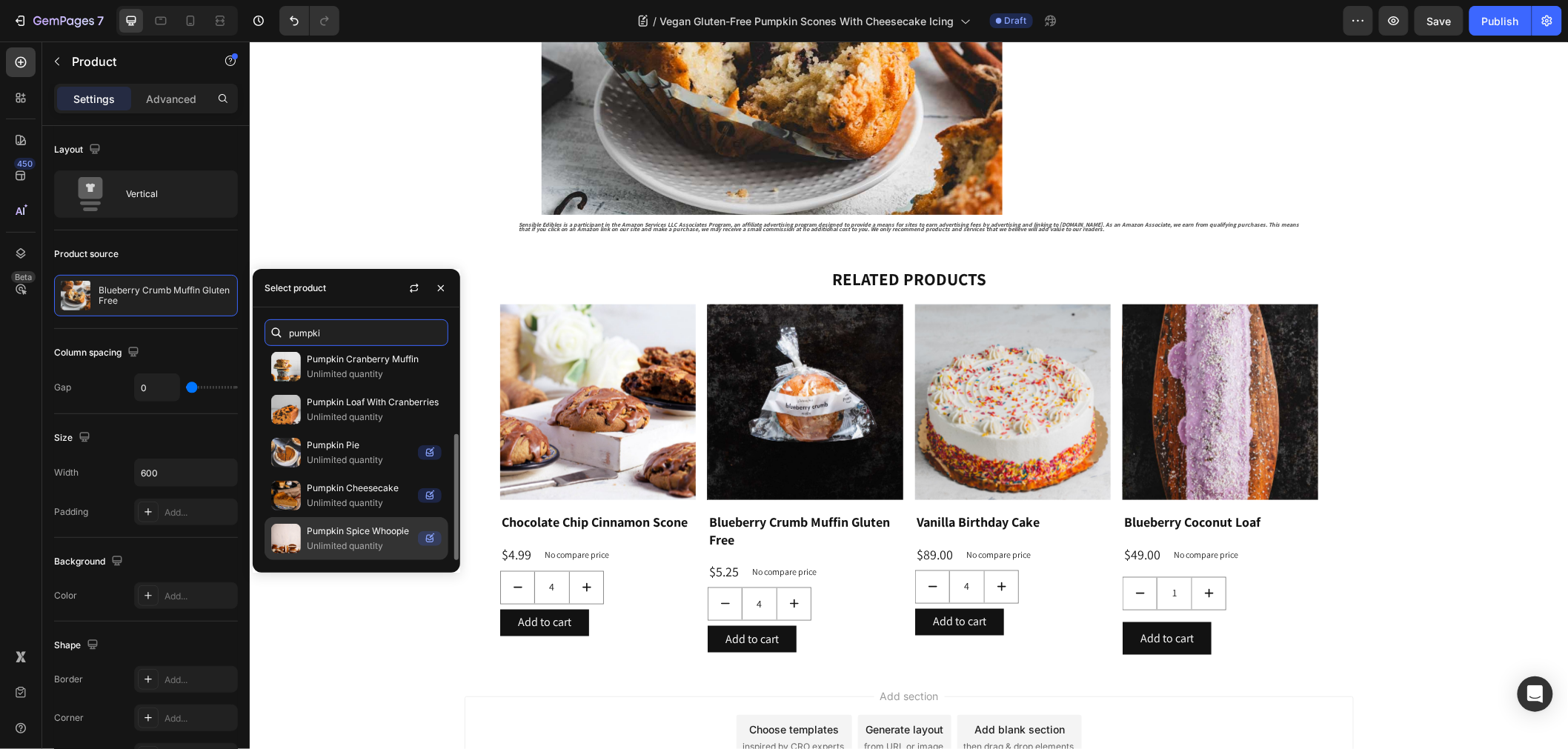
type input "pumpki"
click at [369, 549] on p "Unlimited quantity" at bounding box center [359, 546] width 105 height 15
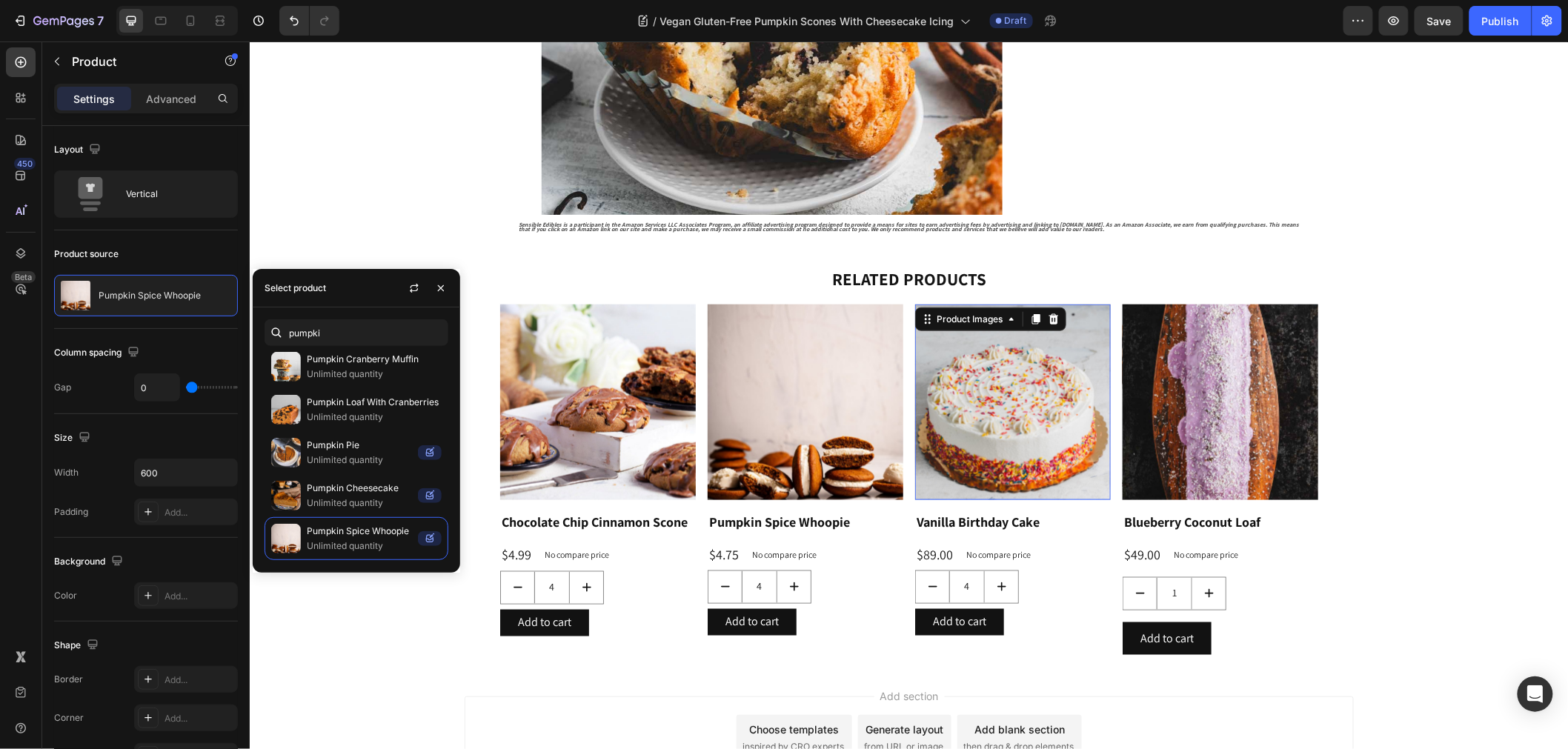
click at [994, 416] on img at bounding box center [1011, 401] width 196 height 196
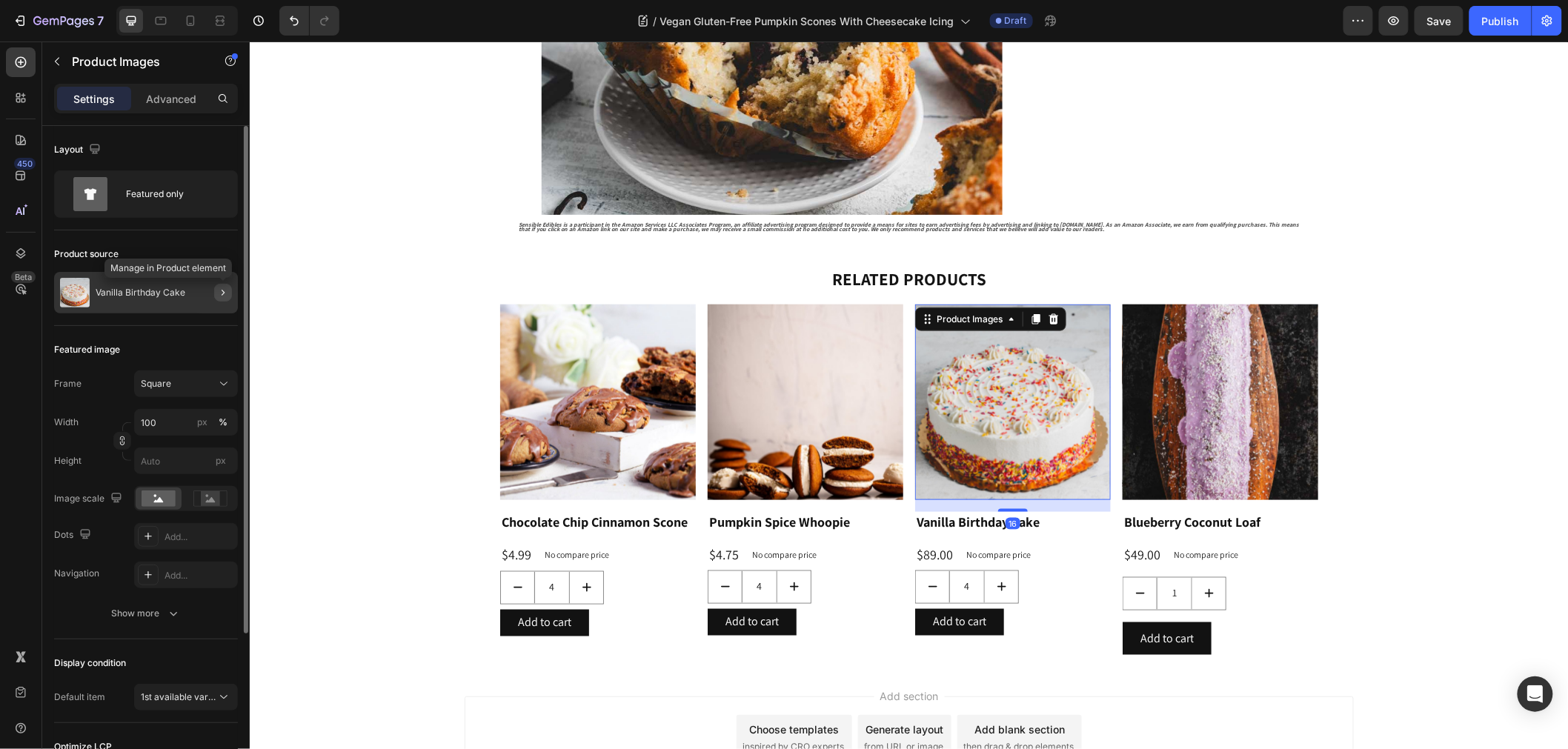
click at [225, 292] on icon "button" at bounding box center [223, 292] width 12 height 12
type input "4"
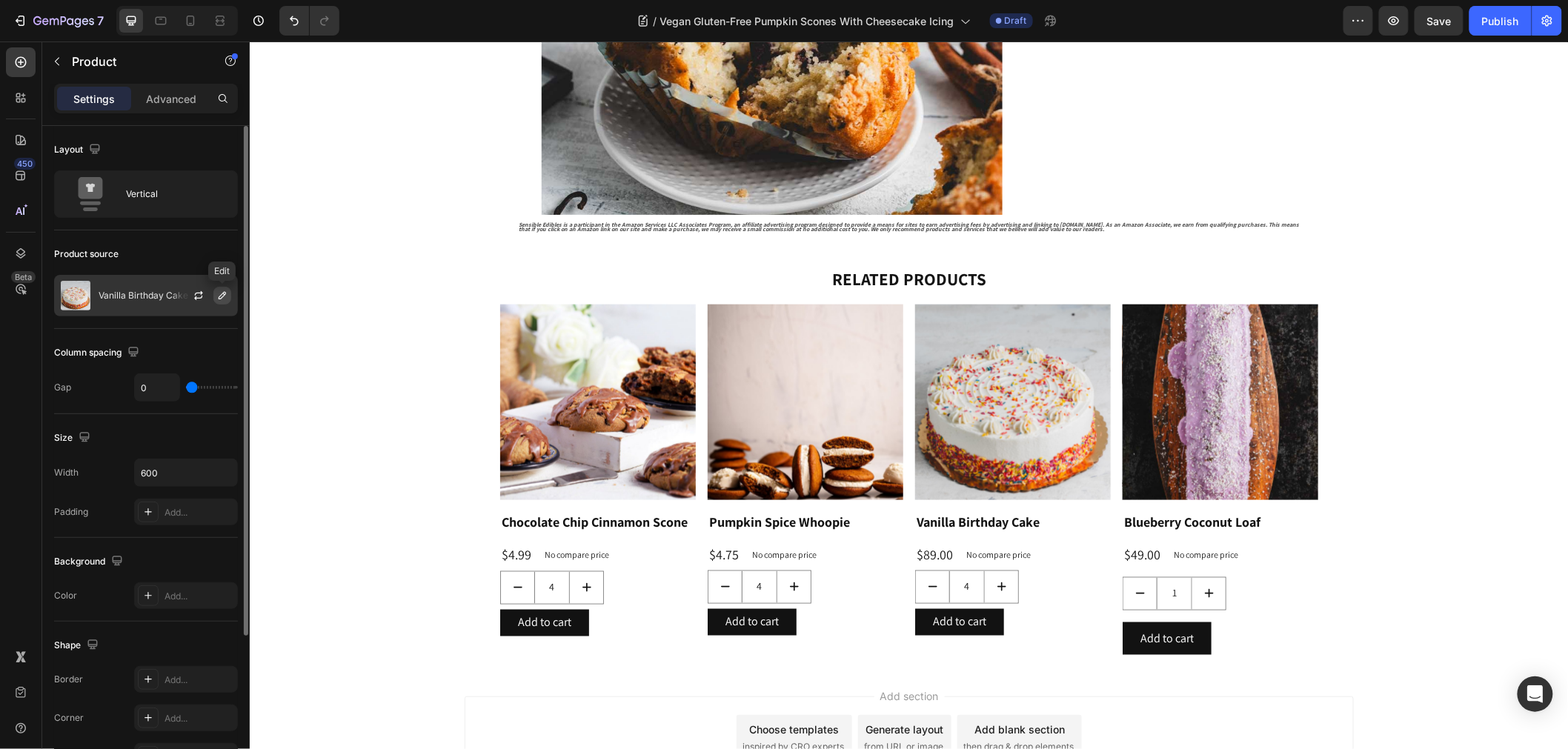
click at [216, 291] on icon "button" at bounding box center [222, 295] width 12 height 12
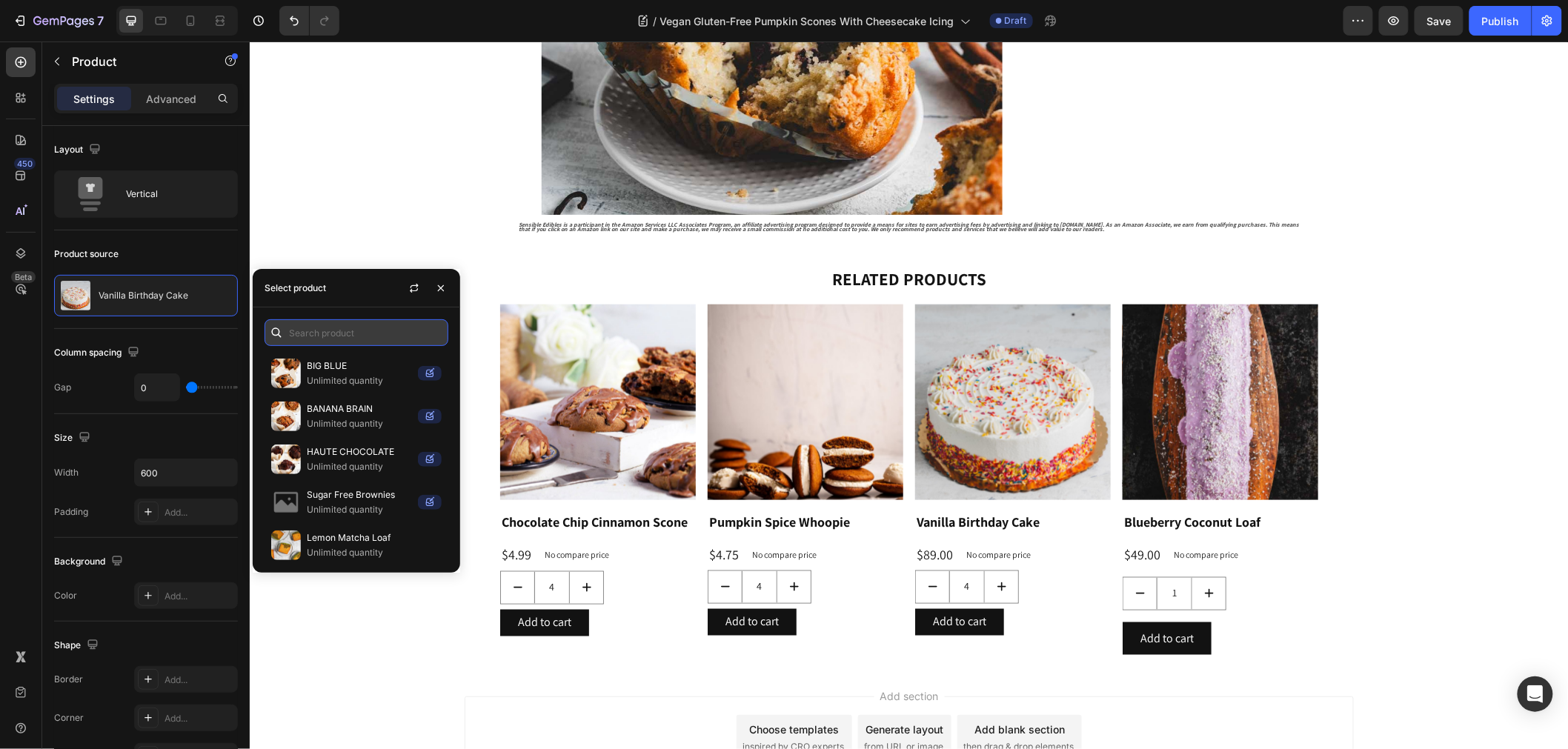
click at [316, 343] on input "text" at bounding box center [356, 332] width 184 height 27
type input "p"
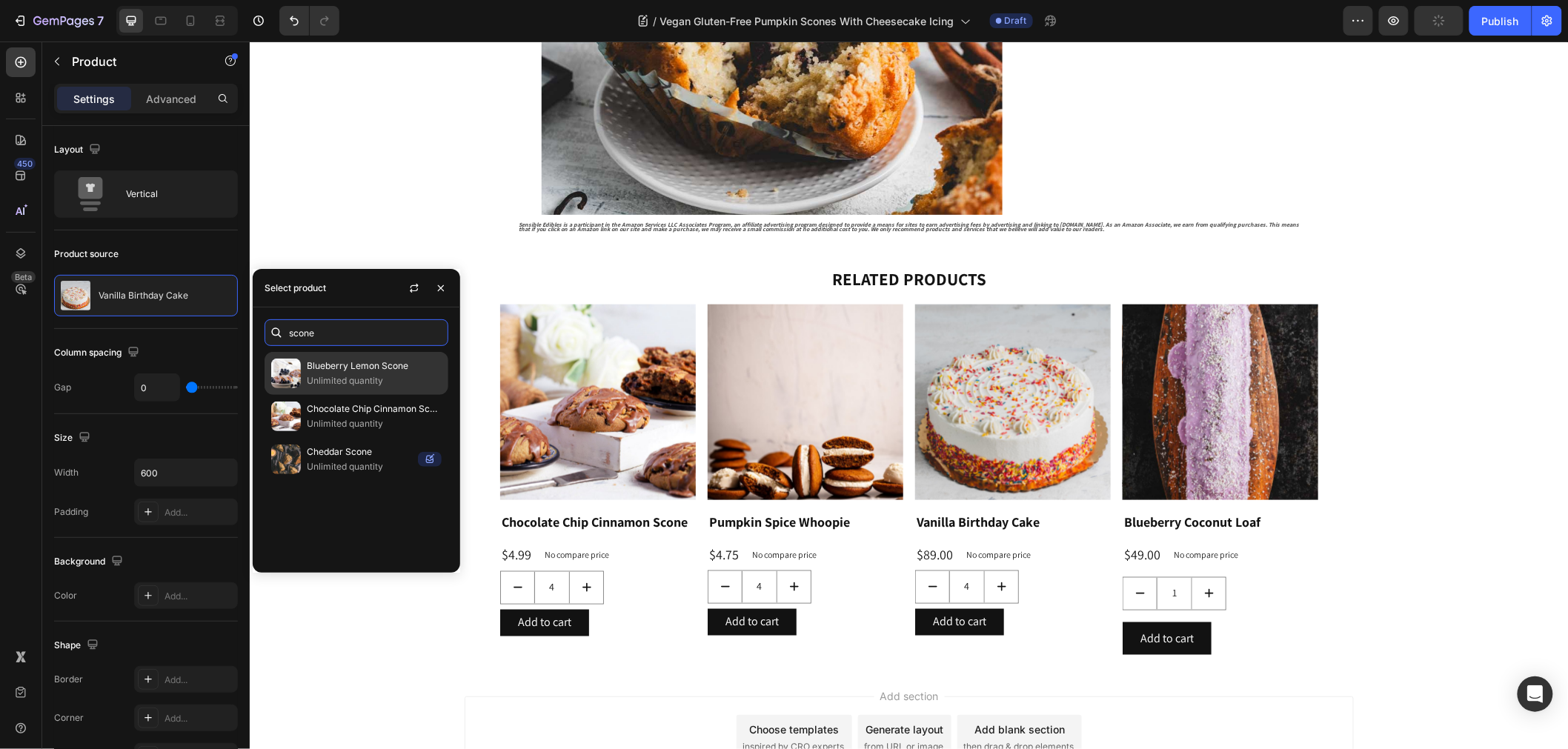
type input "scone"
click at [412, 368] on p "Blueberry Lemon Scone" at bounding box center [374, 366] width 135 height 15
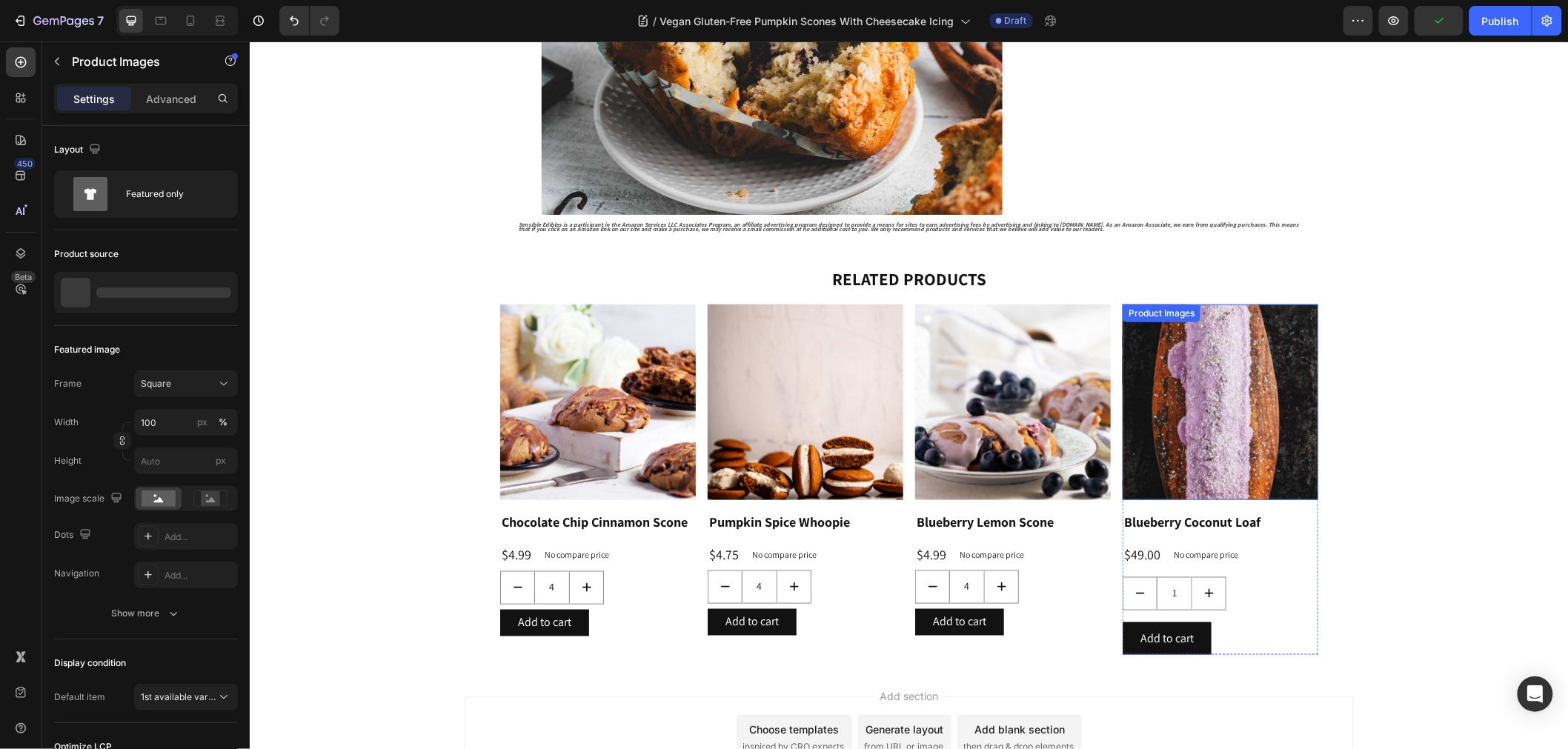
click at [1202, 386] on img at bounding box center [1219, 401] width 196 height 196
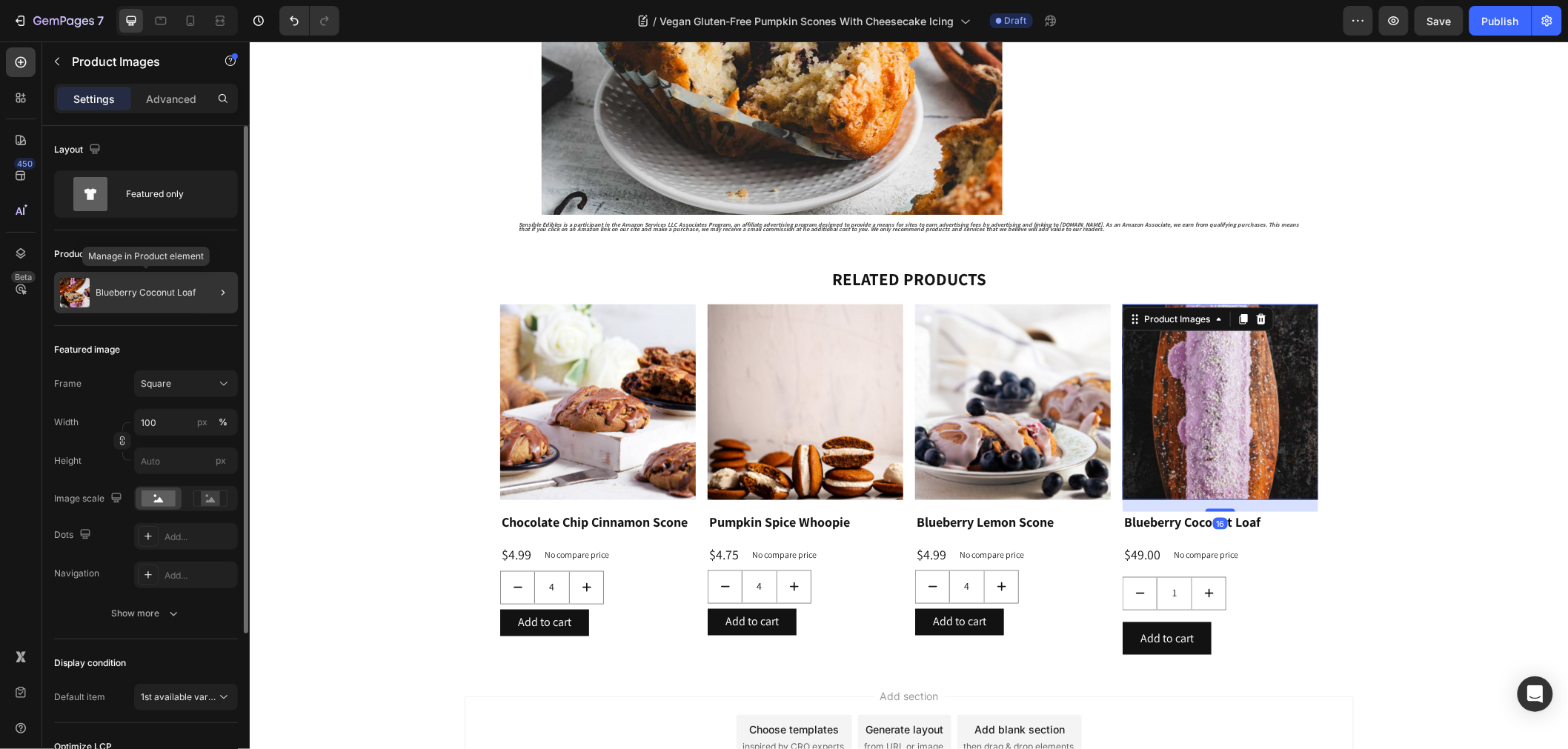
click at [171, 277] on div "Blueberry Coconut Loaf" at bounding box center [146, 292] width 184 height 42
type input "1"
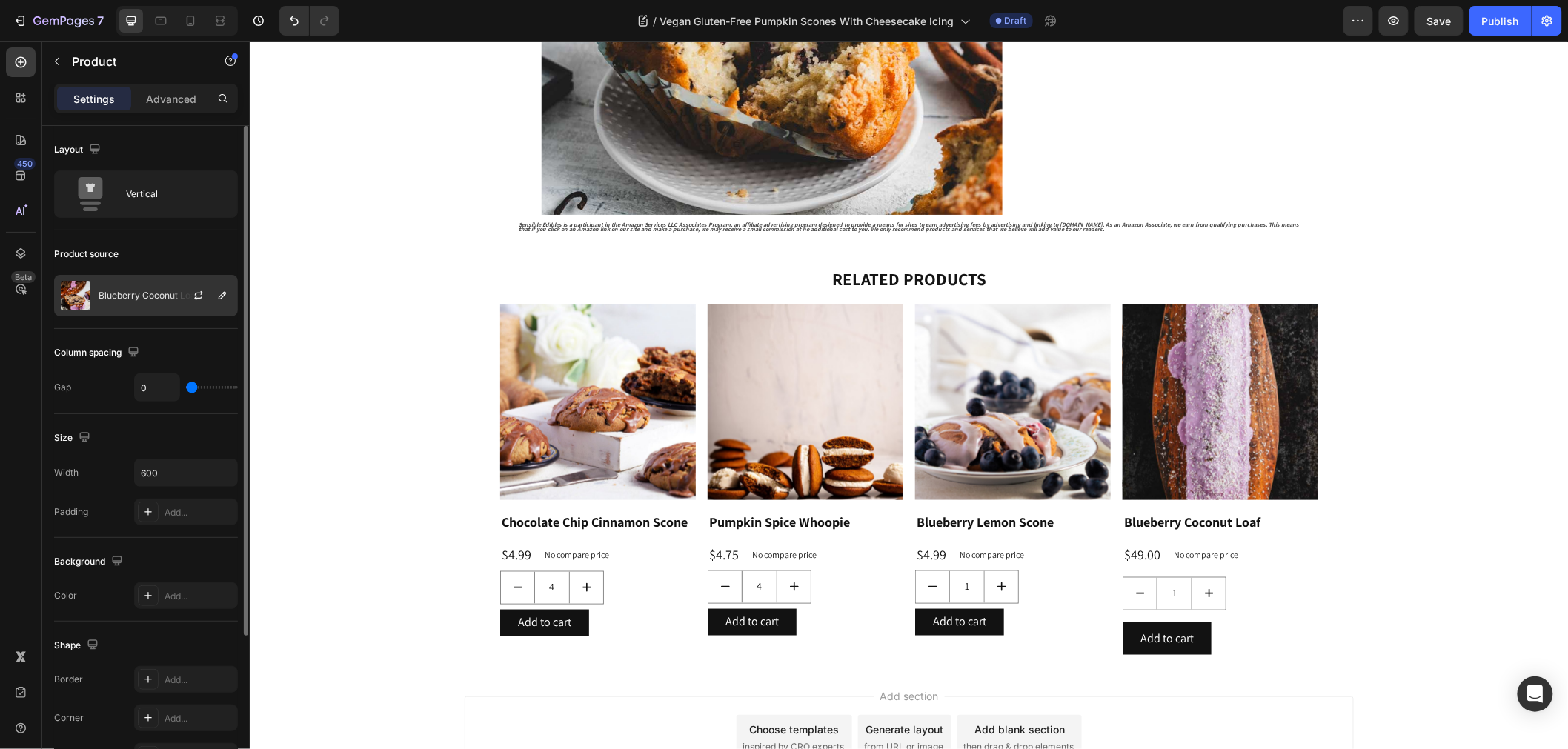
click at [208, 298] on div at bounding box center [204, 295] width 65 height 40
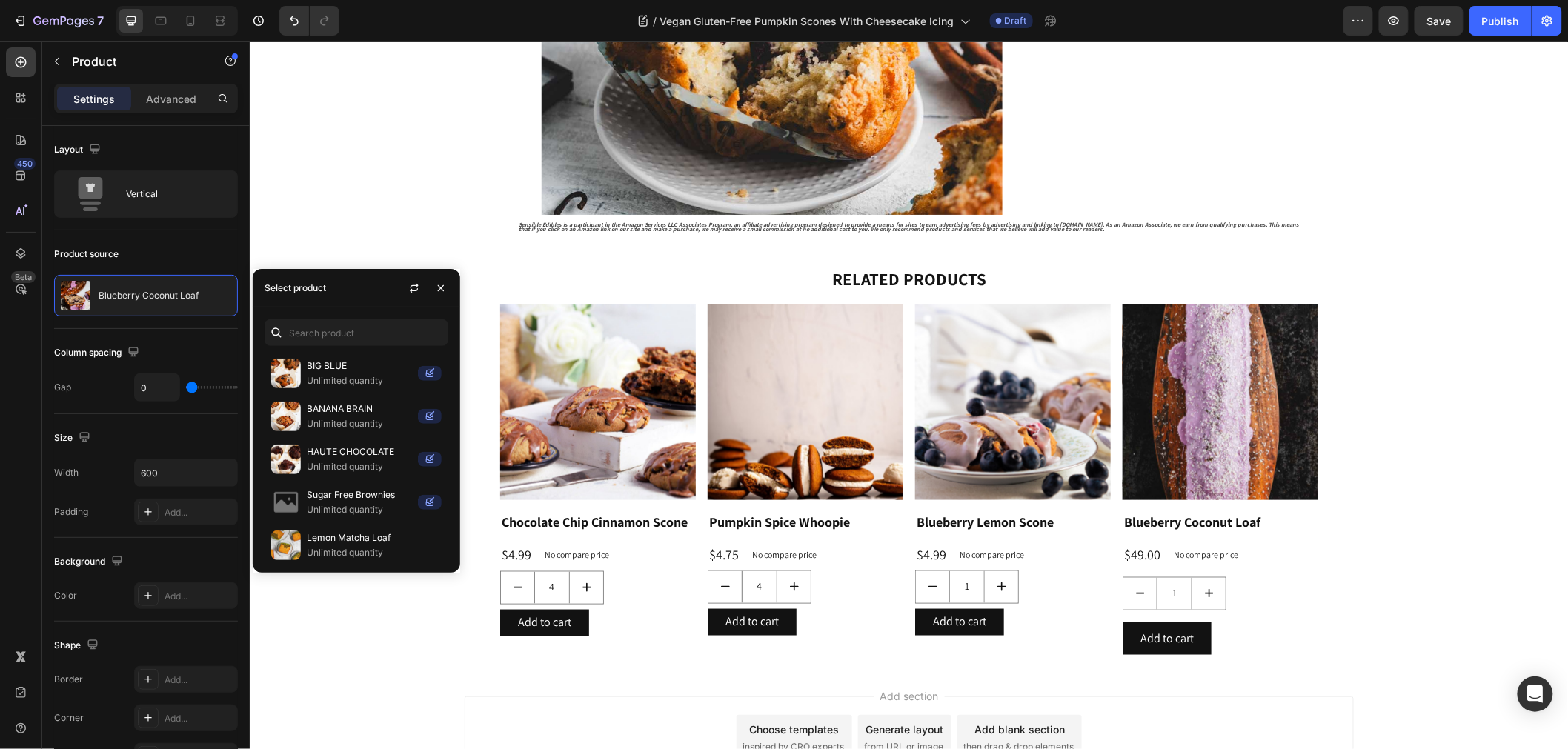
click at [337, 347] on div "BIG BLUE Unlimited quantity BANANA BRAIN Unlimited quantity HAUTE CHOCOLATE Unl…" at bounding box center [356, 440] width 208 height 265
click at [348, 344] on input "text" at bounding box center [356, 332] width 184 height 27
type input "pumpk"
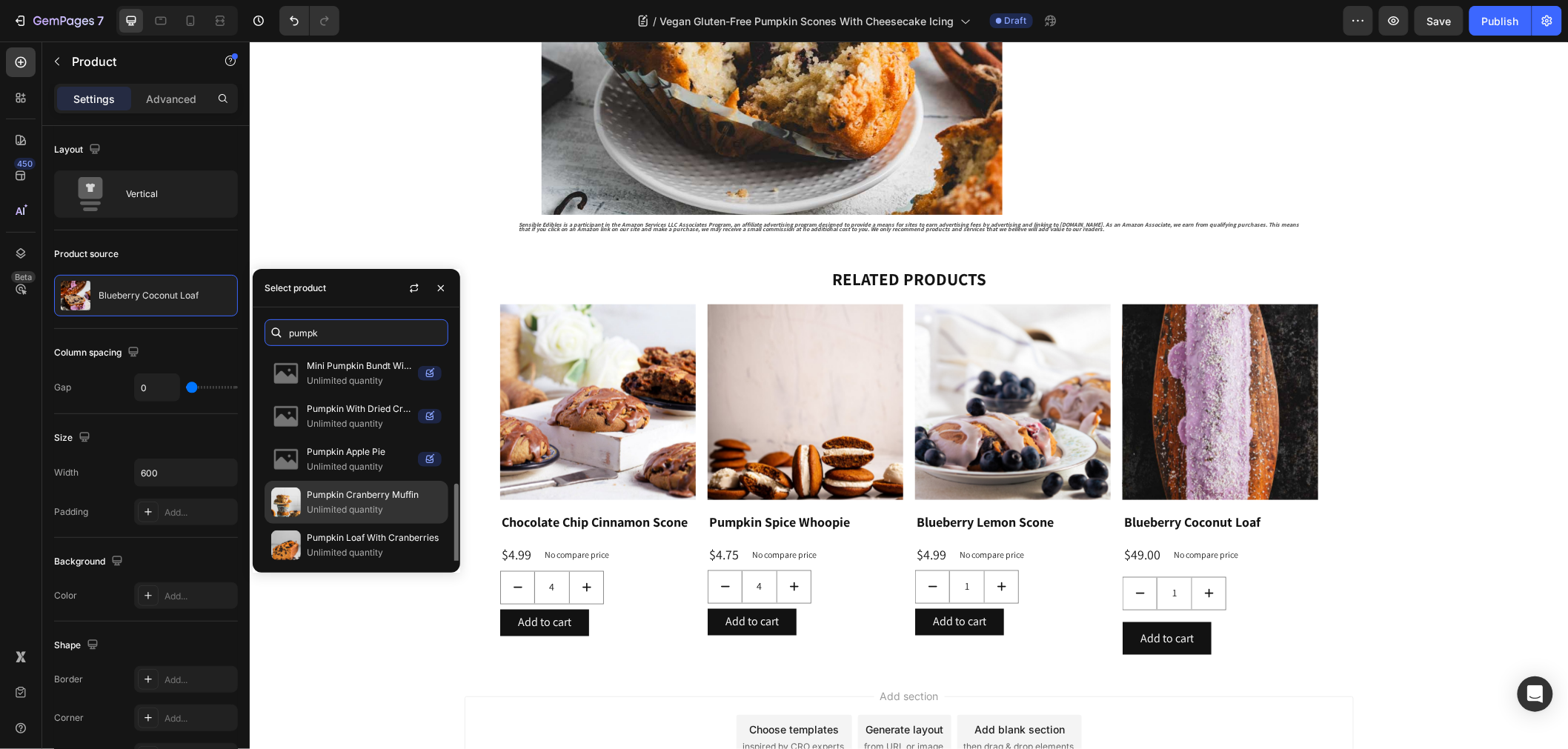
scroll to position [83, 0]
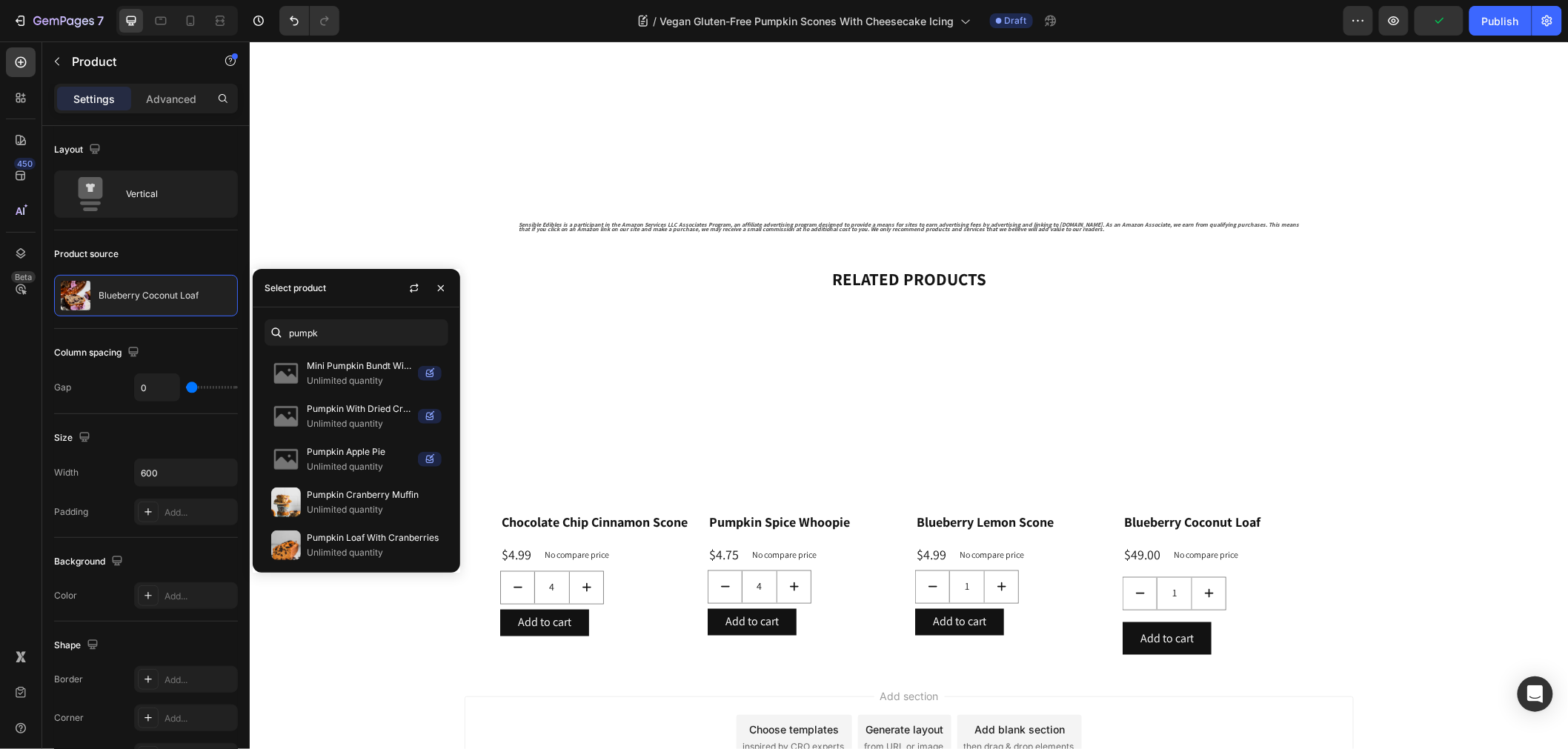
scroll to position [136, 0]
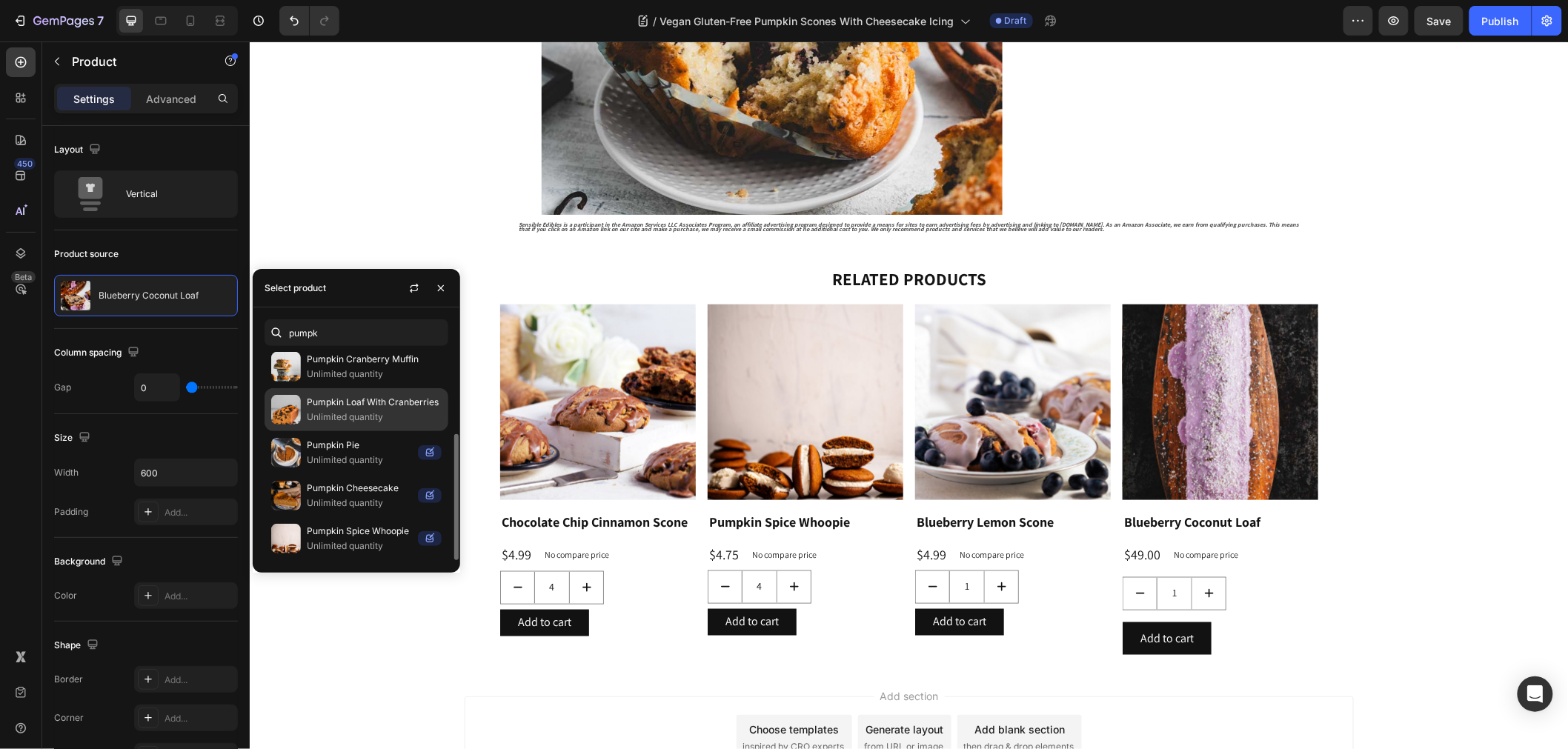
type input "pumpk"
click at [401, 400] on p "Pumpkin Loaf With Cranberries" at bounding box center [374, 403] width 135 height 15
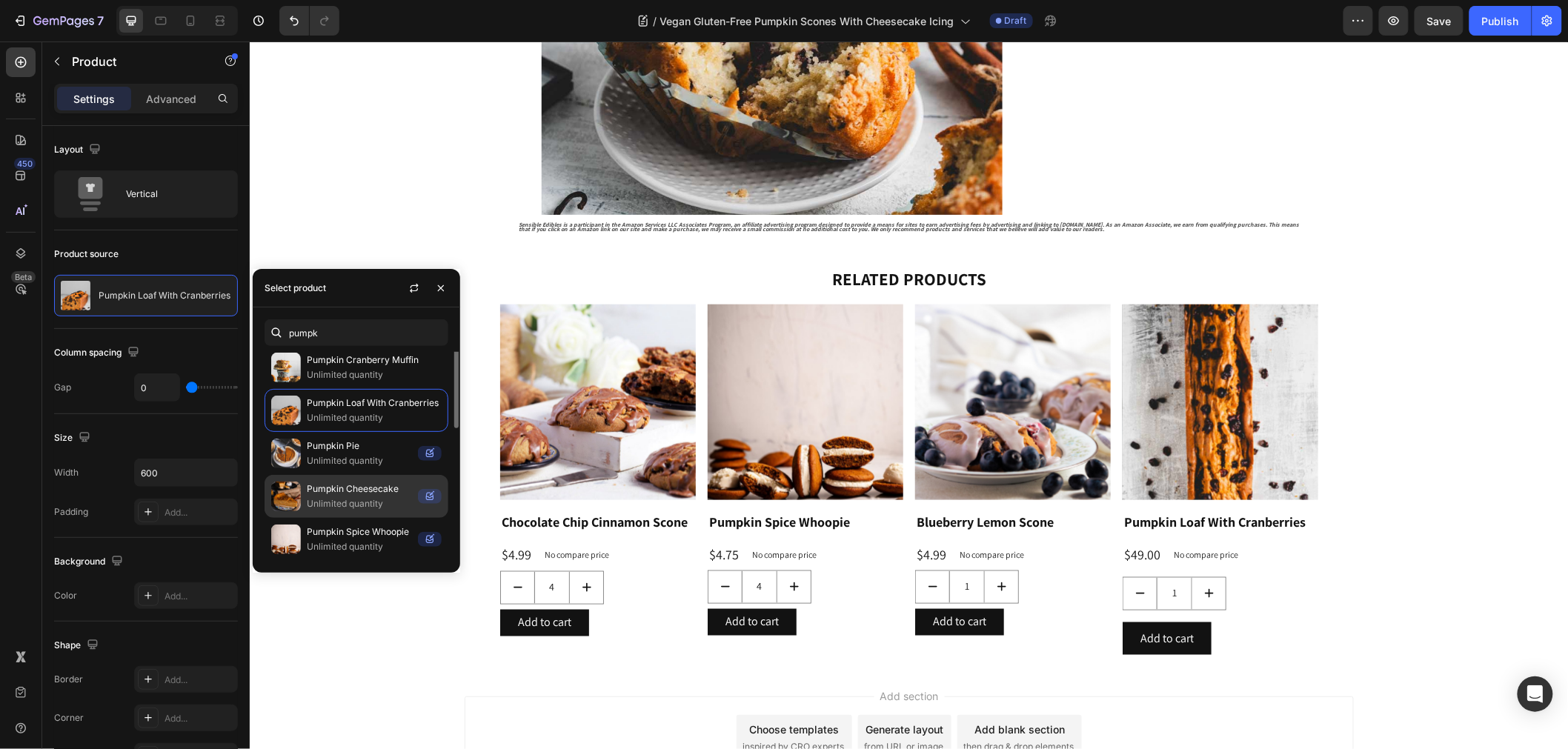
scroll to position [0, 0]
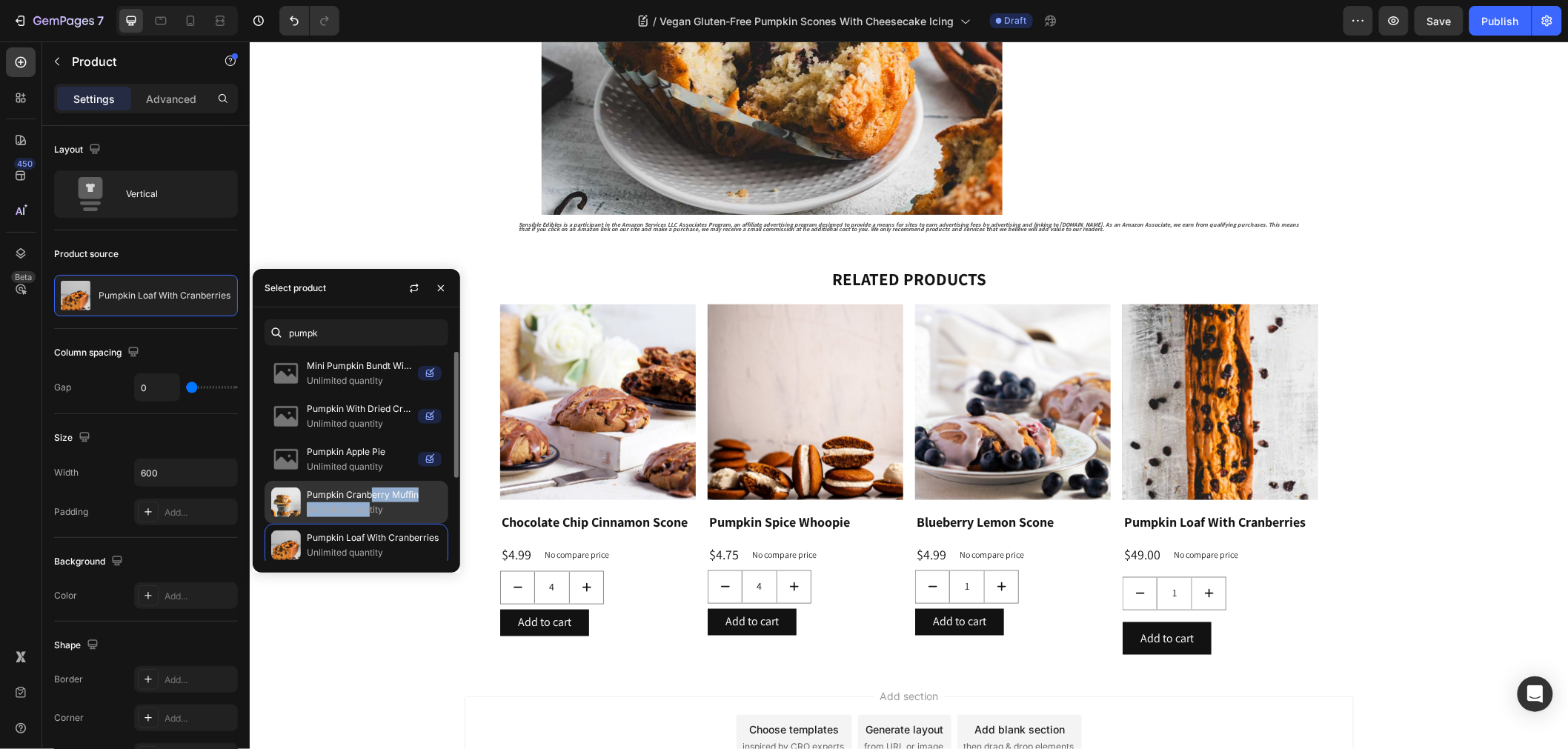
click at [368, 501] on div "Pumpkin Cranberry Muffin Unlimited quantity" at bounding box center [374, 502] width 135 height 30
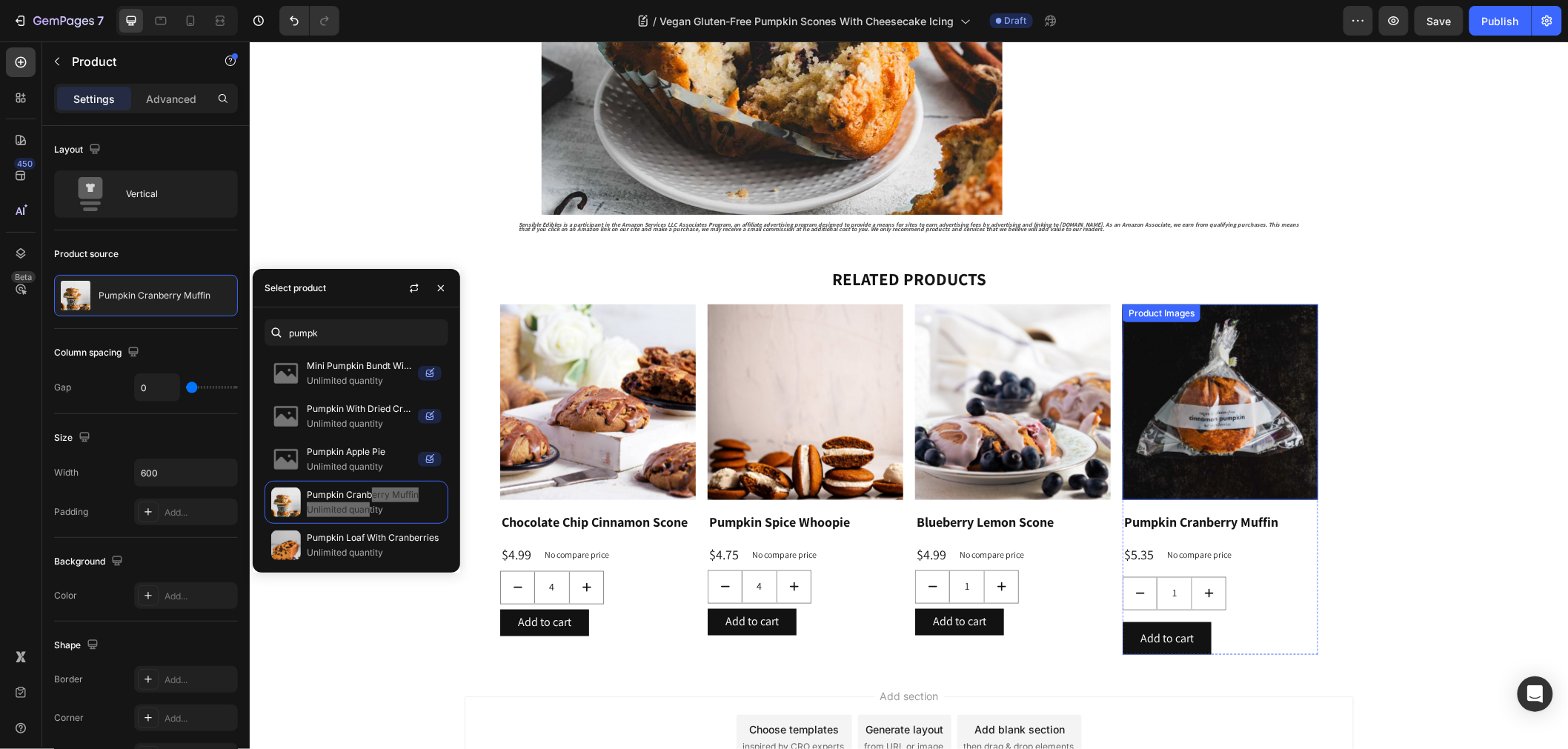
click at [1159, 433] on img at bounding box center [1219, 401] width 196 height 196
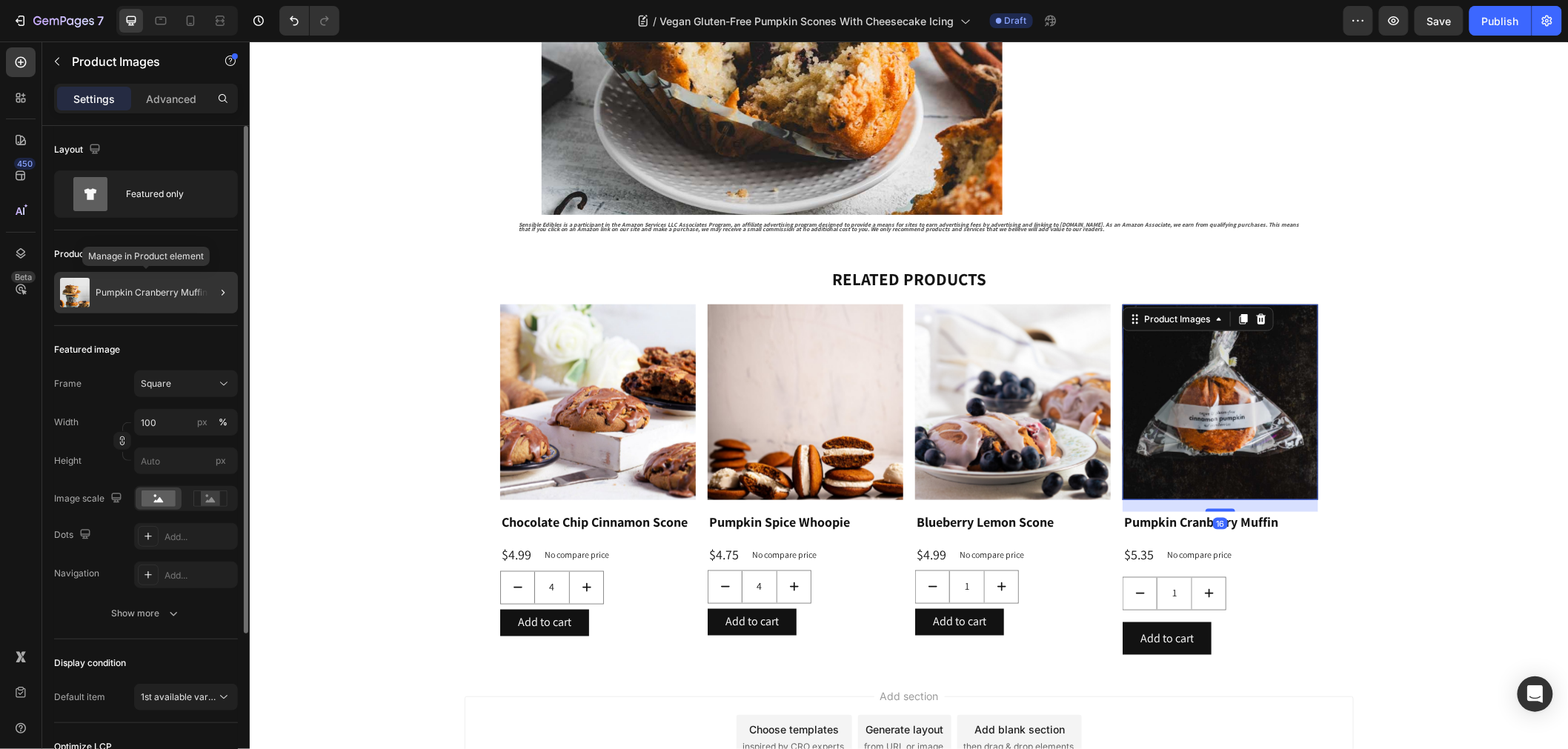
click at [126, 312] on div "Pumpkin Cranberry Muffin" at bounding box center [146, 292] width 184 height 42
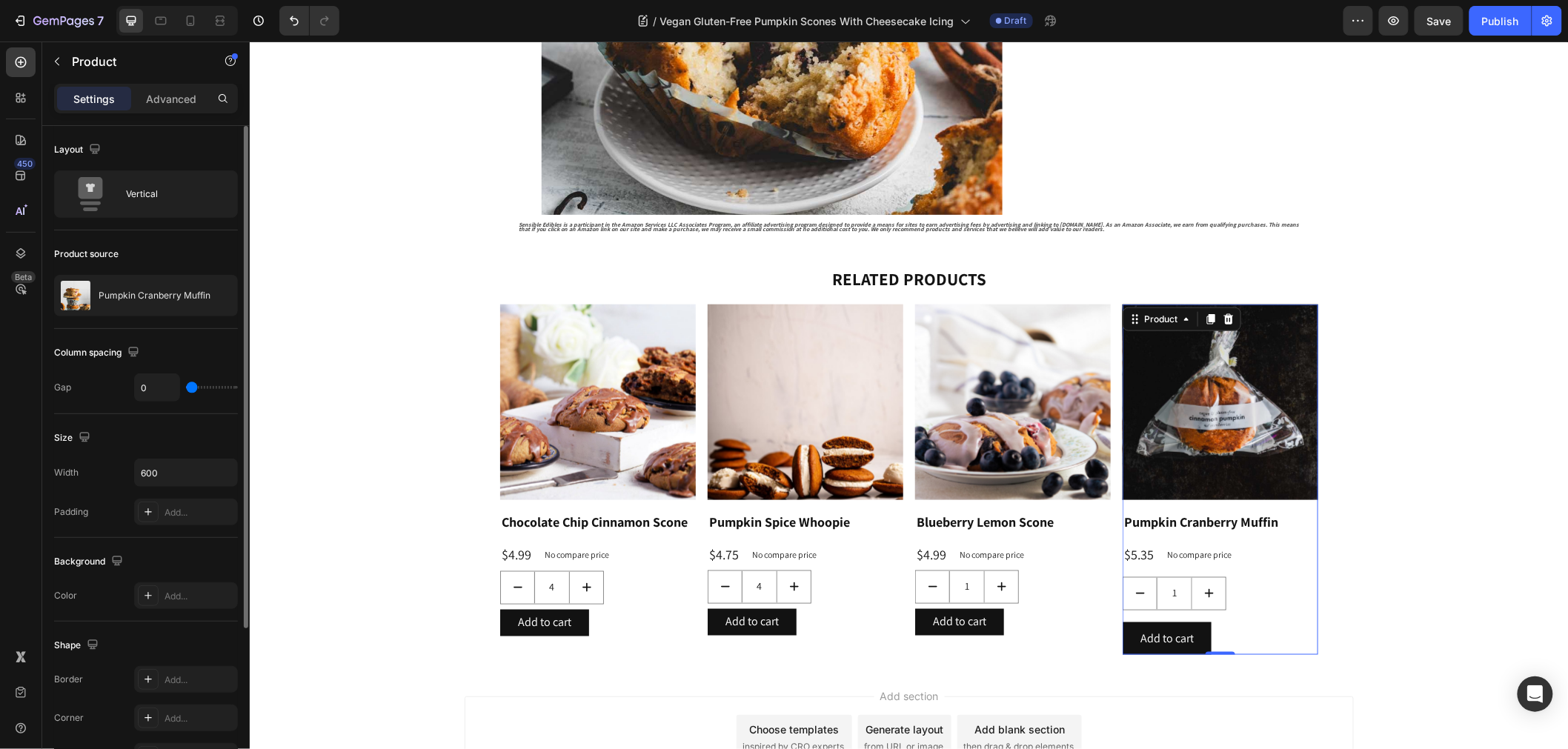
scroll to position [215, 0]
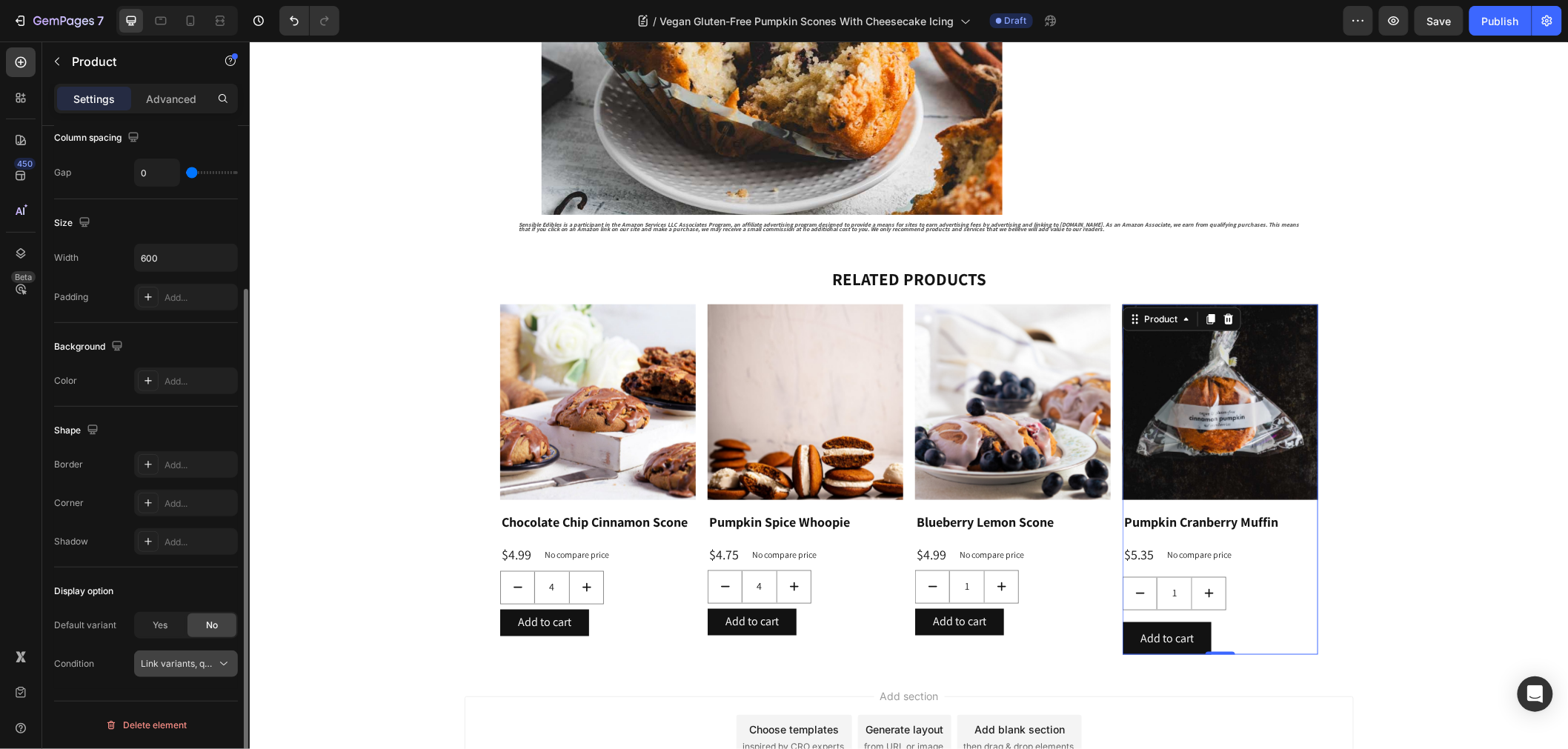
click at [226, 671] on icon at bounding box center [224, 664] width 15 height 15
click at [208, 664] on span "Link variants, quantity <br> between same products" at bounding box center [251, 664] width 219 height 11
click at [208, 665] on span "Link variants, quantity <br> between same products" at bounding box center [251, 664] width 219 height 11
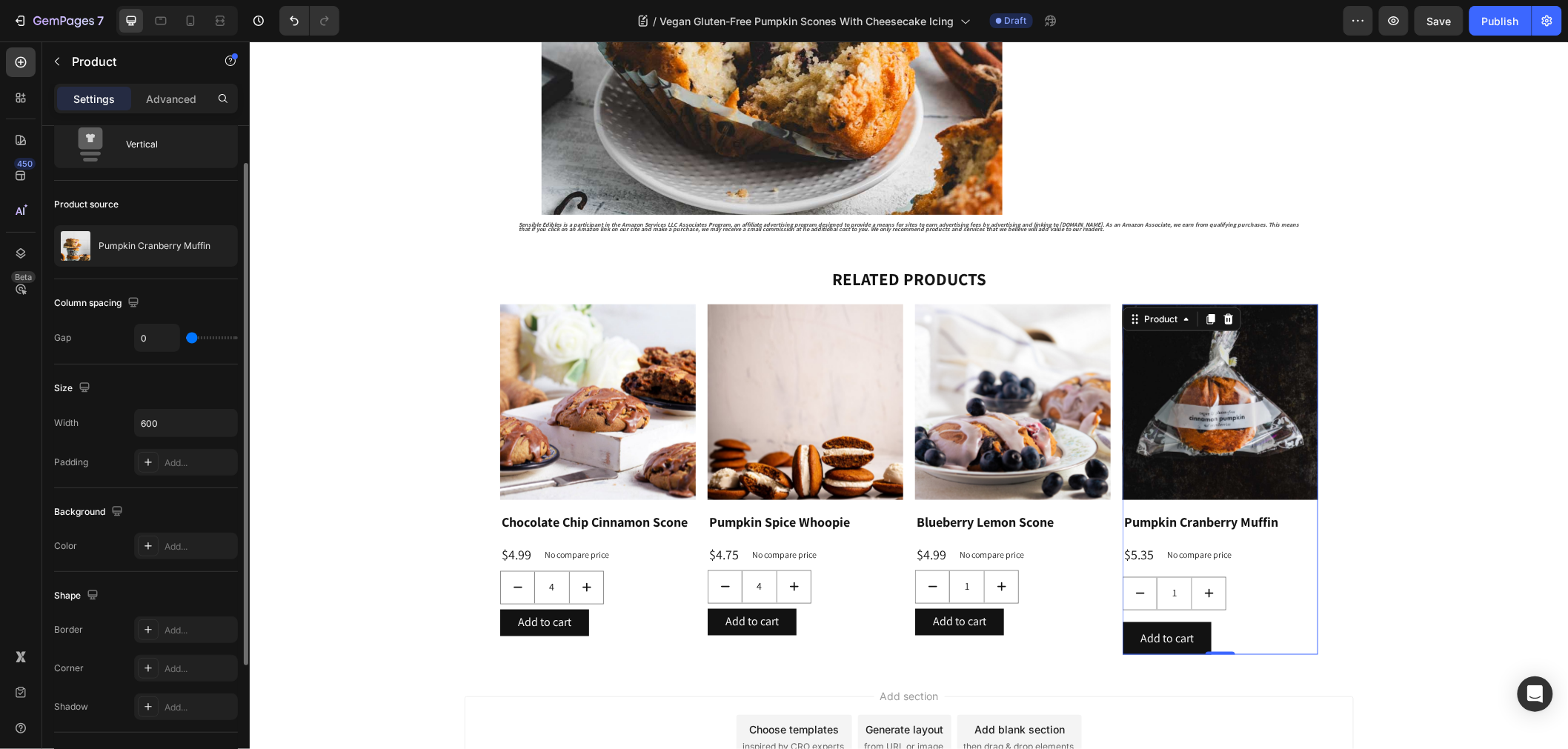
scroll to position [0, 0]
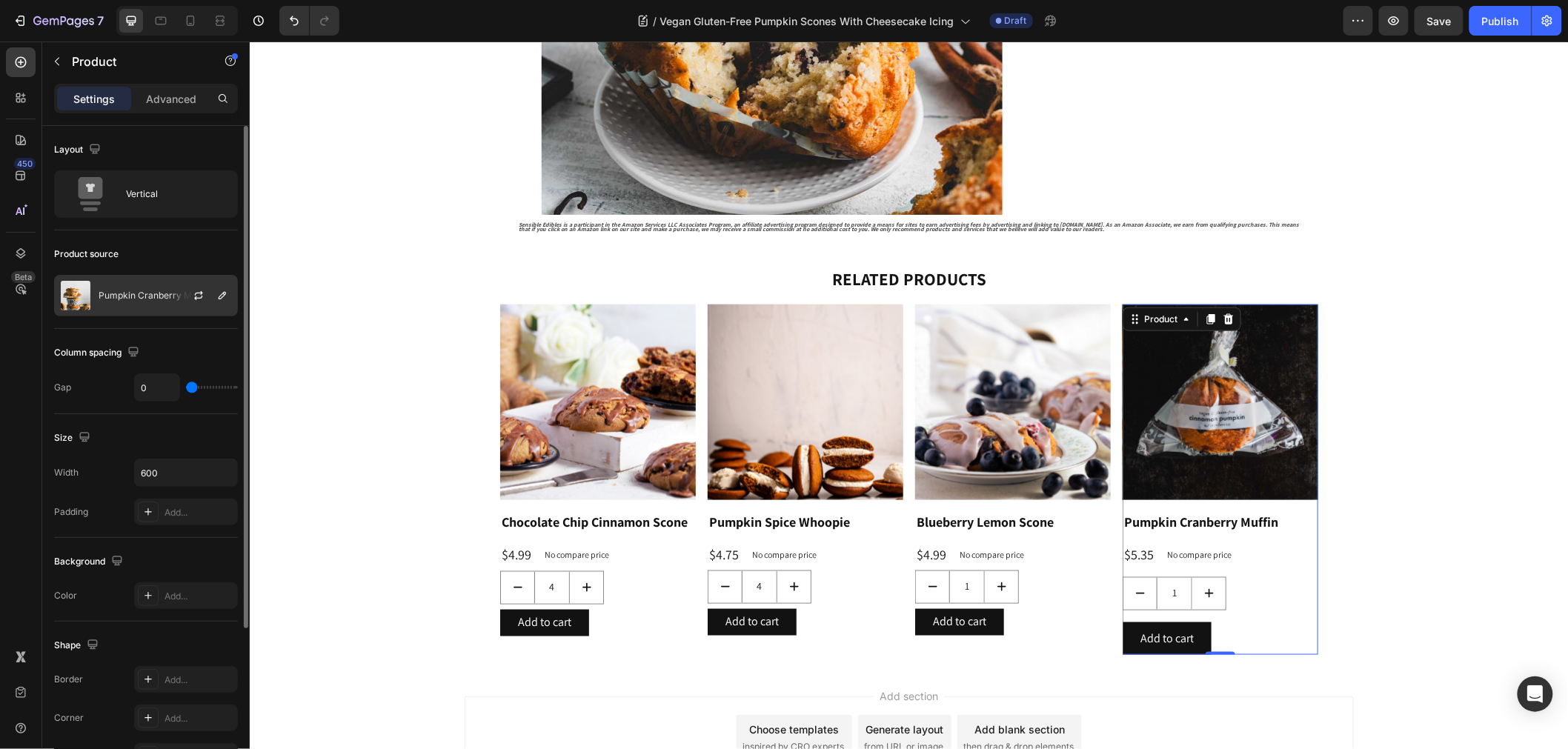
click at [156, 297] on p "Pumpkin Cranberry Muffin" at bounding box center [154, 295] width 112 height 10
click at [226, 292] on icon "button" at bounding box center [222, 295] width 12 height 12
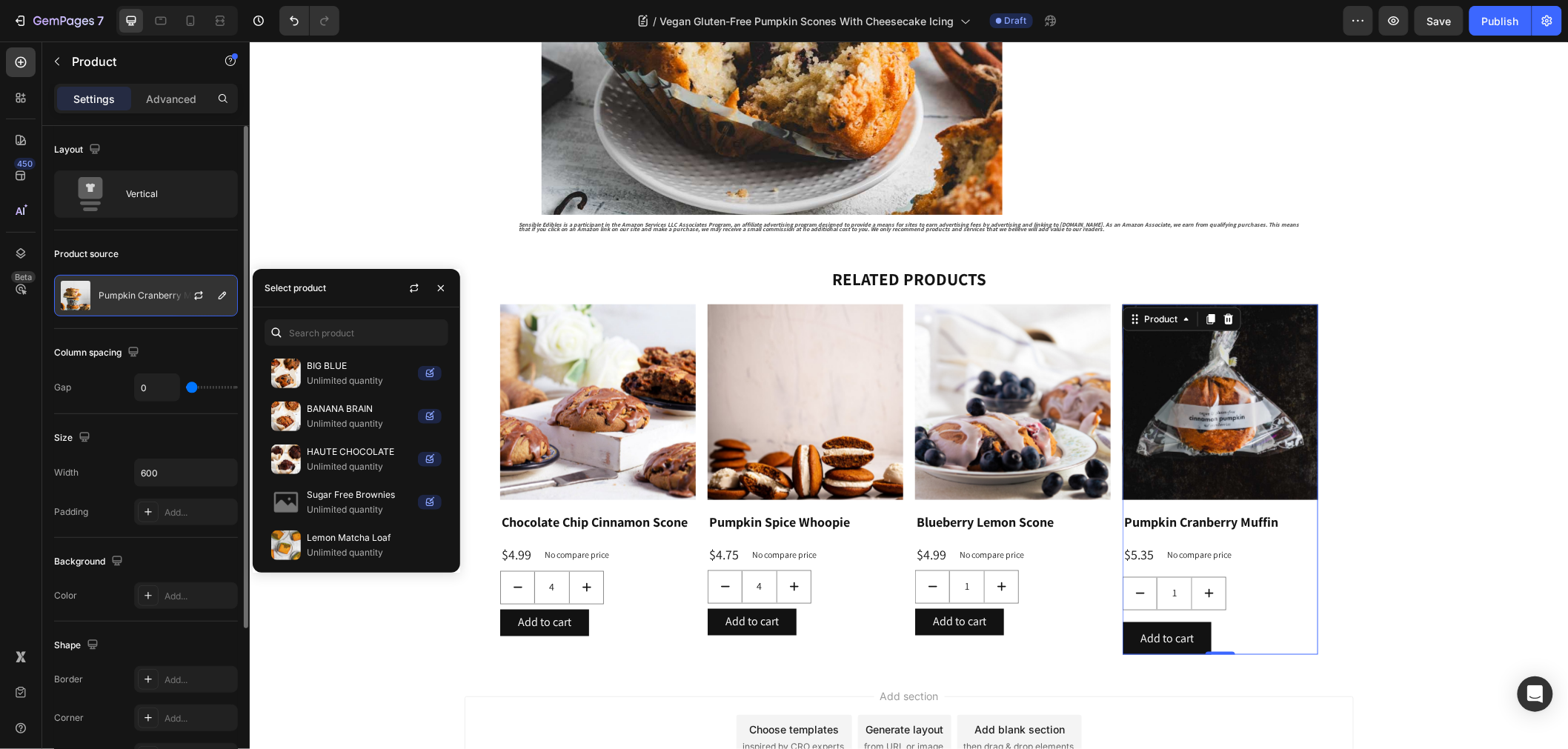
click at [82, 299] on img at bounding box center [75, 296] width 30 height 30
click at [91, 443] on button "button" at bounding box center [84, 437] width 18 height 18
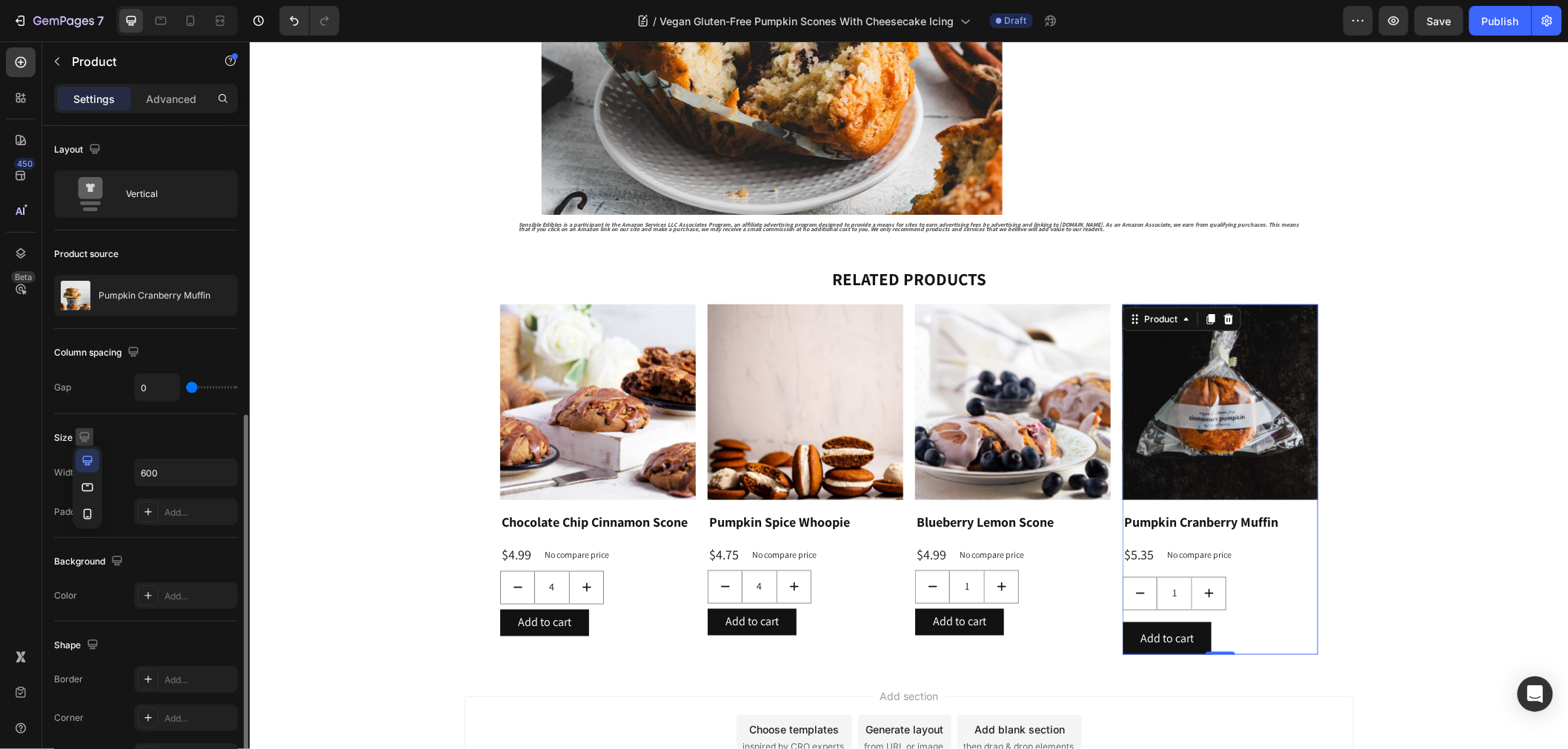
scroll to position [215, 0]
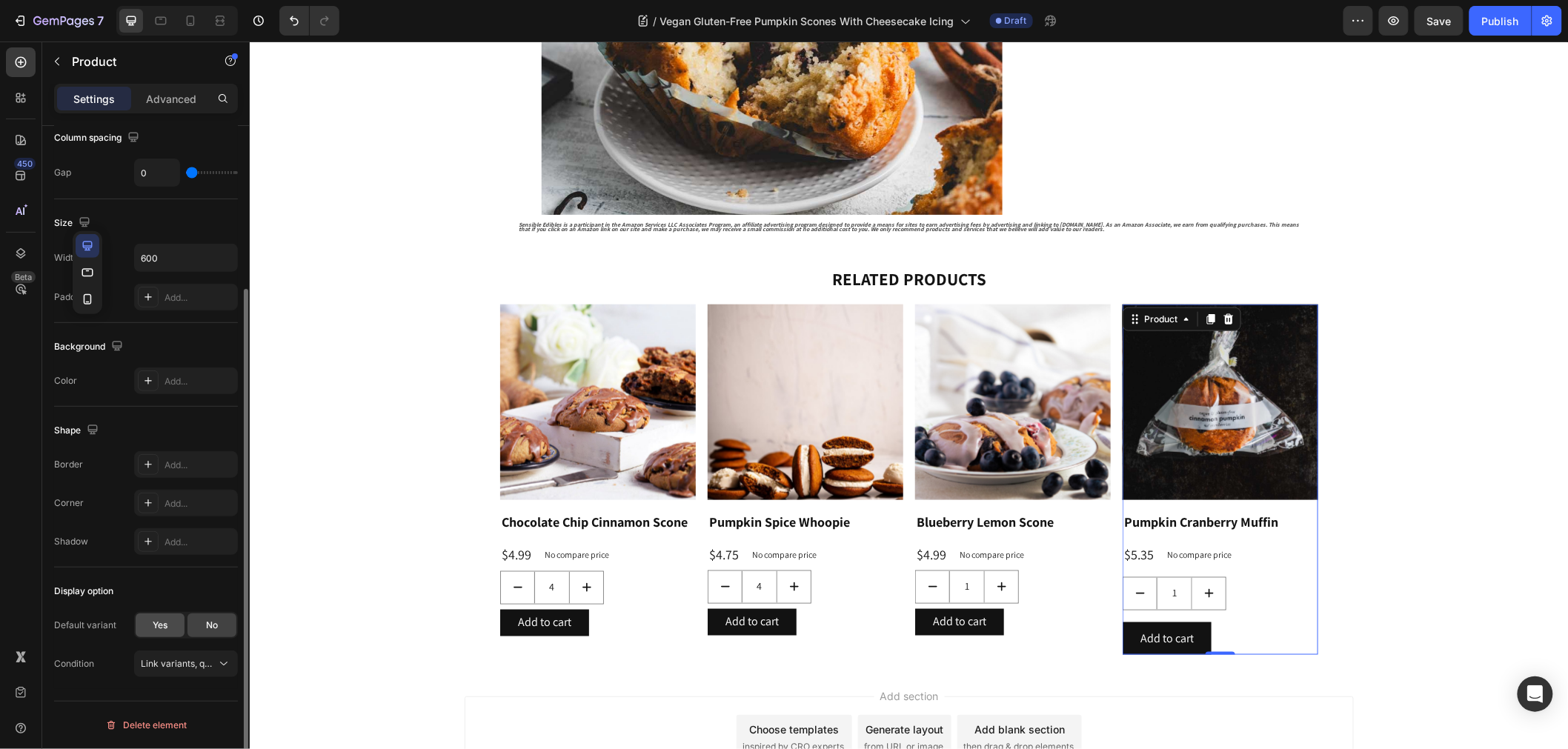
click at [168, 627] on div "Yes" at bounding box center [160, 626] width 49 height 24
click at [204, 631] on div "No" at bounding box center [212, 626] width 49 height 24
click at [154, 627] on span "Yes" at bounding box center [160, 626] width 15 height 13
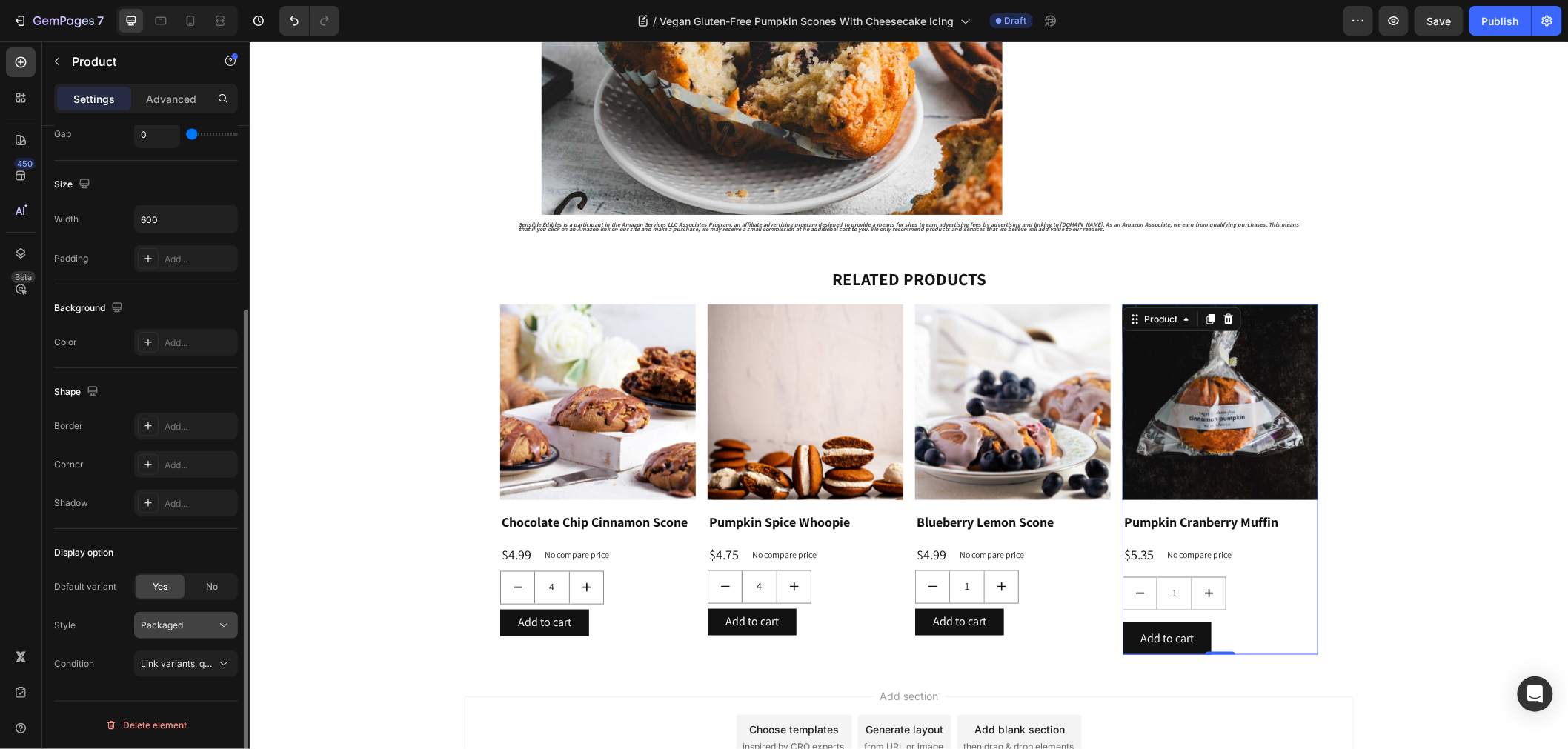
click at [206, 618] on div "Packaged" at bounding box center [186, 626] width 90 height 15
click at [196, 685] on span "Non-Packaged" at bounding box center [172, 688] width 64 height 13
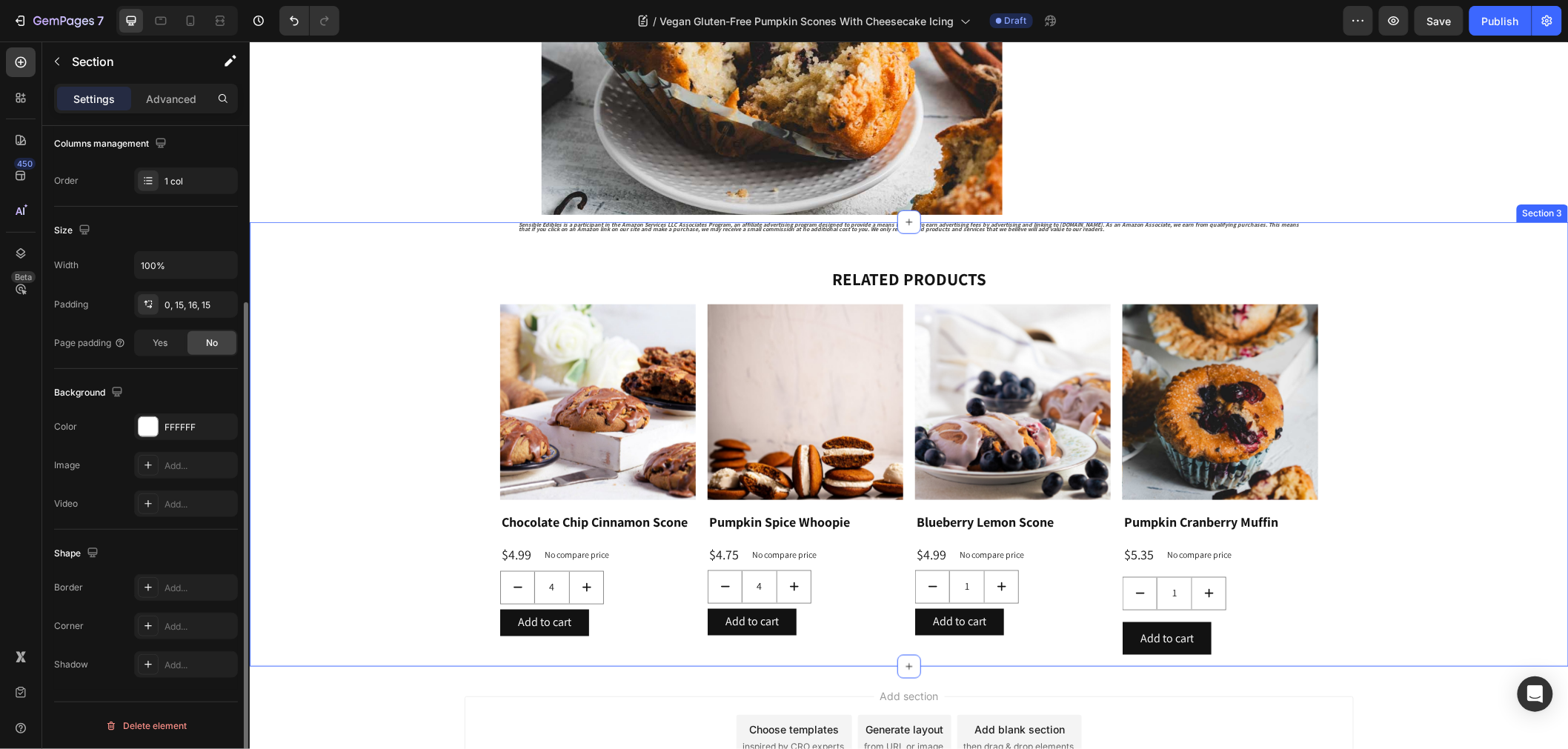
click at [388, 549] on div "Sensible Edibles is a participant in the Amazon Services LLC Associates Program…" at bounding box center [907, 438] width 1296 height 433
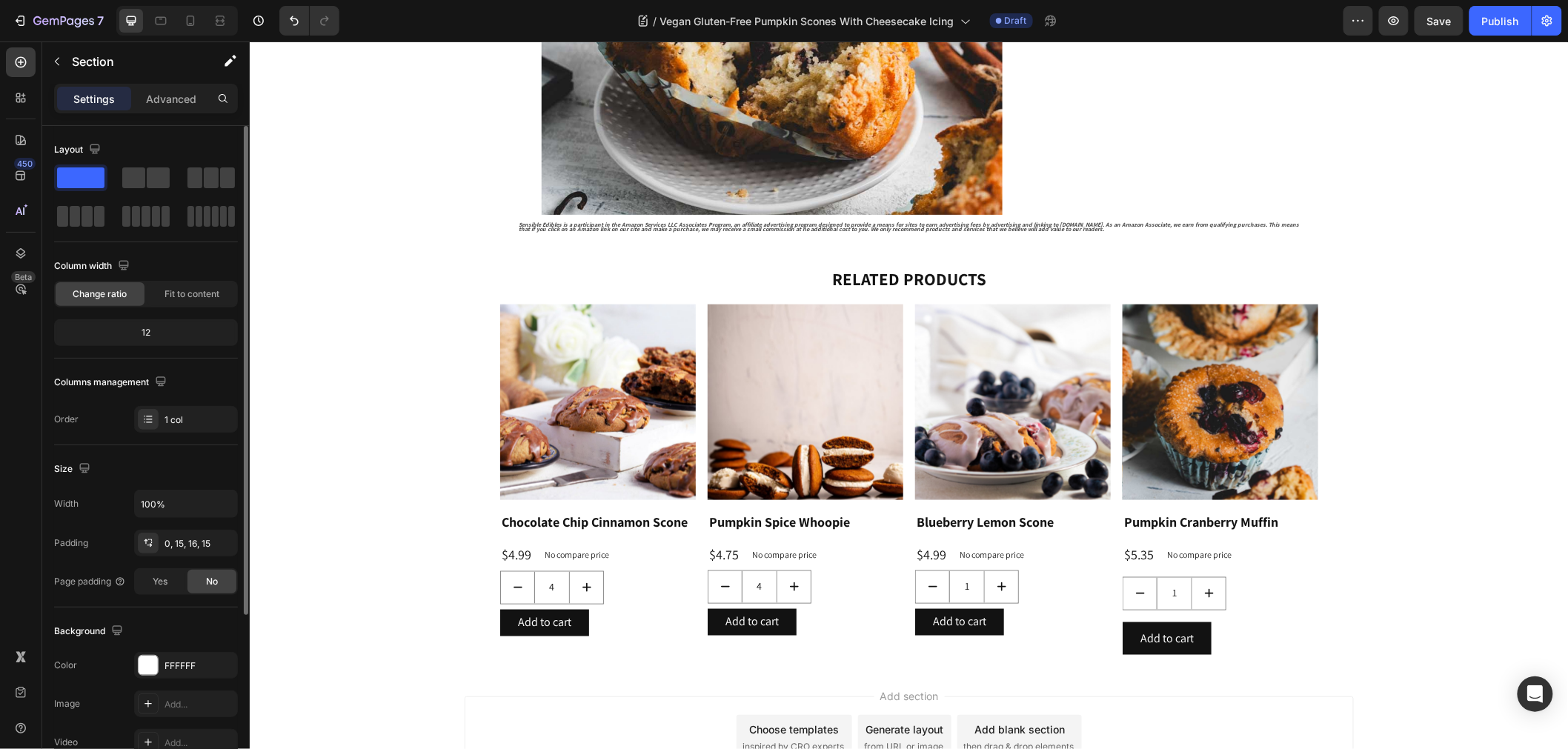
click at [369, 690] on div "Add section Choose templates inspired by CRO experts Generate layout from URL o…" at bounding box center [907, 757] width 1318 height 182
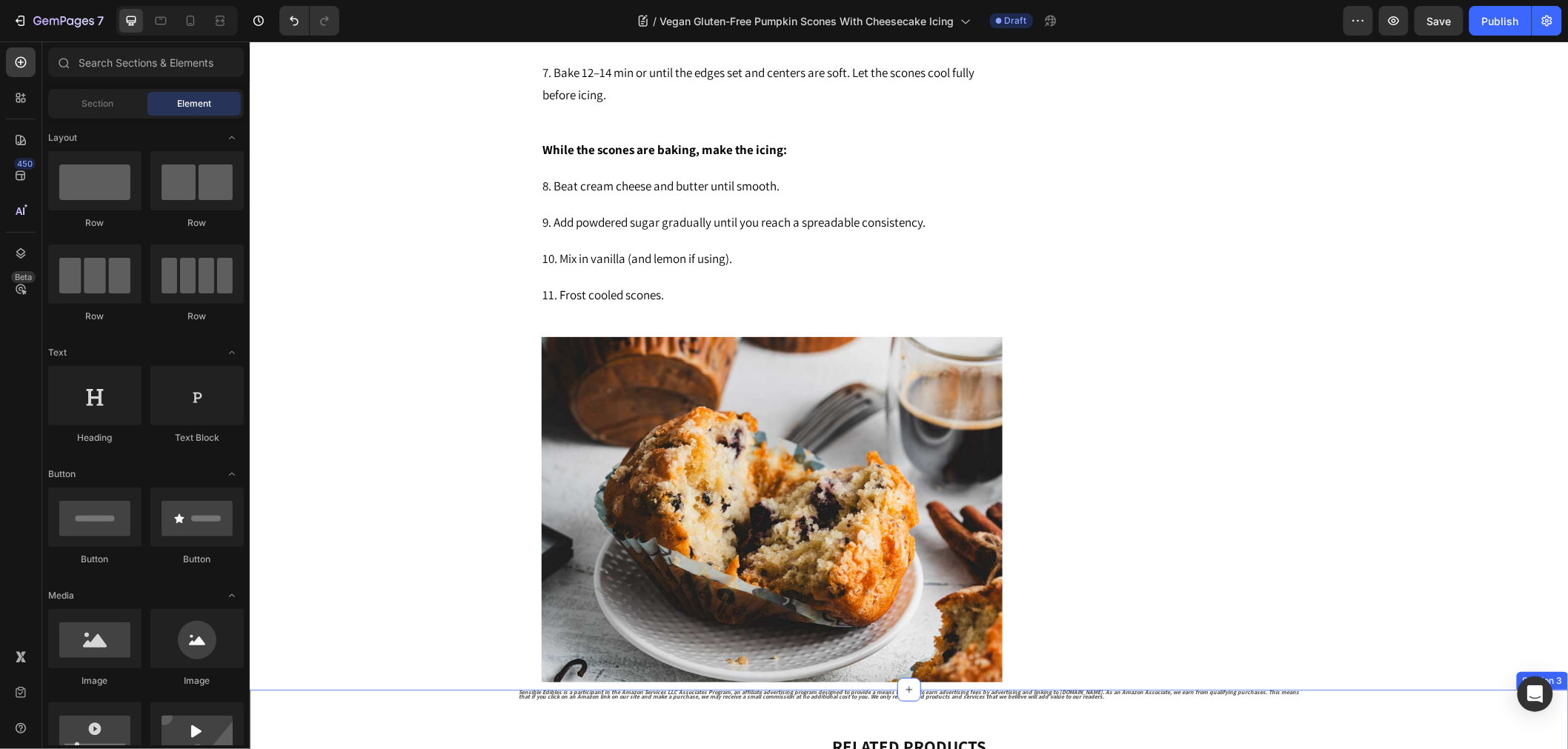
scroll to position [2706, 0]
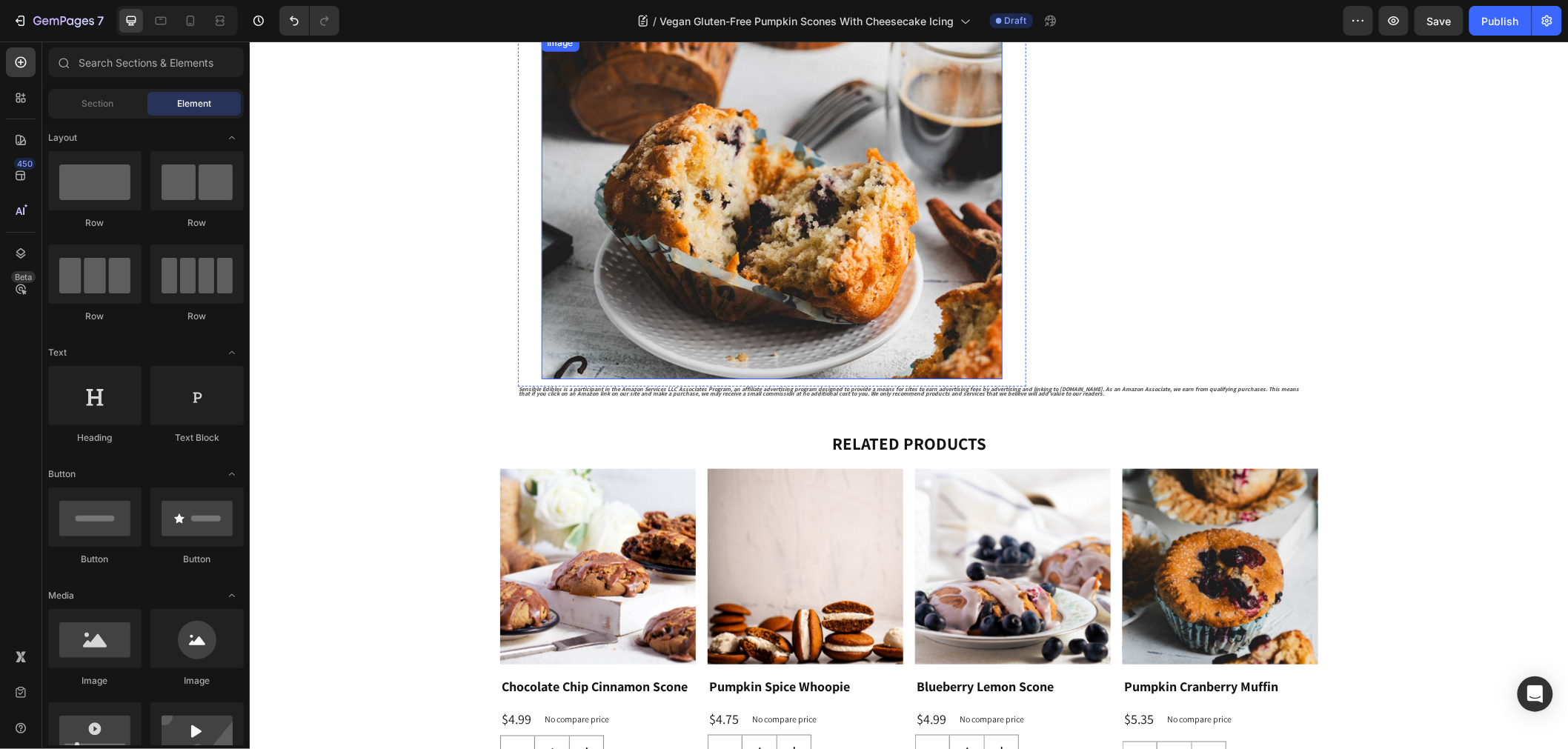
click at [644, 116] on img at bounding box center [771, 206] width 461 height 346
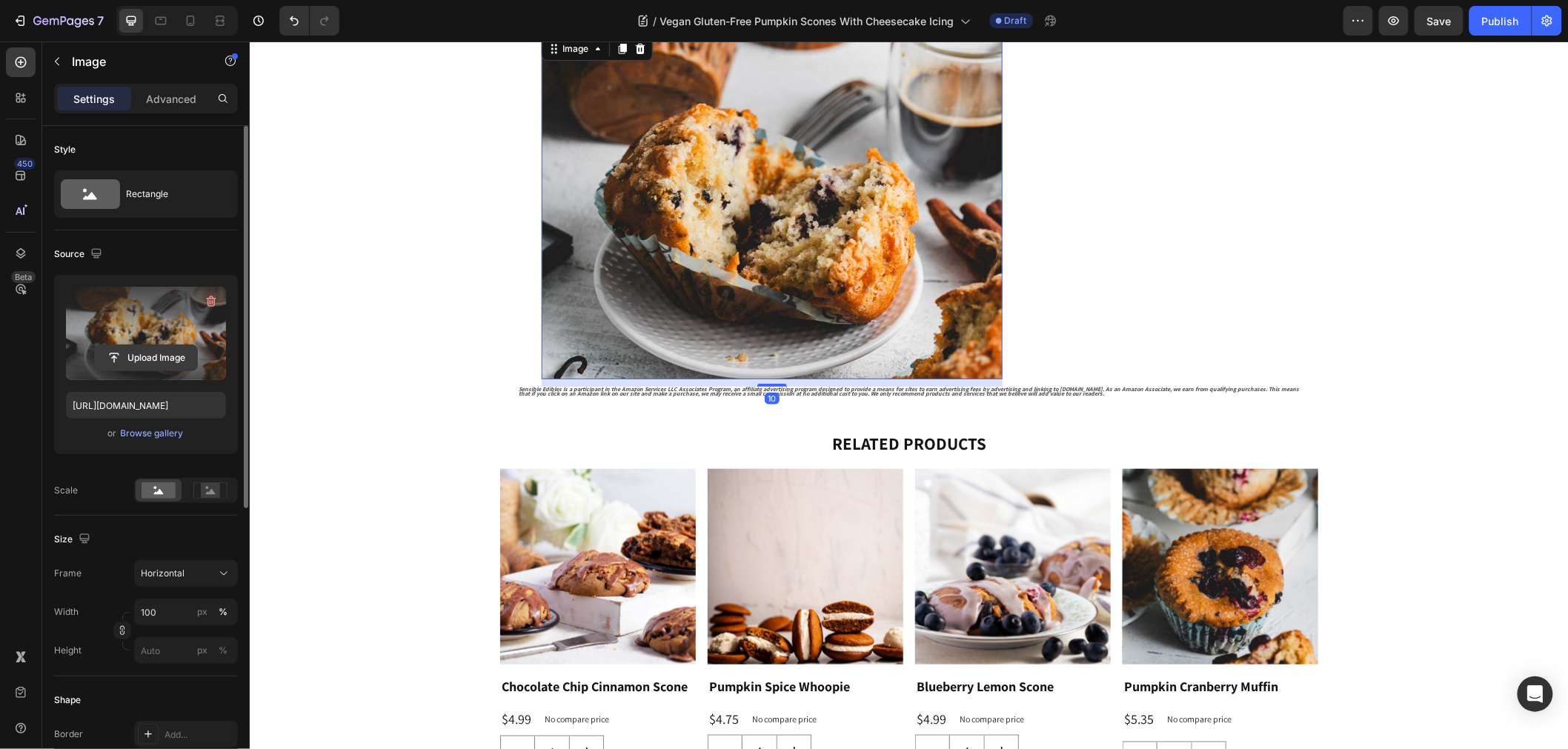
click at [152, 364] on input "file" at bounding box center [146, 357] width 102 height 25
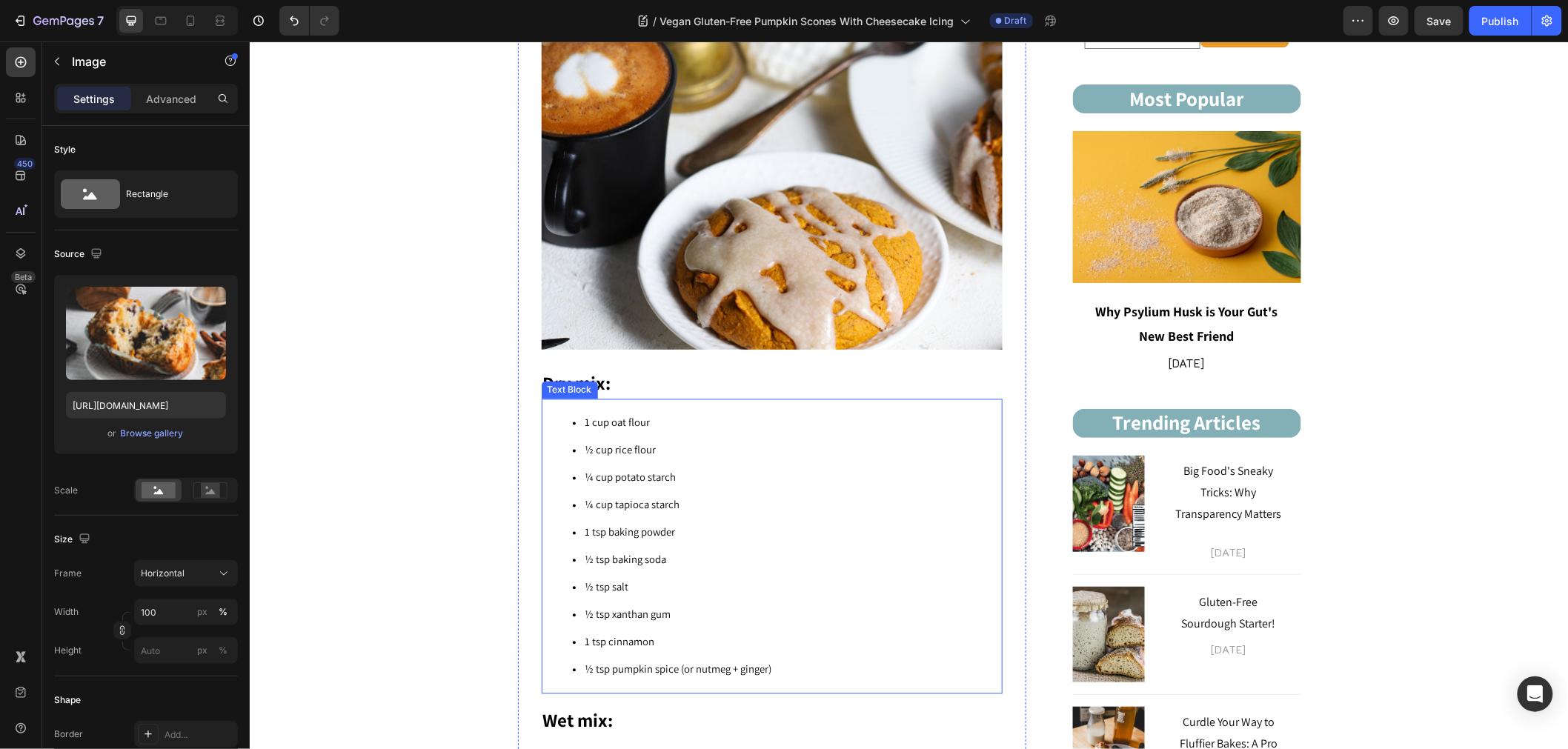
scroll to position [648, 0]
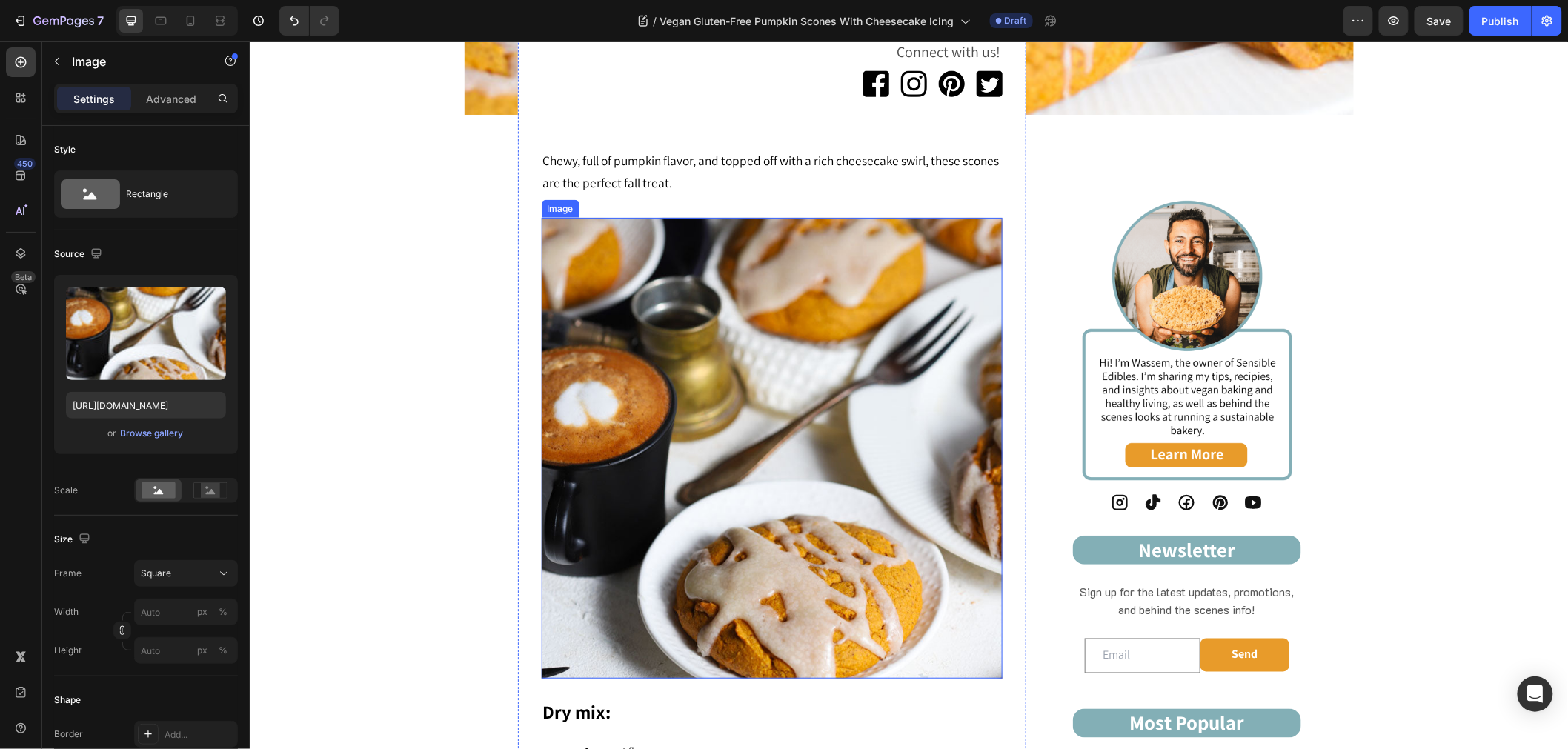
click at [636, 412] on img at bounding box center [771, 447] width 461 height 461
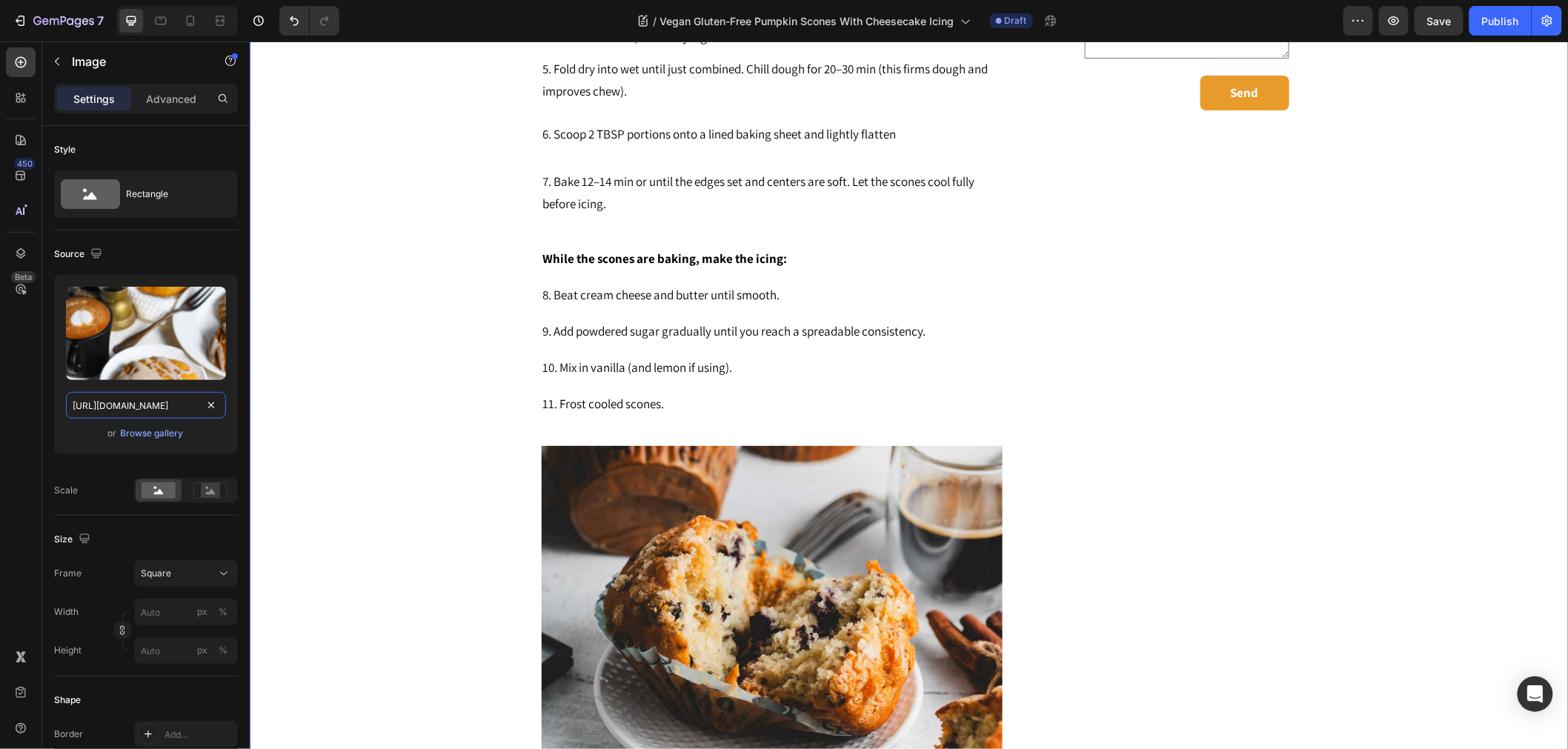
scroll to position [2706, 0]
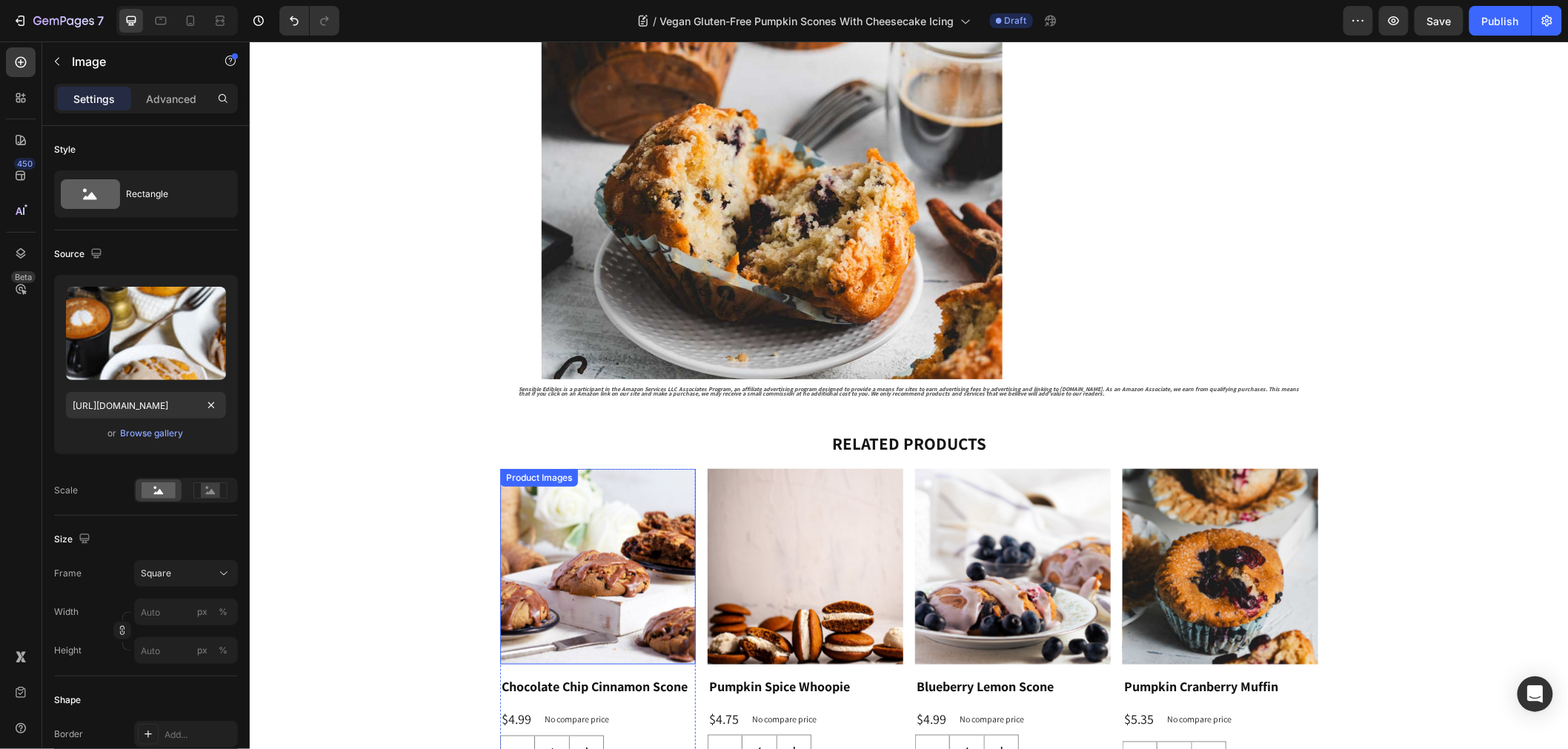
click at [649, 474] on img at bounding box center [597, 566] width 196 height 196
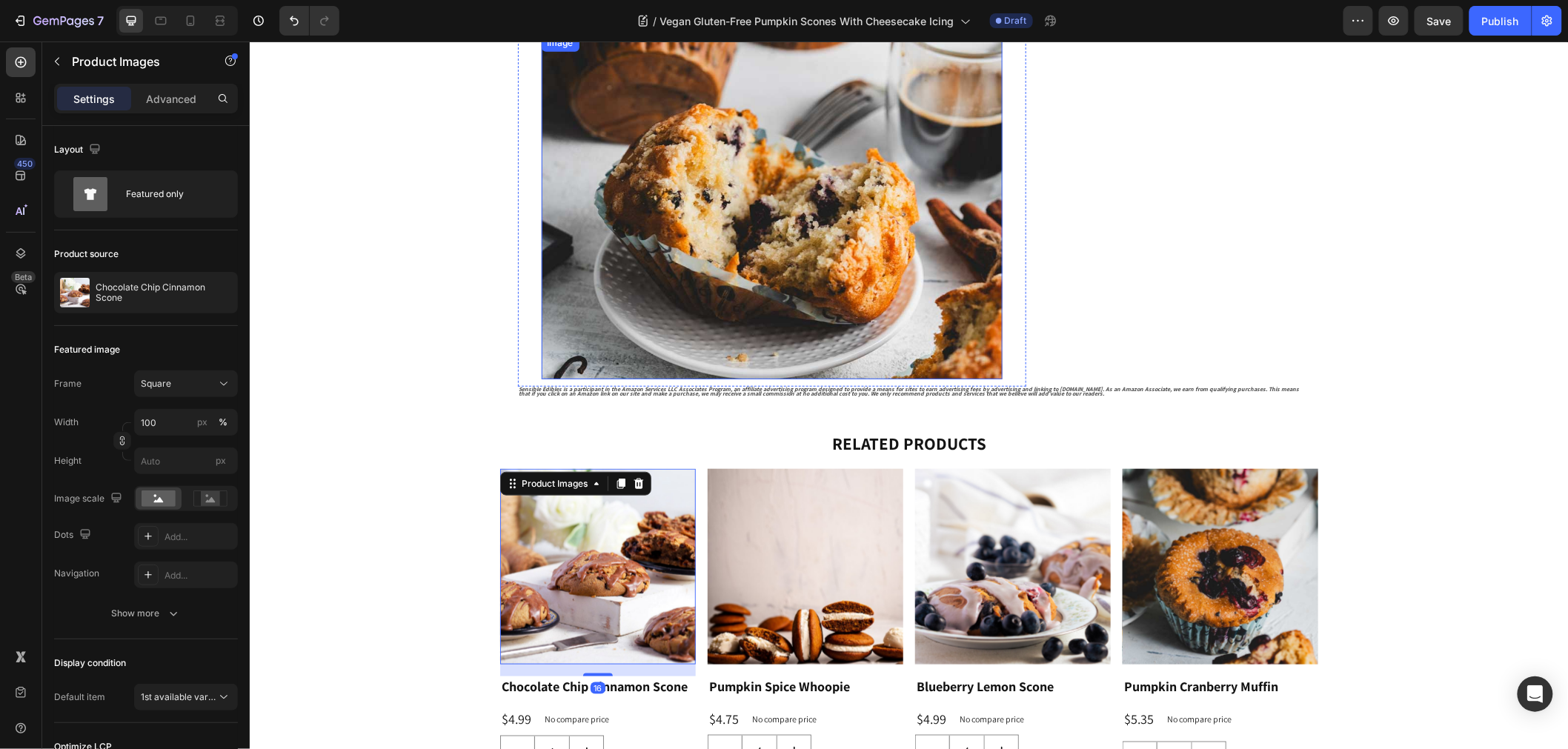
click at [608, 213] on img at bounding box center [771, 206] width 461 height 346
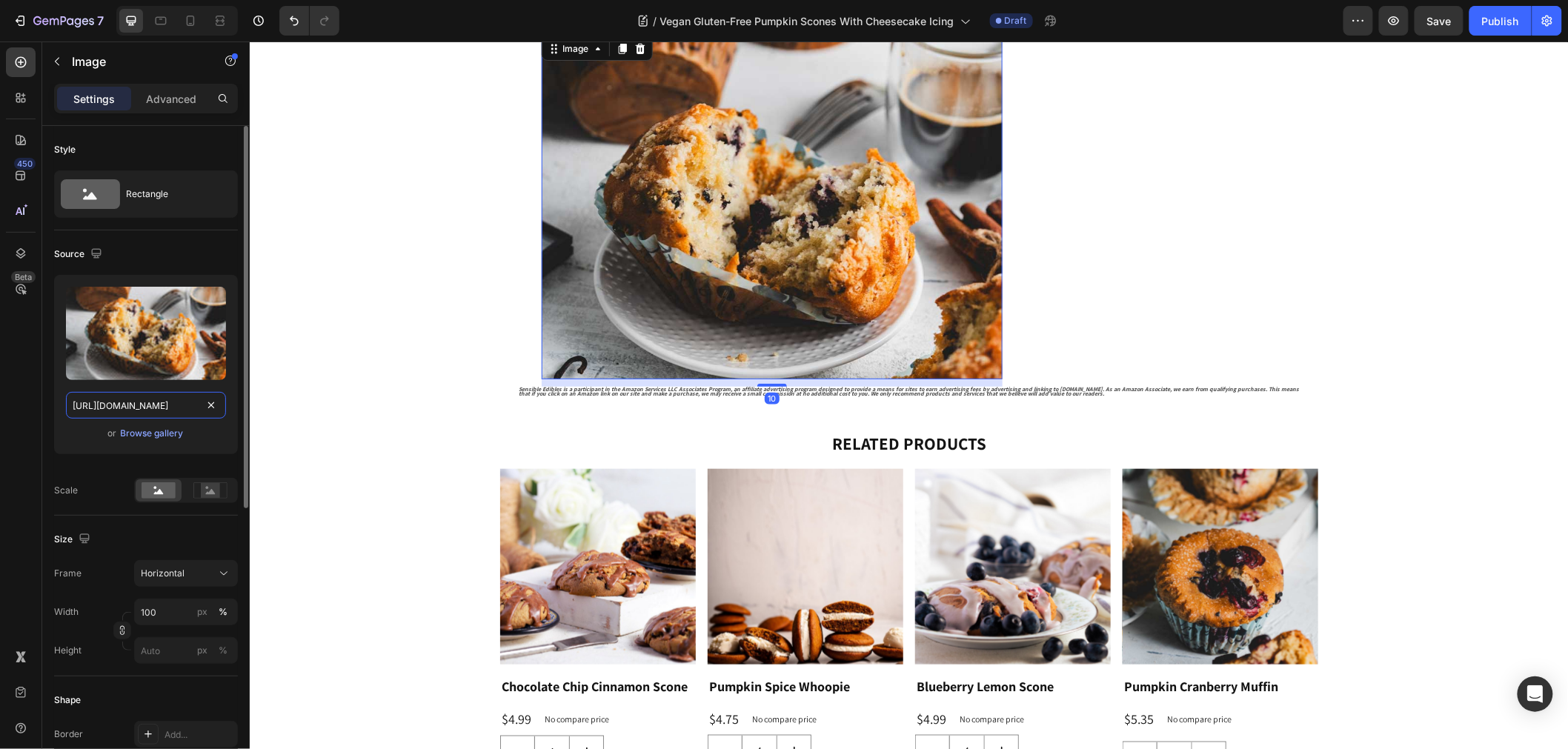
click at [149, 400] on input "https://cdn.shopify.com/s/files/1/0743/7382/4786/files/blueberry_style-1648.jpg…" at bounding box center [146, 405] width 160 height 27
paste input "gempages_507326247945110634-d95e244b-d23e-499f-a8aa-981f34fc3b62.jpg"
type input "https://cdn.shopify.com/s/files/1/0743/7382/4786/files/gempages_507326247945110…"
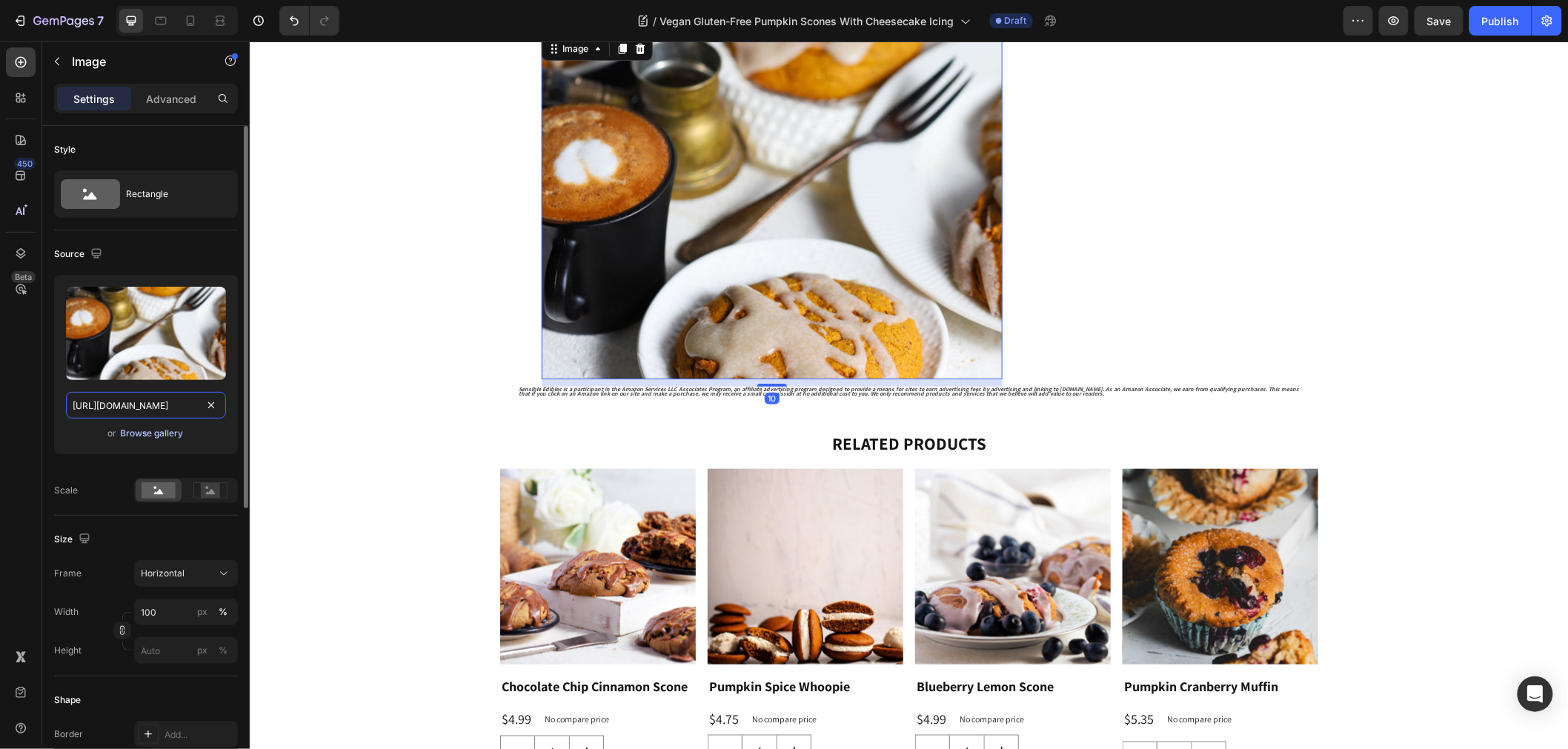
scroll to position [0, 453]
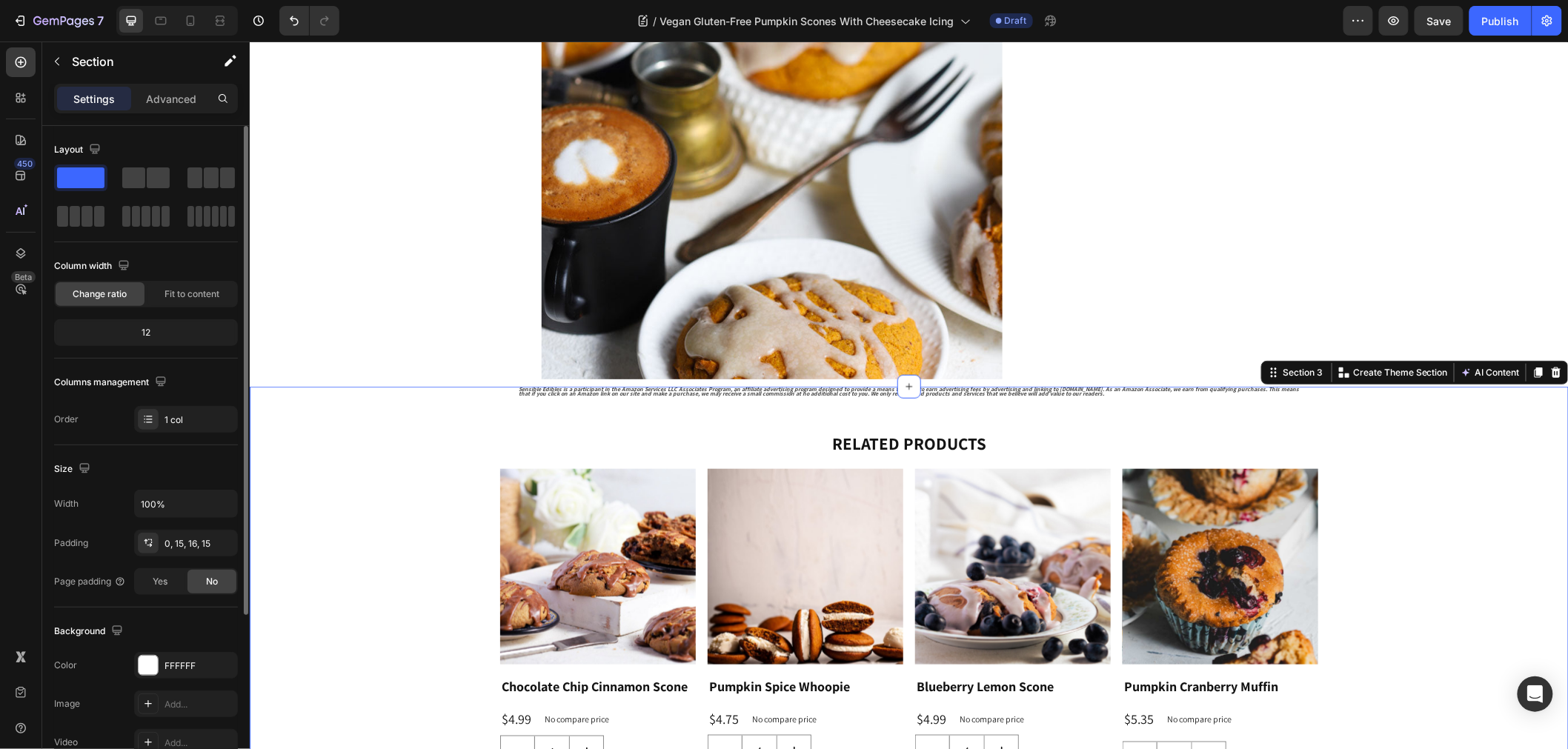
click at [354, 394] on div "Sensible Edibles is a participant in the Amazon Services LLC Associates Program…" at bounding box center [907, 602] width 1296 height 433
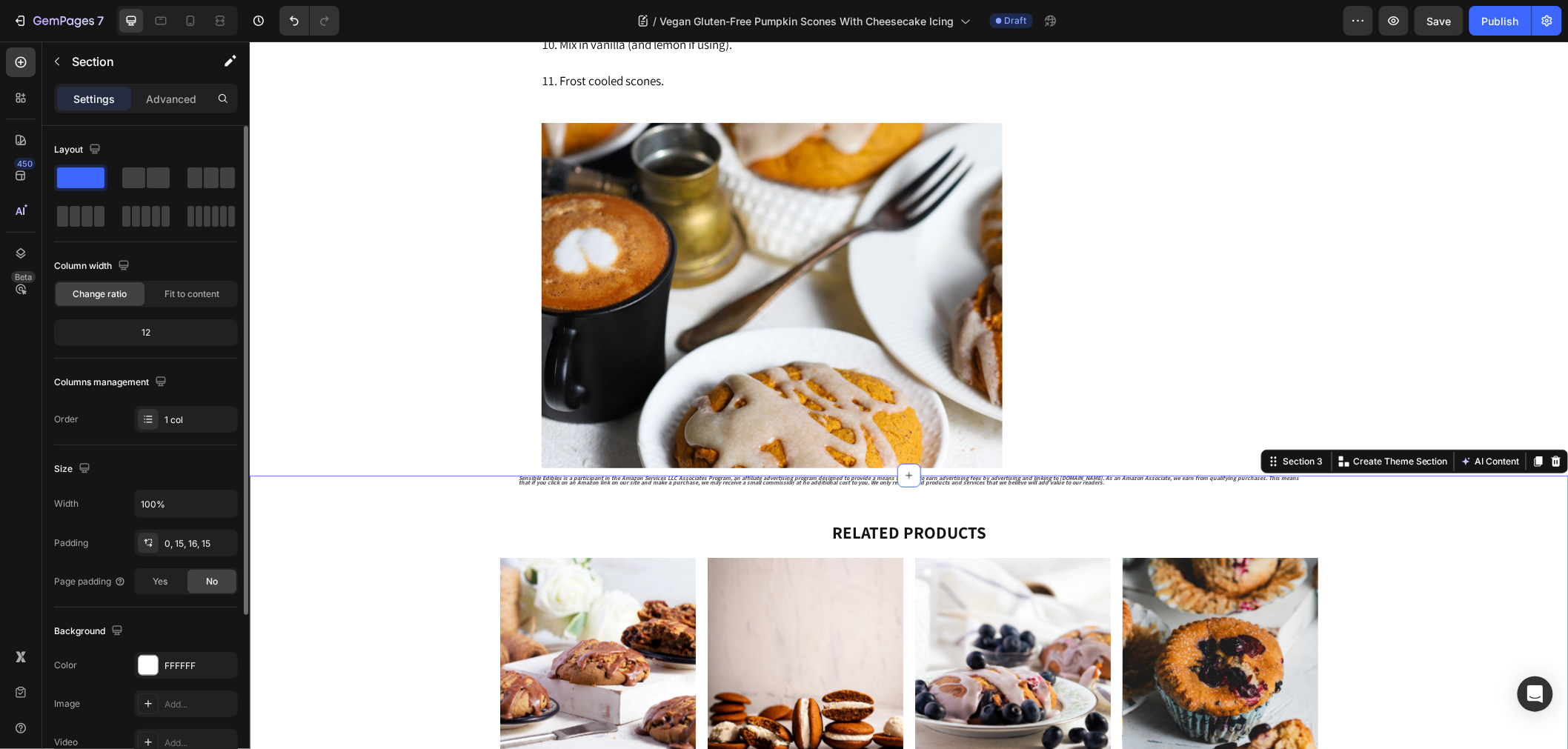
scroll to position [2459, 0]
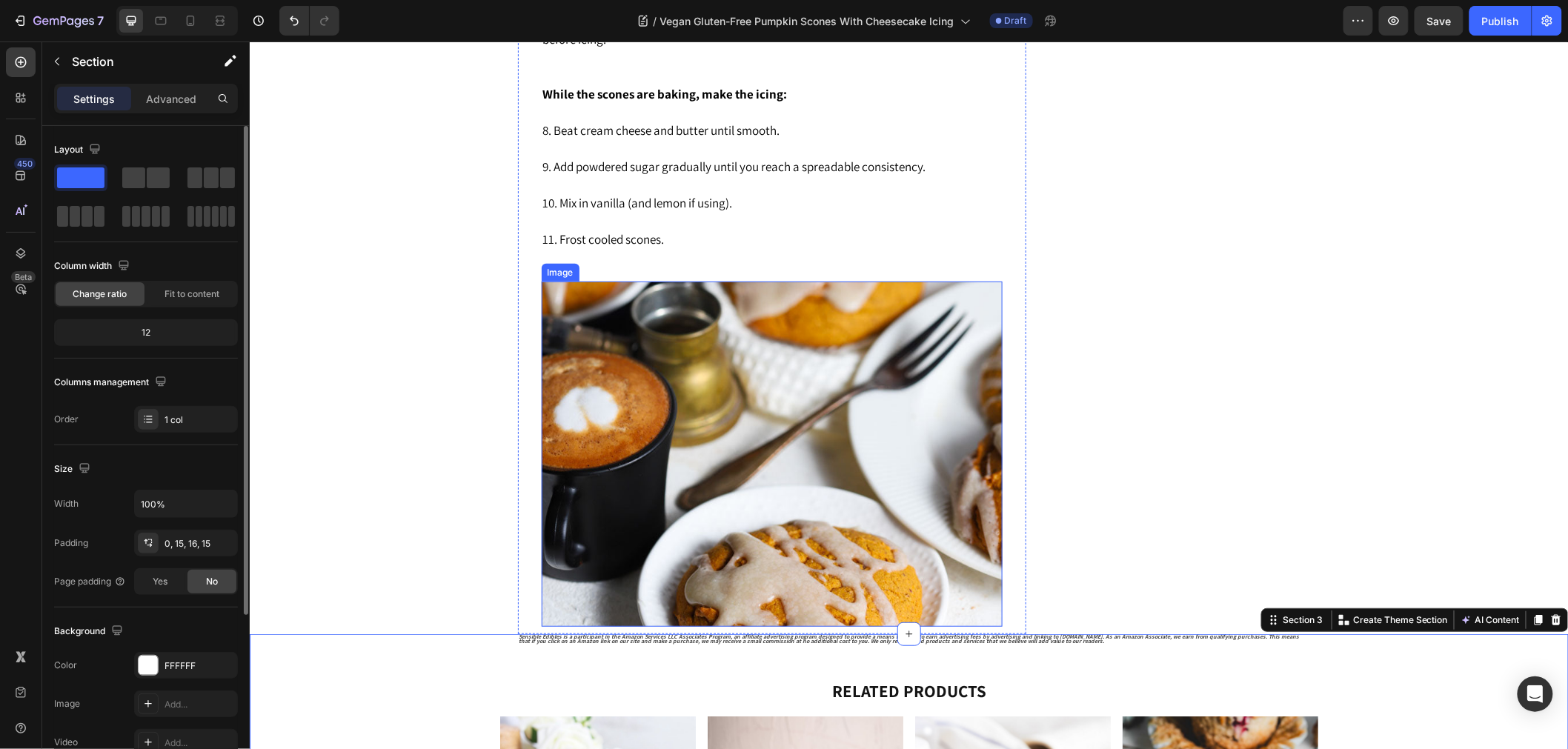
click at [696, 476] on img at bounding box center [771, 454] width 461 height 346
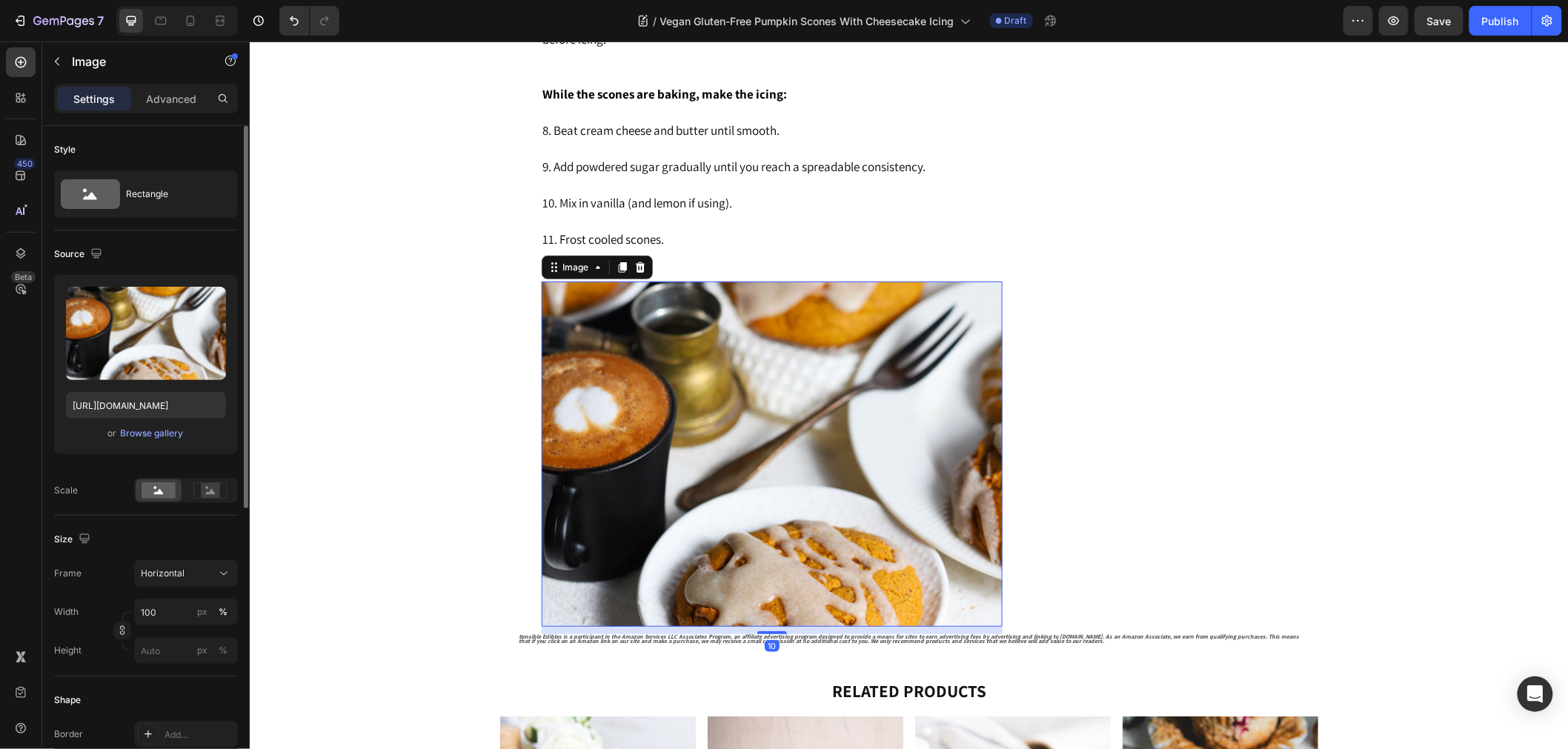
click at [696, 475] on img at bounding box center [771, 454] width 461 height 346
click at [202, 576] on div "Horizontal" at bounding box center [177, 574] width 72 height 13
click at [179, 627] on div "Vertical" at bounding box center [173, 638] width 119 height 28
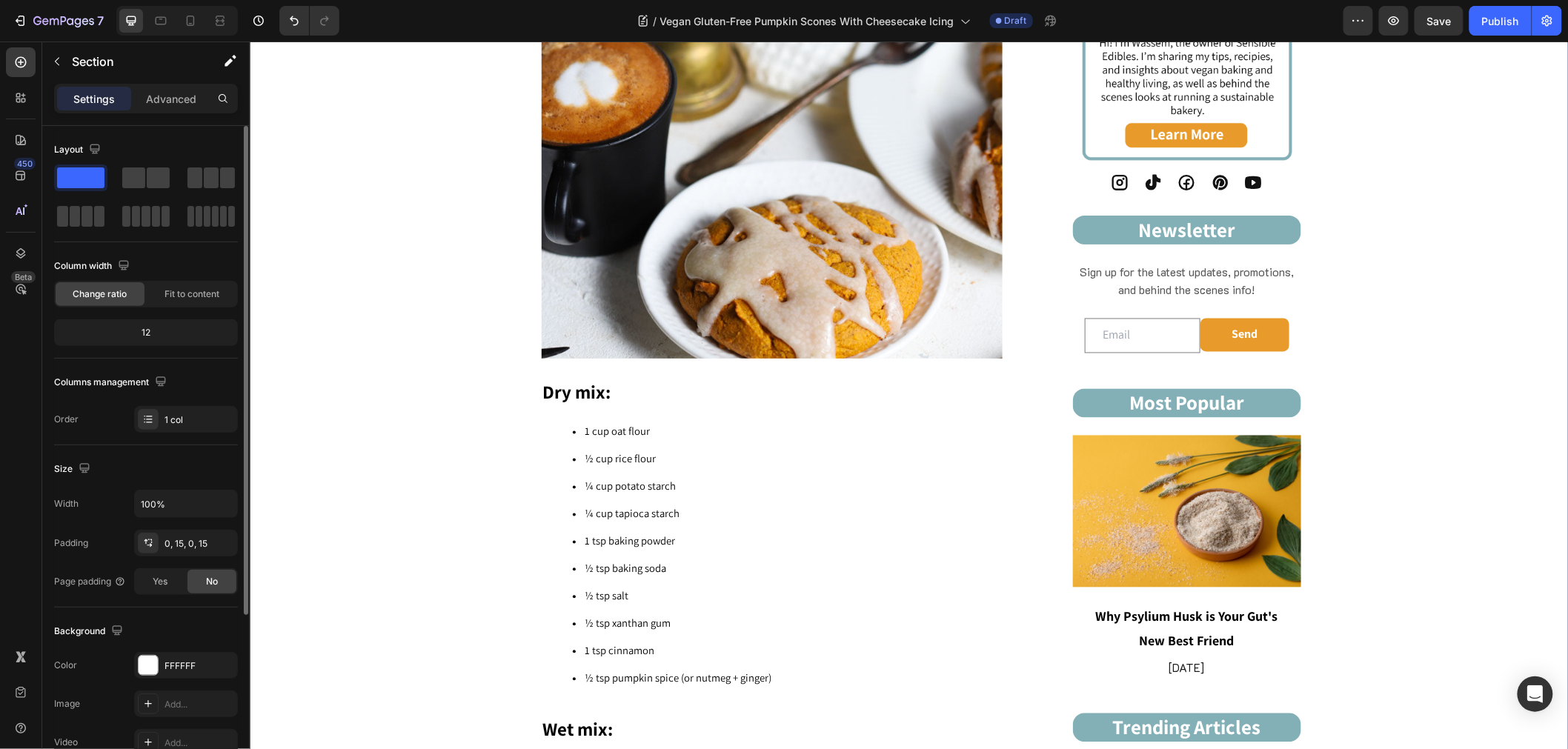
scroll to position [1060, 0]
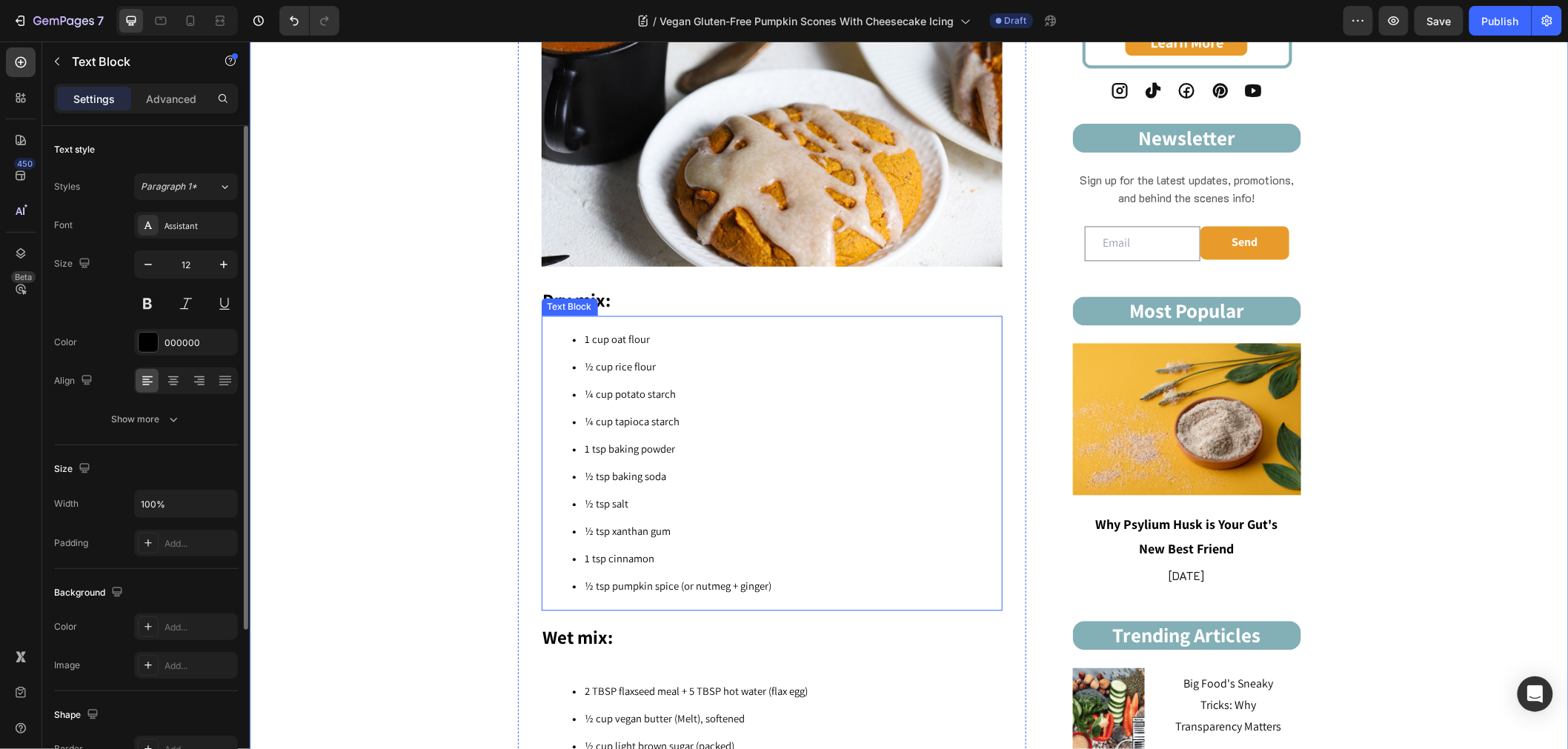
click at [647, 392] on span "¼ cup potato starch" at bounding box center [630, 394] width 91 height 14
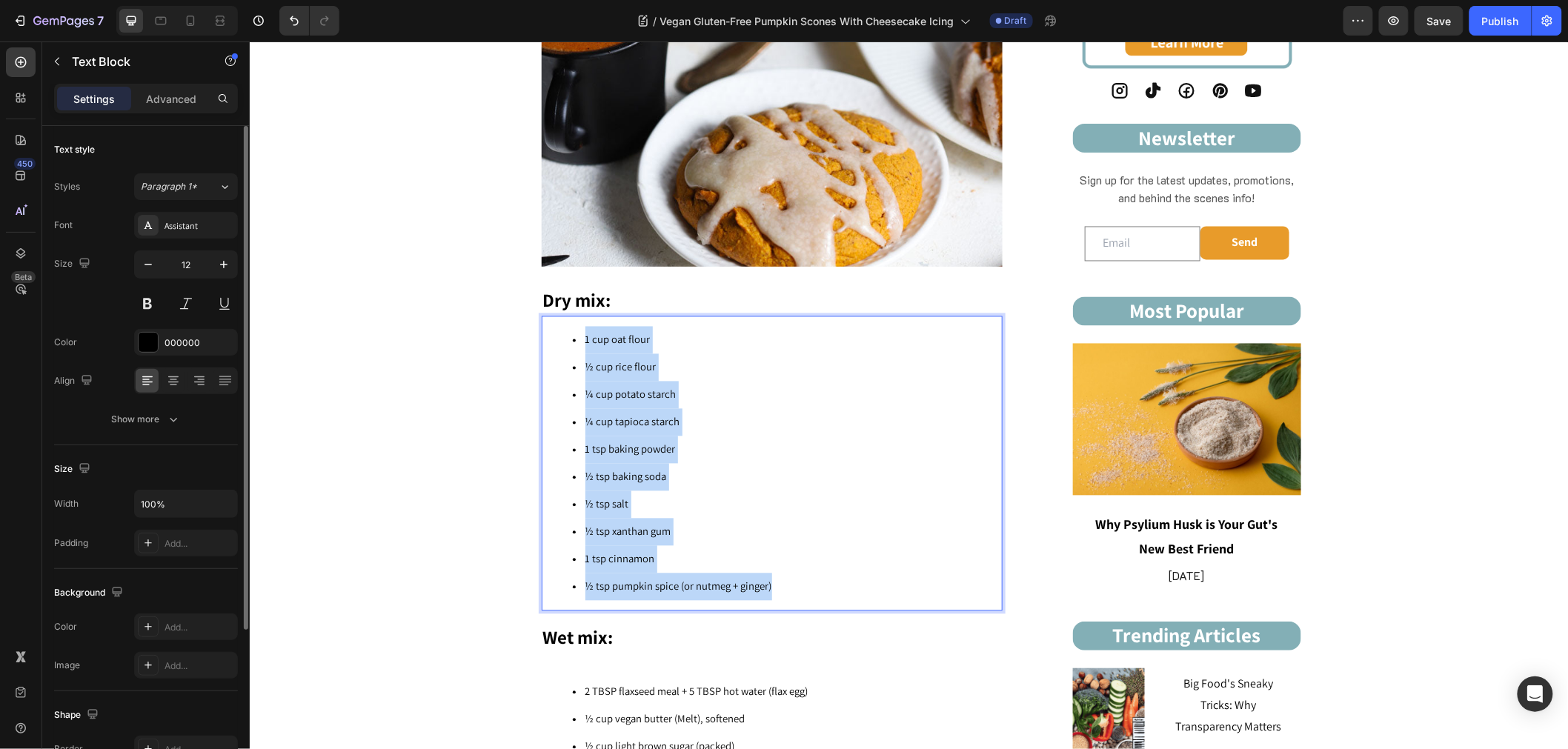
drag, startPoint x: 789, startPoint y: 573, endPoint x: 541, endPoint y: 347, distance: 335.5
click at [542, 347] on ul "1 cup oat flour ½ cup rice flour ¼ cup potato starch ¼ cup tapioca starch 1 tsp…" at bounding box center [770, 462] width 457 height 274
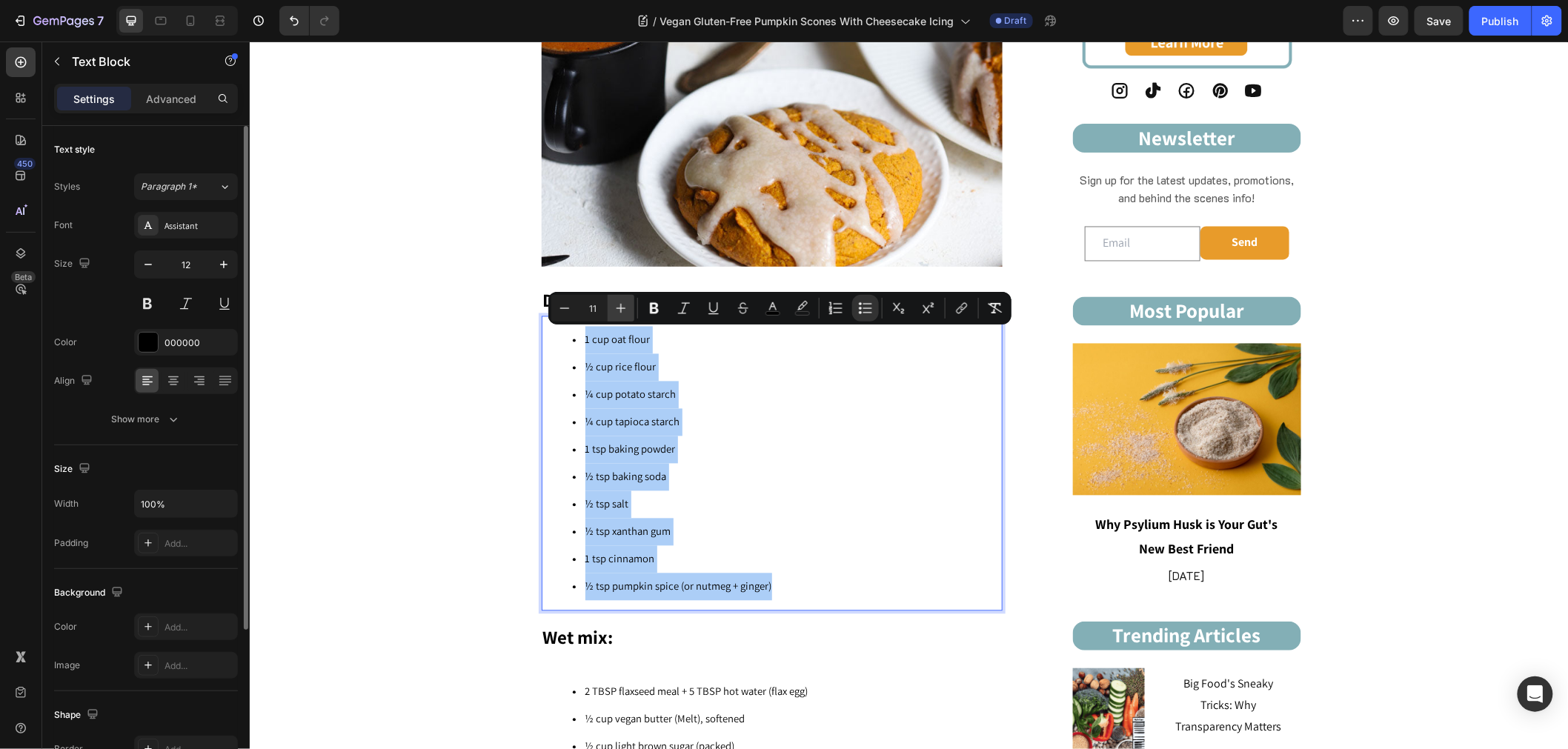
click at [616, 304] on icon "Editor contextual toolbar" at bounding box center [621, 308] width 15 height 15
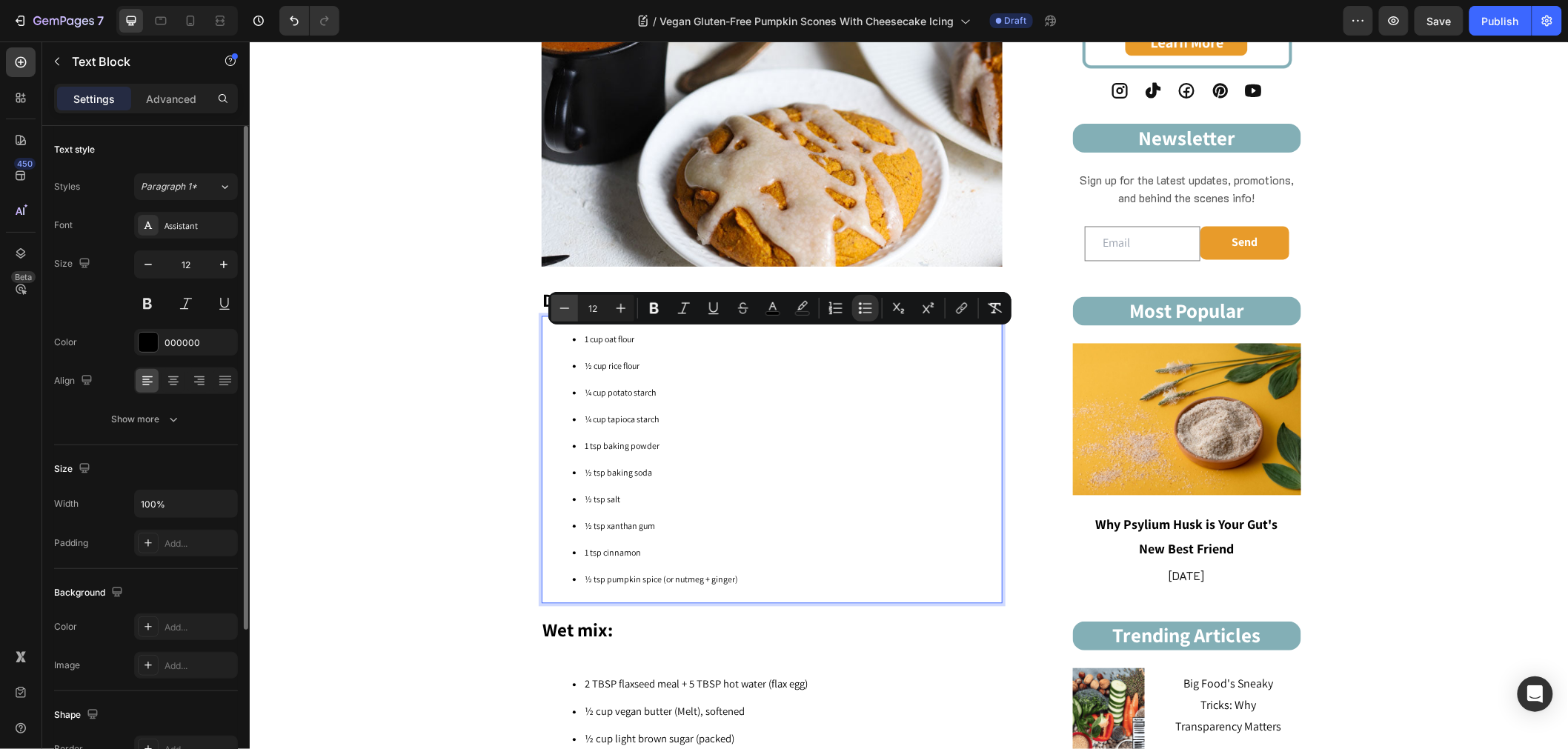
click at [552, 313] on button "Minus" at bounding box center [564, 308] width 27 height 27
click at [621, 310] on icon "Editor contextual toolbar" at bounding box center [621, 308] width 15 height 15
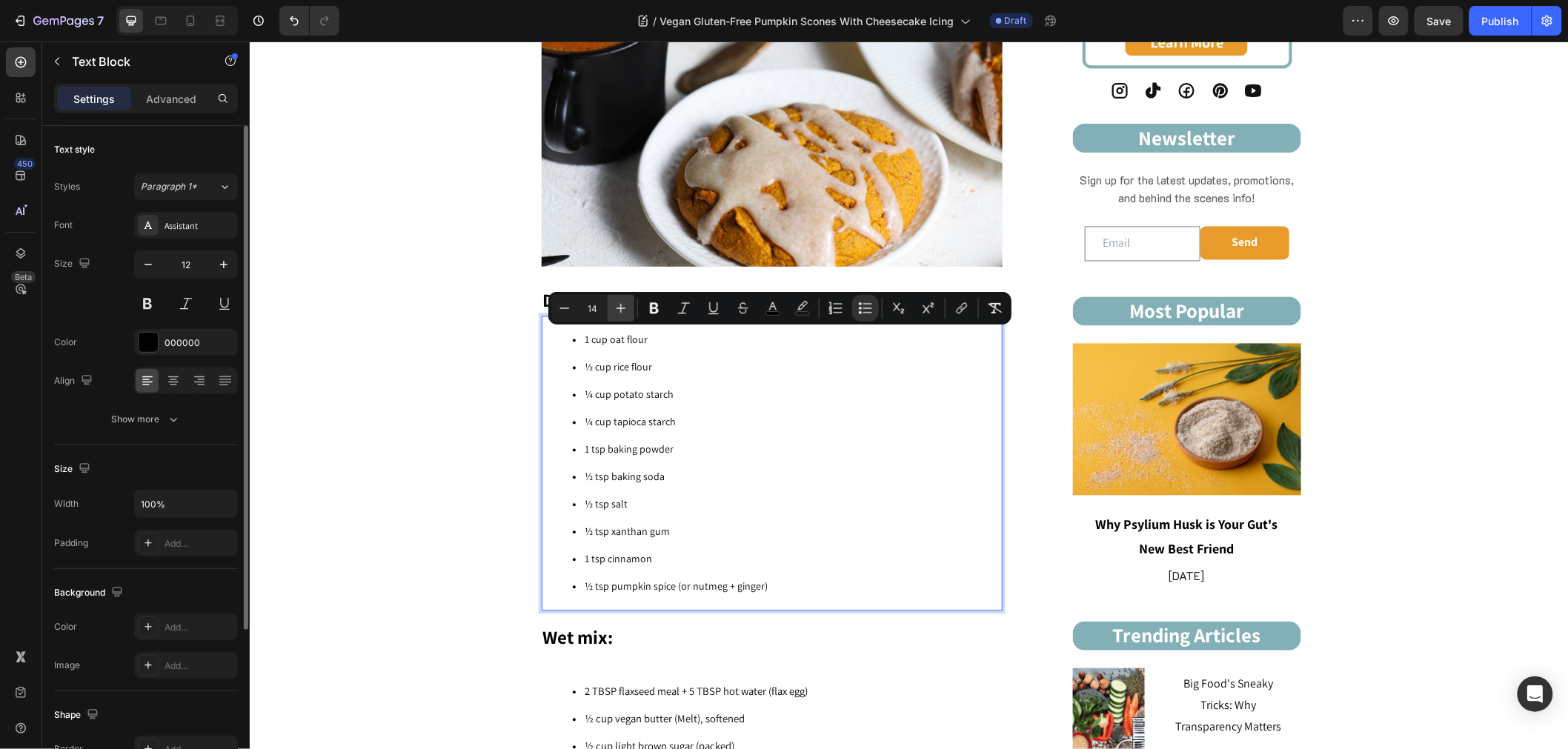
click at [621, 310] on icon "Editor contextual toolbar" at bounding box center [621, 308] width 15 height 15
type input "15"
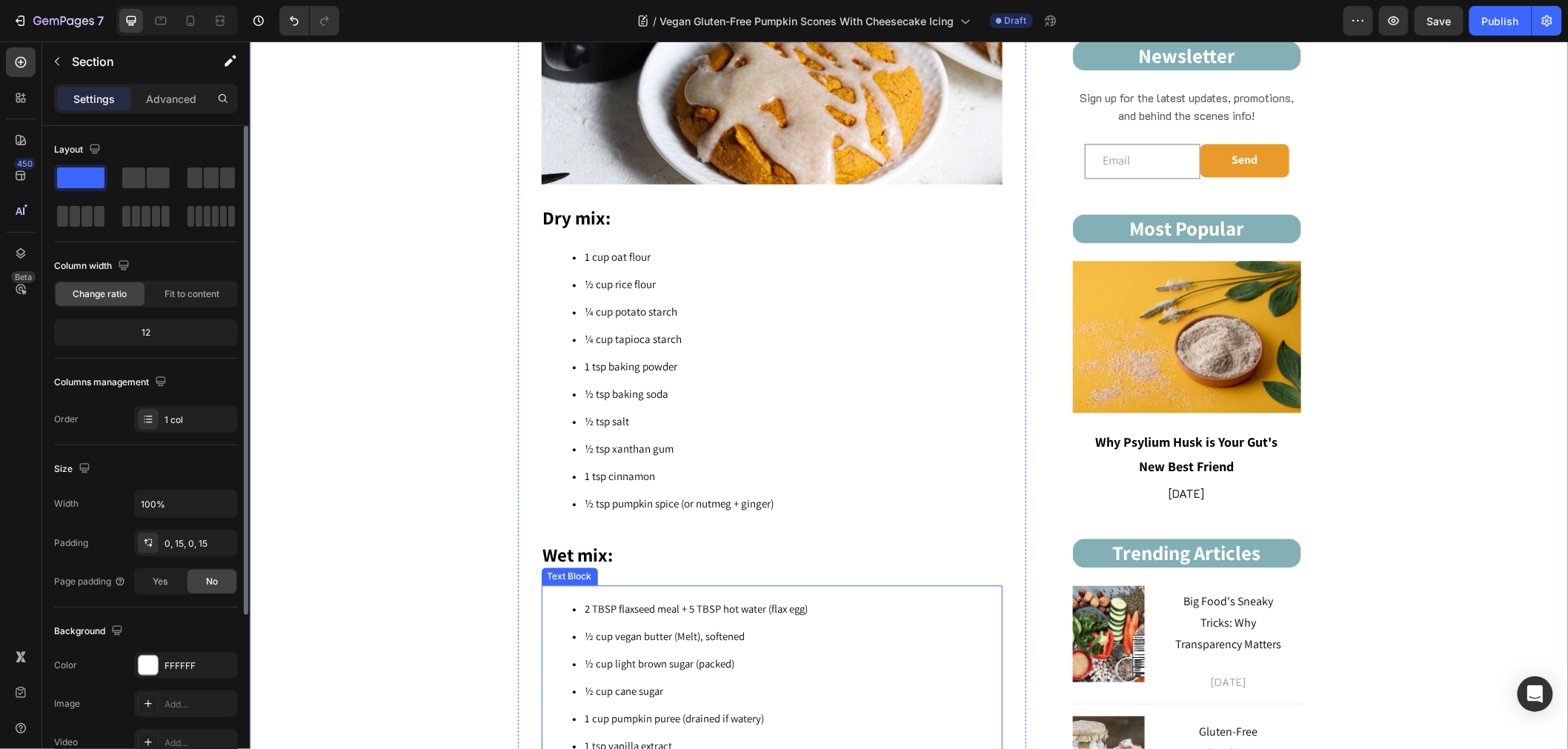
click at [655, 601] on span "2 TBSP flaxseed meal + 5 TBSP hot water (flax egg)" at bounding box center [696, 608] width 223 height 14
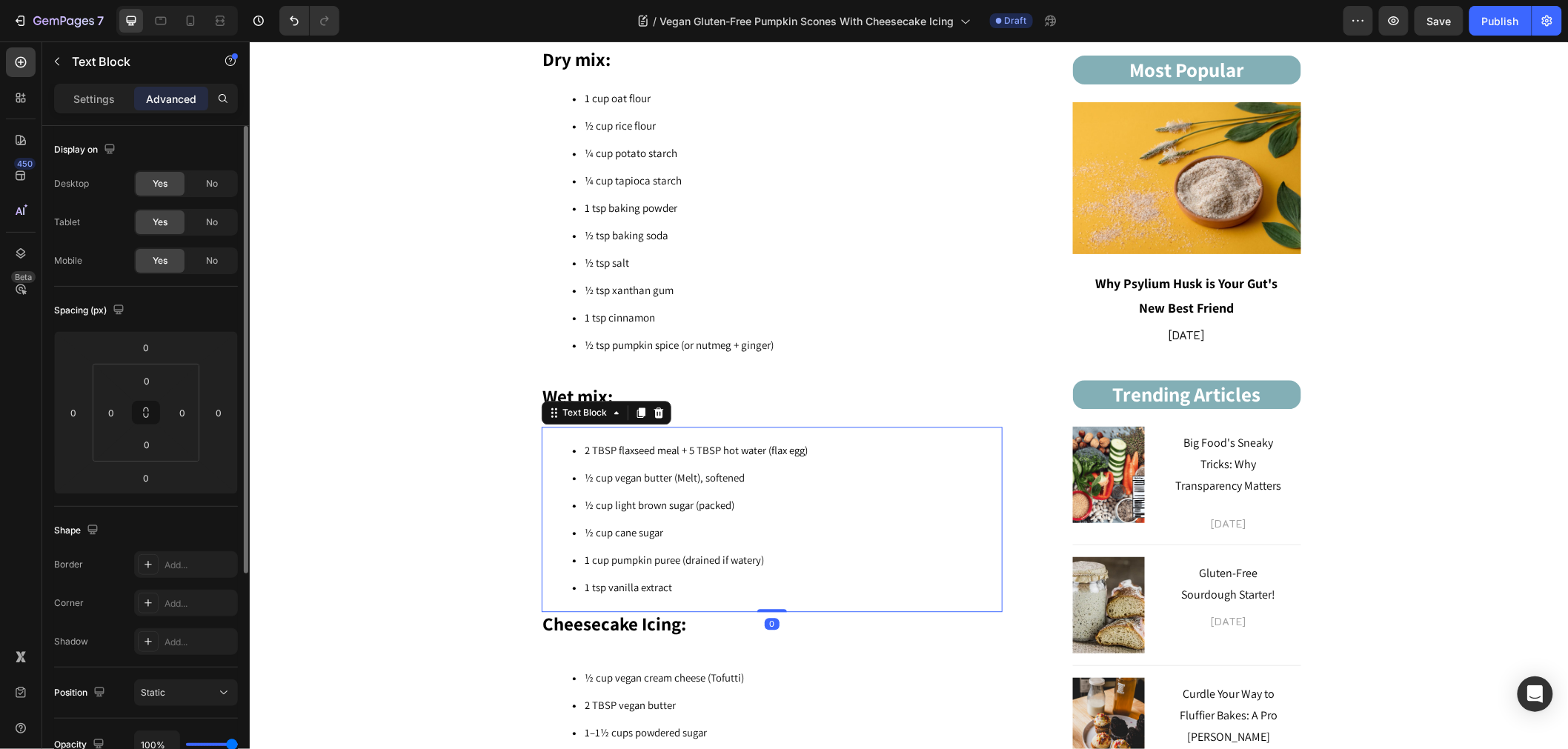
scroll to position [1307, 0]
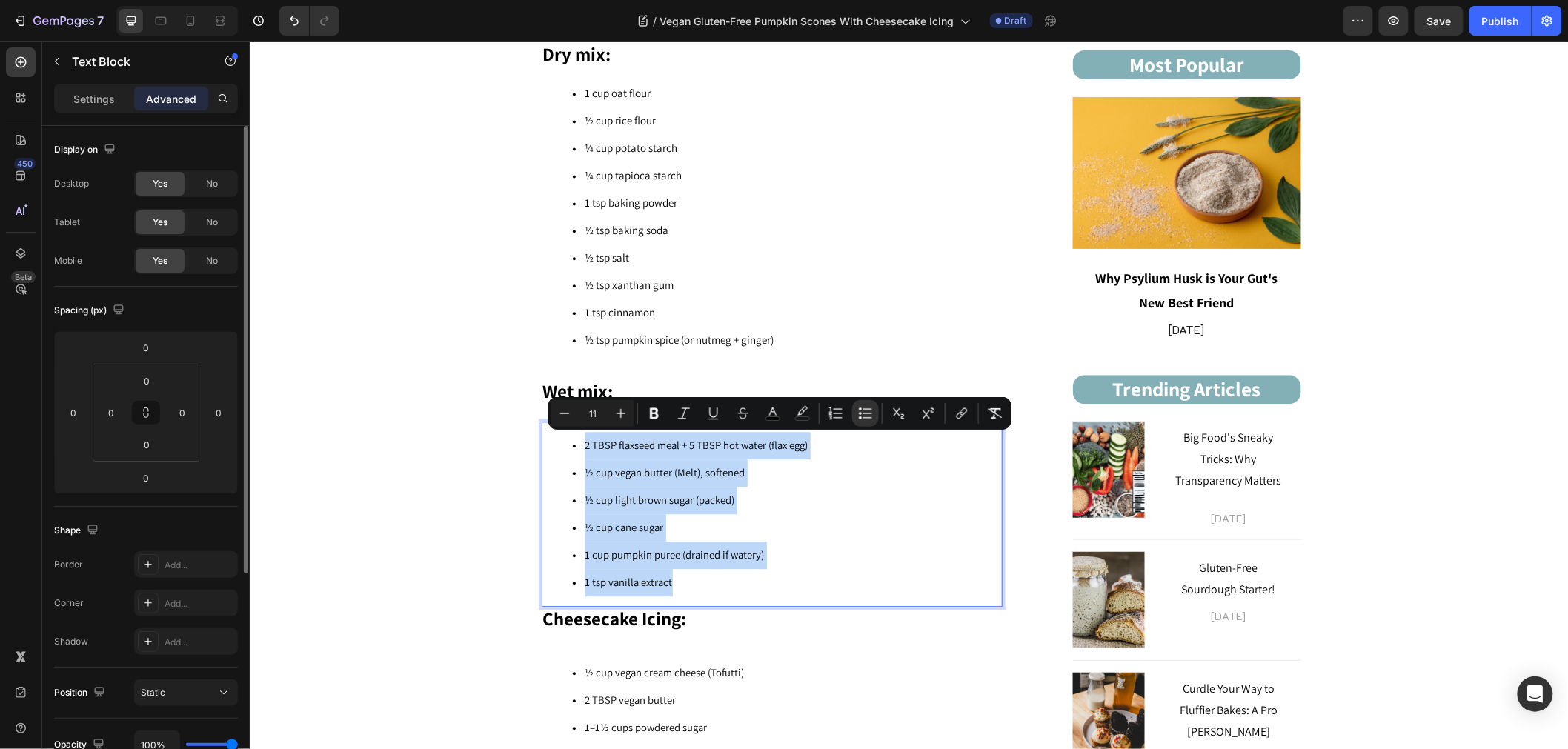
drag, startPoint x: 637, startPoint y: 557, endPoint x: 565, endPoint y: 446, distance: 132.3
click at [565, 446] on ul "2 TBSP flaxseed meal + 5 TBSP hot water (flax egg) ½ cup vegan butter (Melt), s…" at bounding box center [770, 513] width 457 height 164
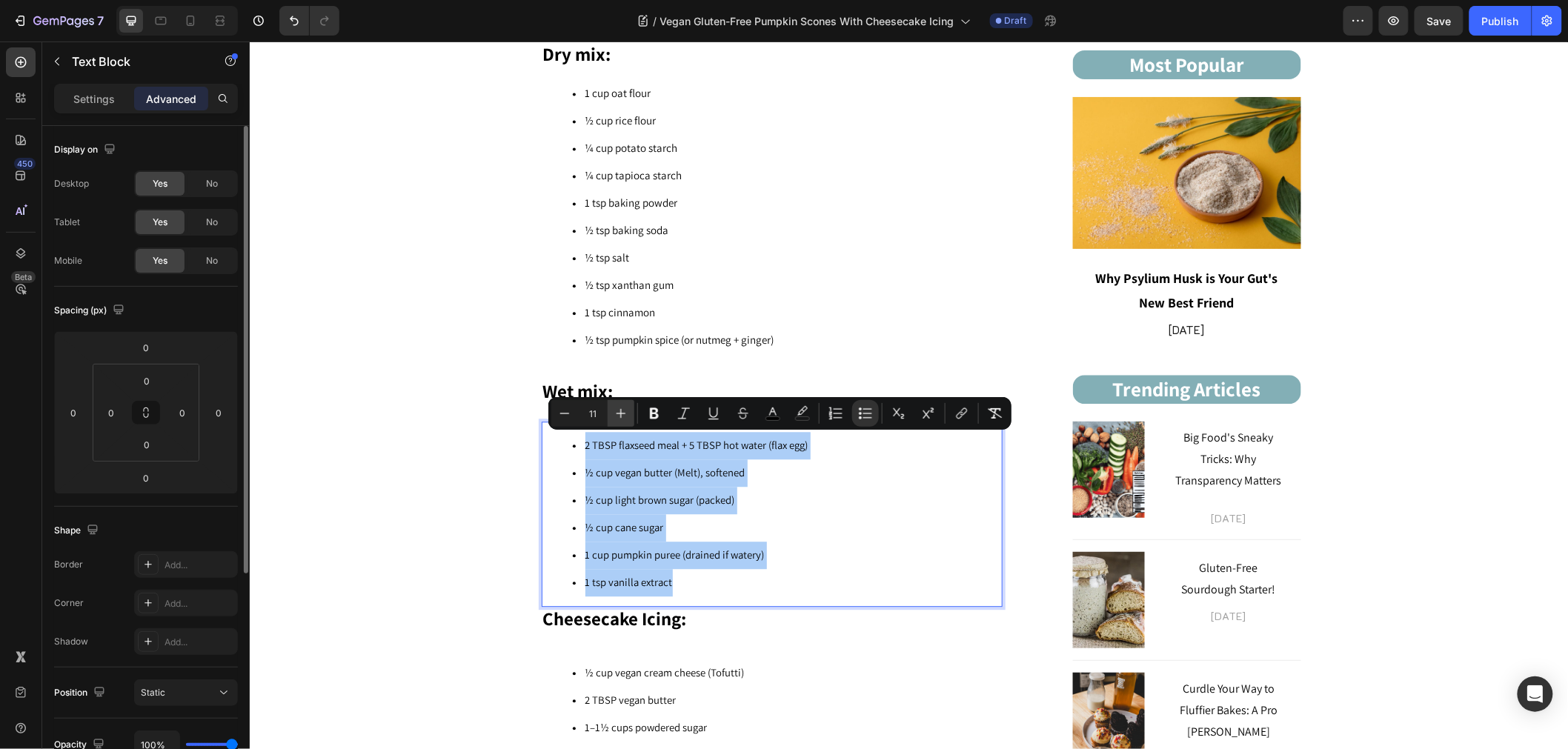
click at [623, 420] on icon "Editor contextual toolbar" at bounding box center [621, 414] width 15 height 15
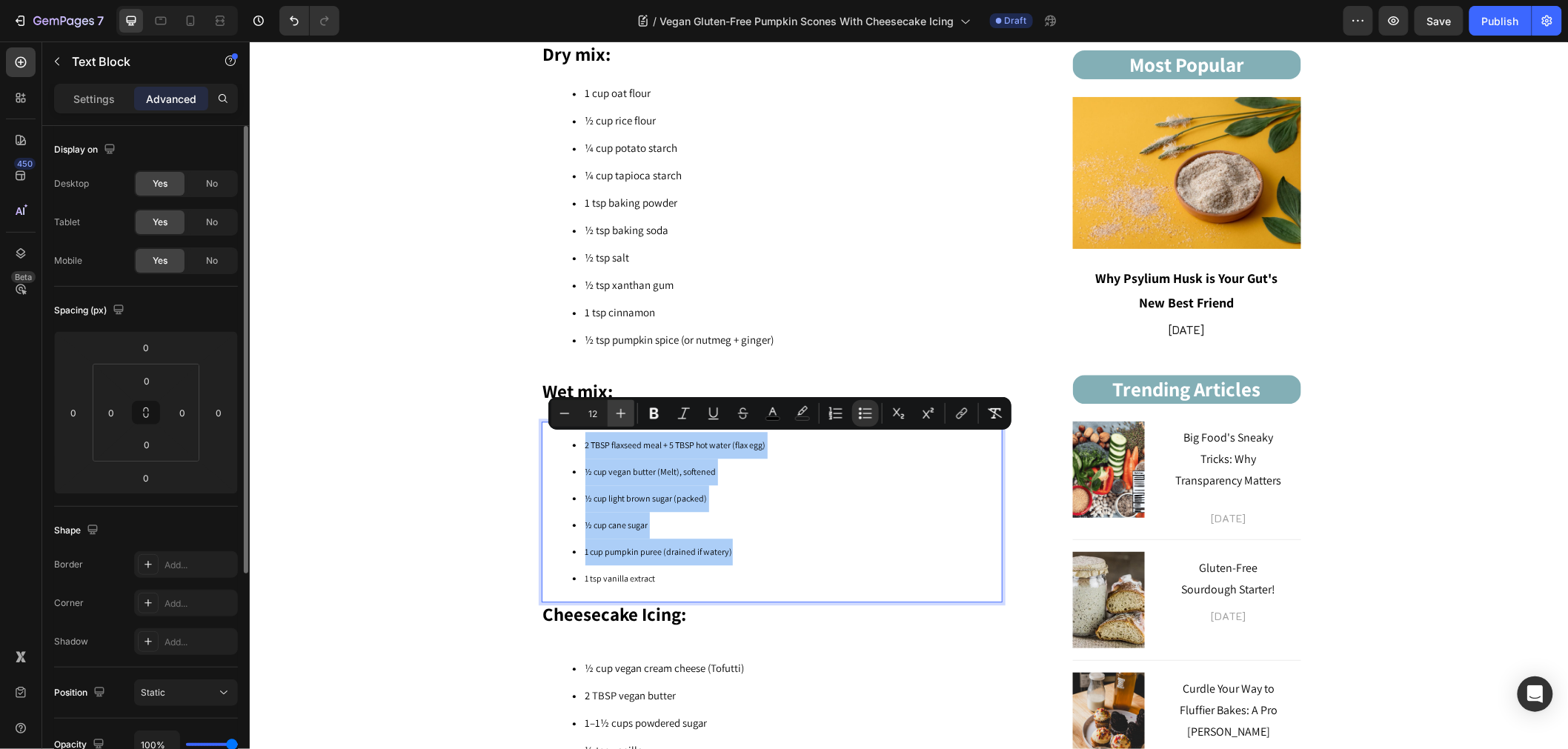
click at [623, 420] on icon "Editor contextual toolbar" at bounding box center [621, 414] width 15 height 15
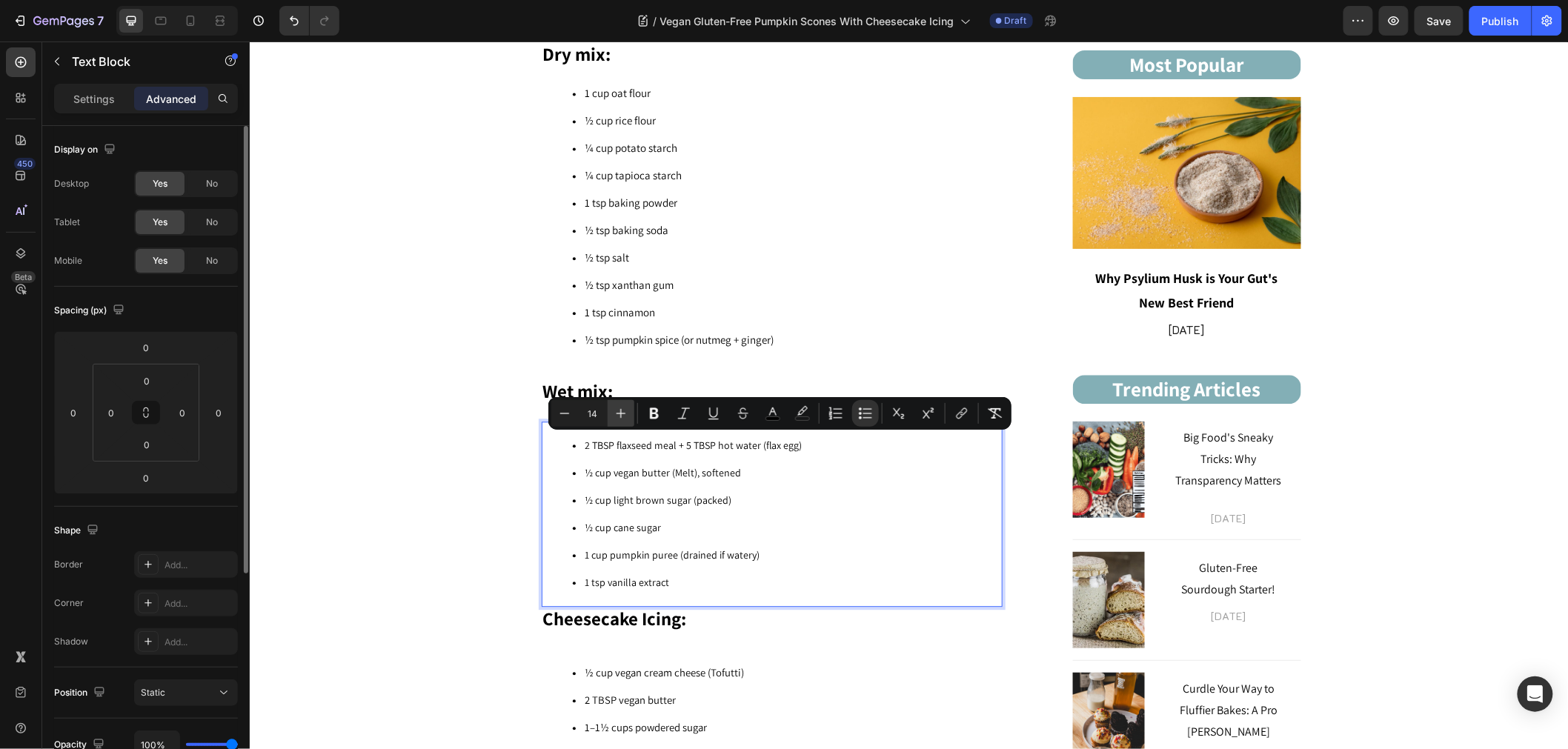
click at [623, 420] on icon "Editor contextual toolbar" at bounding box center [621, 414] width 15 height 15
type input "15"
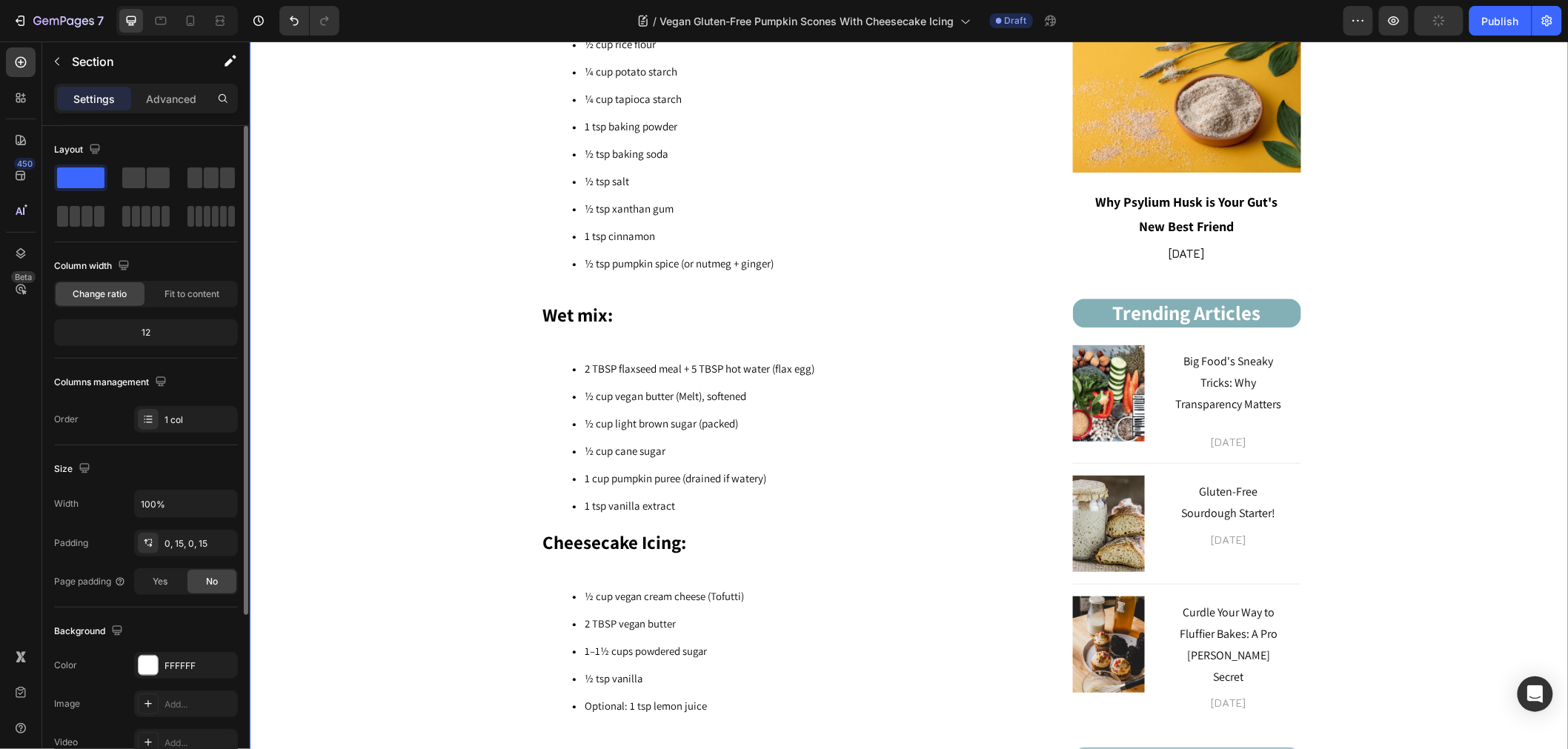
scroll to position [1471, 0]
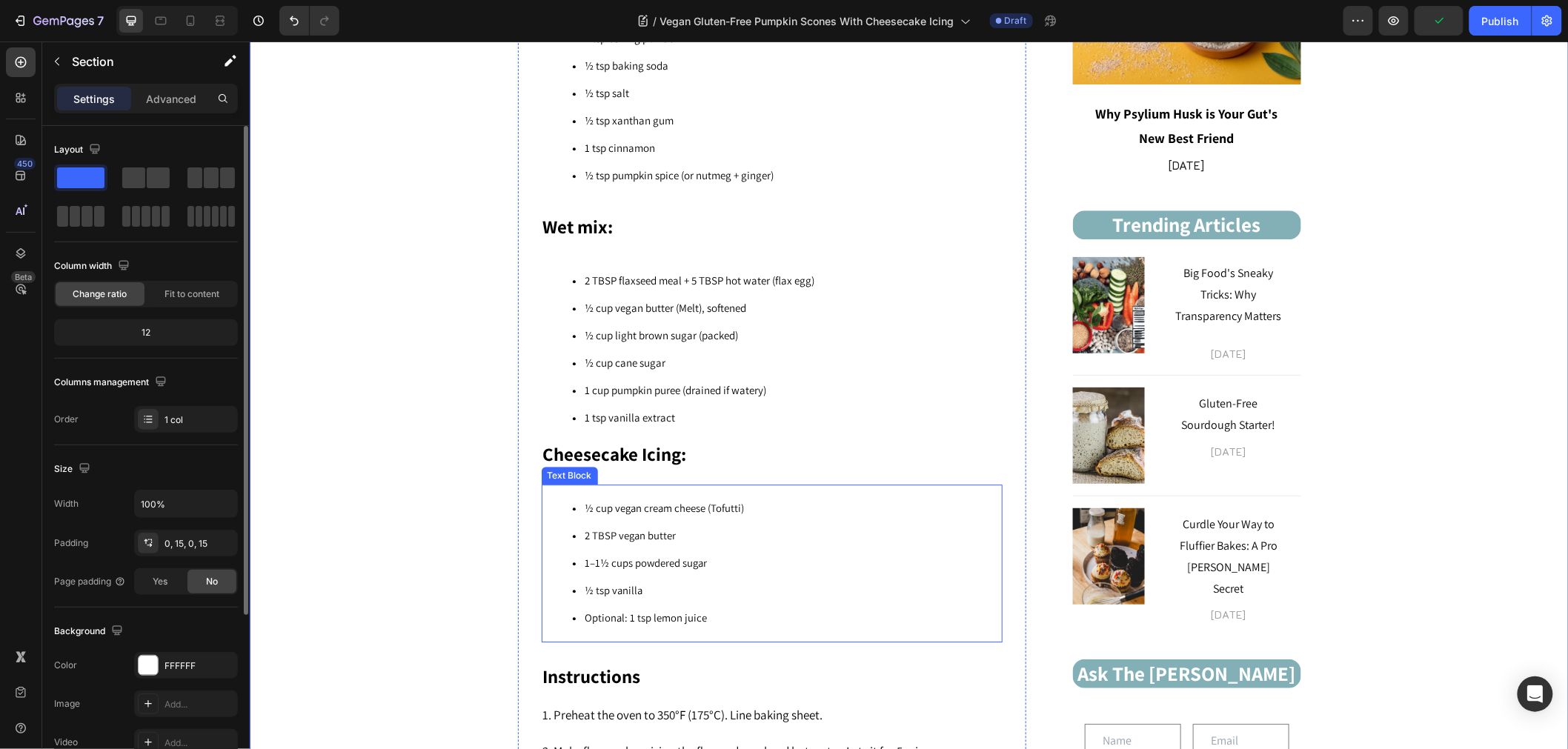
click at [629, 555] on span "1–1½ cups powdered sugar" at bounding box center [646, 562] width 122 height 14
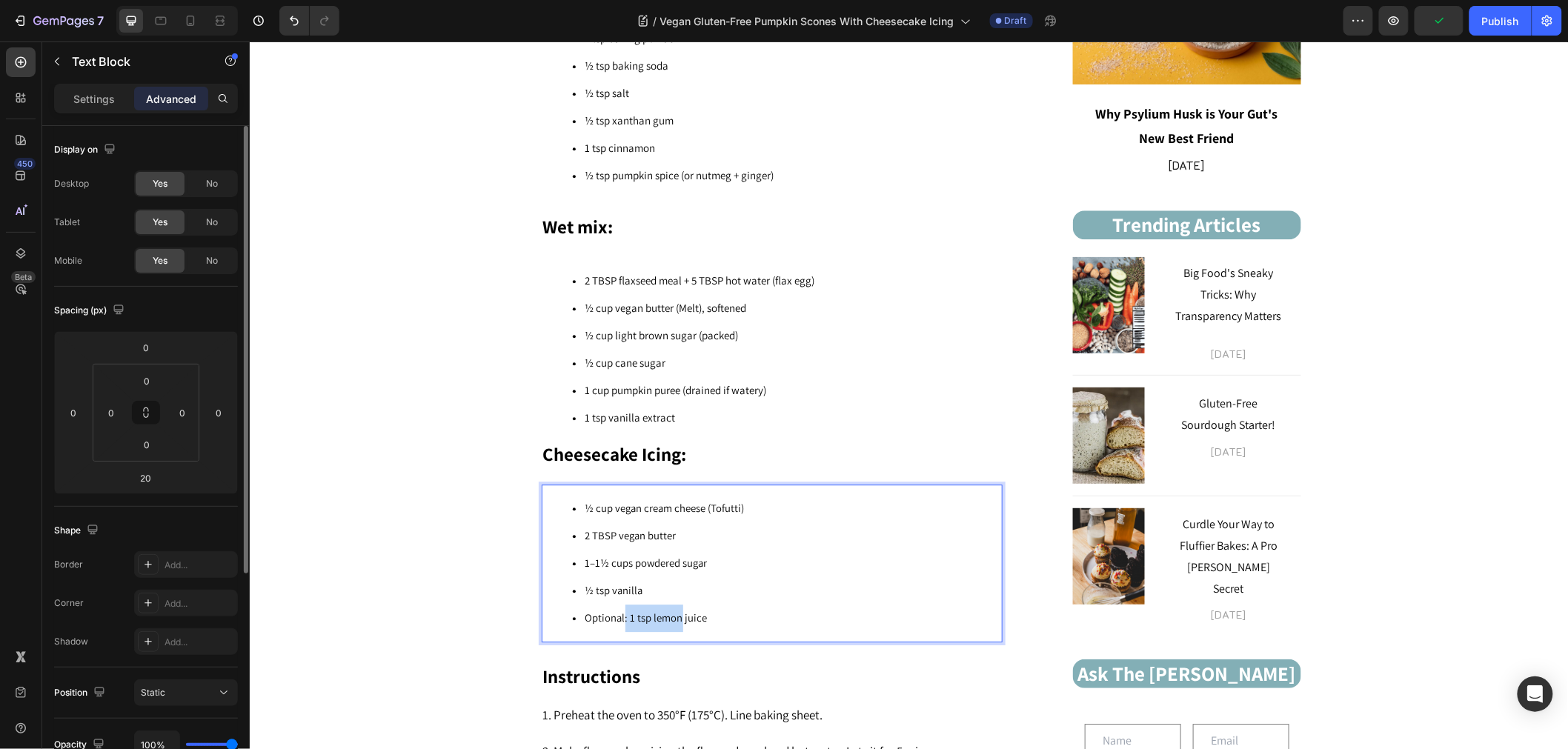
drag, startPoint x: 675, startPoint y: 624, endPoint x: 643, endPoint y: 607, distance: 36.2
click at [616, 605] on li "Optional: 1 tsp lemon juice" at bounding box center [786, 618] width 429 height 28
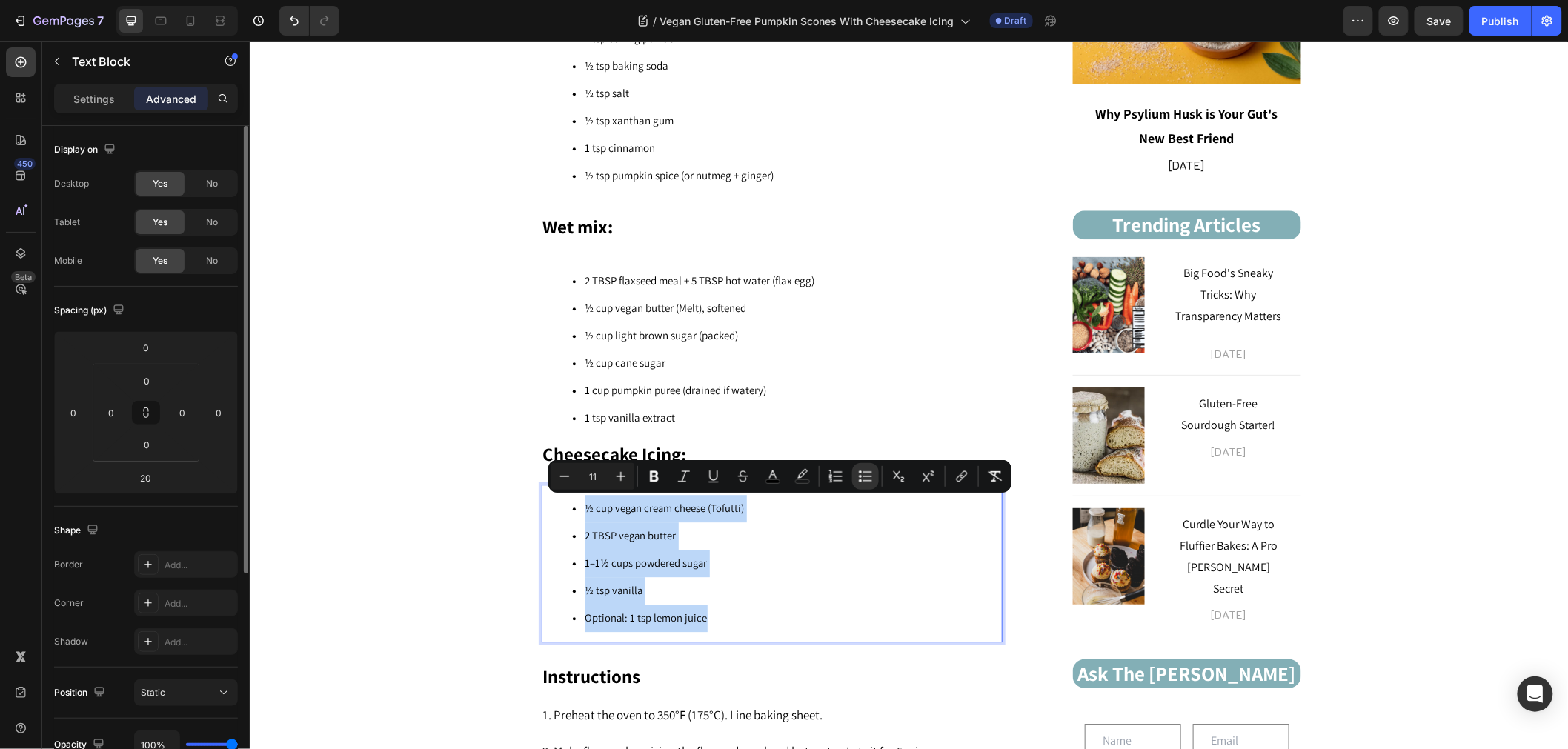
drag, startPoint x: 726, startPoint y: 620, endPoint x: 536, endPoint y: 508, distance: 220.6
click at [542, 508] on ul "½ cup vegan cream cheese (Tofutti) 2 TBSP vegan butter 1–1½ cups powdered sugar…" at bounding box center [770, 563] width 457 height 137
click at [627, 476] on icon "Editor contextual toolbar" at bounding box center [621, 476] width 15 height 15
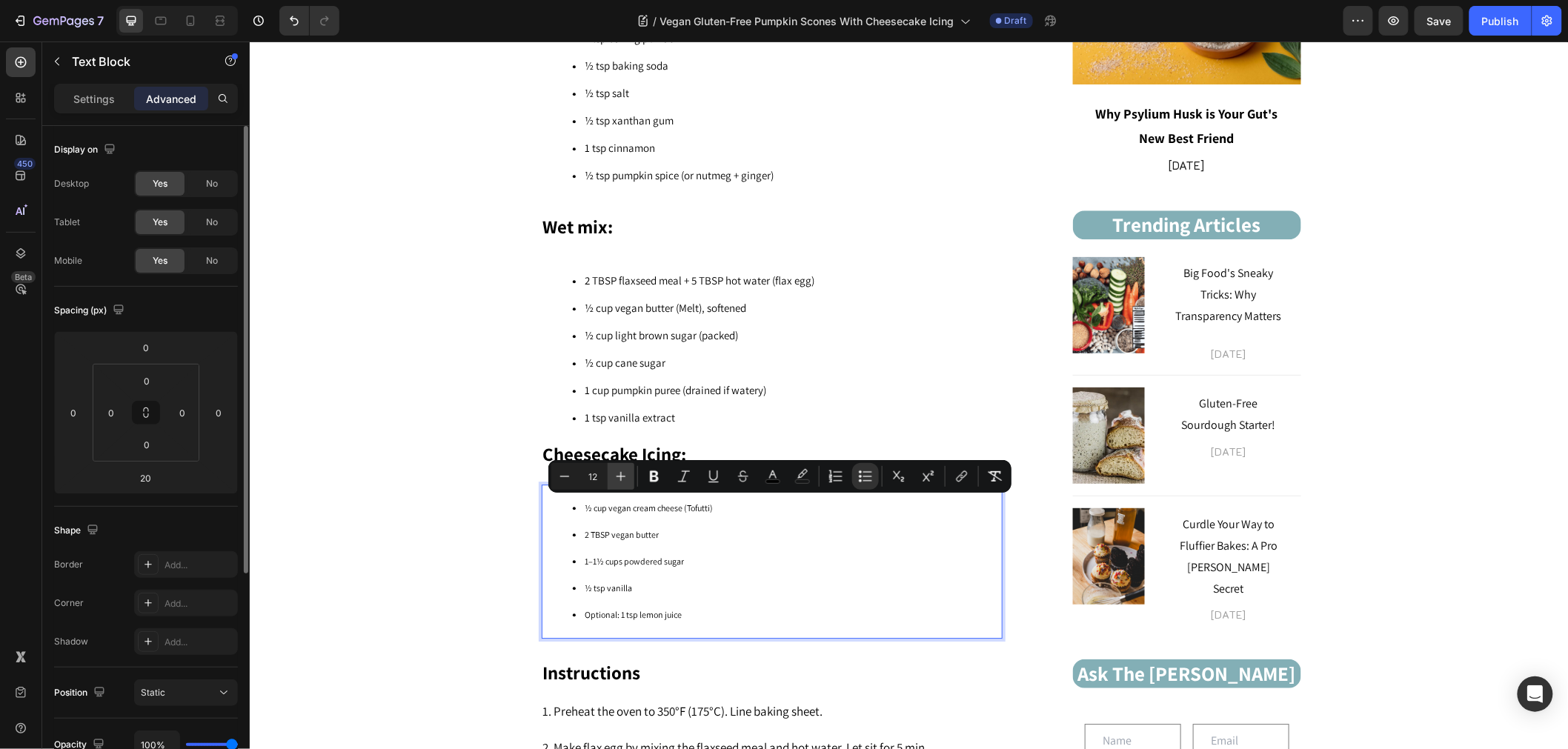
click at [624, 476] on icon "Editor contextual toolbar" at bounding box center [621, 477] width 9 height 9
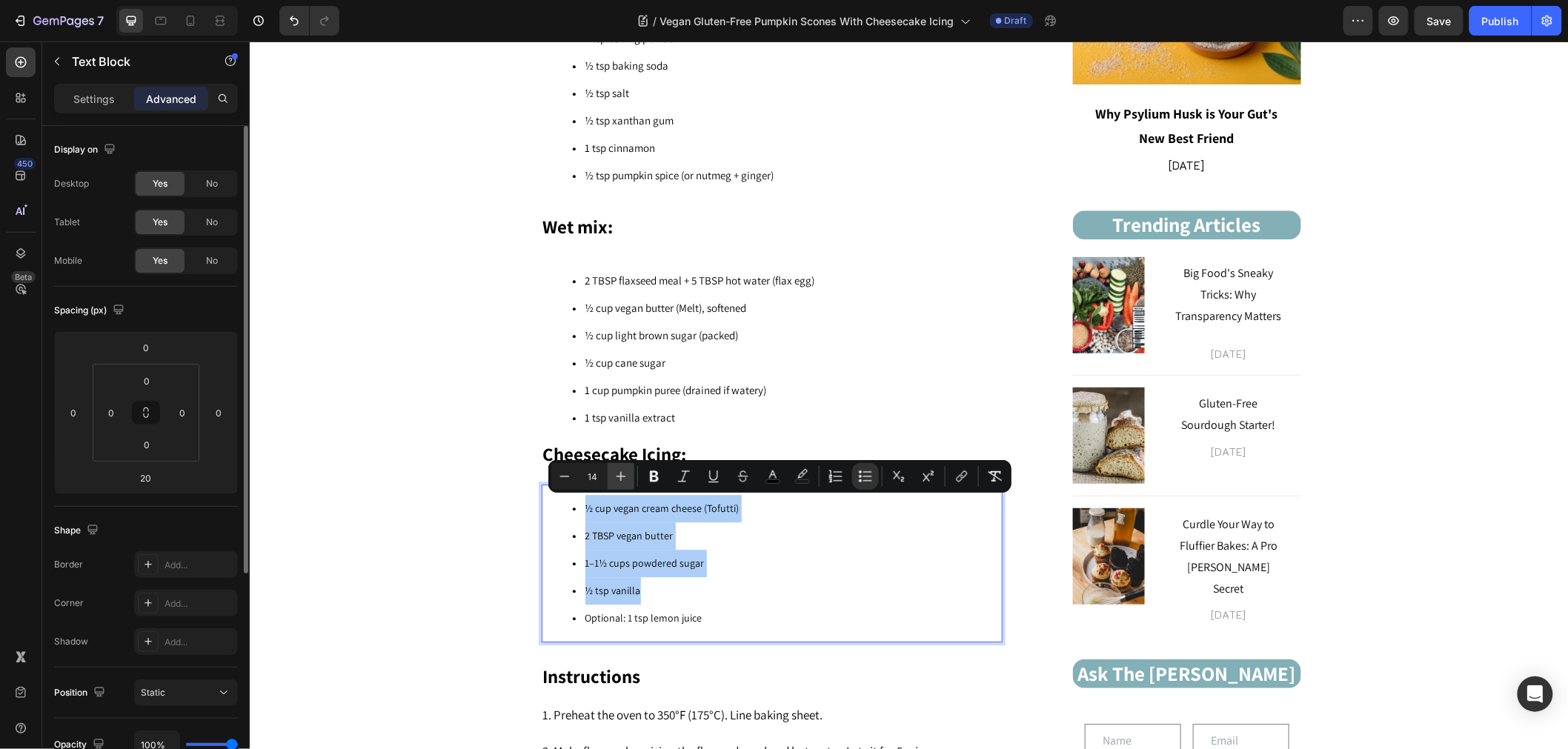
click at [624, 476] on icon "Editor contextual toolbar" at bounding box center [621, 477] width 9 height 9
type input "15"
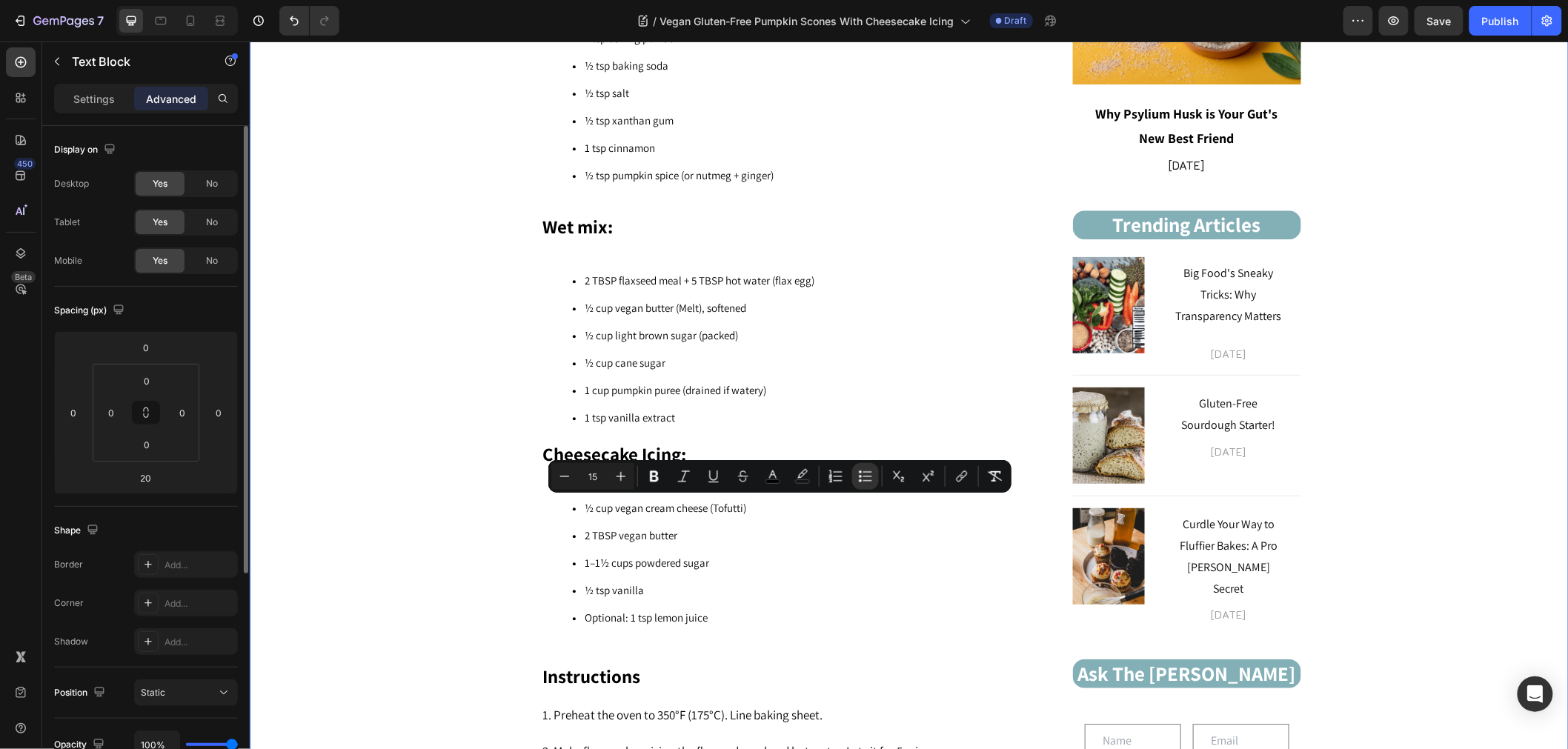
click at [444, 564] on div "Vegan Gluten-Free Pumpkin Scones With Cheesecake Icing Heading Connect with us!…" at bounding box center [907, 608] width 1296 height 2564
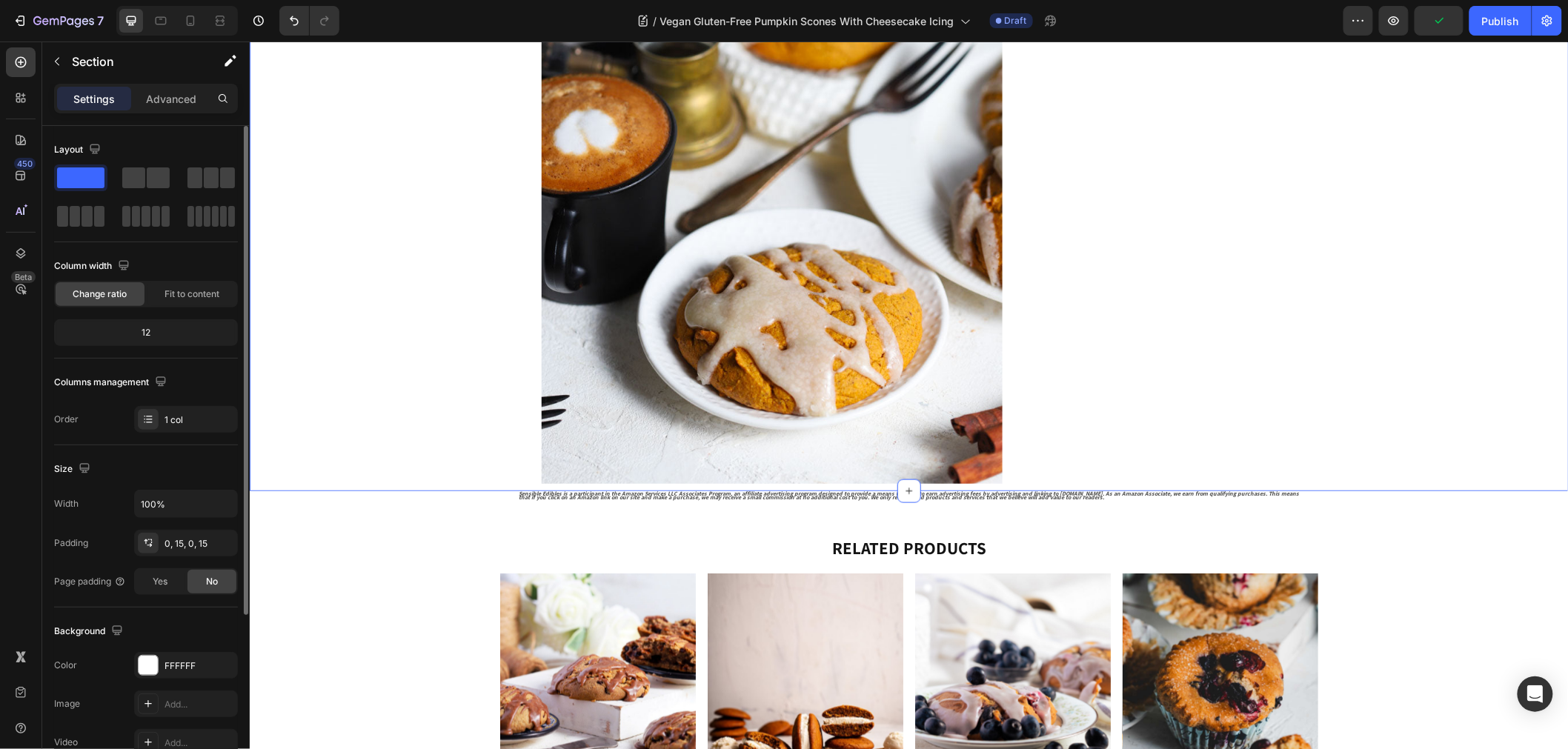
scroll to position [3259, 0]
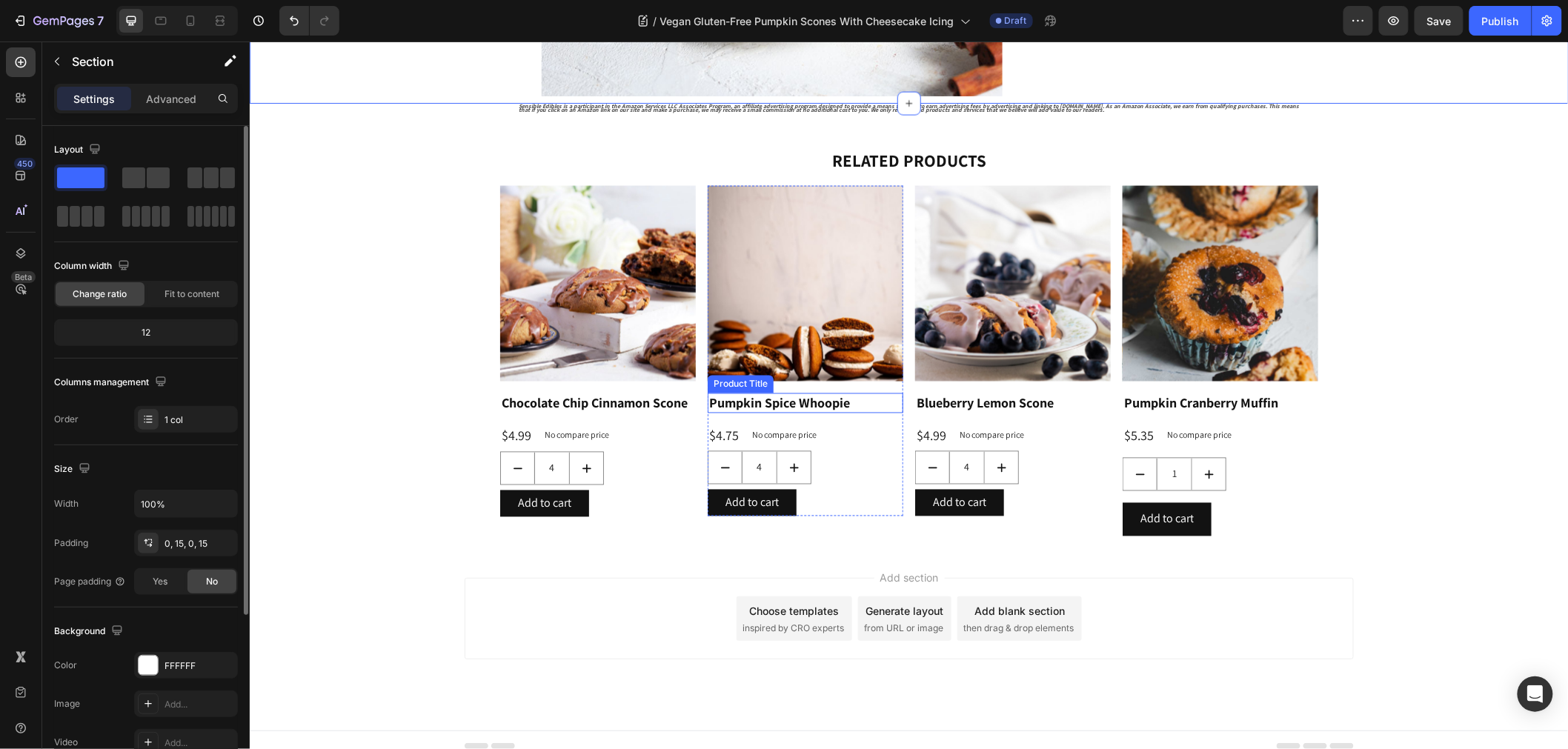
click at [769, 393] on h1 "Pumpkin Spice Whoopie" at bounding box center [804, 403] width 196 height 20
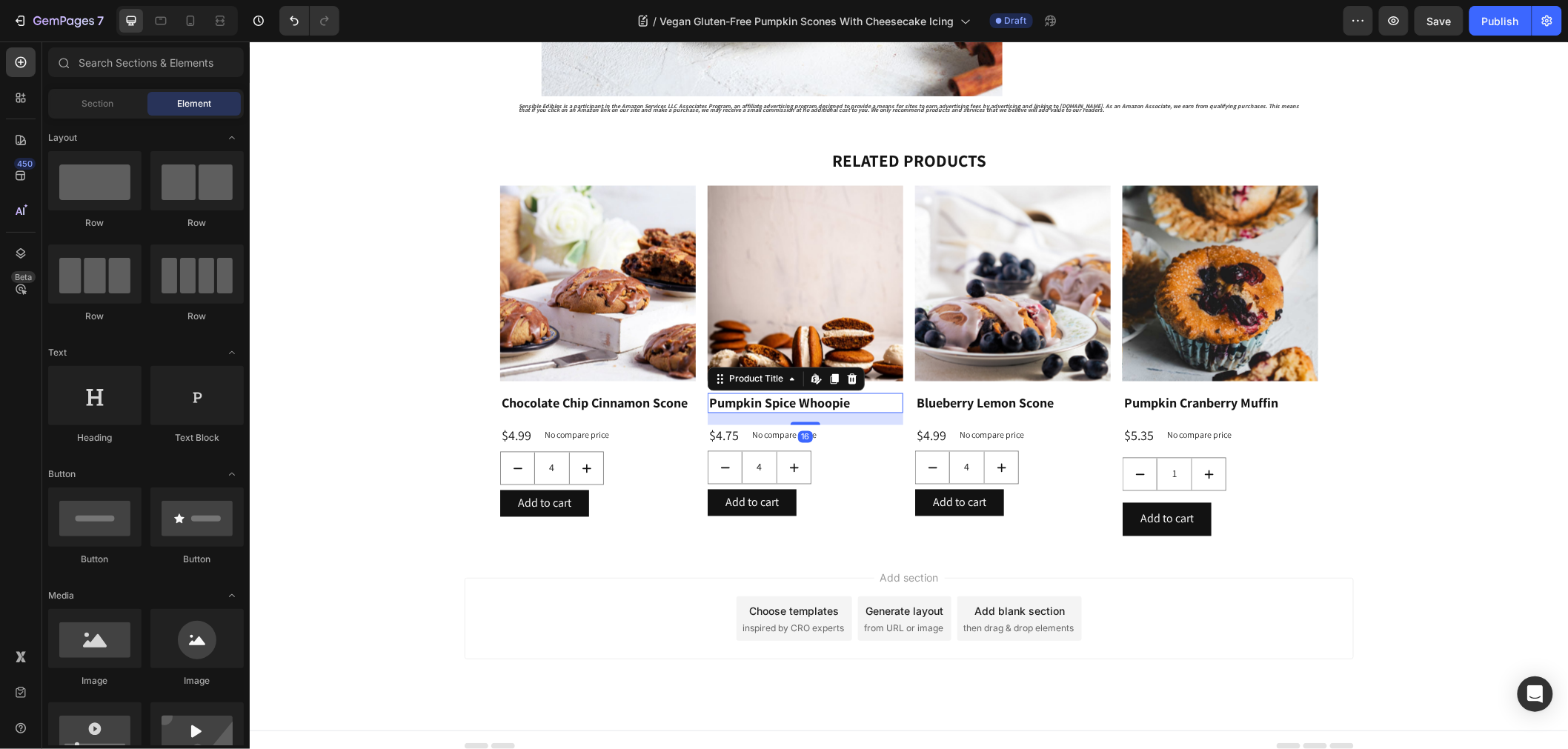
click at [328, 561] on div "Add section Choose templates inspired by CRO experts Generate layout from URL o…" at bounding box center [907, 639] width 1318 height 182
click at [750, 322] on img at bounding box center [804, 283] width 196 height 196
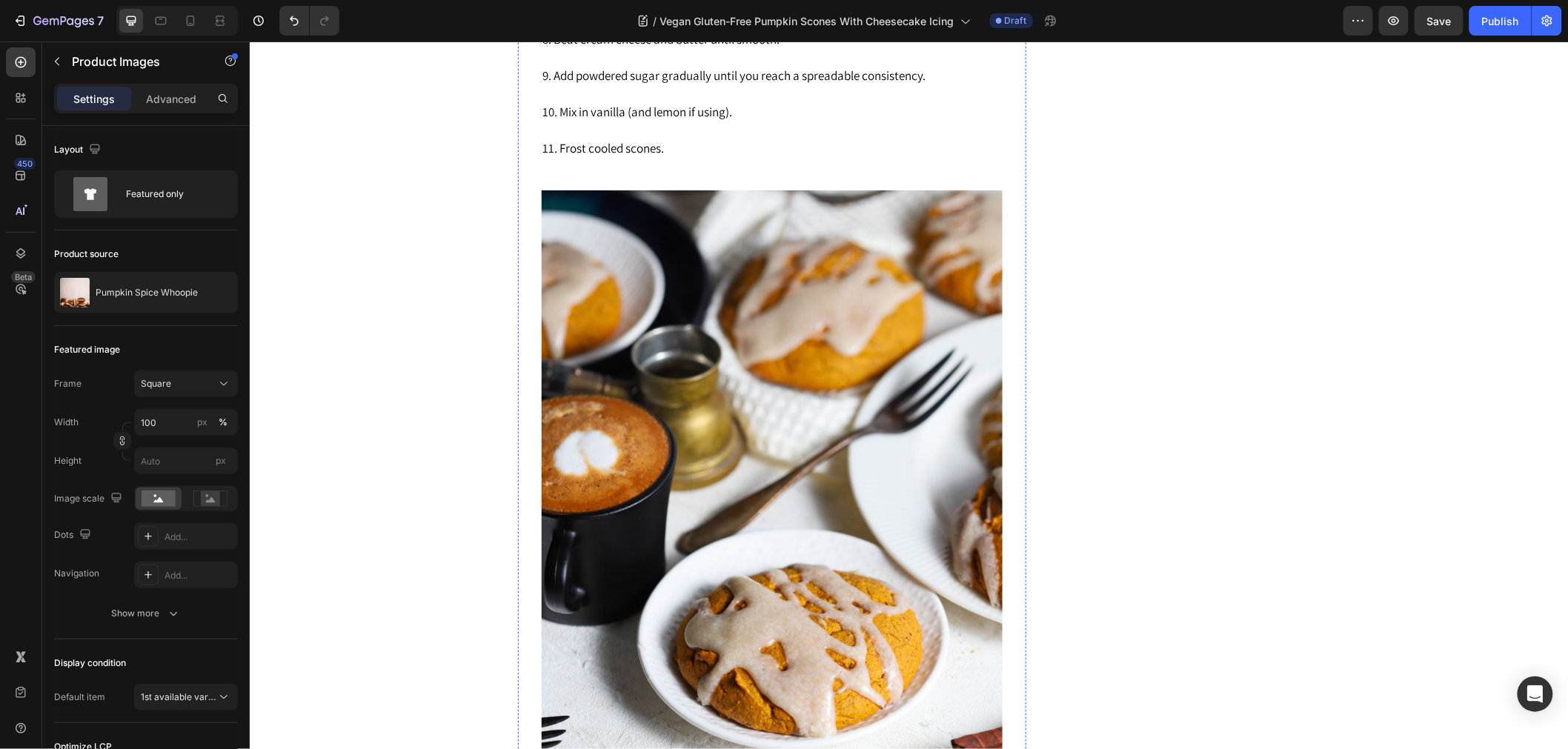
scroll to position [2353, 0]
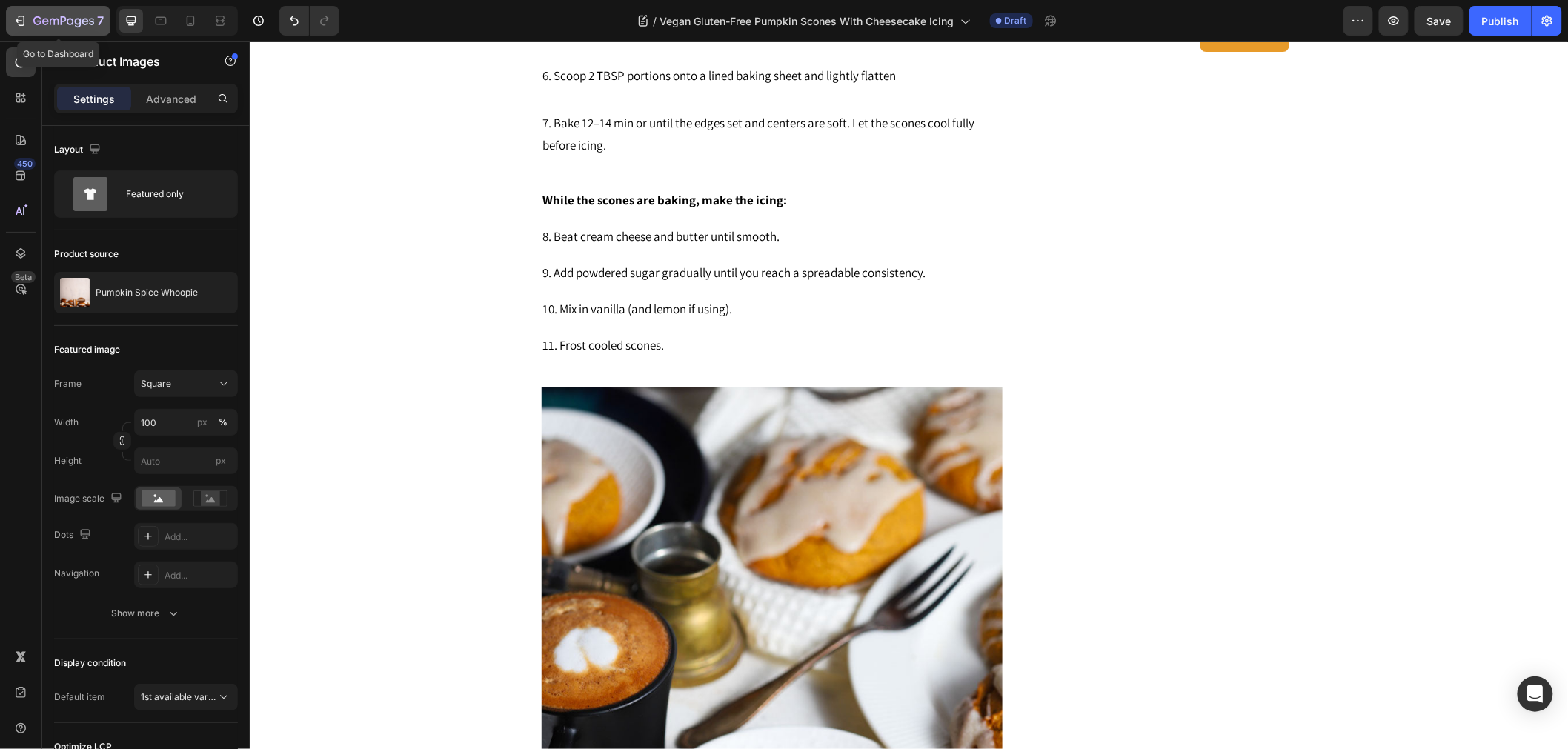
click at [11, 17] on button "7" at bounding box center [58, 20] width 105 height 30
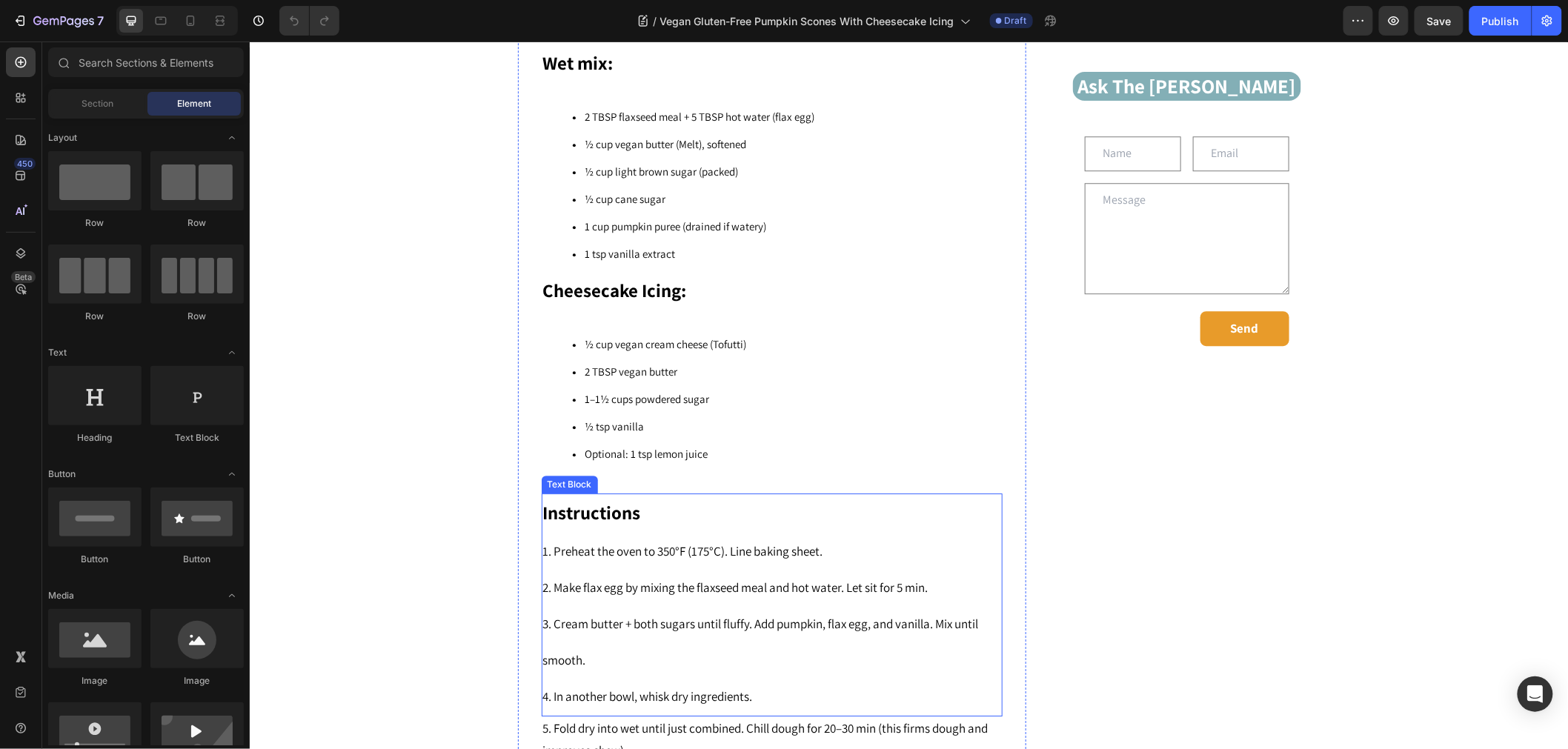
scroll to position [1893, 0]
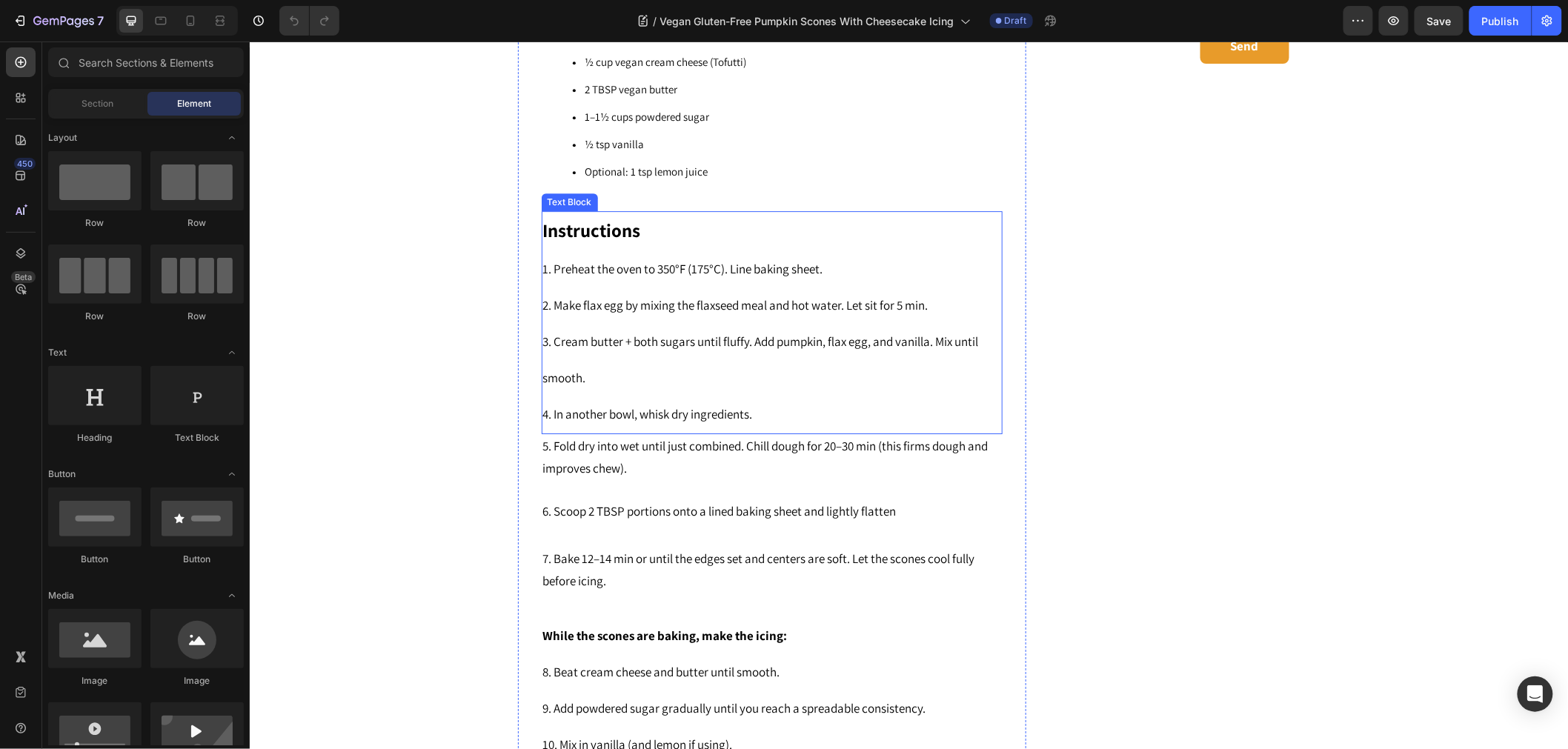
click at [609, 278] on p "1. Preheat the oven to 350°F (175°C). Line baking sheet." at bounding box center [770, 268] width 457 height 36
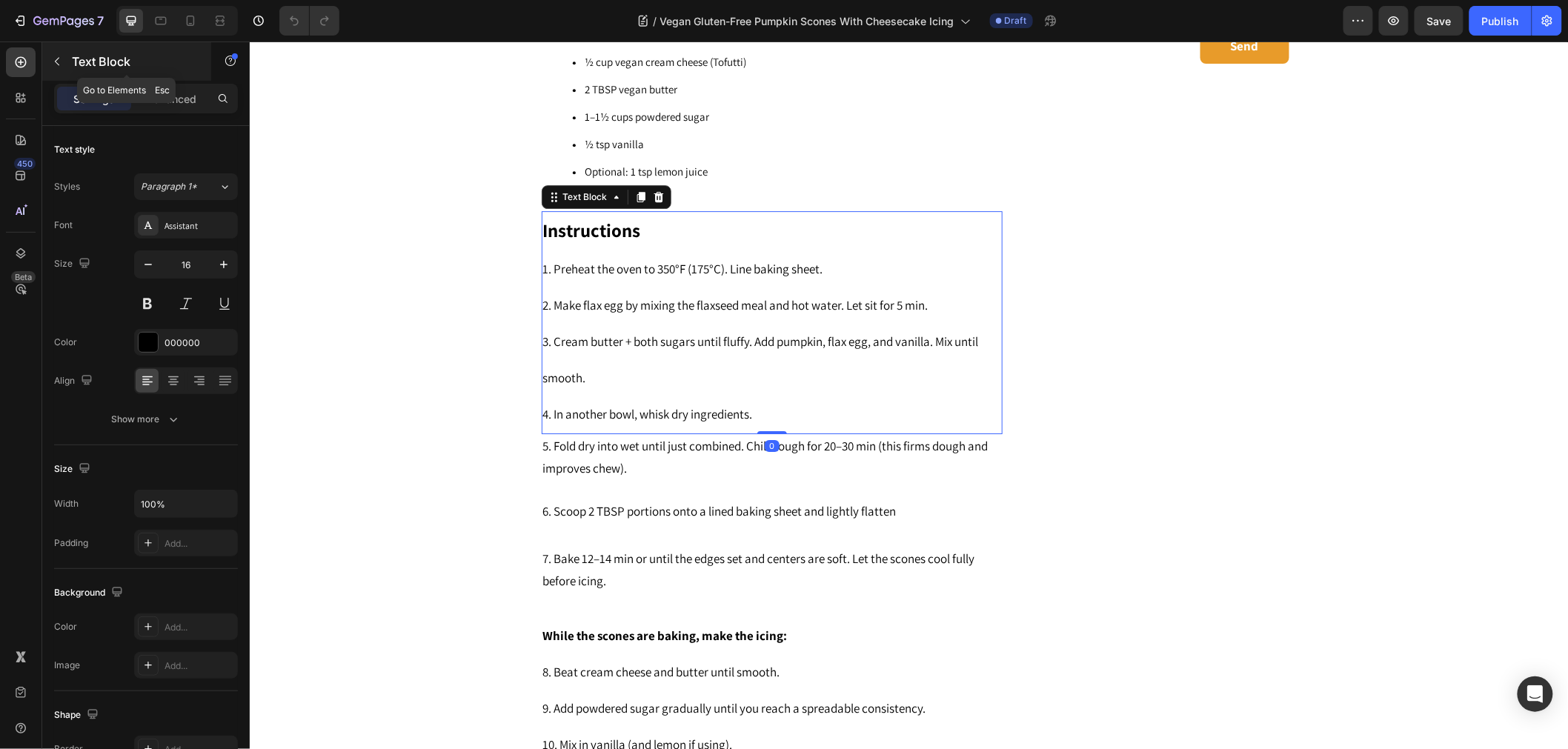
click at [57, 64] on icon "button" at bounding box center [57, 61] width 12 height 12
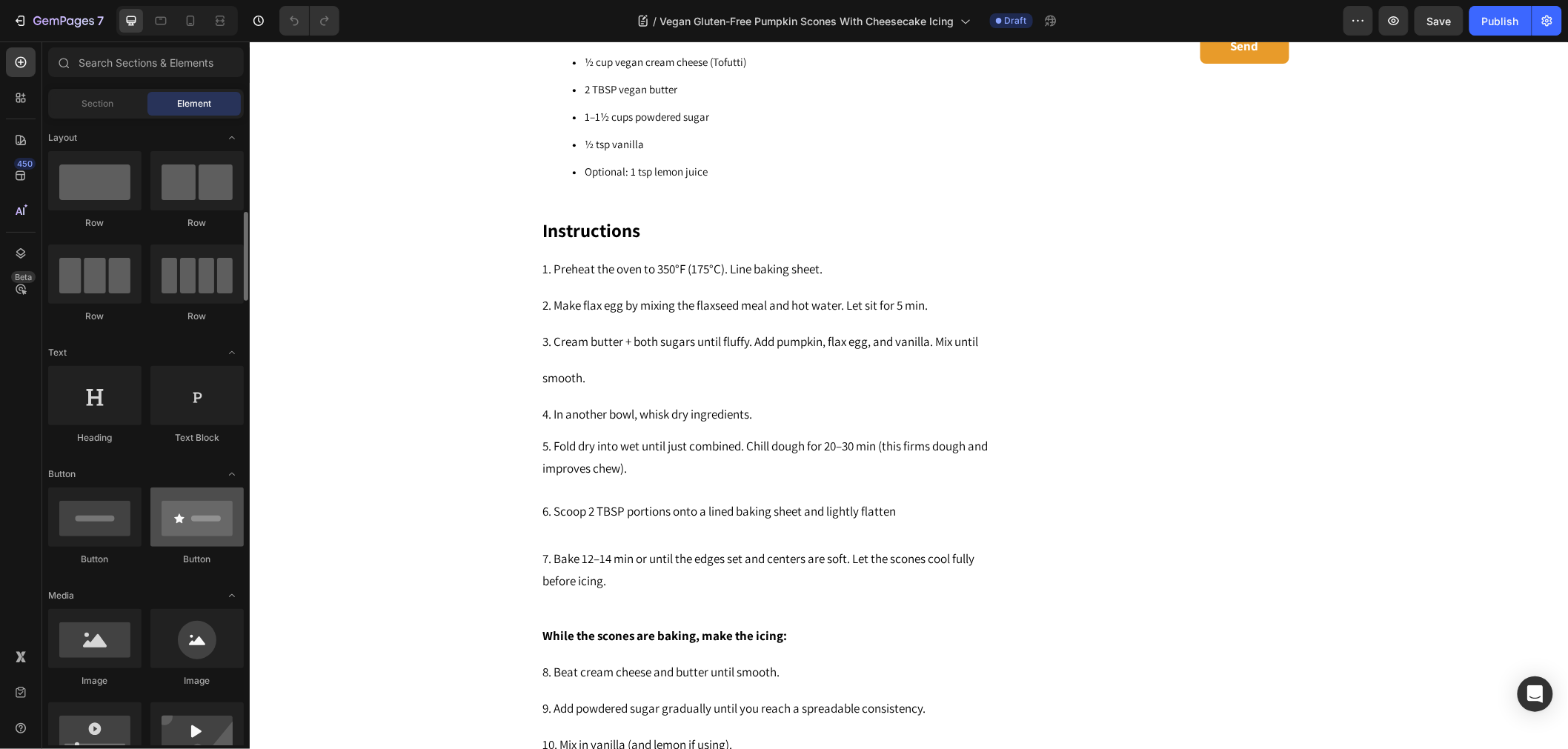
scroll to position [83, 0]
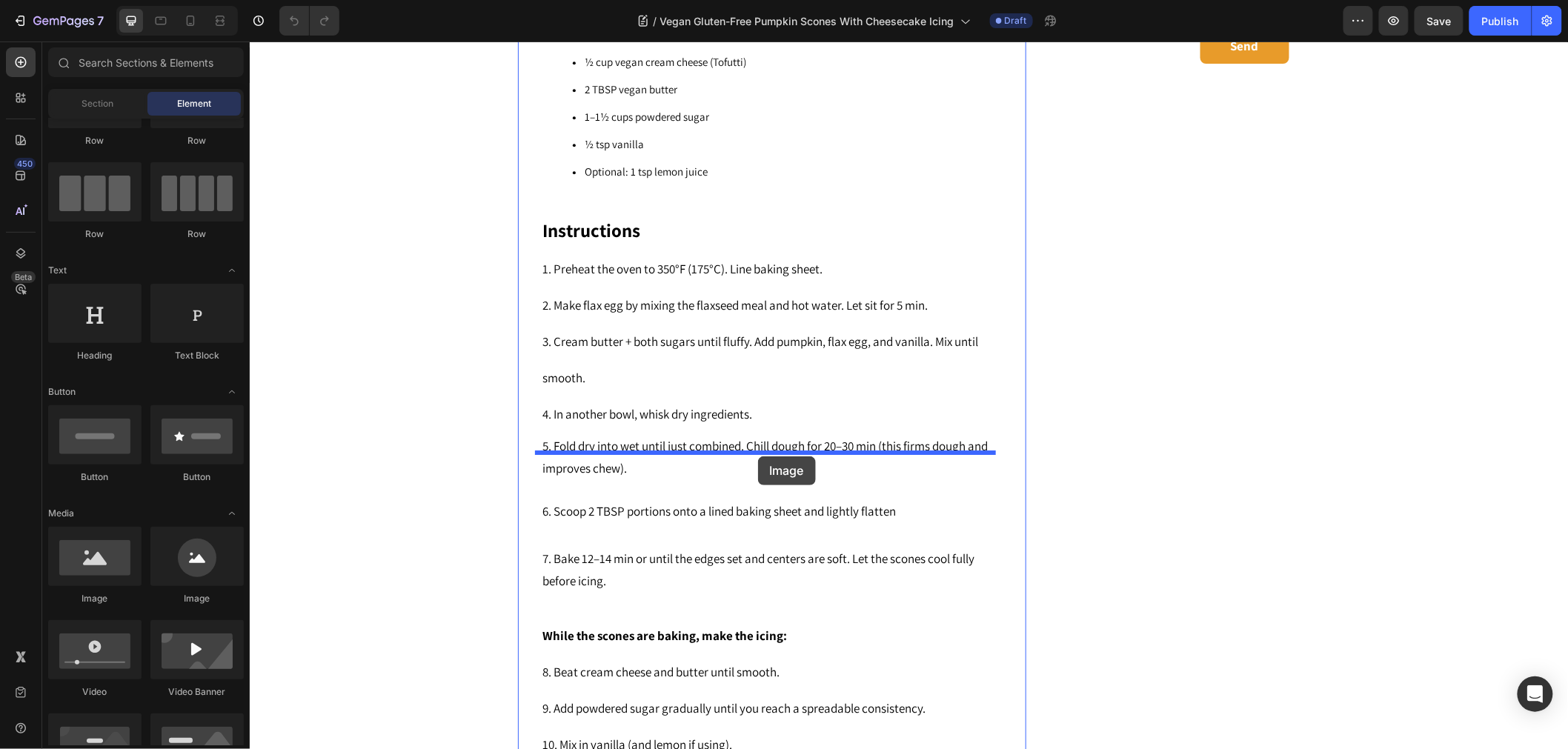
drag, startPoint x: 346, startPoint y: 602, endPoint x: 757, endPoint y: 456, distance: 436.2
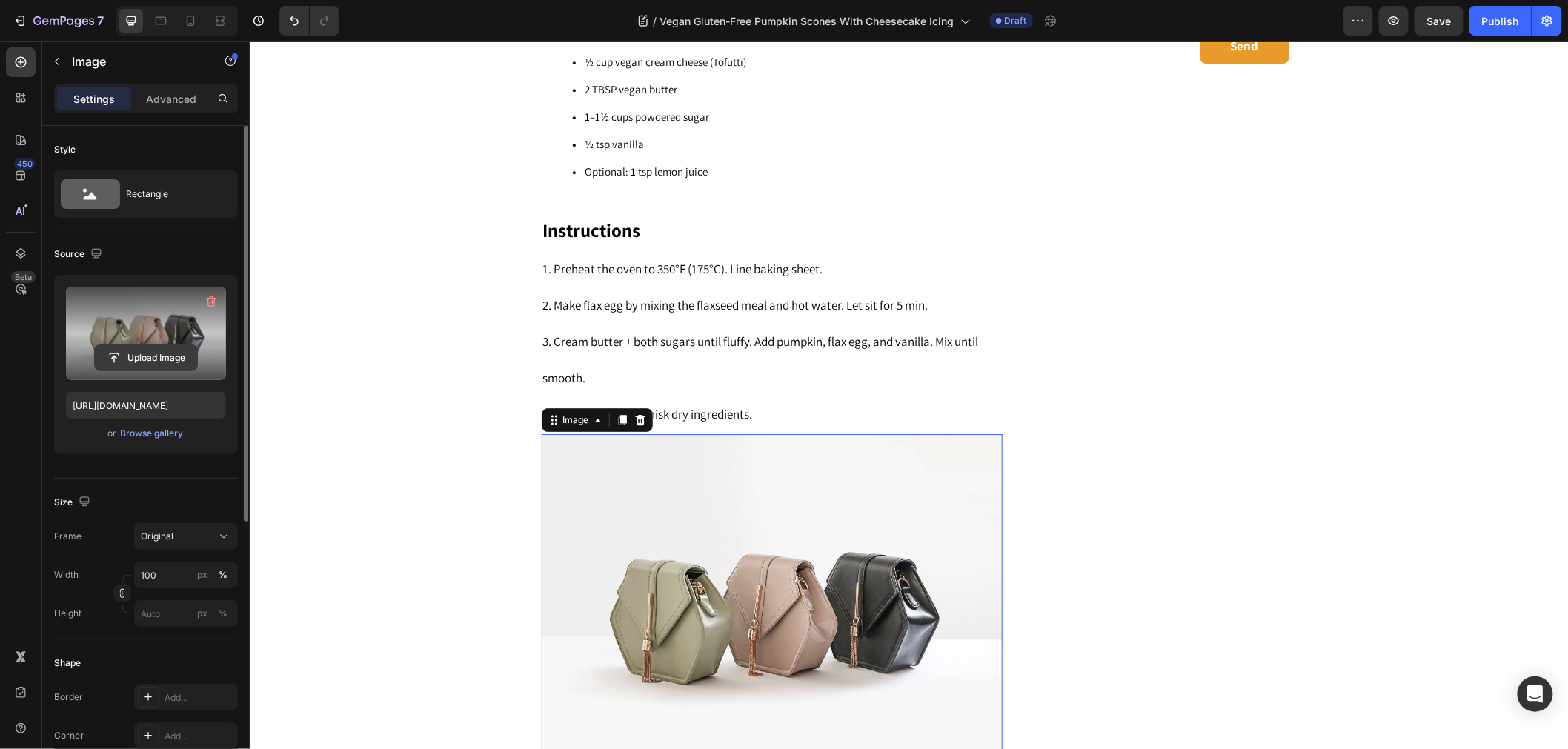
click at [145, 350] on input "file" at bounding box center [146, 357] width 102 height 25
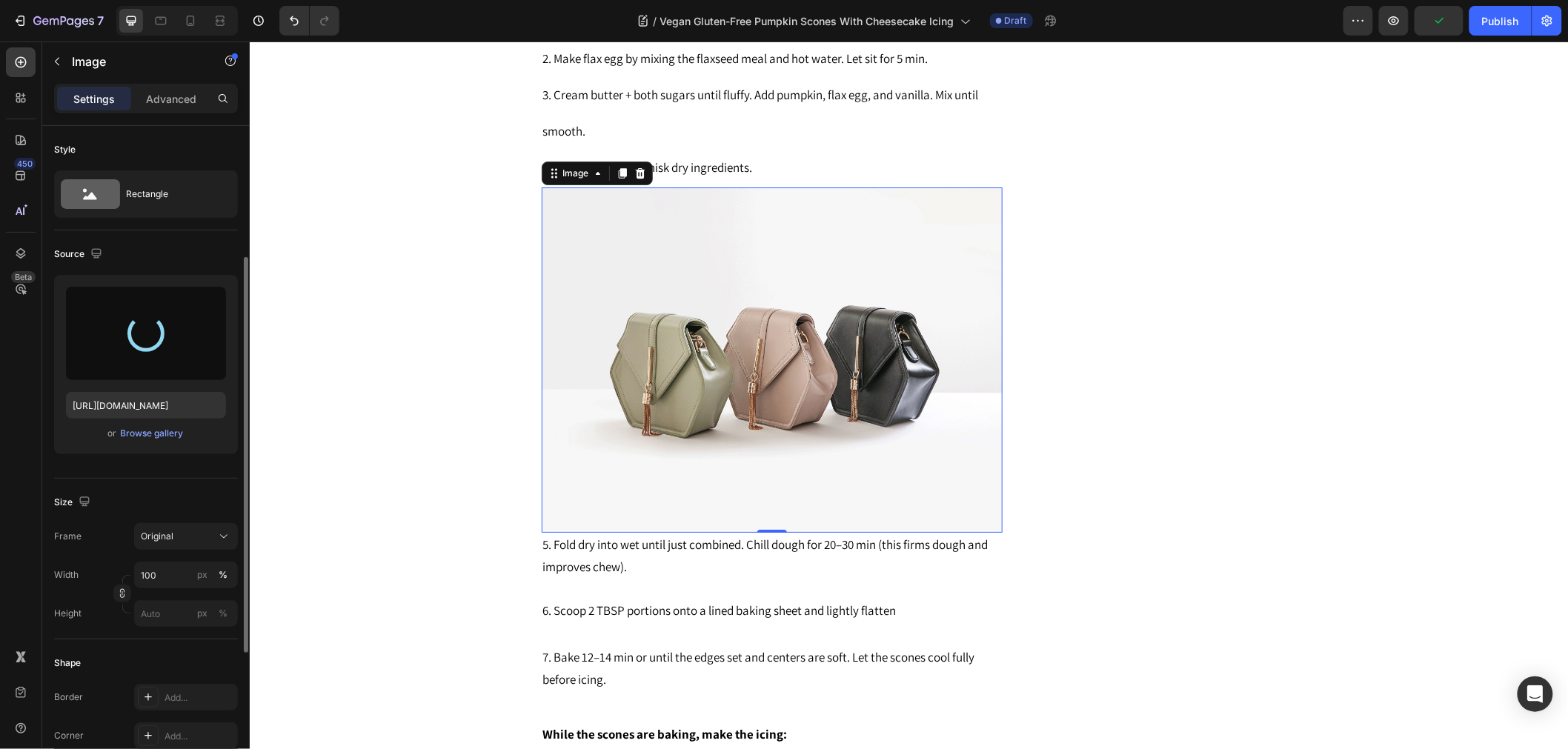
scroll to position [164, 0]
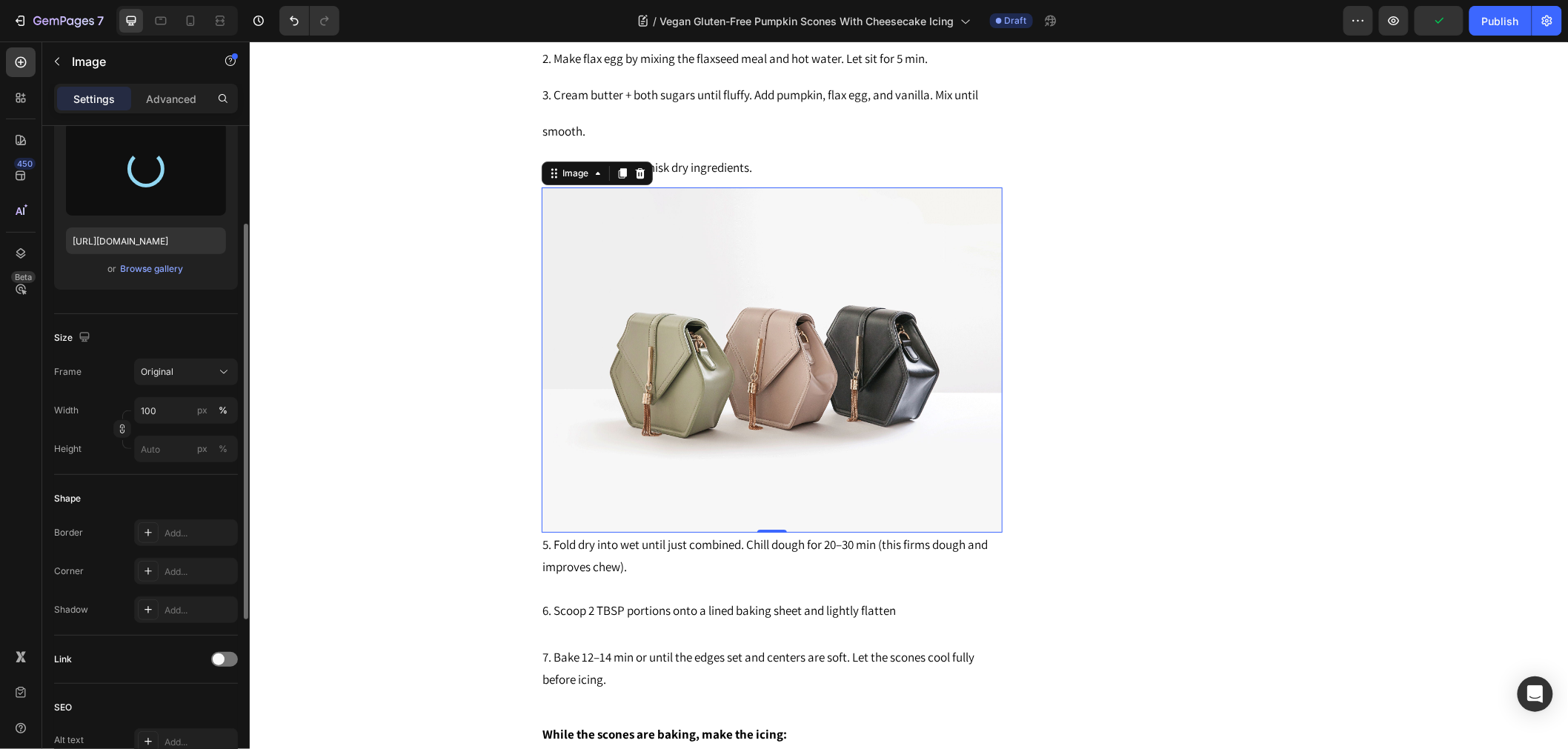
type input "https://cdn.shopify.com/s/files/1/0743/7382/4786/files/gempages_507326247945110…"
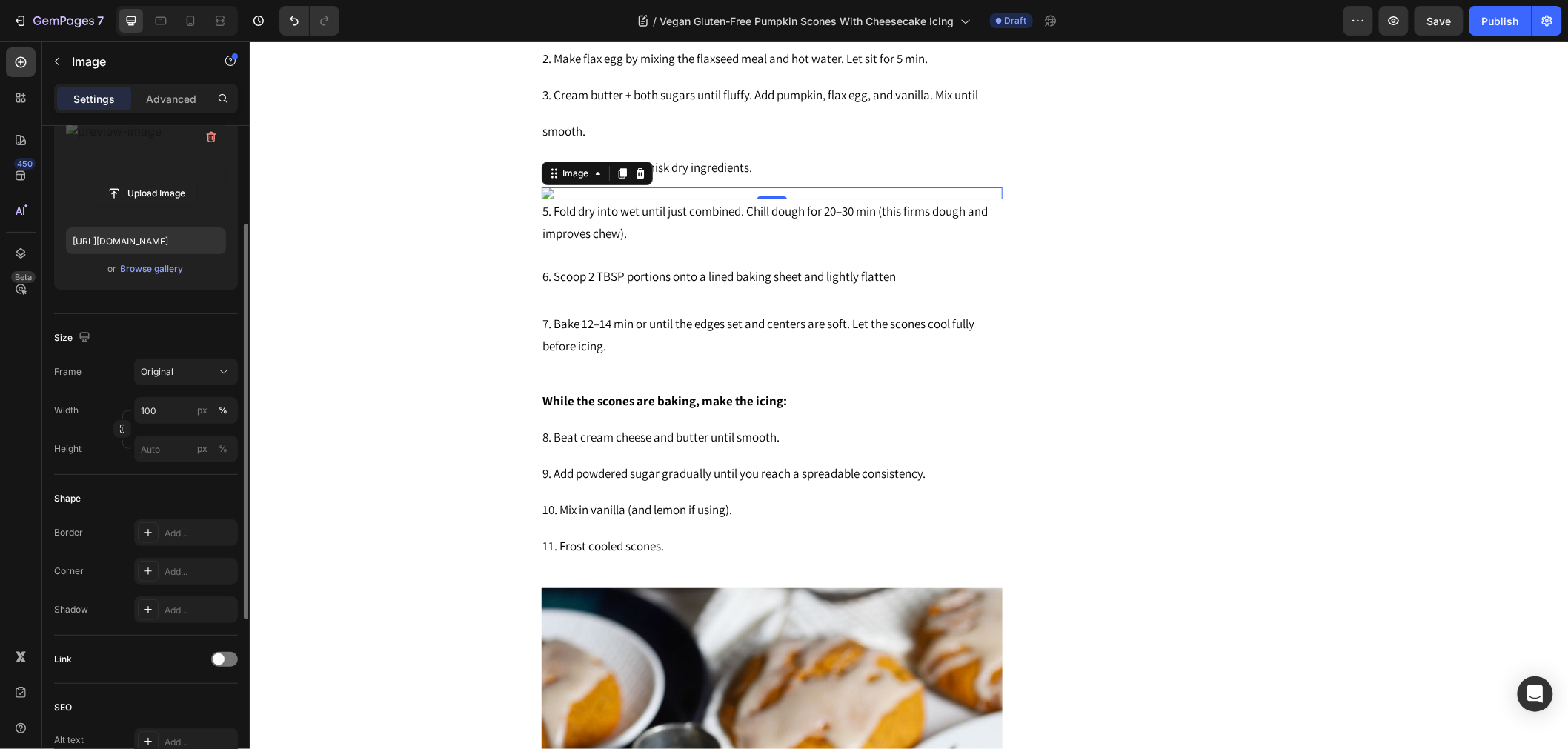
scroll to position [329, 0]
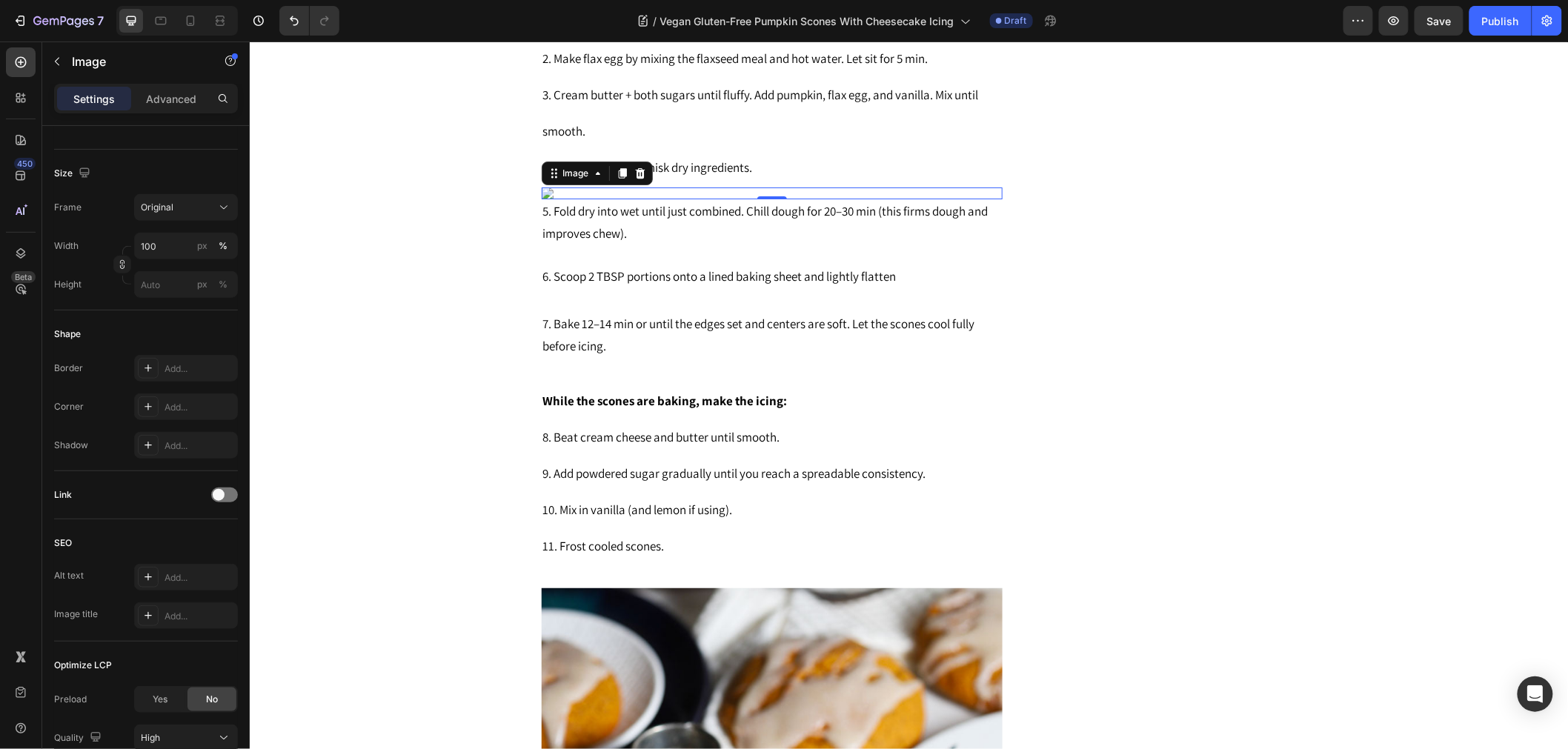
click at [693, 199] on img at bounding box center [771, 192] width 461 height 12
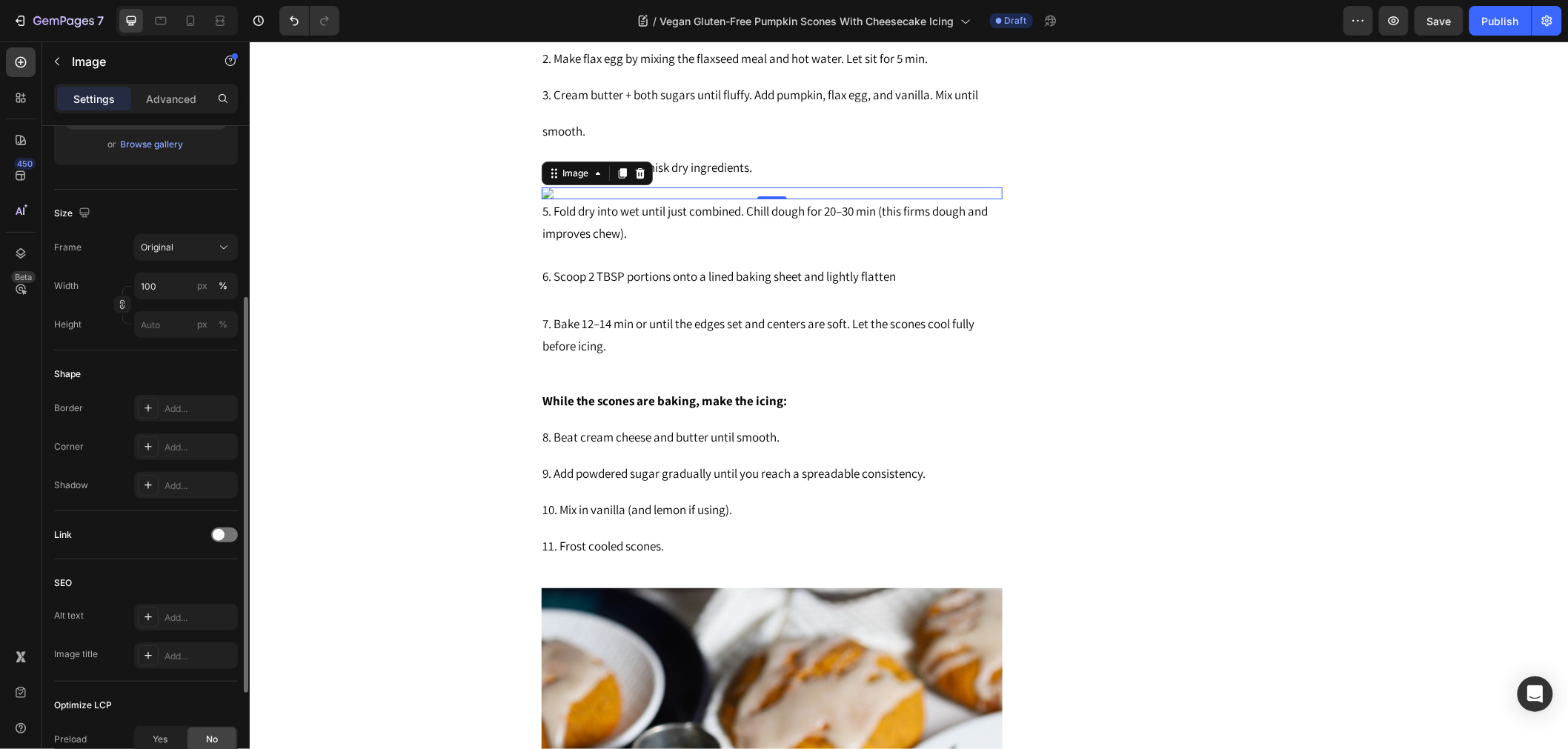
scroll to position [206, 0]
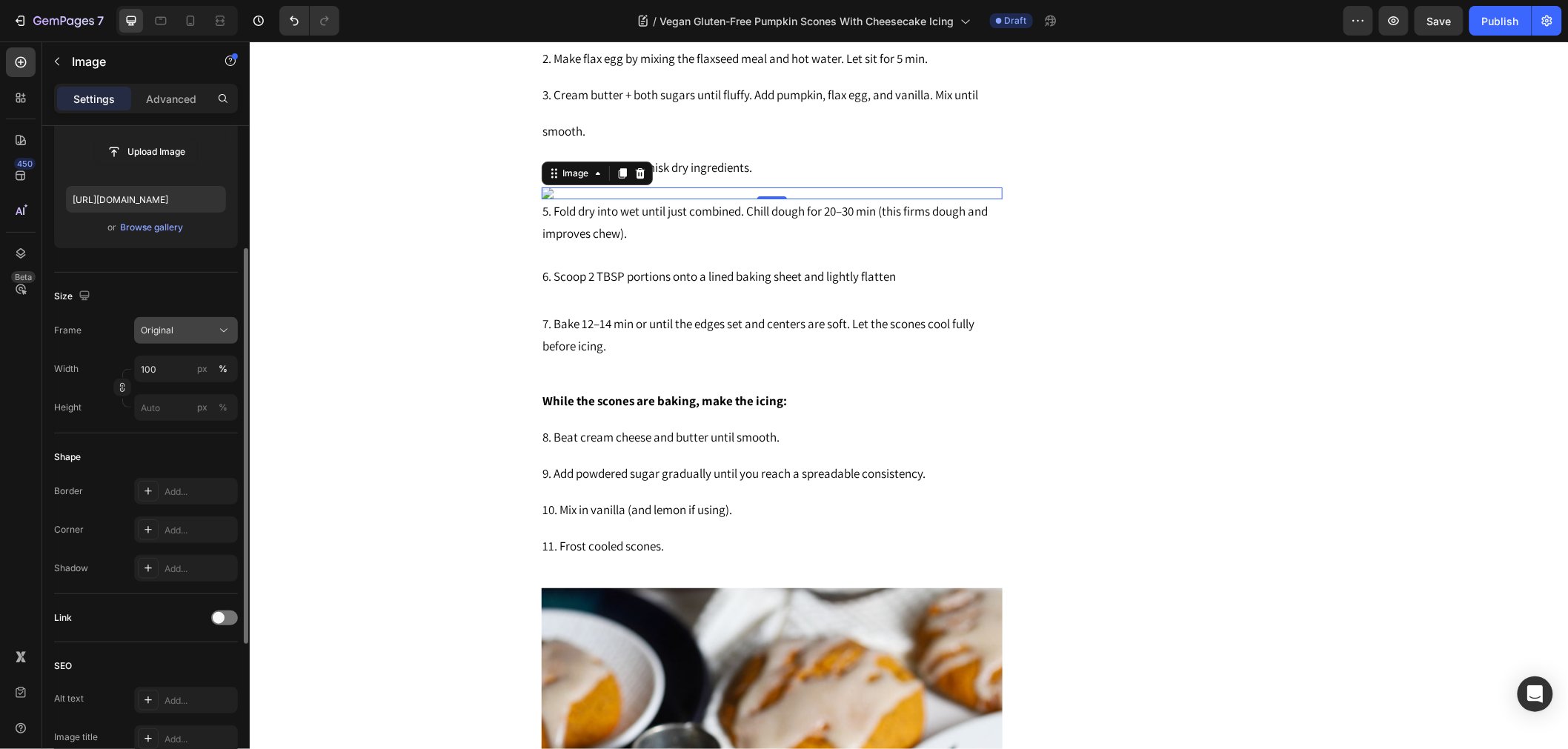
click at [180, 333] on div "Original" at bounding box center [177, 330] width 72 height 13
click at [215, 416] on icon at bounding box center [219, 423] width 15 height 15
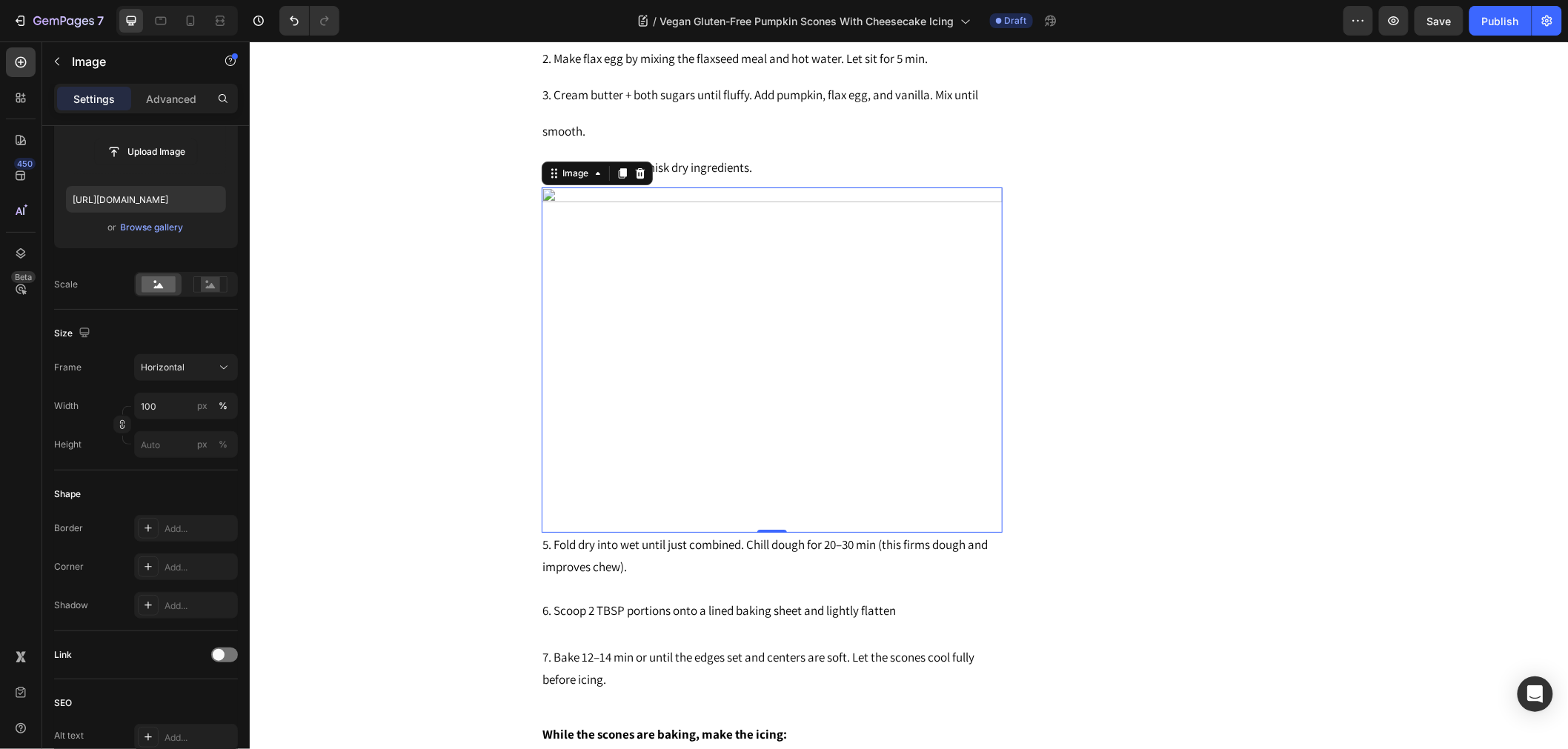
click at [634, 456] on img at bounding box center [771, 359] width 461 height 346
click at [203, 369] on div "Horizontal" at bounding box center [177, 368] width 72 height 13
click at [210, 285] on icon at bounding box center [211, 286] width 9 height 6
click at [129, 277] on div "Scale" at bounding box center [146, 284] width 184 height 25
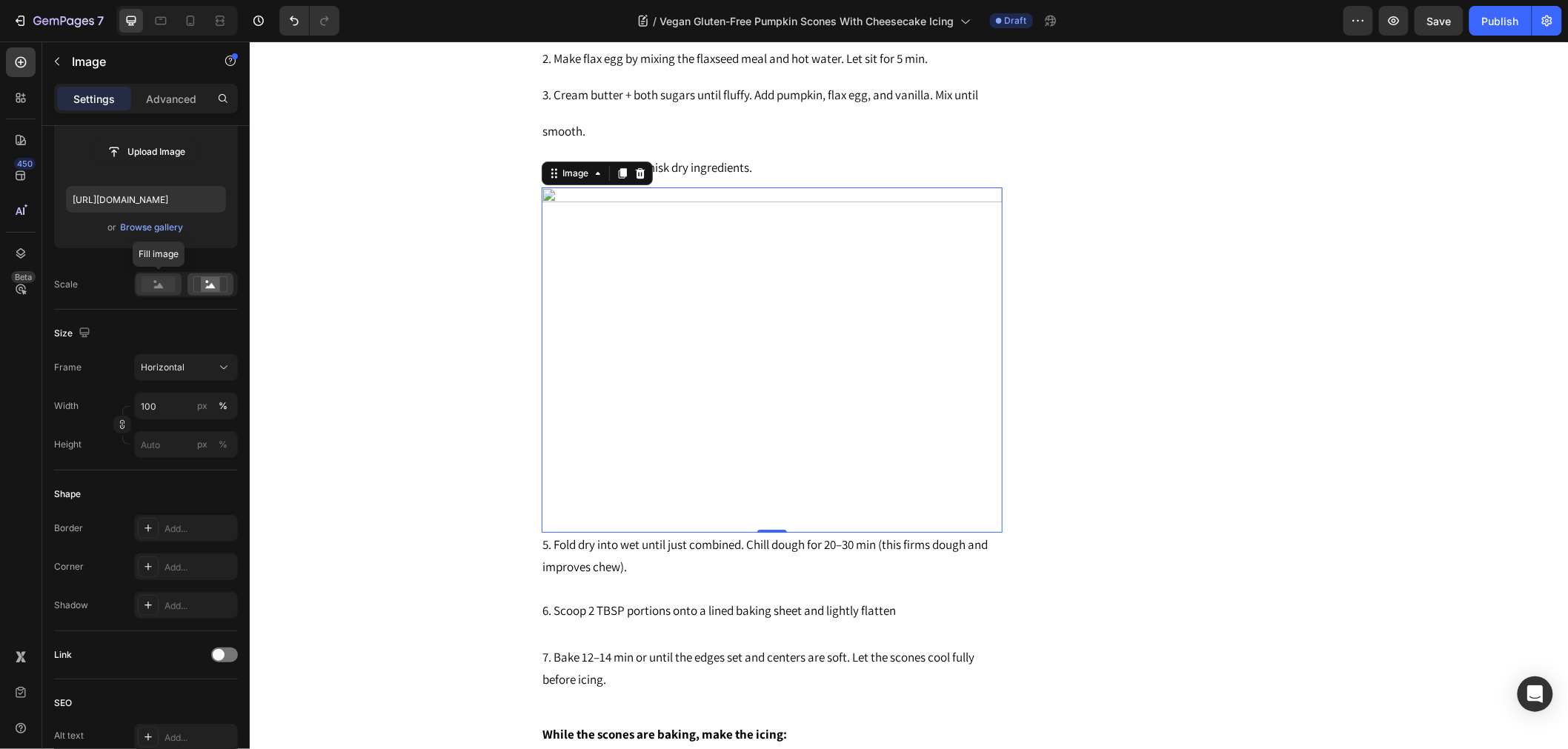
click at [144, 278] on rect at bounding box center [159, 285] width 34 height 17
click at [224, 373] on icon at bounding box center [224, 368] width 15 height 15
click at [189, 508] on div "Custom" at bounding box center [183, 514] width 86 height 13
click at [204, 363] on div "Custom" at bounding box center [177, 368] width 72 height 13
click at [161, 453] on span "Horizontal" at bounding box center [161, 460] width 44 height 15
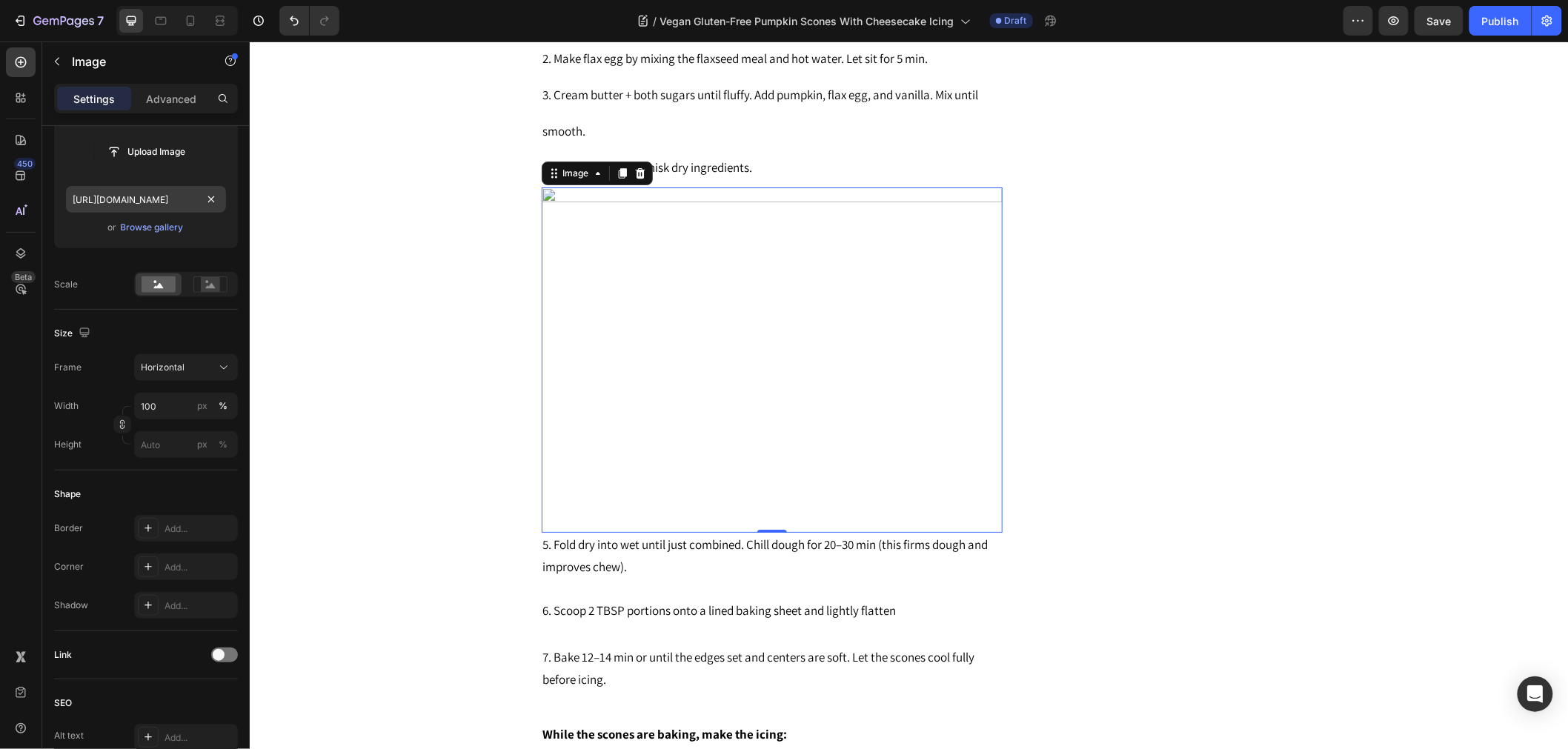
scroll to position [0, 0]
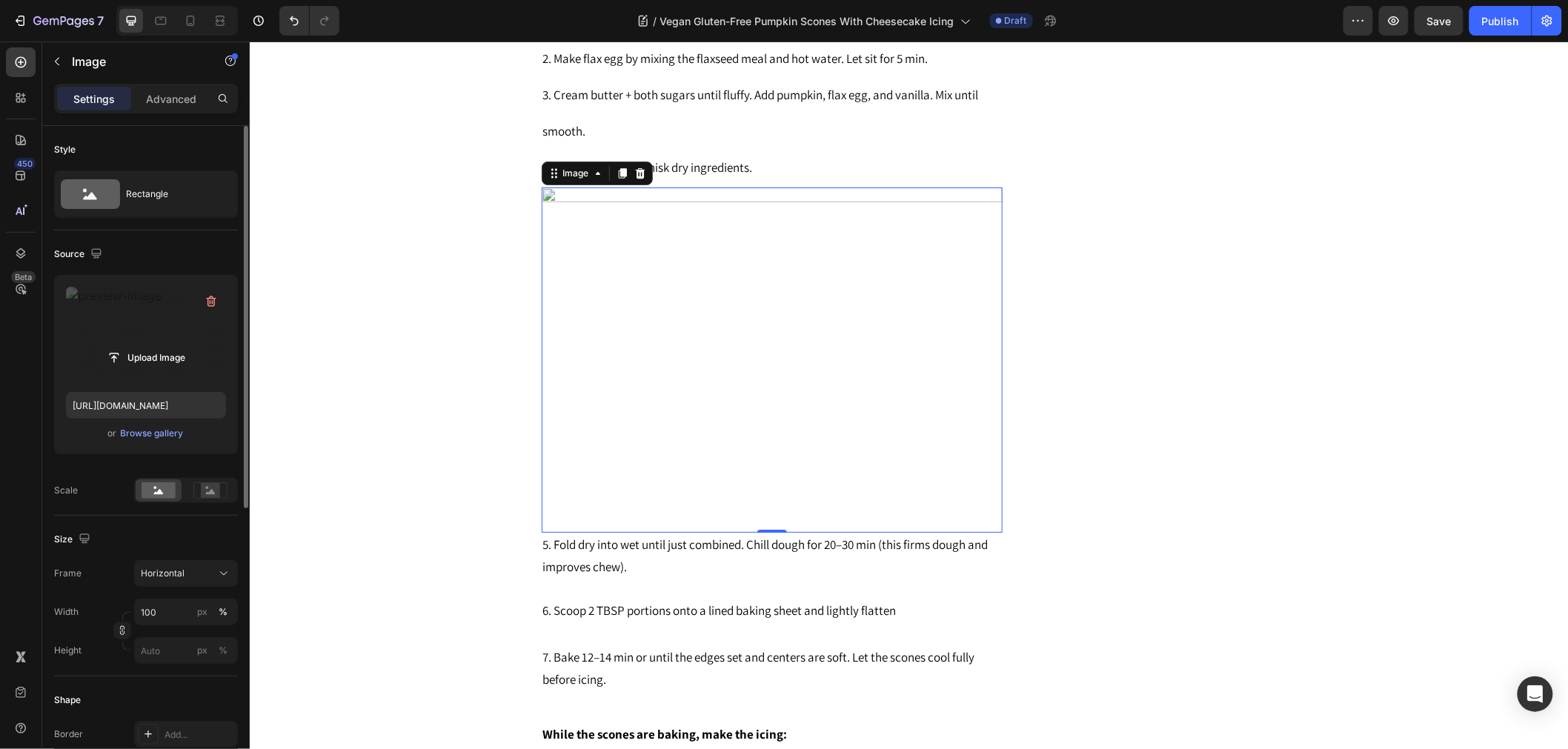
click at [194, 327] on label at bounding box center [146, 333] width 160 height 94
click at [194, 345] on input "file" at bounding box center [146, 357] width 102 height 25
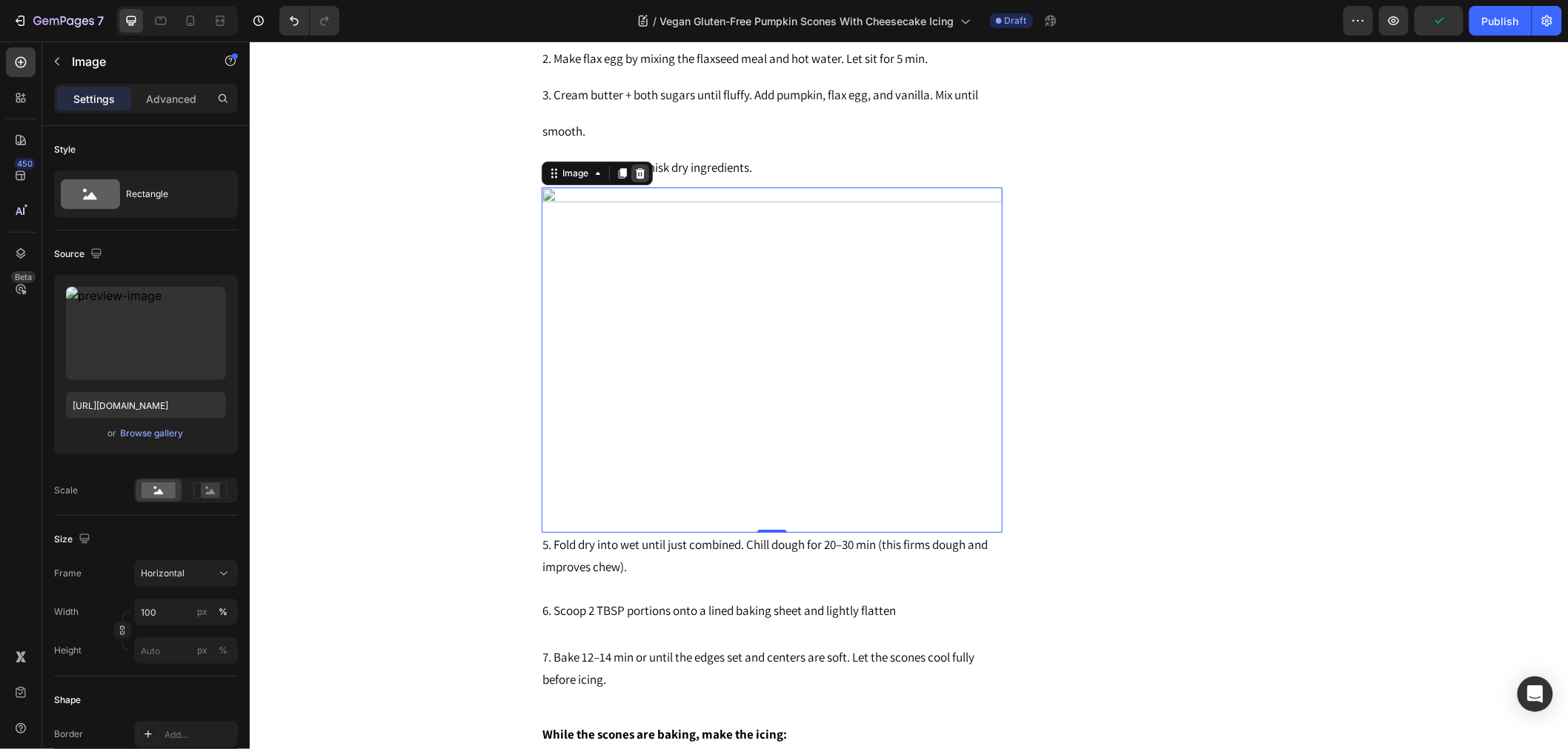
click at [634, 178] on icon at bounding box center [638, 172] width 9 height 10
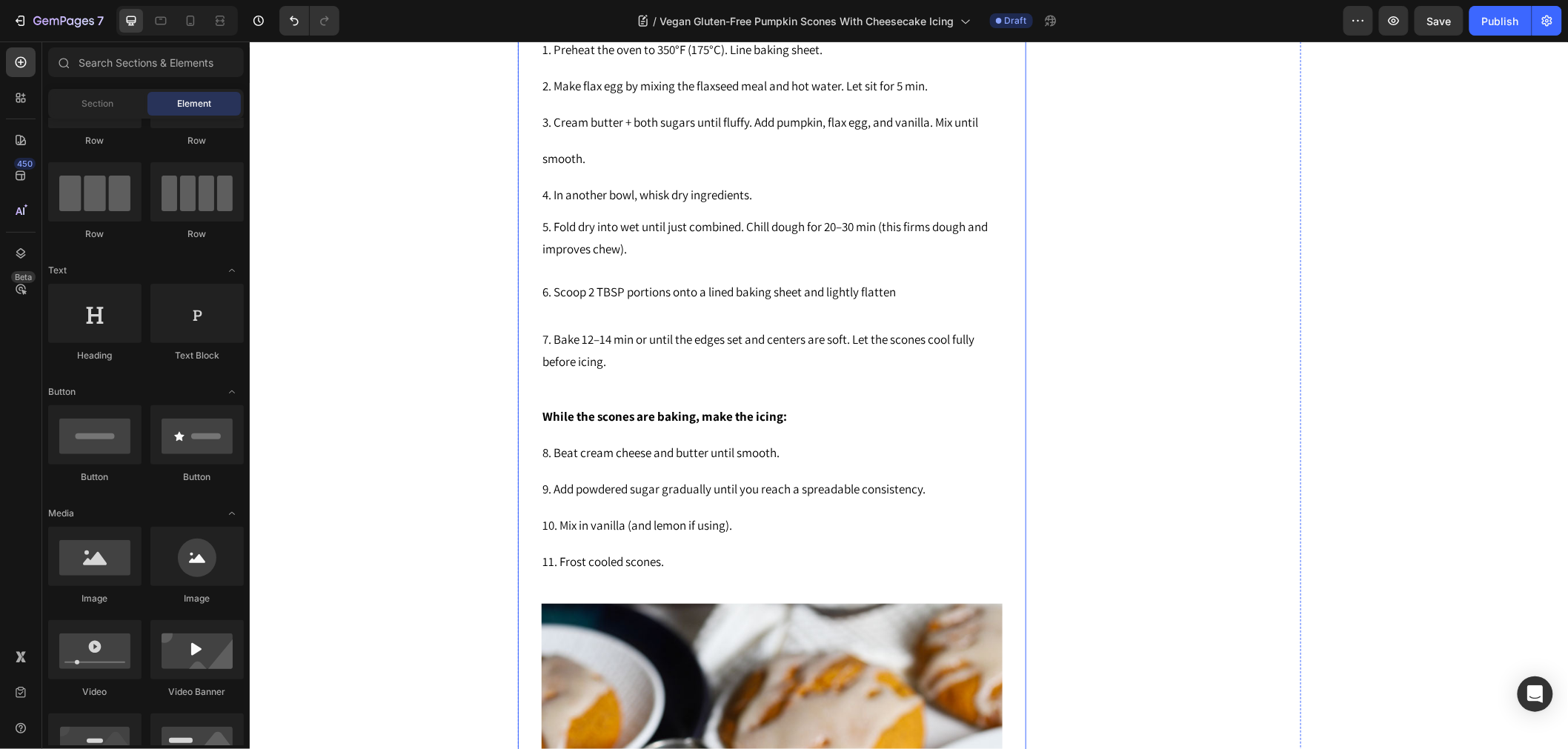
scroll to position [1976, 0]
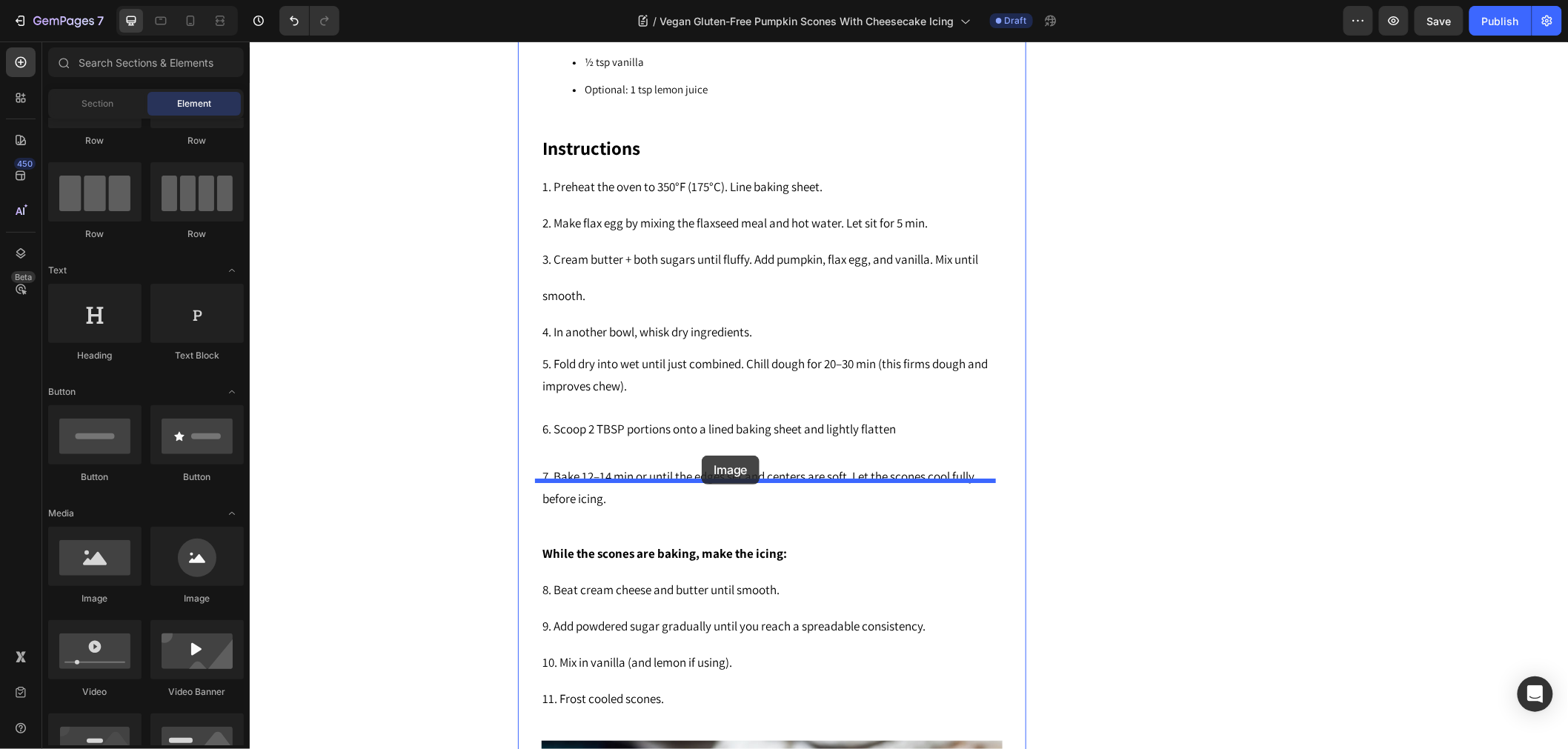
drag, startPoint x: 388, startPoint y: 598, endPoint x: 700, endPoint y: 455, distance: 343.2
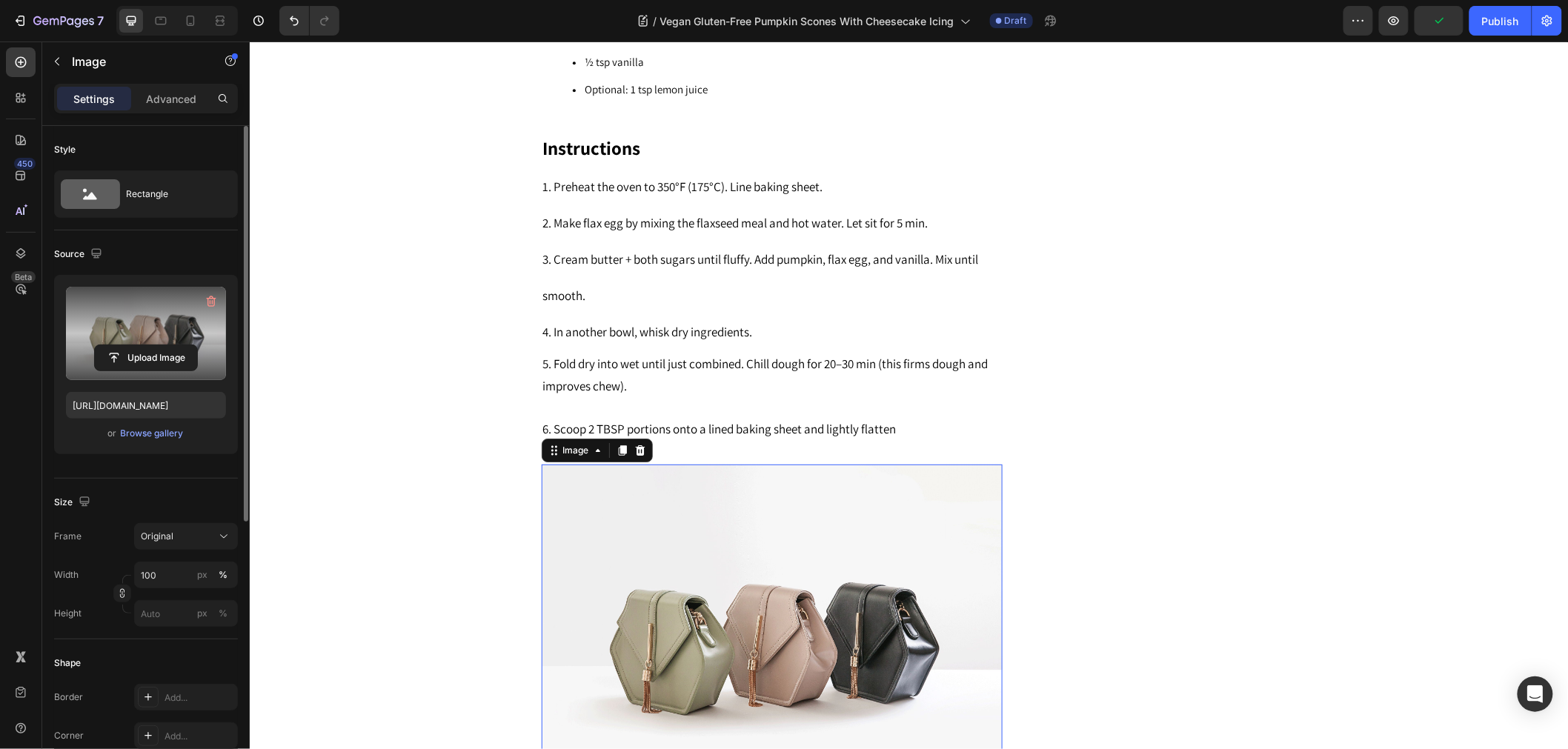
click at [127, 337] on label at bounding box center [146, 333] width 160 height 94
click at [127, 345] on input "file" at bounding box center [146, 357] width 102 height 25
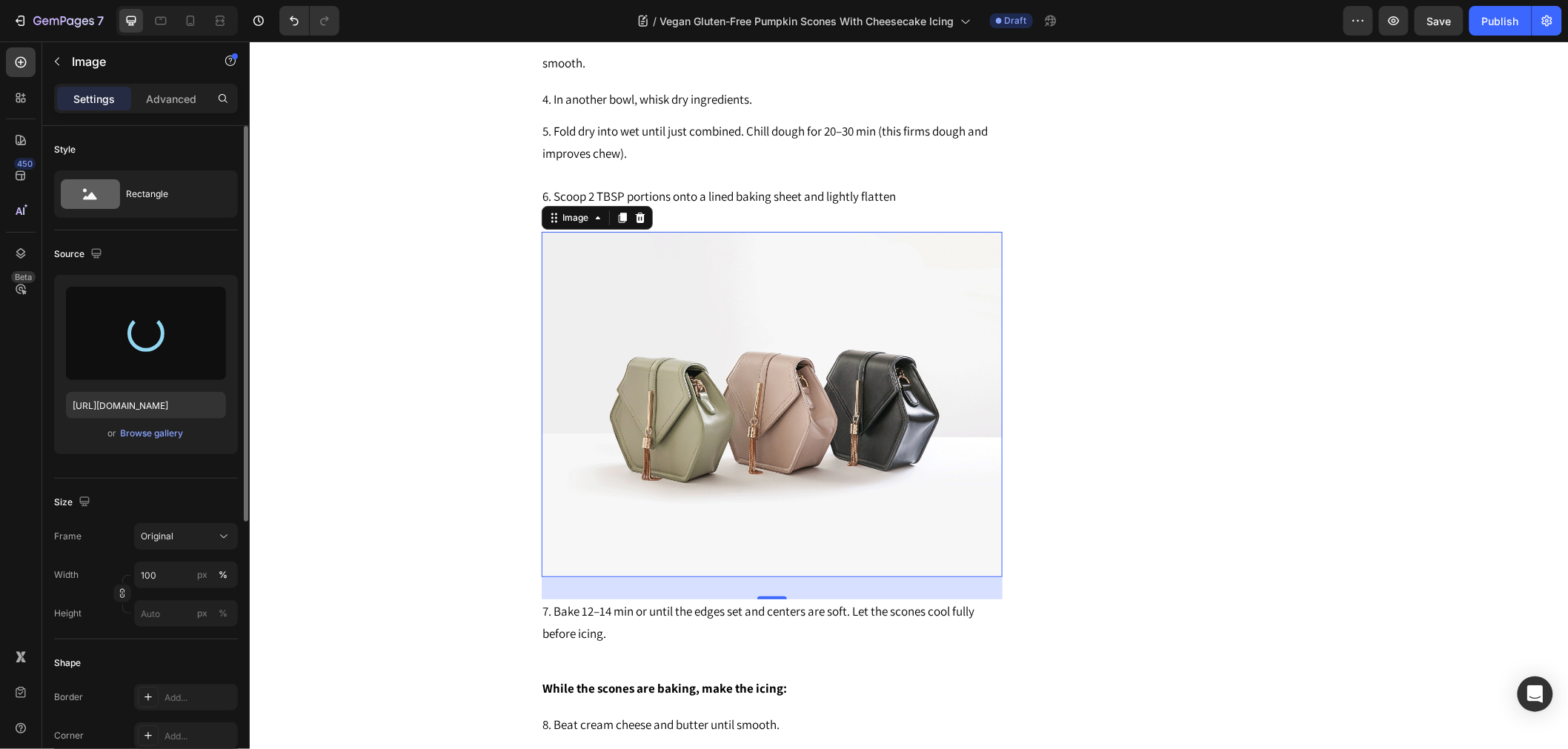
scroll to position [2223, 0]
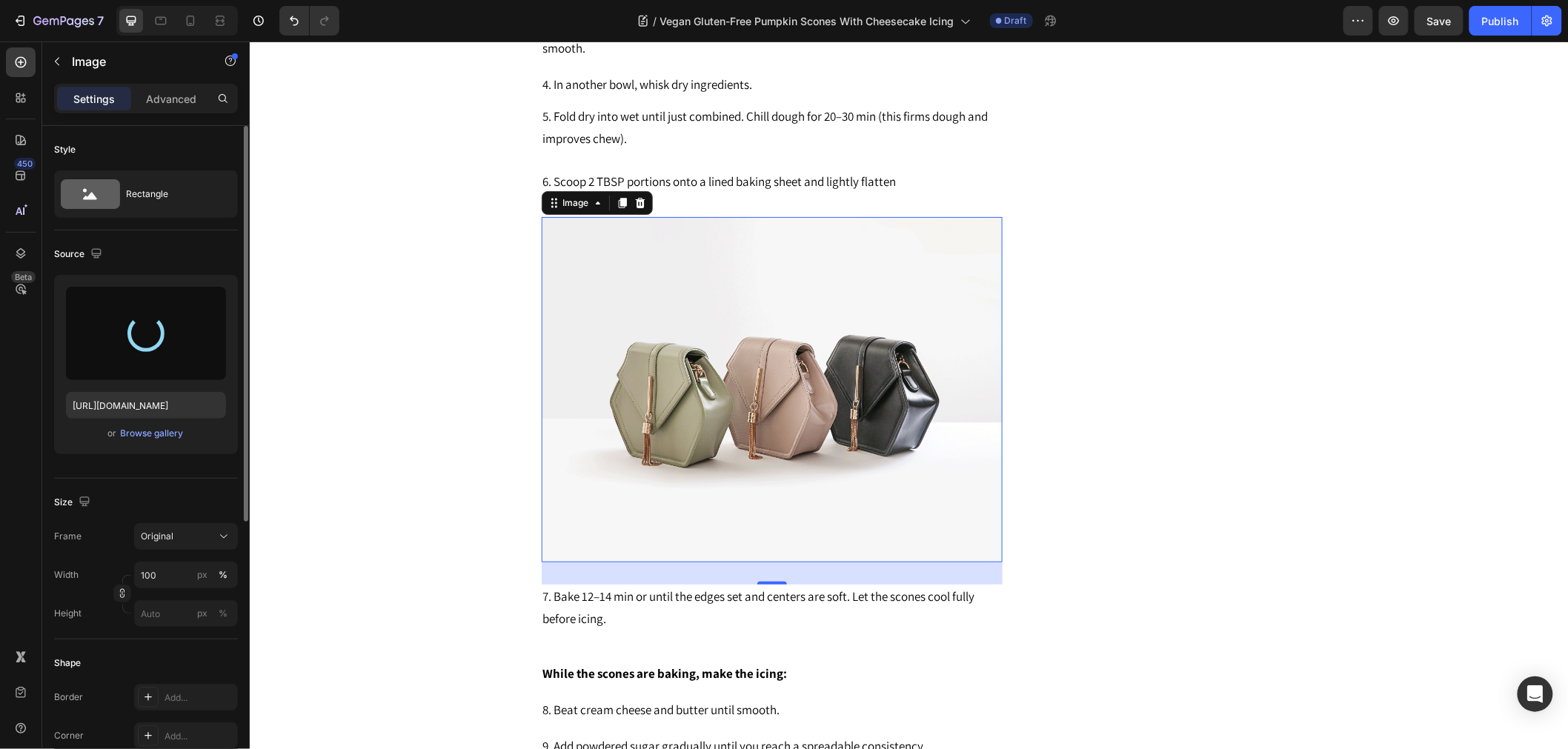
type input "https://cdn.shopify.com/s/files/1/0743/7382/4786/files/gempages_507326247945110…"
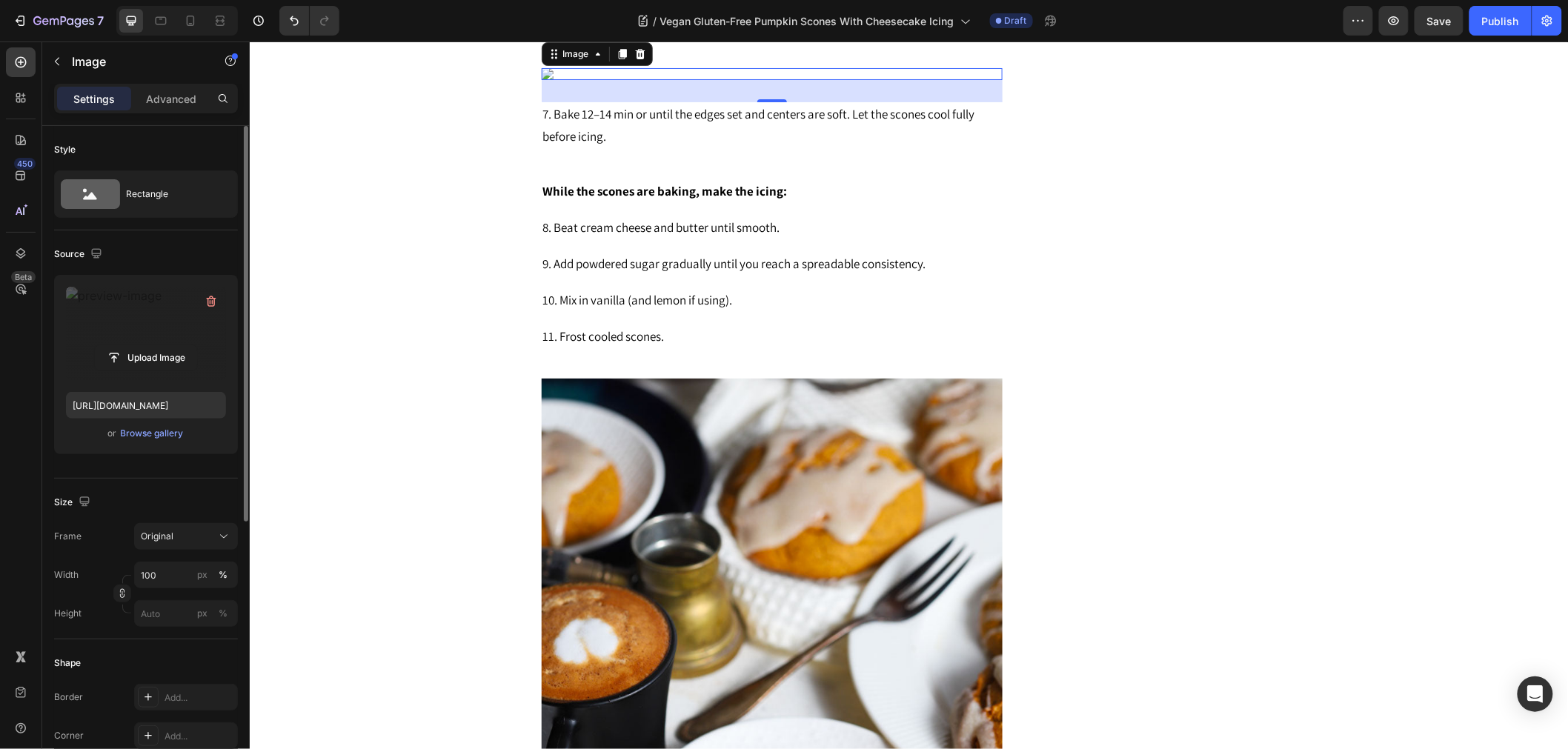
scroll to position [2388, 0]
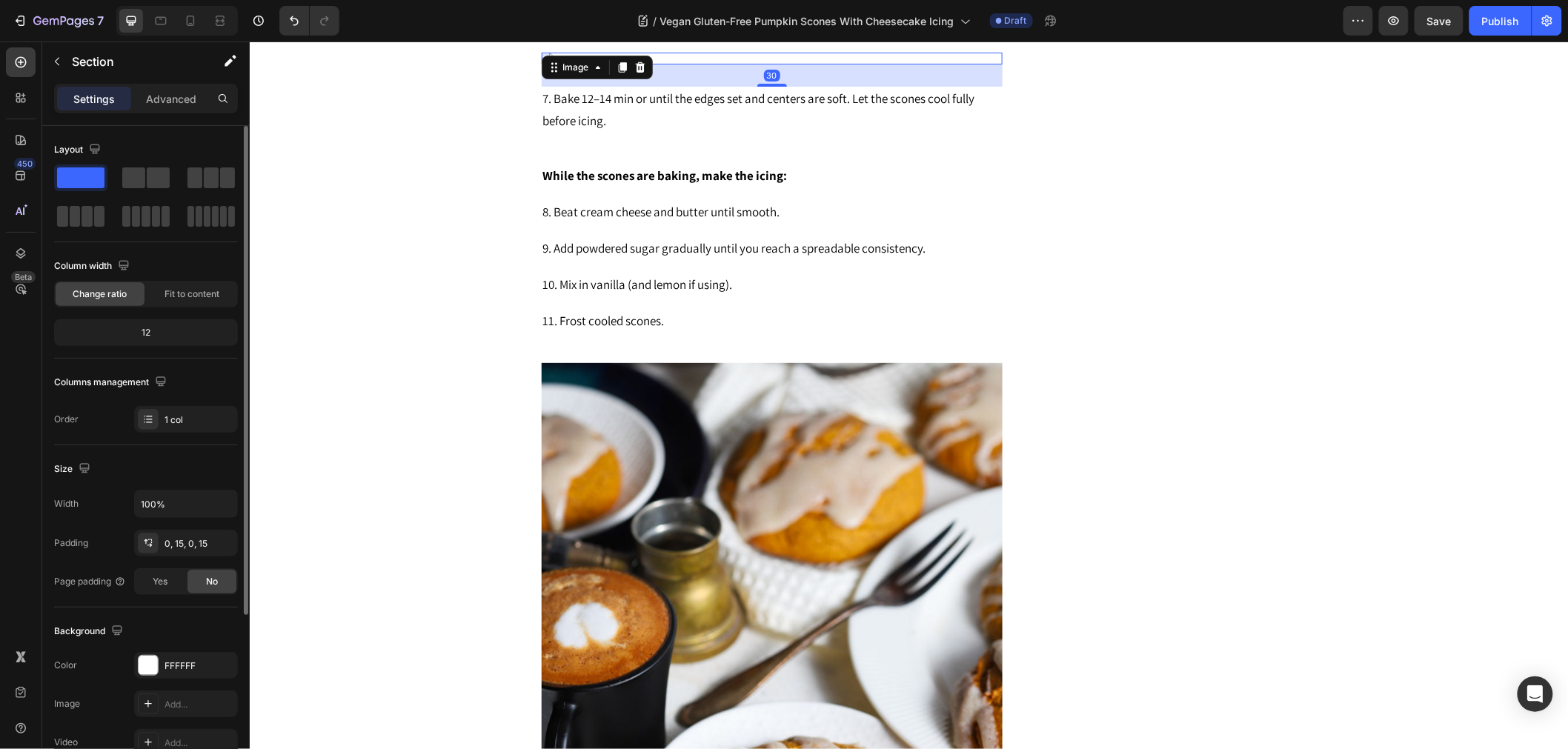
click at [688, 64] on img at bounding box center [771, 58] width 461 height 12
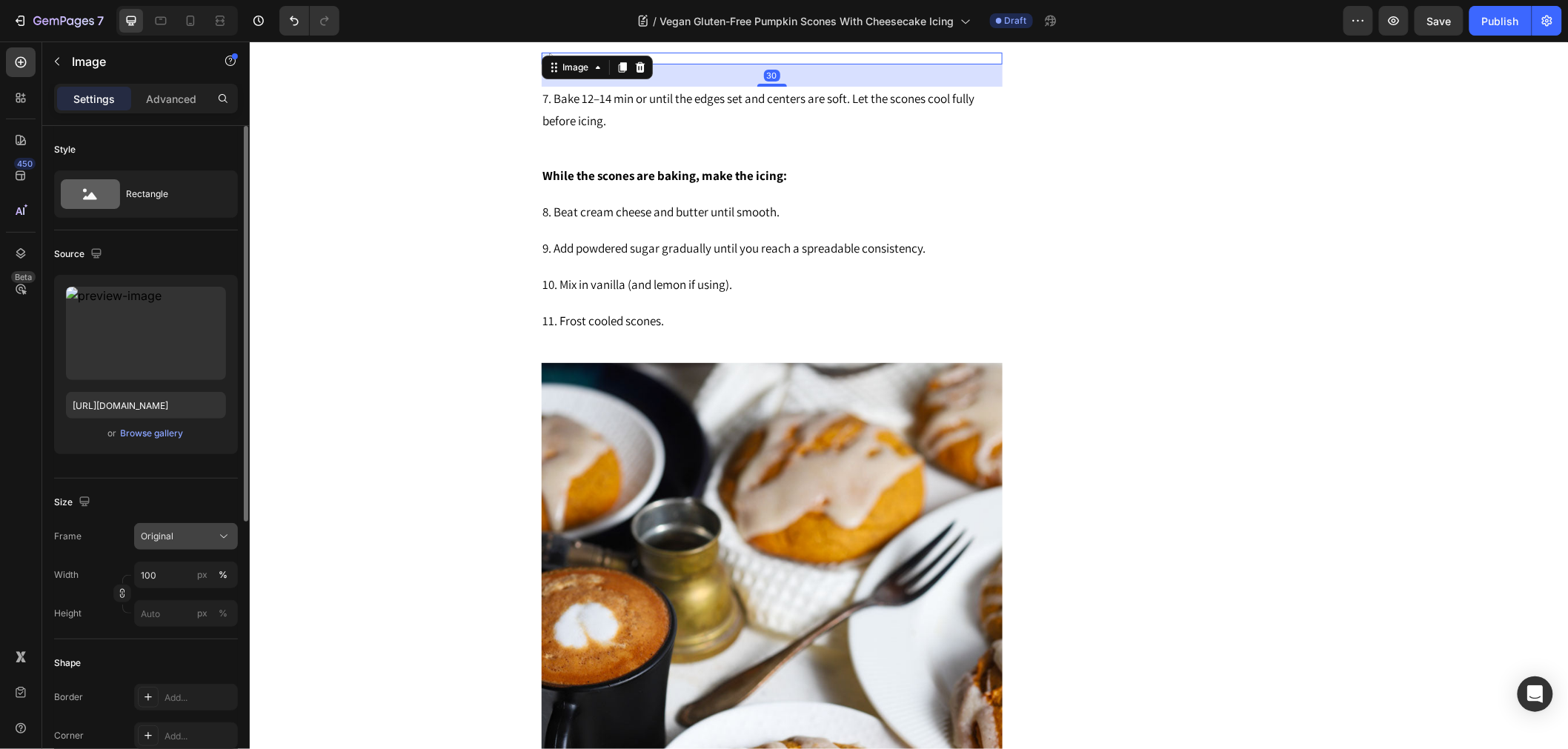
click at [210, 532] on div "Original" at bounding box center [177, 536] width 72 height 13
click at [190, 619] on div "Horizontal" at bounding box center [173, 629] width 119 height 28
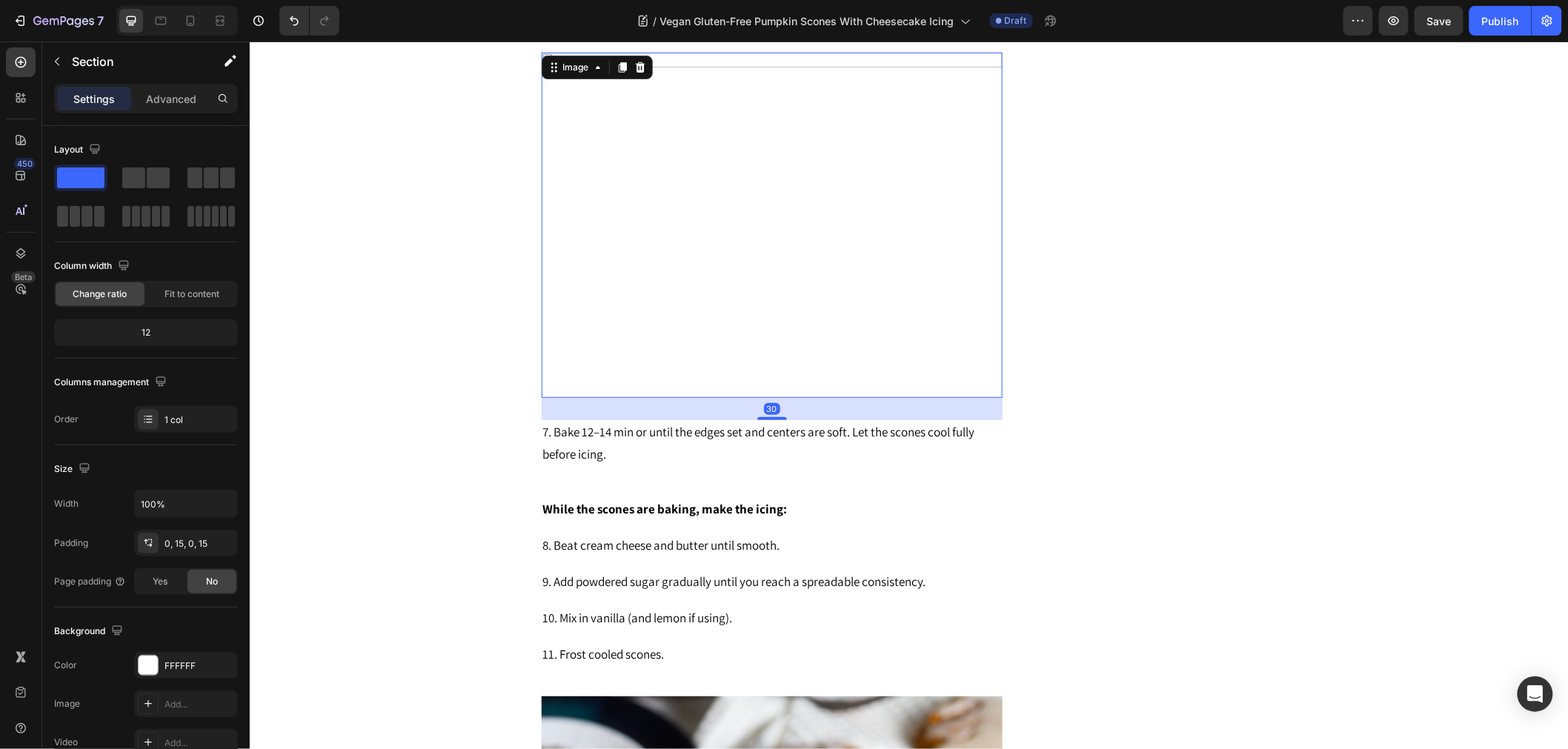
click at [759, 342] on img at bounding box center [771, 225] width 461 height 346
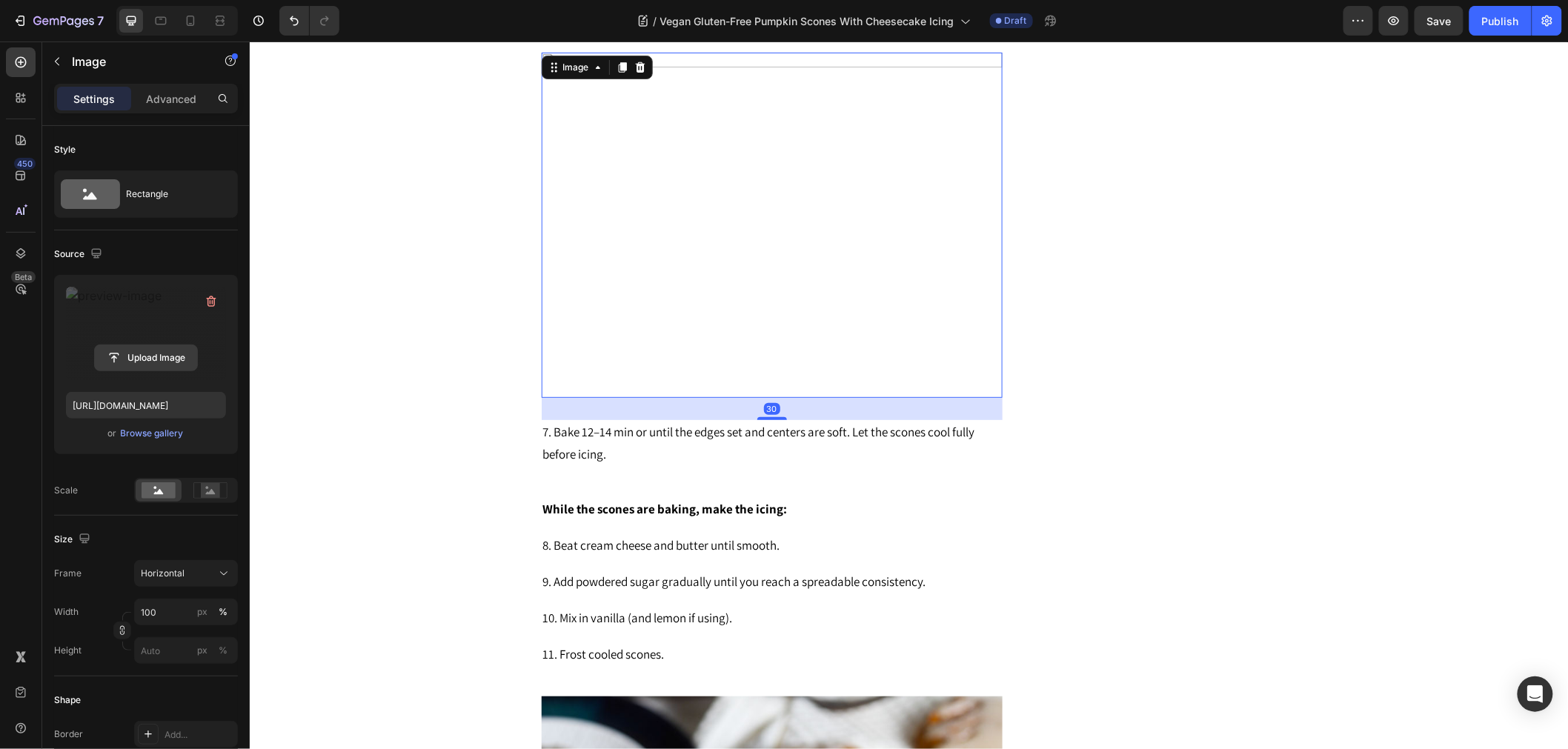
click at [148, 354] on input "file" at bounding box center [146, 357] width 102 height 25
type input "[URL][DOMAIN_NAME]"
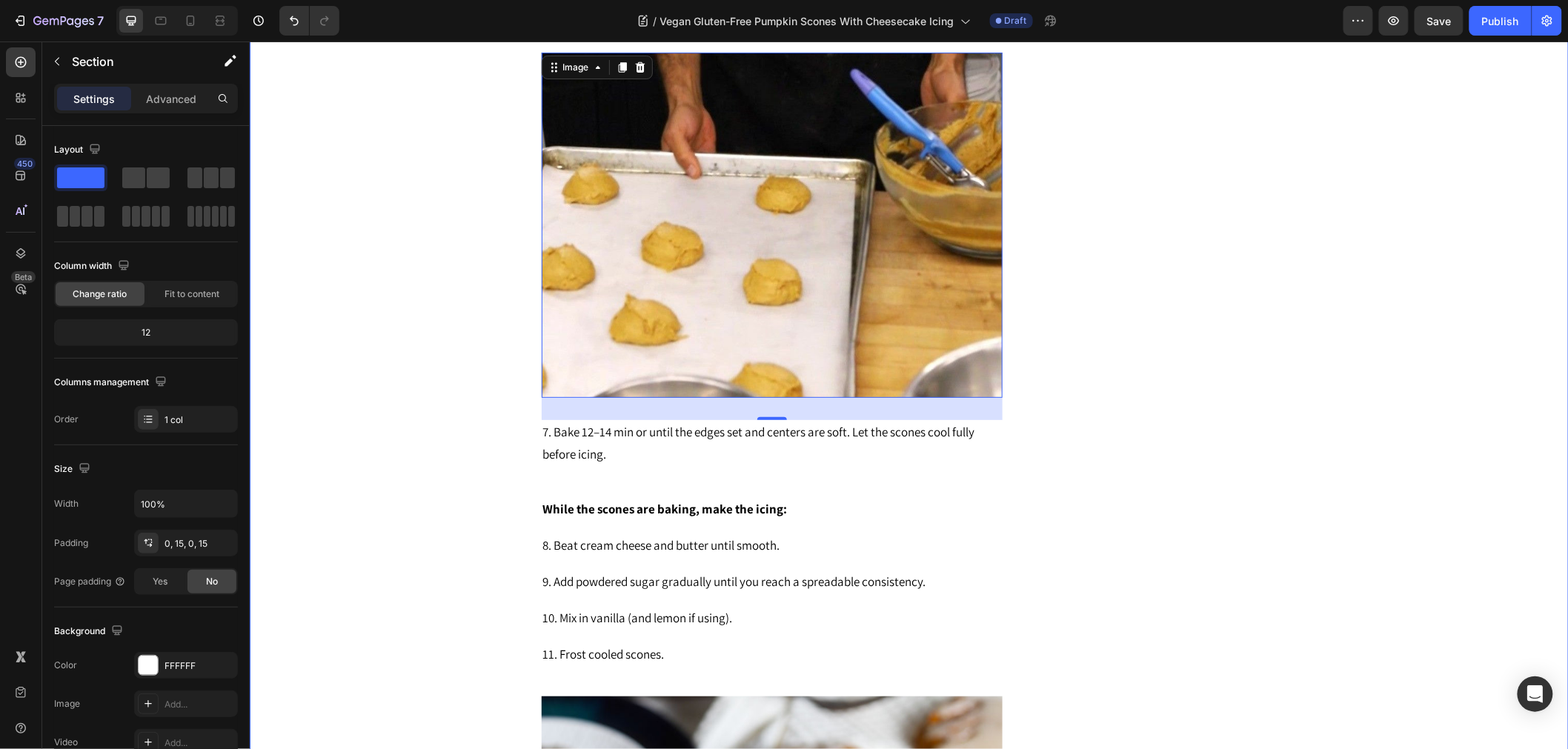
click at [710, 274] on img at bounding box center [771, 225] width 461 height 346
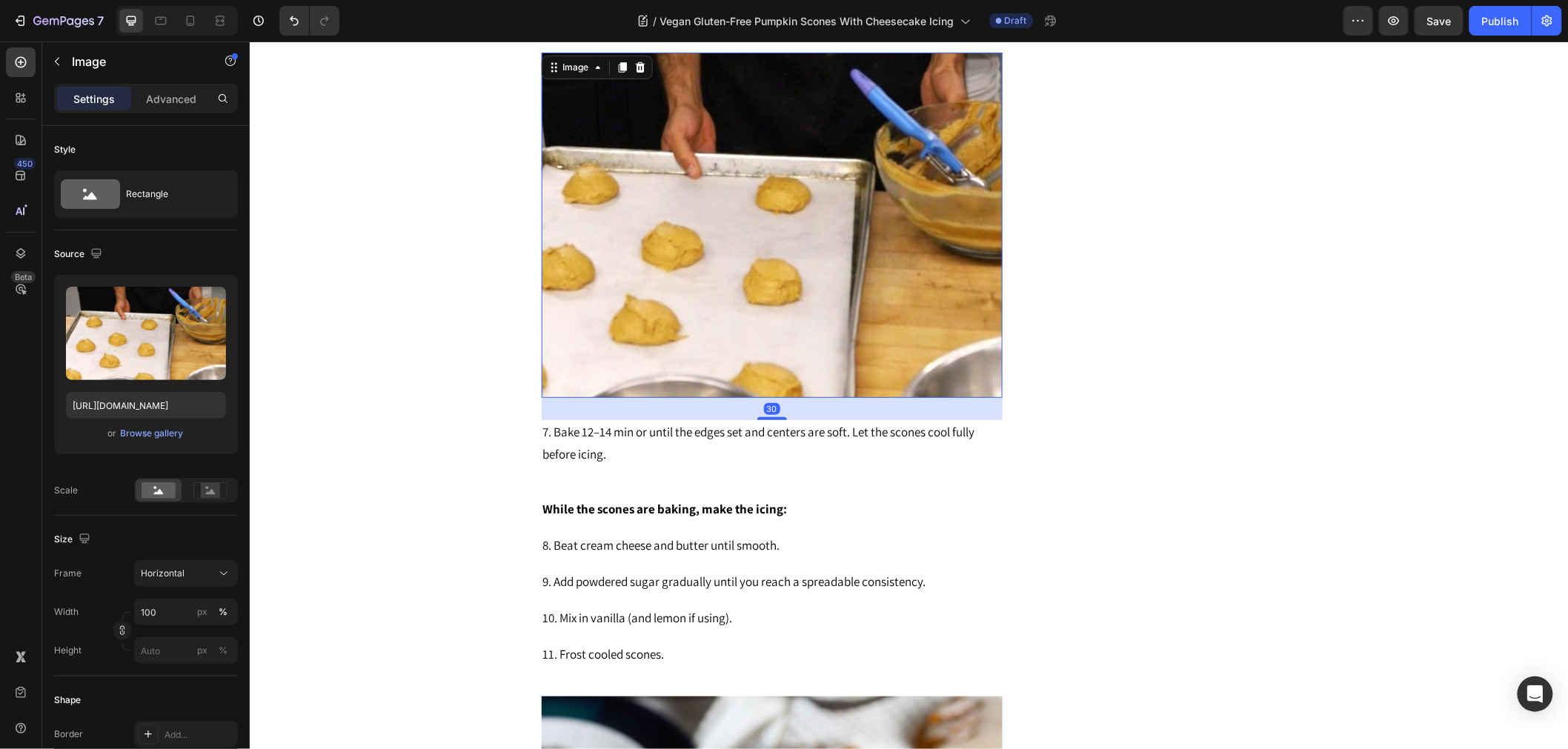
click at [710, 274] on img at bounding box center [771, 225] width 461 height 346
click at [193, 572] on div "Horizontal" at bounding box center [177, 574] width 72 height 13
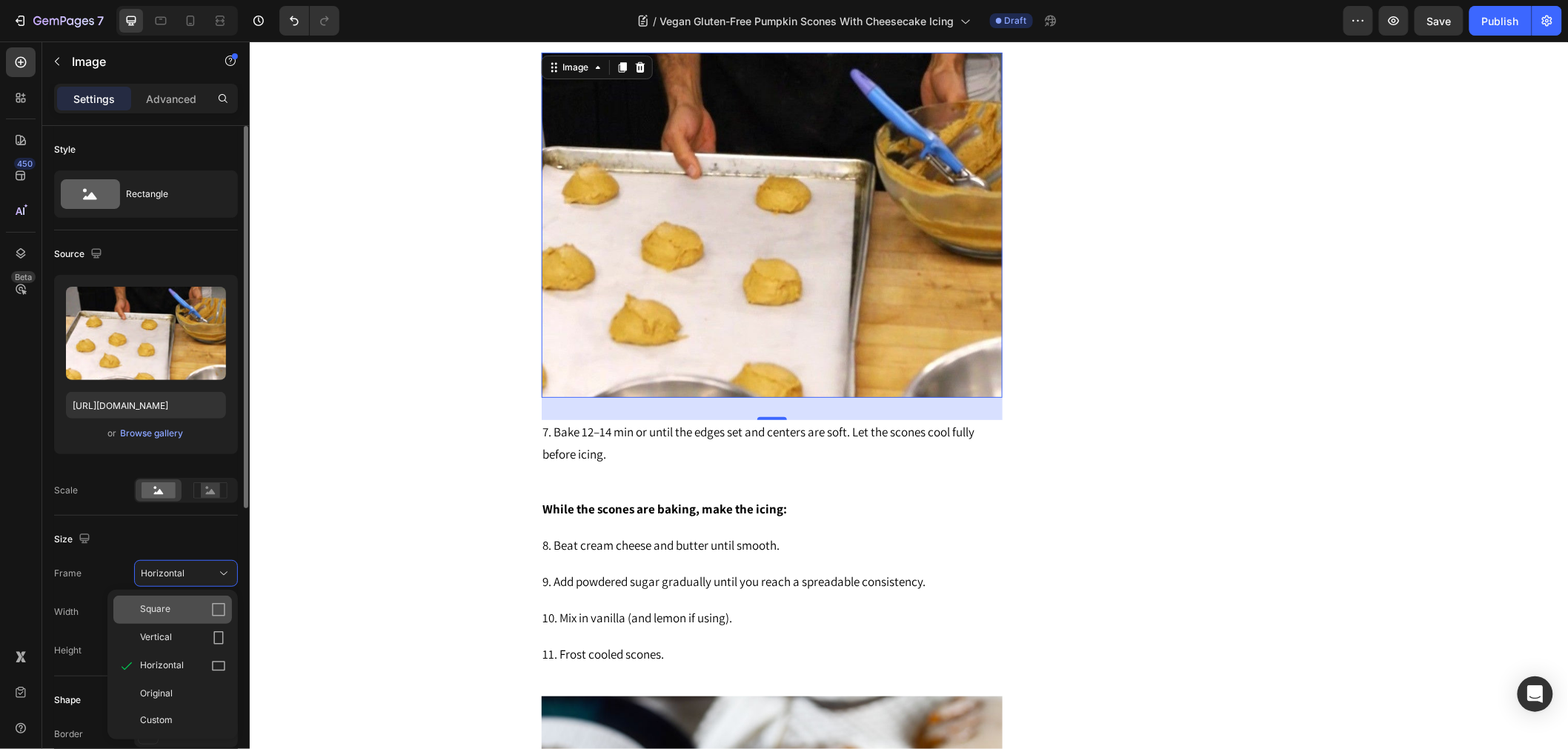
click at [186, 612] on div "Square" at bounding box center [183, 610] width 86 height 15
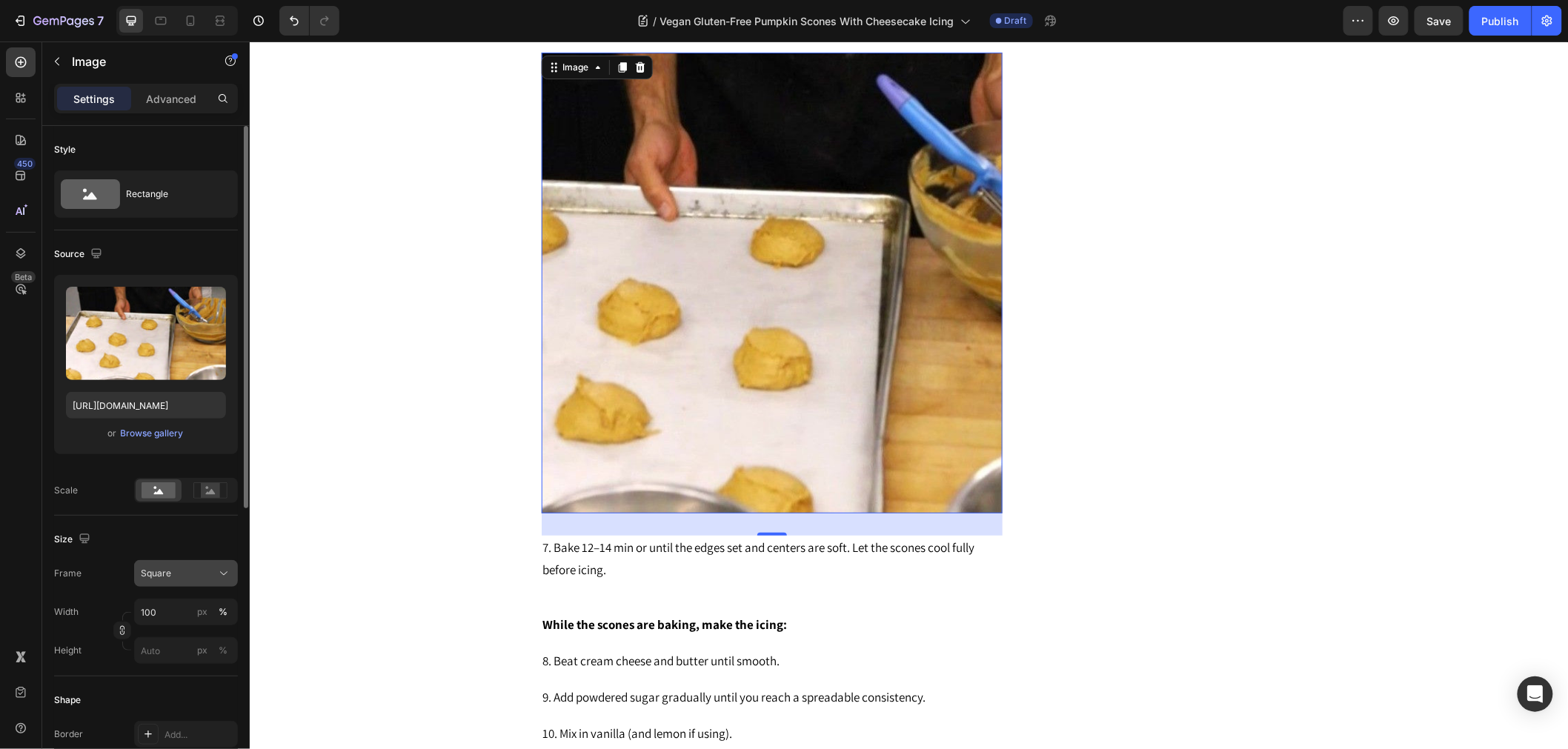
click at [200, 574] on div "Square" at bounding box center [177, 574] width 72 height 13
click at [194, 586] on button "Square" at bounding box center [186, 574] width 104 height 27
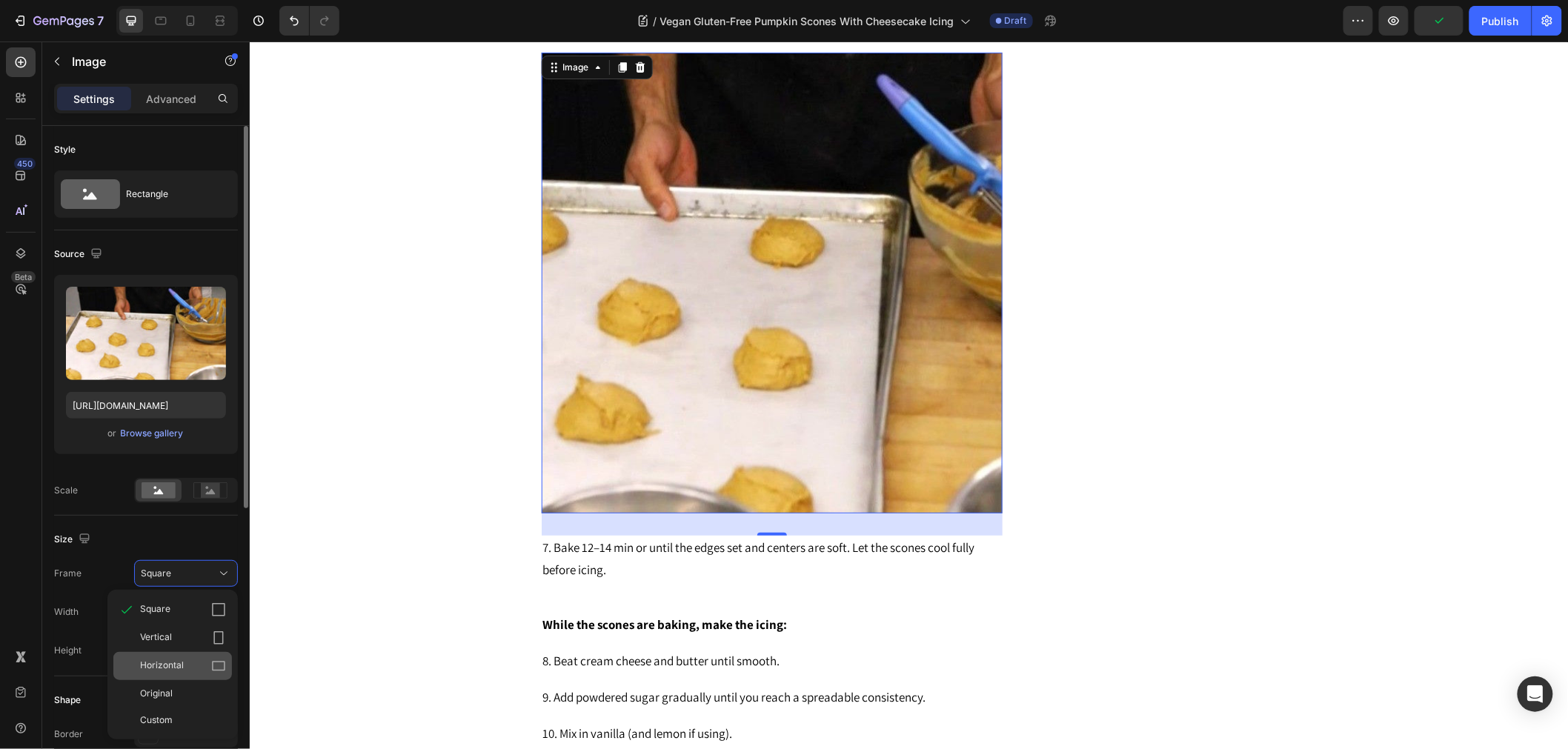
click at [186, 664] on div "Horizontal" at bounding box center [183, 666] width 86 height 15
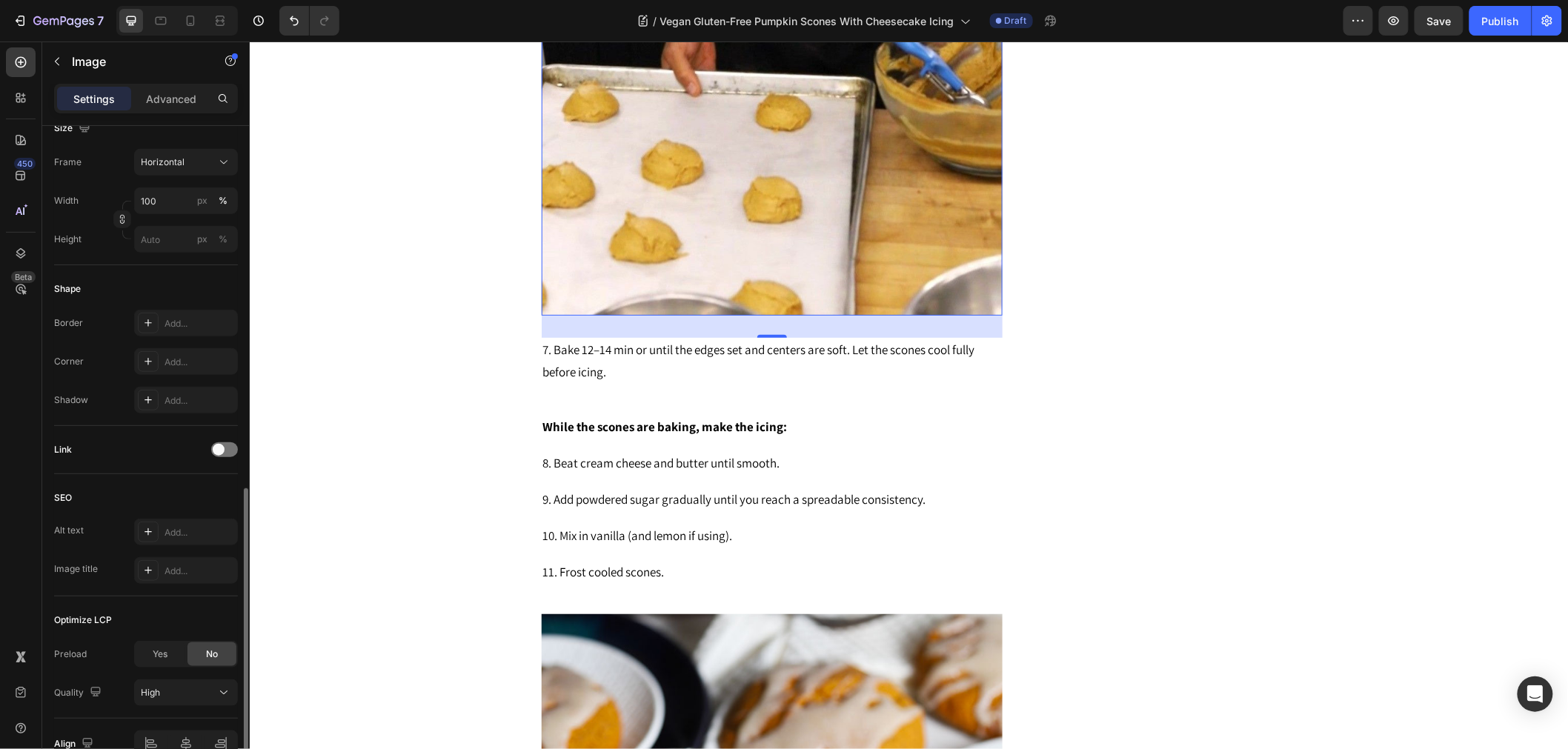
scroll to position [491, 0]
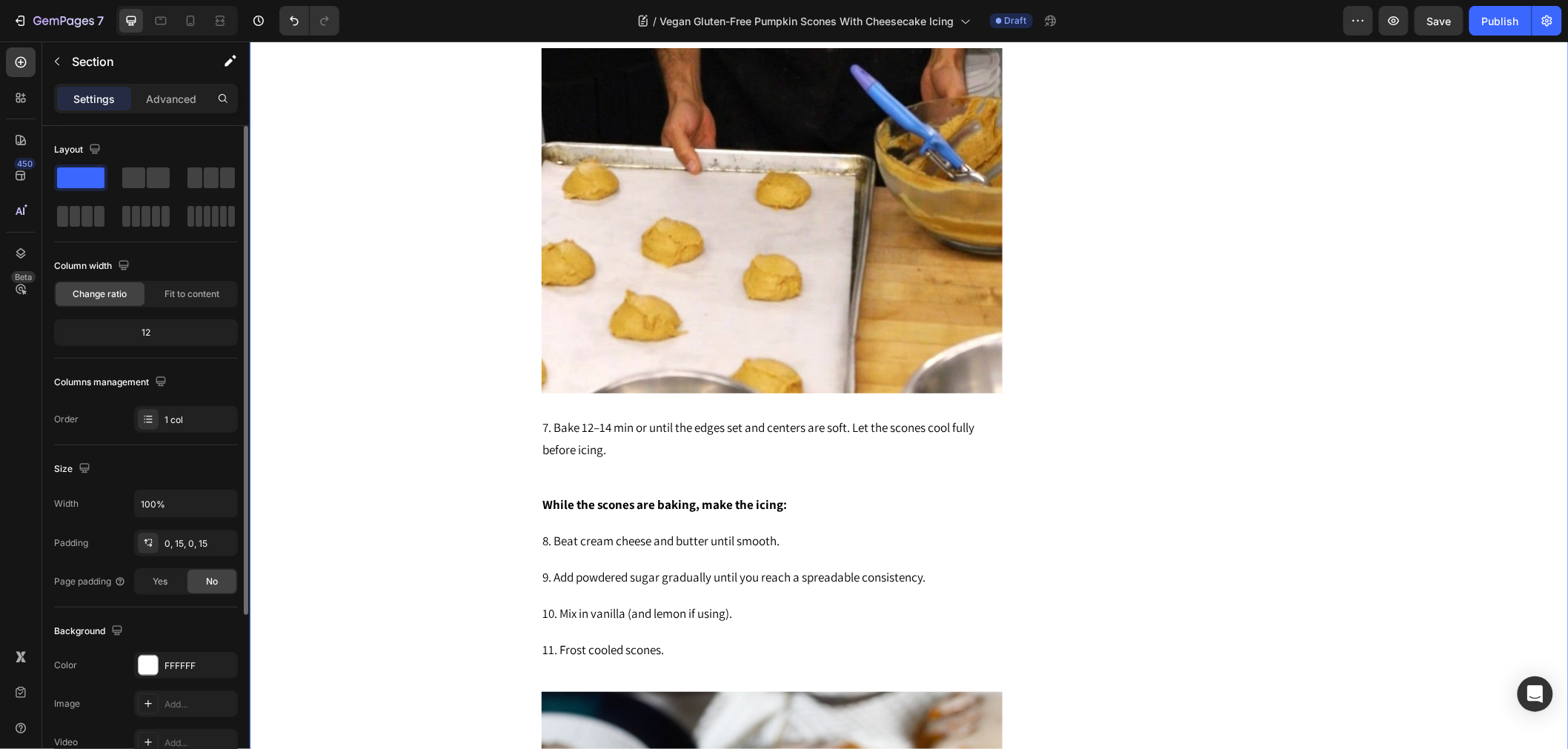
scroll to position [2305, 0]
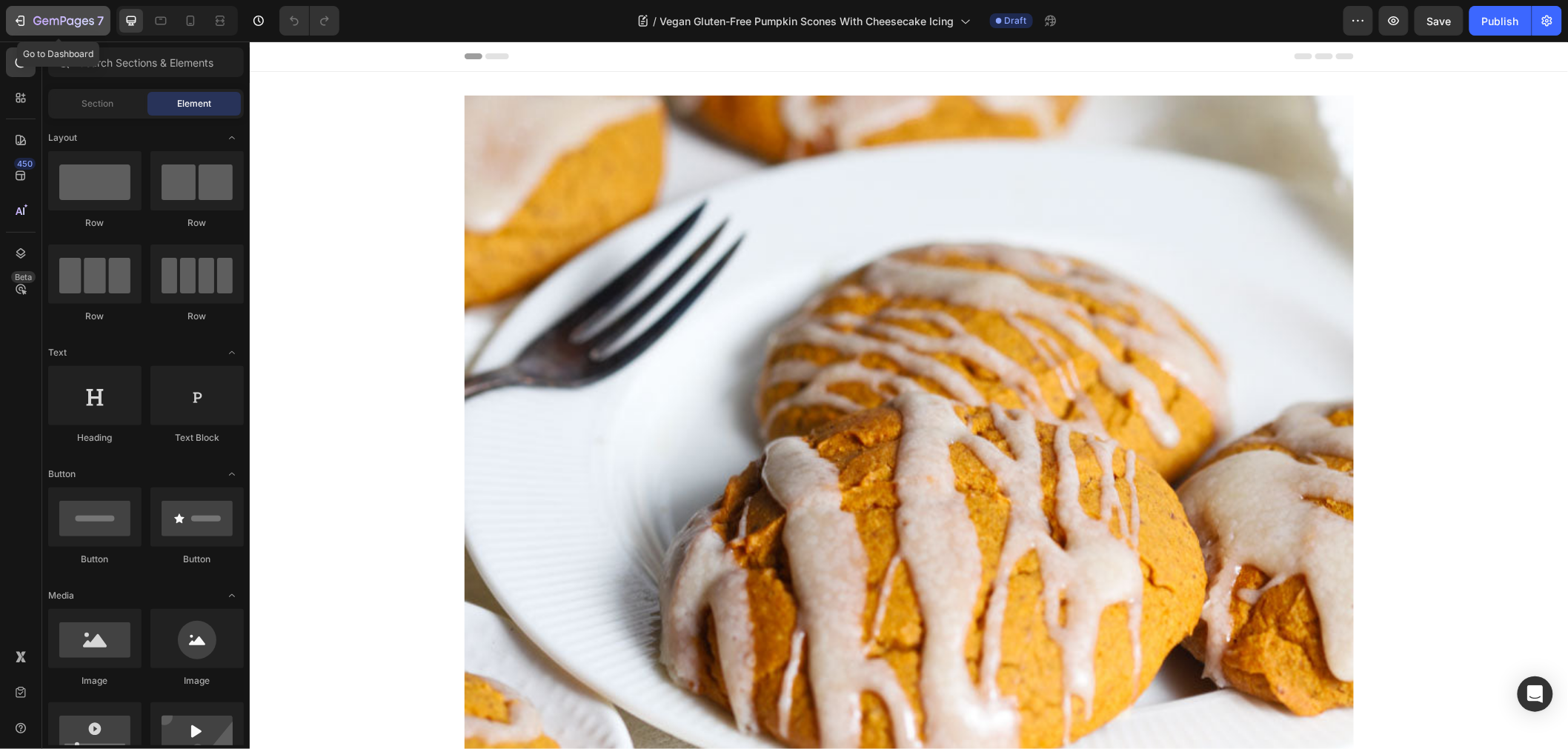
click at [22, 19] on icon "button" at bounding box center [20, 20] width 15 height 15
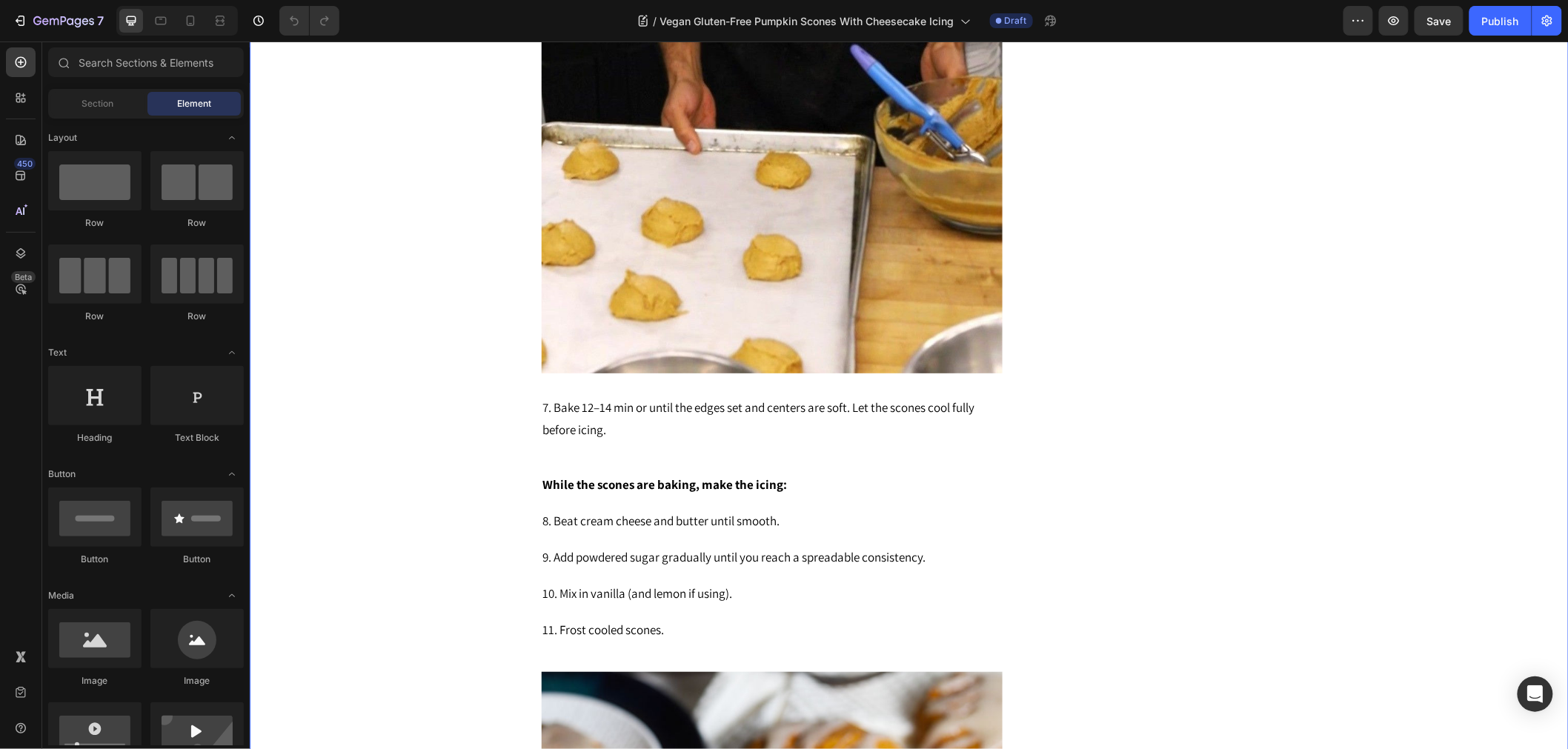
scroll to position [2470, 0]
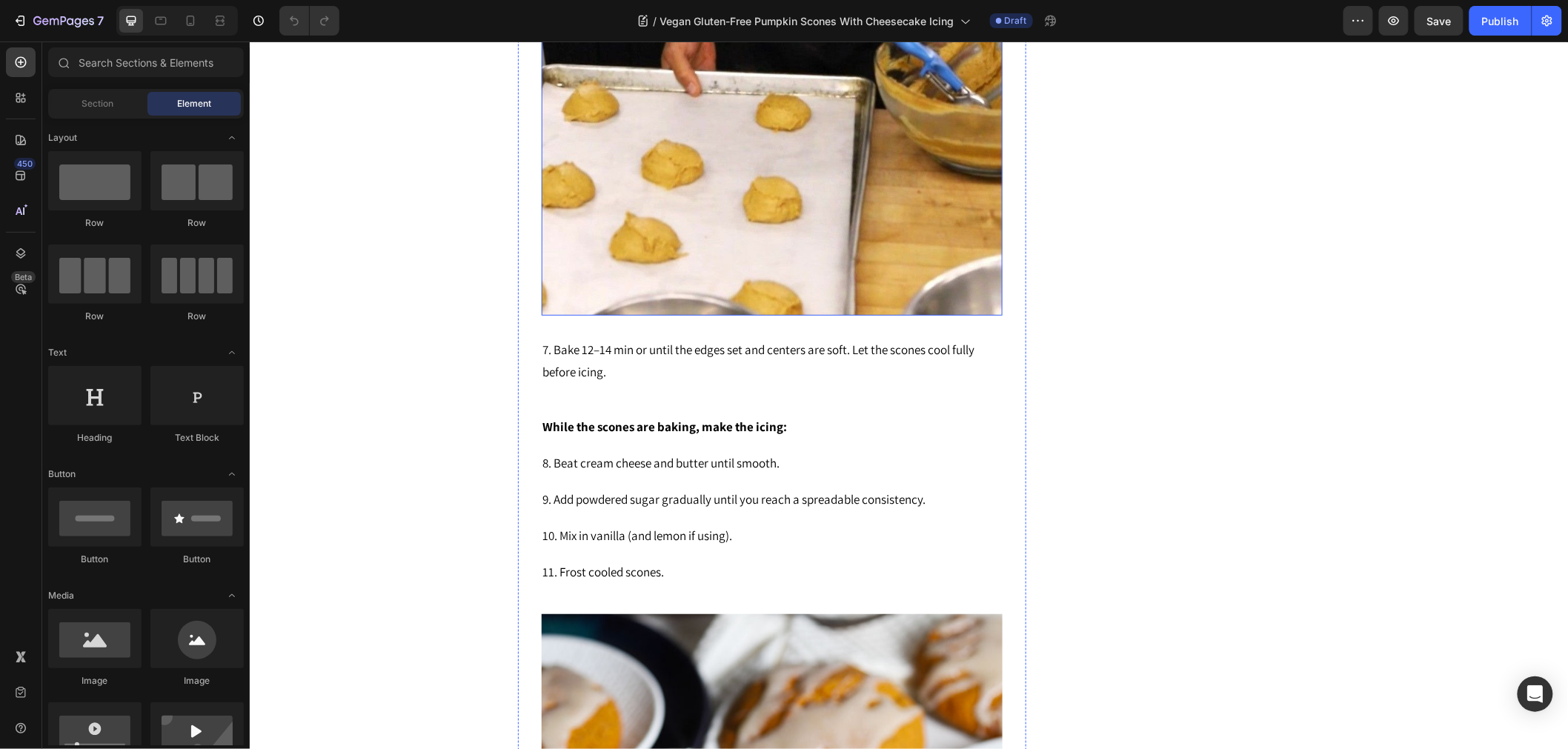
click at [802, 144] on img at bounding box center [771, 142] width 461 height 346
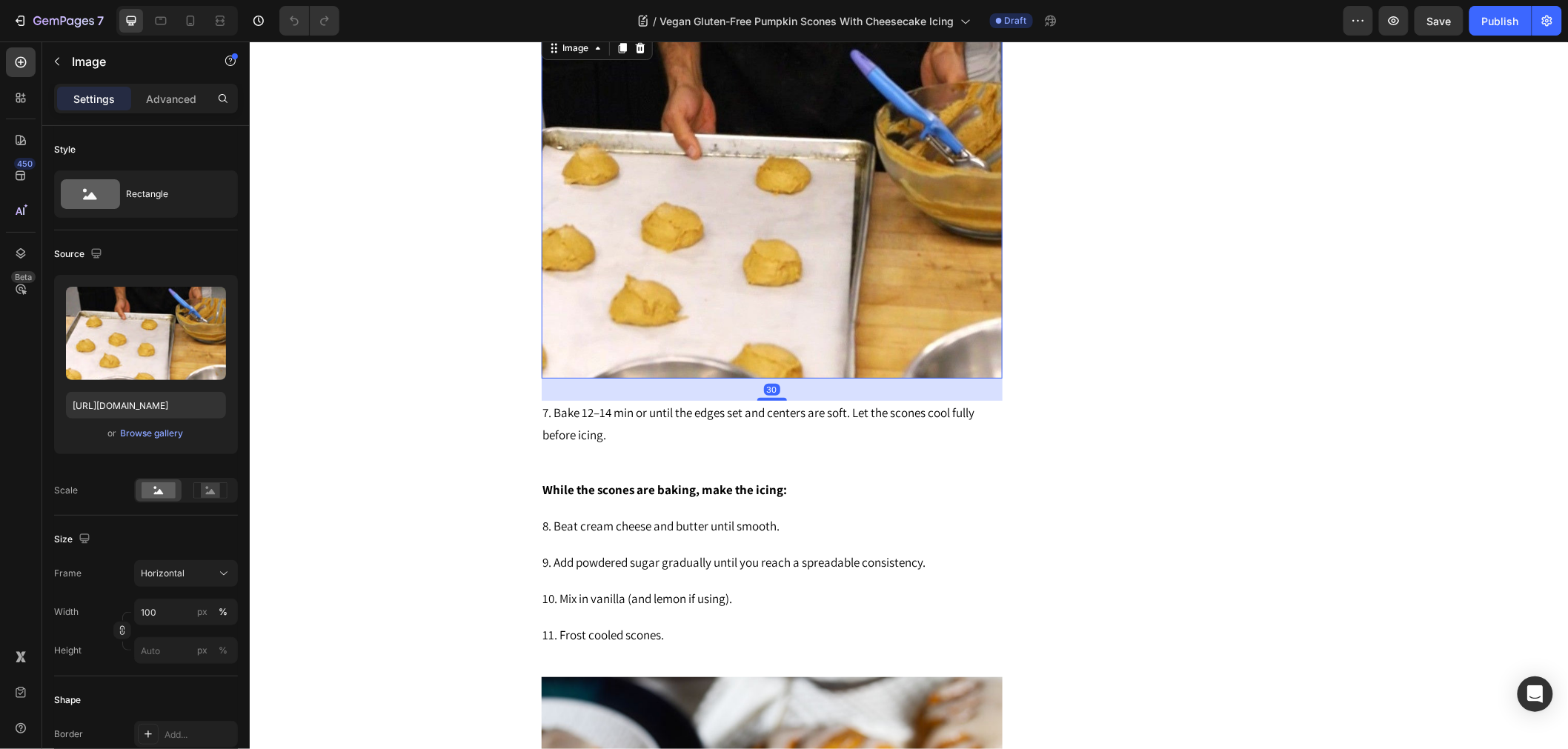
scroll to position [2223, 0]
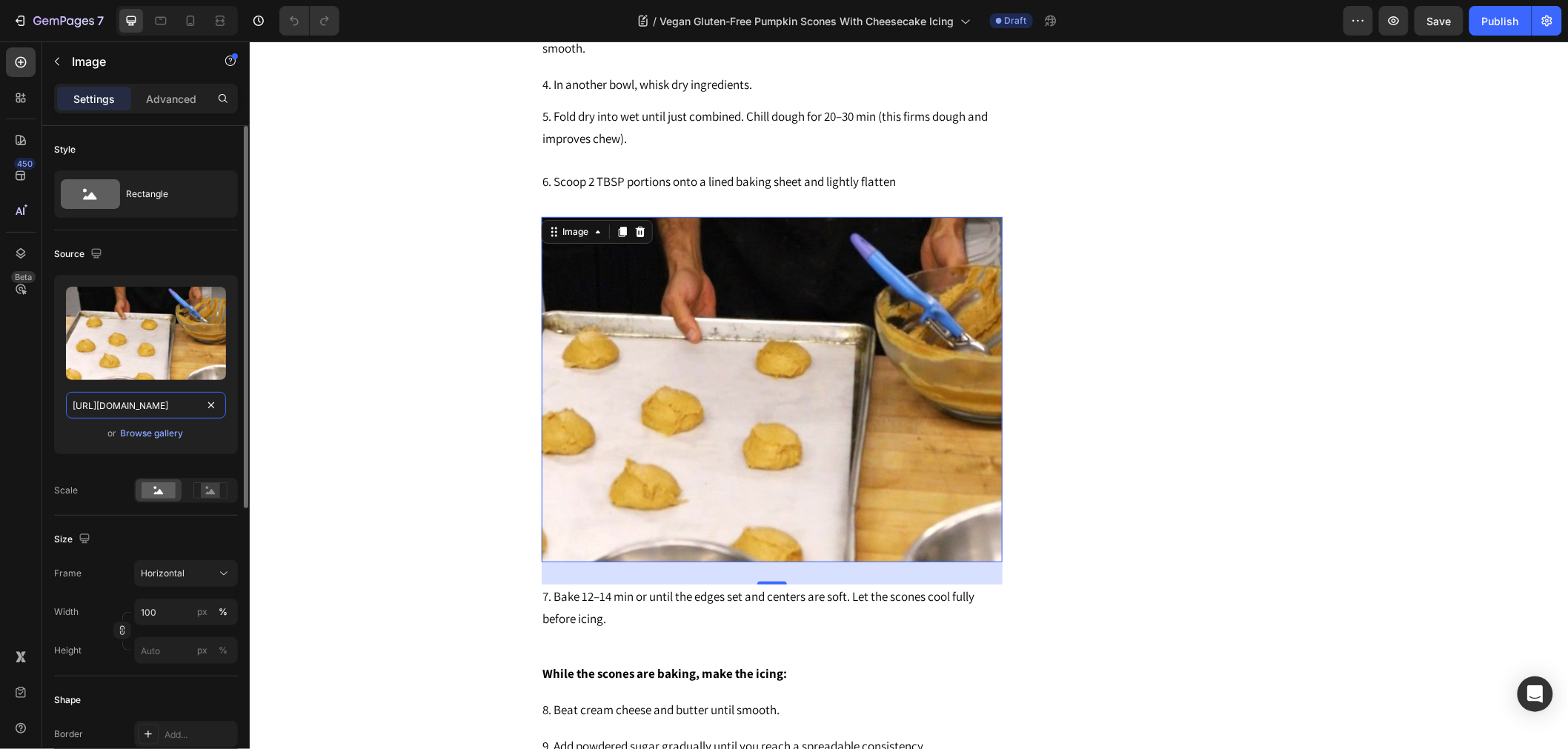
click at [182, 410] on input "[URL][DOMAIN_NAME]" at bounding box center [146, 405] width 160 height 27
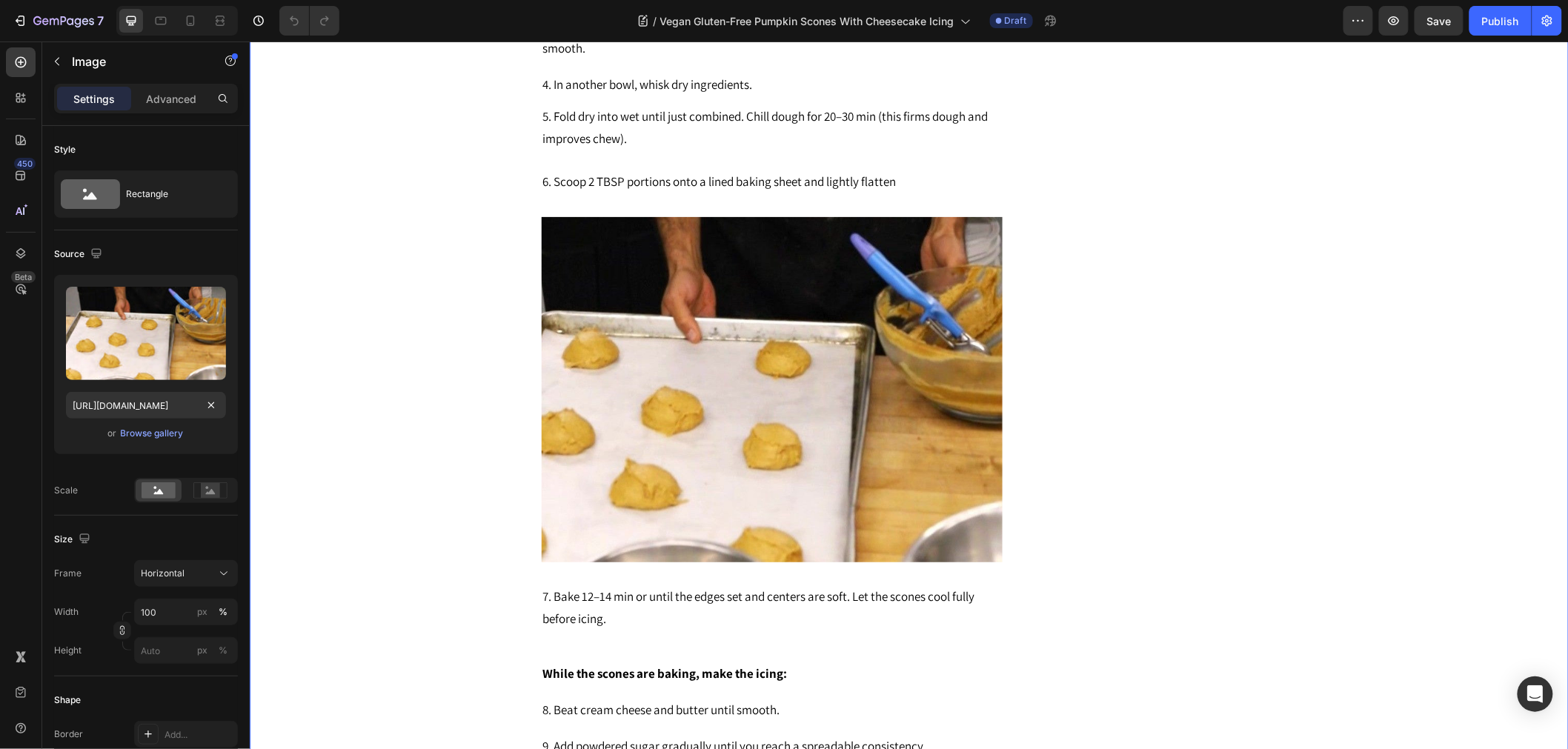
click at [314, 441] on div "Vegan Gluten-Free Pumpkin Scones With Cheesecake Icing Heading Connect with us!…" at bounding box center [907, 28] width 1296 height 2908
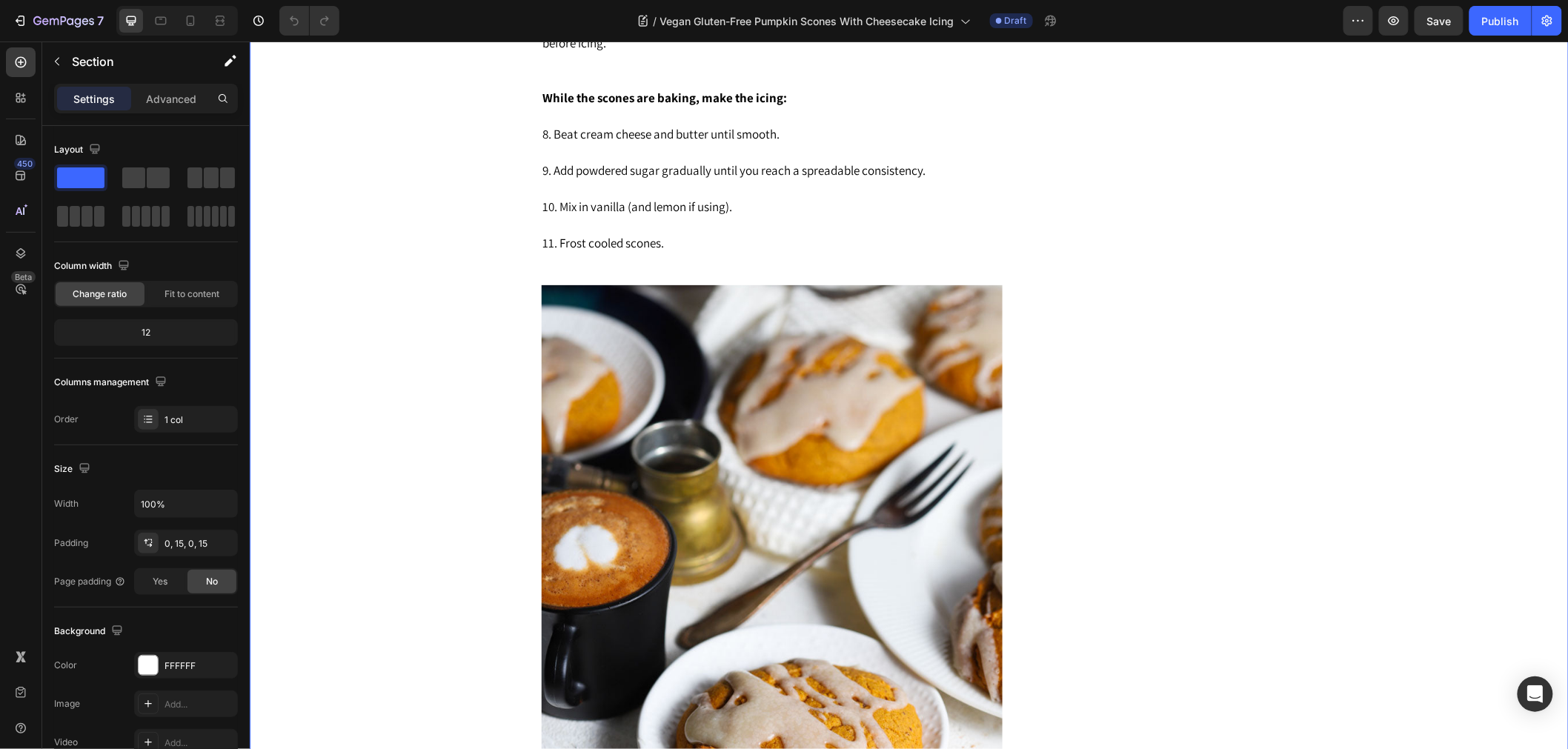
scroll to position [2388, 0]
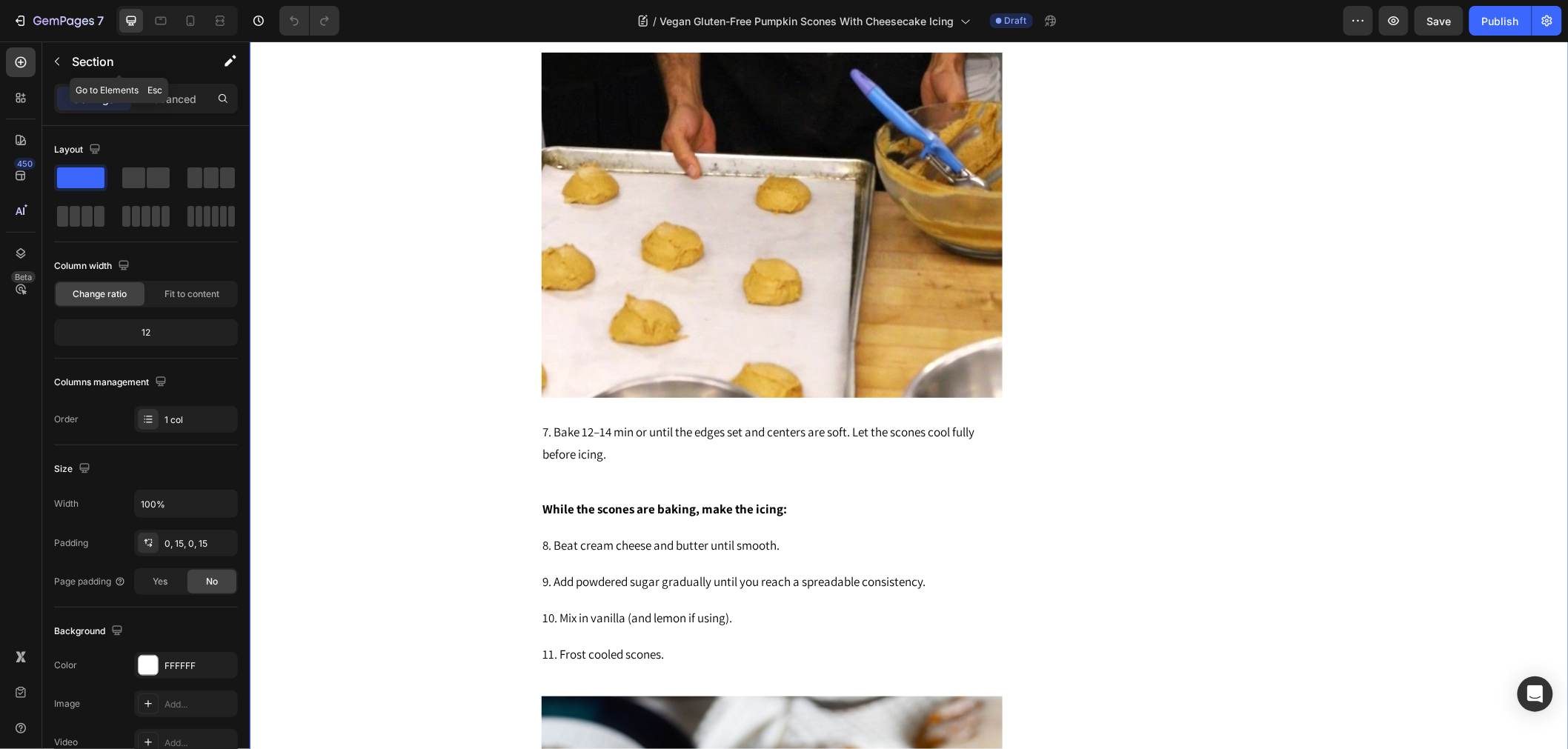
click at [60, 68] on button "button" at bounding box center [58, 61] width 24 height 24
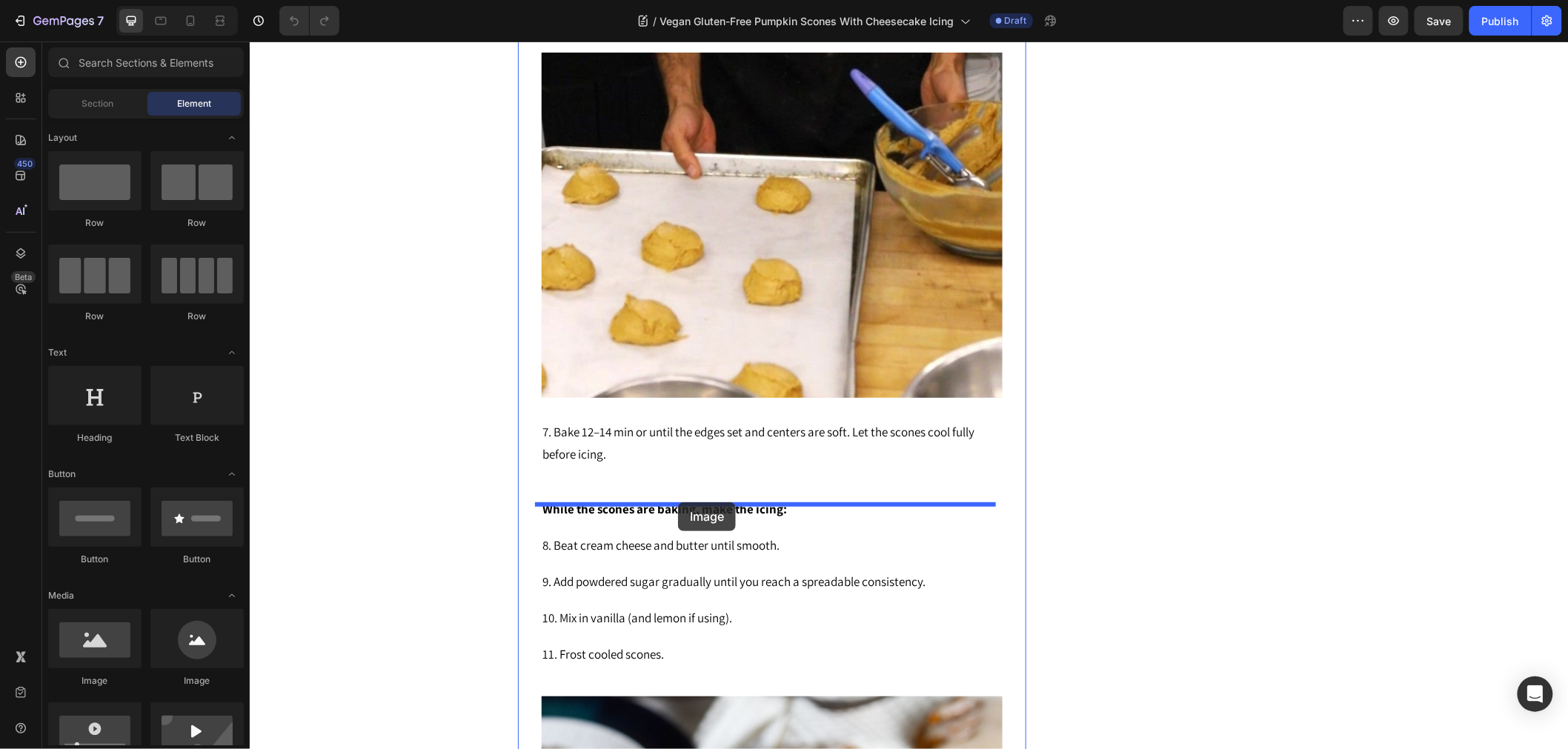
drag, startPoint x: 354, startPoint y: 684, endPoint x: 656, endPoint y: 502, distance: 352.6
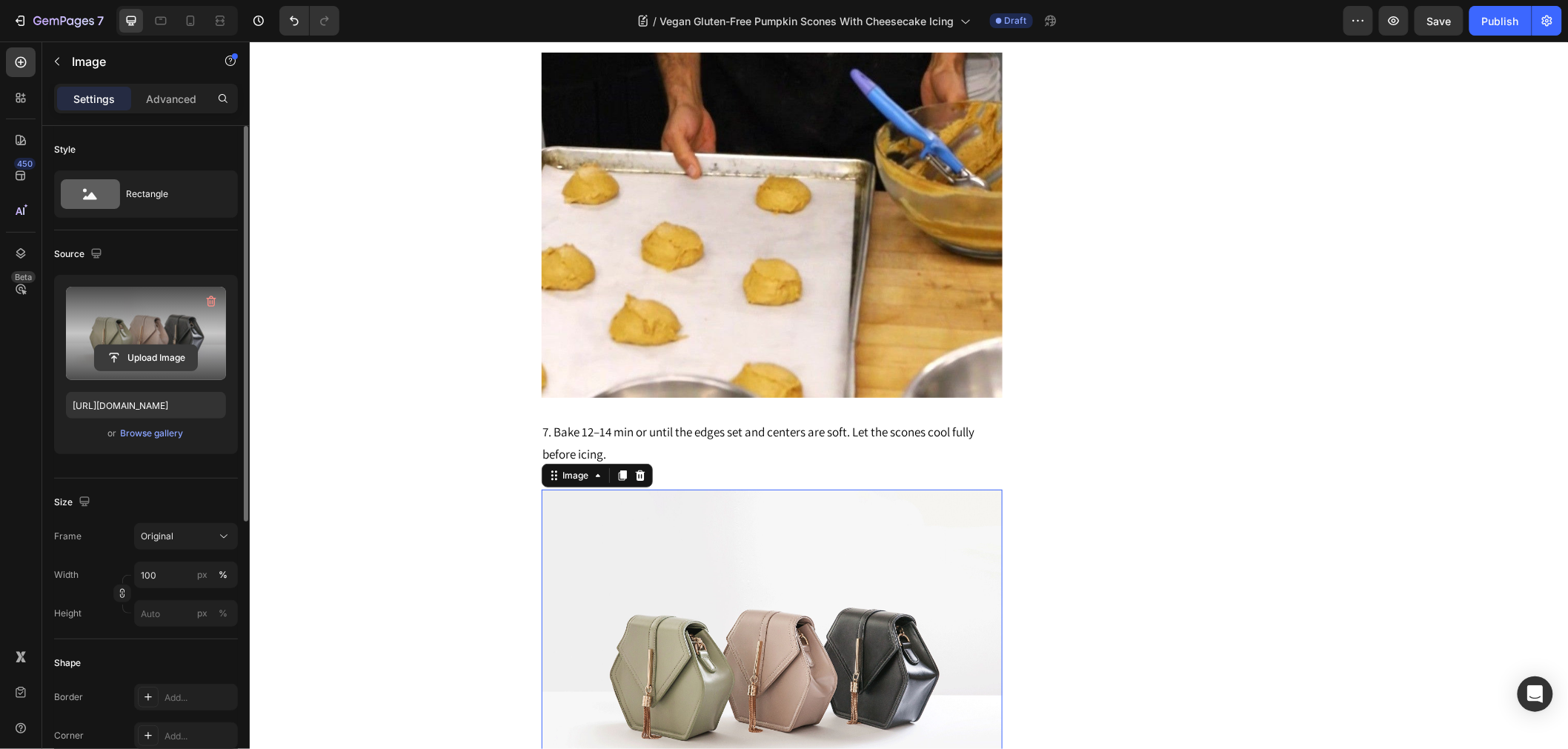
click at [156, 362] on input "file" at bounding box center [146, 357] width 102 height 25
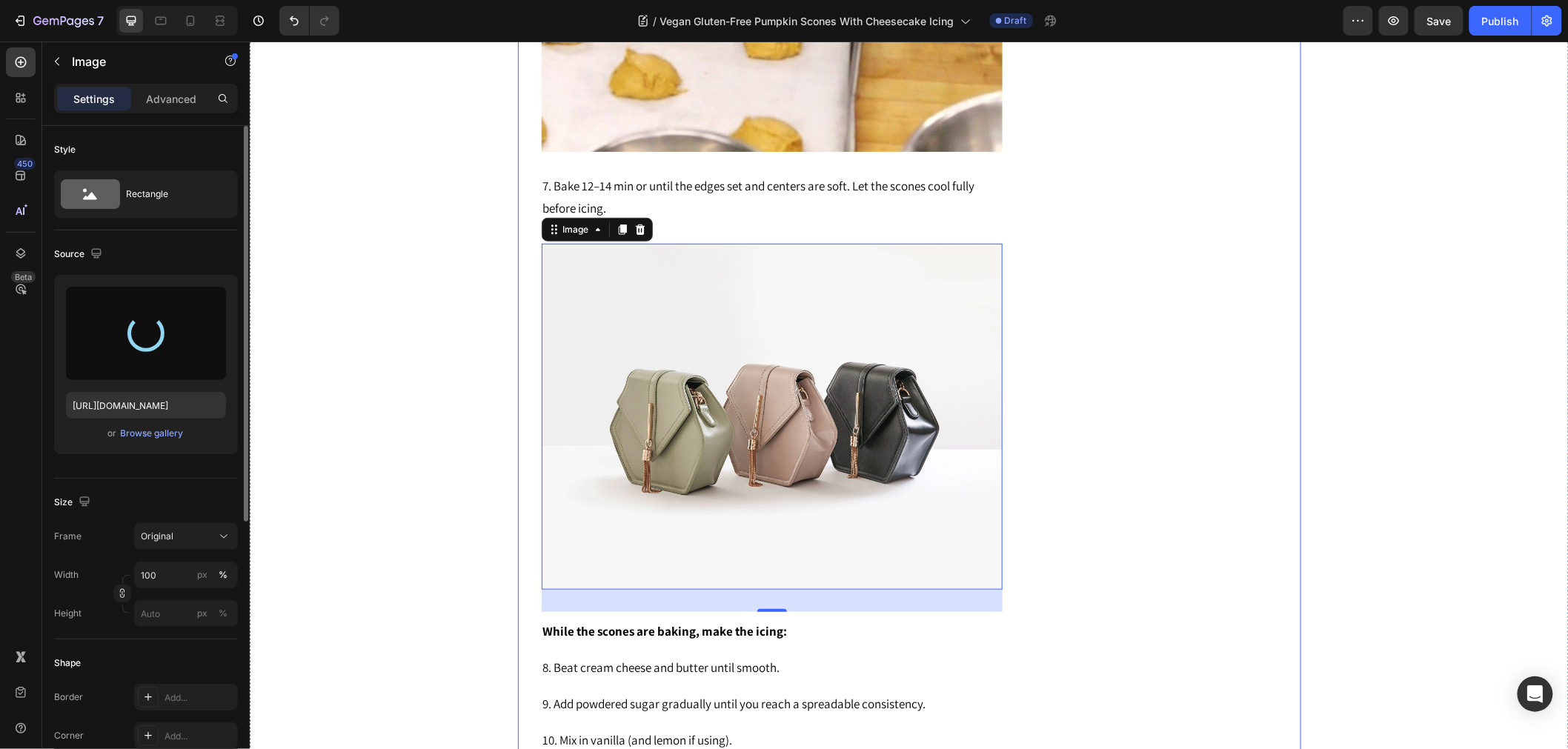
scroll to position [2635, 0]
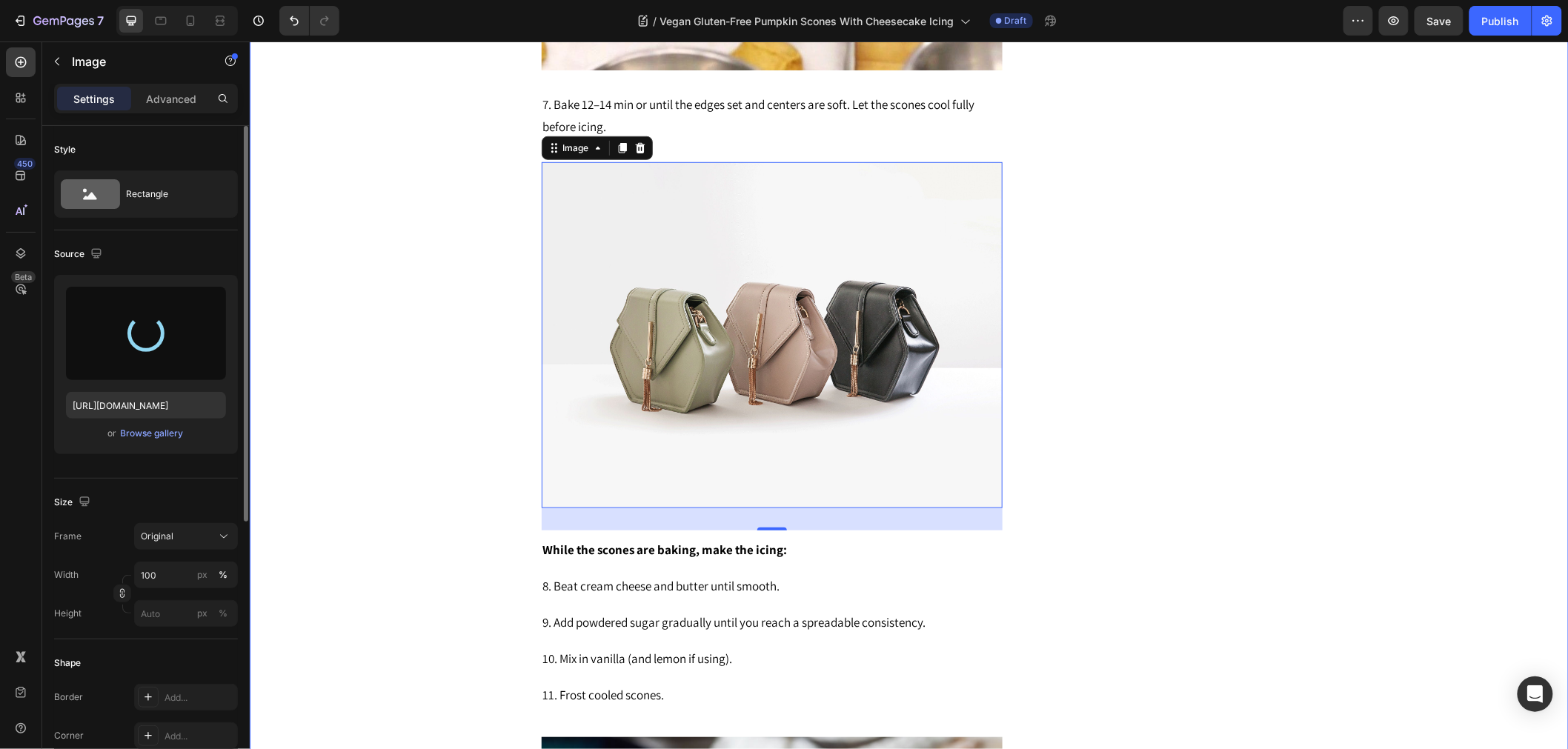
type input "[URL][DOMAIN_NAME]"
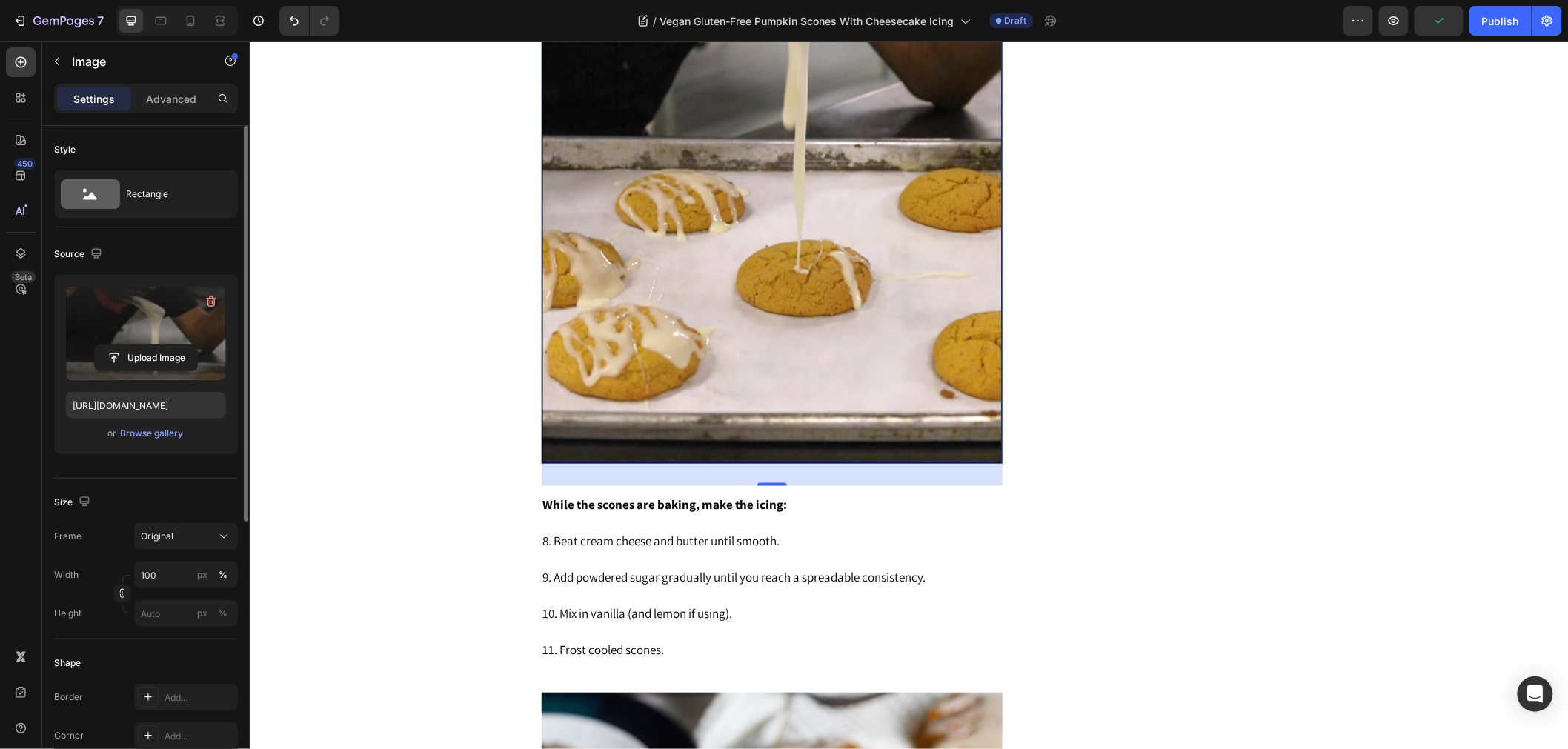
scroll to position [3273, 0]
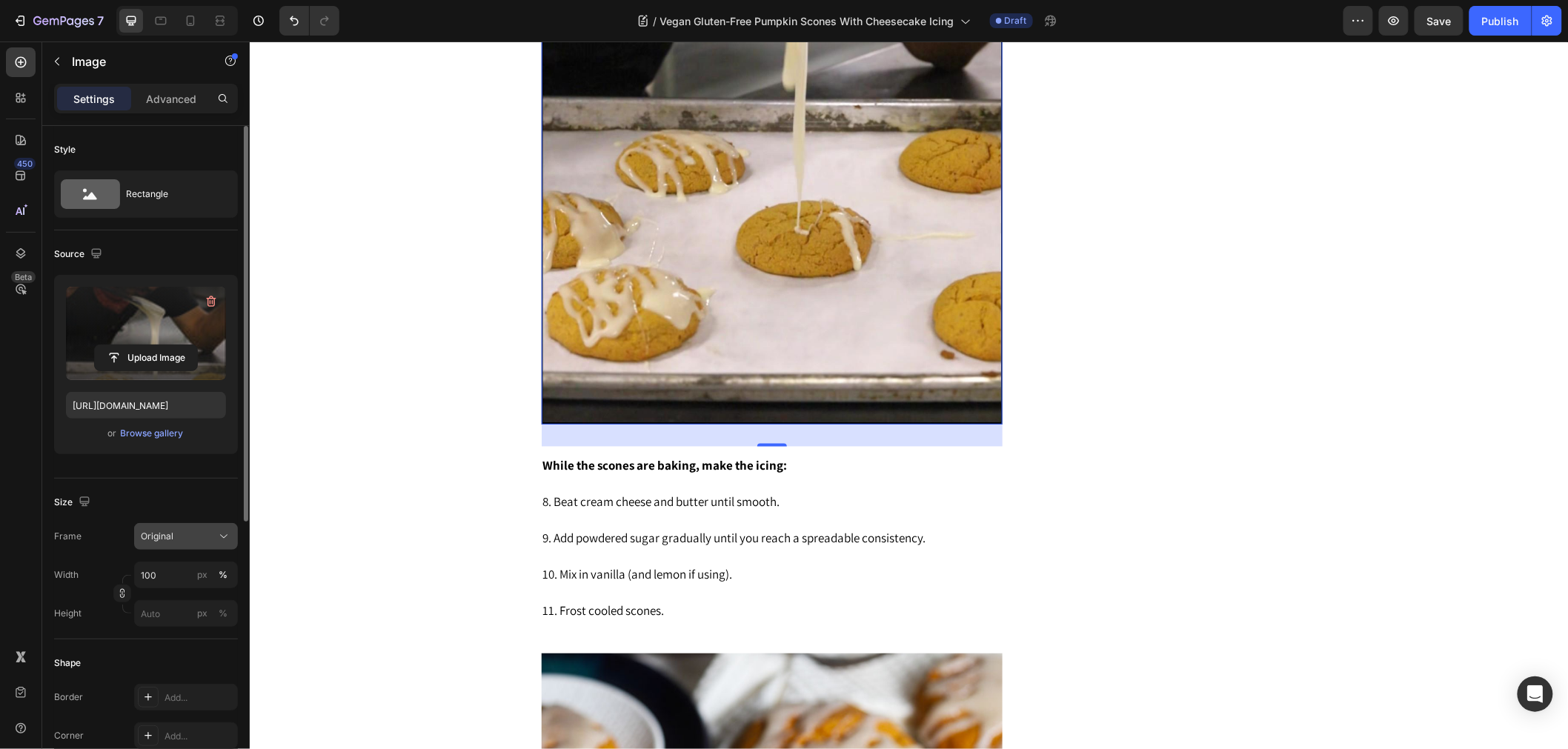
click at [190, 539] on div "Original" at bounding box center [177, 536] width 72 height 13
drag, startPoint x: 174, startPoint y: 601, endPoint x: 167, endPoint y: 623, distance: 23.1
click at [167, 623] on div "Square Vertical Horizontal Original Custom" at bounding box center [173, 627] width 131 height 138
click at [189, 623] on div "Horizontal" at bounding box center [183, 629] width 86 height 15
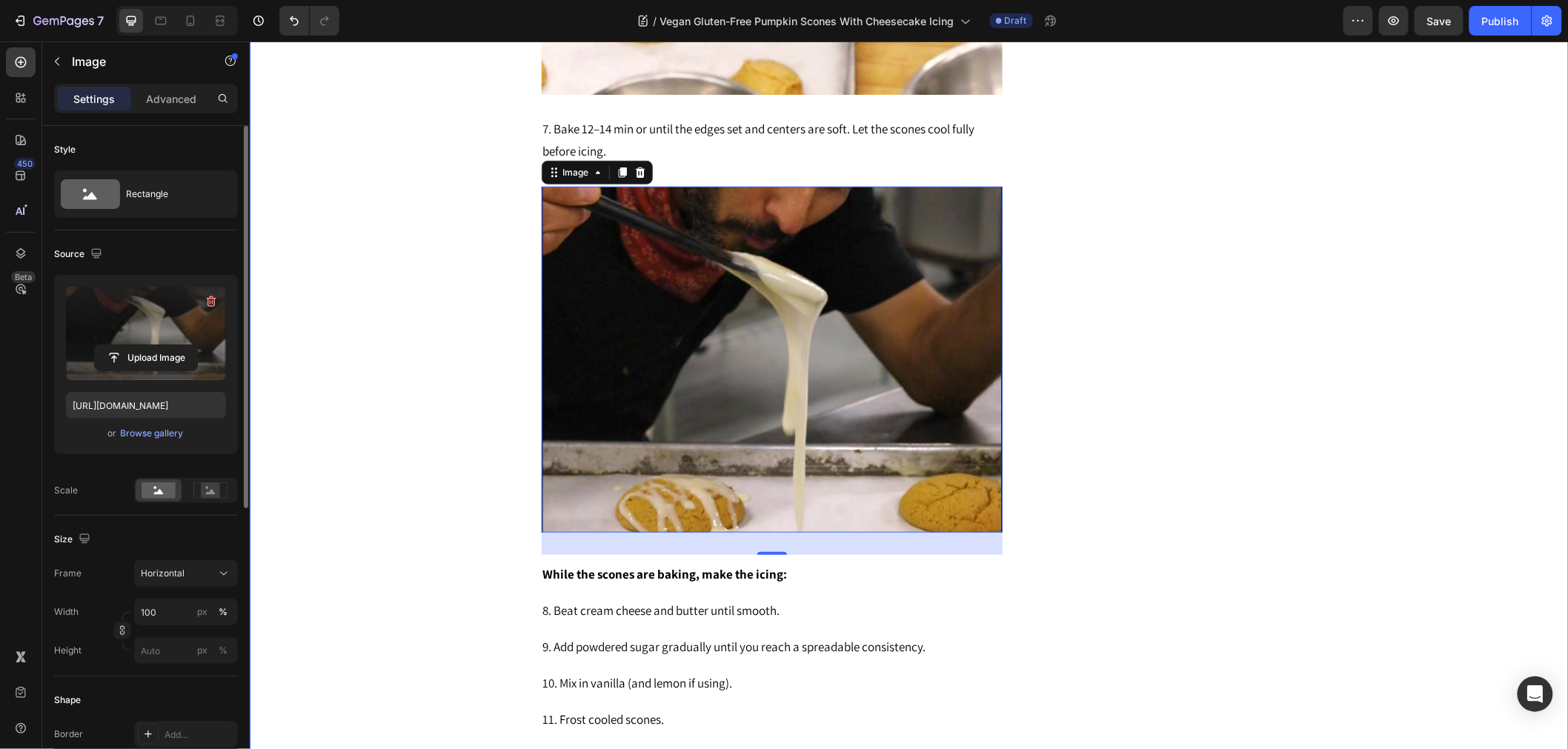
scroll to position [2696, 0]
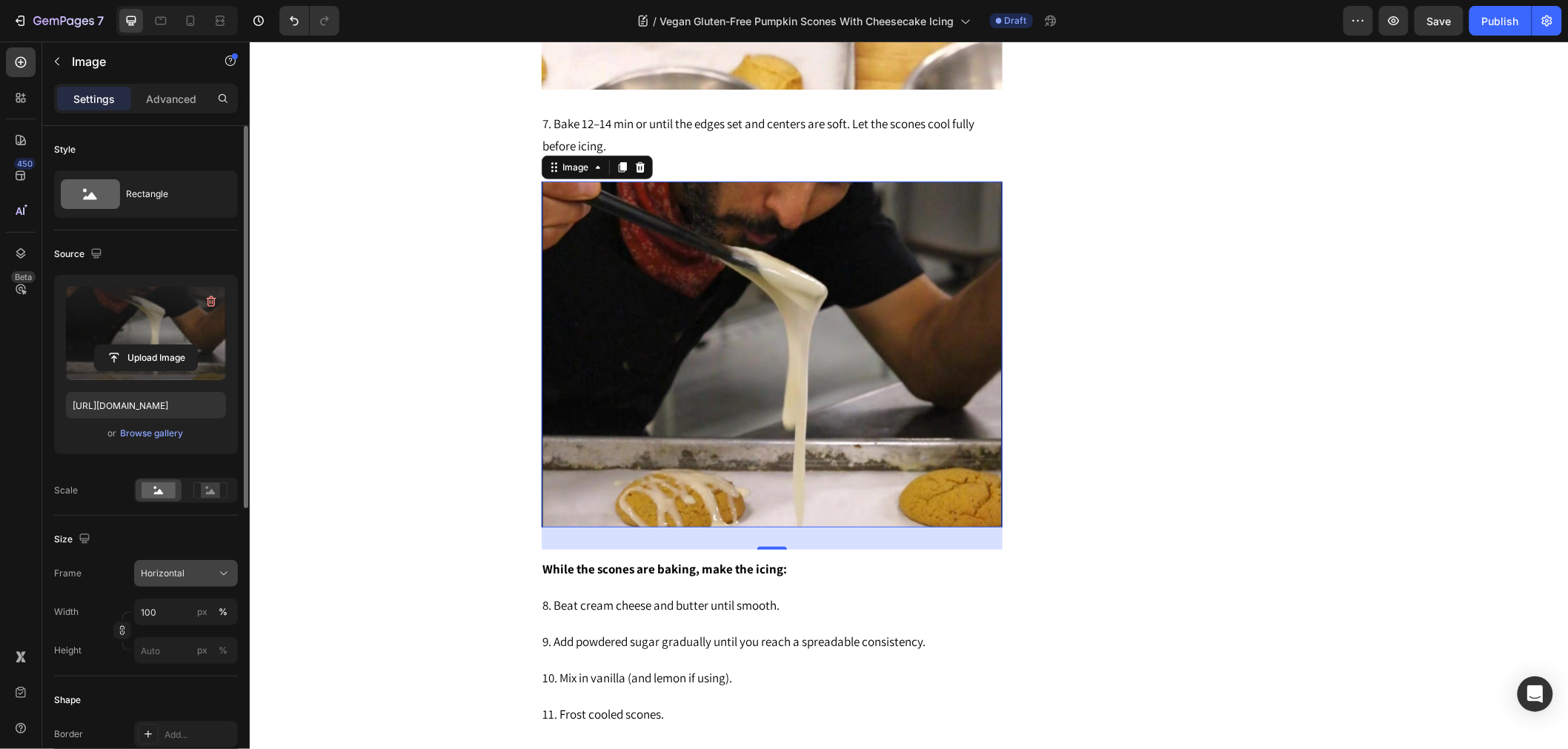
click at [210, 575] on div "Horizontal" at bounding box center [177, 574] width 72 height 13
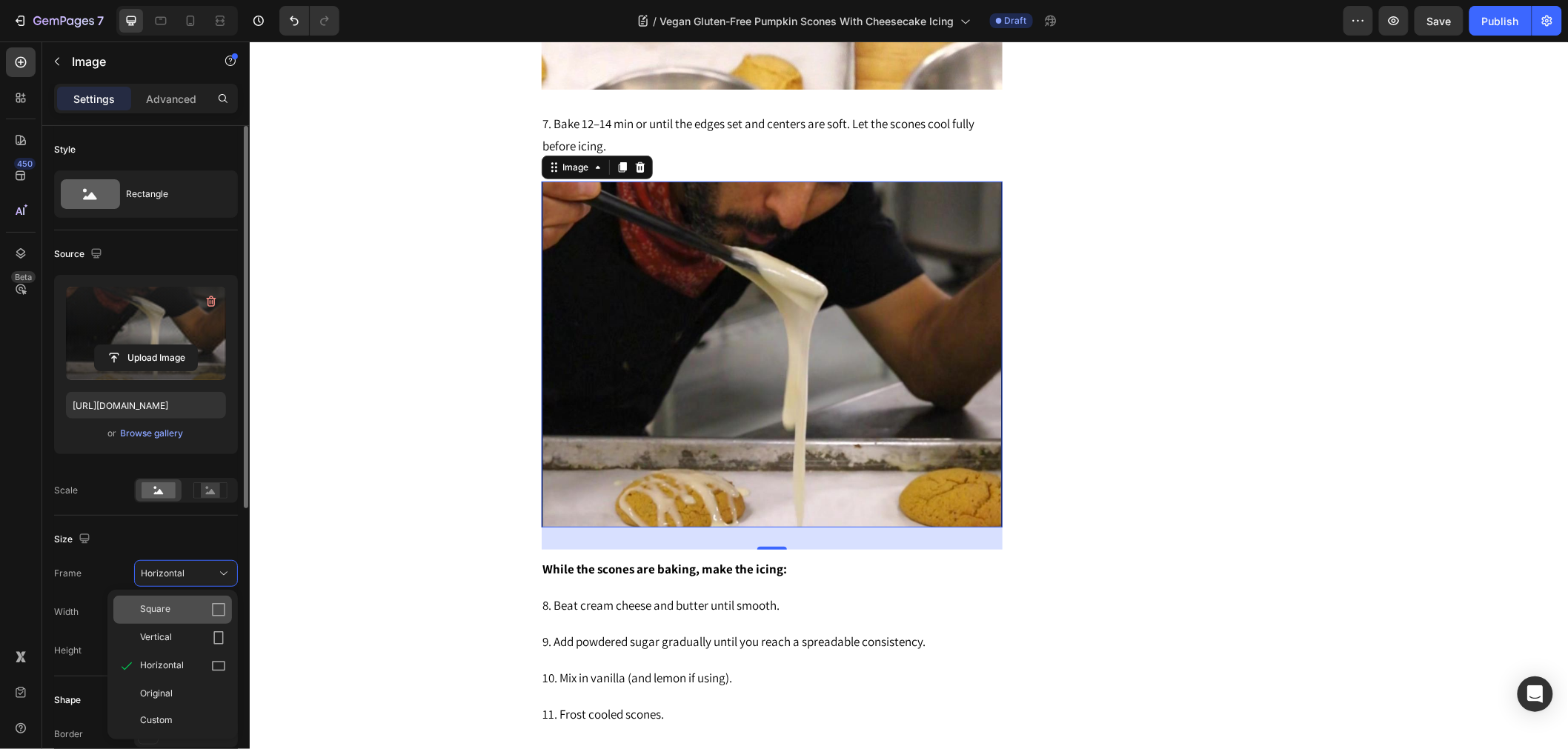
click at [212, 603] on icon at bounding box center [219, 610] width 15 height 15
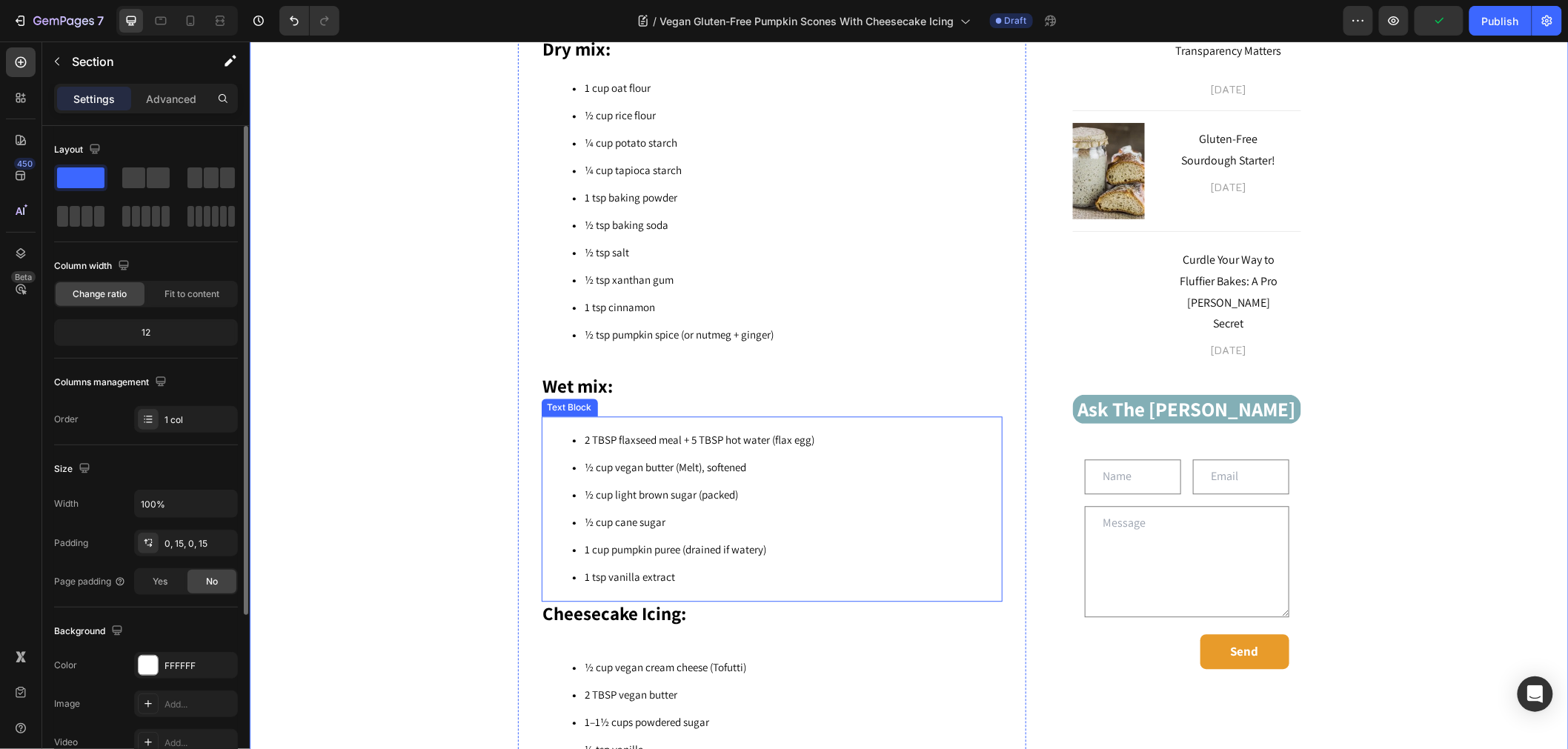
scroll to position [1462, 0]
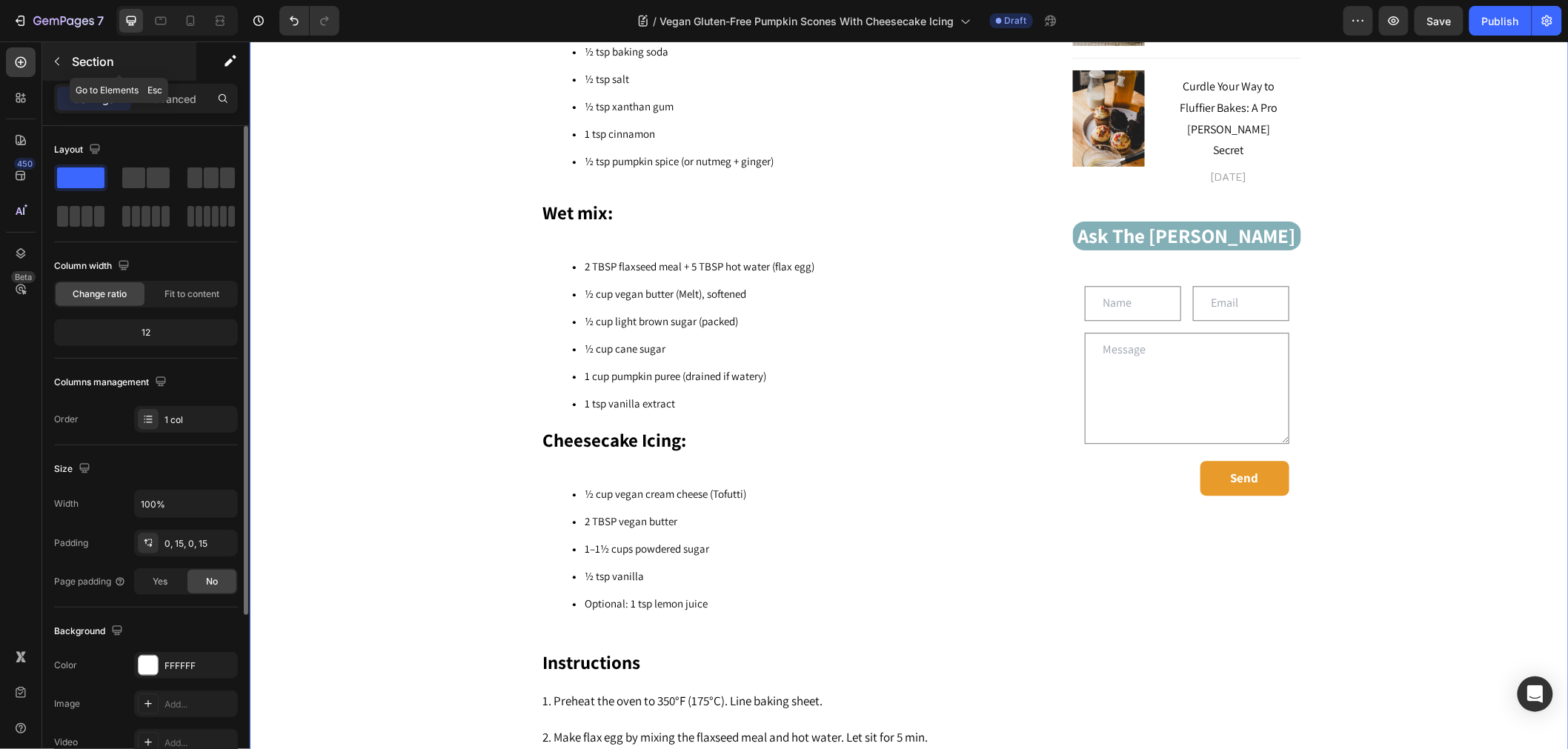
click at [56, 61] on icon "button" at bounding box center [57, 61] width 12 height 12
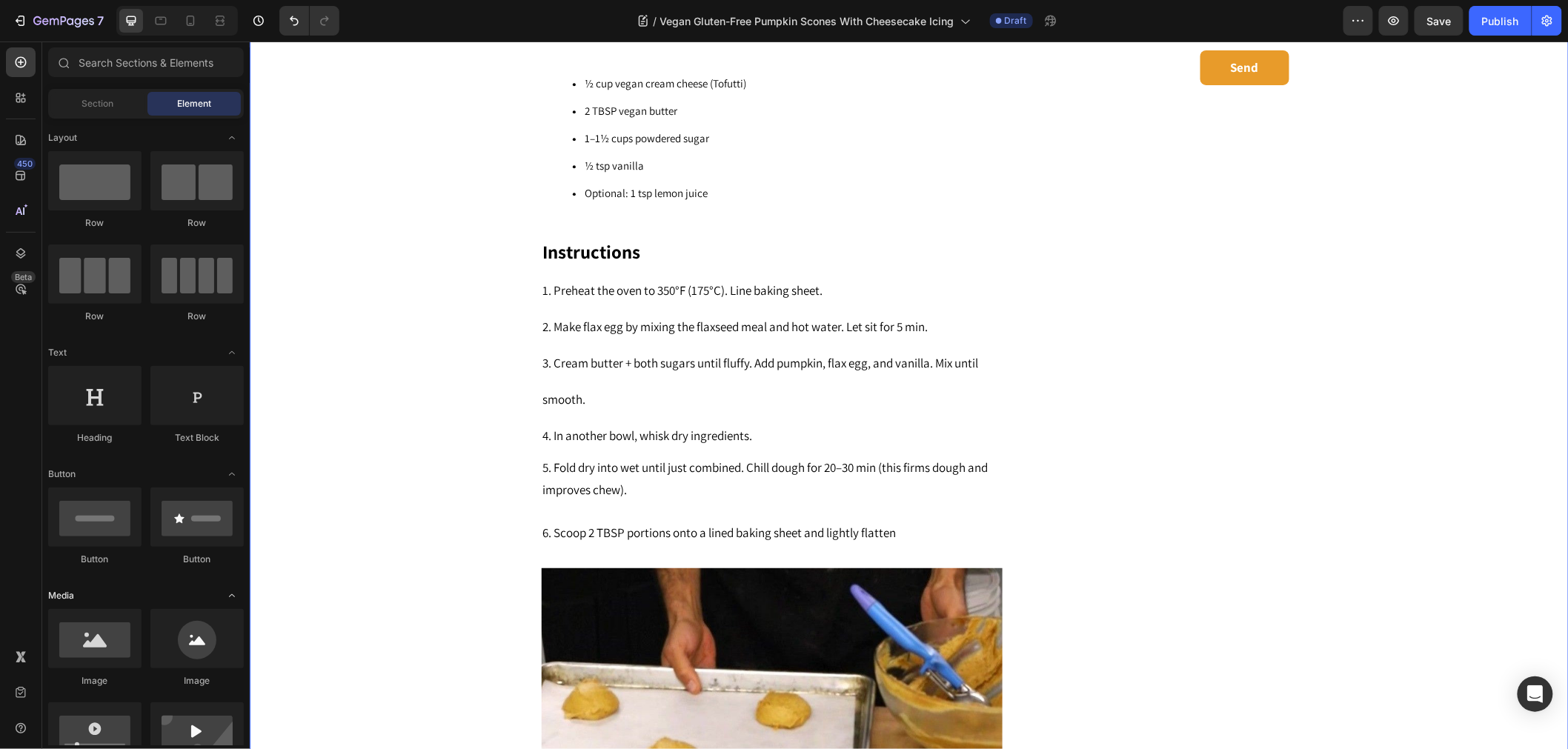
scroll to position [1873, 0]
drag, startPoint x: 354, startPoint y: 681, endPoint x: 636, endPoint y: 473, distance: 350.4
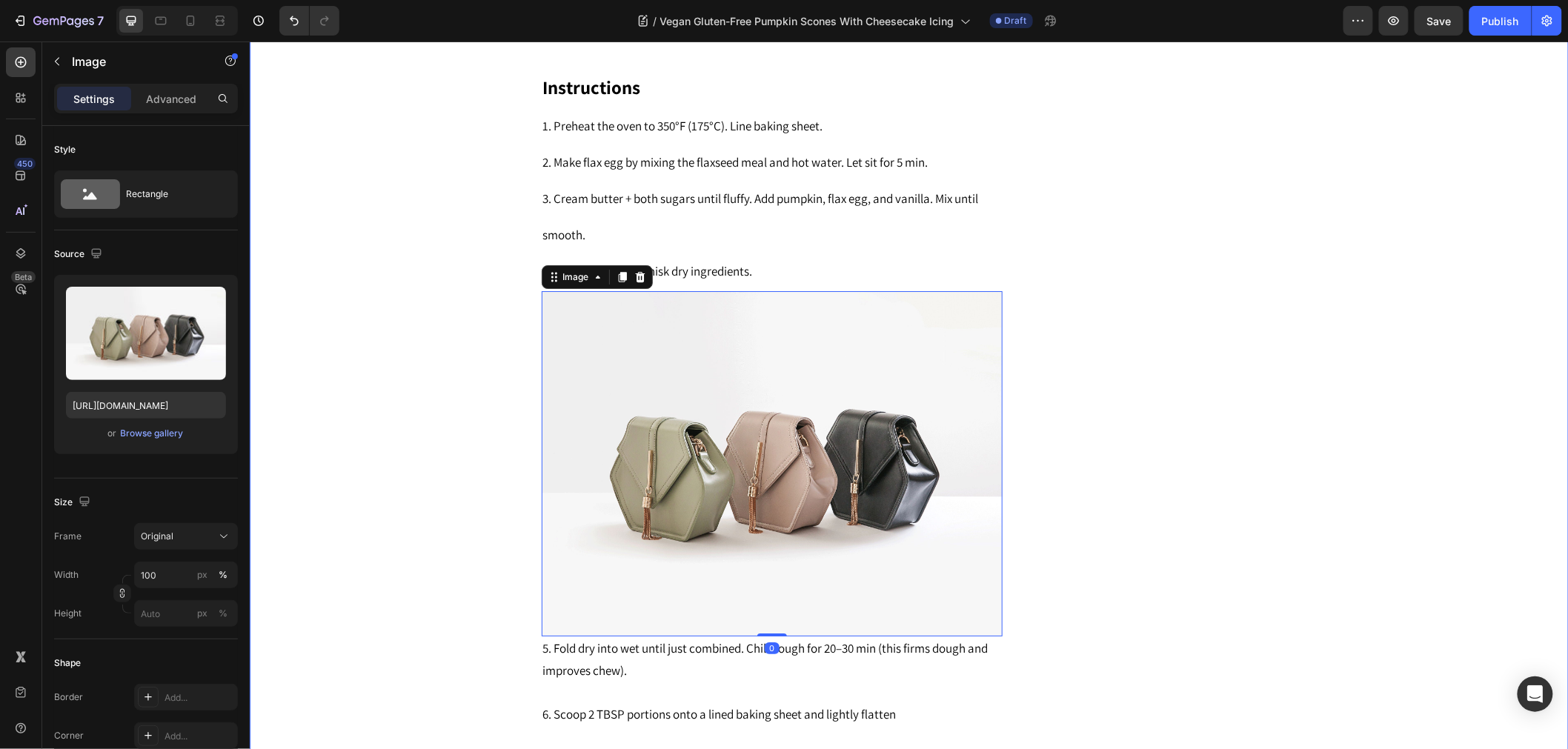
scroll to position [2038, 0]
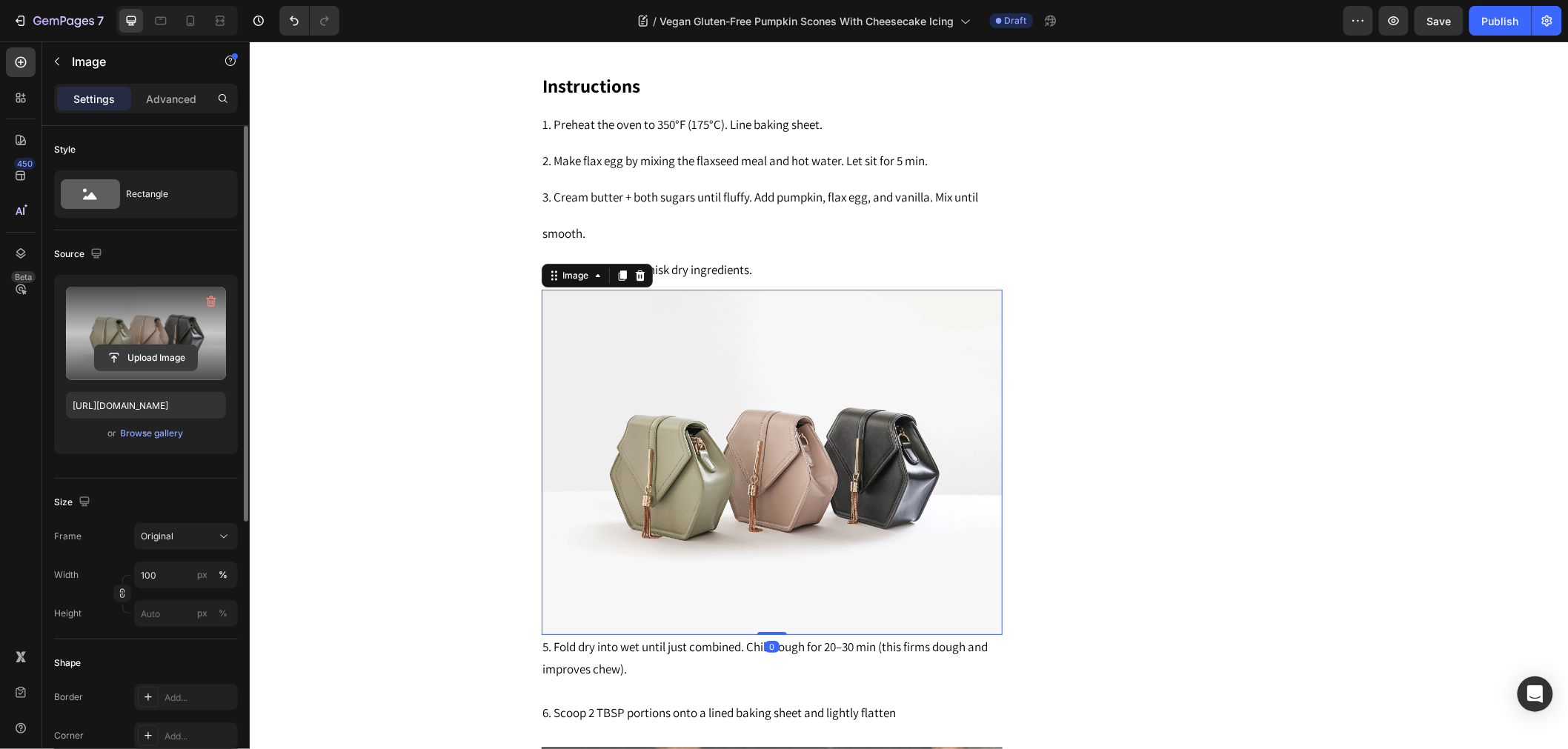
click at [147, 344] on button "Upload Image" at bounding box center [146, 357] width 104 height 27
click at [153, 358] on input "file" at bounding box center [146, 357] width 102 height 25
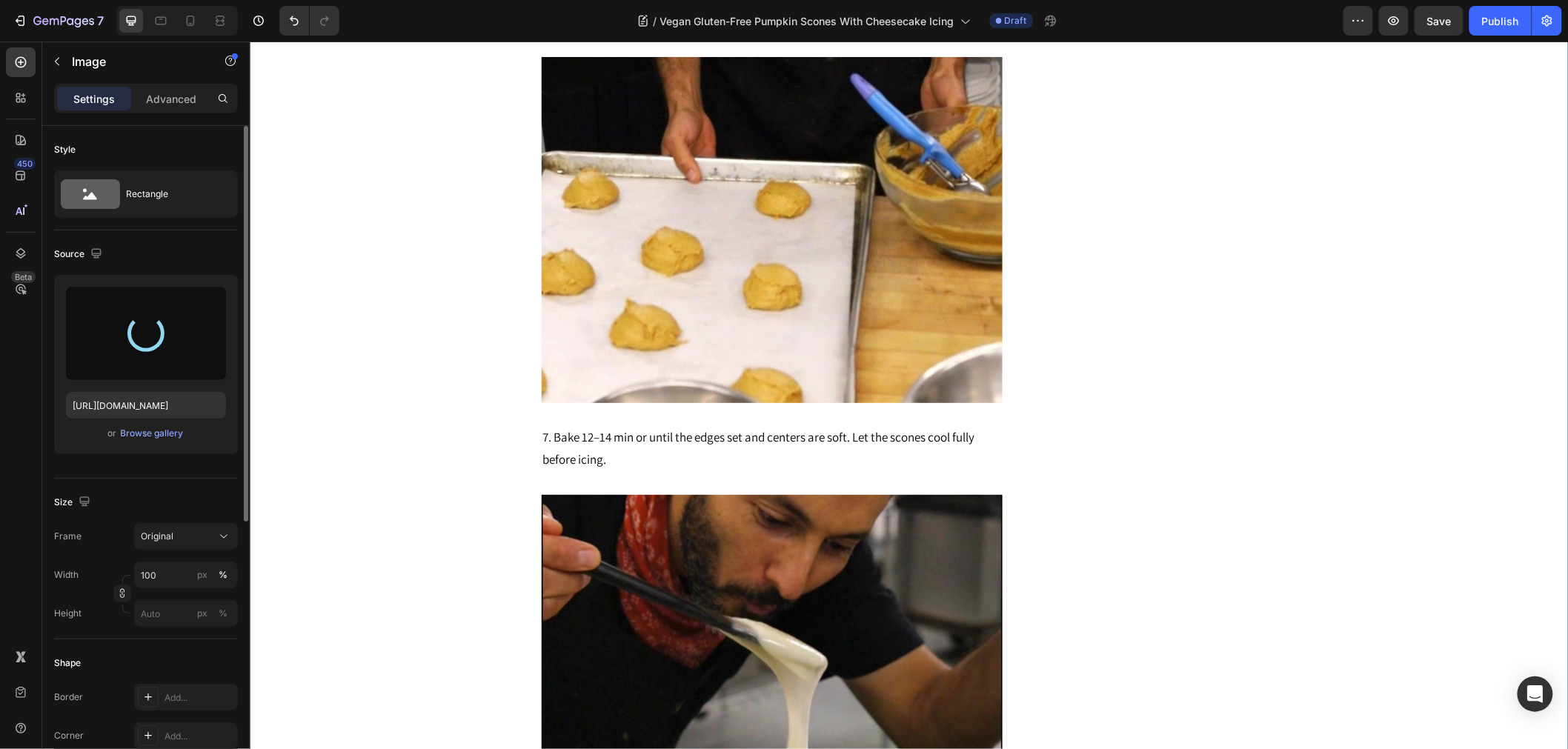
scroll to position [3026, 0]
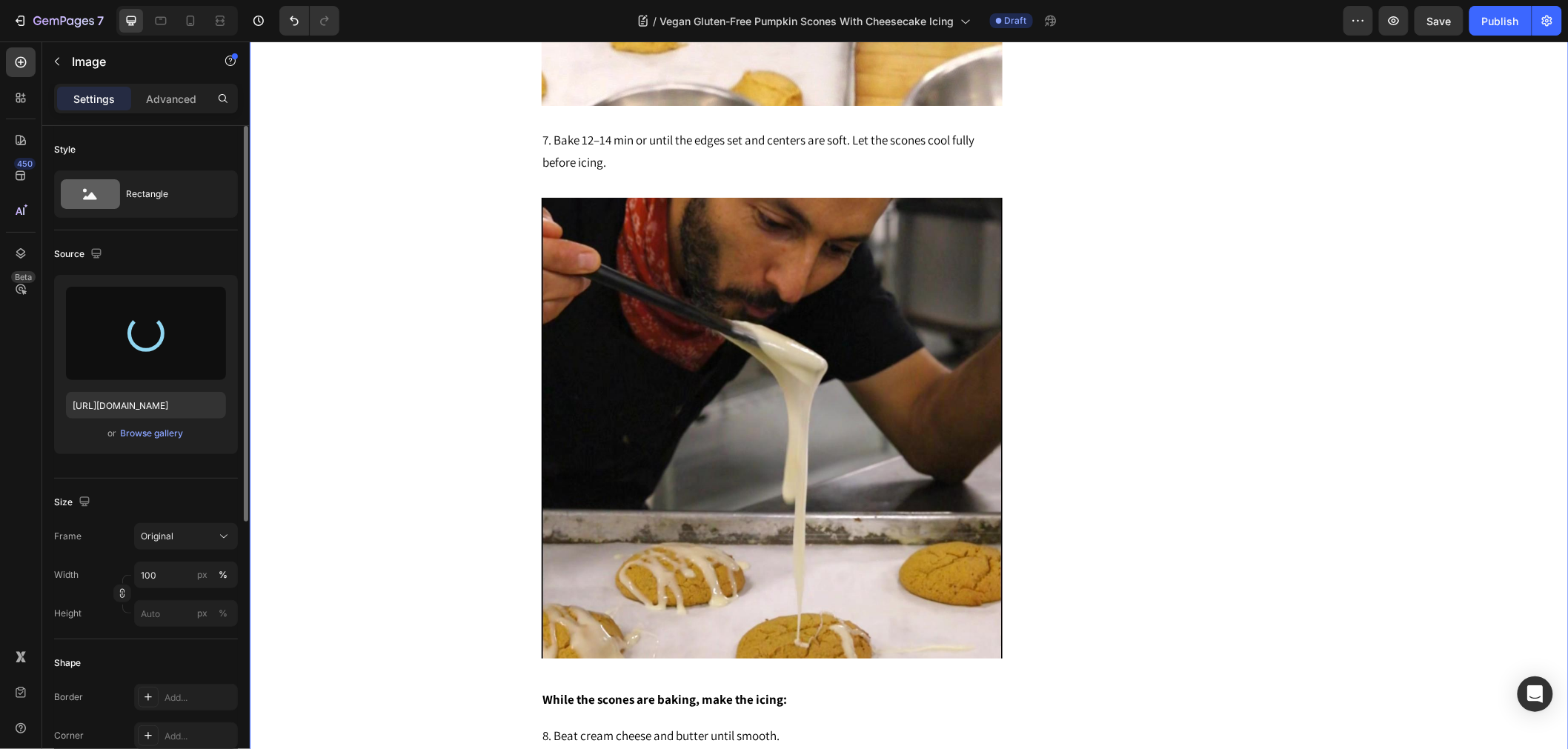
type input "[URL][DOMAIN_NAME]"
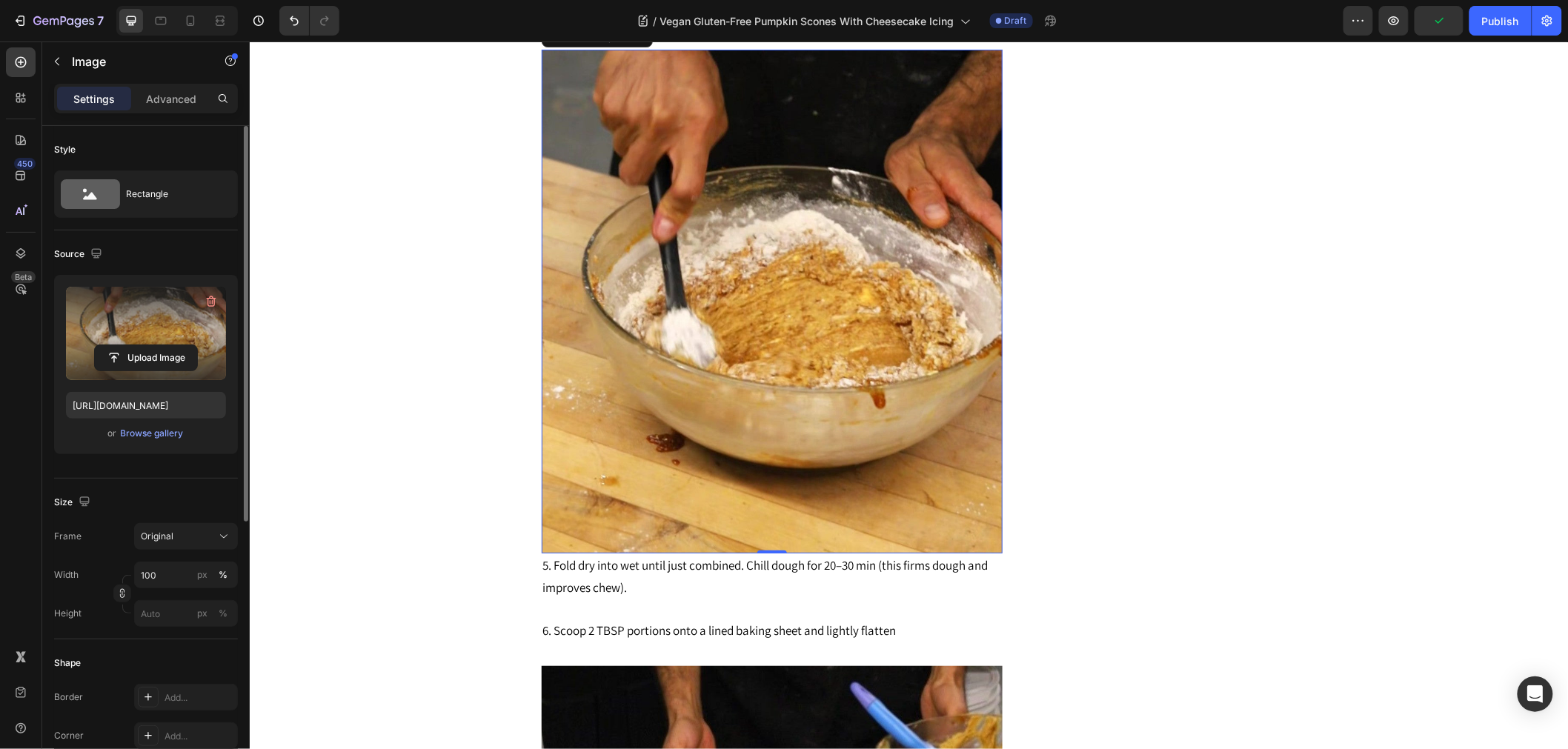
scroll to position [247, 0]
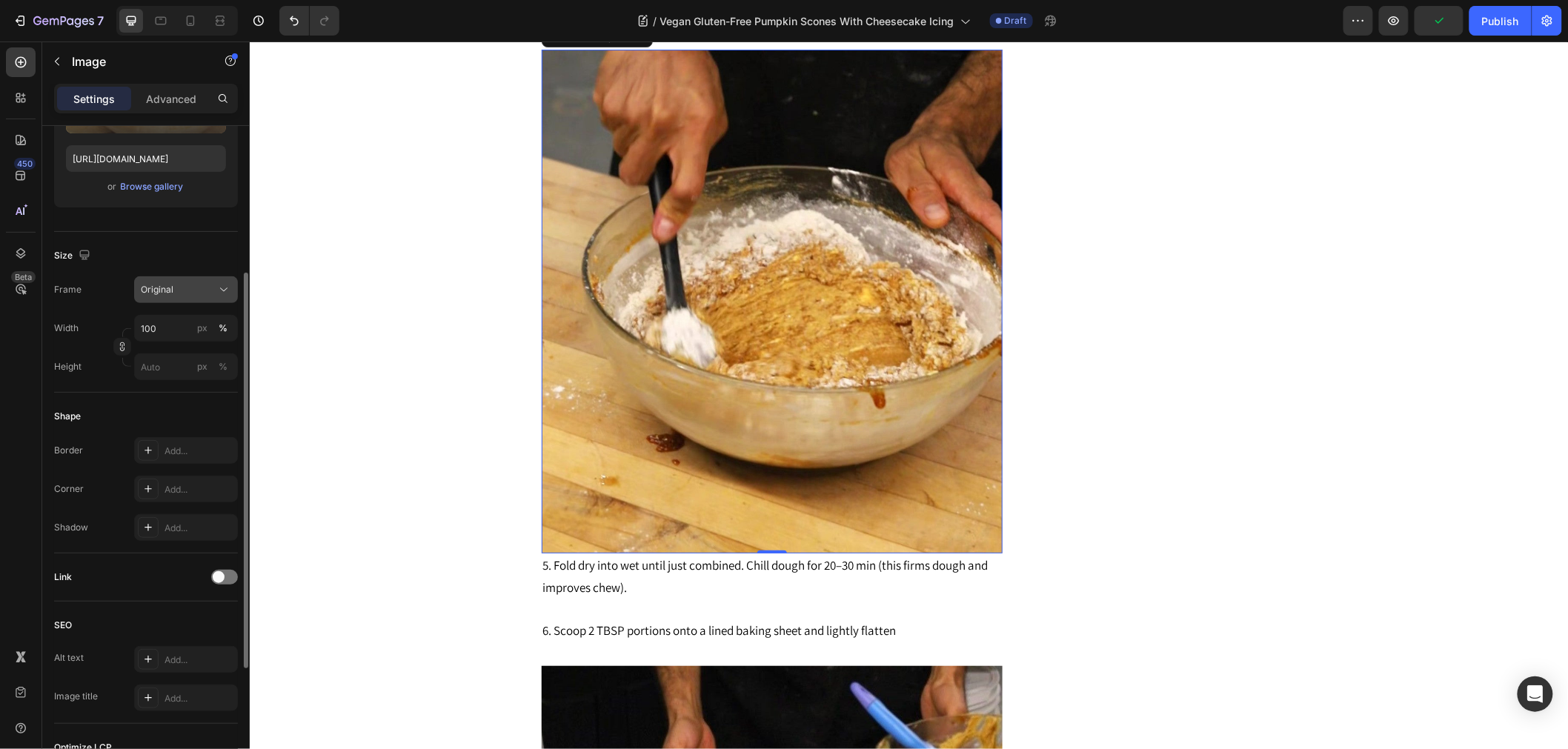
click at [186, 297] on button "Original" at bounding box center [186, 290] width 104 height 27
click at [176, 373] on div "Horizontal" at bounding box center [173, 382] width 119 height 28
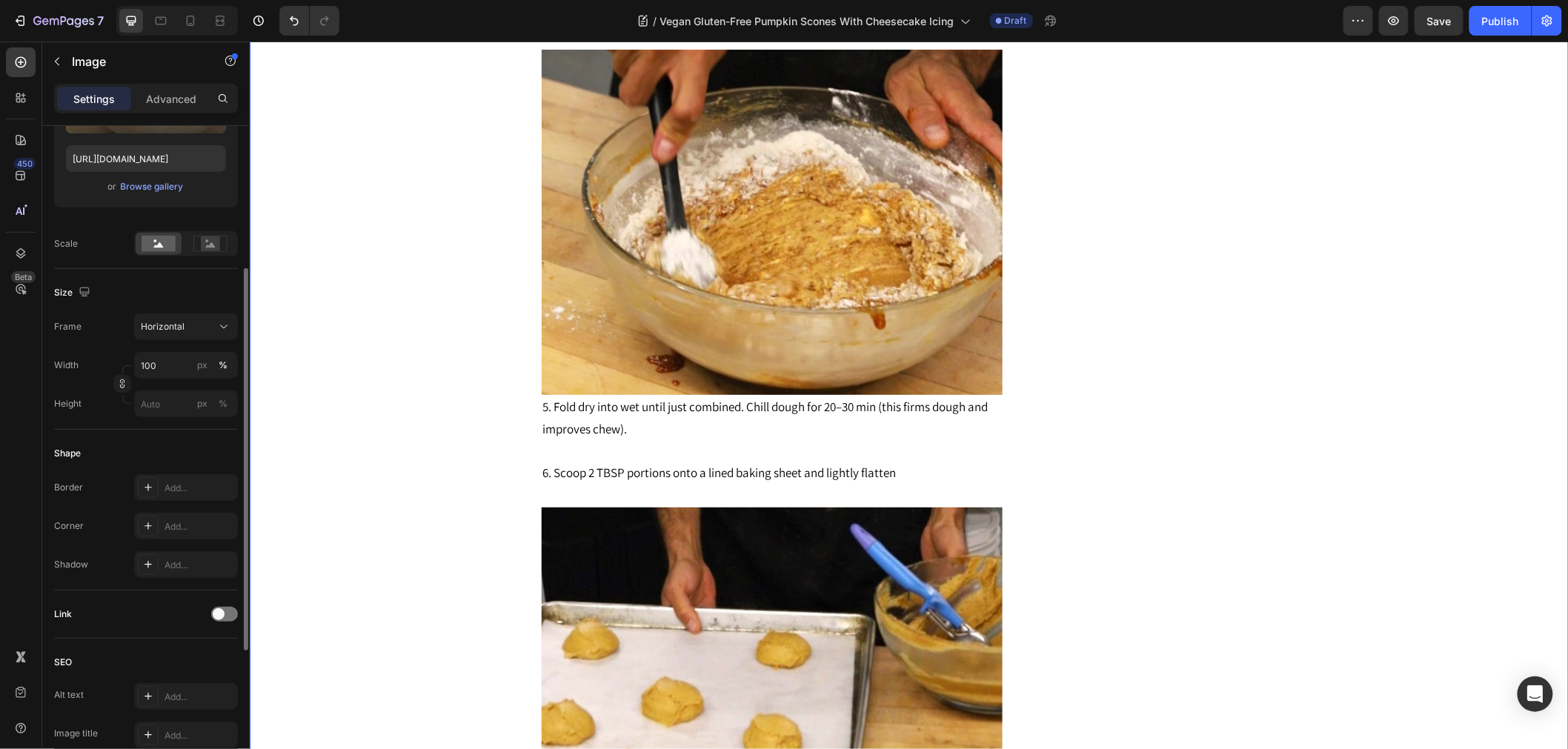
scroll to position [239, 0]
click at [366, 367] on div "Vegan Gluten-Free Pumpkin Scones With Cheesecake Icing Heading Connect with us!…" at bounding box center [907, 388] width 1296 height 3738
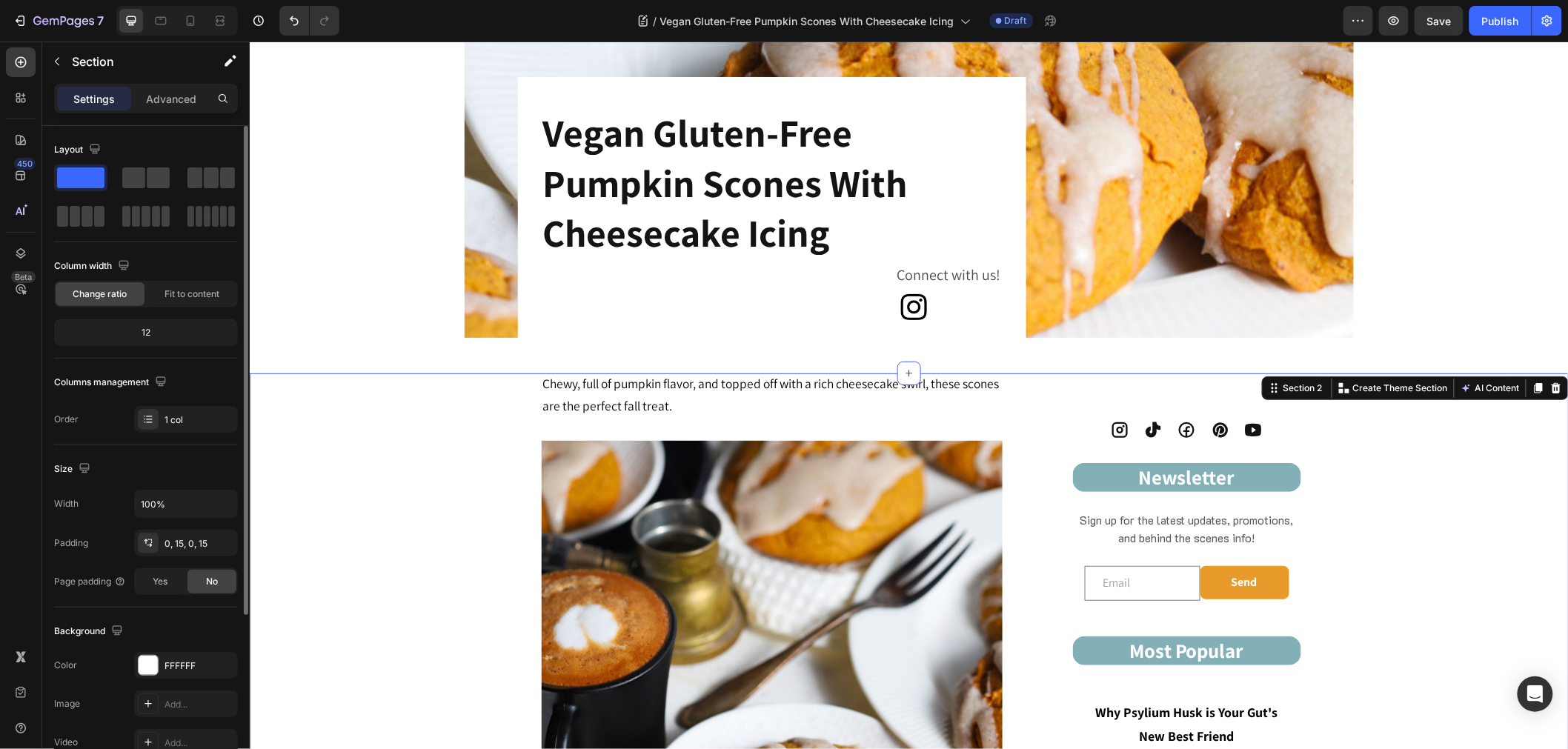
scroll to position [302, 0]
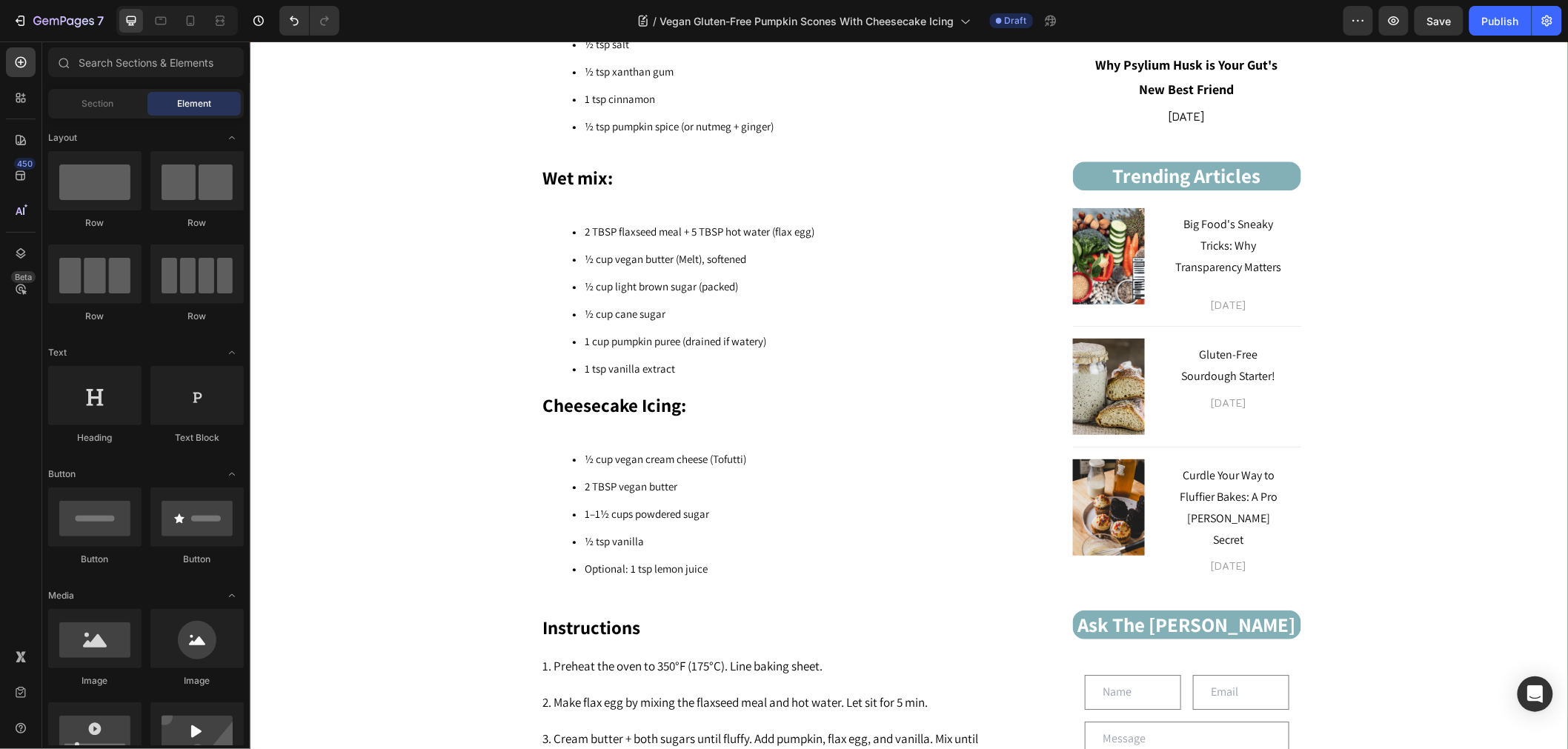
scroll to position [1492, 0]
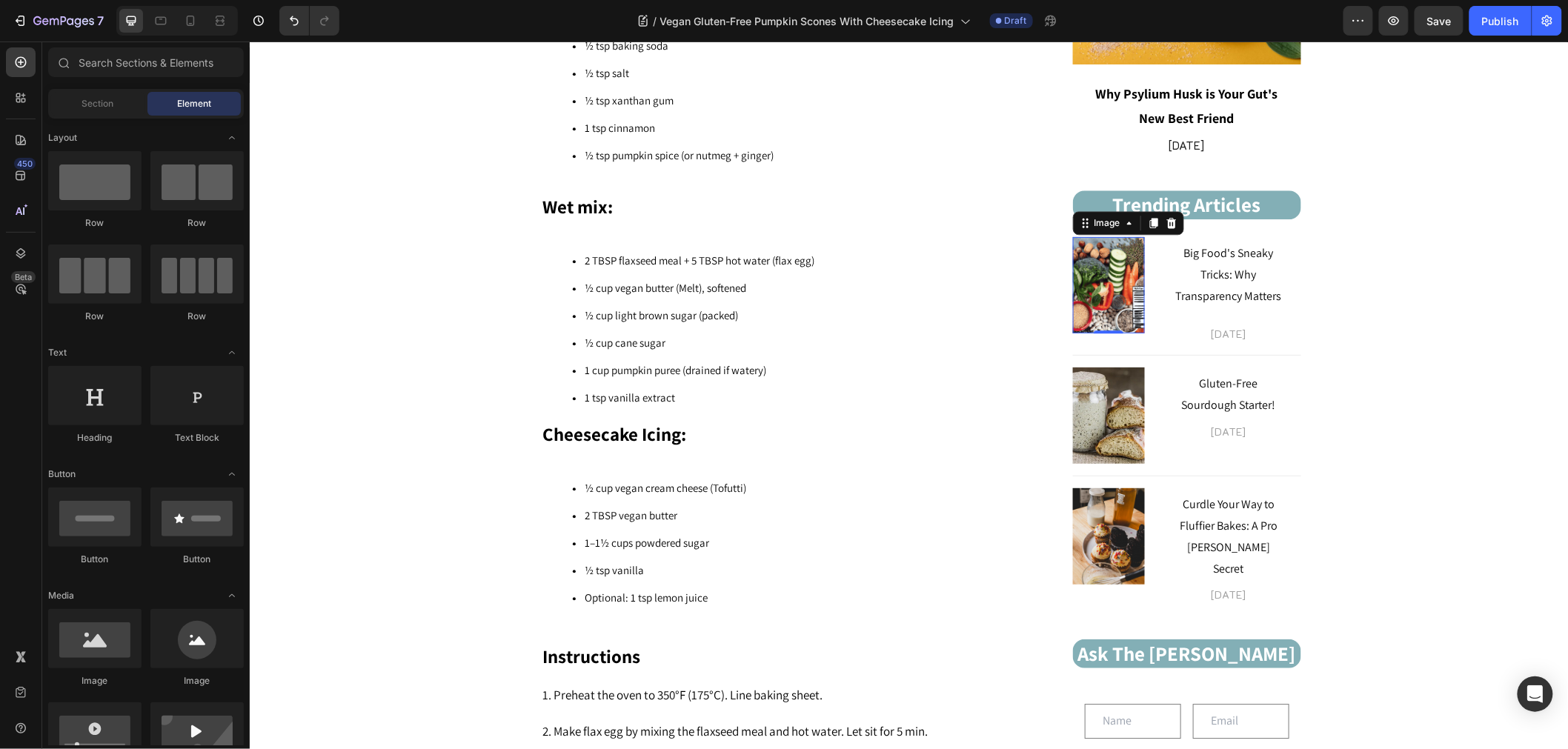
click at [1101, 277] on img at bounding box center [1107, 285] width 71 height 97
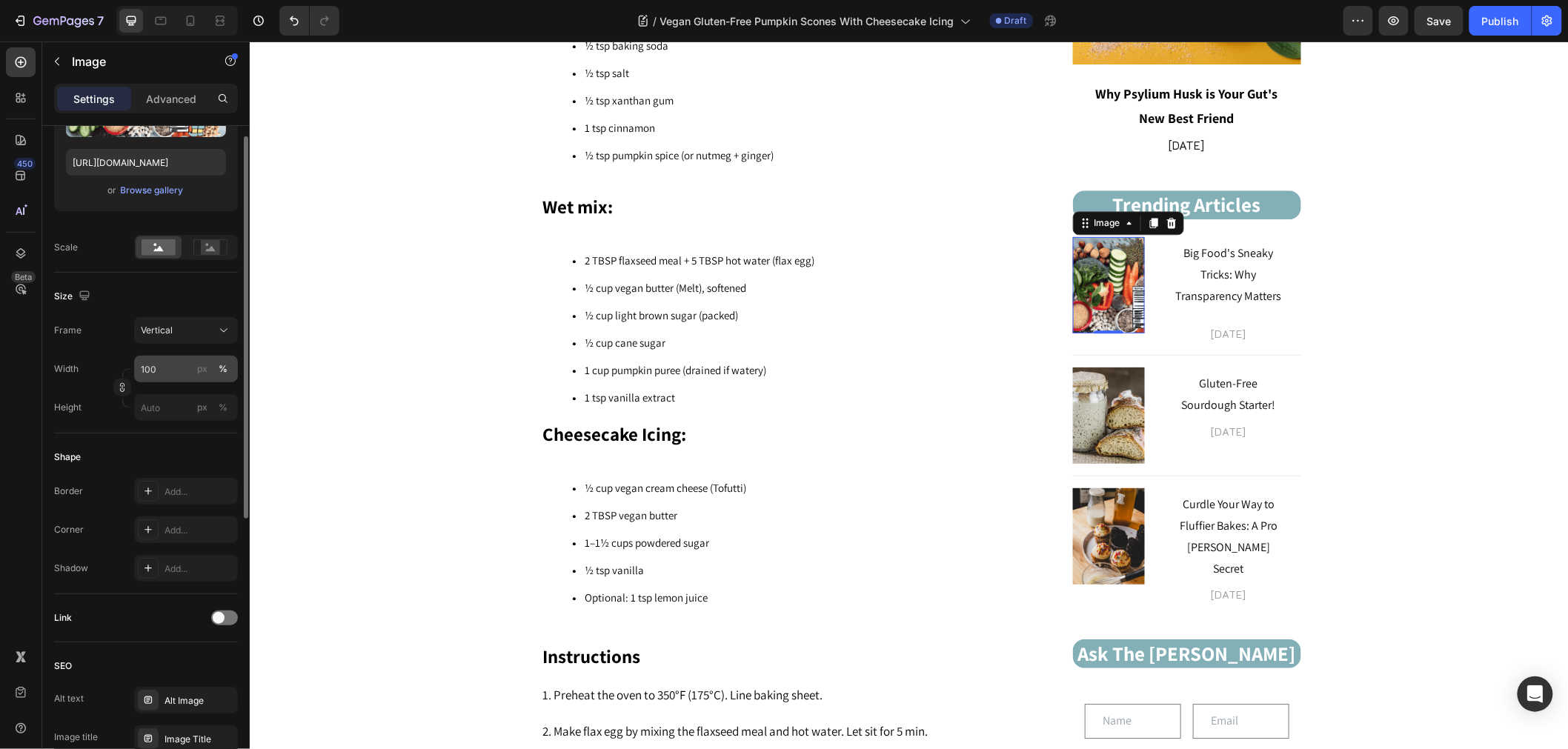
scroll to position [161, 0]
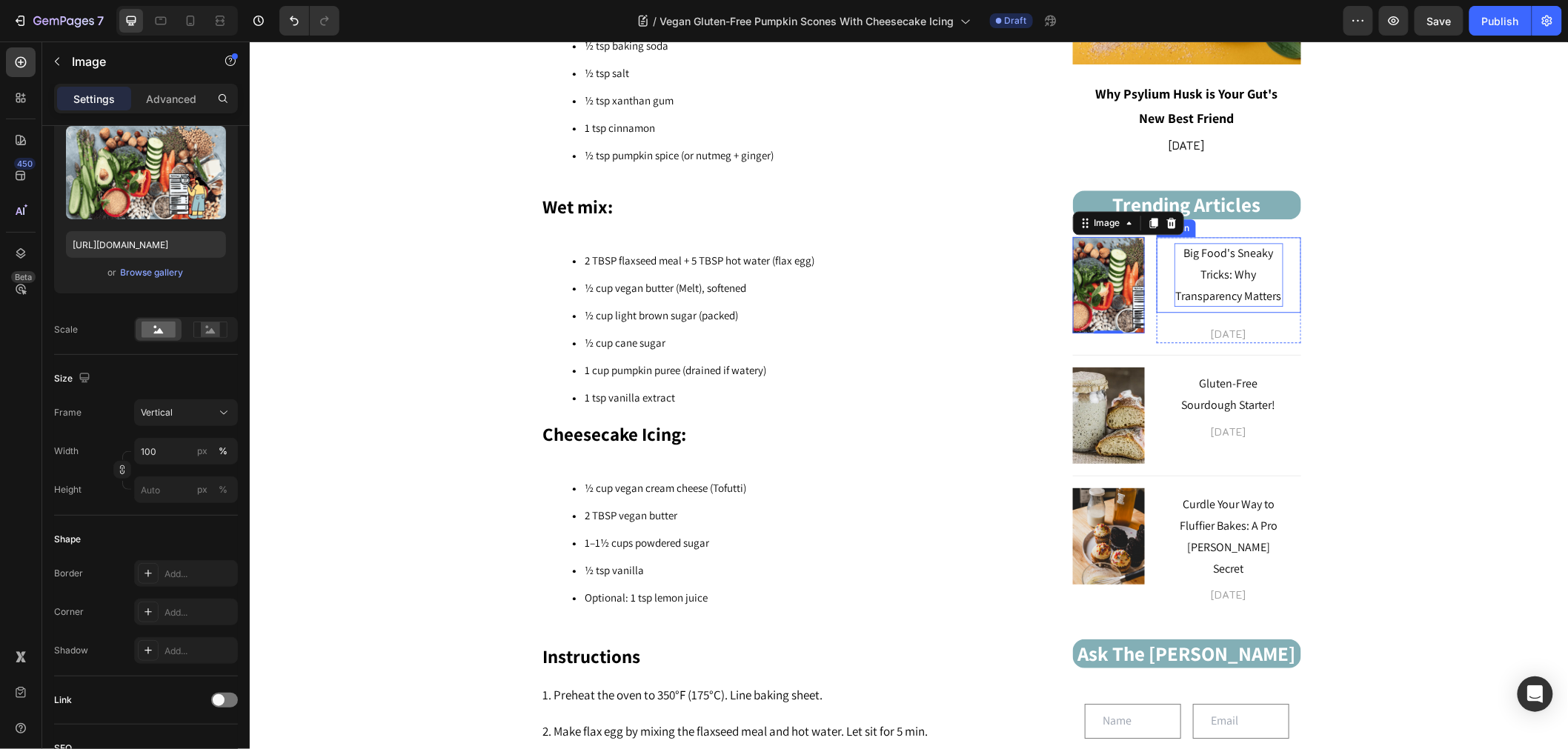
click at [1252, 266] on p "Big Food's Sneaky Tricks: Why Transparency Matters" at bounding box center [1227, 274] width 109 height 64
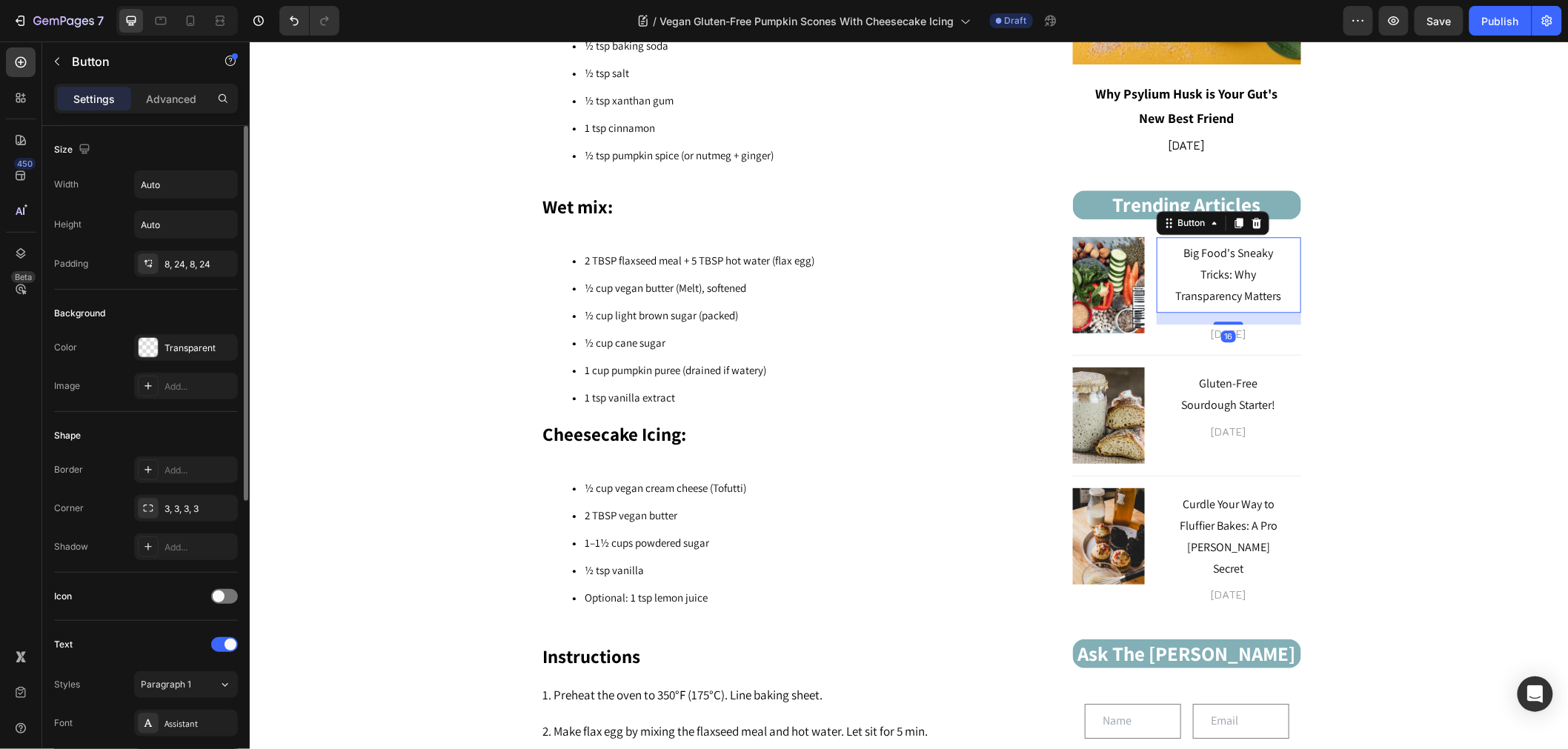
scroll to position [411, 0]
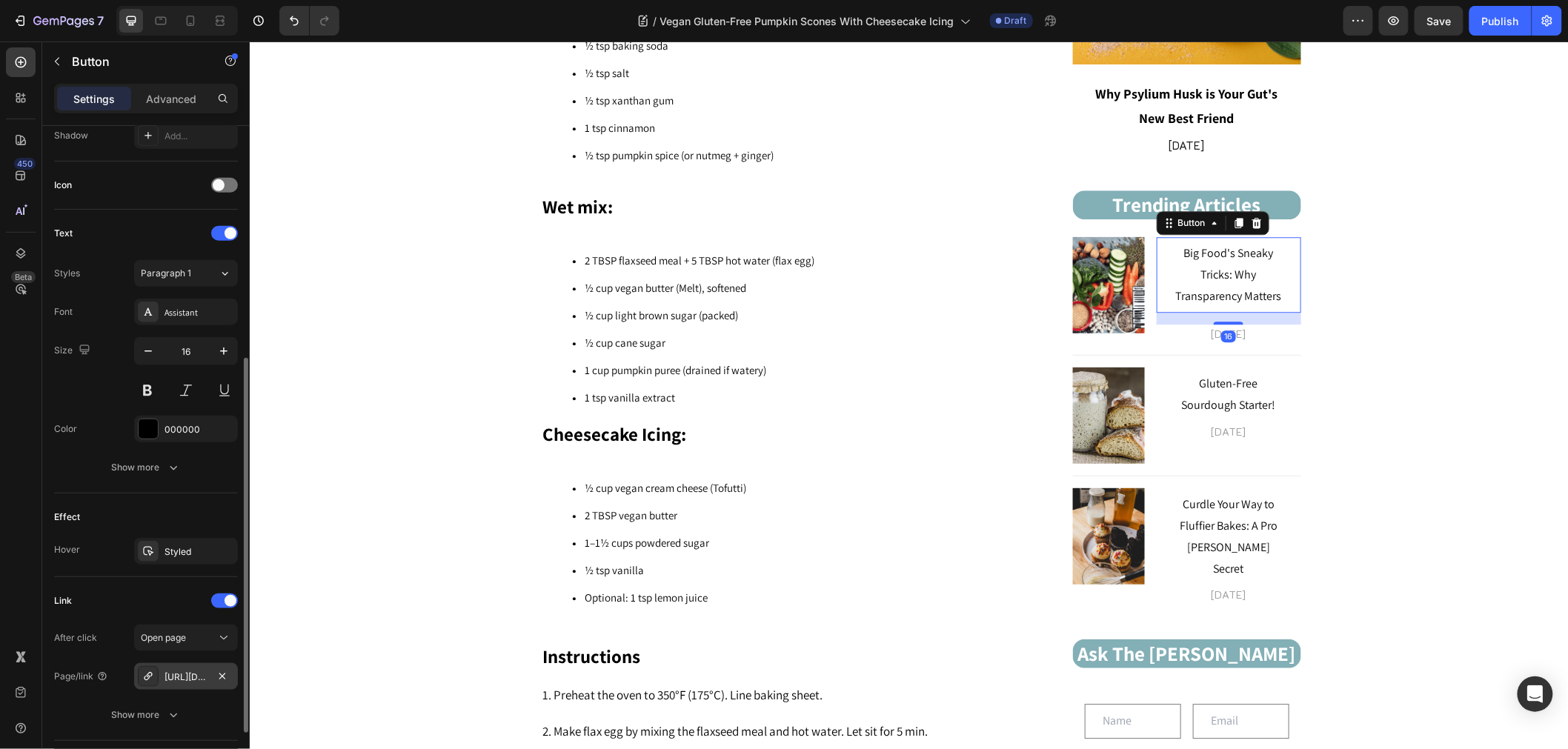
click at [182, 678] on div "[URL][DOMAIN_NAME]" at bounding box center [186, 678] width 43 height 13
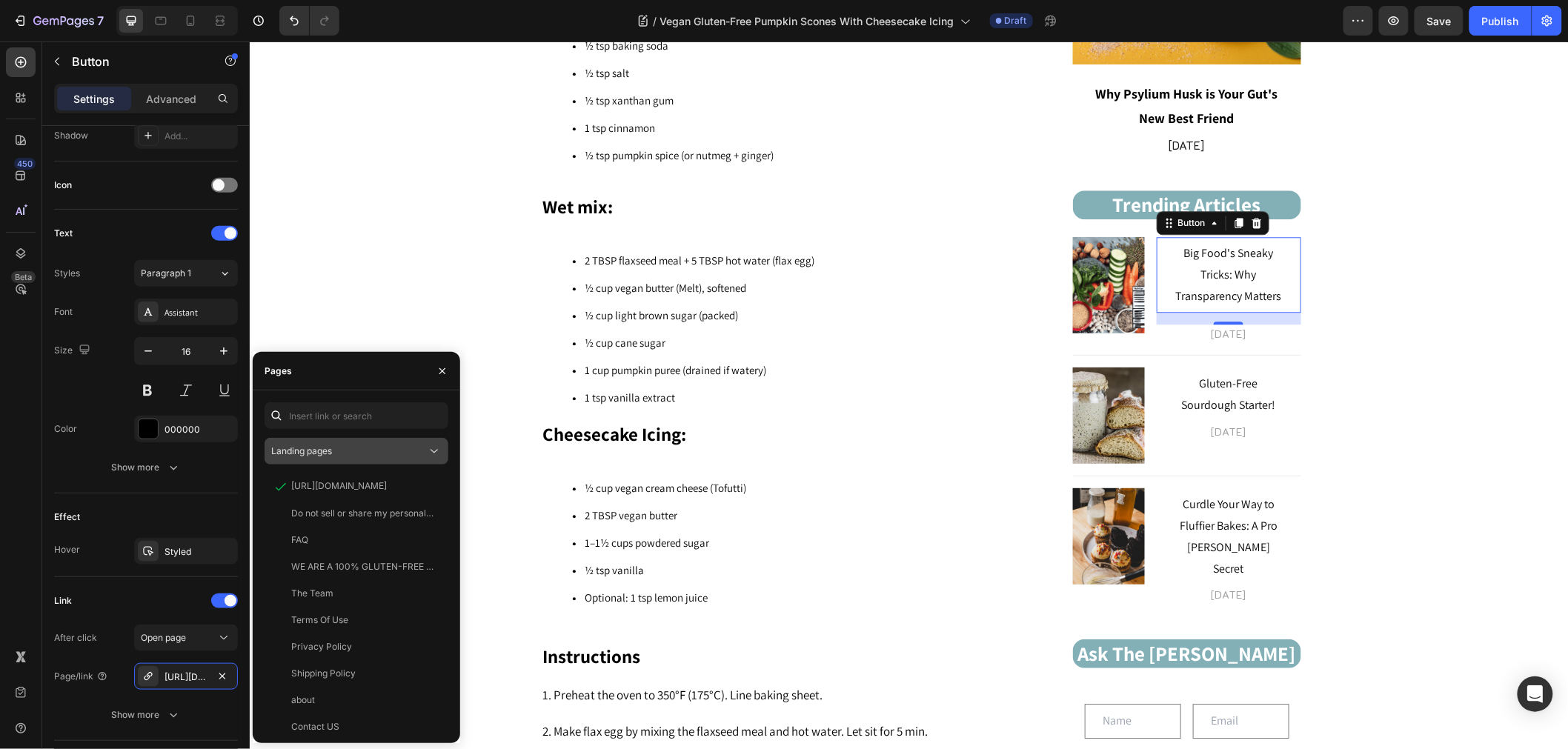
click at [403, 447] on div "Landing pages" at bounding box center [349, 451] width 156 height 13
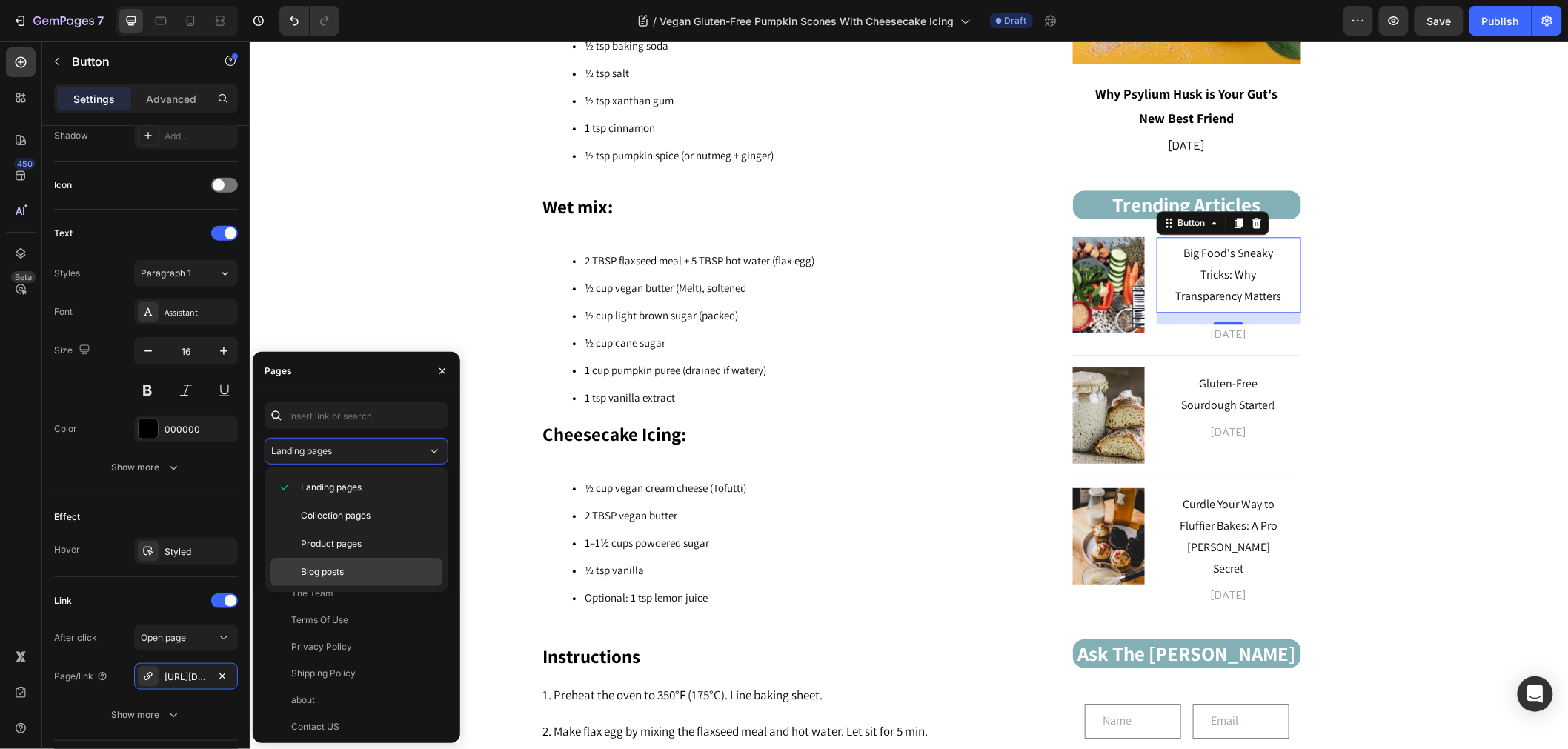
click at [356, 563] on div "Blog posts" at bounding box center [355, 572] width 172 height 28
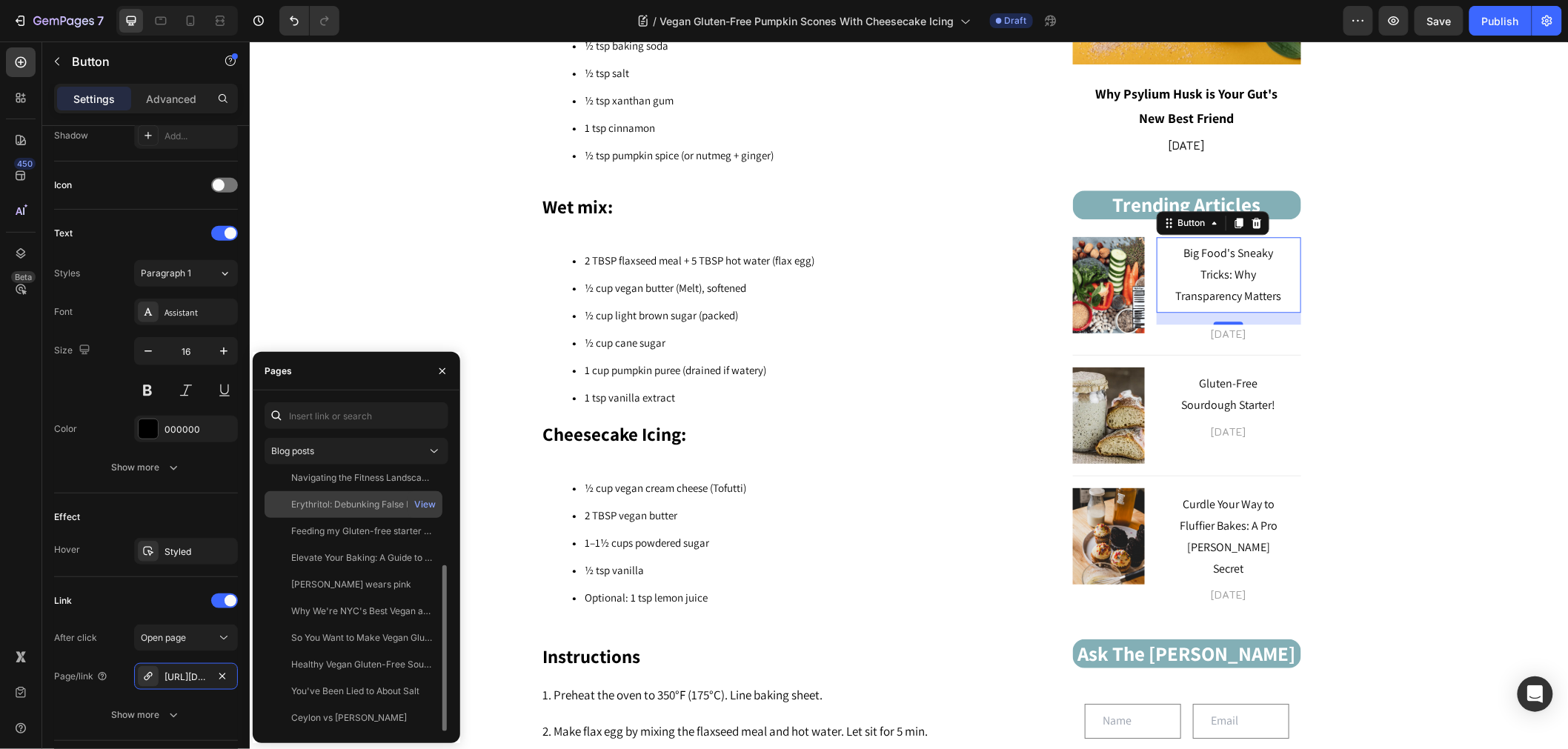
scroll to position [0, 0]
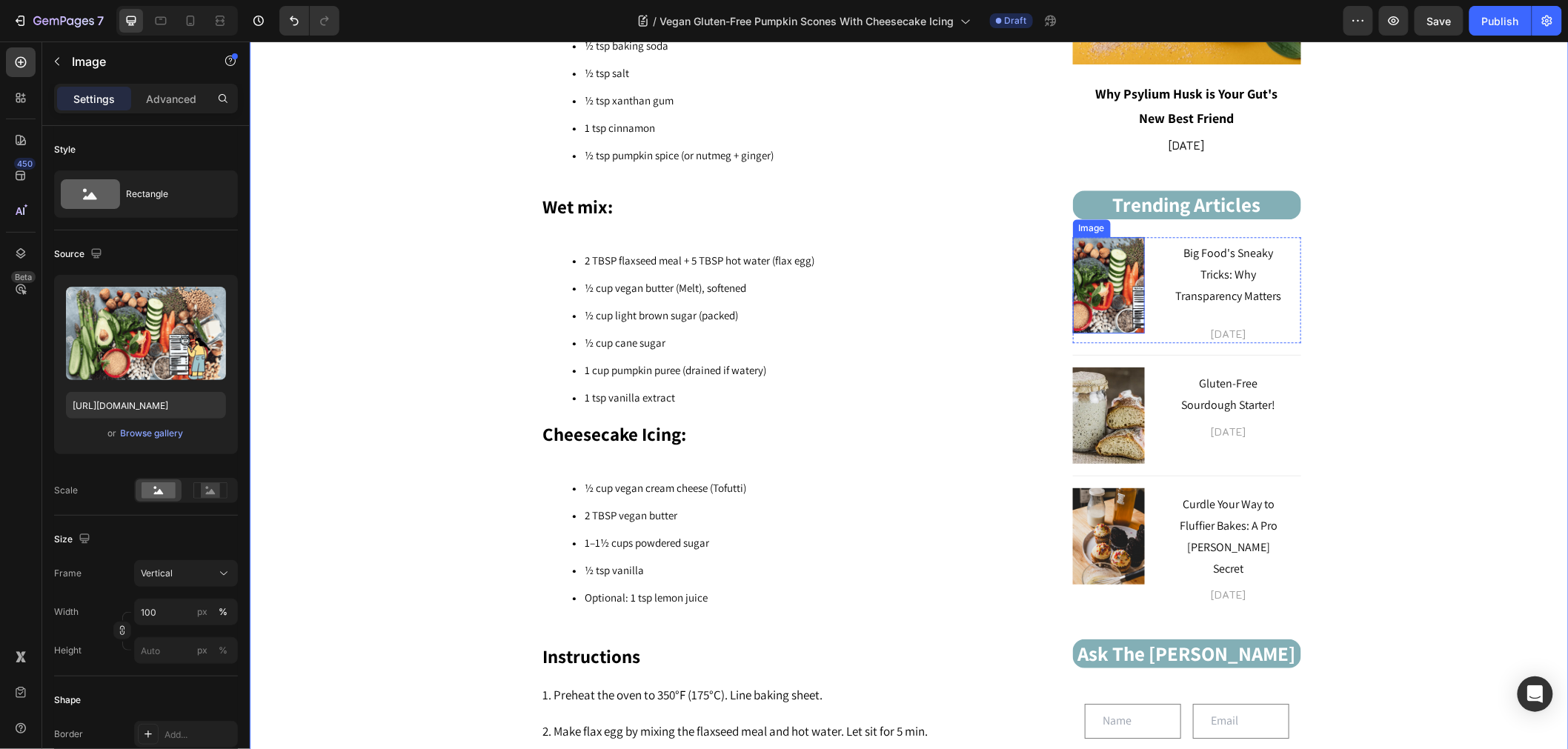
click at [1086, 290] on img at bounding box center [1107, 285] width 71 height 97
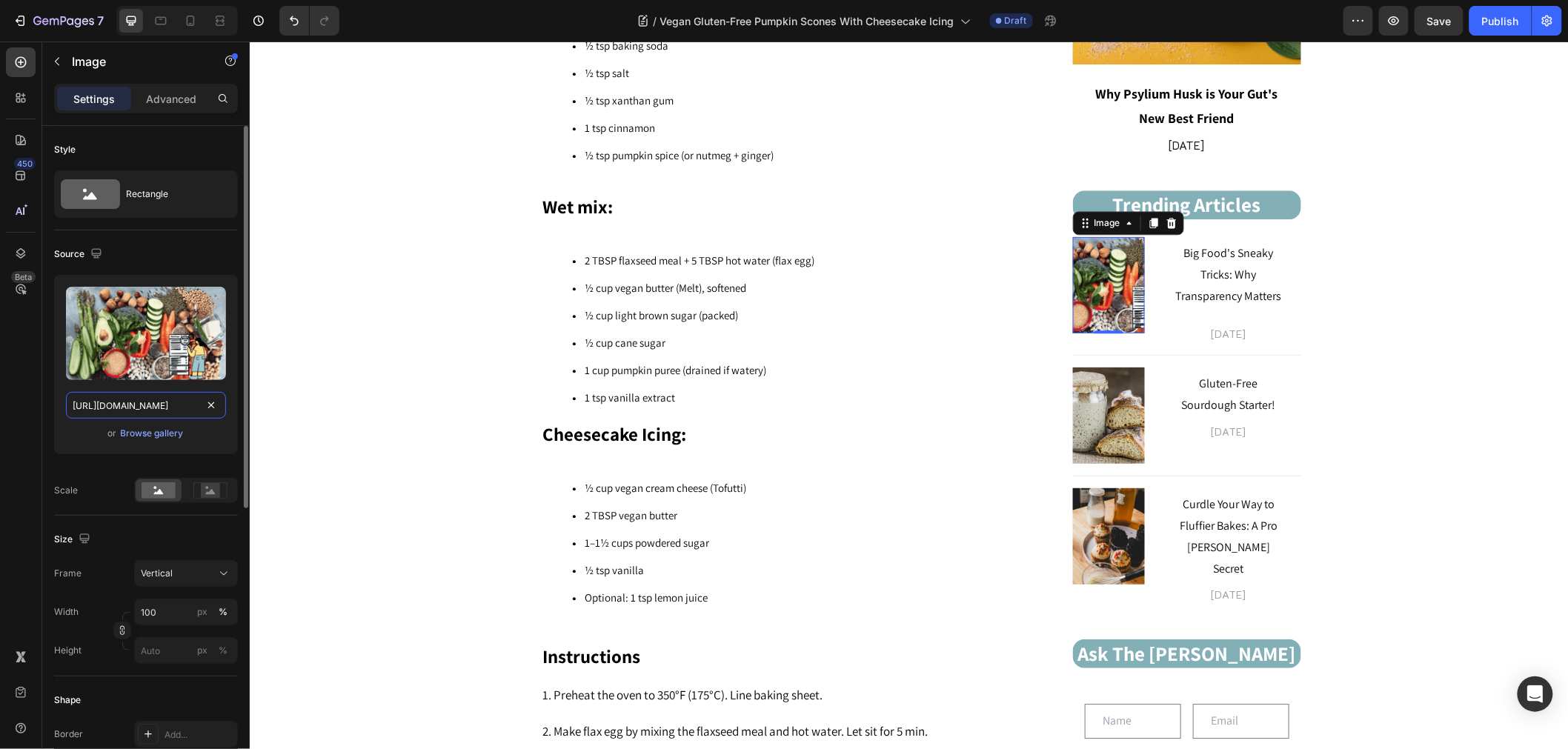
click at [184, 397] on input "[URL][DOMAIN_NAME]" at bounding box center [146, 405] width 160 height 27
paste input "586514fe-a5e8-4b75-8fb1-0f369689ca29.webp"
type input "[URL][DOMAIN_NAME]"
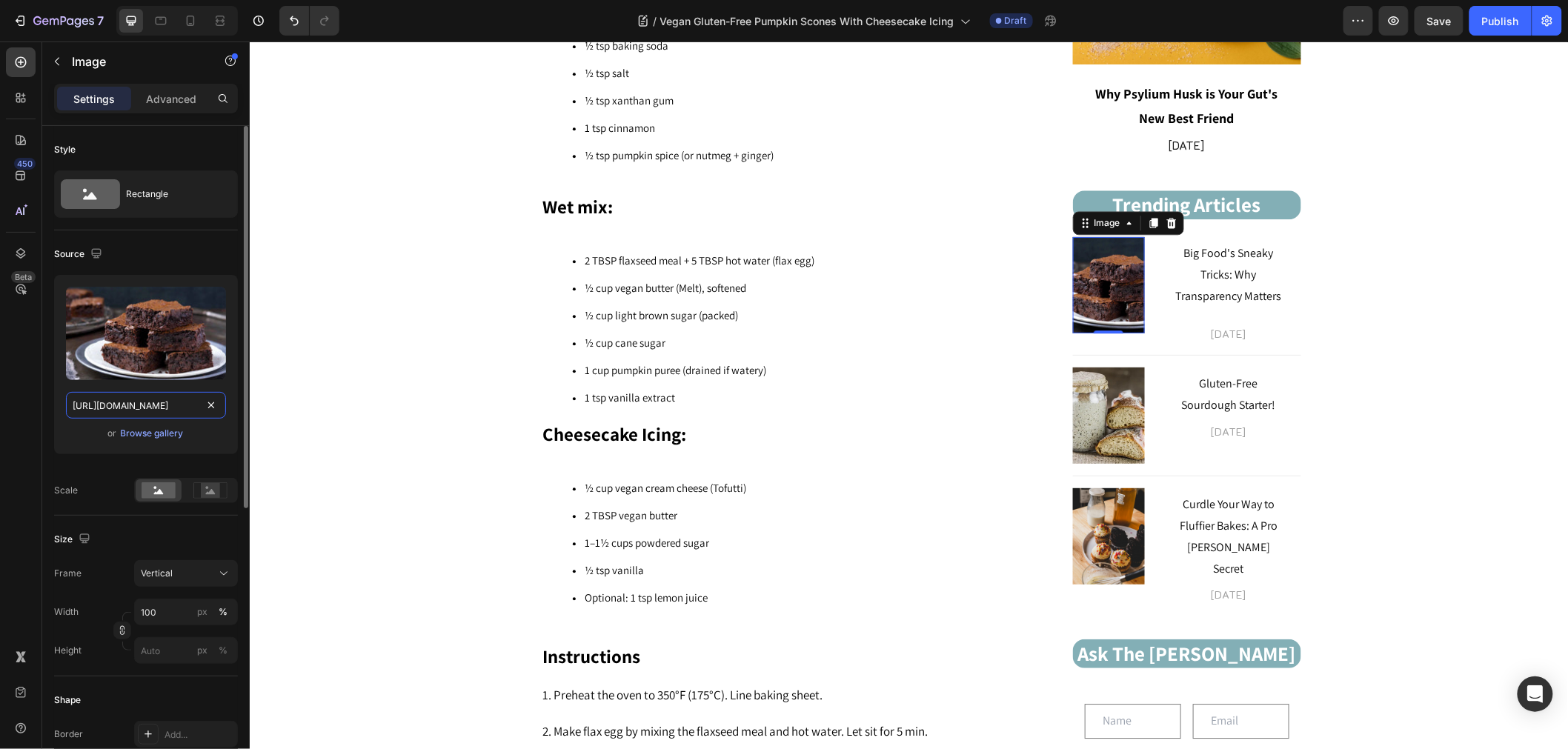
scroll to position [0, 460]
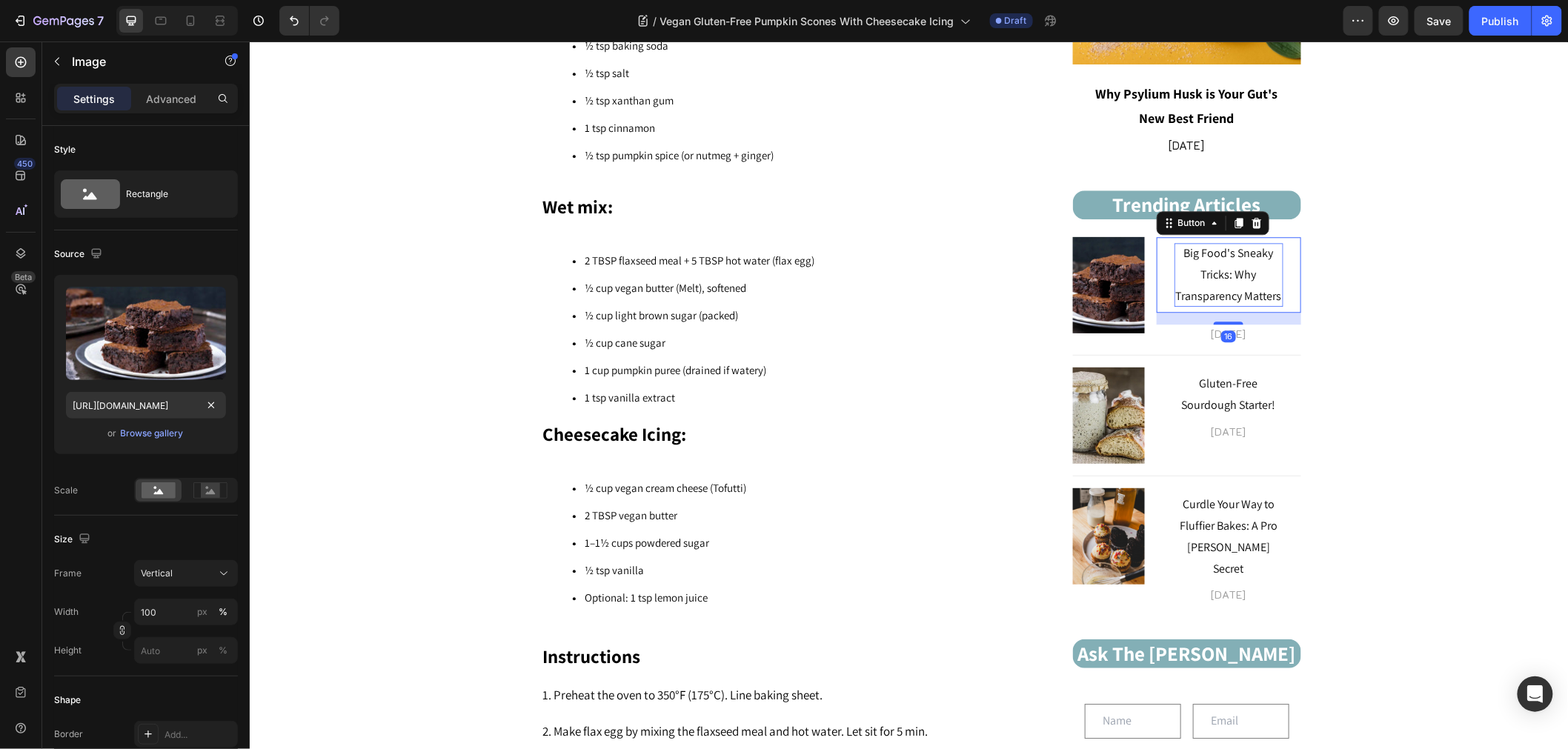
click at [1241, 279] on span "Big Food's Sneaky Tricks: Why Transparency Matters" at bounding box center [1227, 273] width 106 height 58
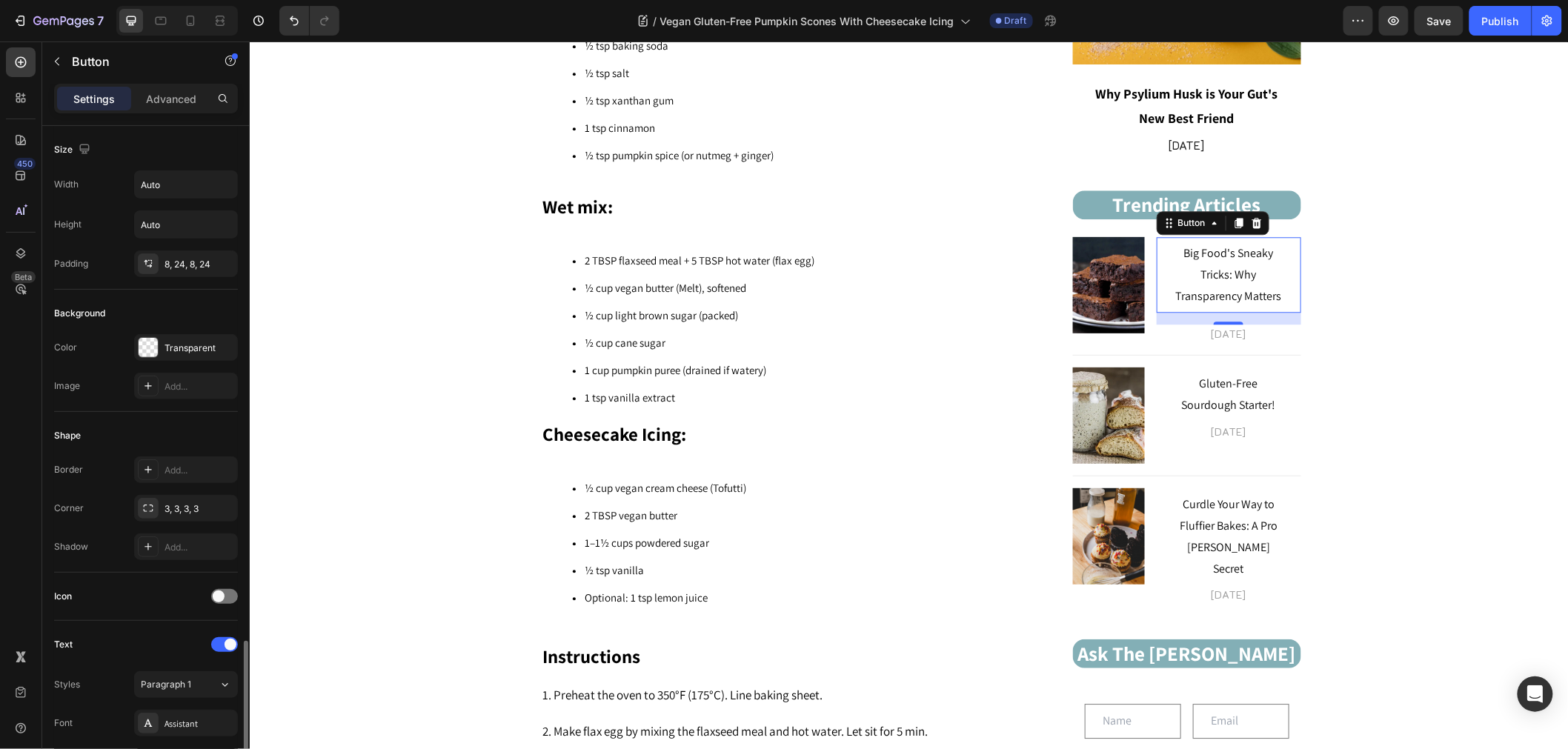
scroll to position [513, 0]
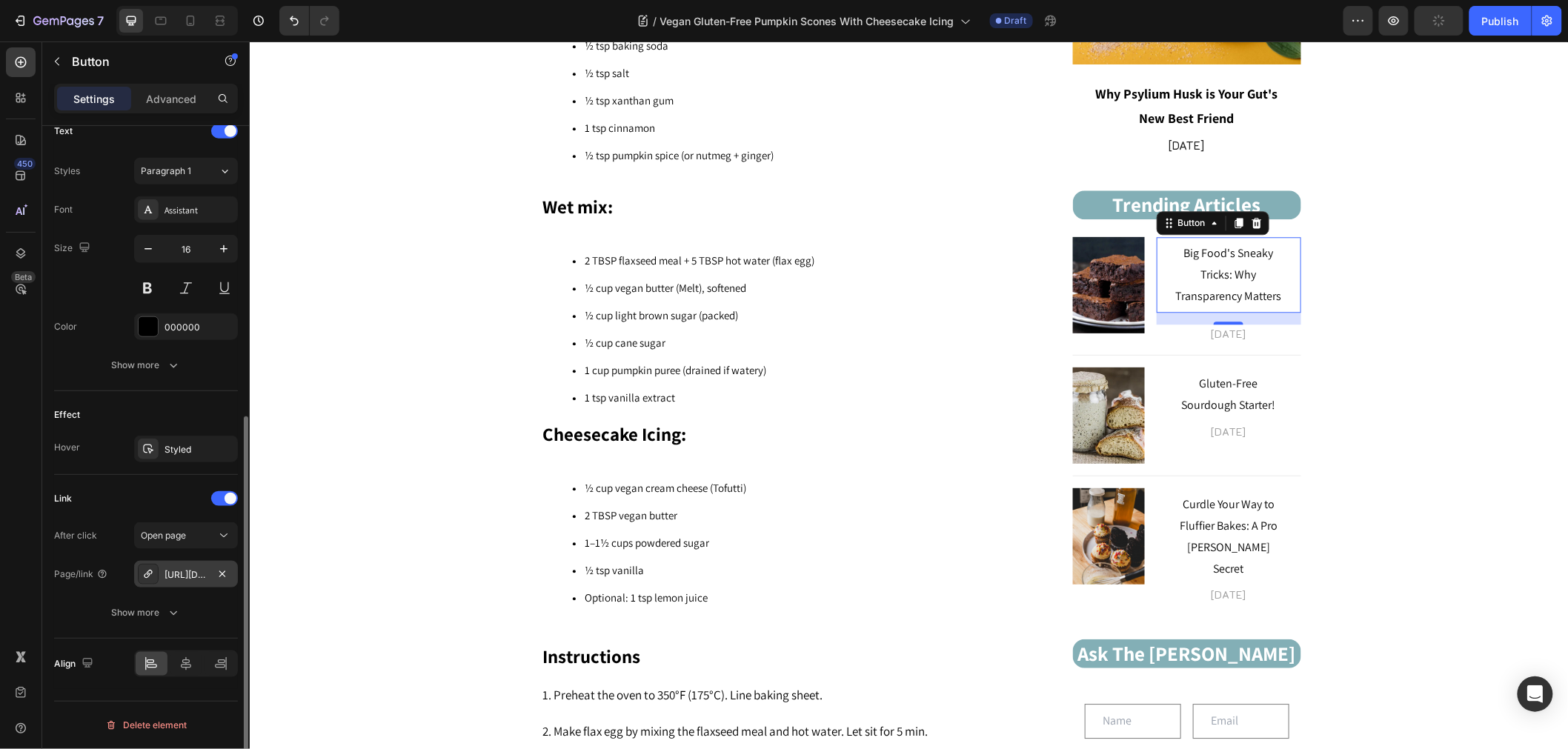
click at [167, 568] on div "[URL][DOMAIN_NAME]" at bounding box center [186, 575] width 43 height 13
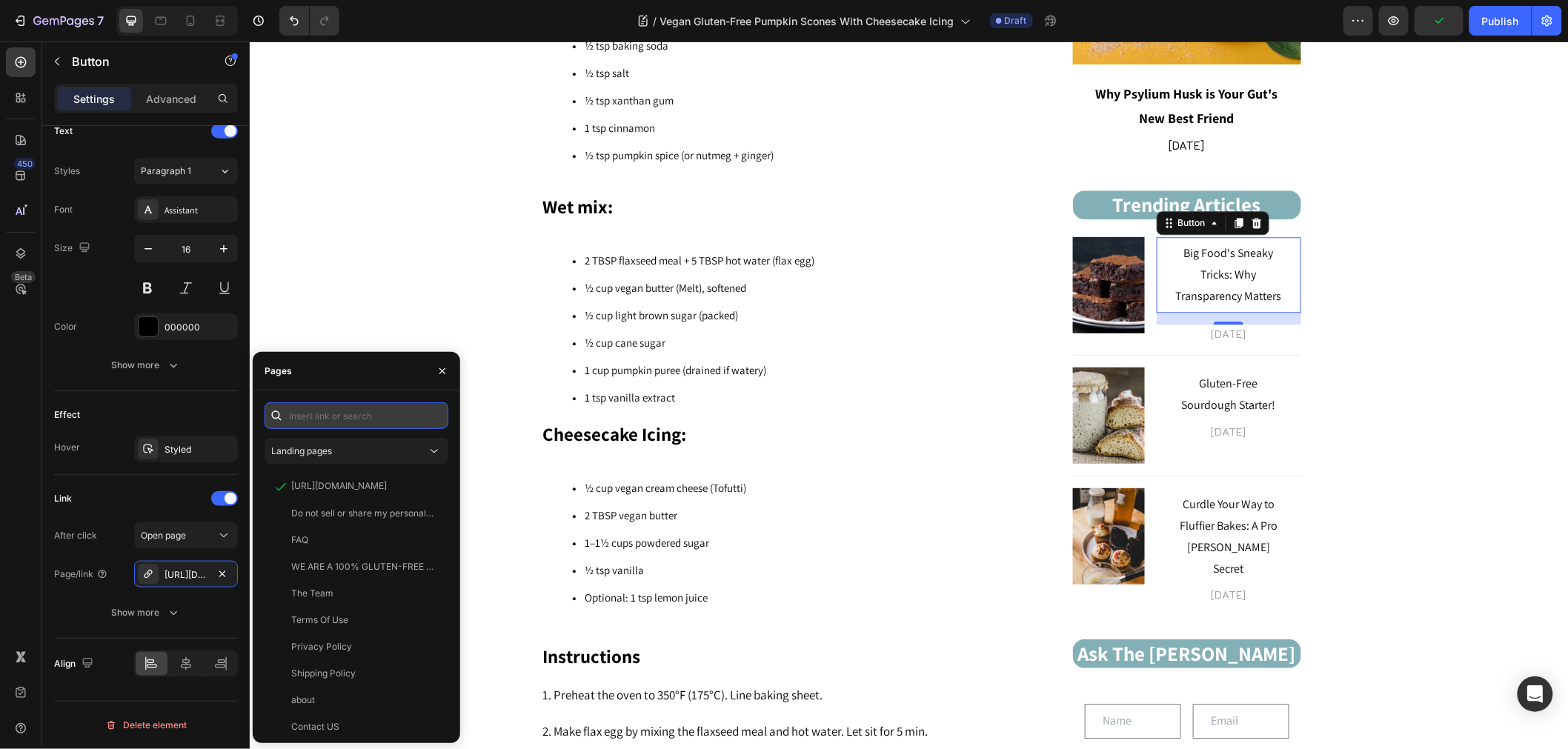
click at [375, 409] on input "text" at bounding box center [356, 416] width 184 height 27
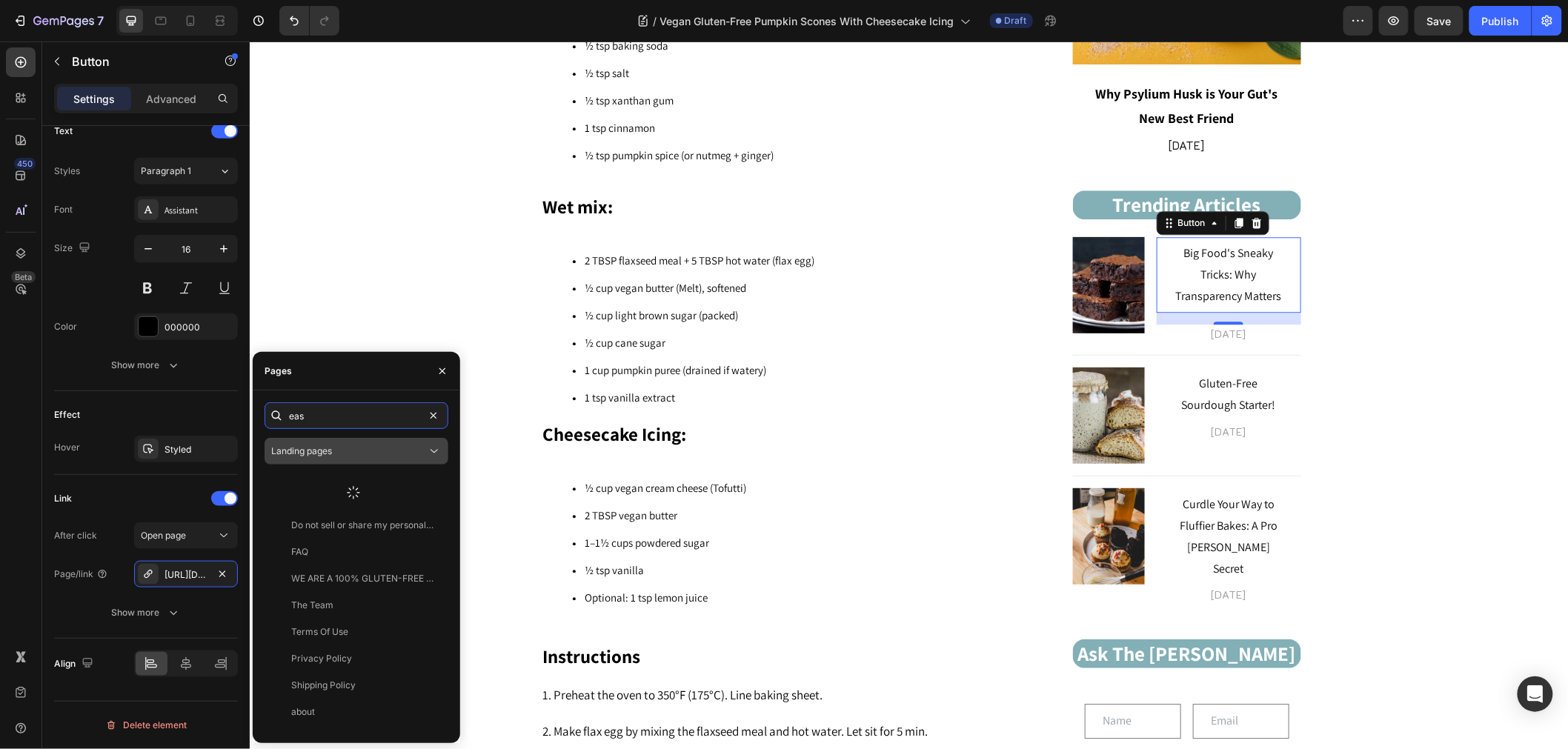
type input "eas"
click at [367, 442] on button "Landing pages" at bounding box center [356, 451] width 184 height 27
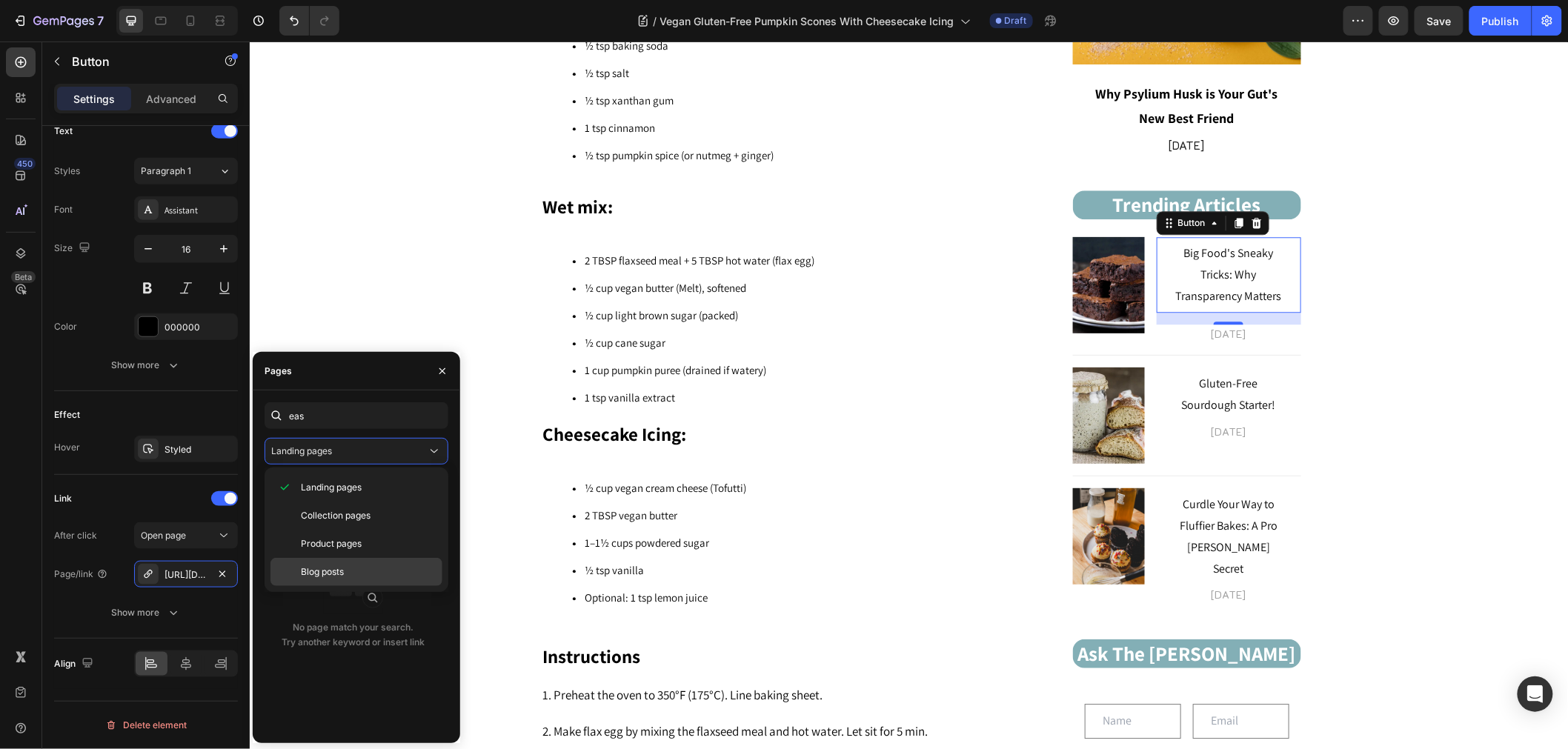
click at [341, 565] on span "Blog posts" at bounding box center [322, 572] width 43 height 13
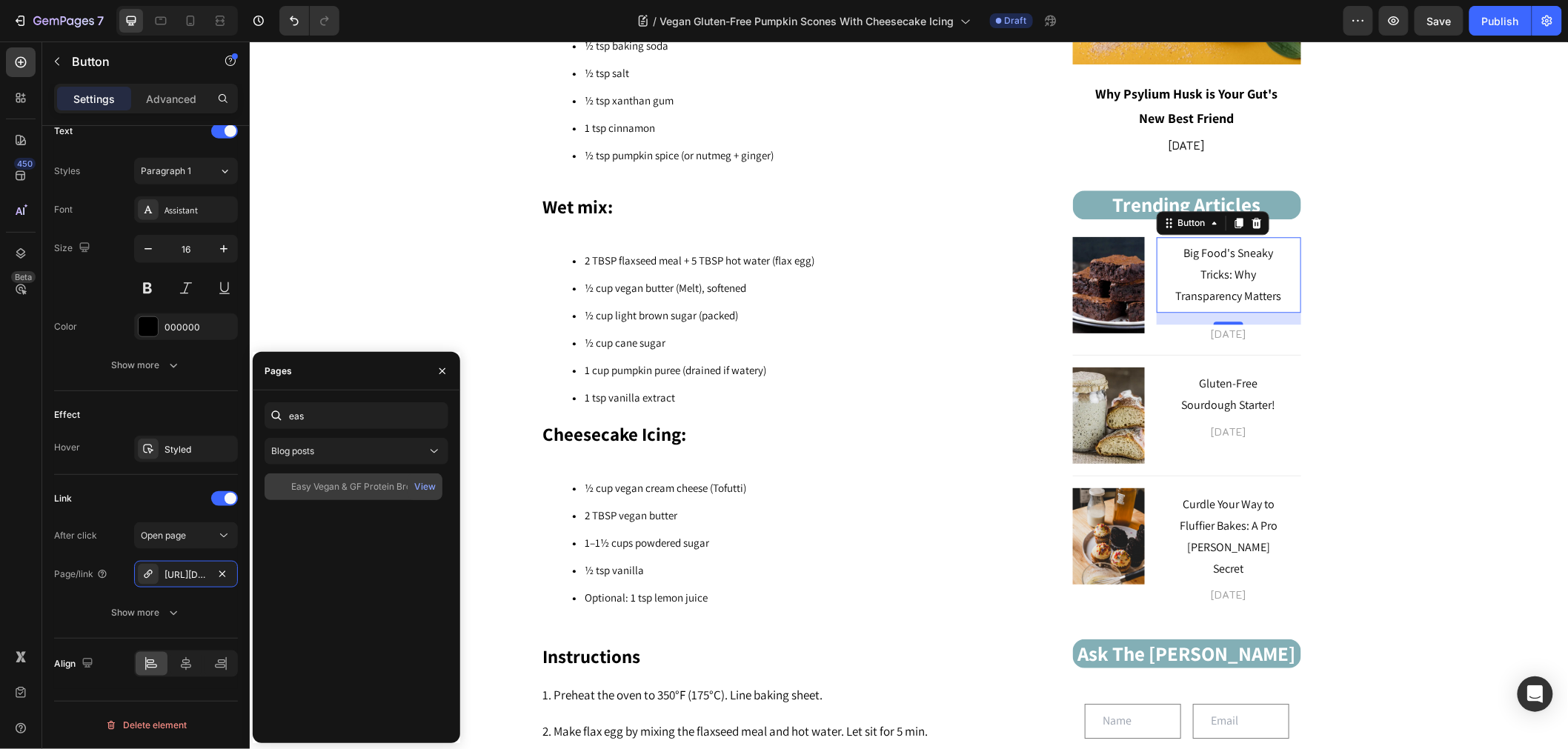
click at [351, 476] on div "Easy Vegan & GF Protein Brownies for a Healthy, On-The-Go Treat View" at bounding box center [353, 486] width 178 height 27
click at [1247, 311] on link "Big Food's Sneaky Tricks: Why Transparency Matters" at bounding box center [1228, 274] width 145 height 75
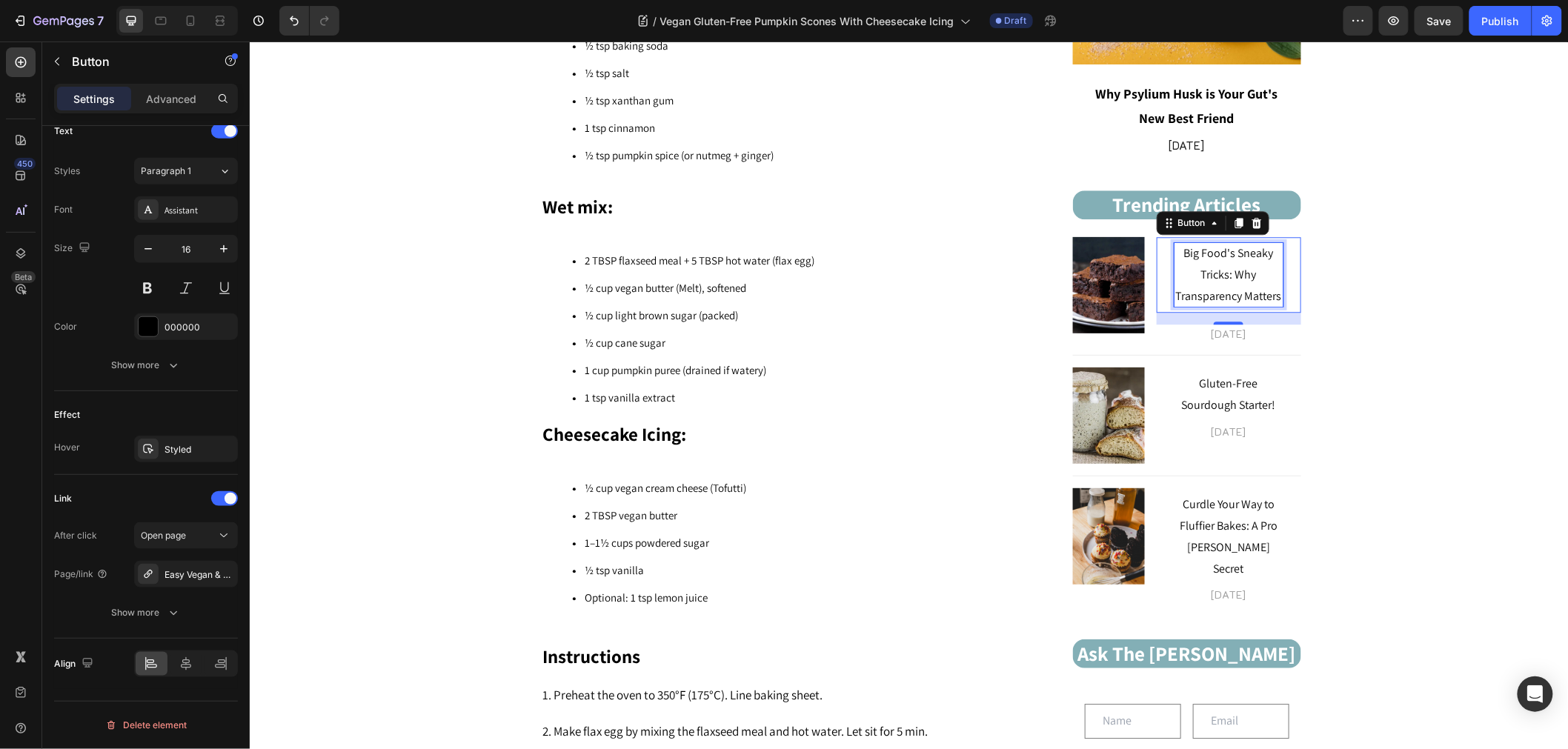
click at [1259, 292] on span "Big Food's Sneaky Tricks: Why Transparency Matters" at bounding box center [1227, 273] width 106 height 58
click at [1259, 293] on span "Big Food's Sneaky Tricks: Why Transparency Matters" at bounding box center [1227, 273] width 106 height 58
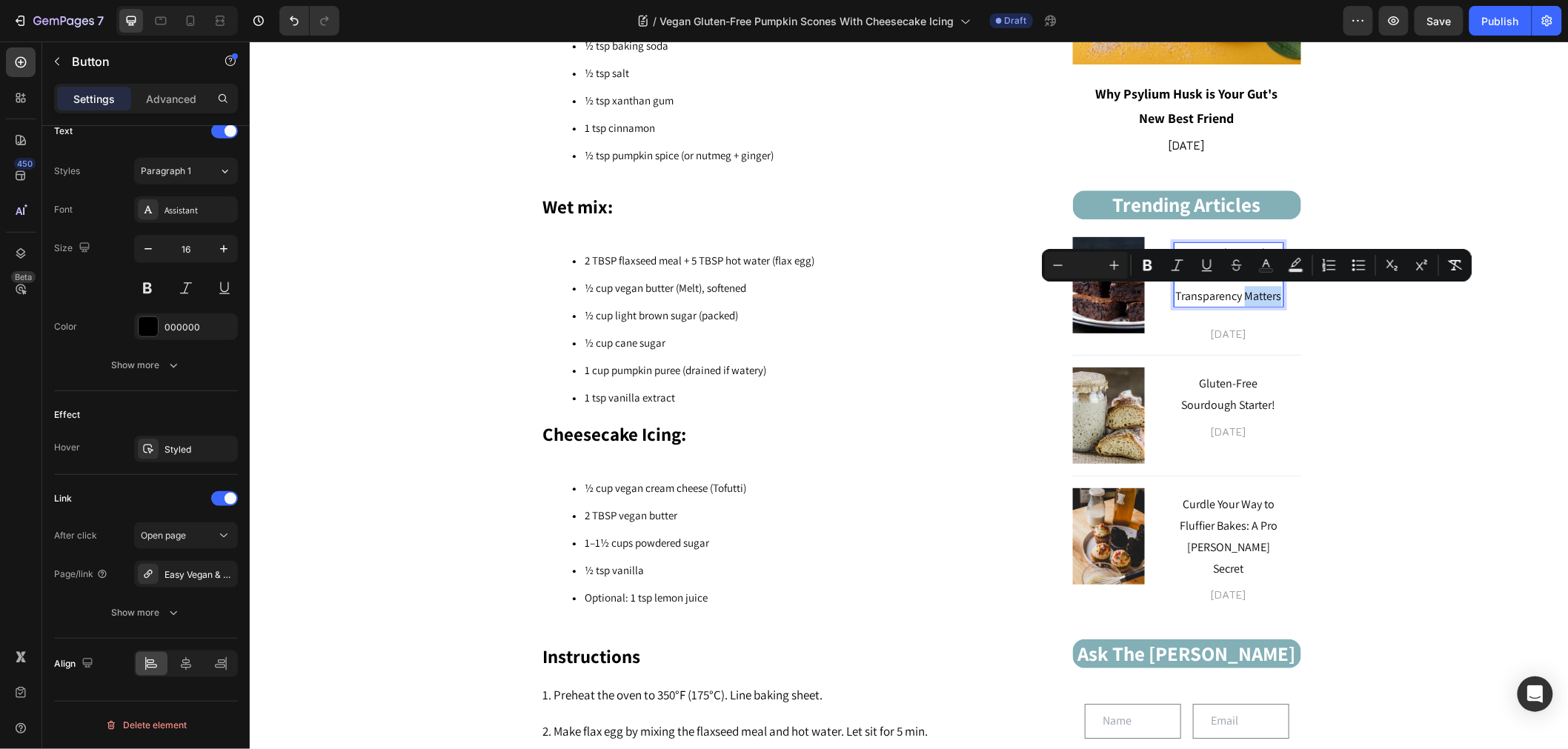
click at [1271, 293] on span "Big Food's Sneaky Tricks: Why Transparency Matters" at bounding box center [1227, 273] width 106 height 58
click at [1273, 296] on span "Big Food's Sneaky Tricks: Why Transparency Matters" at bounding box center [1227, 273] width 106 height 58
click at [1270, 299] on span "Big Food's Sneaky Tricks: Why Transparency Matters" at bounding box center [1227, 273] width 106 height 58
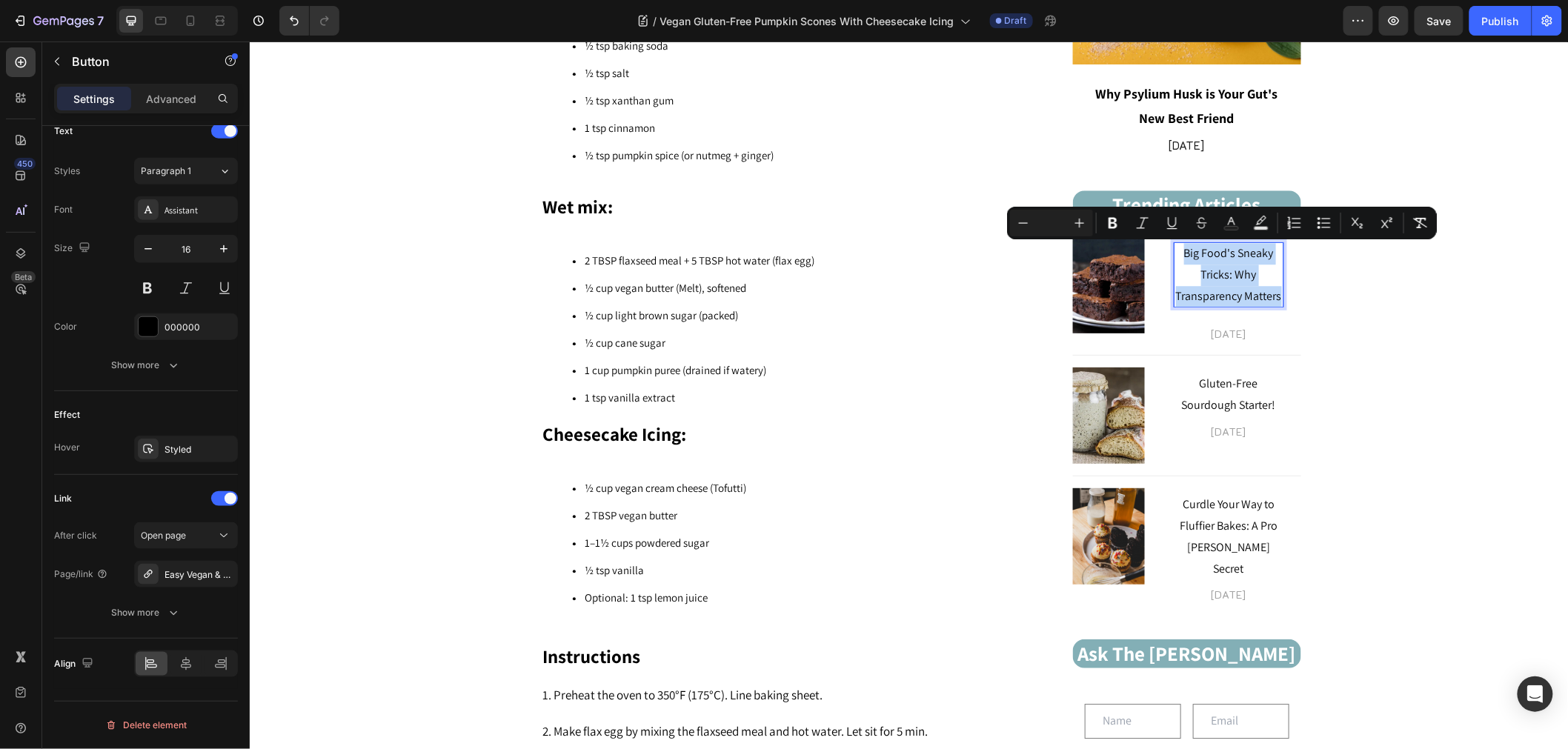
drag, startPoint x: 1273, startPoint y: 296, endPoint x: 1137, endPoint y: 253, distance: 142.6
click at [1156, 249] on link "Big Food's Sneaky Tricks: Why Transparency Matters" at bounding box center [1228, 274] width 145 height 75
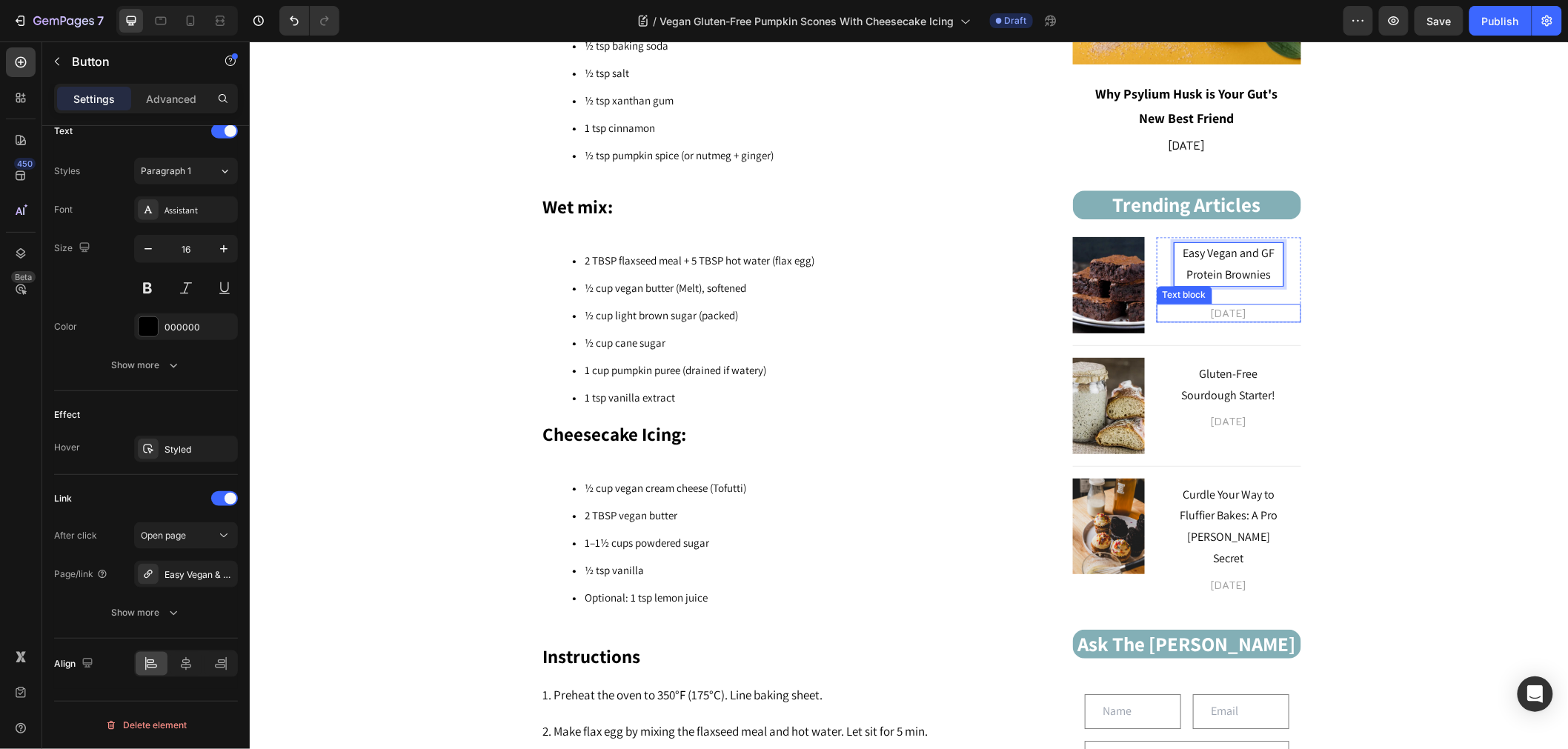
click at [1212, 315] on p "[DATE]" at bounding box center [1227, 312] width 142 height 16
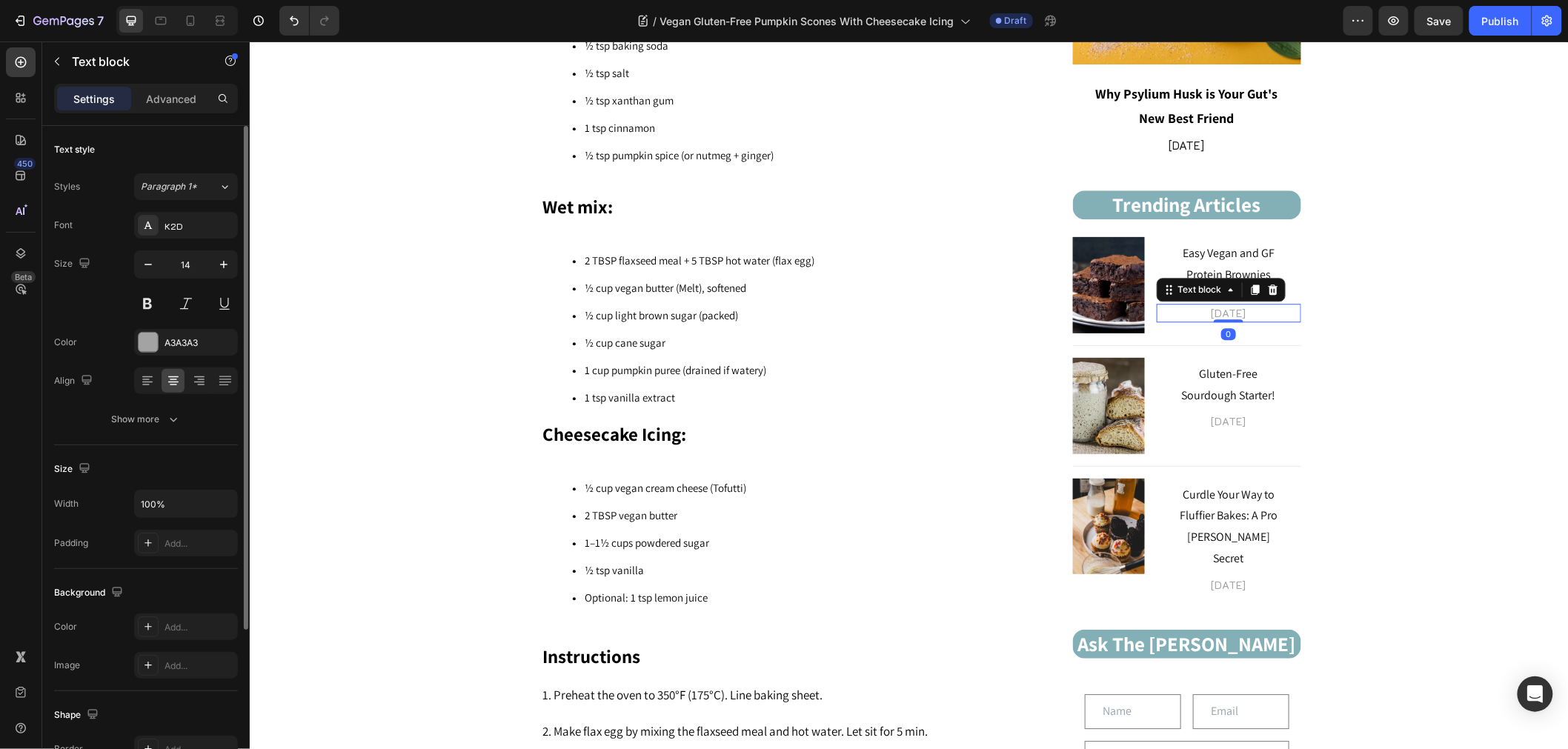
click at [1212, 315] on p "[DATE]" at bounding box center [1227, 312] width 142 height 16
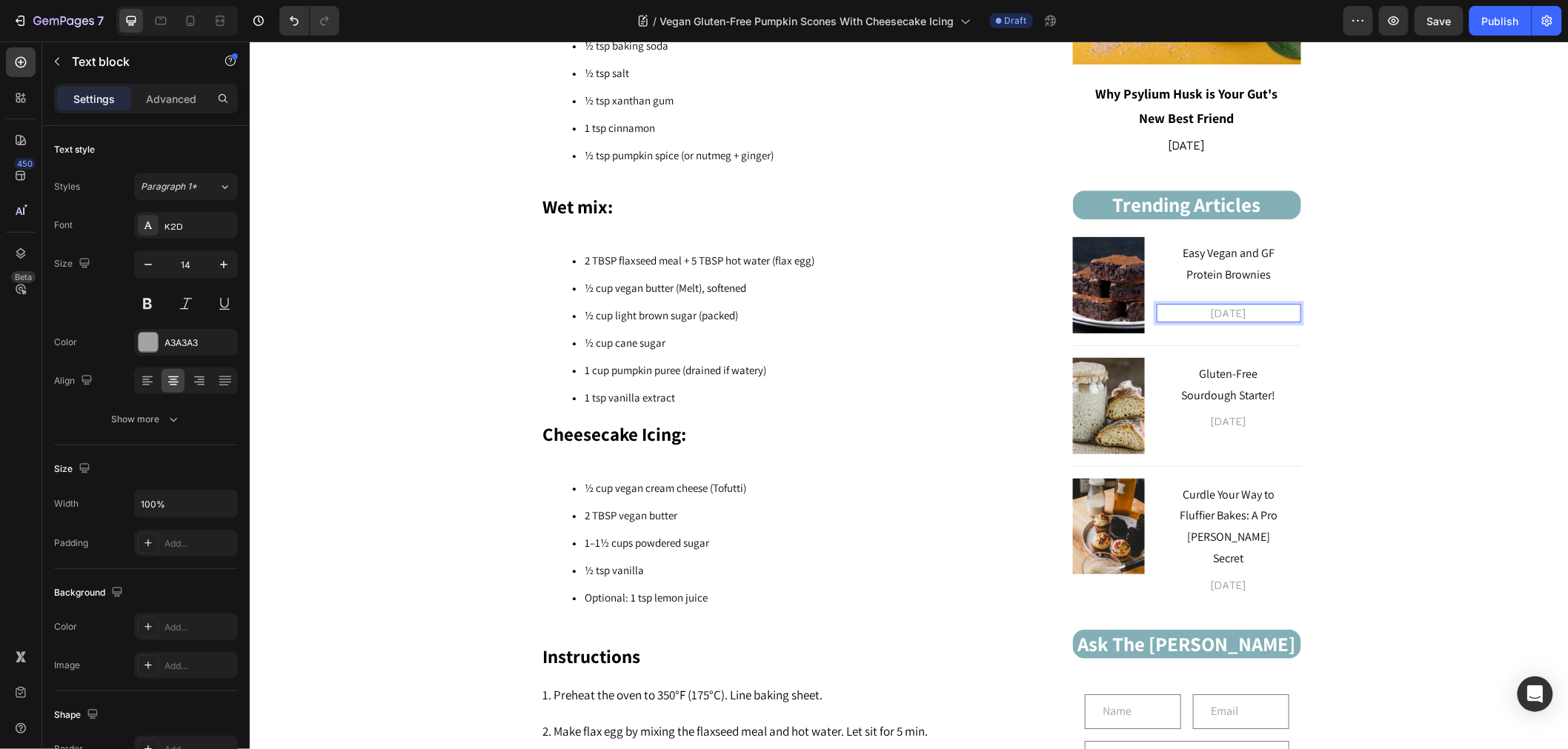
click at [1196, 312] on p "[DATE]" at bounding box center [1227, 312] width 142 height 16
click at [1196, 312] on p "Jan 4, 2025" at bounding box center [1227, 312] width 142 height 16
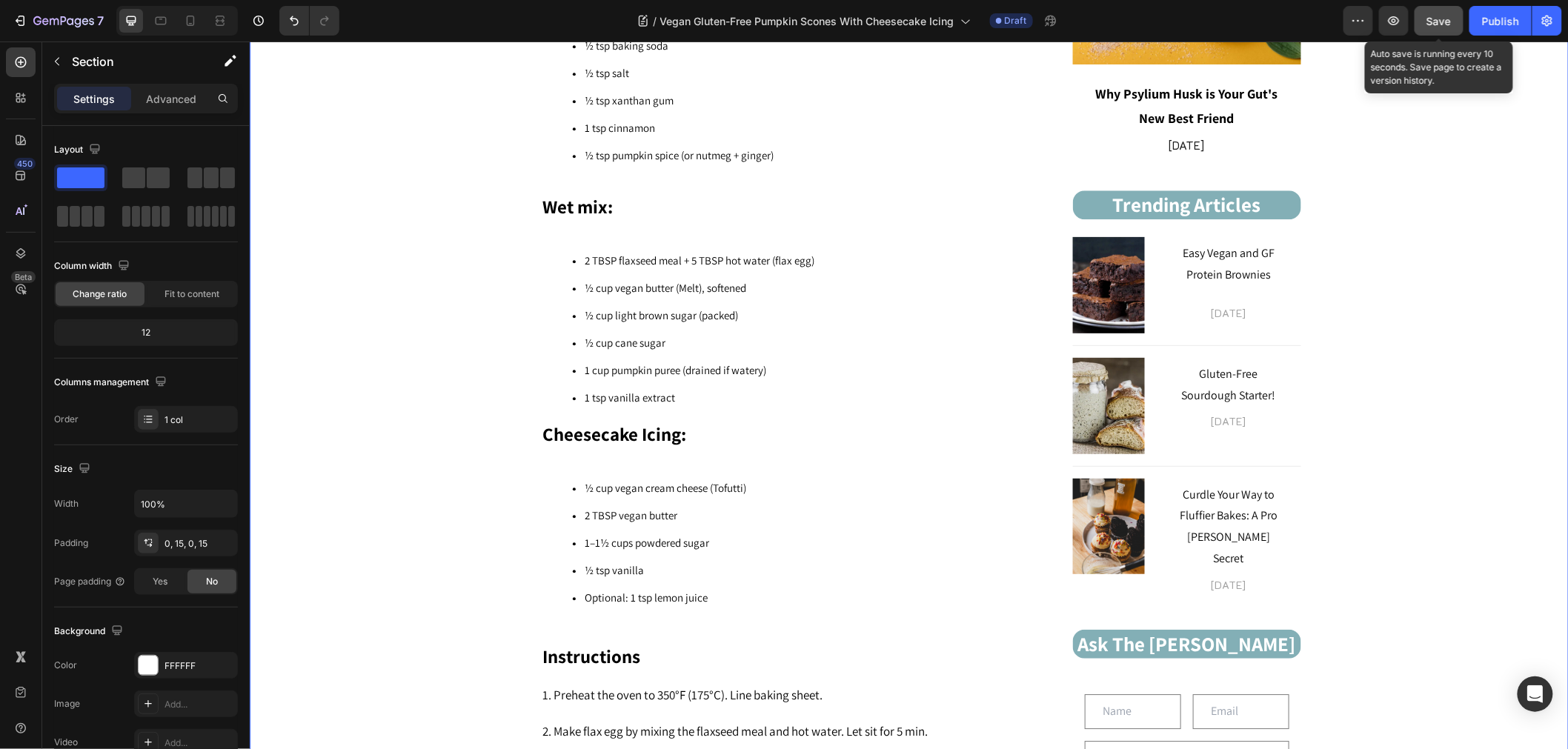
click at [1431, 9] on button "Save" at bounding box center [1438, 20] width 49 height 30
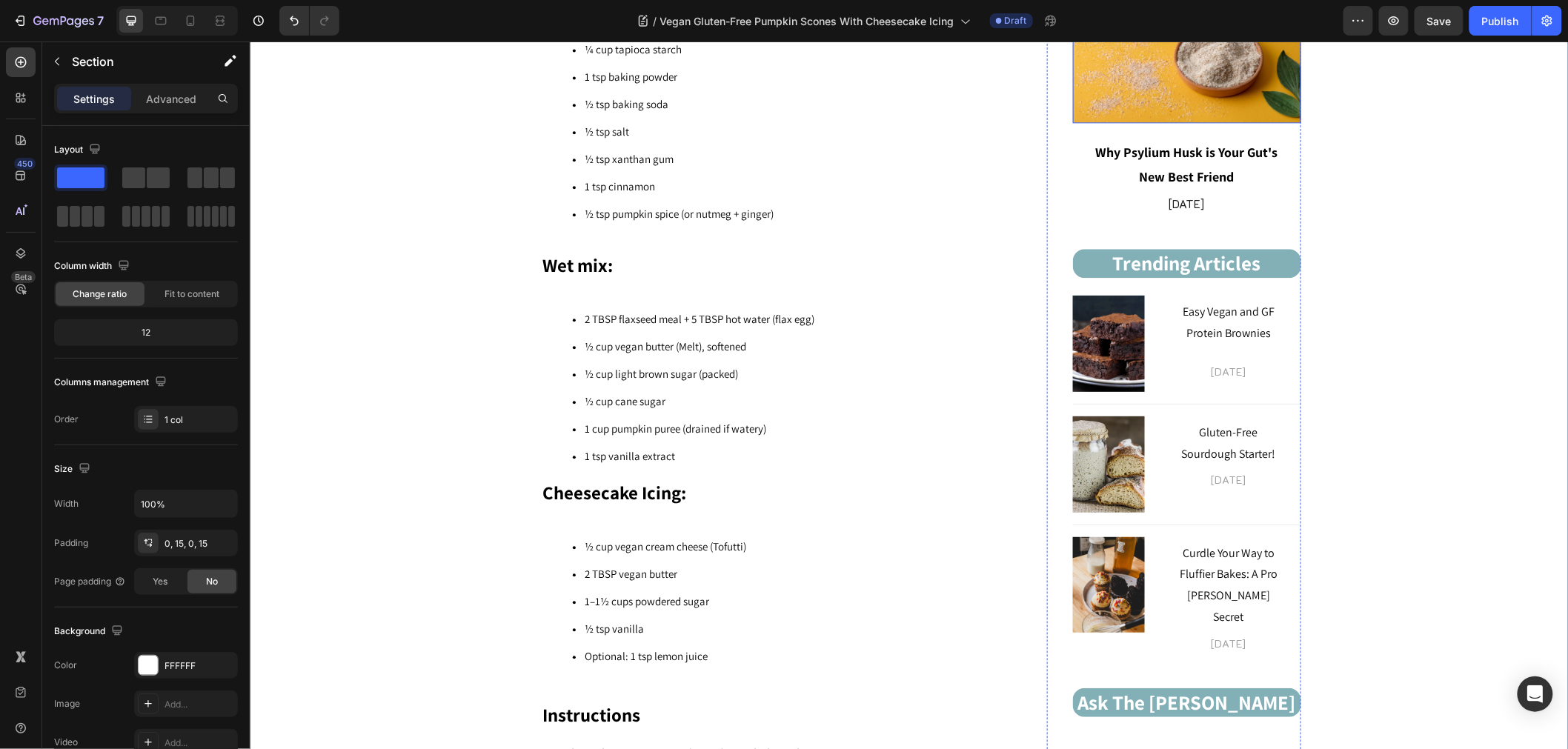
scroll to position [1244, 0]
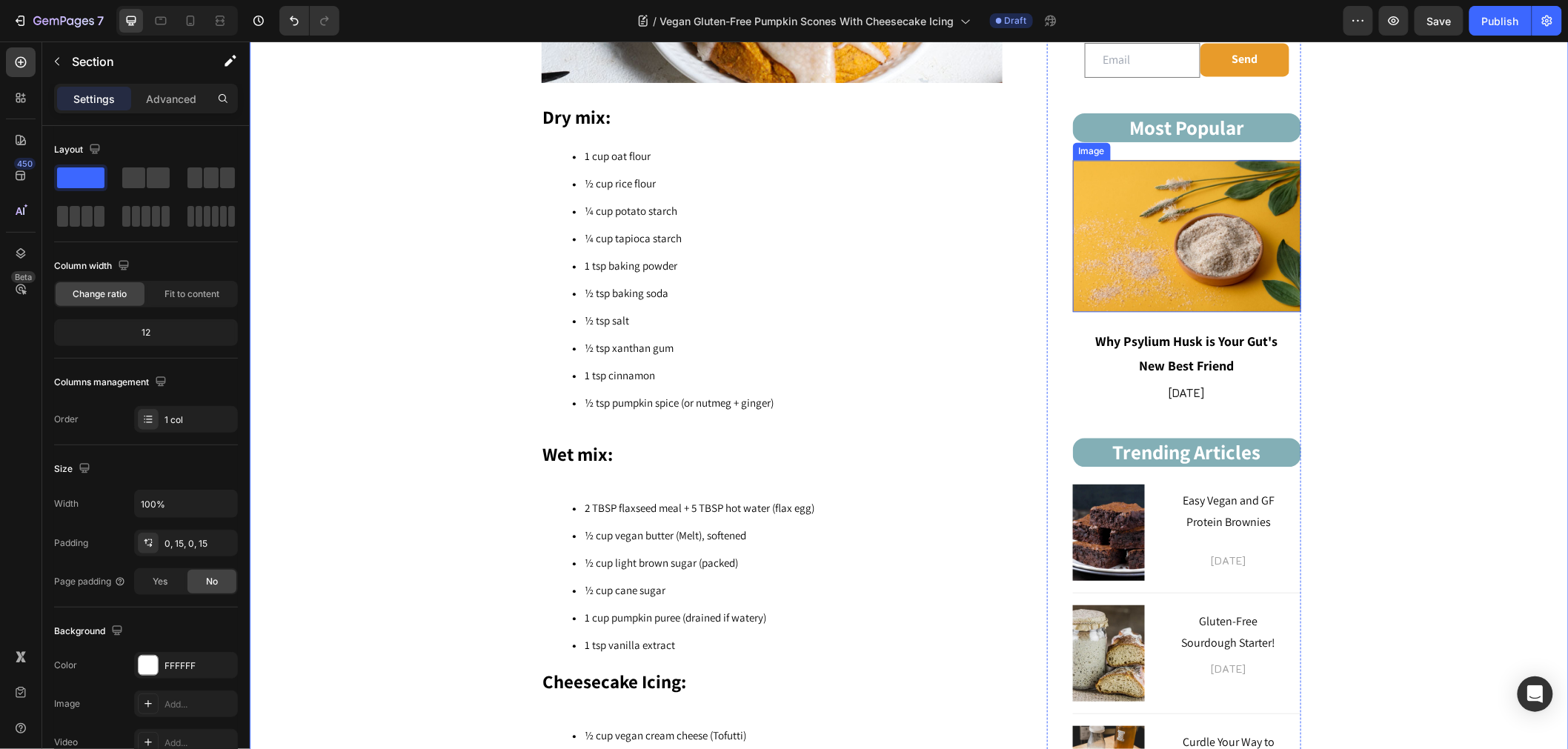
click at [1209, 216] on img at bounding box center [1186, 236] width 228 height 152
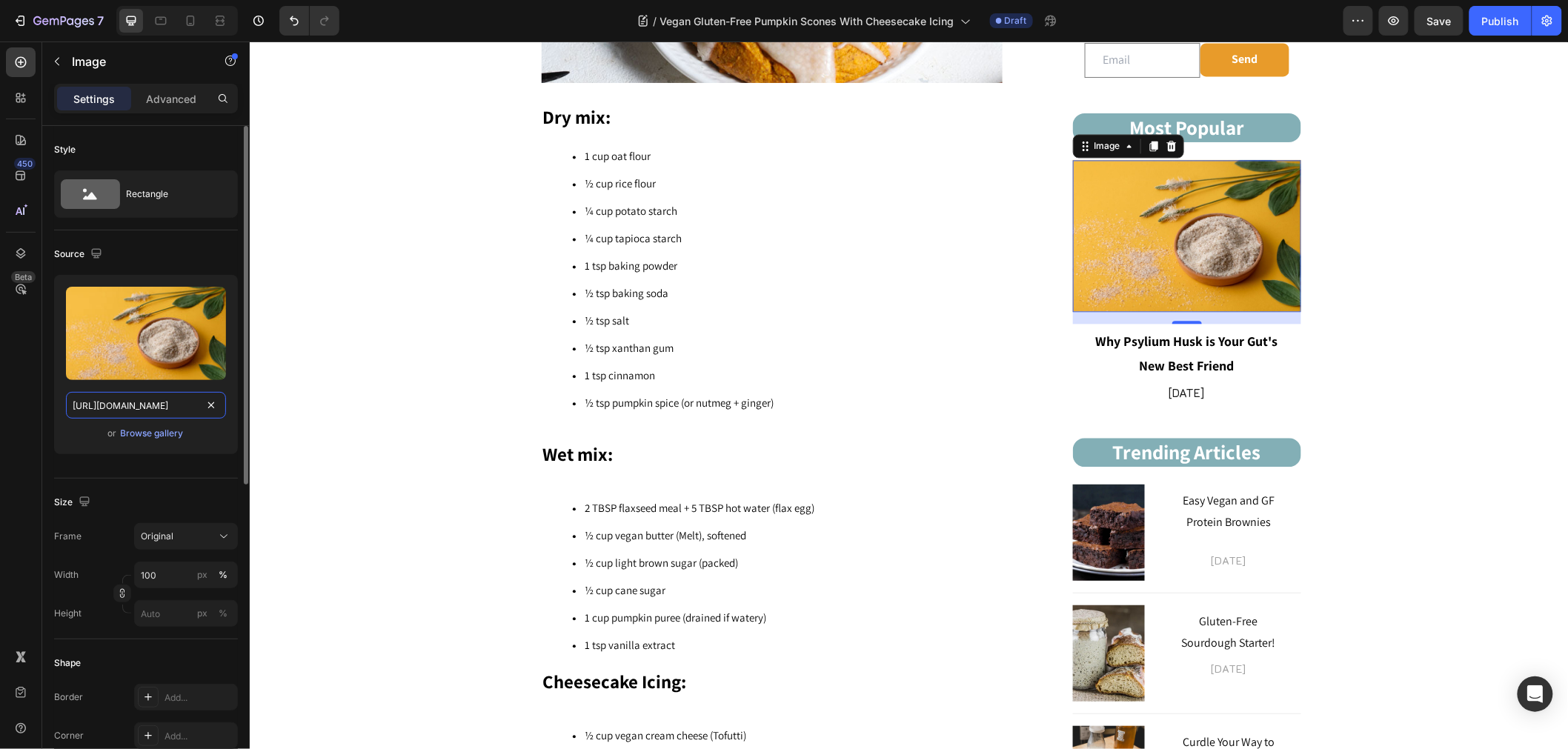
click at [134, 410] on input "https://cdn.shopify.com/s/files/1/0743/7382/4786/files/gempages_507326247945110…" at bounding box center [146, 405] width 160 height 27
paste input "prettypink-5.jpg?v=1736281456"
type input "https://cdn.shopify.com/s/files/1/0743/7382/4786/files/prettypink-5.jpg?v=17362…"
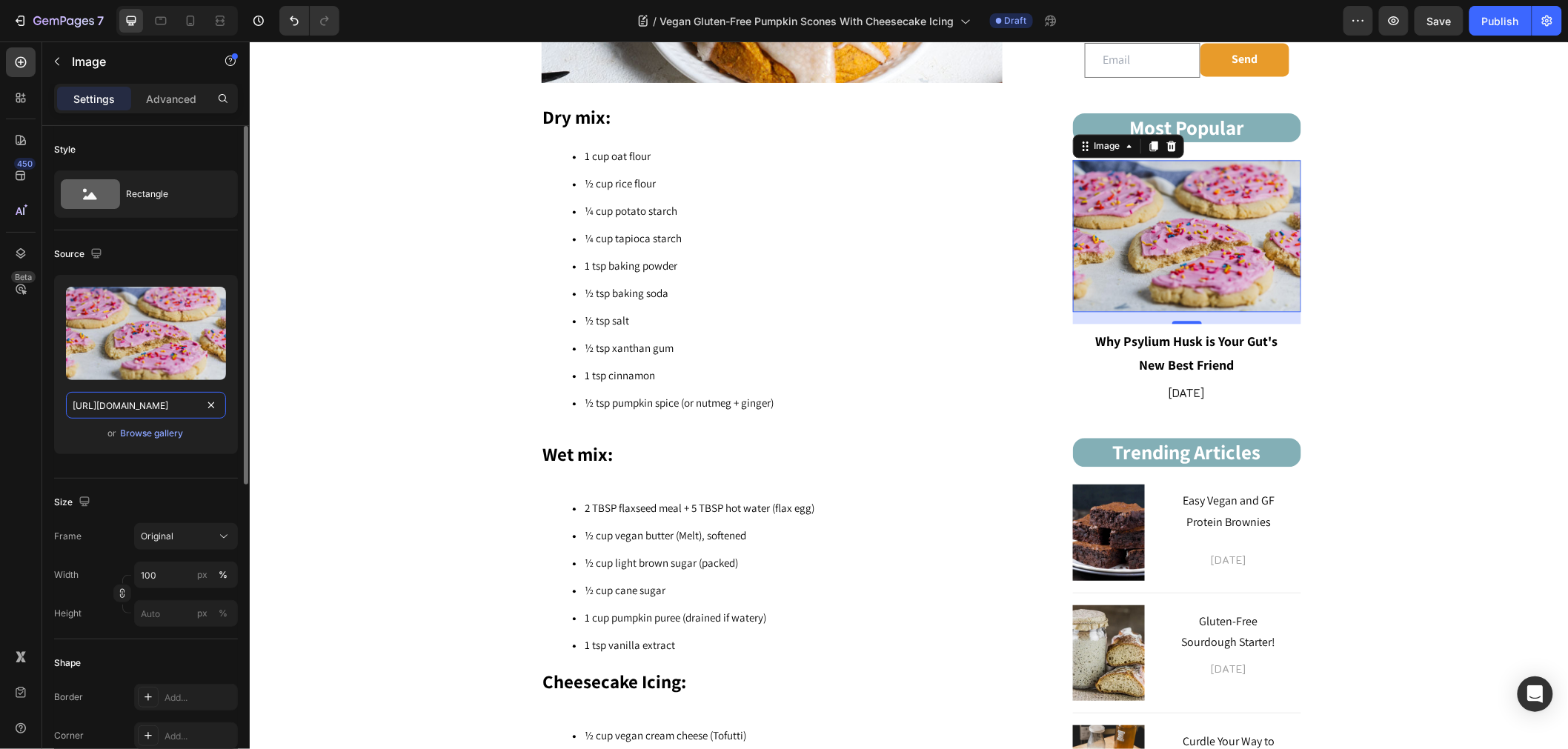
scroll to position [0, 242]
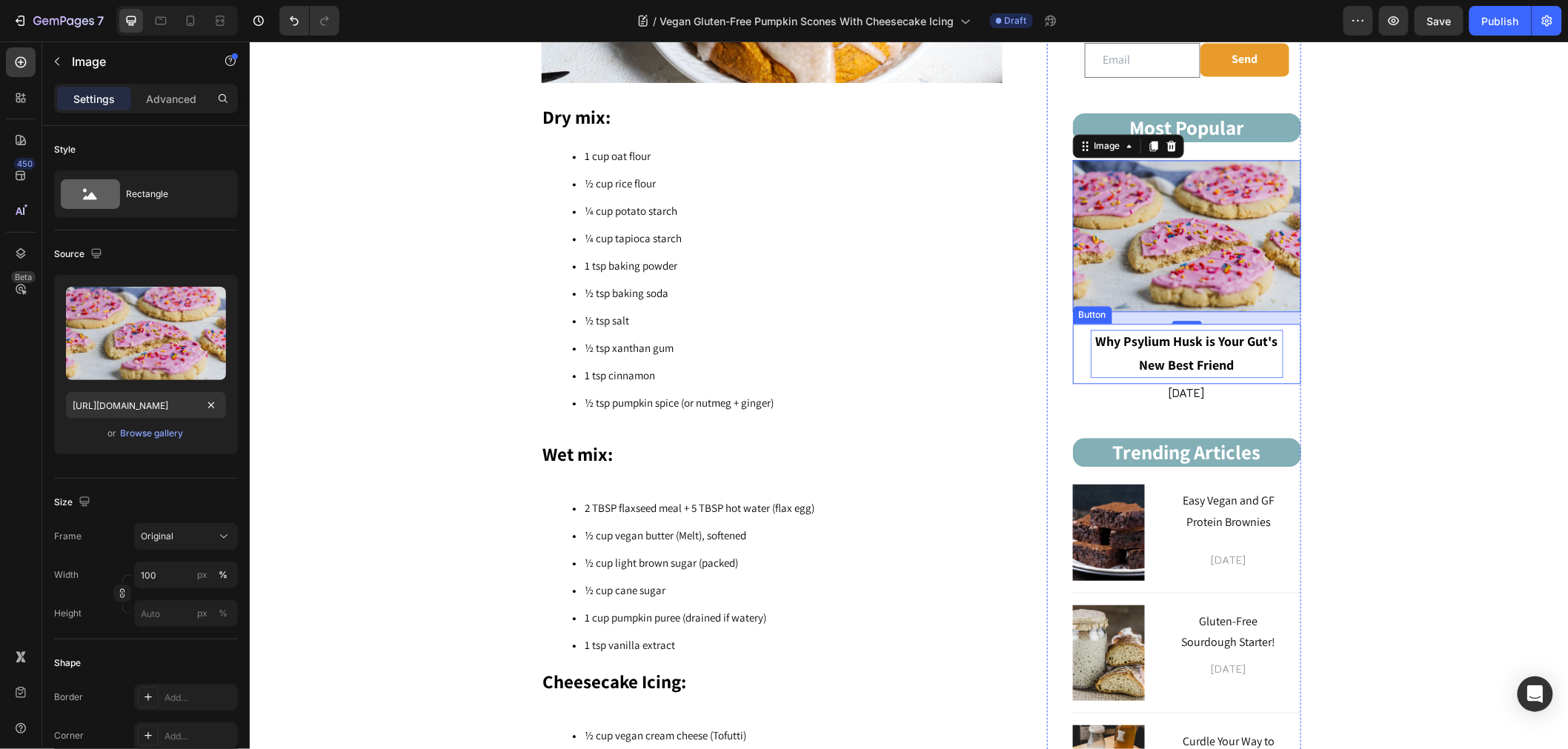
click at [1203, 339] on p "Why Psylium Husk is Your Gut's New Best Friend" at bounding box center [1187, 354] width 193 height 48
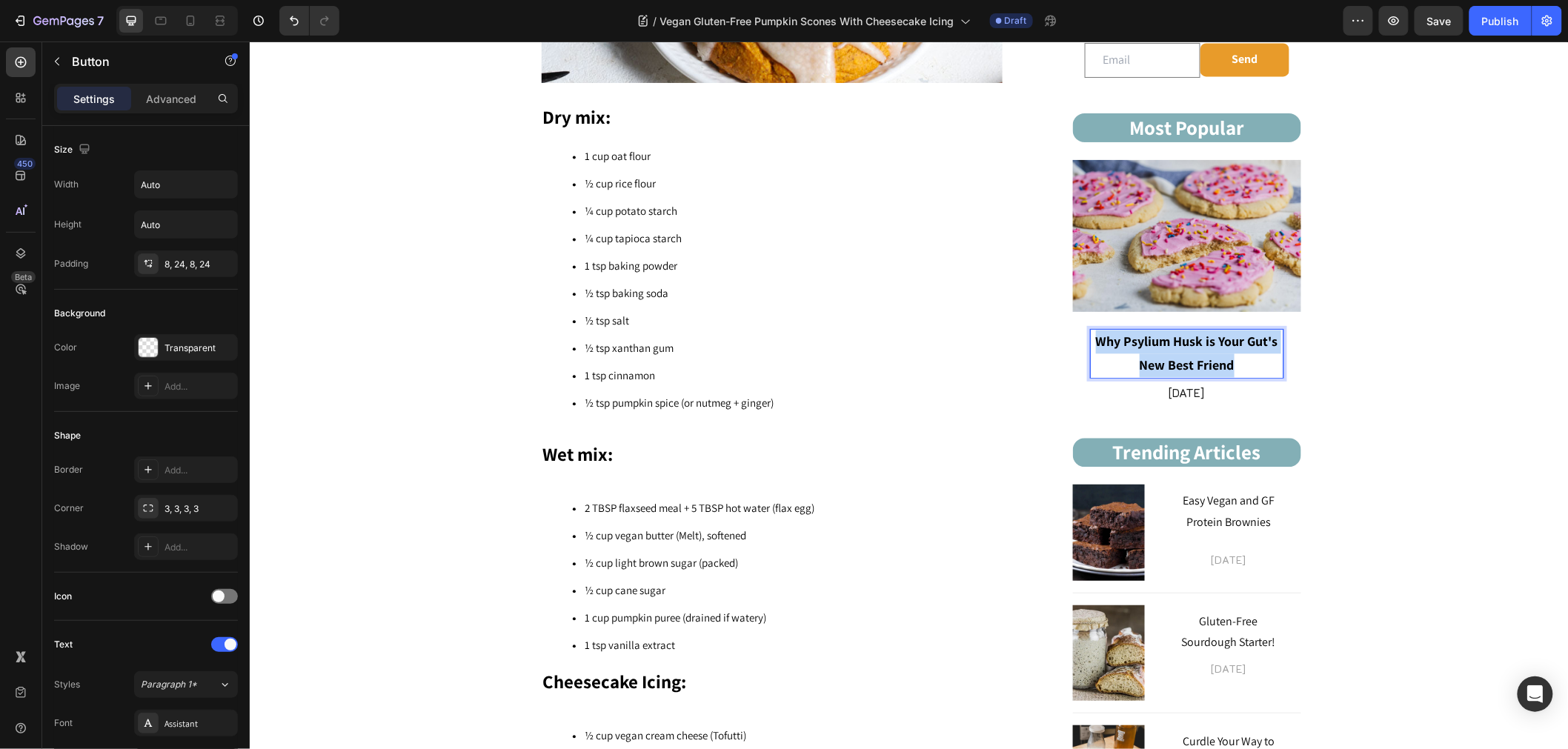
drag, startPoint x: 1240, startPoint y: 364, endPoint x: 1145, endPoint y: 476, distance: 146.9
click at [1075, 338] on link "Why Psylium Husk is Your Gut's New Best Friend" at bounding box center [1186, 353] width 228 height 60
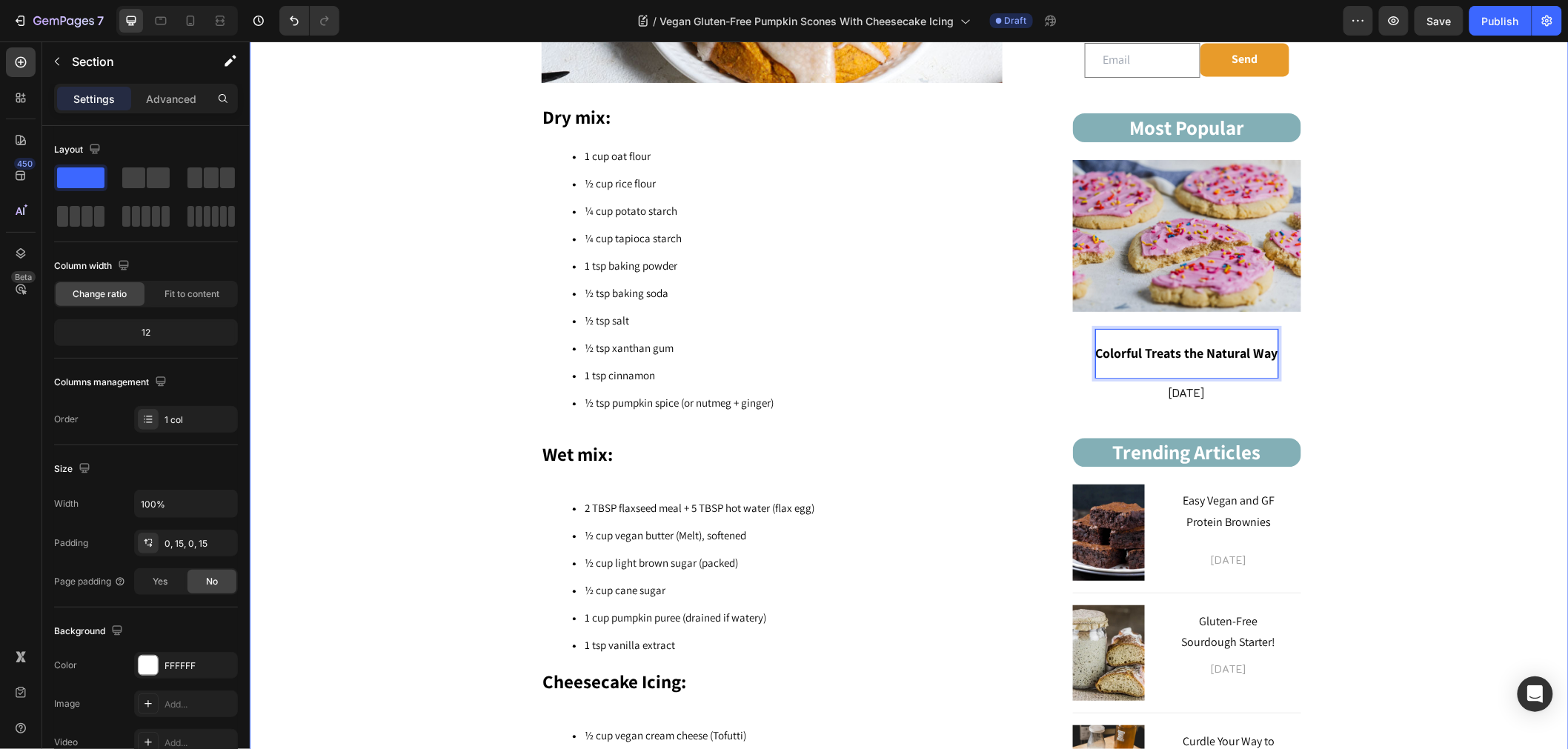
click at [1185, 241] on img at bounding box center [1186, 236] width 228 height 152
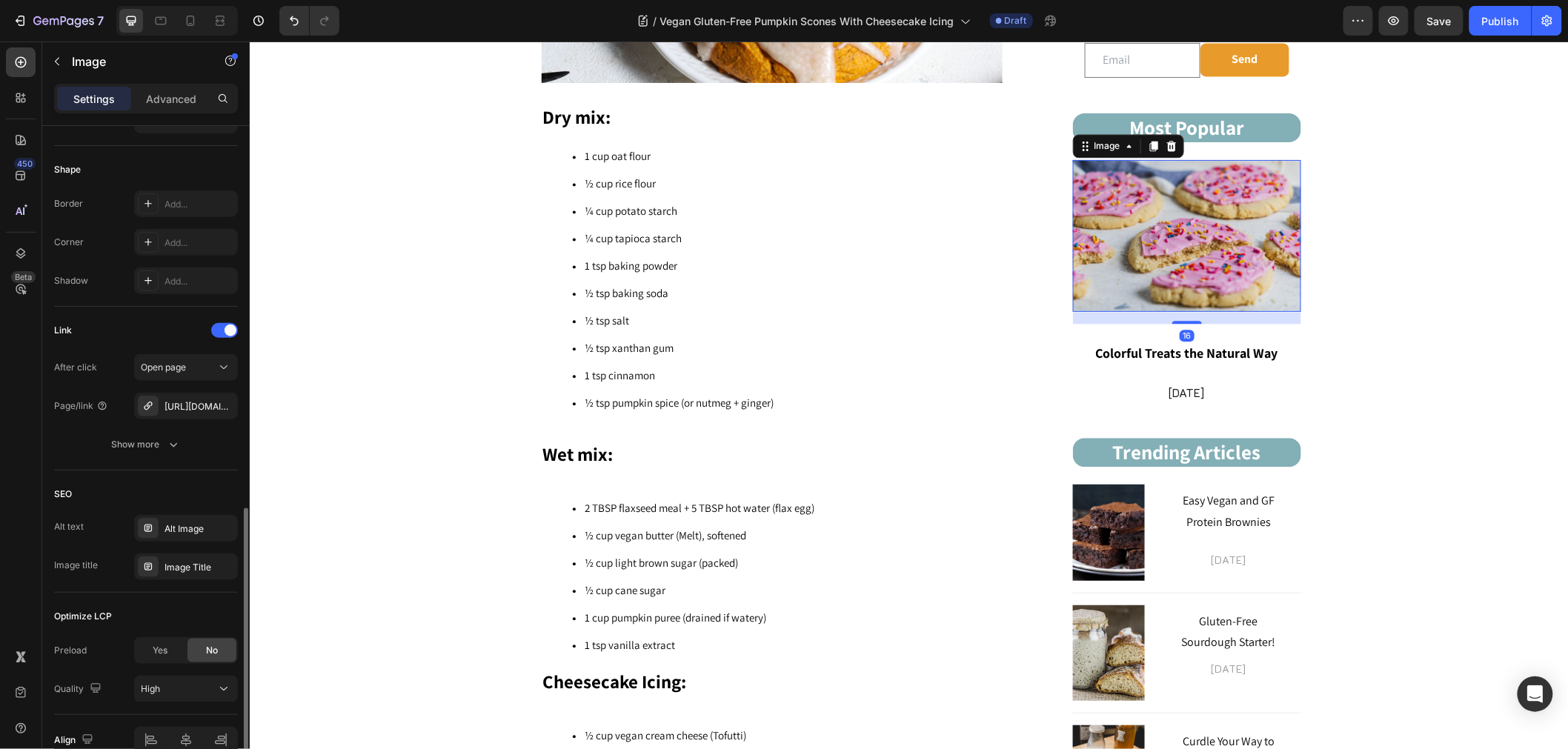
scroll to position [569, 0]
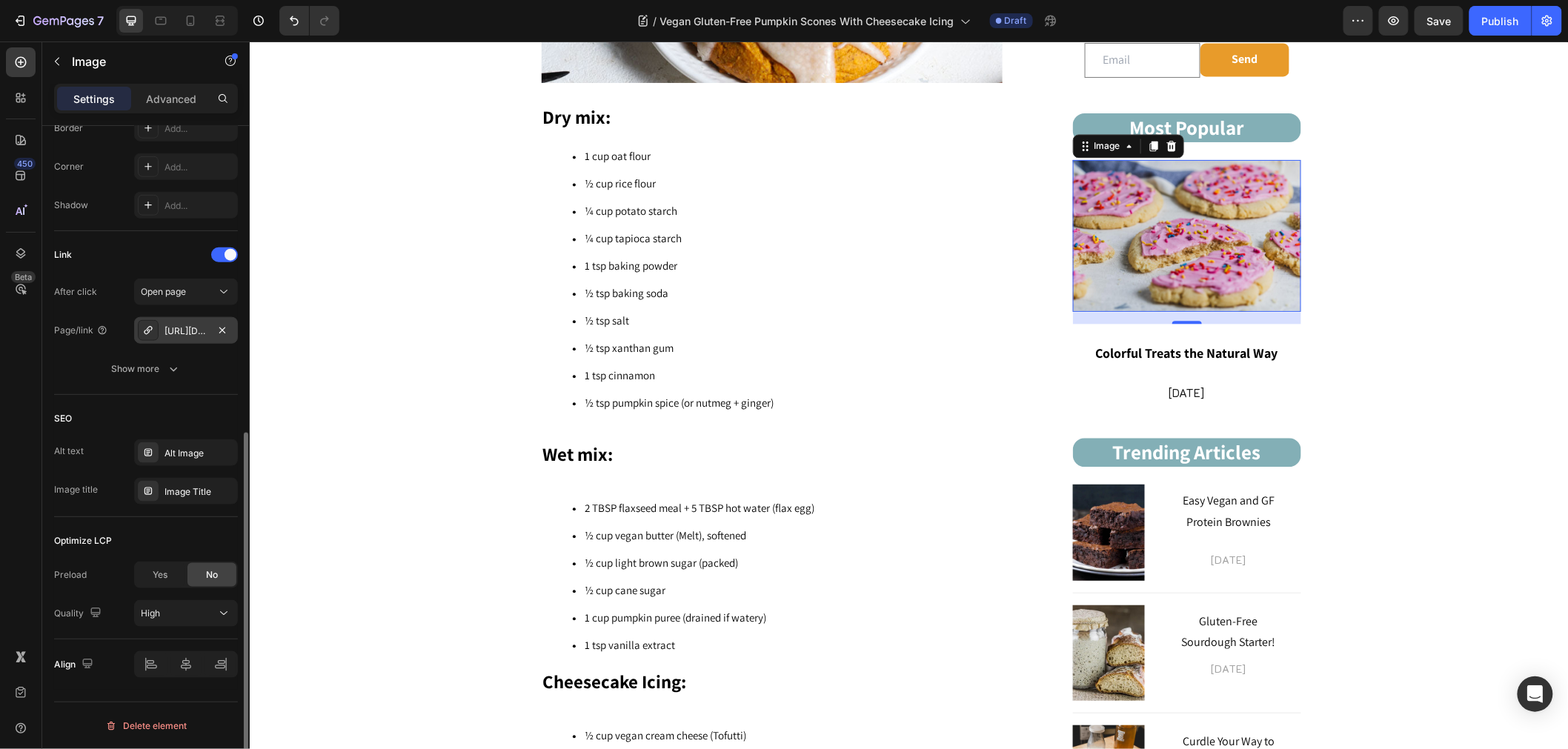
click at [174, 340] on div "https://sensibleedibles.com/vegan-gluten-free-bakers/gluten-free-sourdough-star…" at bounding box center [186, 330] width 104 height 27
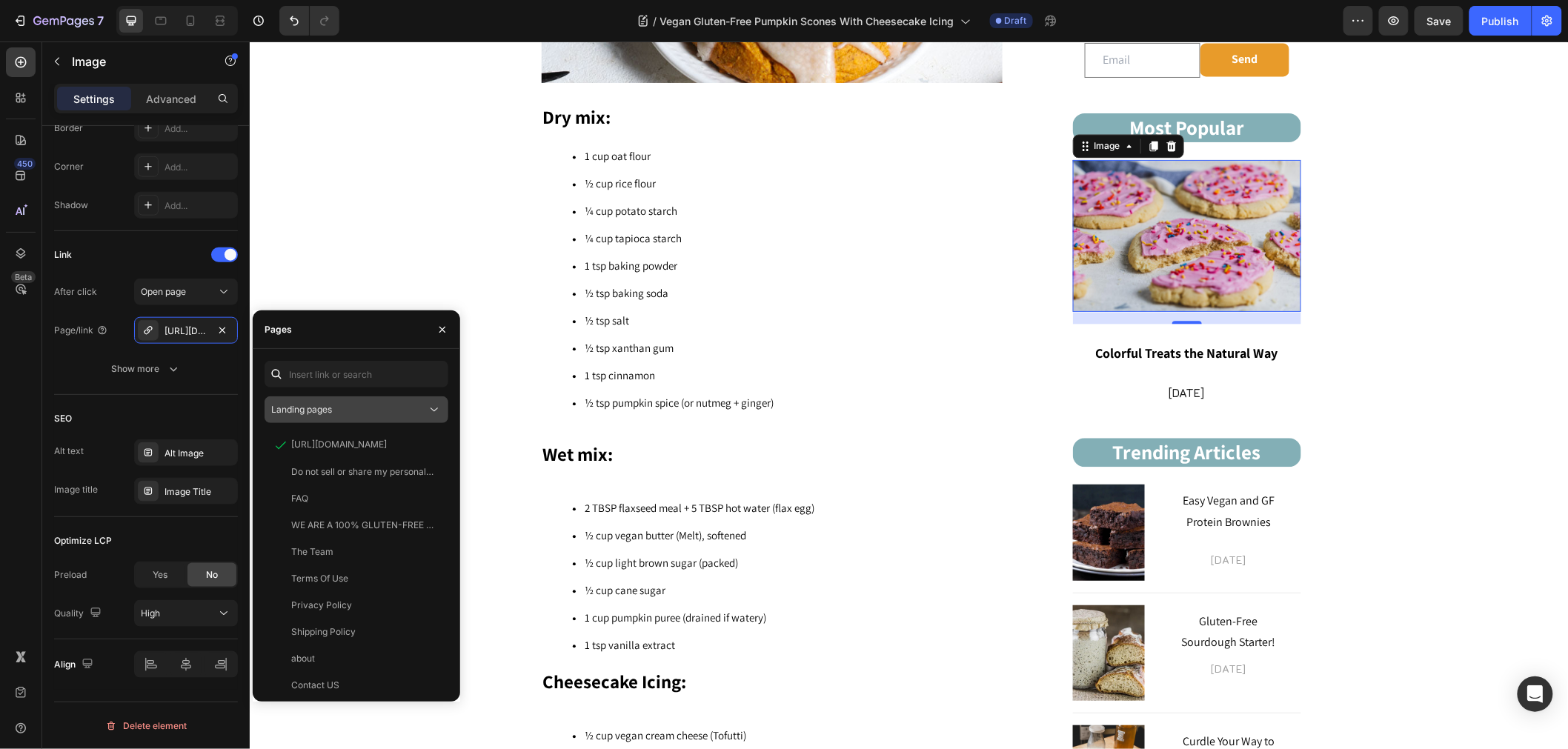
click at [358, 414] on div "Landing pages" at bounding box center [349, 409] width 156 height 13
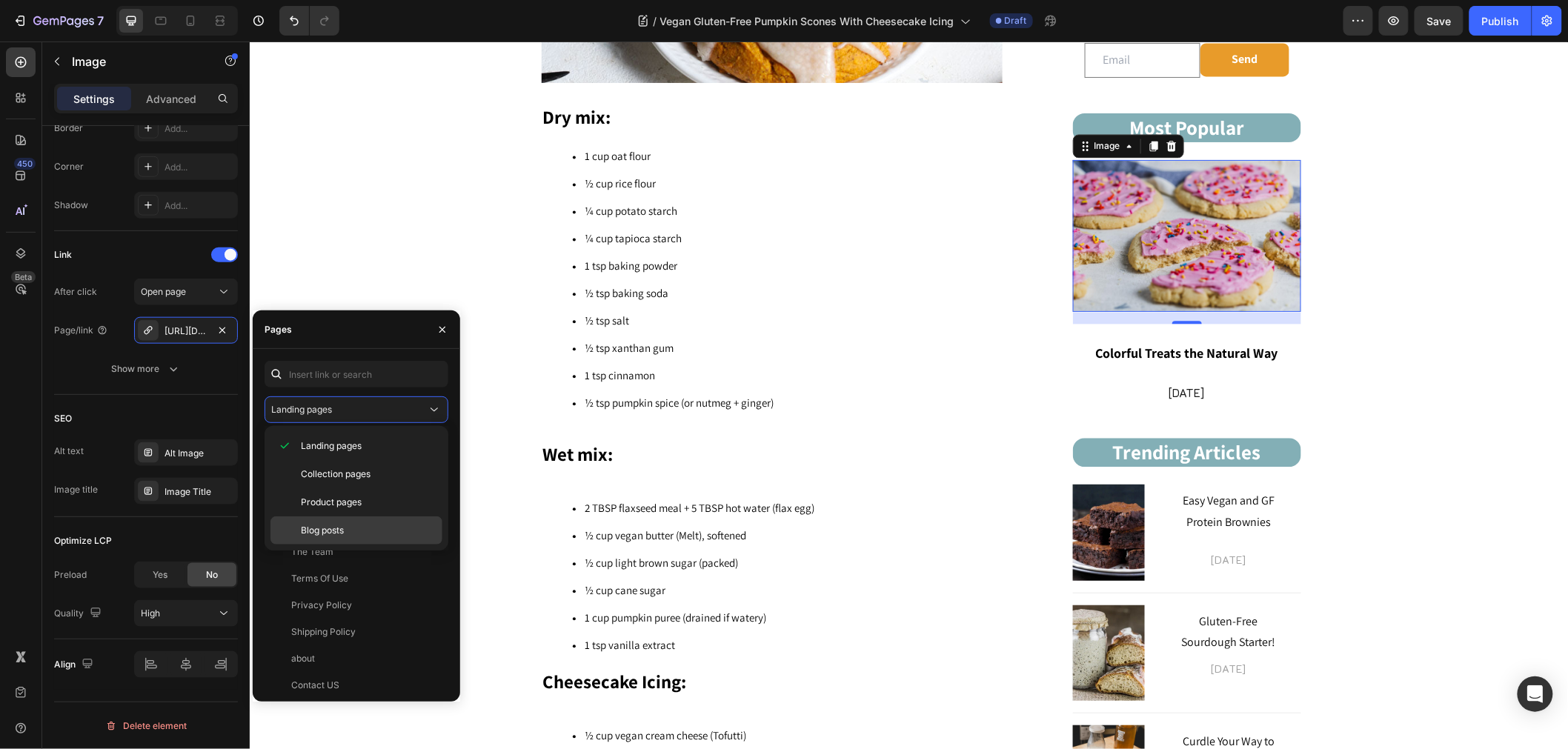
click at [336, 526] on span "Blog posts" at bounding box center [322, 531] width 43 height 13
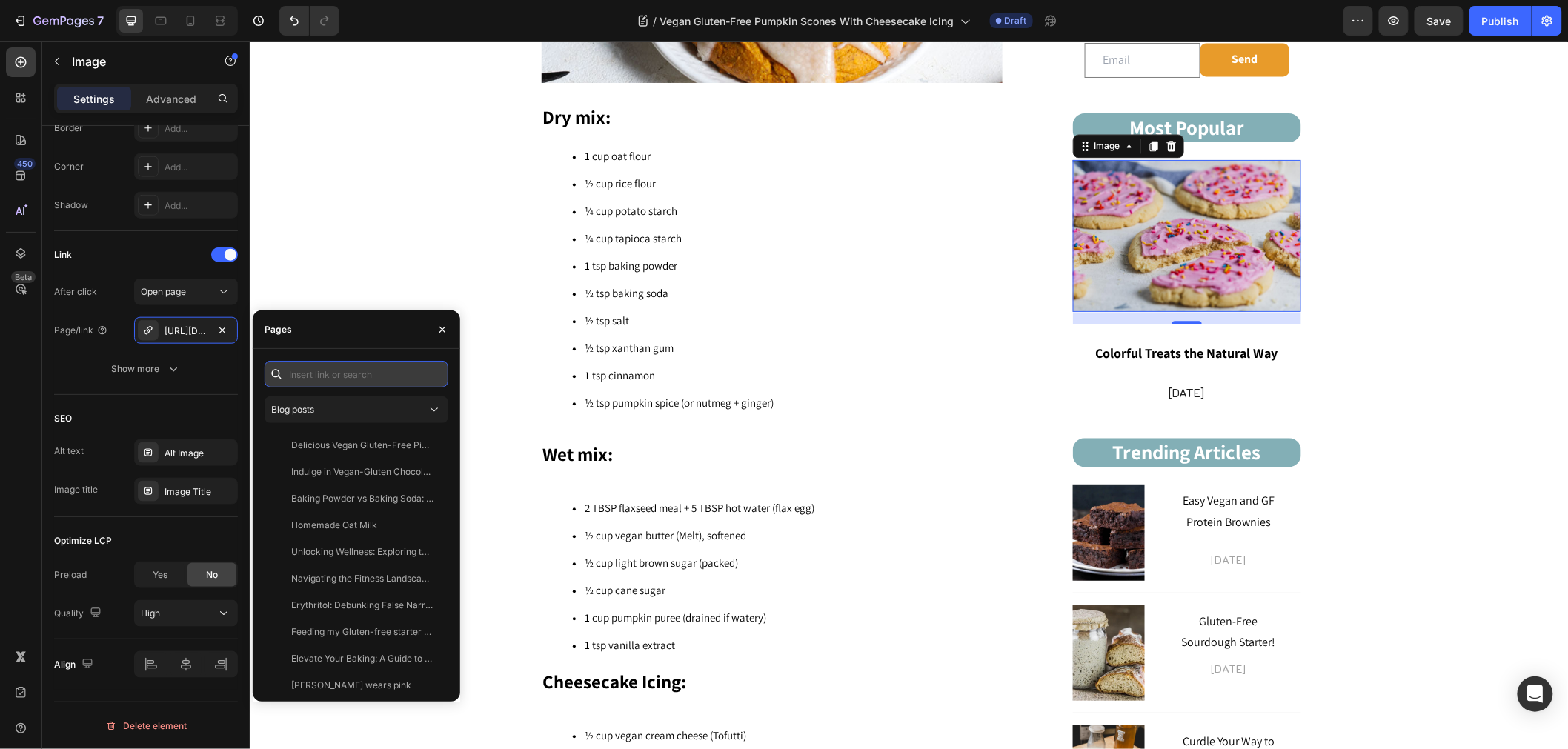
click at [338, 381] on input "text" at bounding box center [356, 374] width 184 height 27
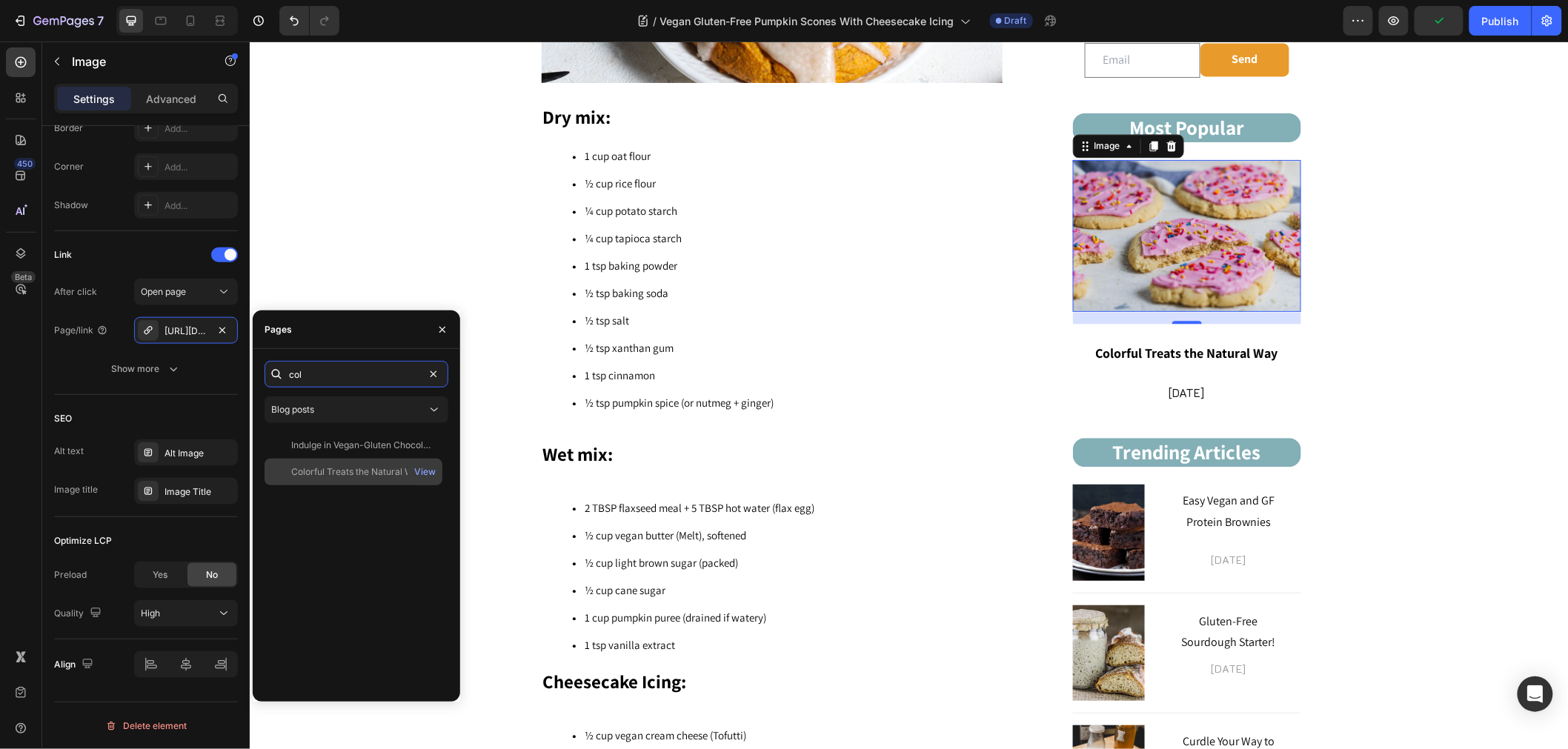
type input "col"
click at [353, 467] on div "Colorful Treats the Natural Way" at bounding box center [357, 471] width 132 height 13
click at [1148, 344] on p "Colorful Treats the Natural Way" at bounding box center [1186, 353] width 182 height 24
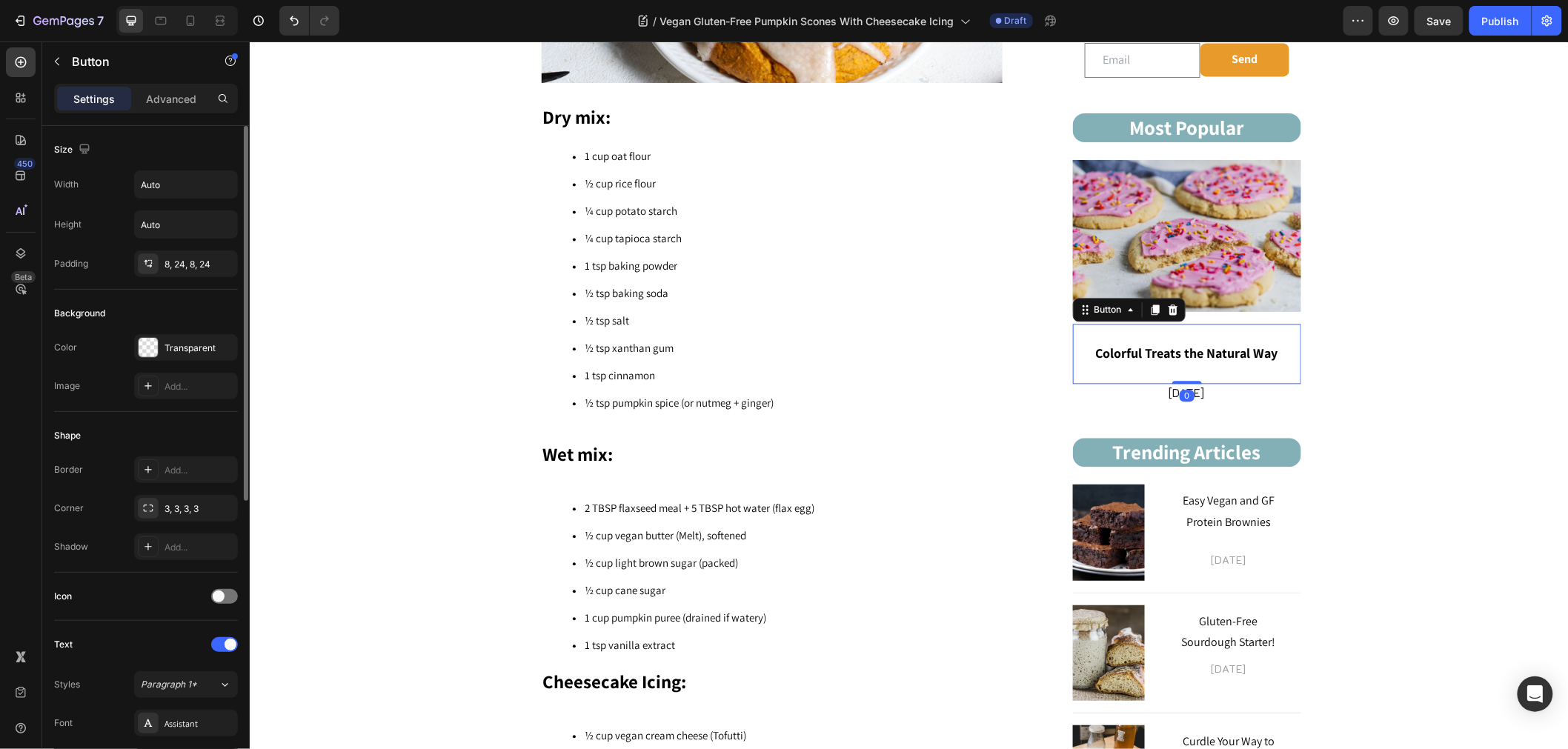
scroll to position [494, 0]
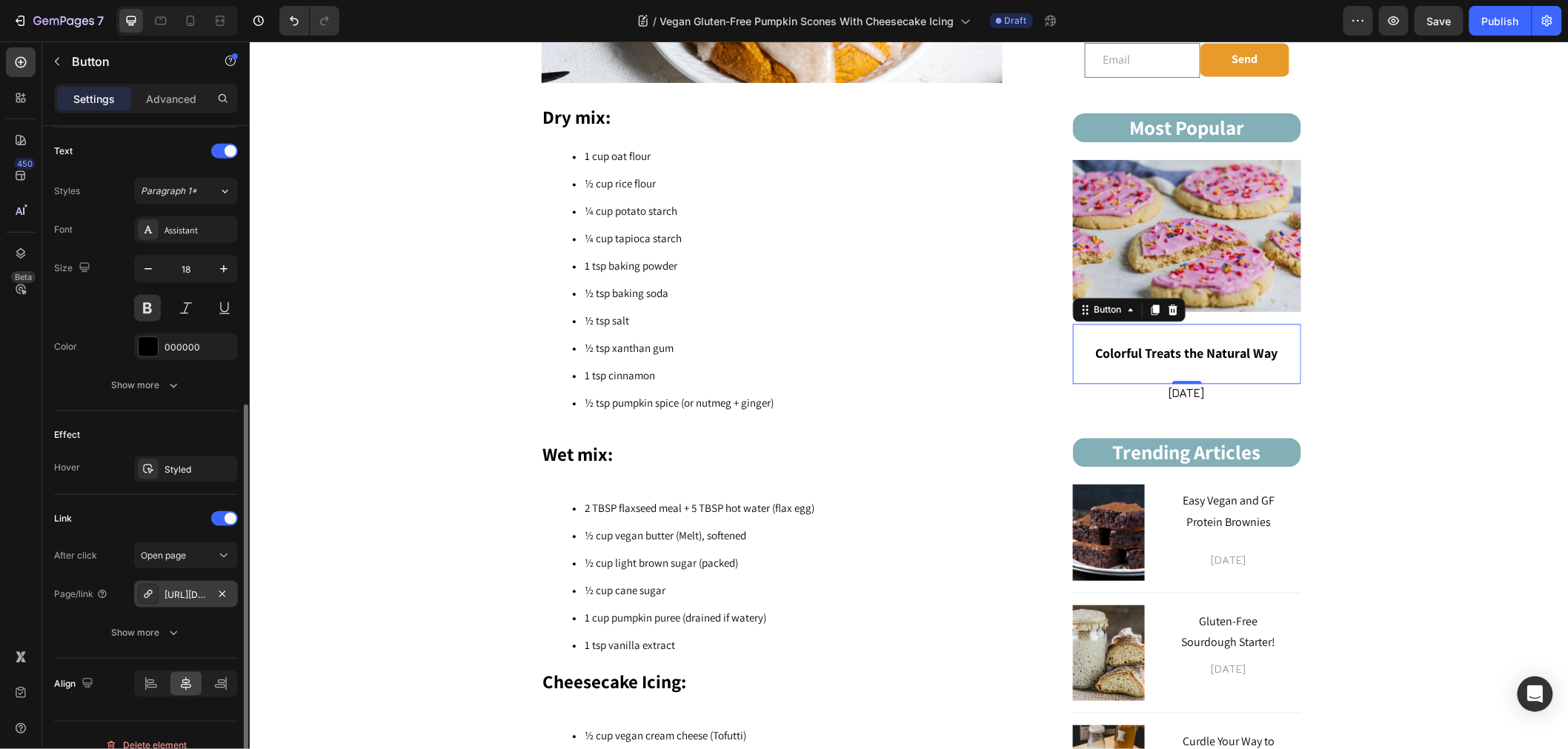
click at [186, 601] on div "https://sensibleedibles.com/vegan-gluten-free-bakers/gluten-free-sourdough-star…" at bounding box center [186, 594] width 104 height 27
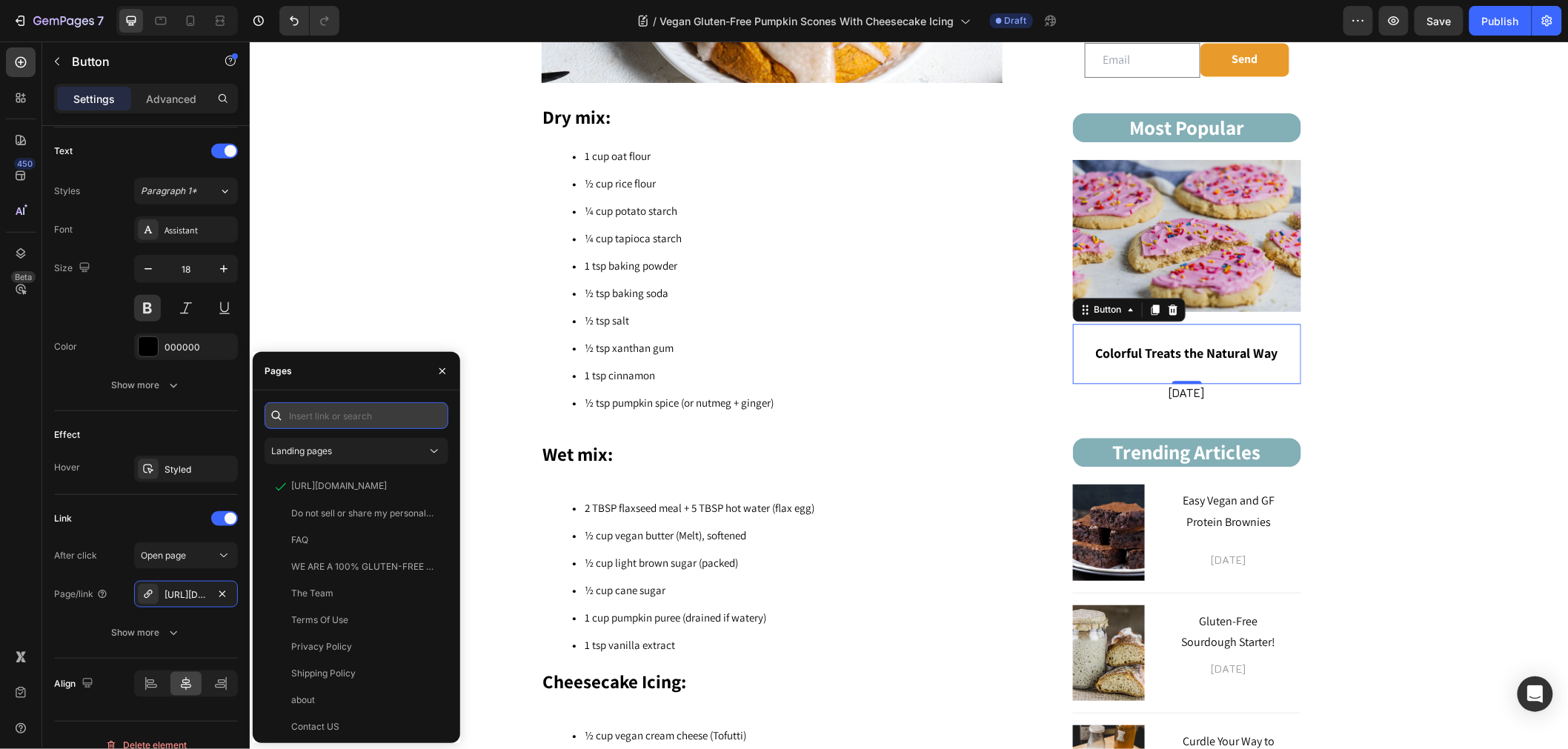
click at [347, 411] on input "text" at bounding box center [356, 416] width 184 height 27
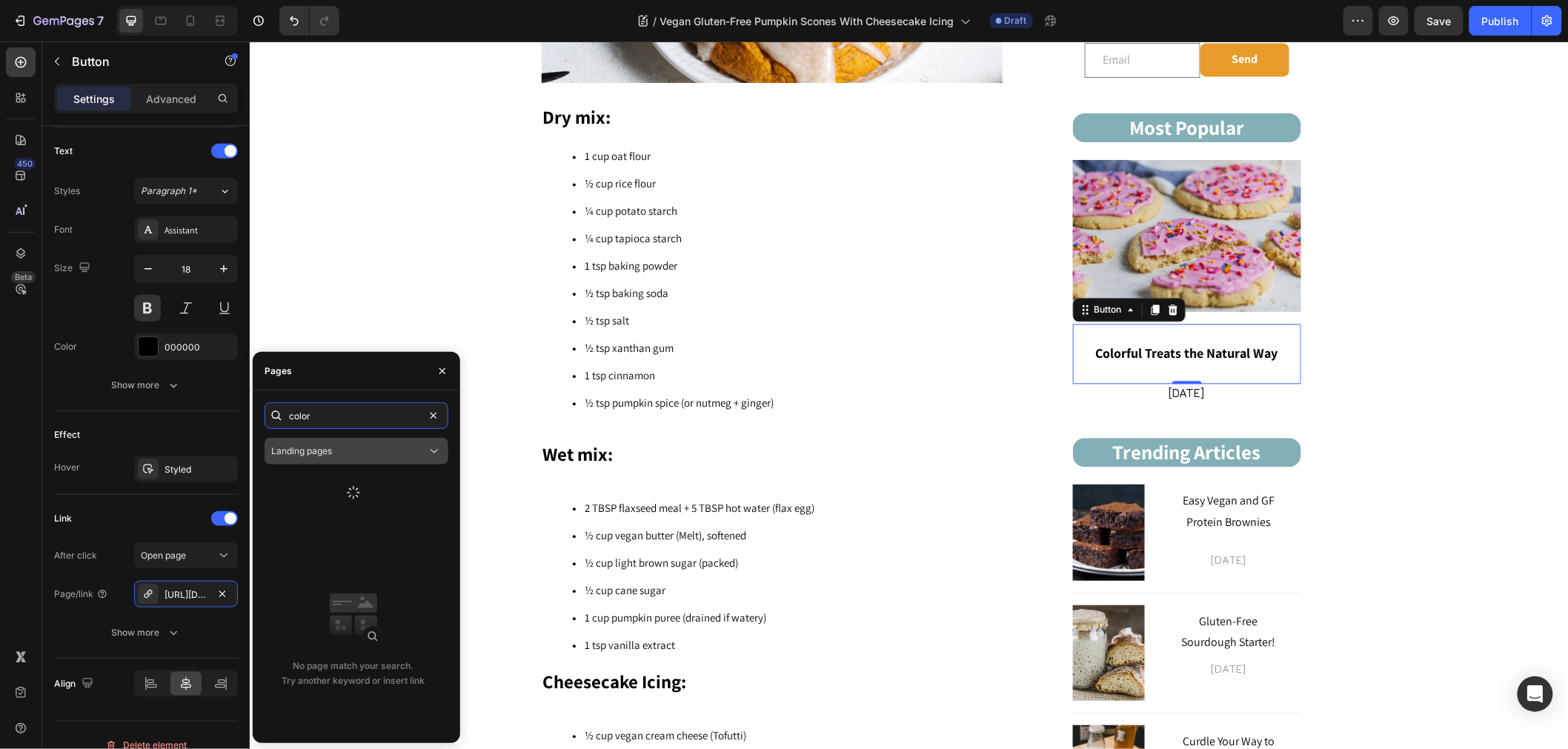
type input "color"
click at [347, 450] on div "Landing pages" at bounding box center [349, 451] width 156 height 13
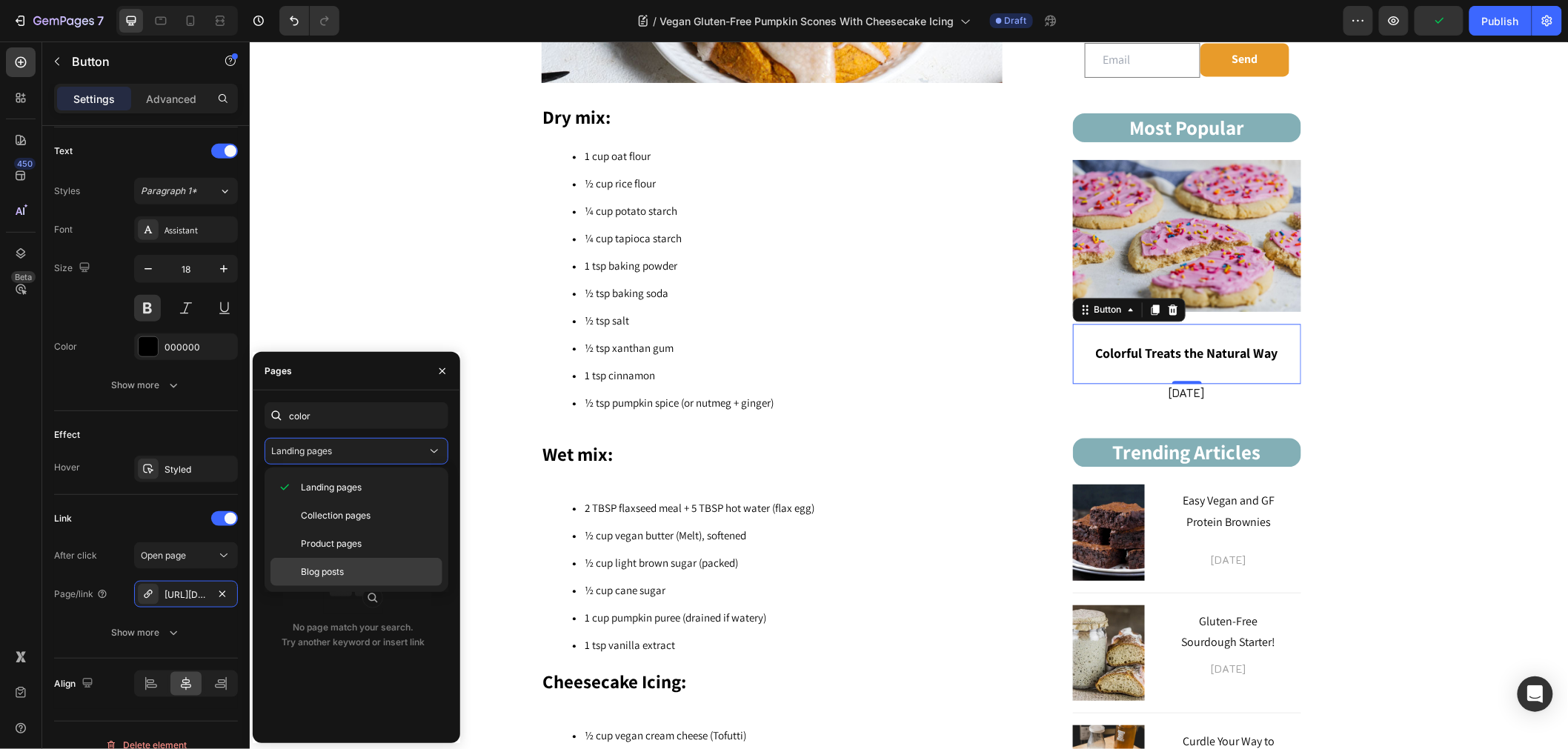
click at [326, 569] on span "Blog posts" at bounding box center [322, 572] width 43 height 13
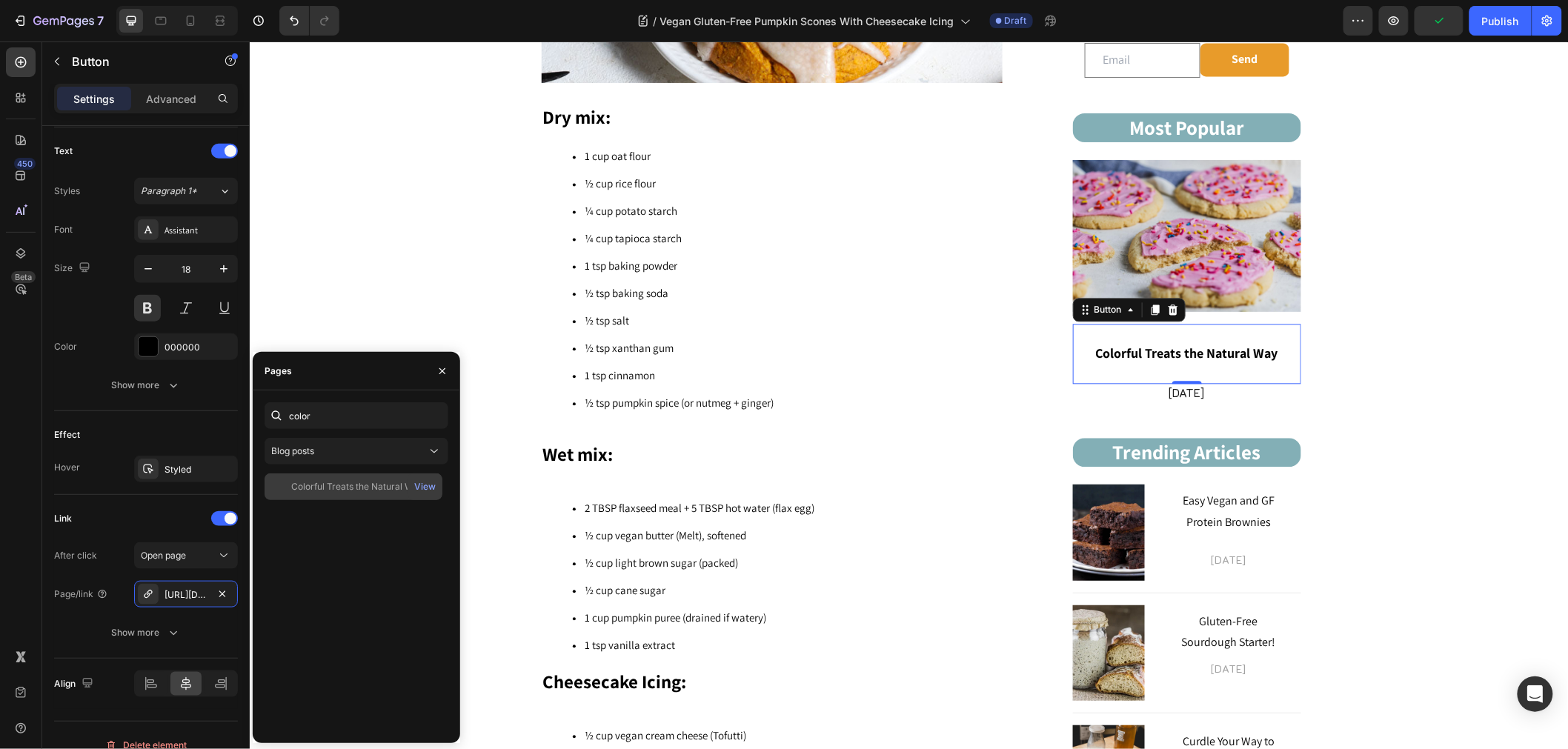
click at [333, 476] on div "Colorful Treats the Natural Way View" at bounding box center [353, 486] width 178 height 27
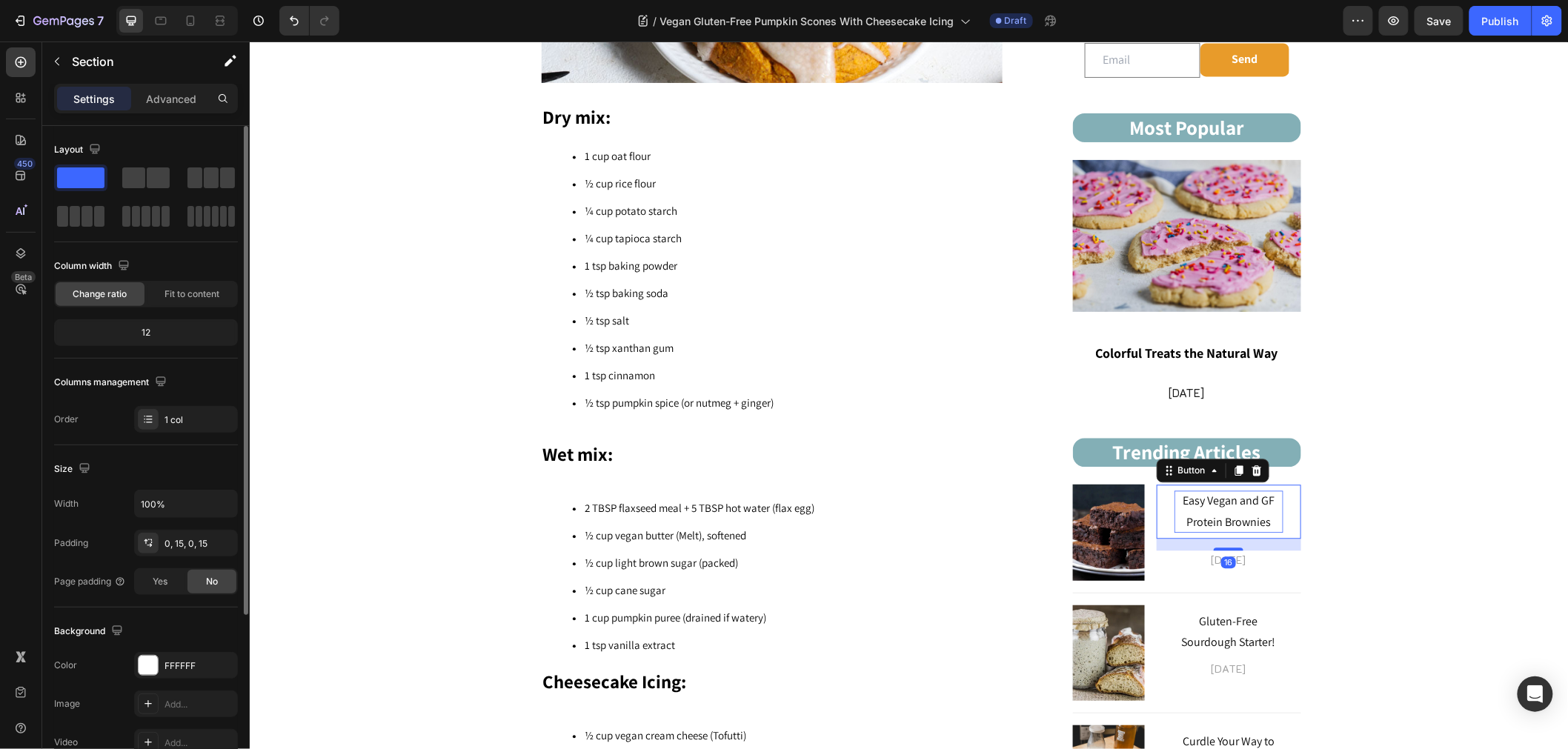
click at [1191, 521] on span "Easy Vegan and GF Protein Brownies" at bounding box center [1227, 510] width 92 height 37
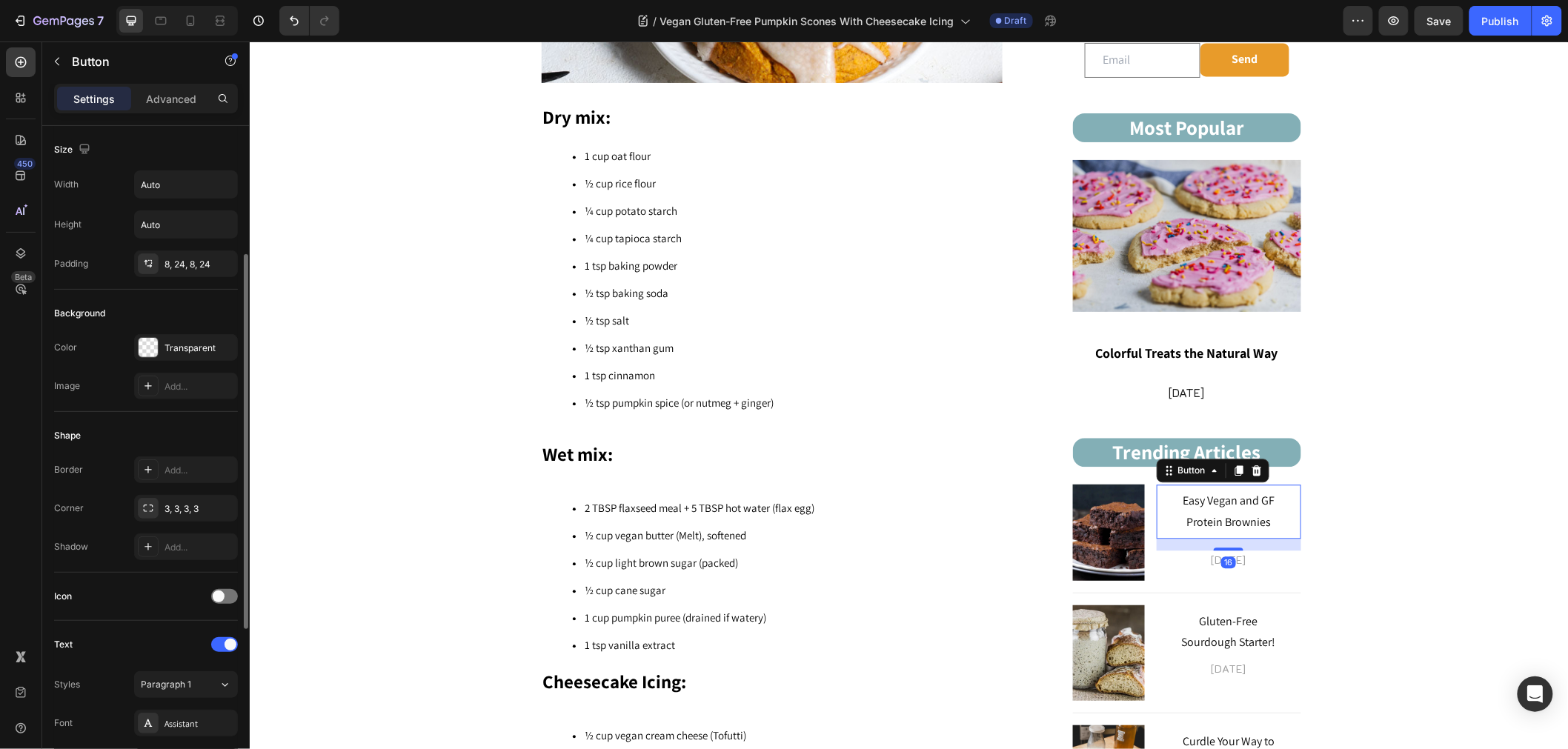
scroll to position [513, 0]
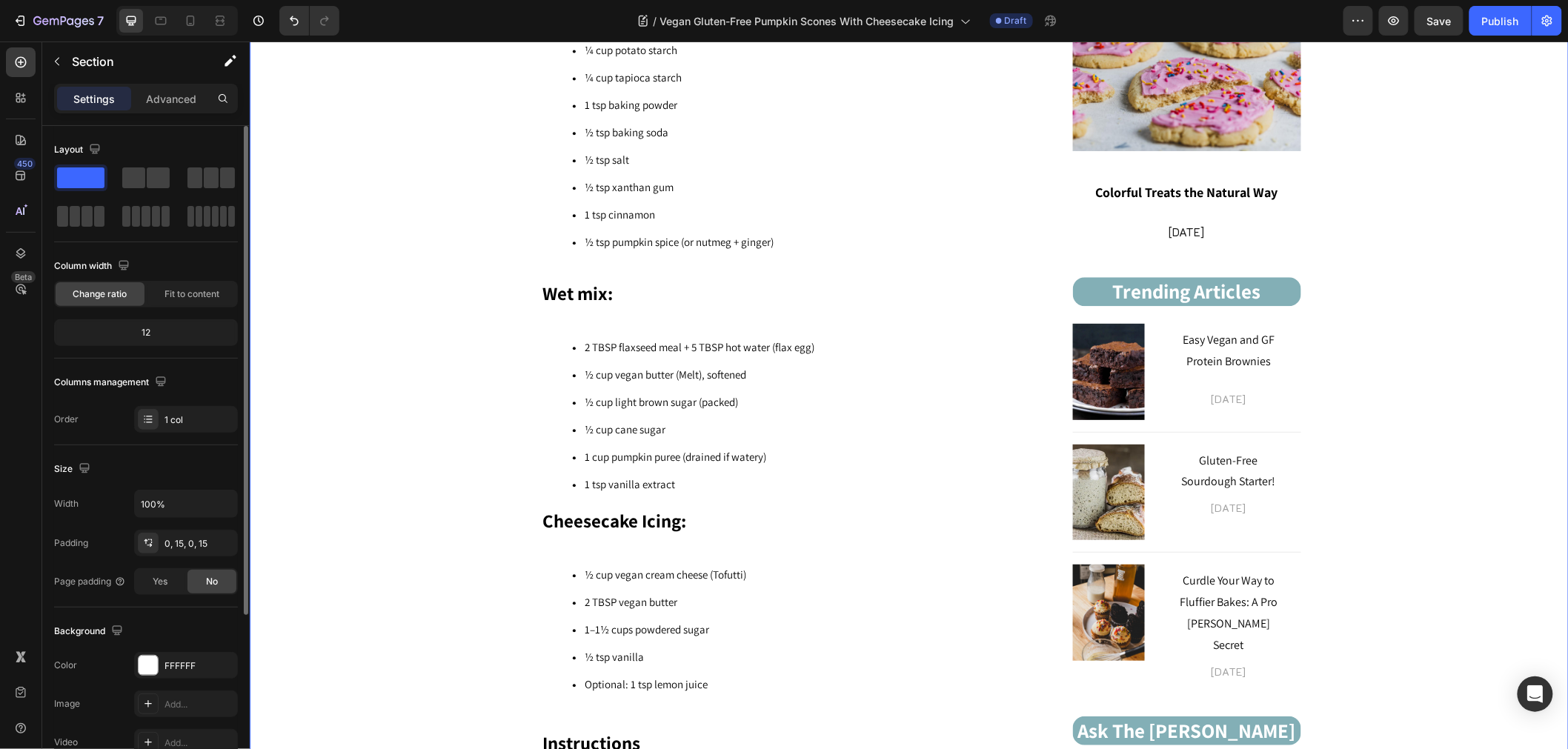
scroll to position [1409, 0]
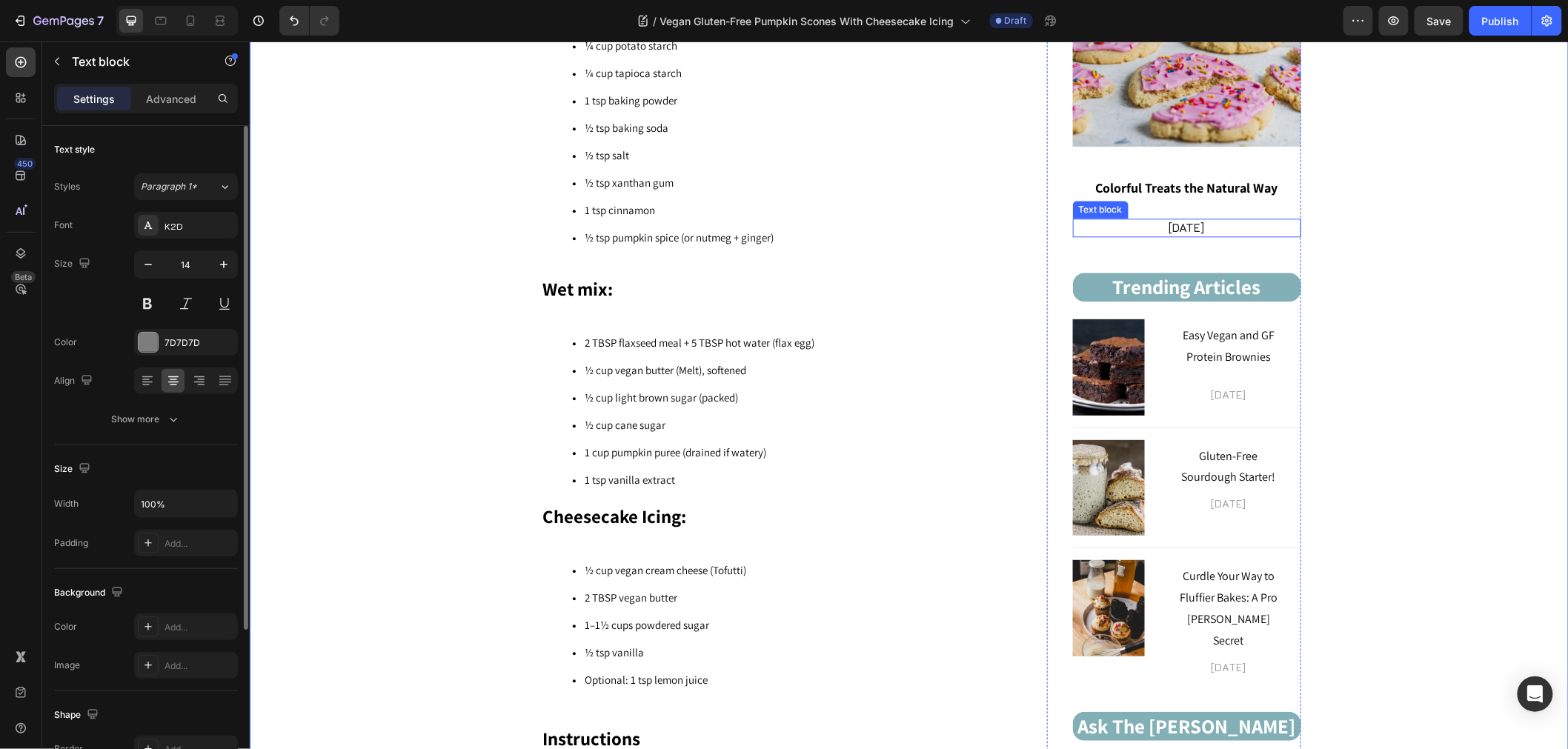
click at [1176, 229] on span "[DATE]" at bounding box center [1186, 226] width 35 height 15
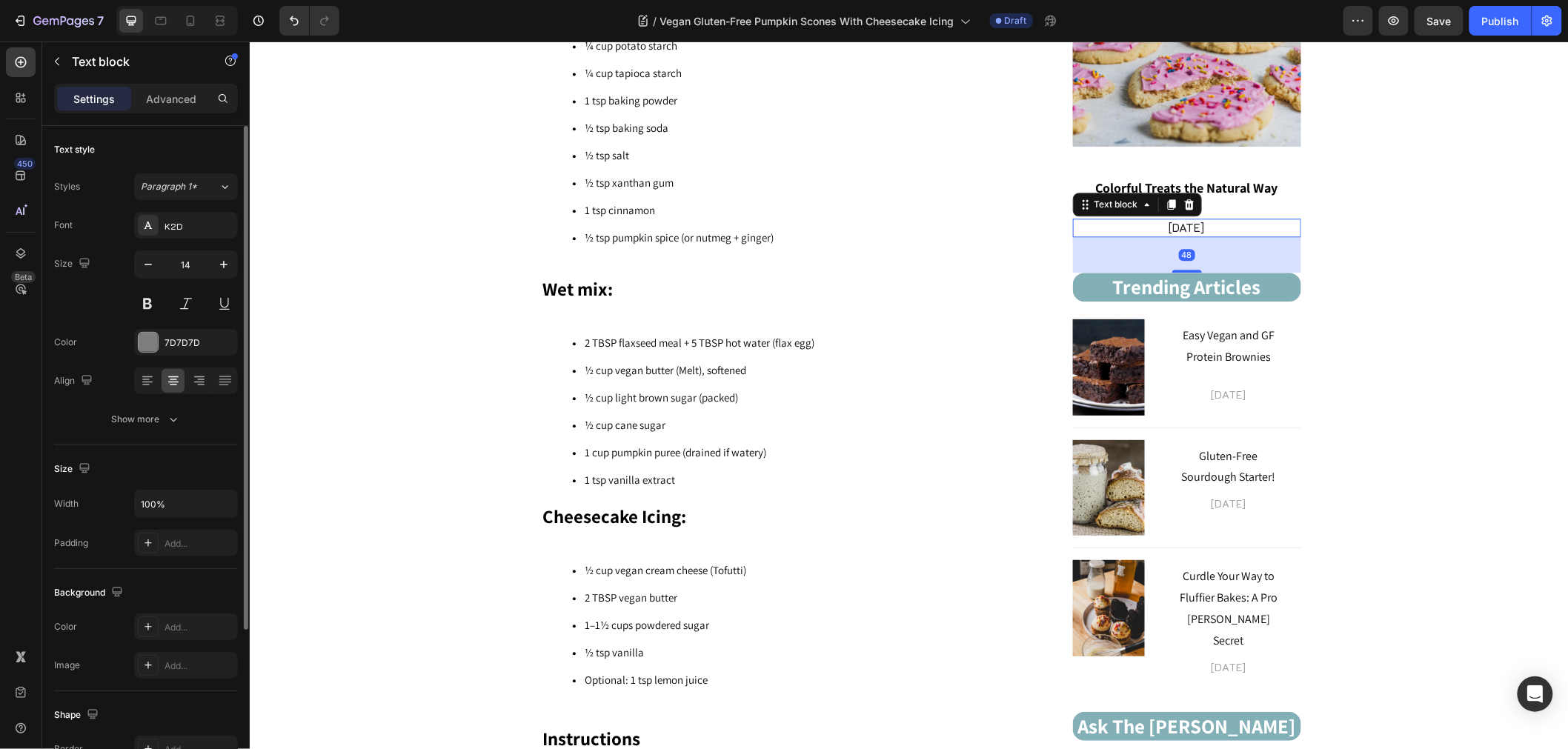
click at [1176, 229] on span "[DATE]" at bounding box center [1186, 226] width 35 height 15
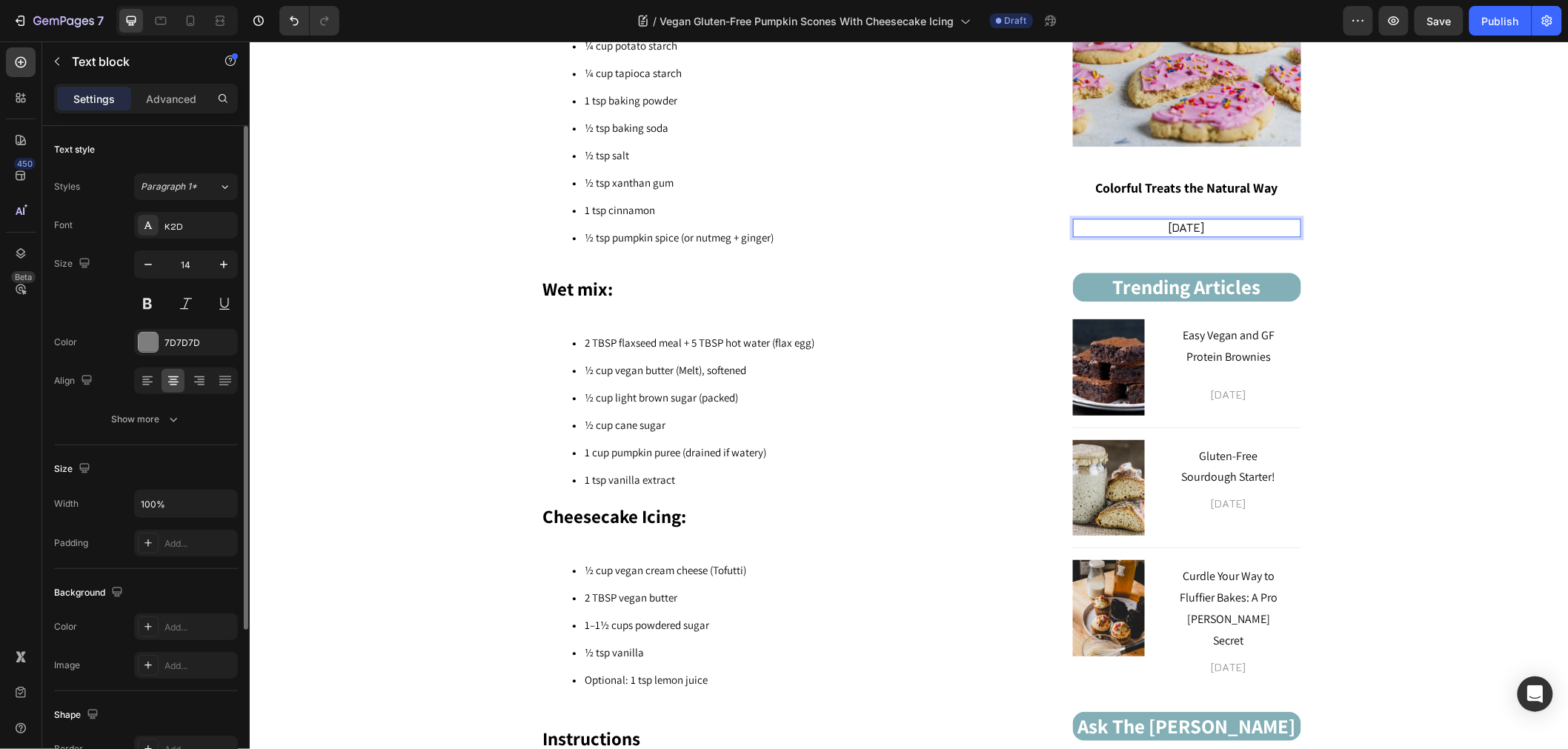
click at [1168, 226] on span "May 20, 2025" at bounding box center [1186, 226] width 35 height 15
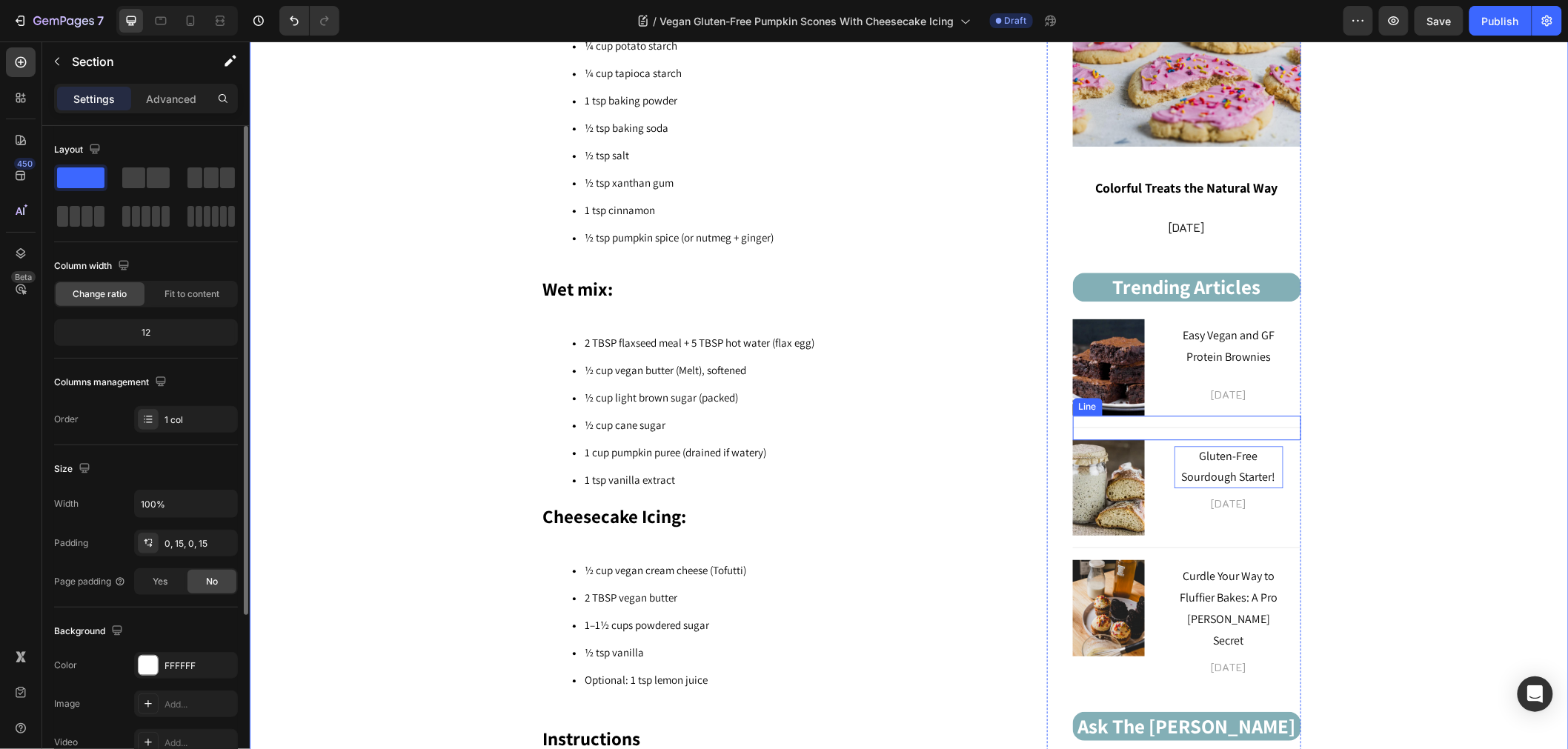
click at [1243, 454] on p "Gluten-Free Sourdough Starter!" at bounding box center [1227, 467] width 109 height 43
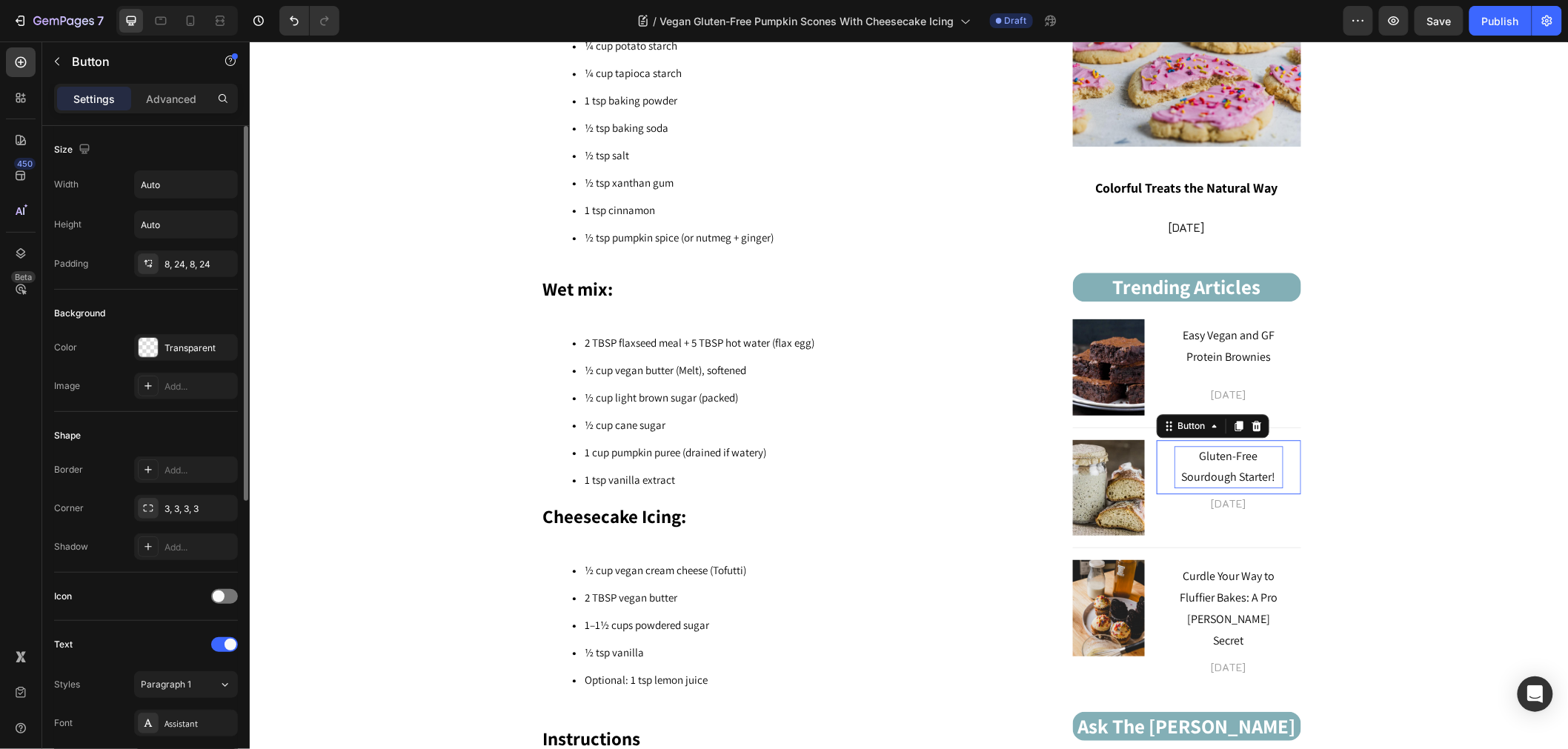
click at [1244, 453] on p "Gluten-Free Sourdough Starter!" at bounding box center [1227, 467] width 109 height 43
drag, startPoint x: 1264, startPoint y: 469, endPoint x: 1197, endPoint y: 462, distance: 67.4
click at [1197, 462] on p "Gluten-Free Sourdough Starter!" at bounding box center [1227, 467] width 109 height 43
drag, startPoint x: 1270, startPoint y: 476, endPoint x: 1126, endPoint y: 463, distance: 144.6
click at [1126, 463] on div "Image Gluten-Free Sourdough Starter! Button 0 Dec 06, 2024 Text block Row" at bounding box center [1186, 487] width 228 height 97
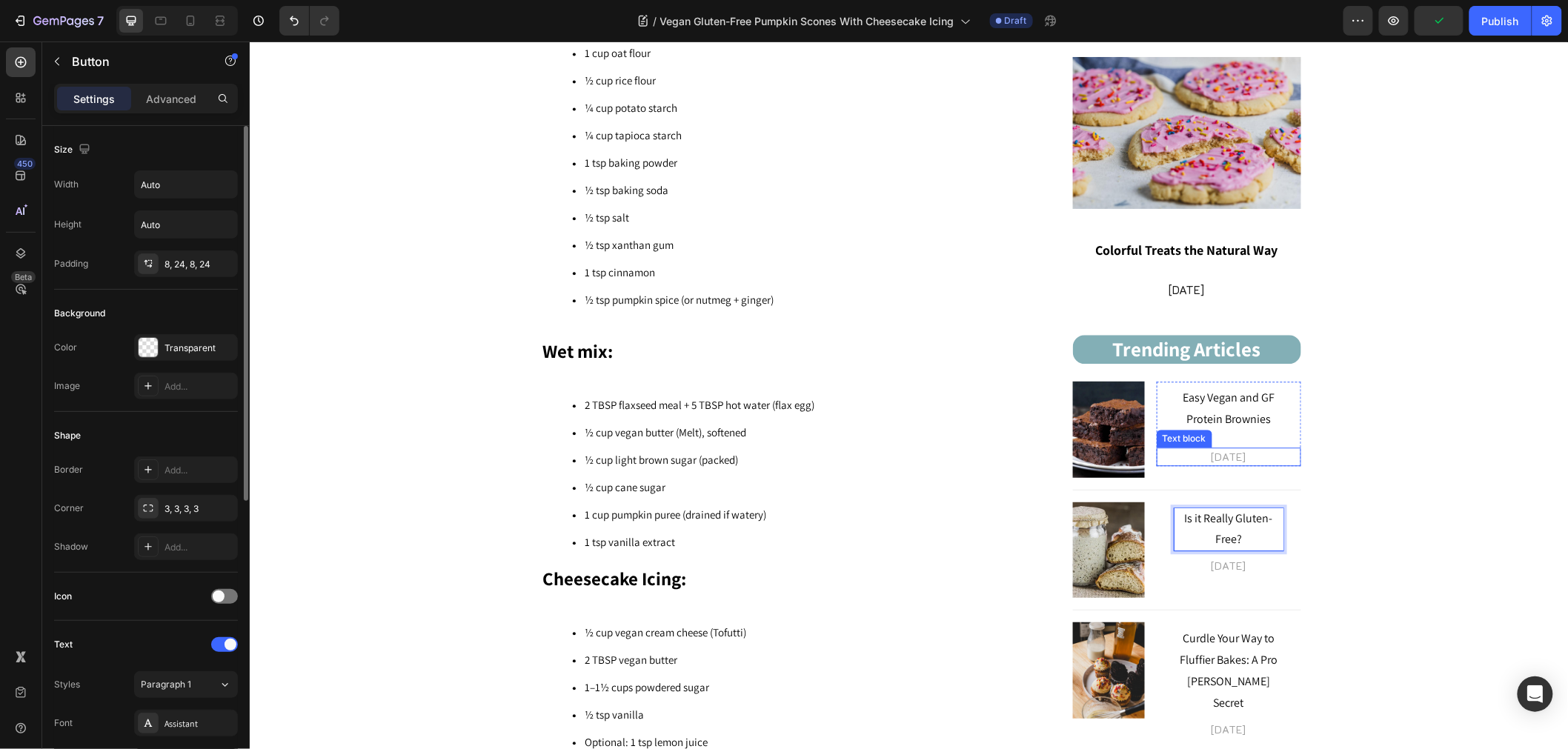
scroll to position [1244, 0]
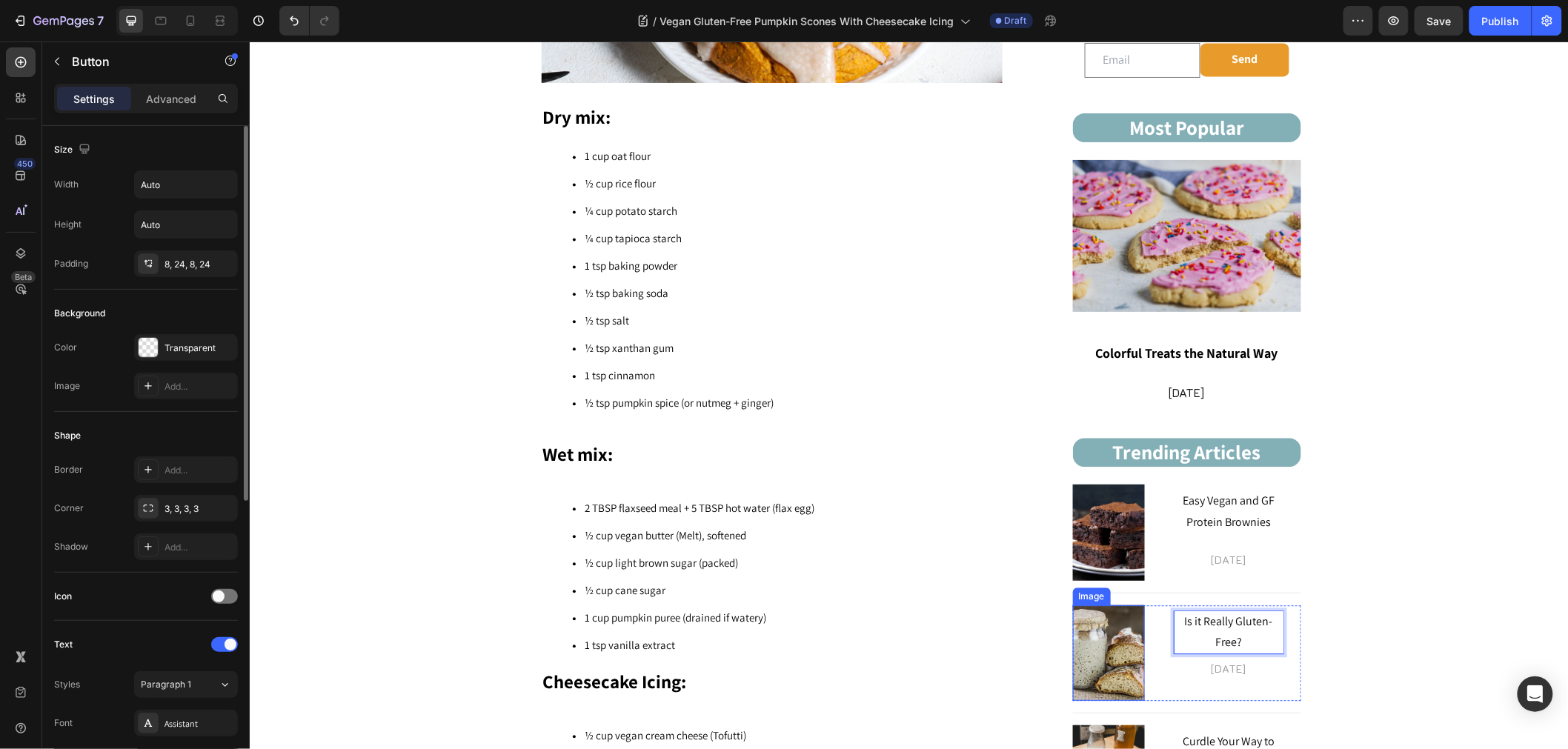
click at [1084, 644] on img at bounding box center [1107, 653] width 71 height 97
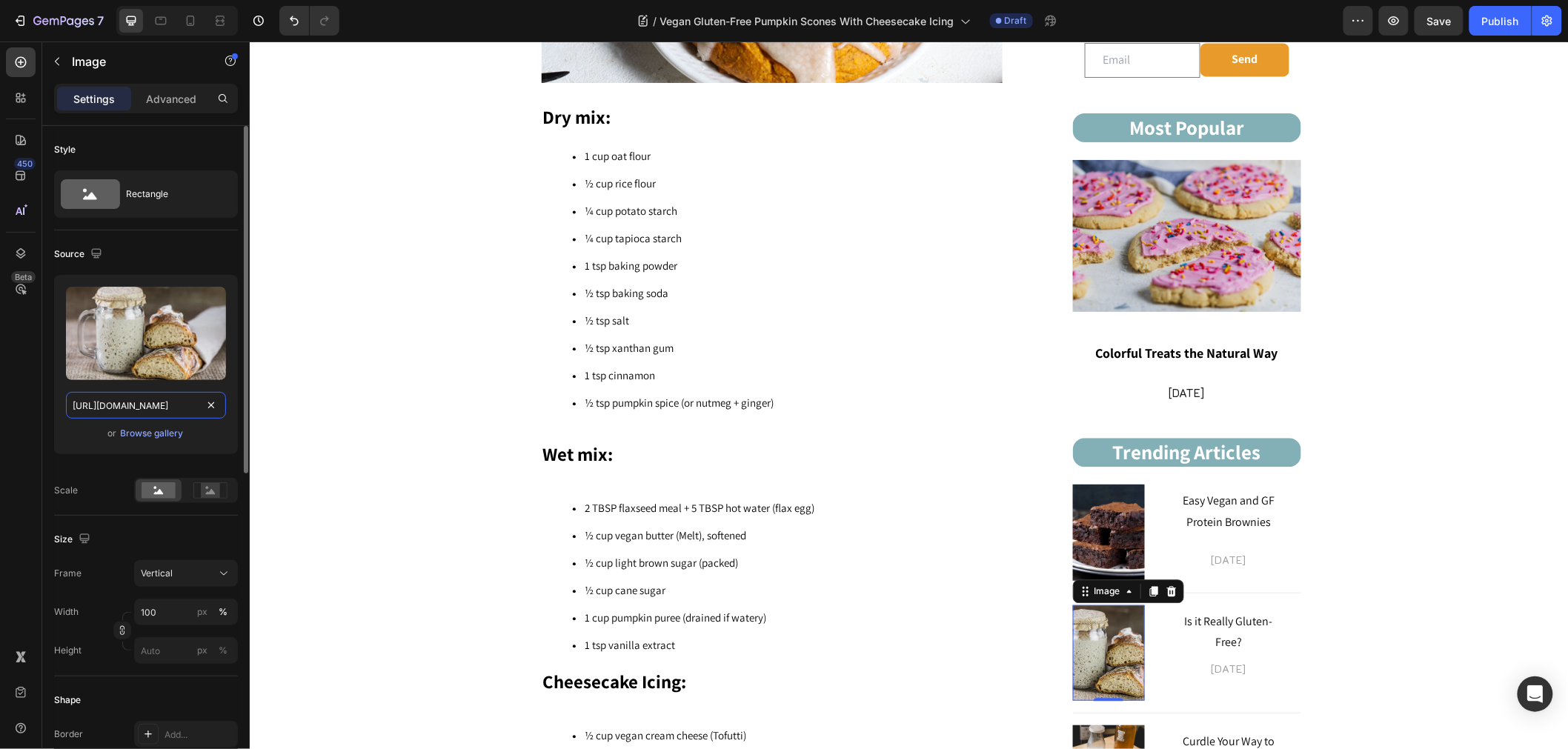
click at [138, 415] on input "https://cdn.shopify.com/s/files/1/0743/7382/4786/files/gempages_507326247945110…" at bounding box center [146, 405] width 160 height 27
paste input "c28f355e-c23f-4ff0-aeb4-7c794d2f428e.jpg"
type input "https://cdn.shopify.com/s/files/1/0743/7382/4786/files/gempages_507326247945110…"
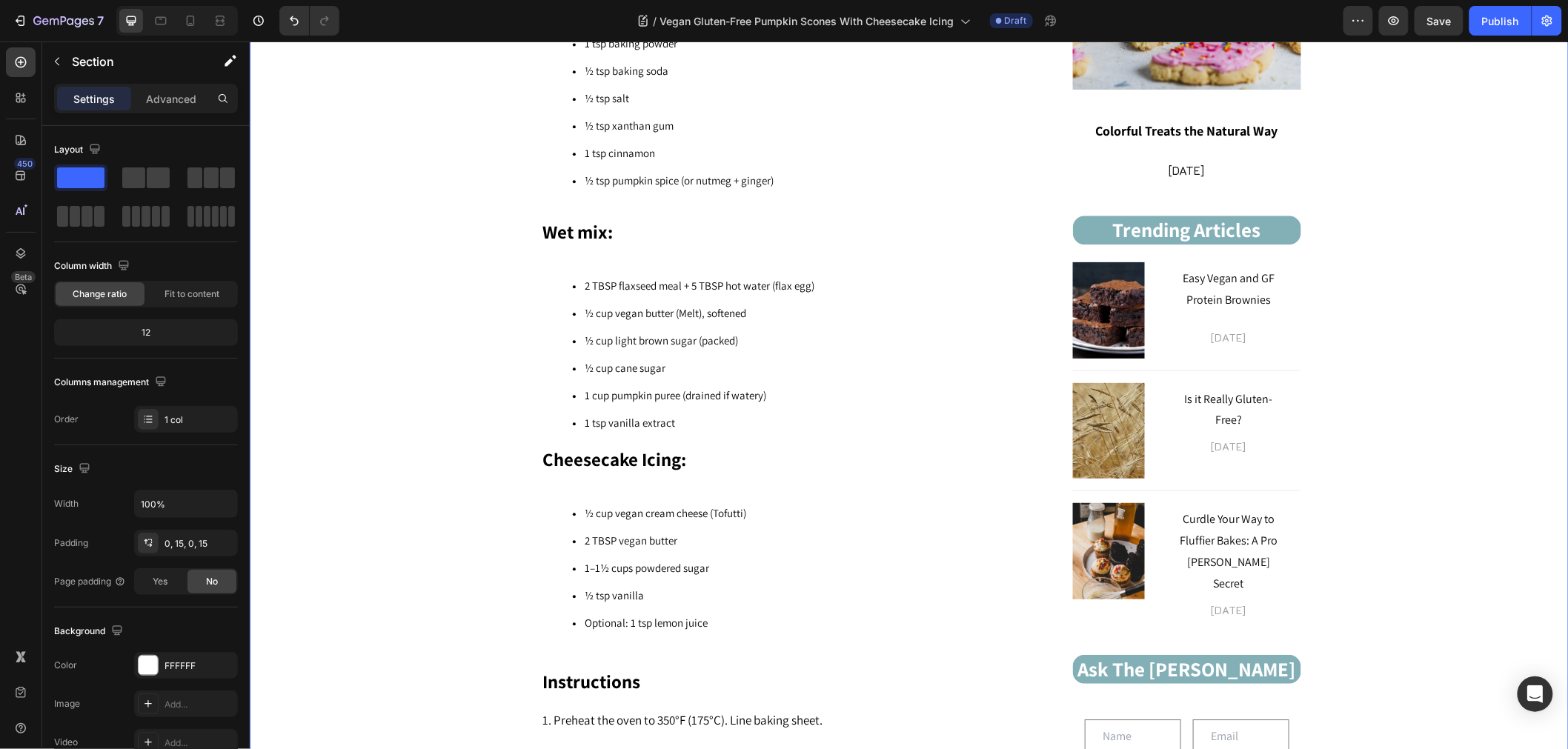
scroll to position [1492, 0]
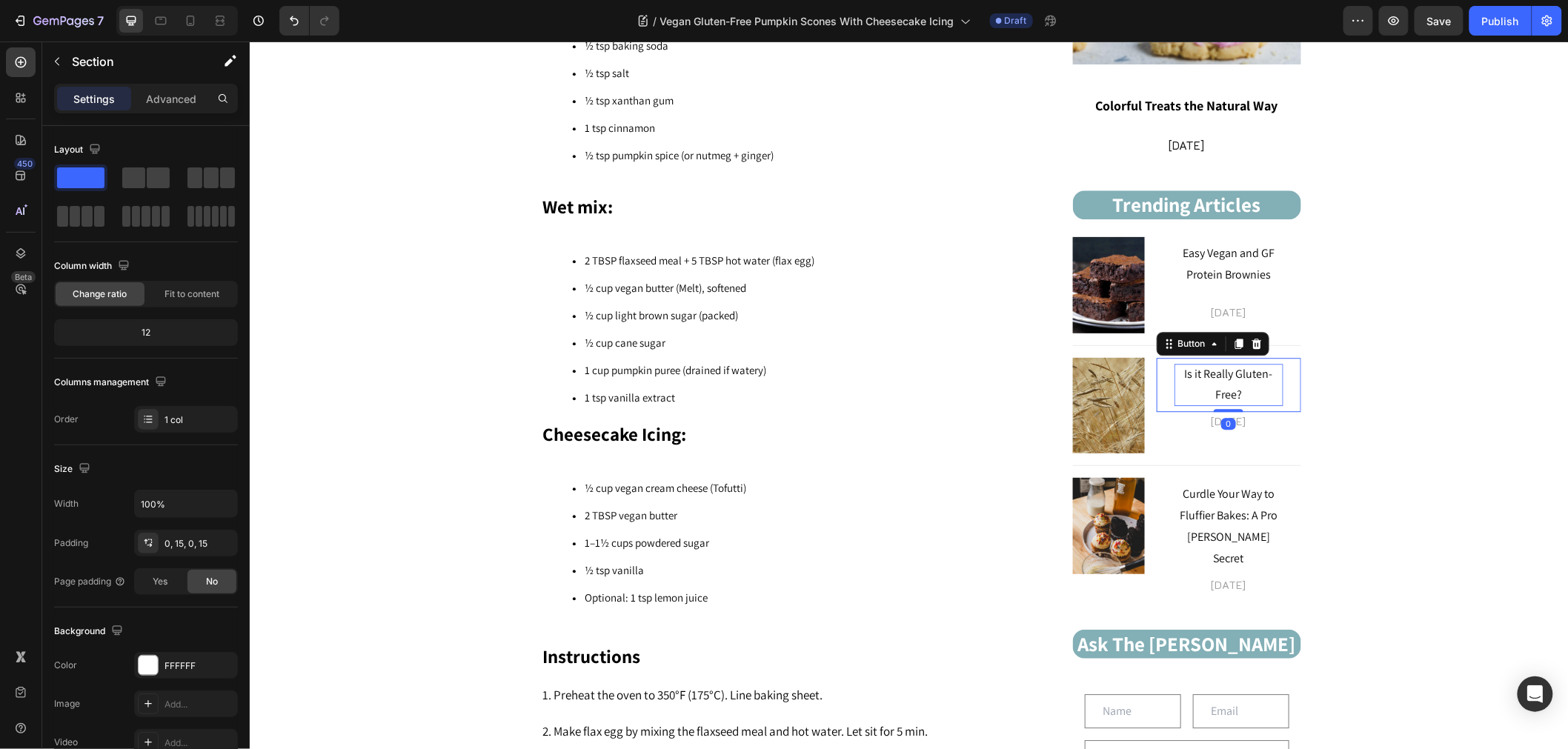
click at [1238, 380] on p "Is it Really Gluten-Free?" at bounding box center [1227, 384] width 109 height 43
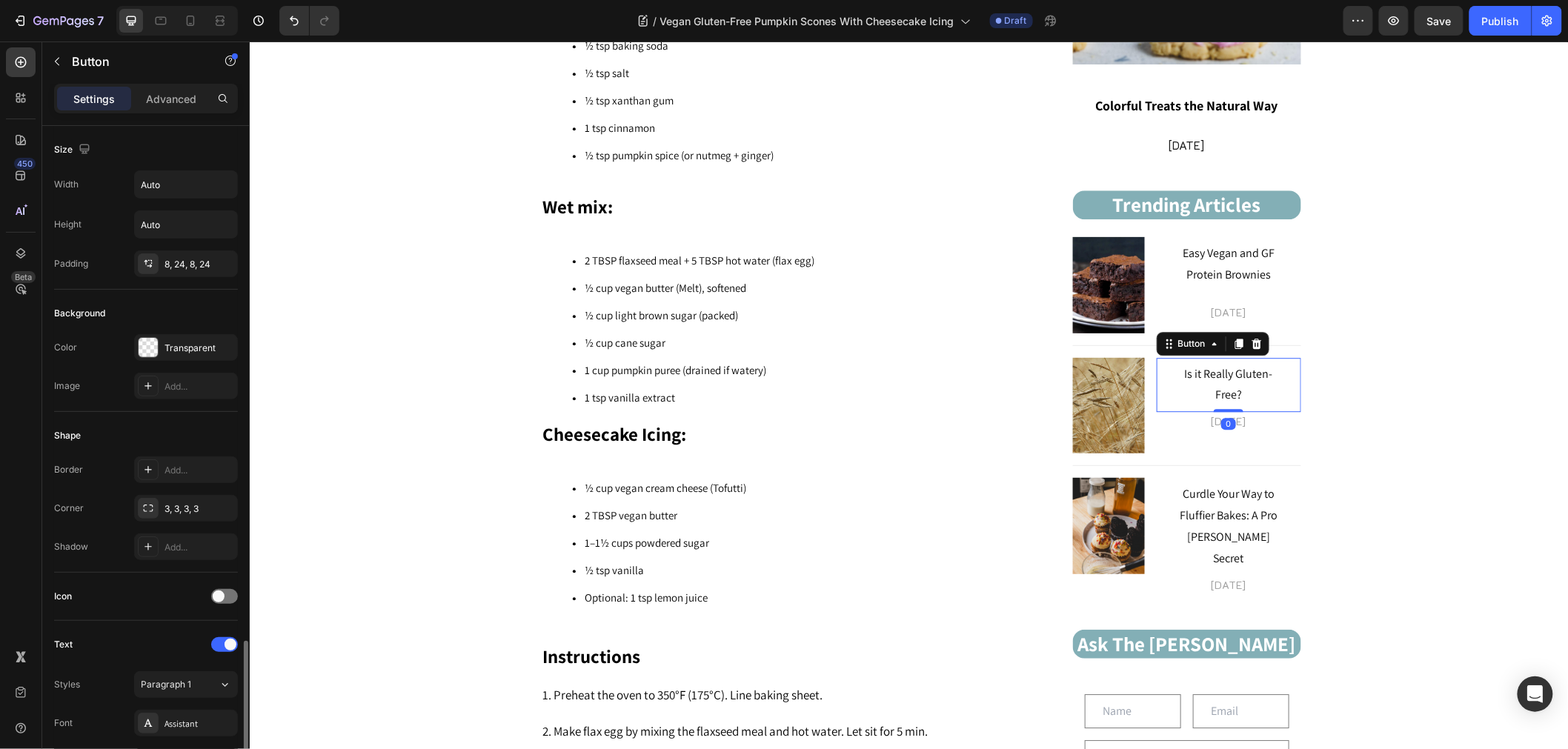
scroll to position [411, 0]
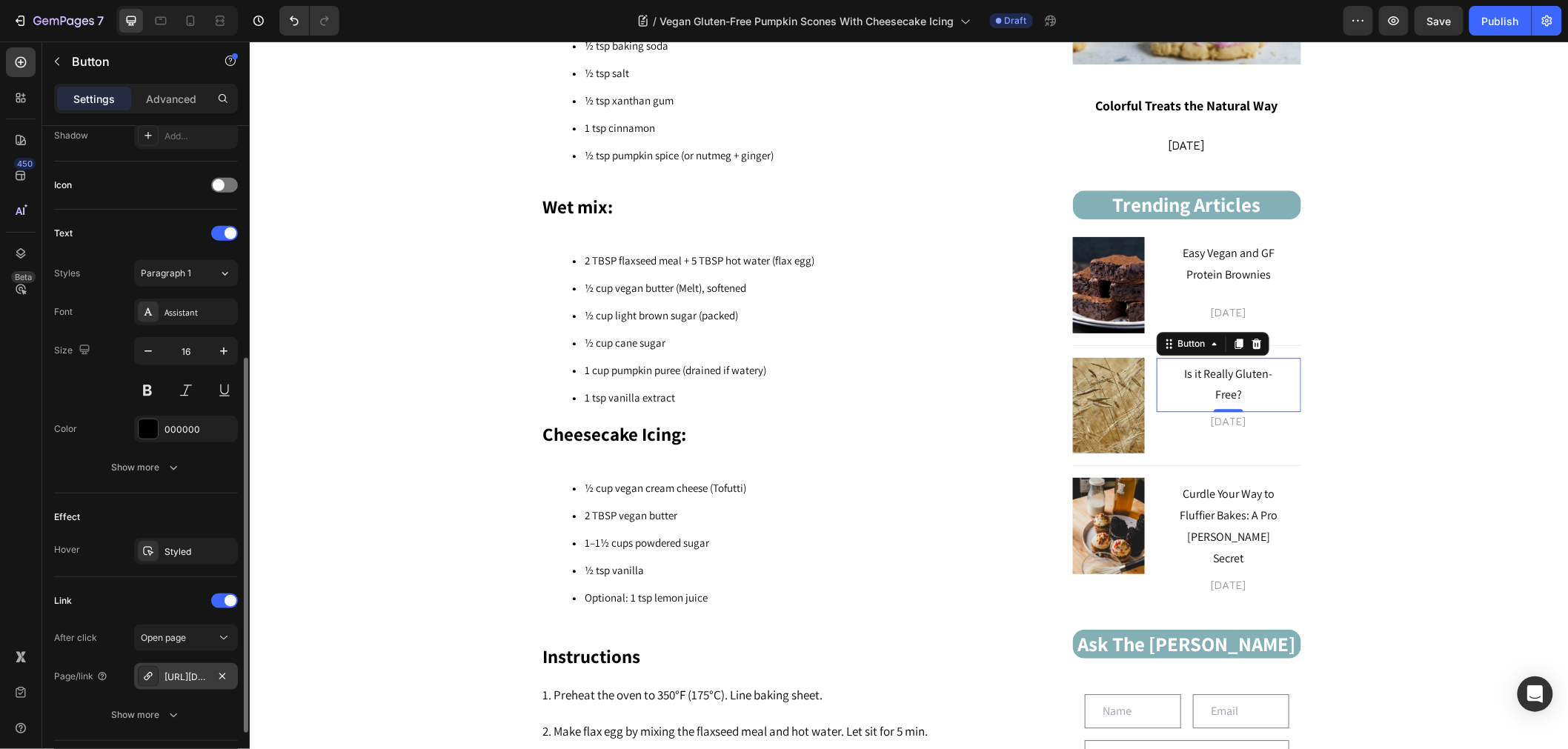
click at [201, 673] on div "https://sensibleedibles.com/vegan-gluten-free-bakers/gluten-free-sourdough-star…" at bounding box center [186, 678] width 43 height 13
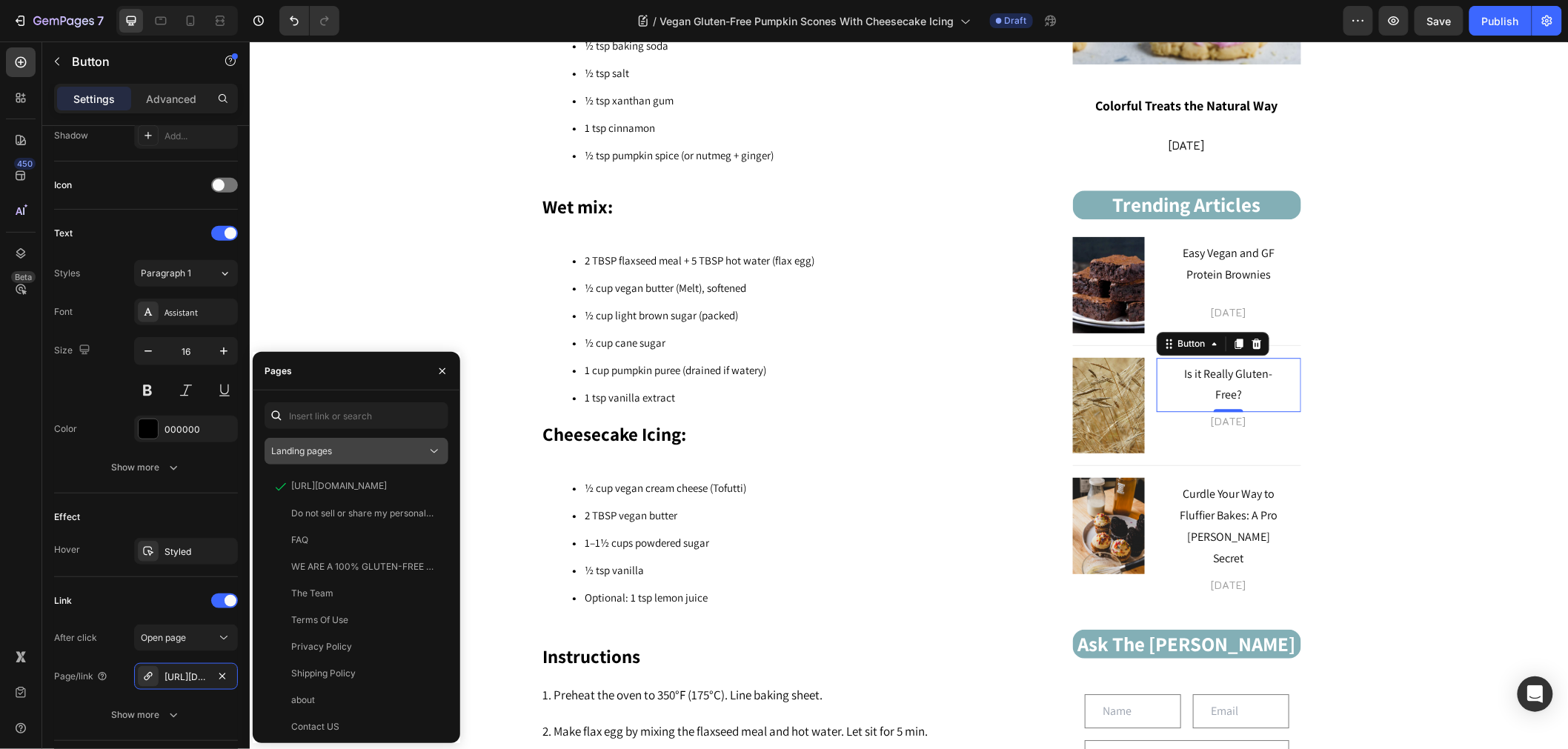
click at [362, 454] on div "Landing pages" at bounding box center [349, 451] width 156 height 13
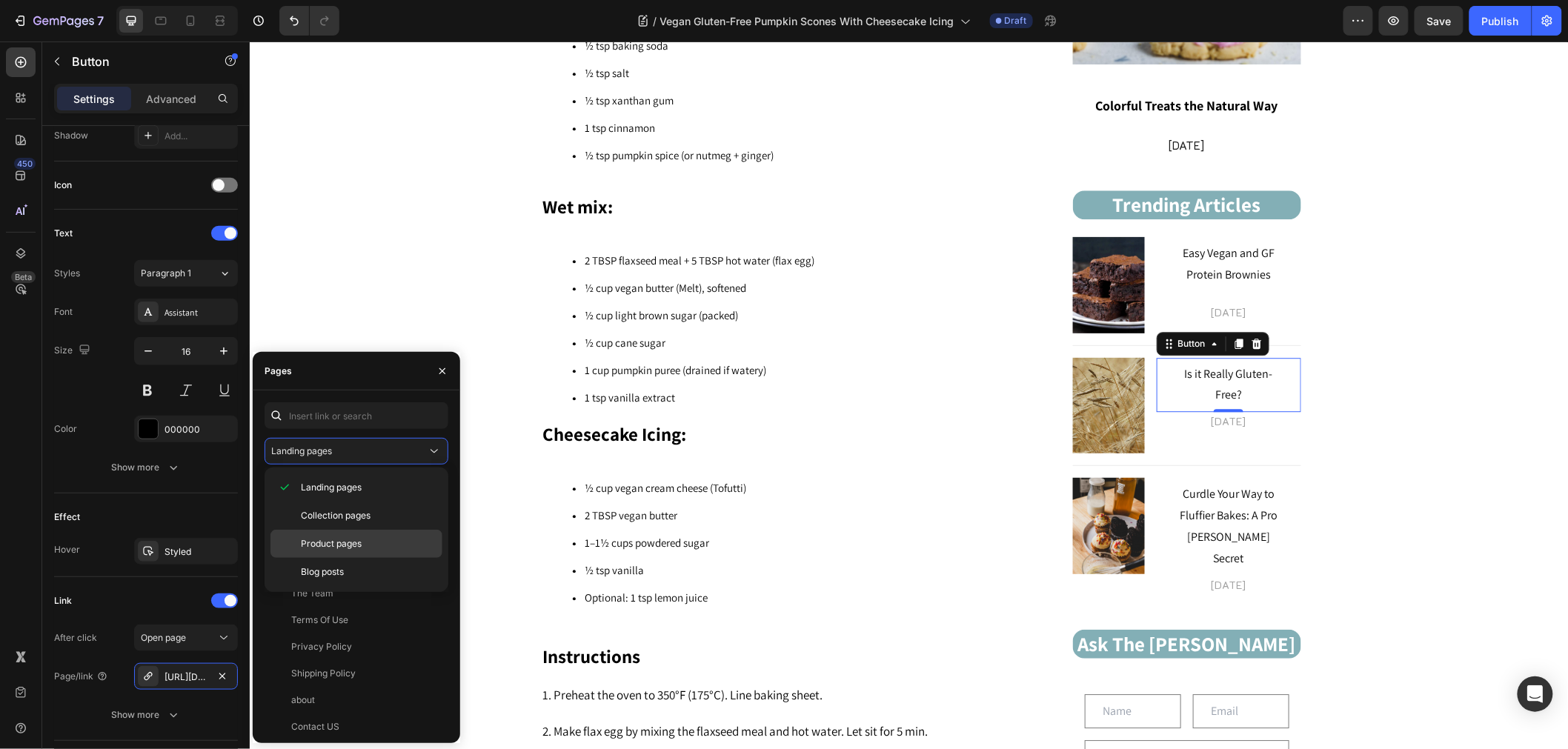
drag, startPoint x: 366, startPoint y: 562, endPoint x: 373, endPoint y: 547, distance: 16.6
click at [366, 561] on div "Blog posts" at bounding box center [355, 572] width 172 height 28
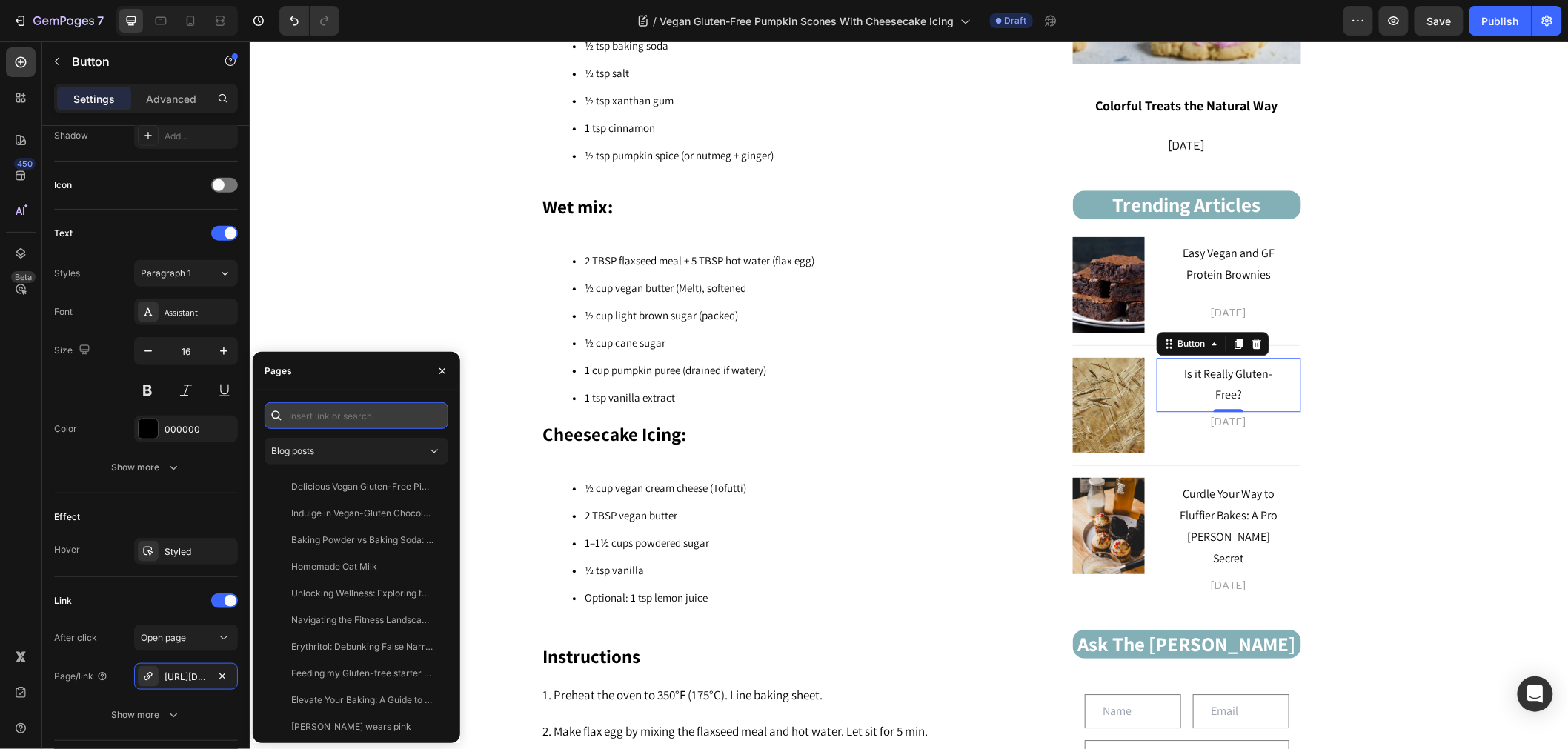
click at [405, 419] on input "text" at bounding box center [356, 416] width 184 height 27
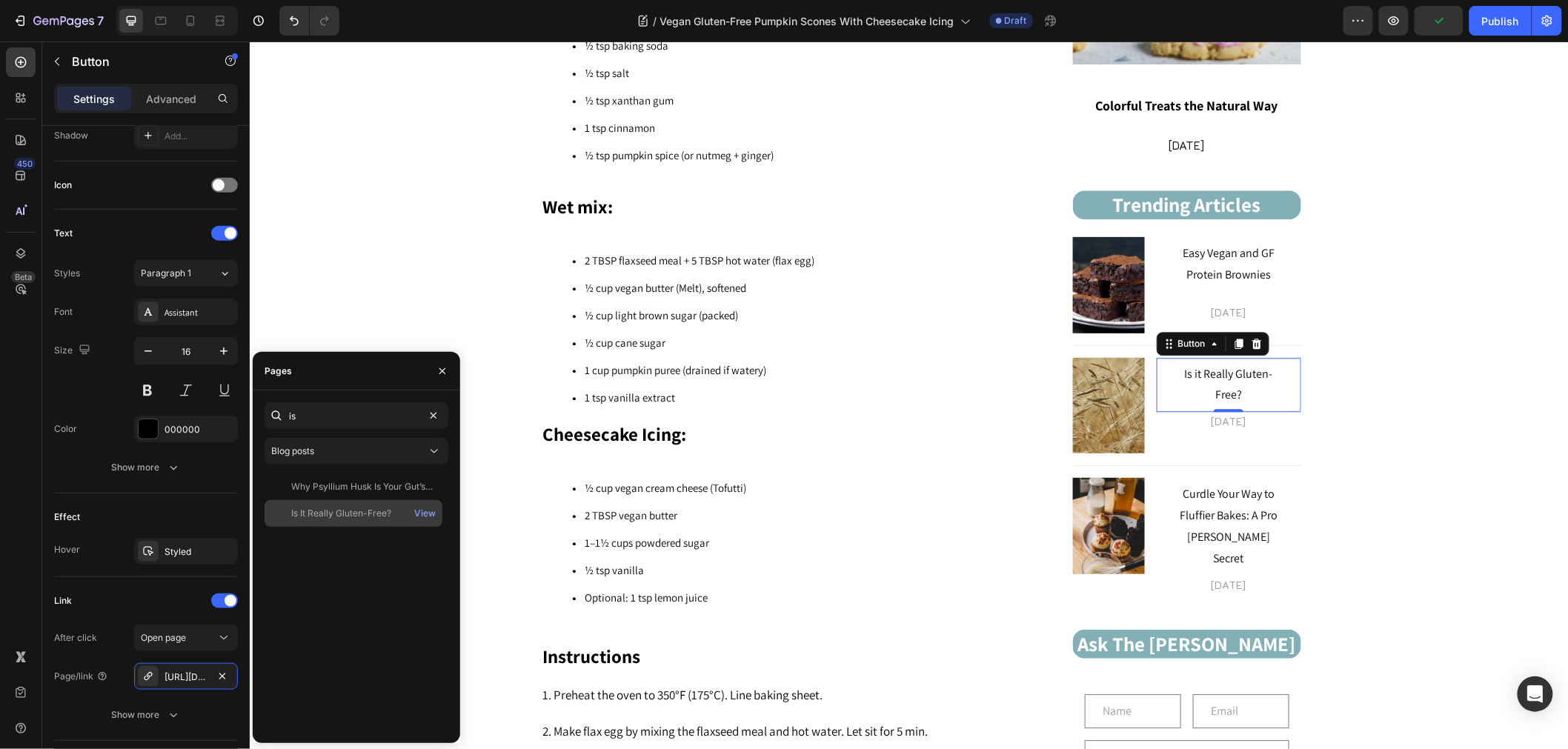
type input "is"
click at [365, 513] on div "Is It Really Gluten-Free?" at bounding box center [341, 513] width 100 height 13
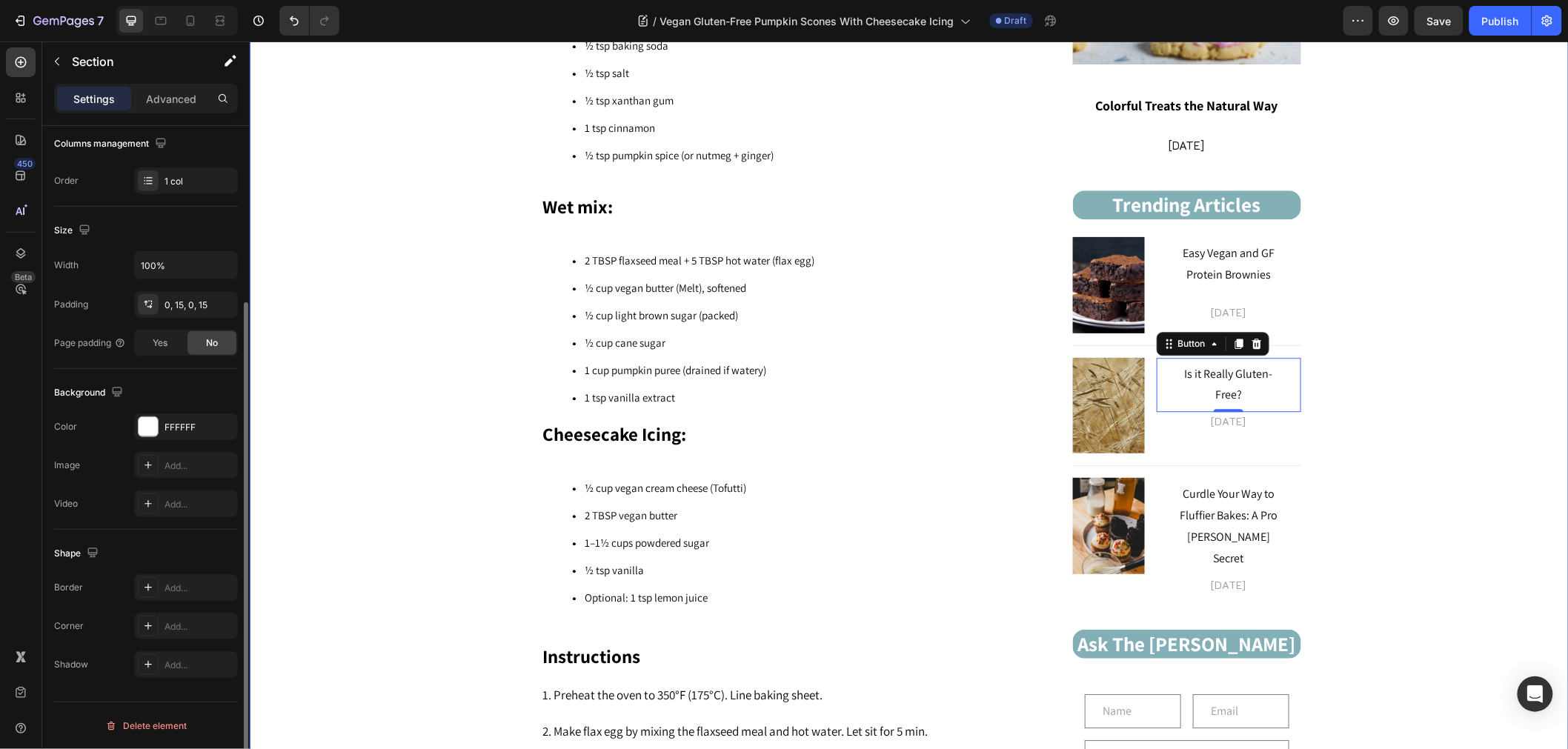
drag, startPoint x: 1355, startPoint y: 418, endPoint x: 1340, endPoint y: 401, distance: 22.7
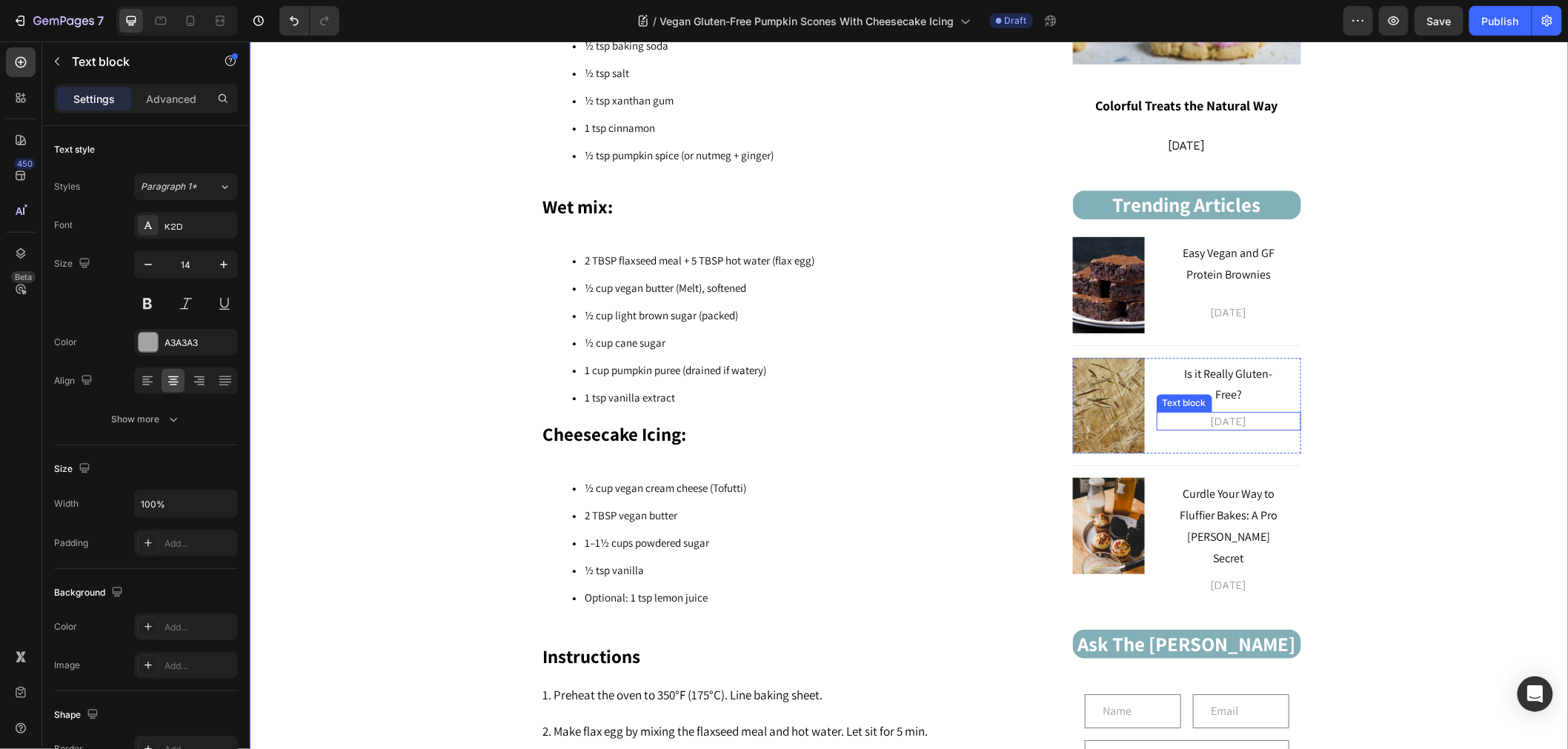
click at [1215, 415] on p "Dec 06, 2024" at bounding box center [1227, 420] width 142 height 16
click at [1215, 416] on p "Dec 06, 2024" at bounding box center [1227, 420] width 142 height 16
click at [1189, 418] on p "Dec 13, 2024" at bounding box center [1227, 420] width 142 height 16
click at [1259, 420] on p "Aug 13, 2024" at bounding box center [1227, 420] width 142 height 16
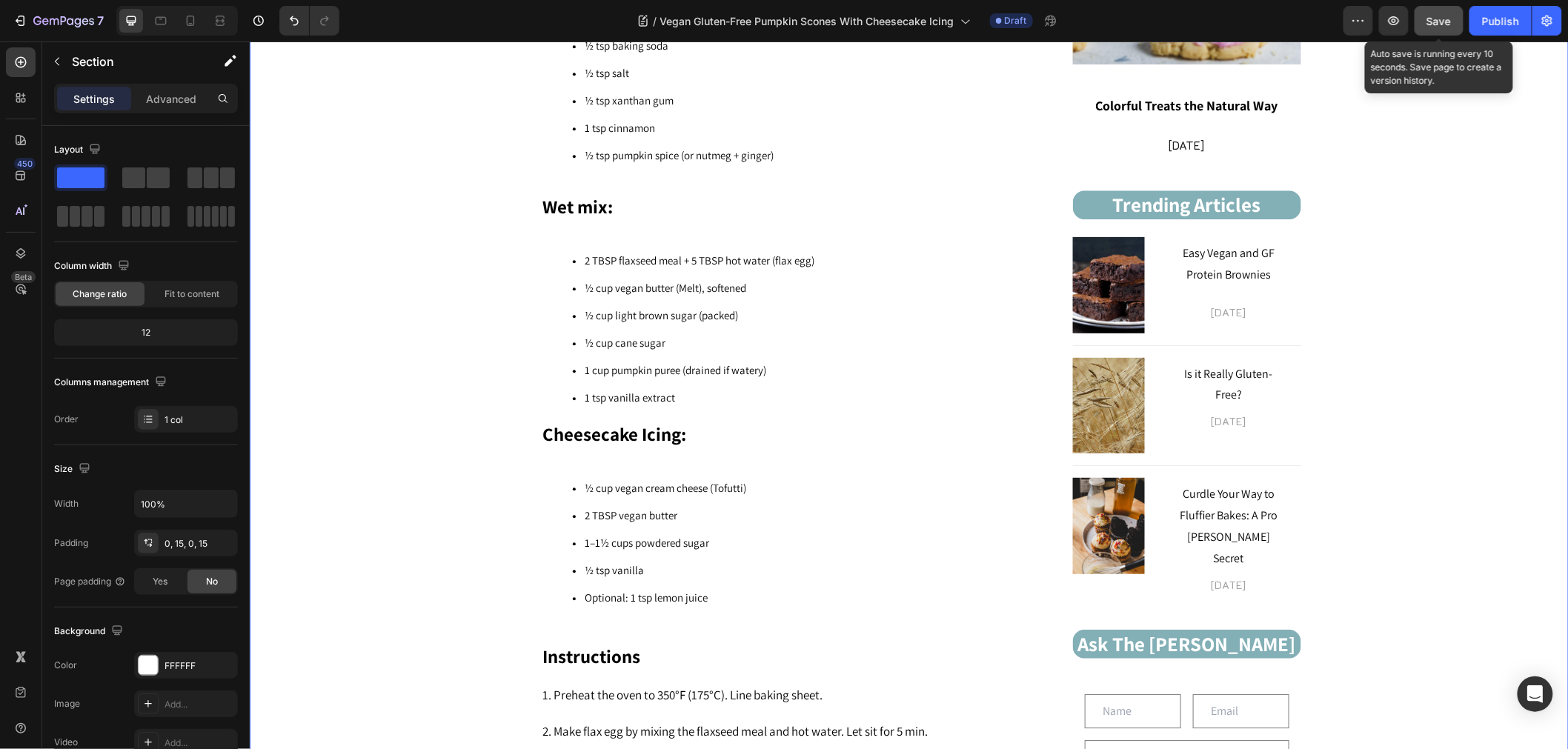
click at [1452, 27] on button "Save" at bounding box center [1438, 20] width 49 height 30
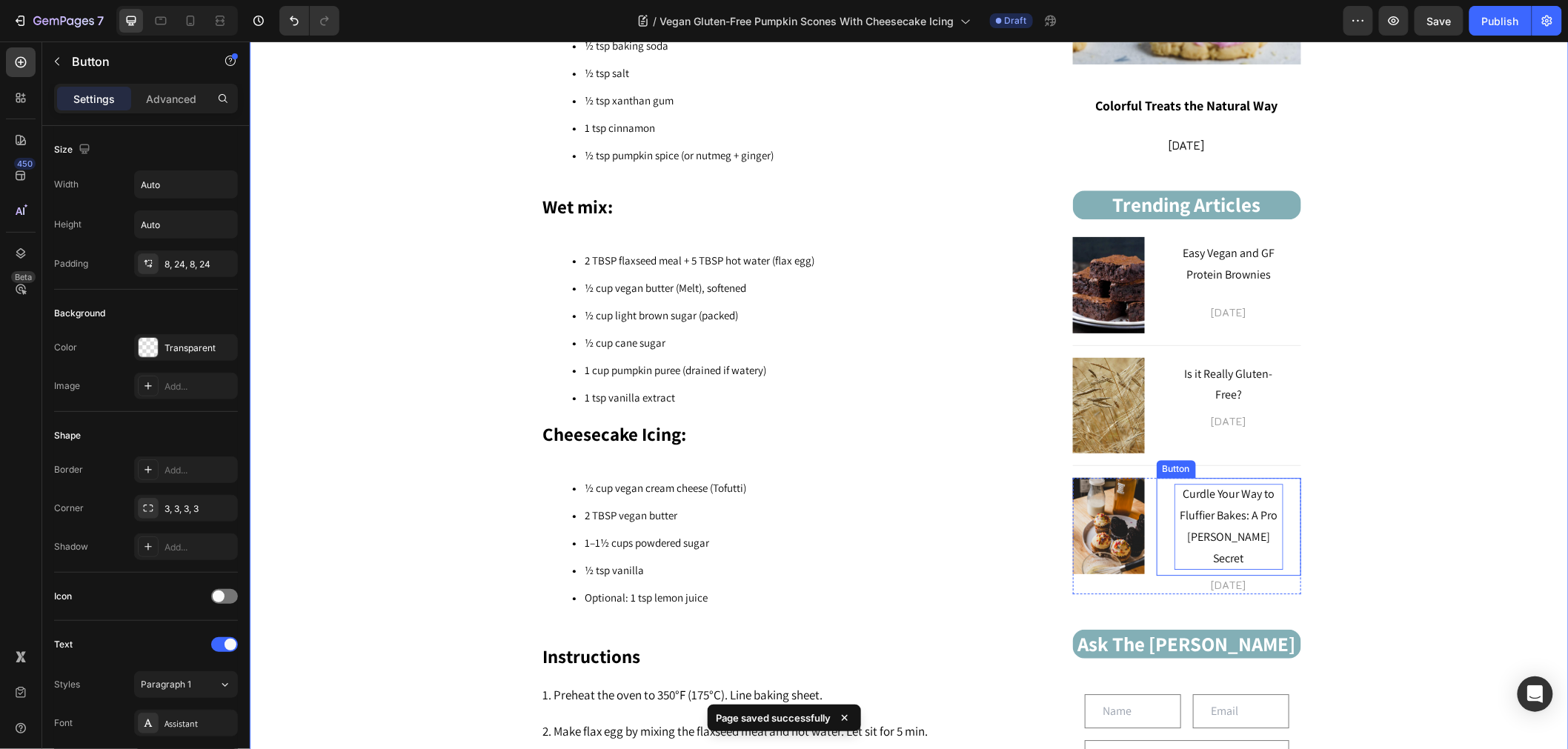
click at [1212, 509] on span "Curdle Your Way to Fluffier Bakes: A Pro Baker's Secret" at bounding box center [1227, 524] width 97 height 79
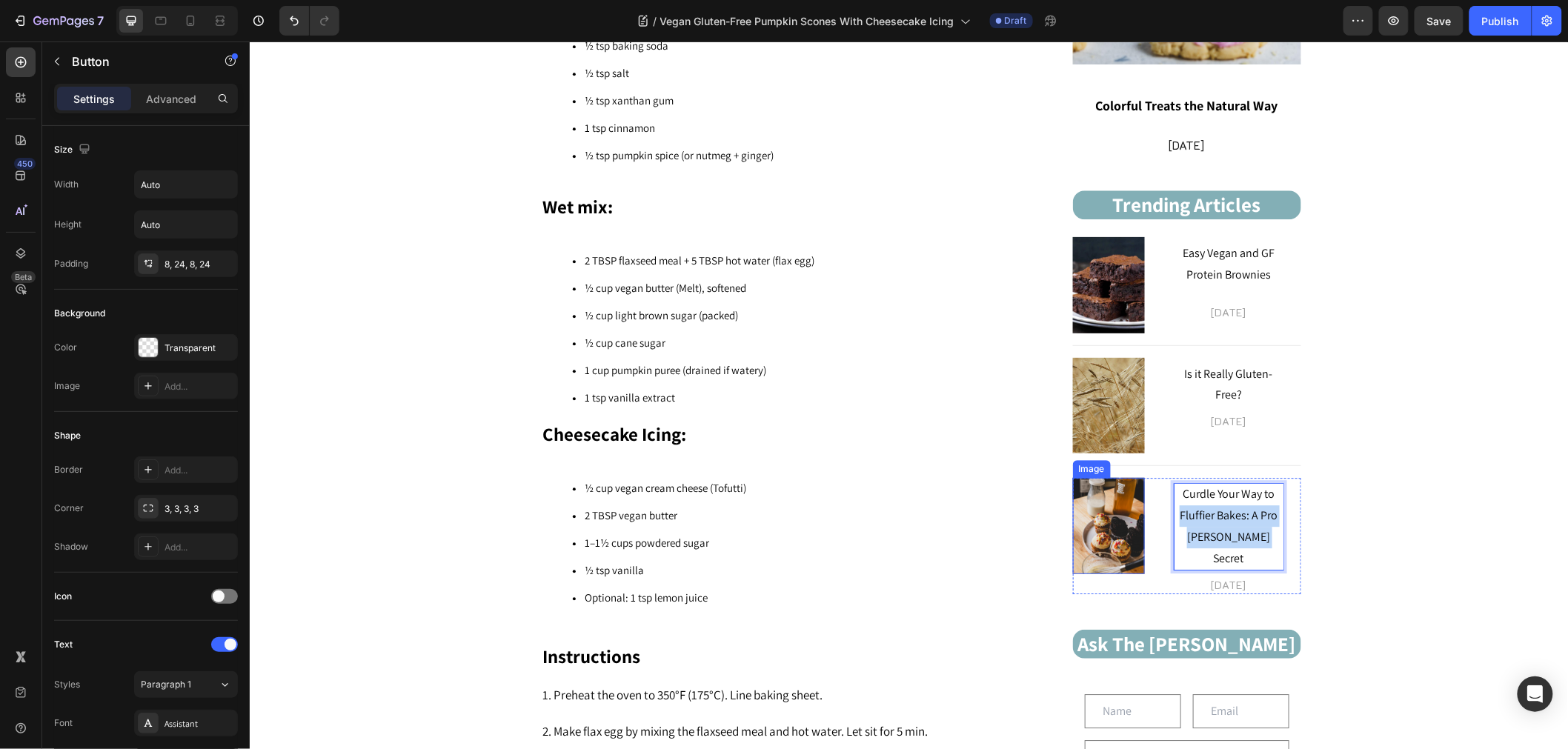
drag, startPoint x: 1267, startPoint y: 546, endPoint x: 1100, endPoint y: 506, distance: 171.7
click at [1100, 506] on div "Image Curdle Your Way to Fluffier Bakes: A Pro Baker's Secret Button 0 Dec 01, …" at bounding box center [1186, 535] width 228 height 116
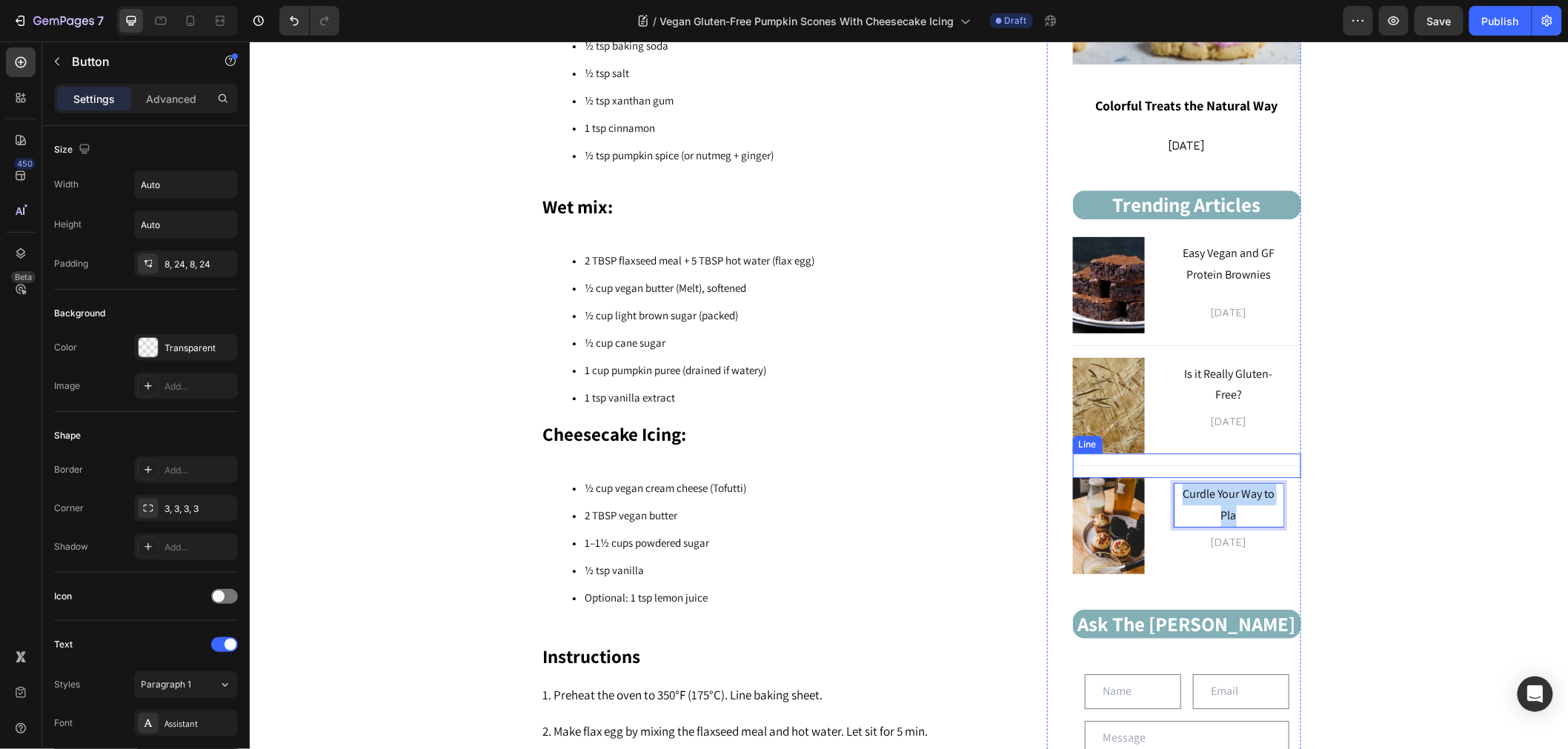
drag, startPoint x: 1232, startPoint y: 516, endPoint x: 1096, endPoint y: 457, distance: 148.2
click at [1096, 457] on div "Image Icon Icon Icon Icon Icon Icon List Newsletter Heading Sign up for the lat…" at bounding box center [1186, 133] width 228 height 1571
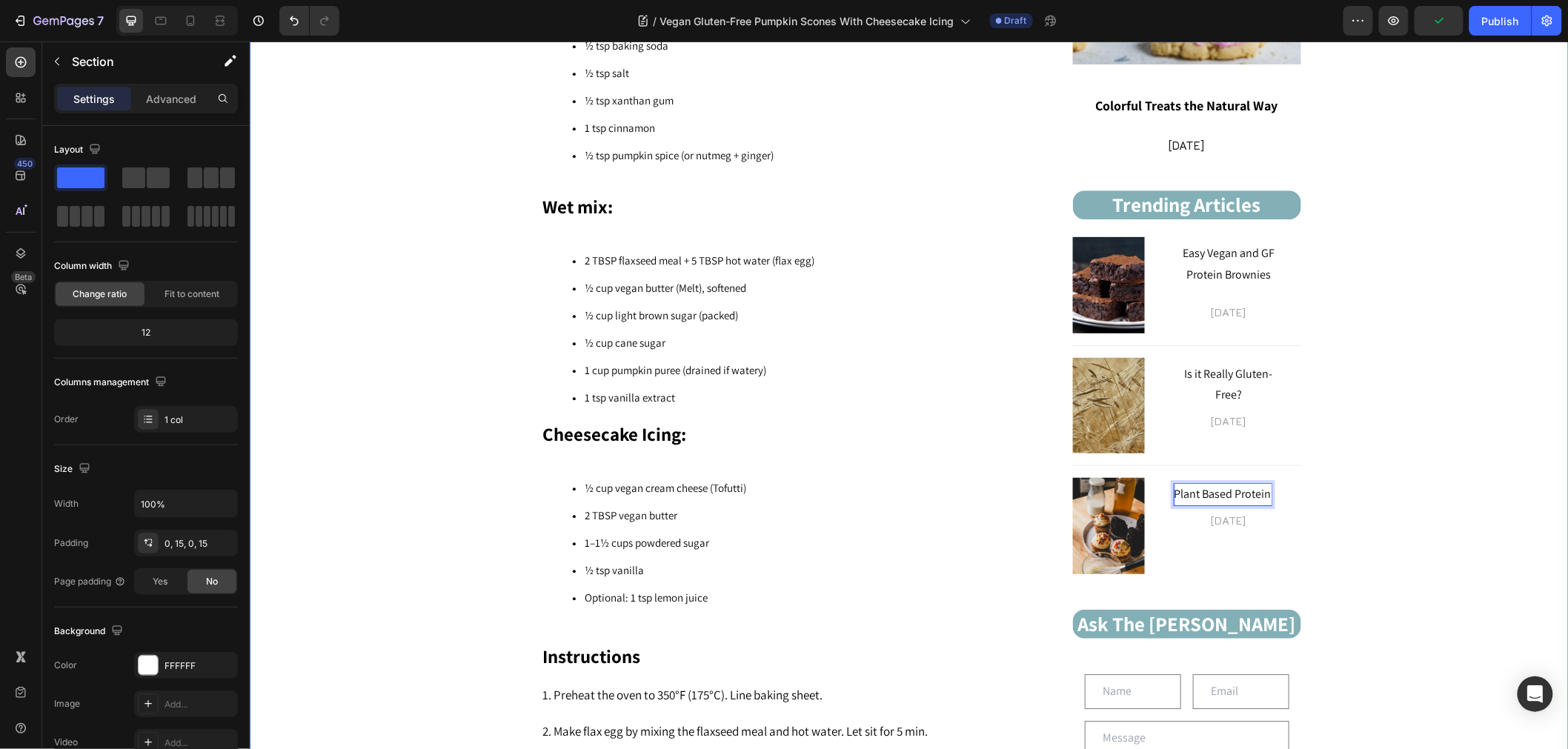
click at [1097, 526] on img at bounding box center [1107, 525] width 71 height 97
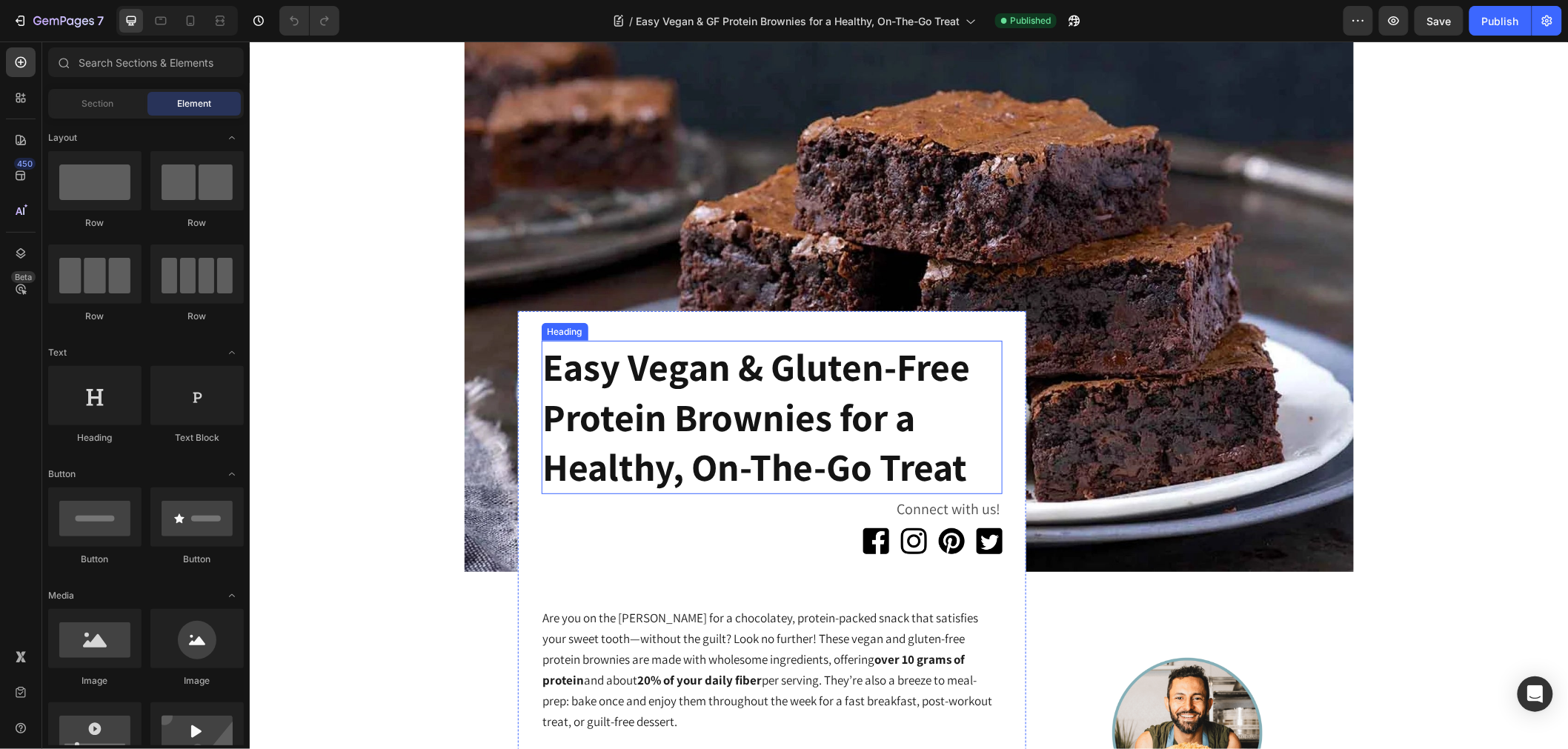
scroll to position [164, 0]
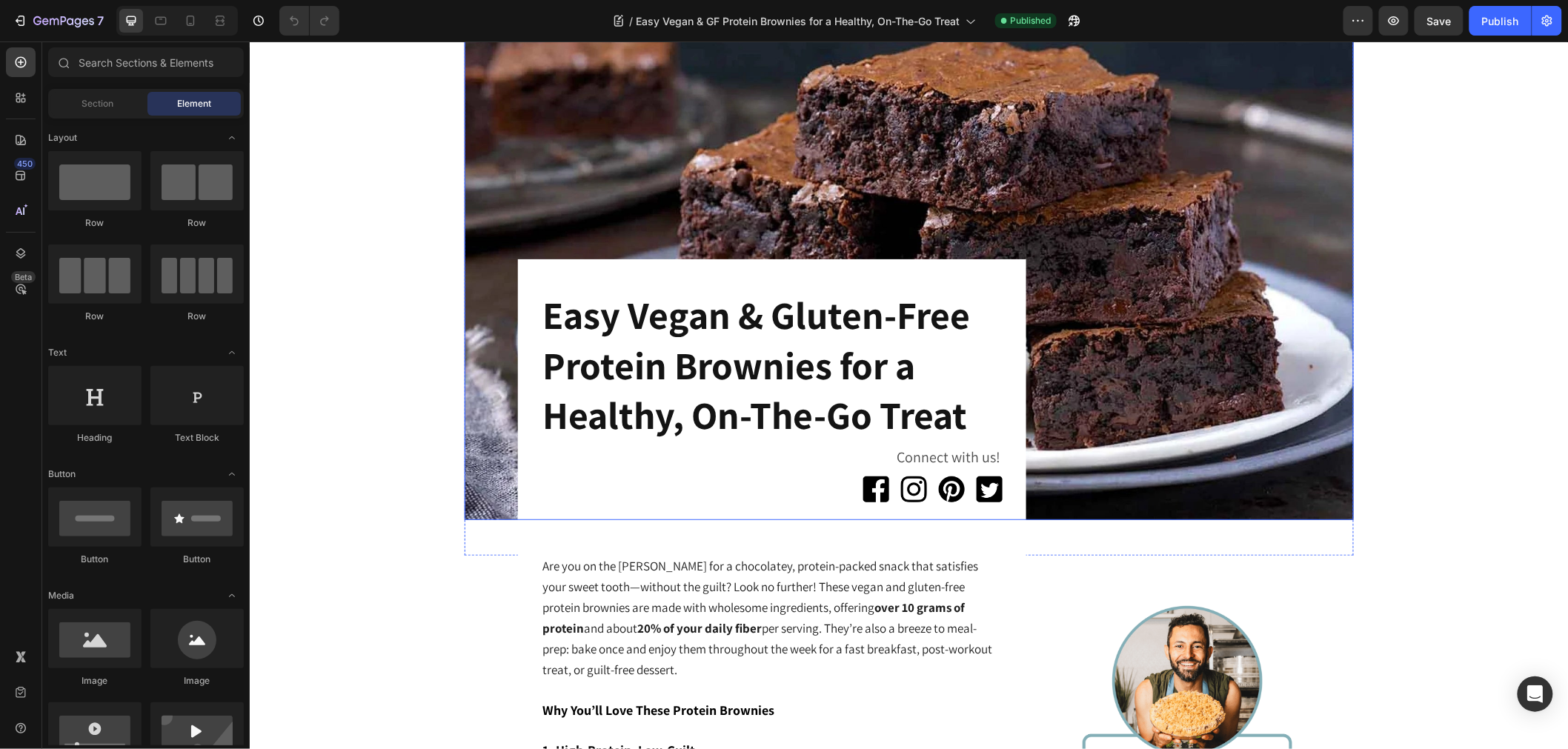
click at [1258, 402] on img at bounding box center [908, 225] width 889 height 589
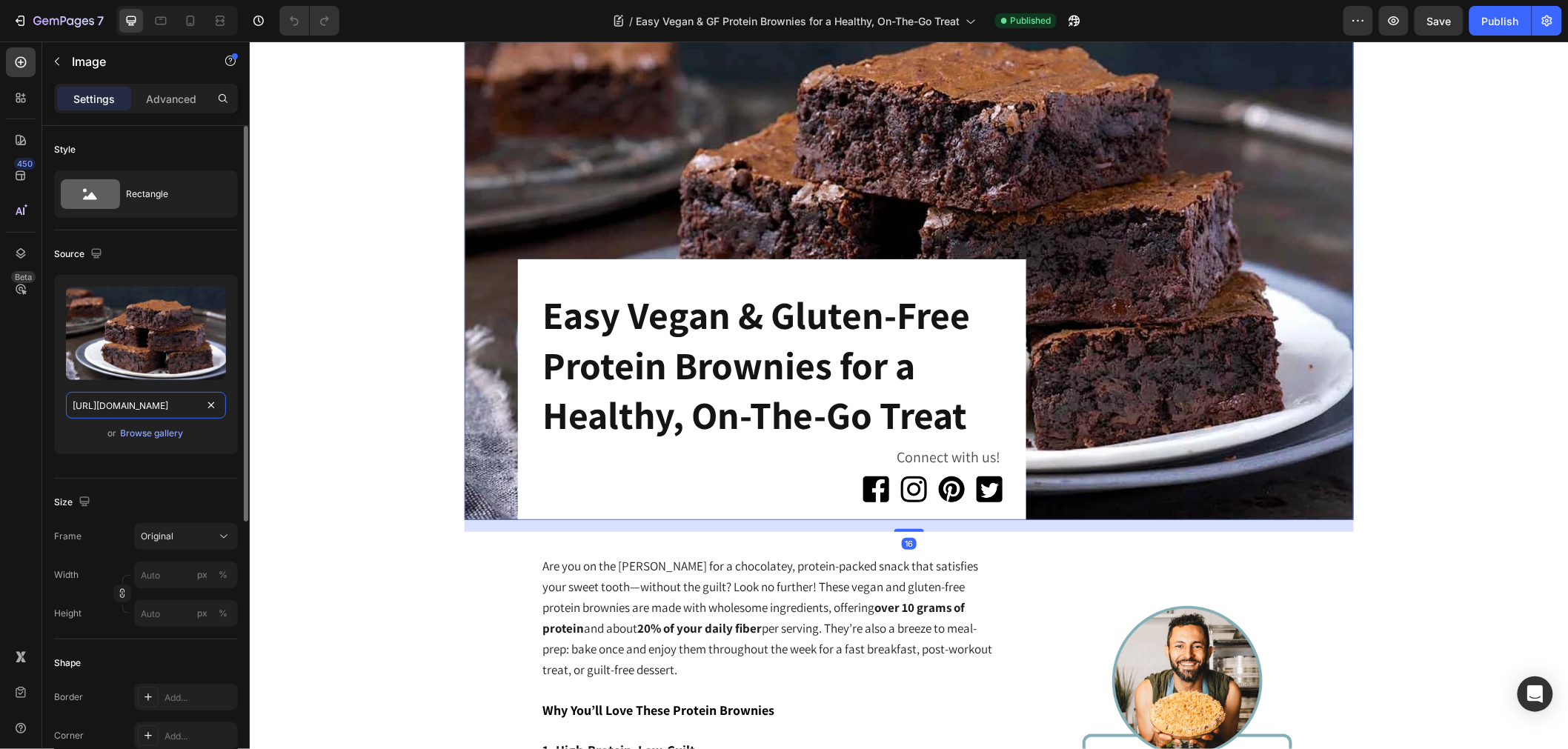
click at [186, 409] on input "[URL][DOMAIN_NAME]" at bounding box center [146, 405] width 160 height 27
click at [223, 480] on div "Size Frame Original Width px % Height px %" at bounding box center [146, 559] width 184 height 161
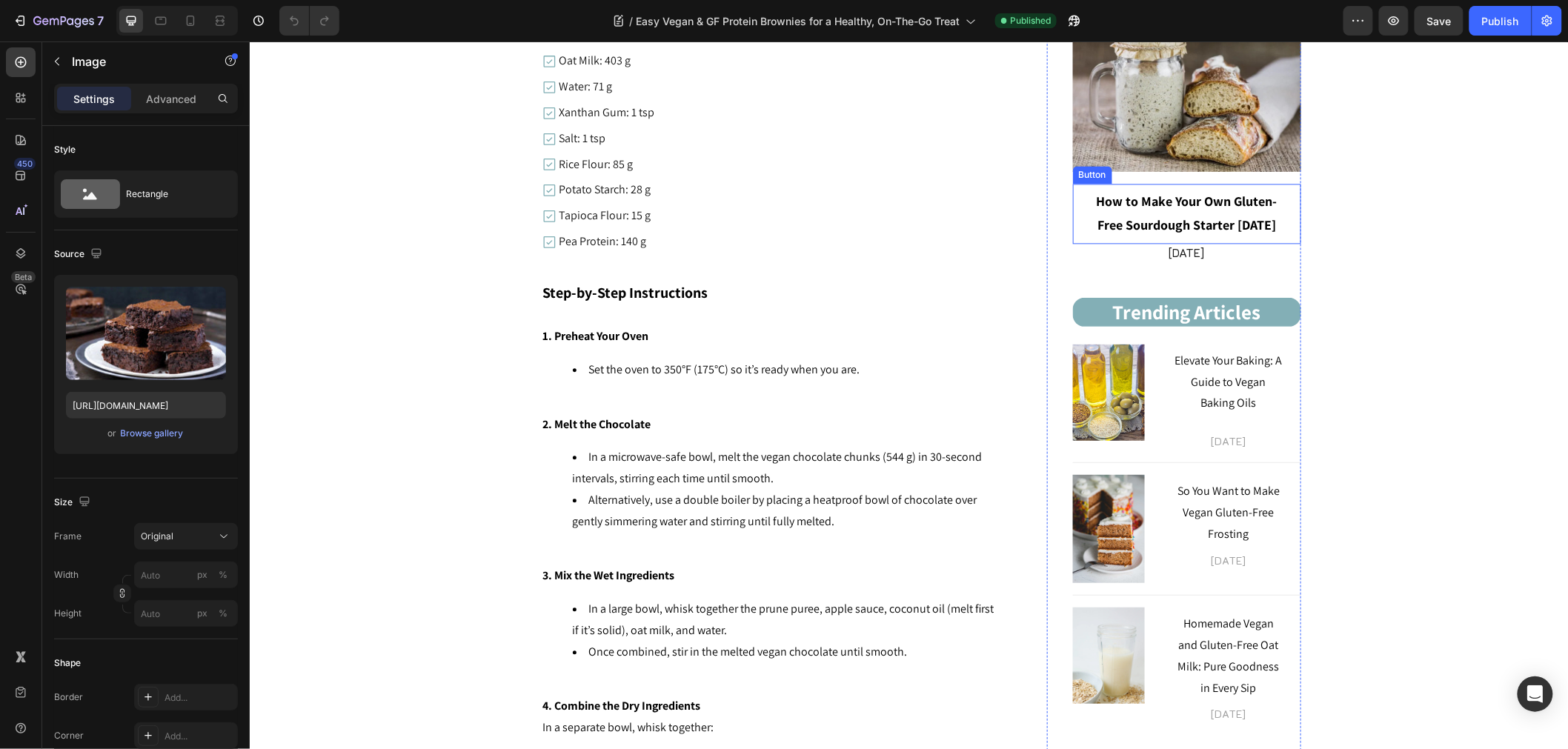
scroll to position [1317, 0]
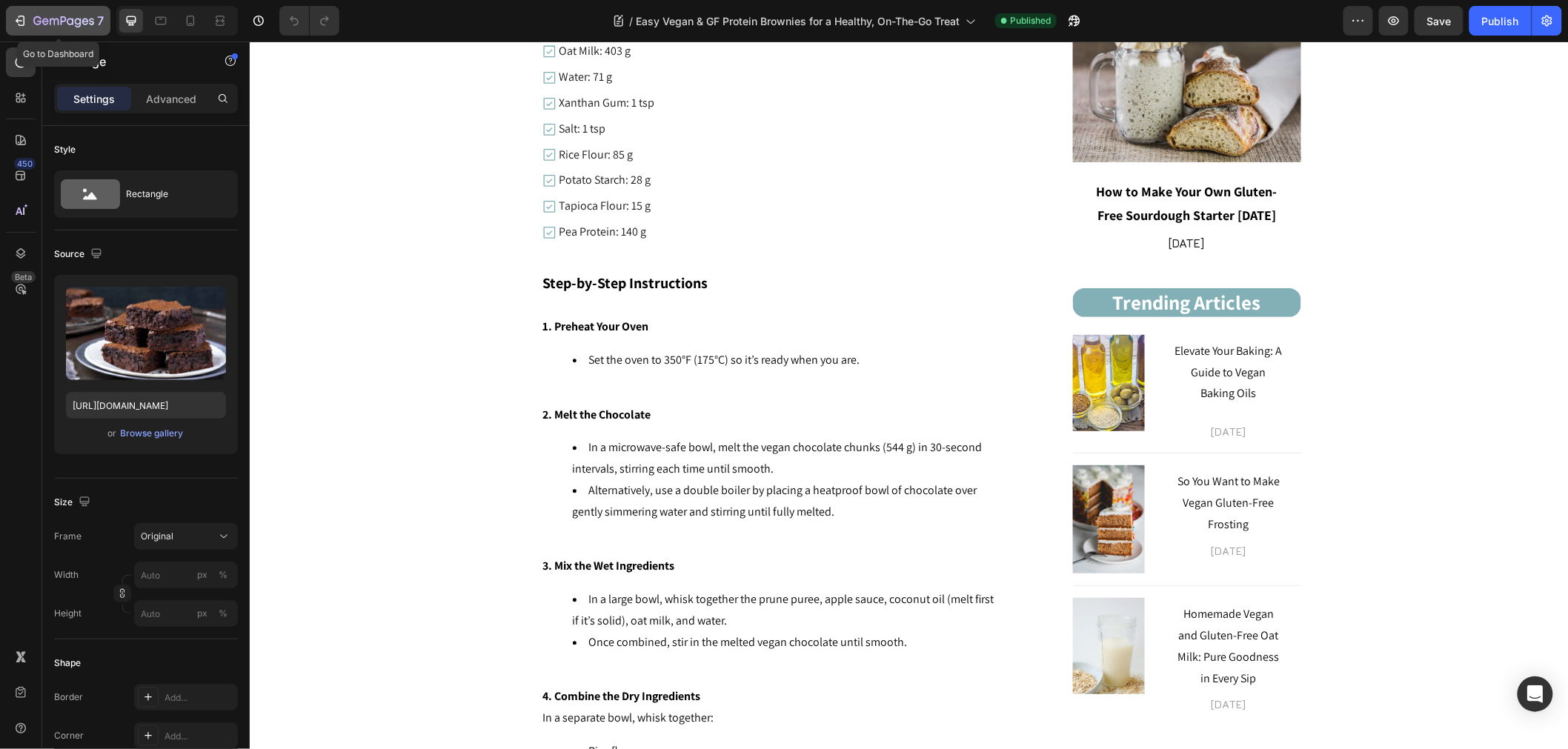
click at [17, 13] on icon "button" at bounding box center [20, 20] width 15 height 15
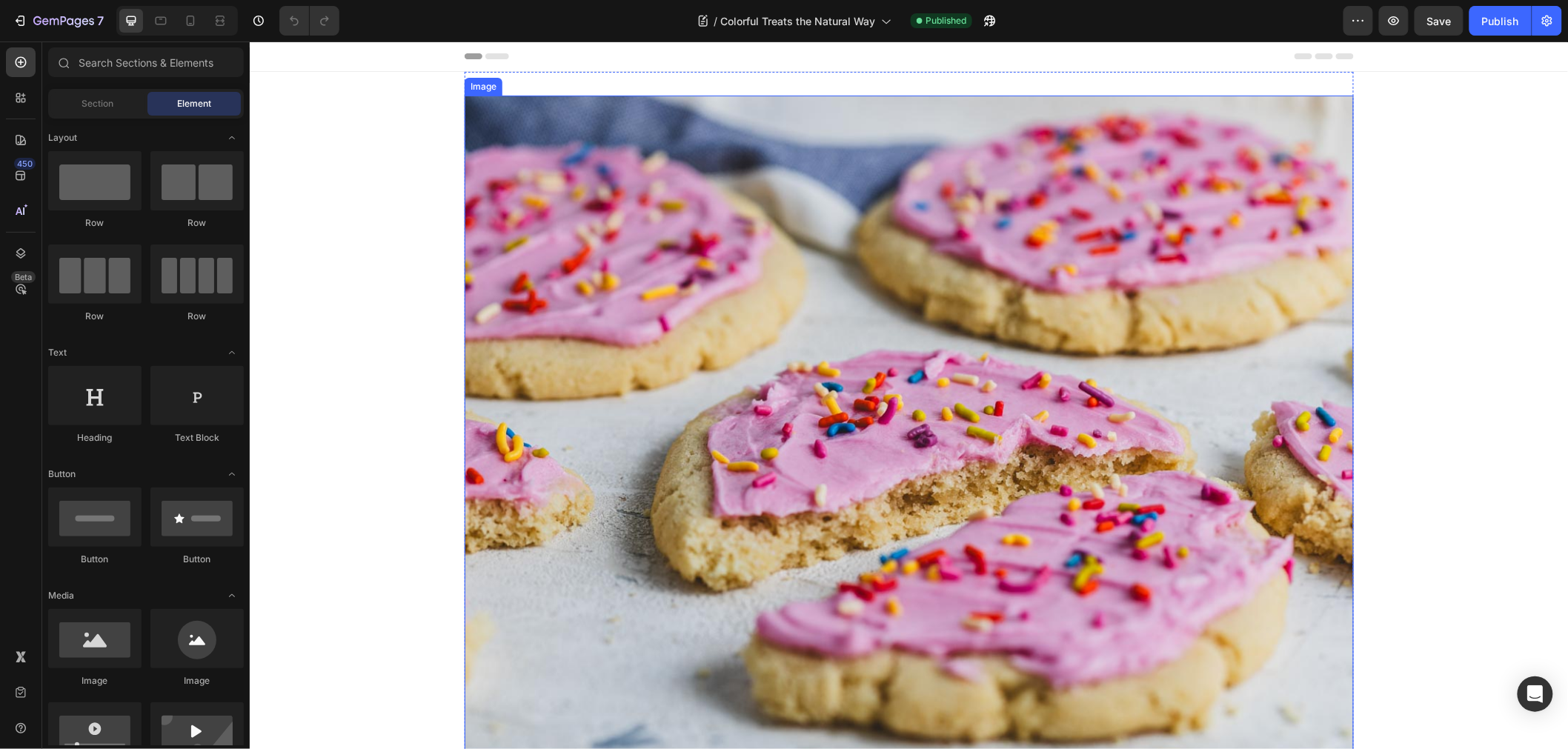
click at [539, 321] on img at bounding box center [908, 428] width 889 height 667
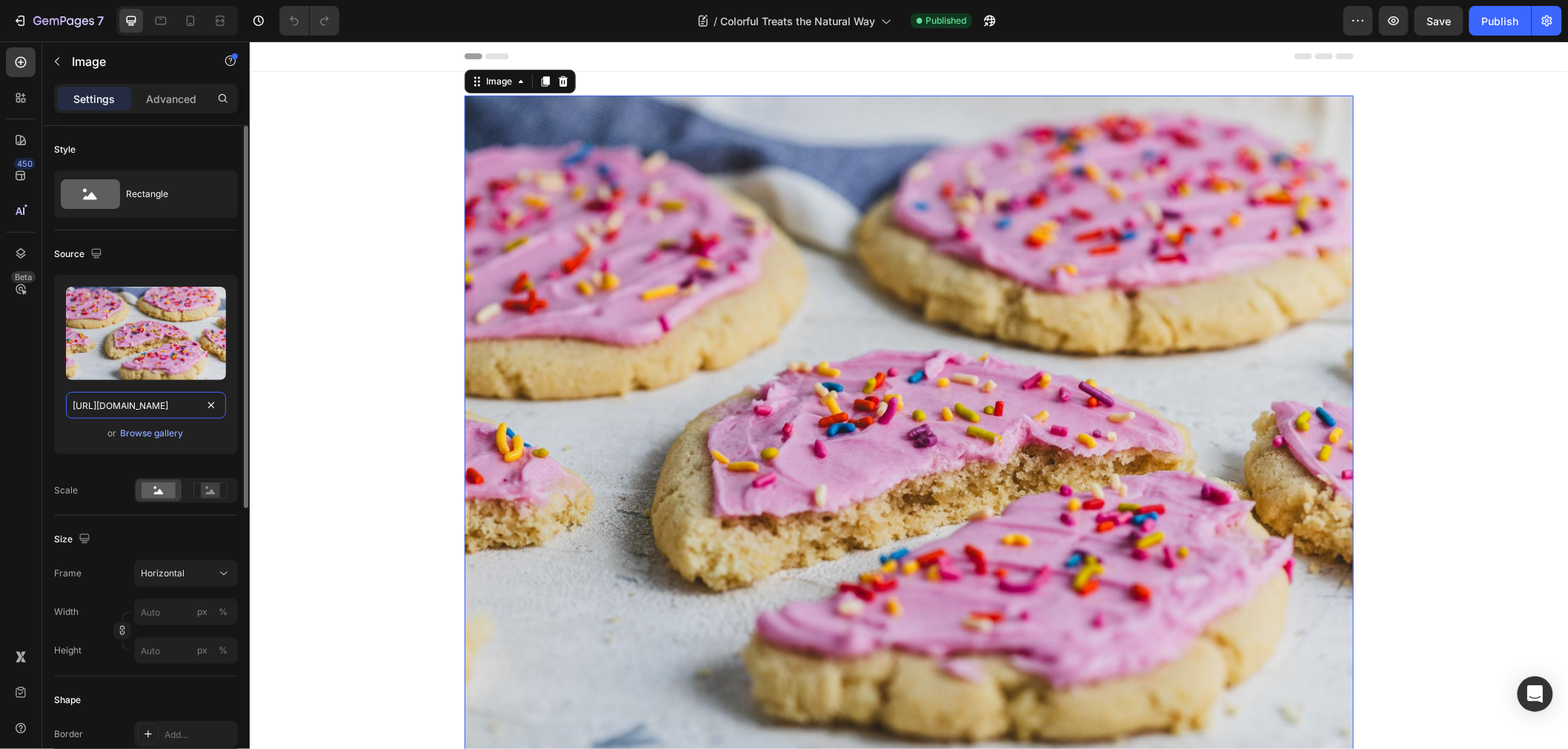
click at [176, 414] on input "[URL][DOMAIN_NAME]" at bounding box center [146, 405] width 160 height 27
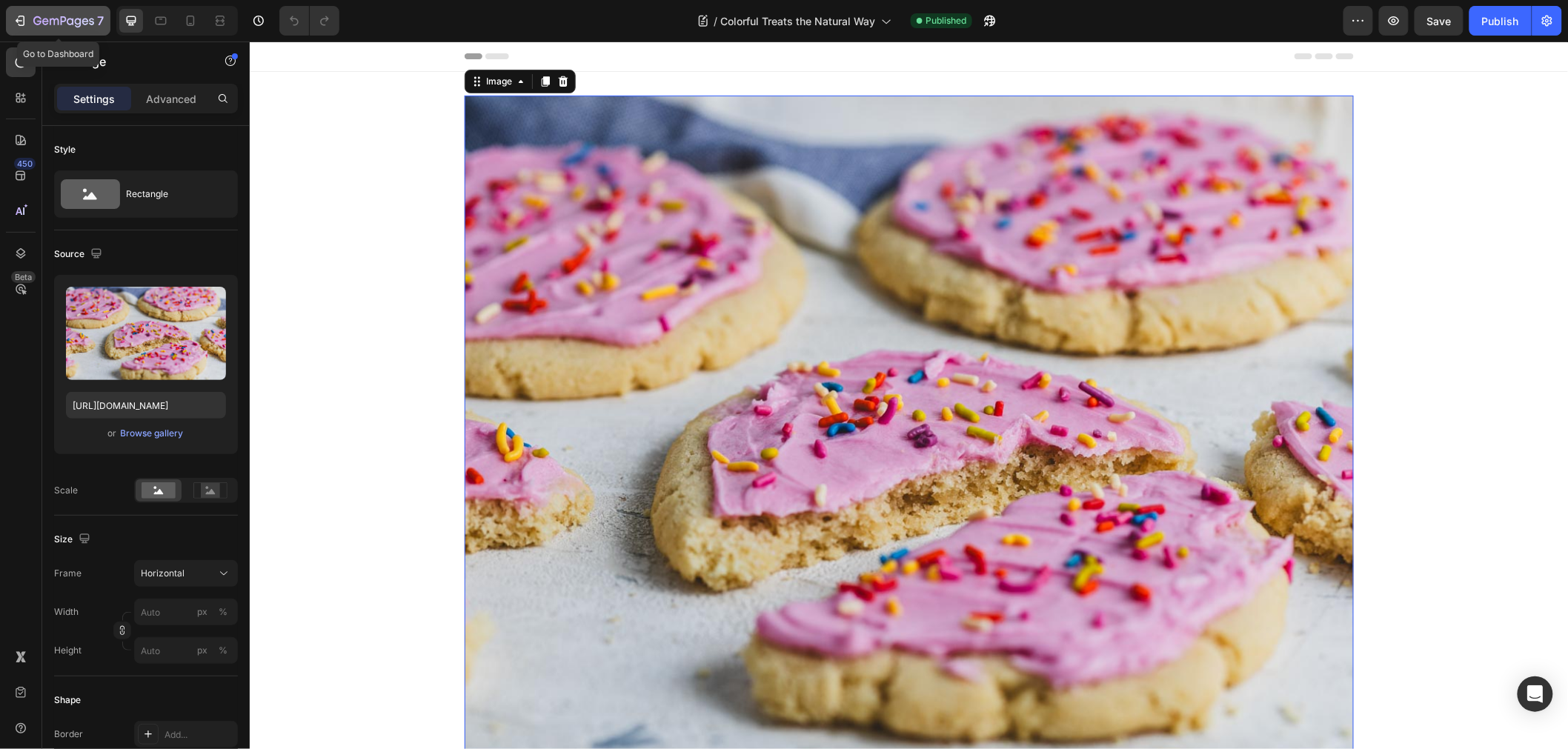
click at [49, 19] on icon "button" at bounding box center [54, 21] width 9 height 6
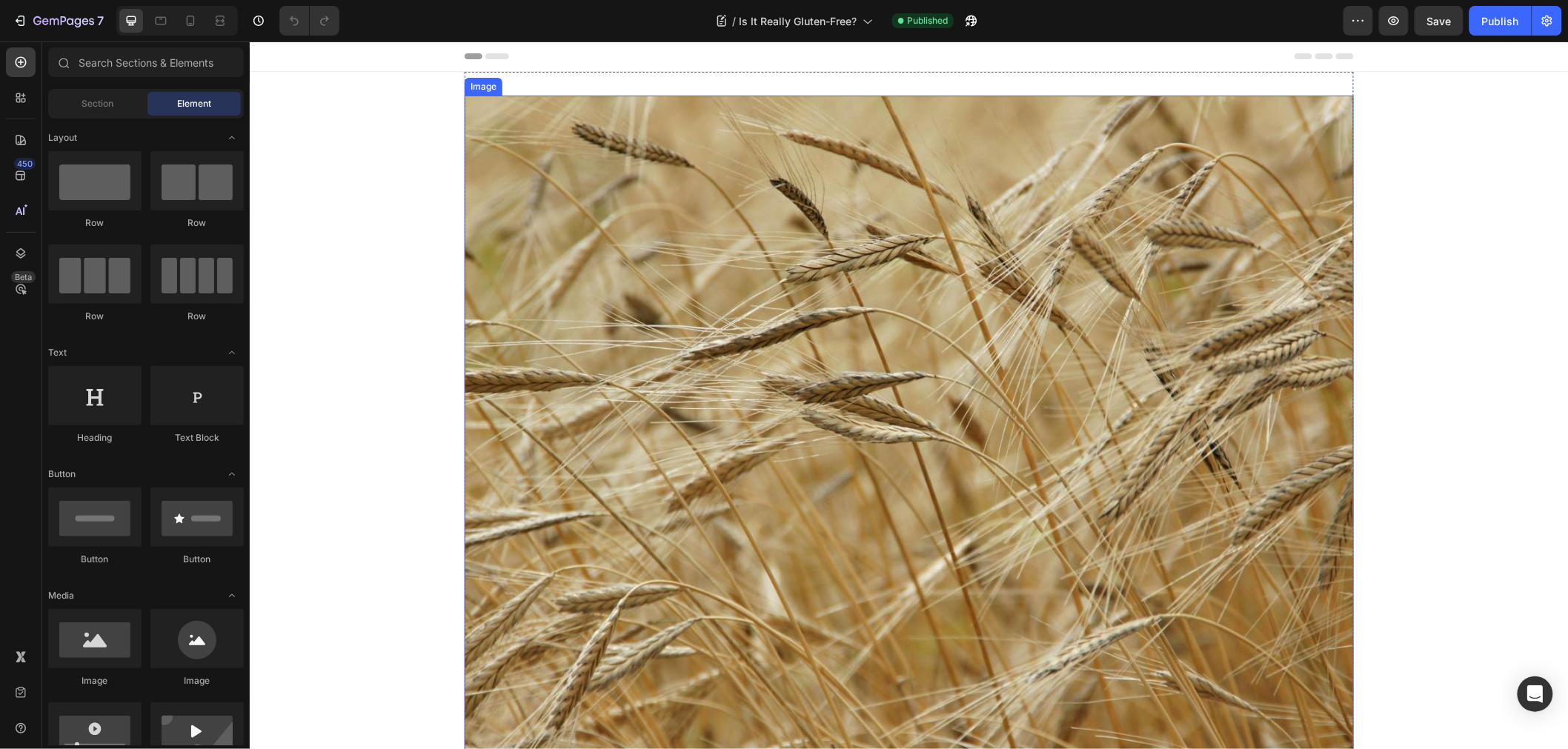
click at [928, 366] on img at bounding box center [908, 428] width 889 height 667
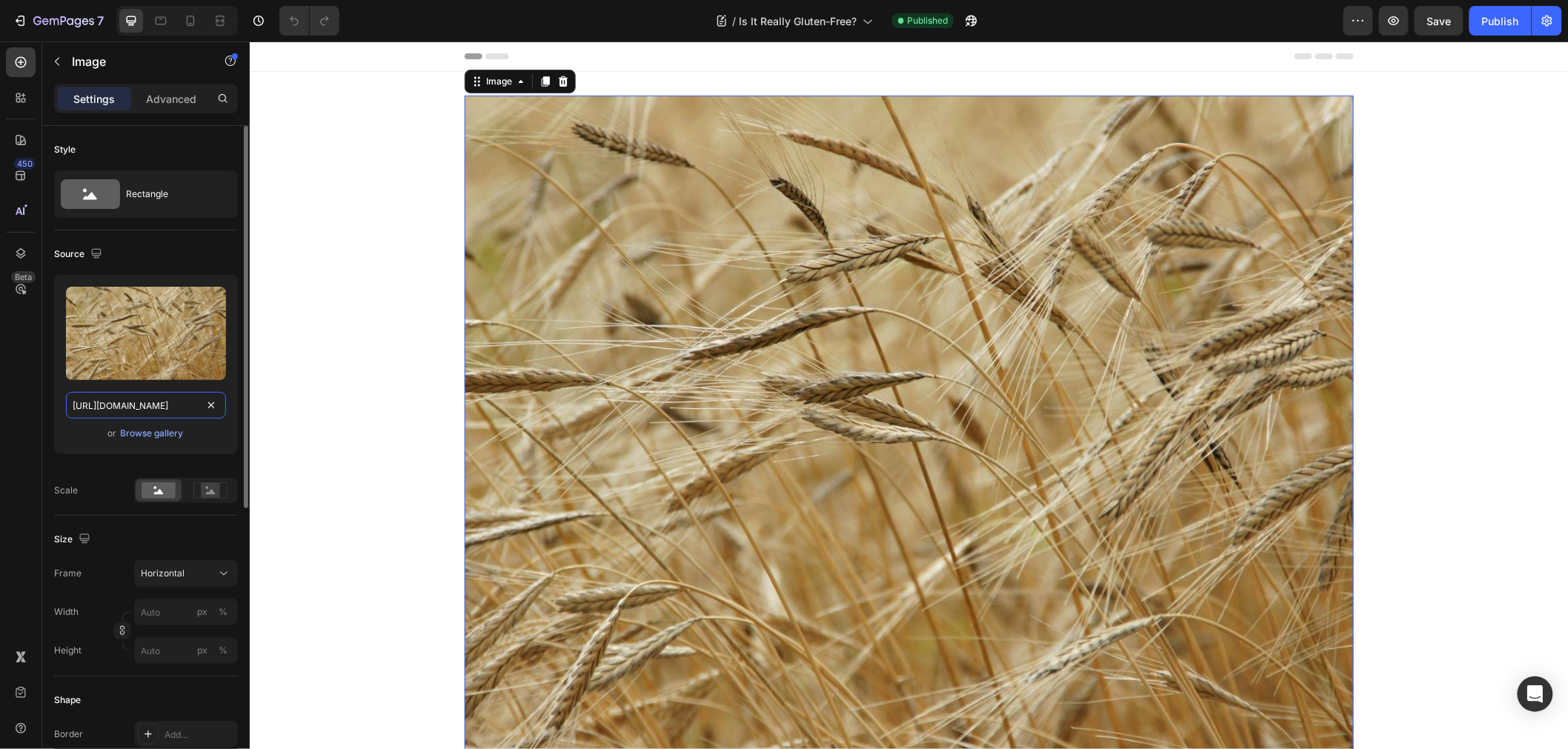
click at [176, 404] on input "[URL][DOMAIN_NAME]" at bounding box center [146, 405] width 160 height 27
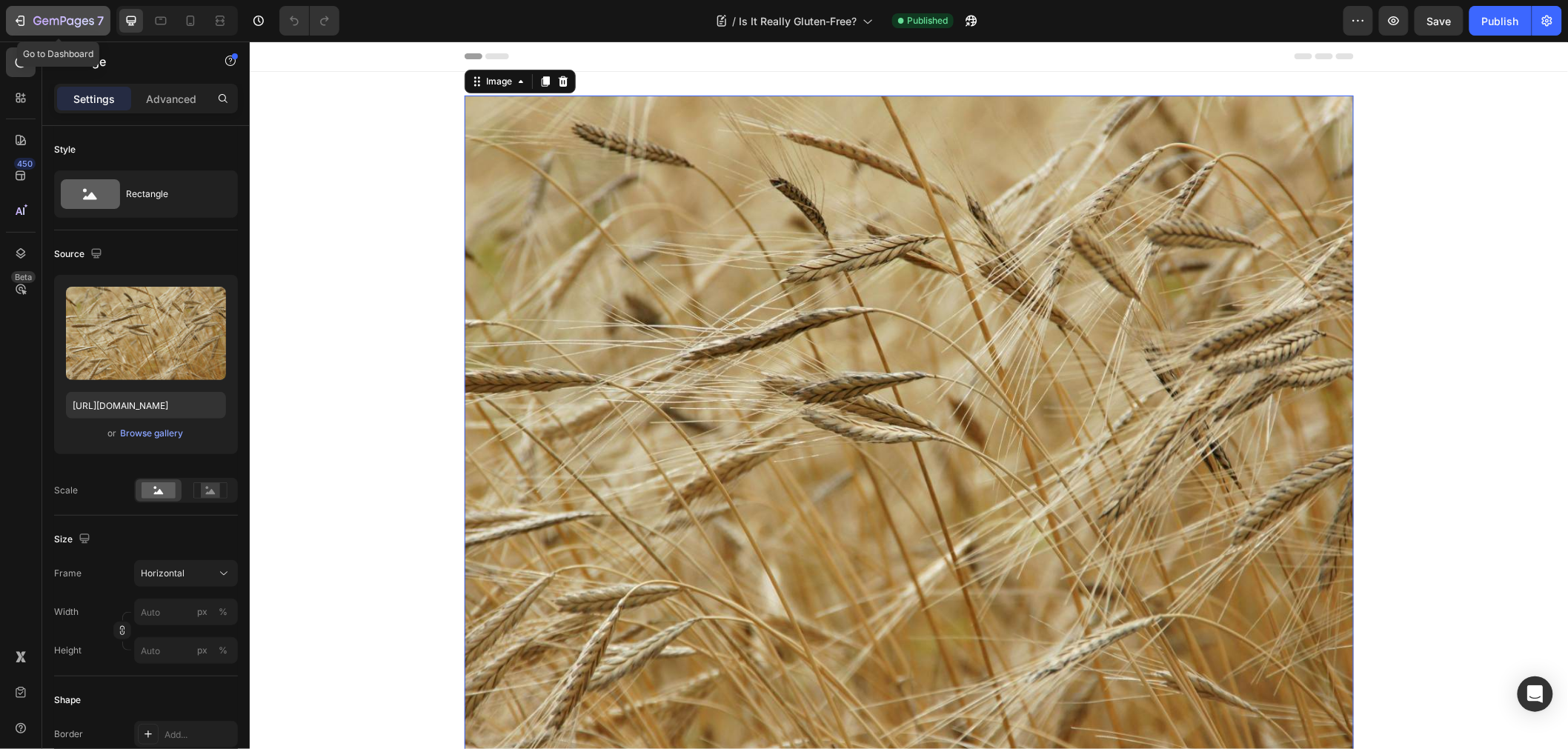
click at [18, 25] on icon "button" at bounding box center [20, 20] width 15 height 15
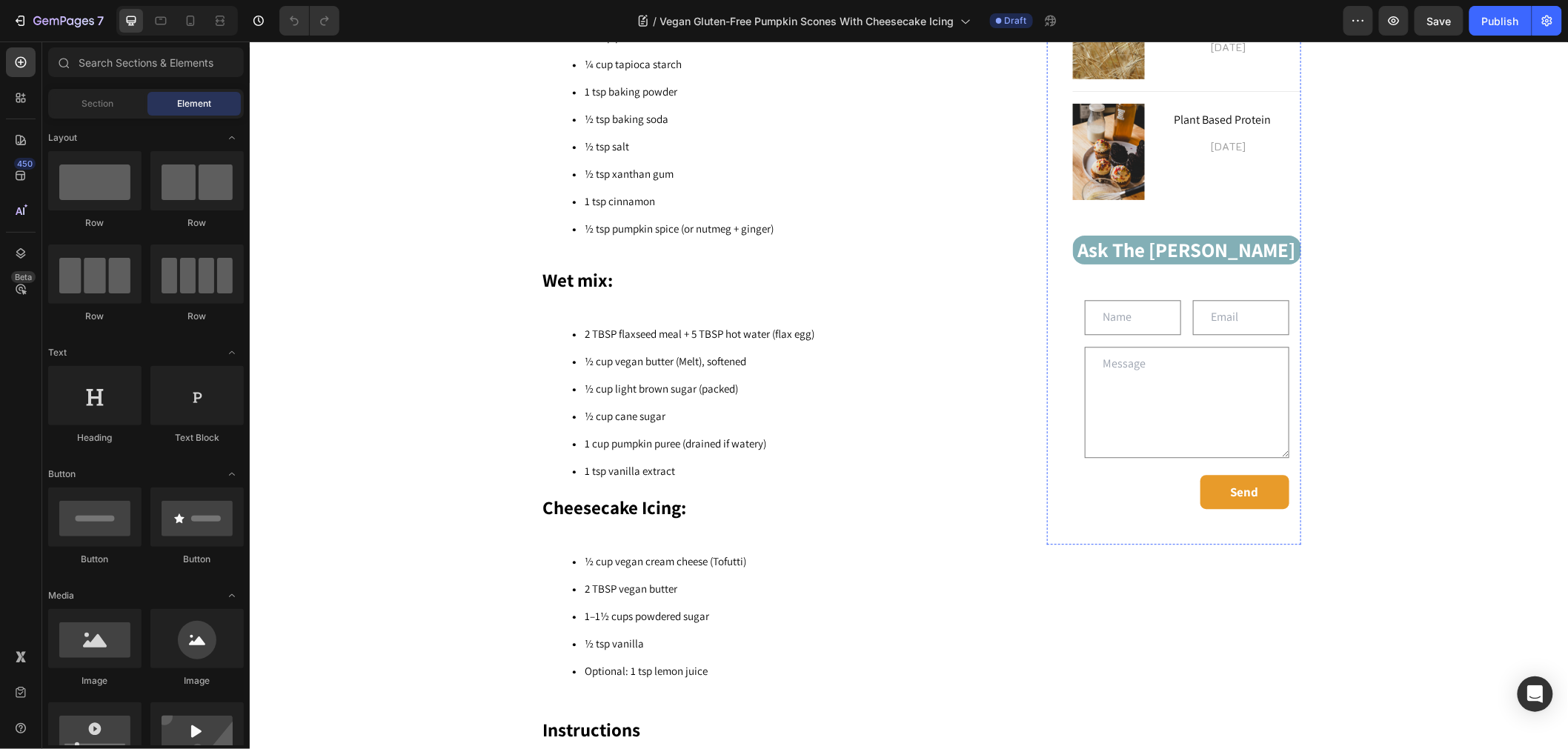
scroll to position [1647, 0]
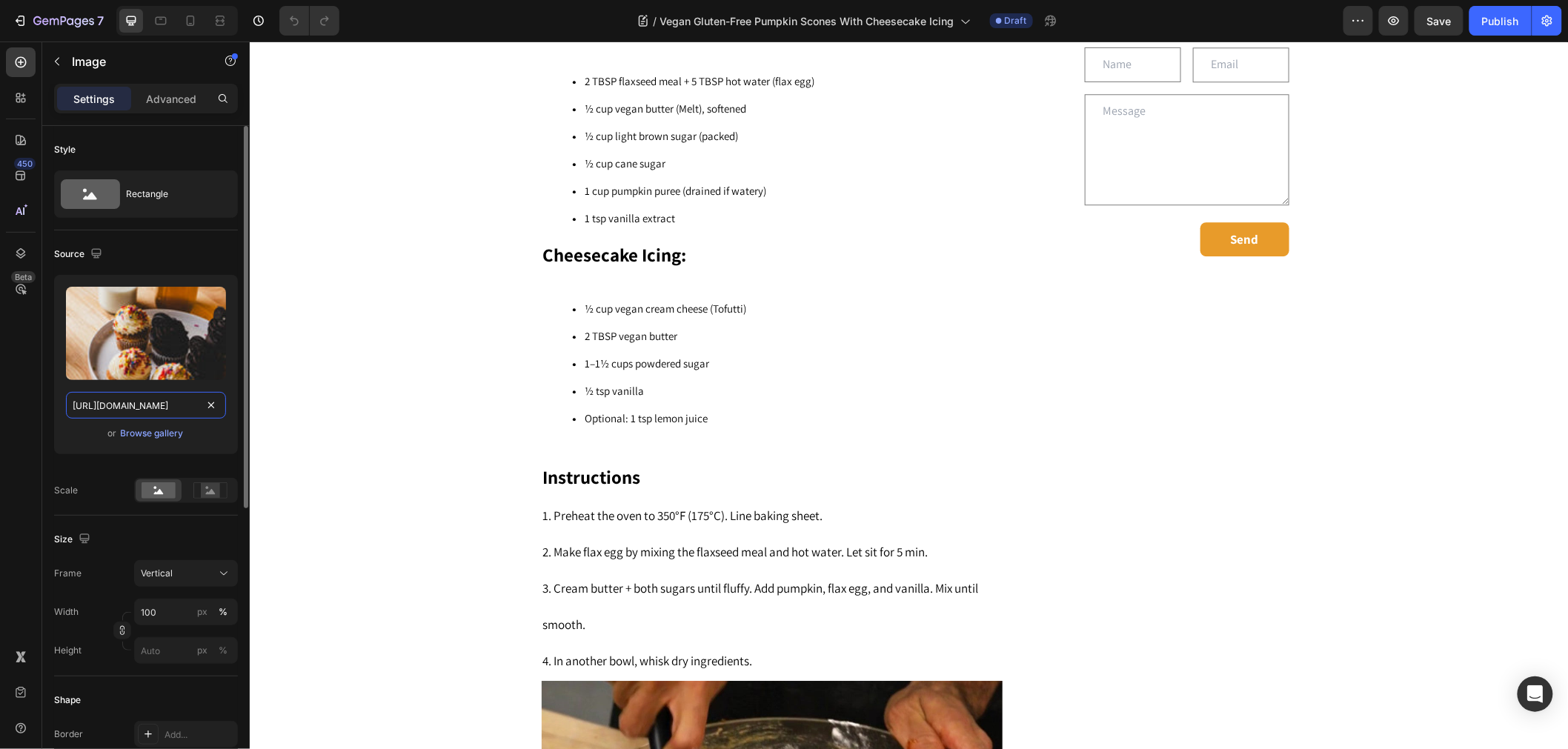
click at [159, 406] on input "https://cdn.shopify.com/s/files/1/0743/7382/4786/files/gempages_507326247945110…" at bounding box center [146, 405] width 160 height 27
paste input "16310081-1f19-4a6a-a29e-4fef7e870113"
type input "[URL][DOMAIN_NAME]"
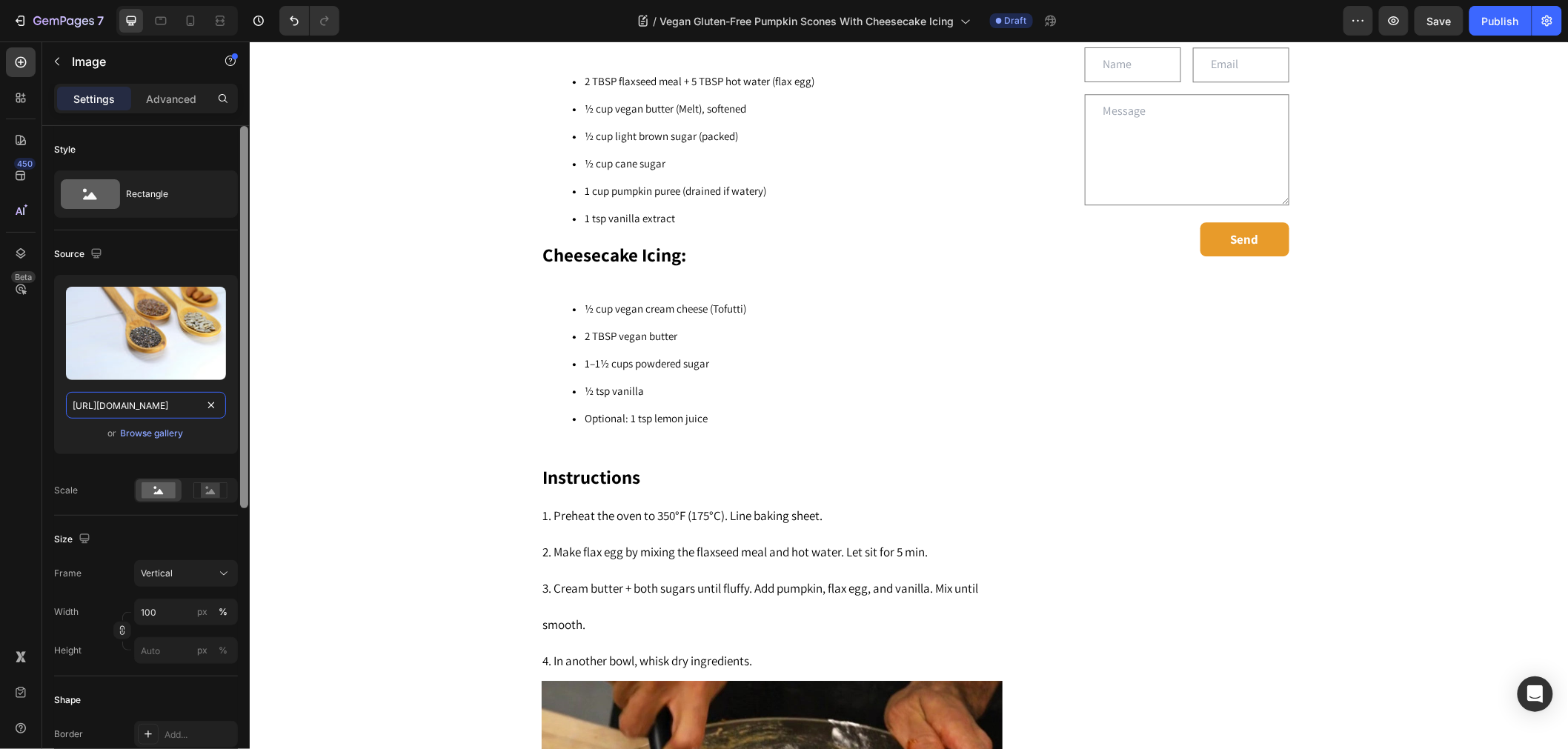
scroll to position [0, 440]
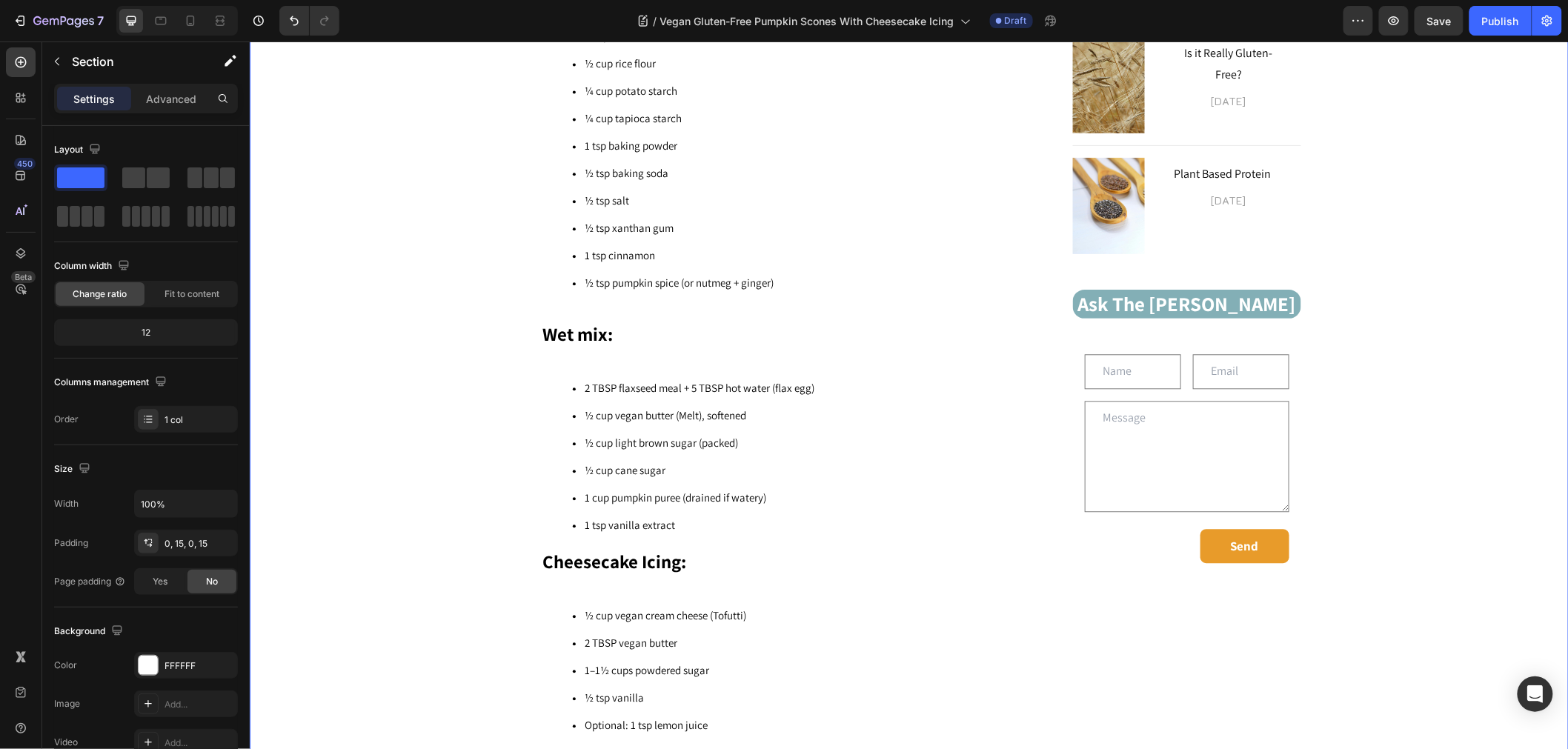
scroll to position [1234, 0]
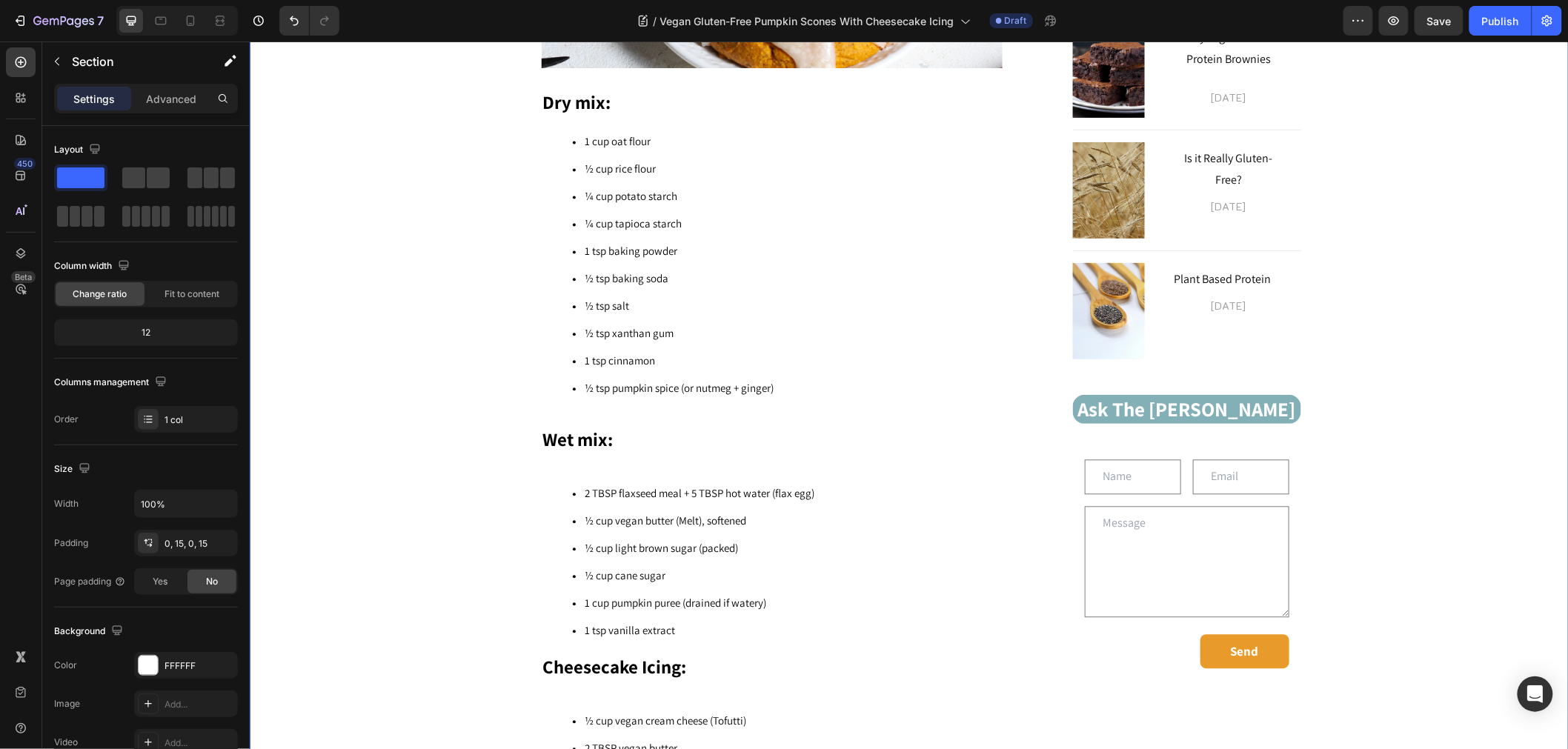
click at [1420, 22] on button "Save" at bounding box center [1438, 20] width 49 height 30
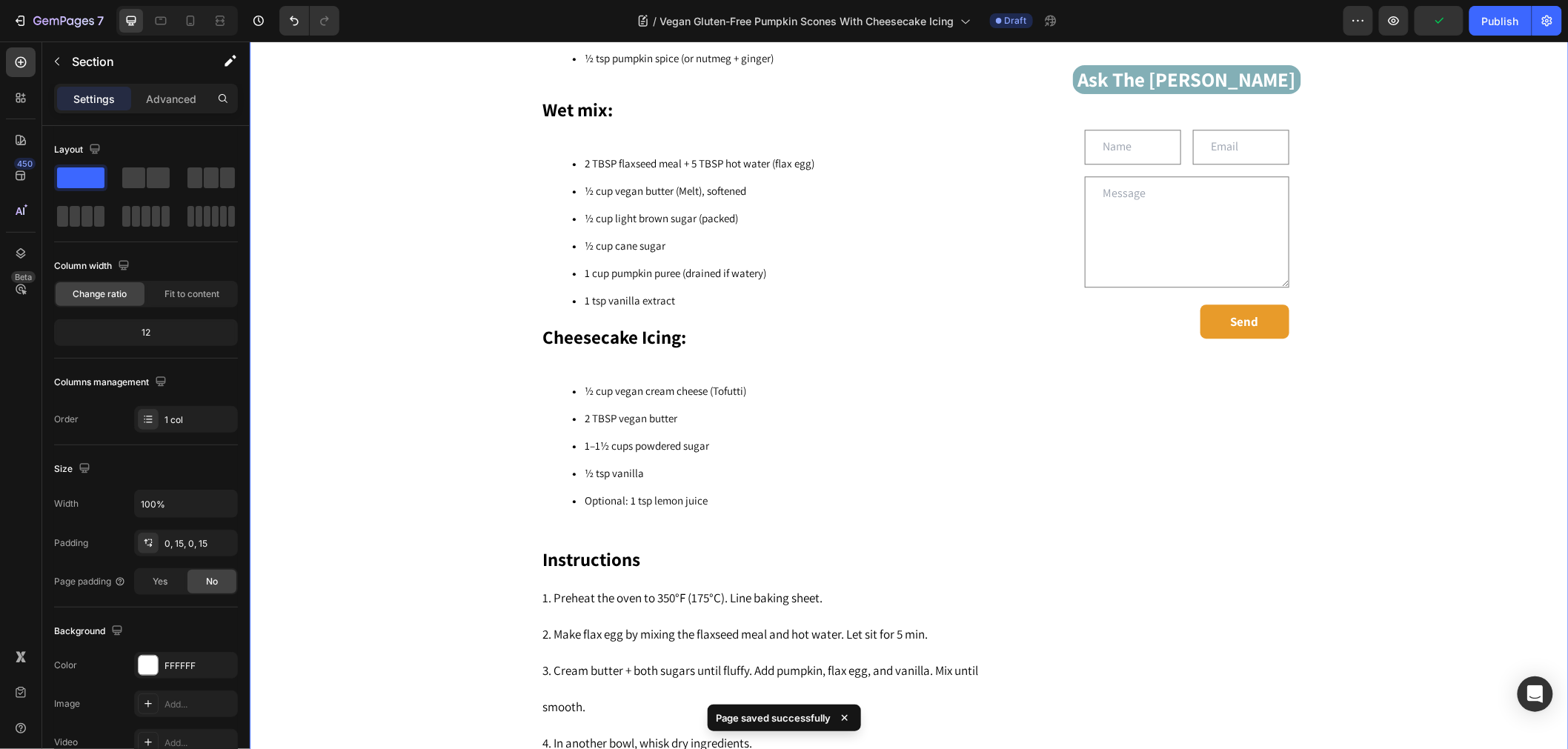
scroll to position [1647, 0]
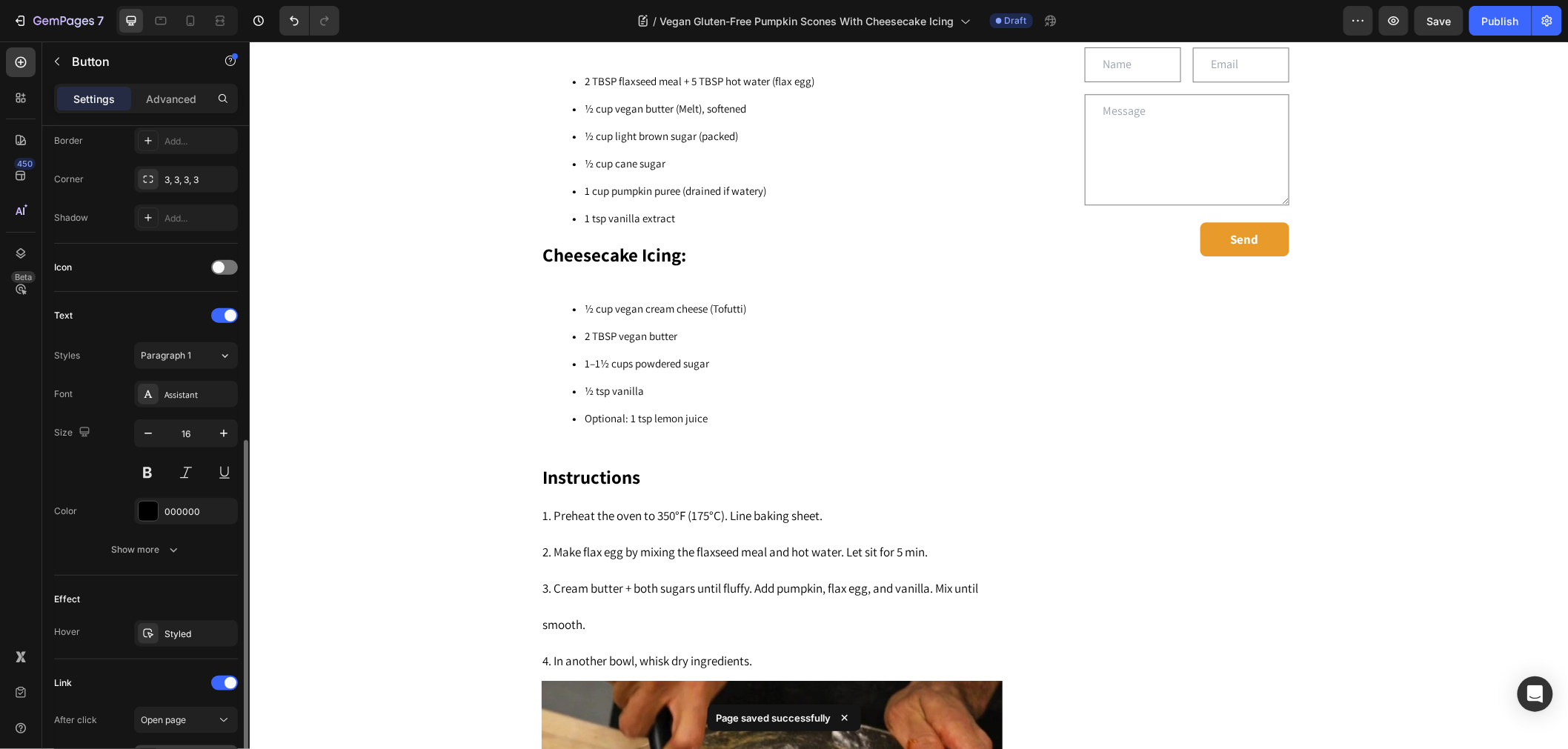
scroll to position [513, 0]
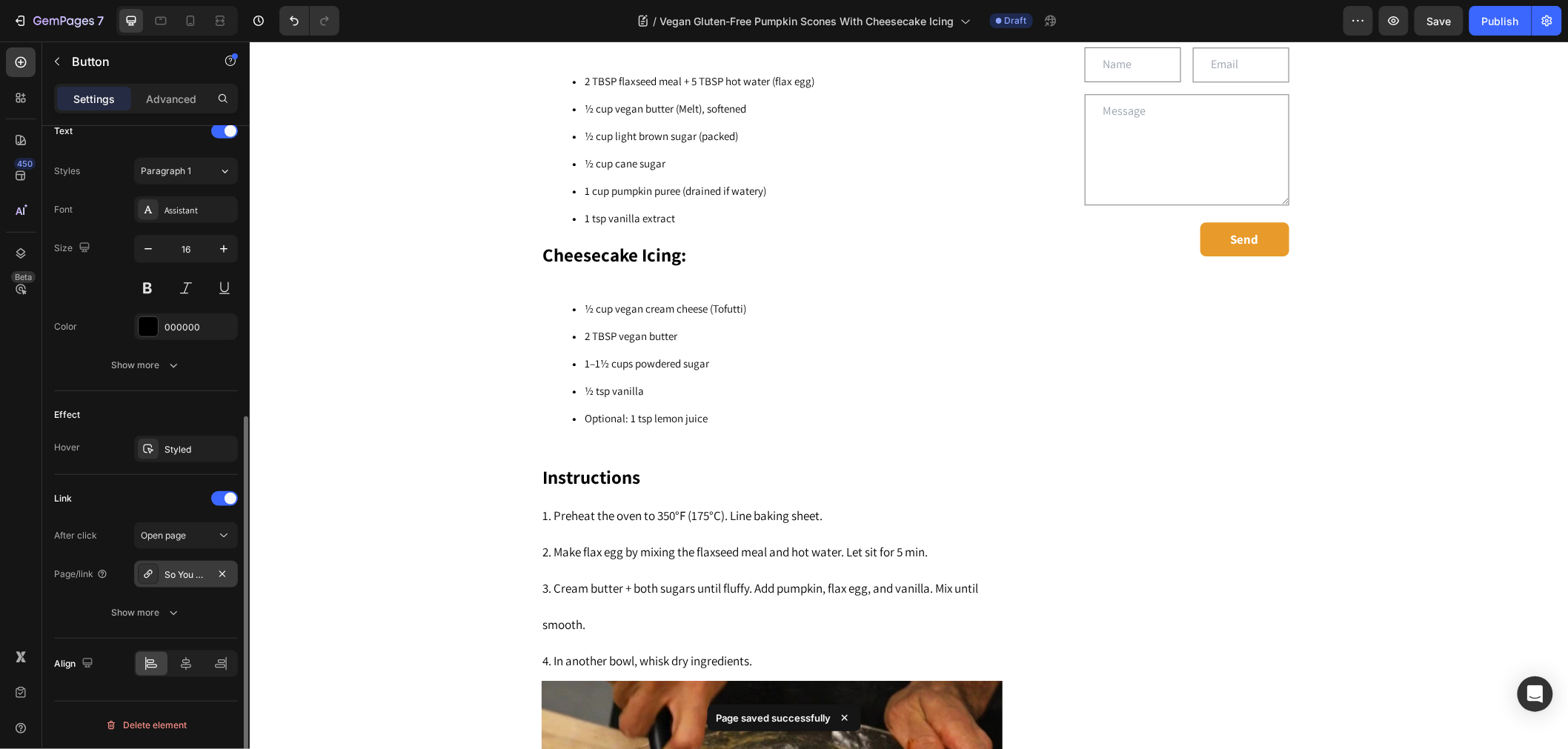
click at [189, 579] on div "So You Want to Make Vegan Gluten-Free Frosting" at bounding box center [186, 575] width 43 height 13
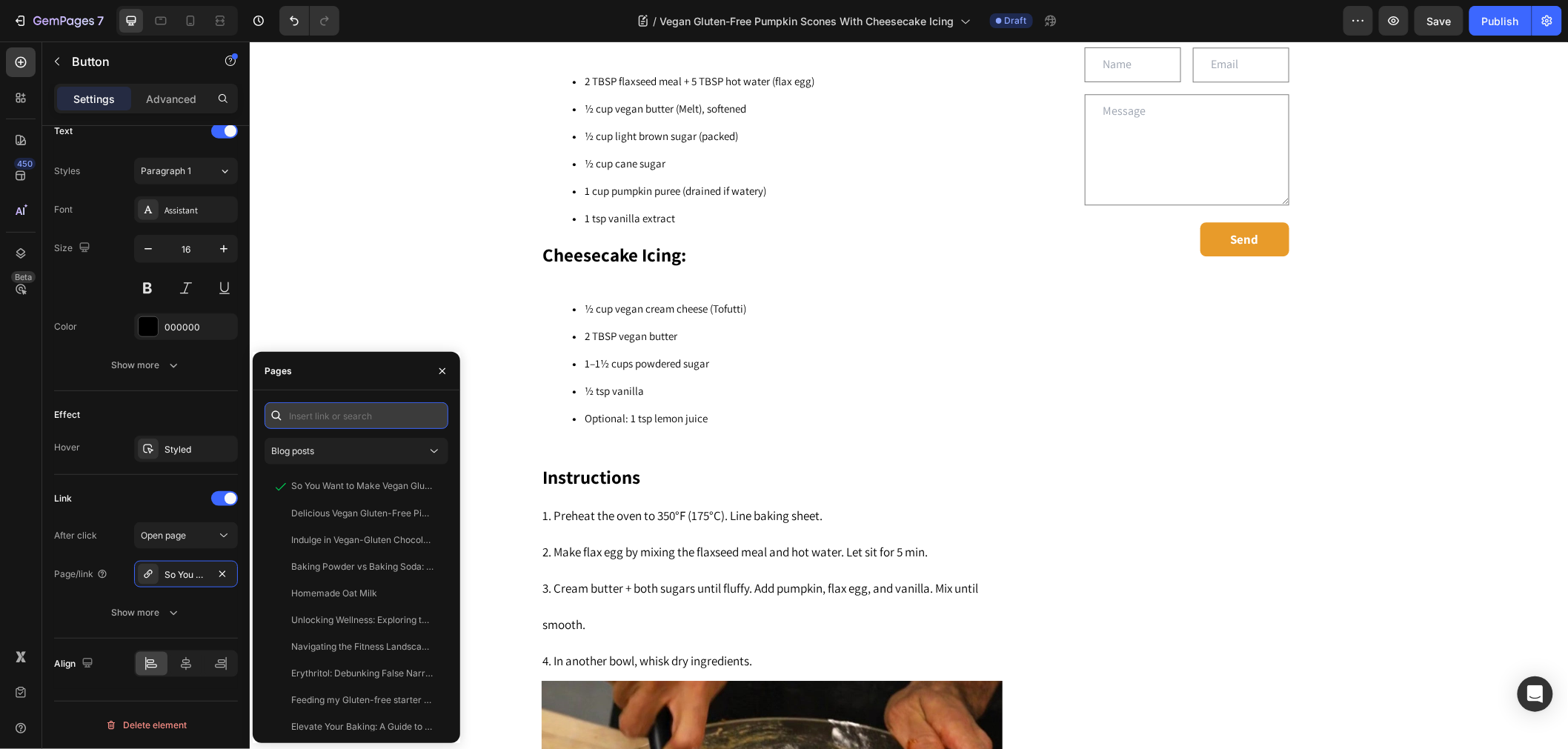
click at [369, 424] on input "text" at bounding box center [356, 416] width 184 height 27
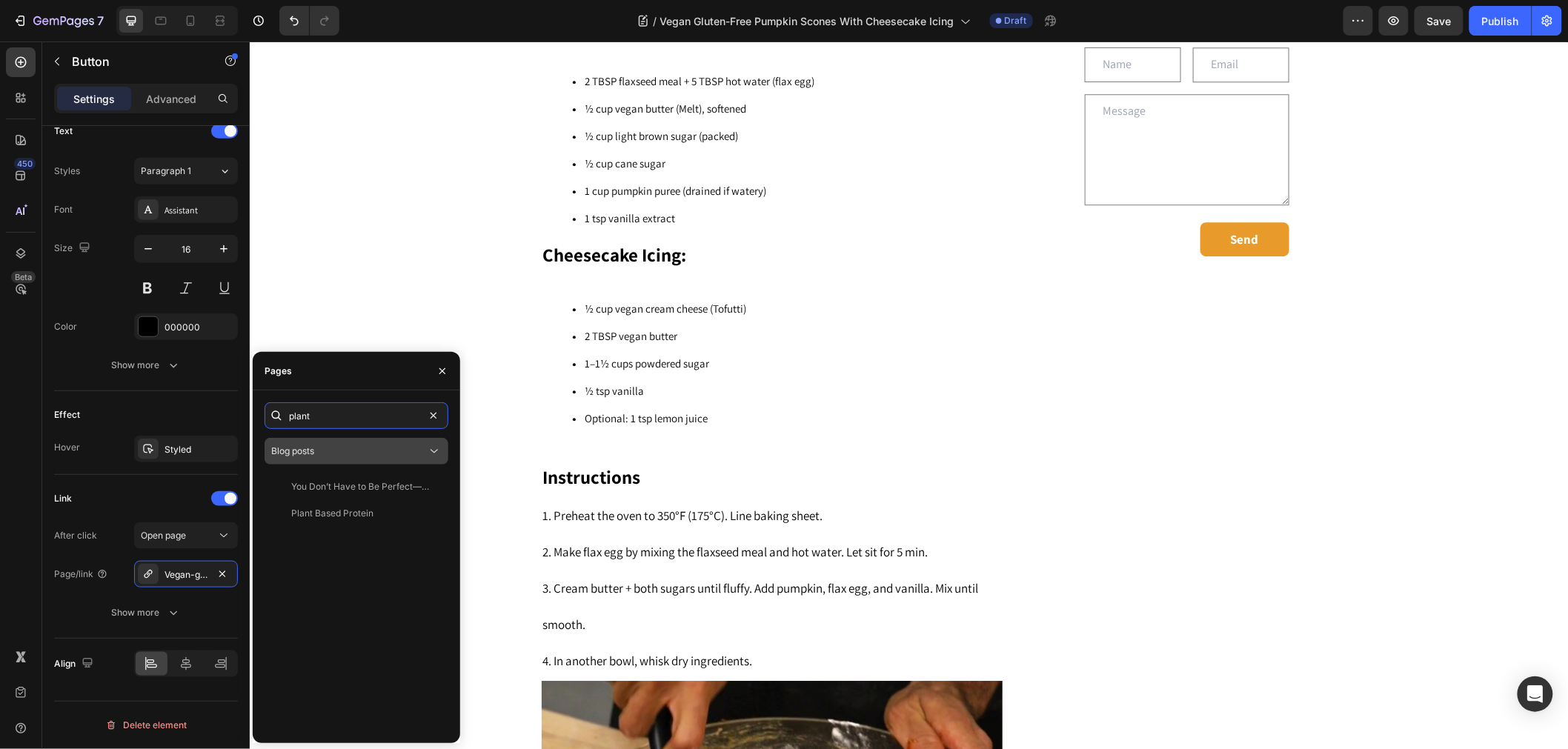
type input "plant"
click at [380, 450] on div "Blog posts" at bounding box center [349, 451] width 156 height 13
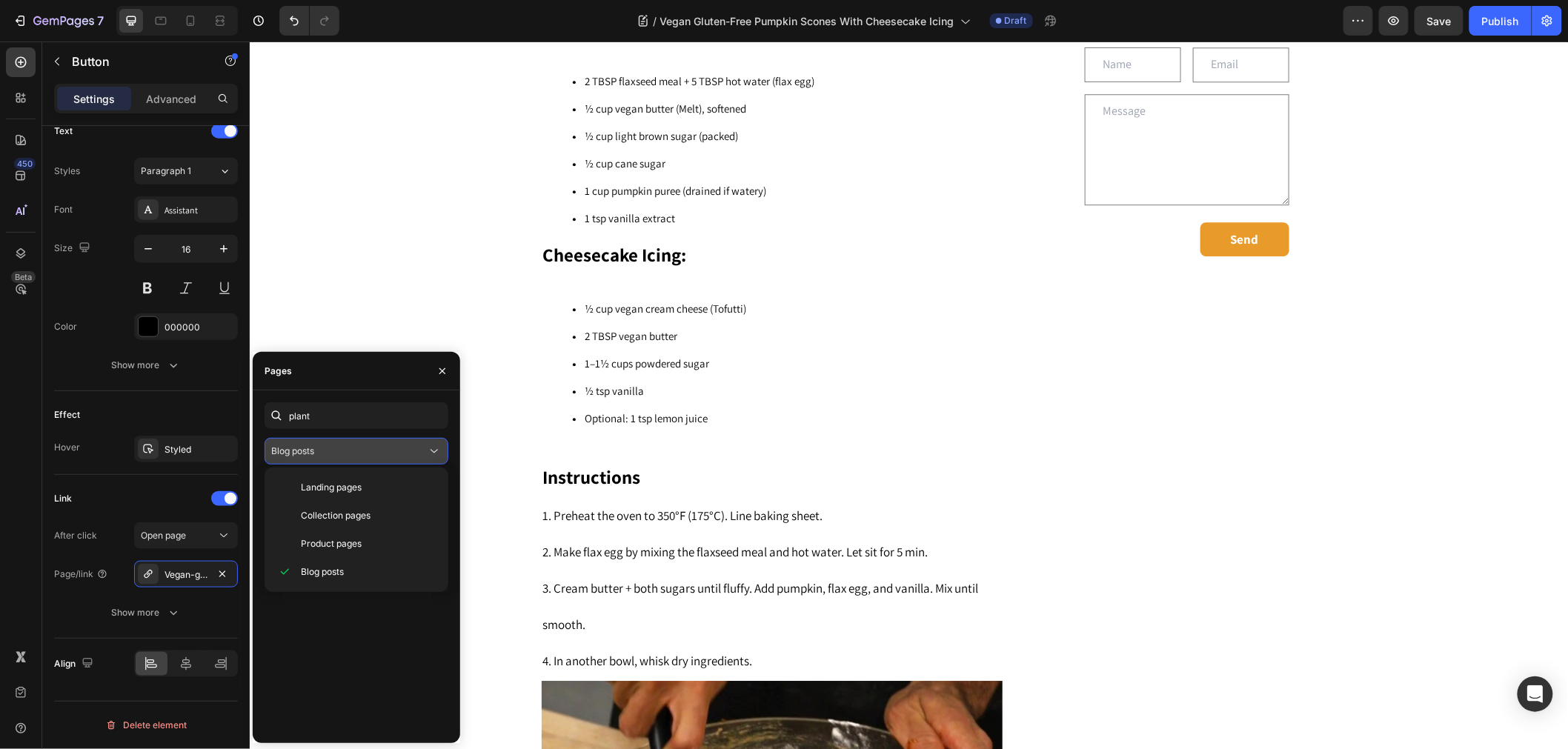
click at [379, 452] on div "Blog posts" at bounding box center [349, 451] width 156 height 13
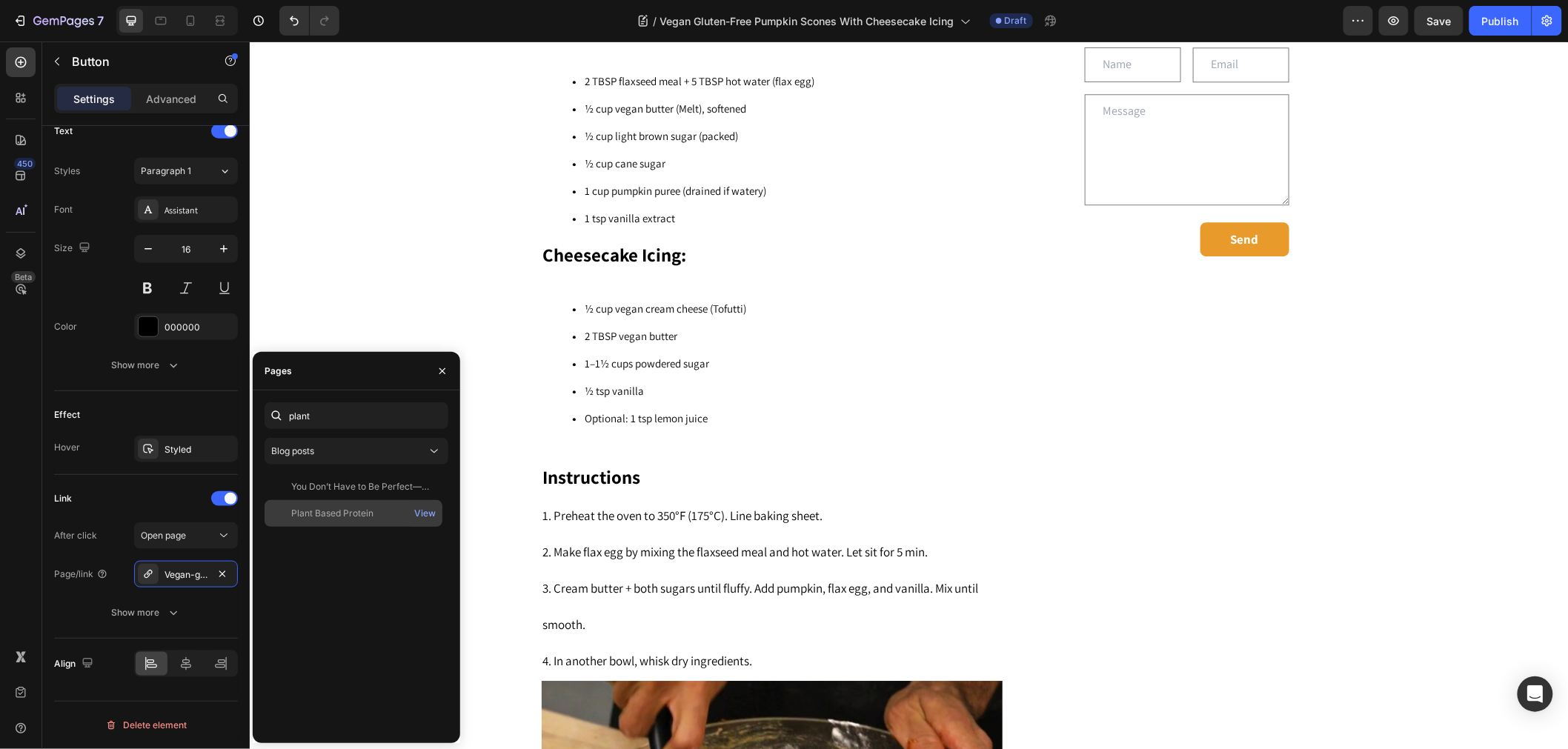
click at [365, 507] on div "Plant Based Protein" at bounding box center [332, 513] width 83 height 13
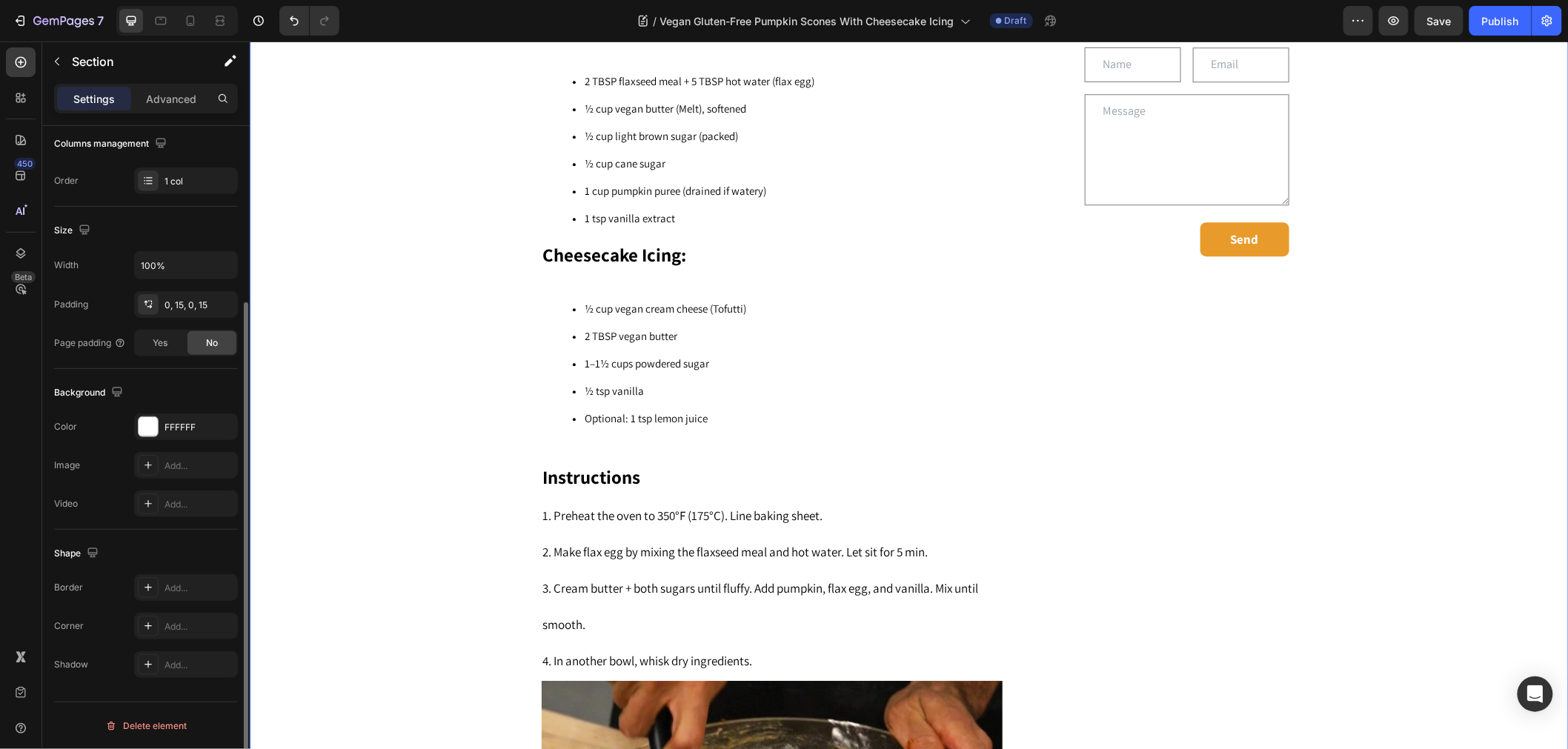
scroll to position [239, 0]
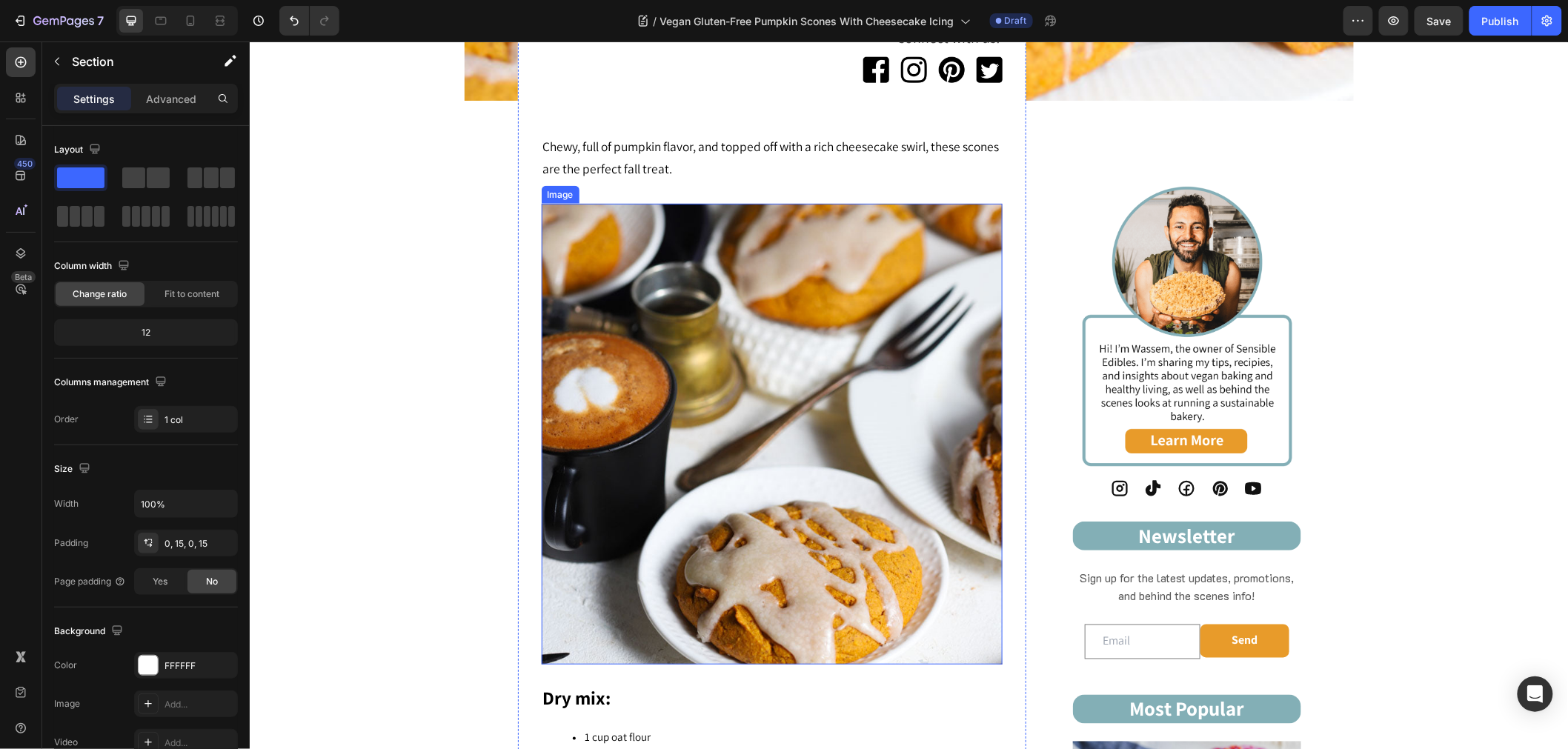
scroll to position [667, 0]
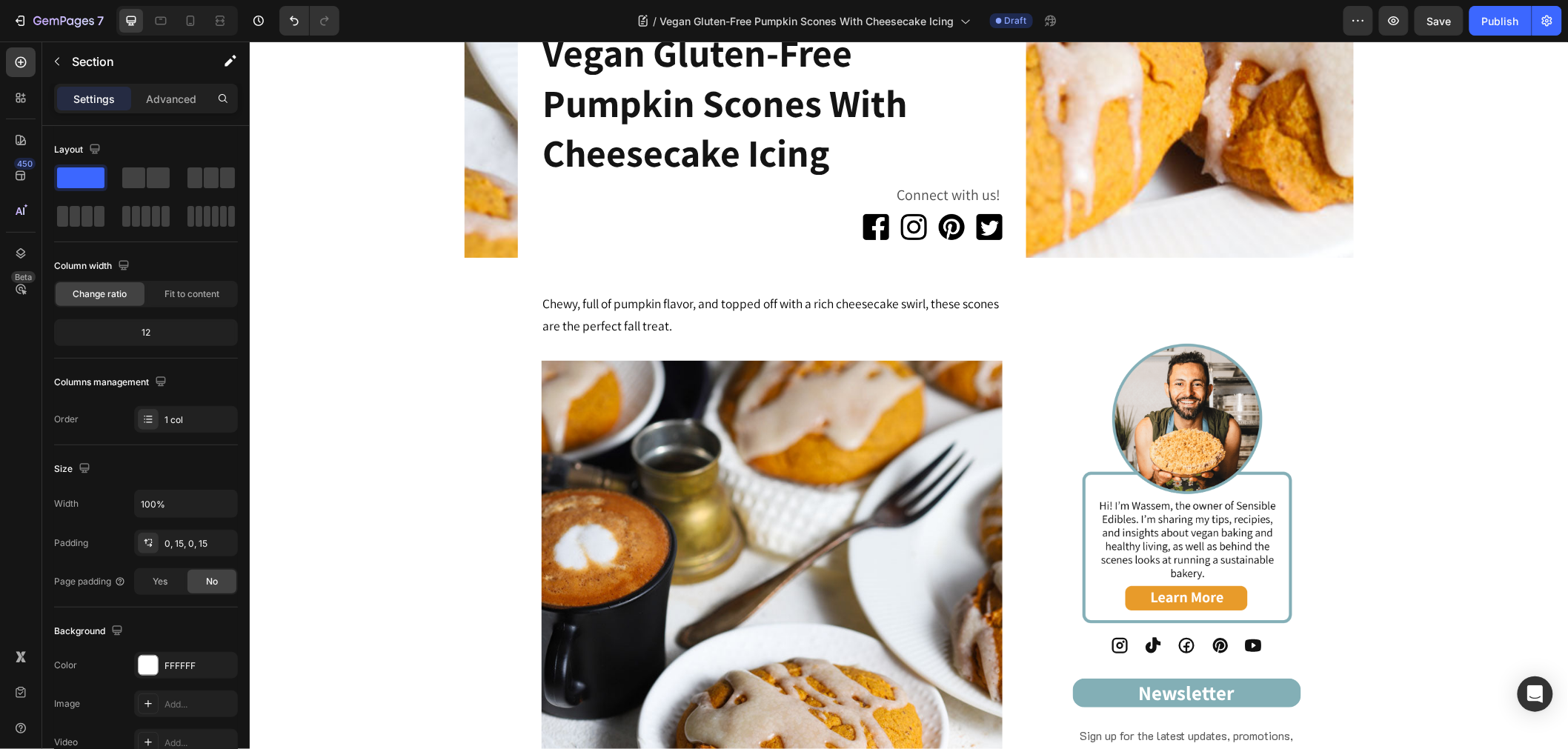
scroll to position [502, 0]
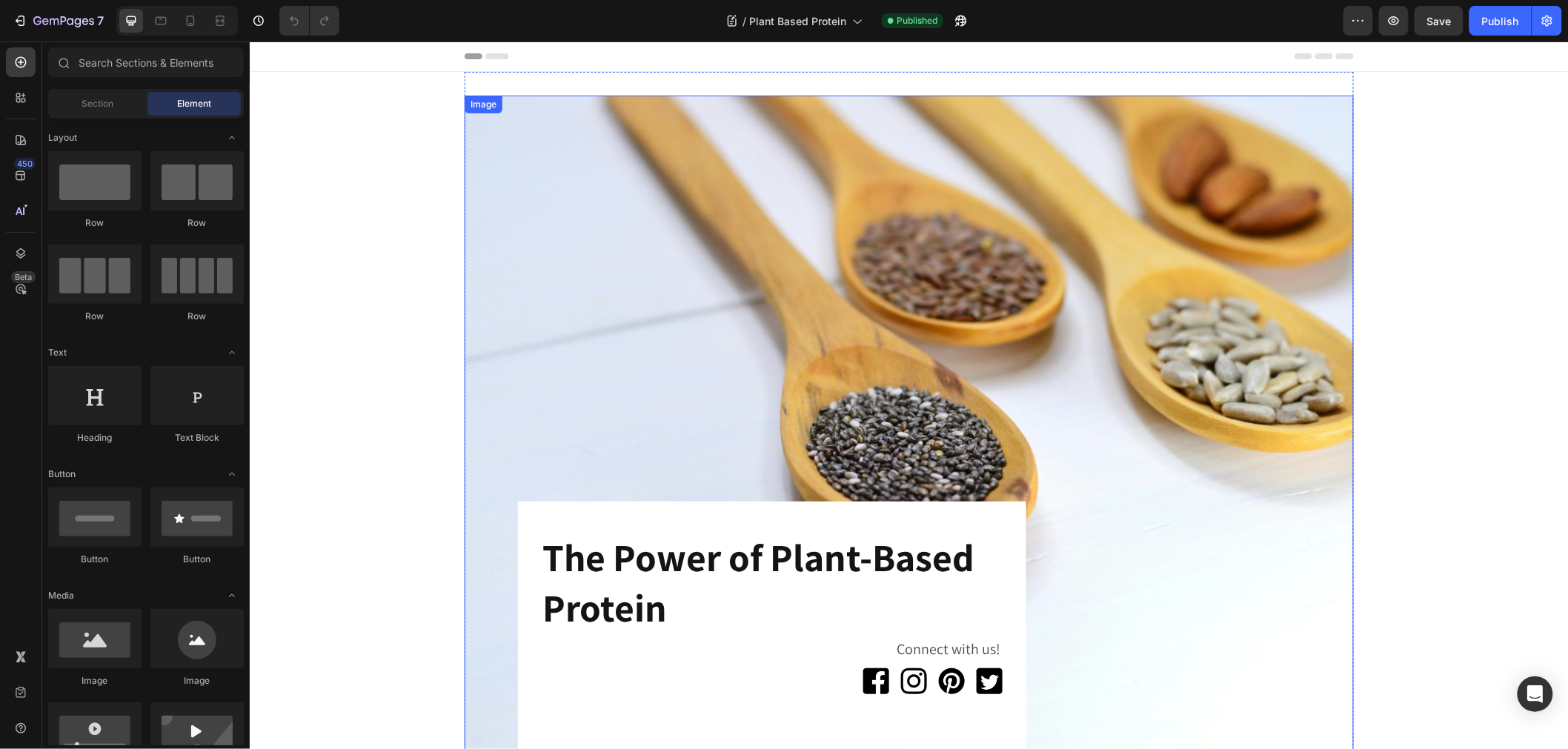
scroll to position [247, 0]
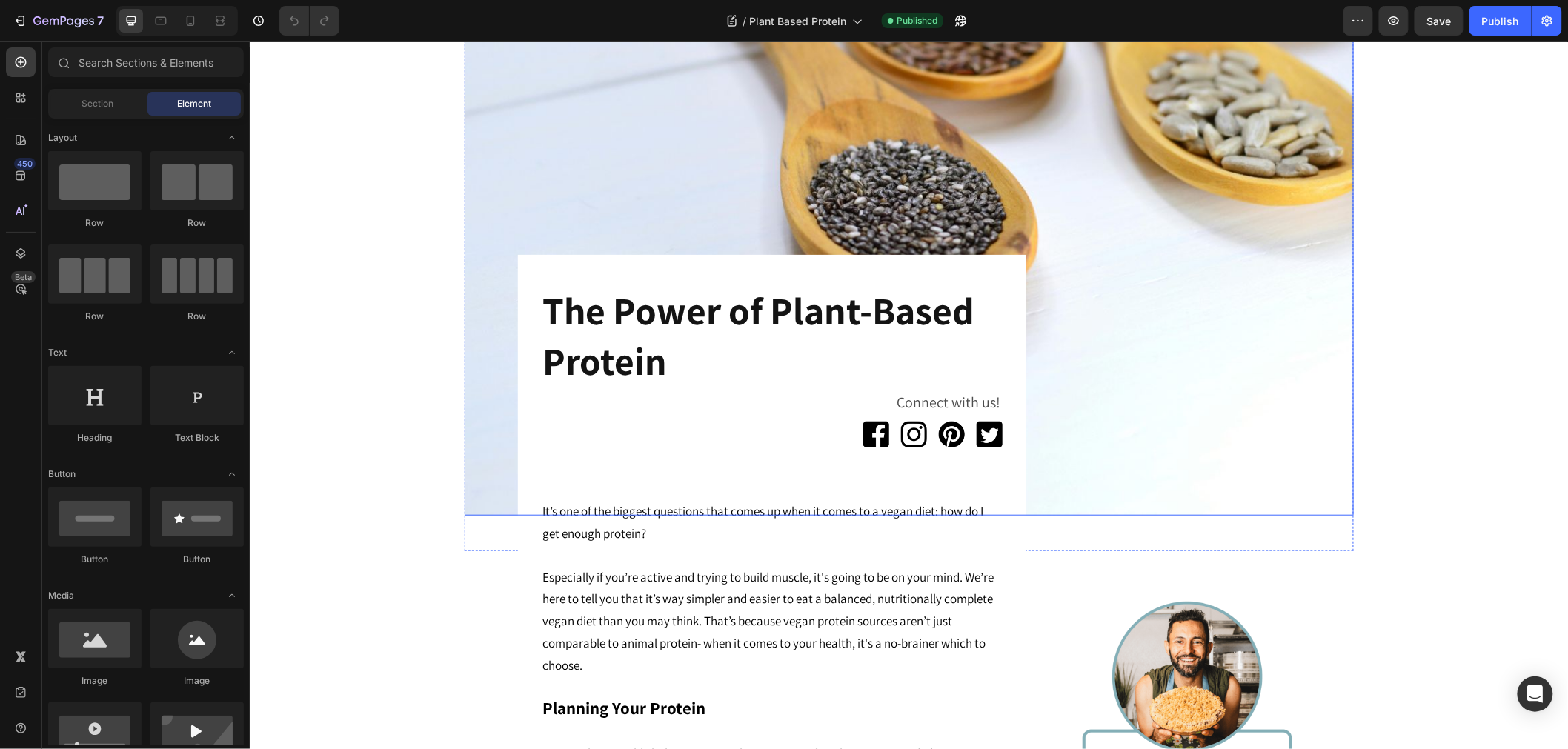
click at [1243, 149] on img at bounding box center [908, 181] width 889 height 667
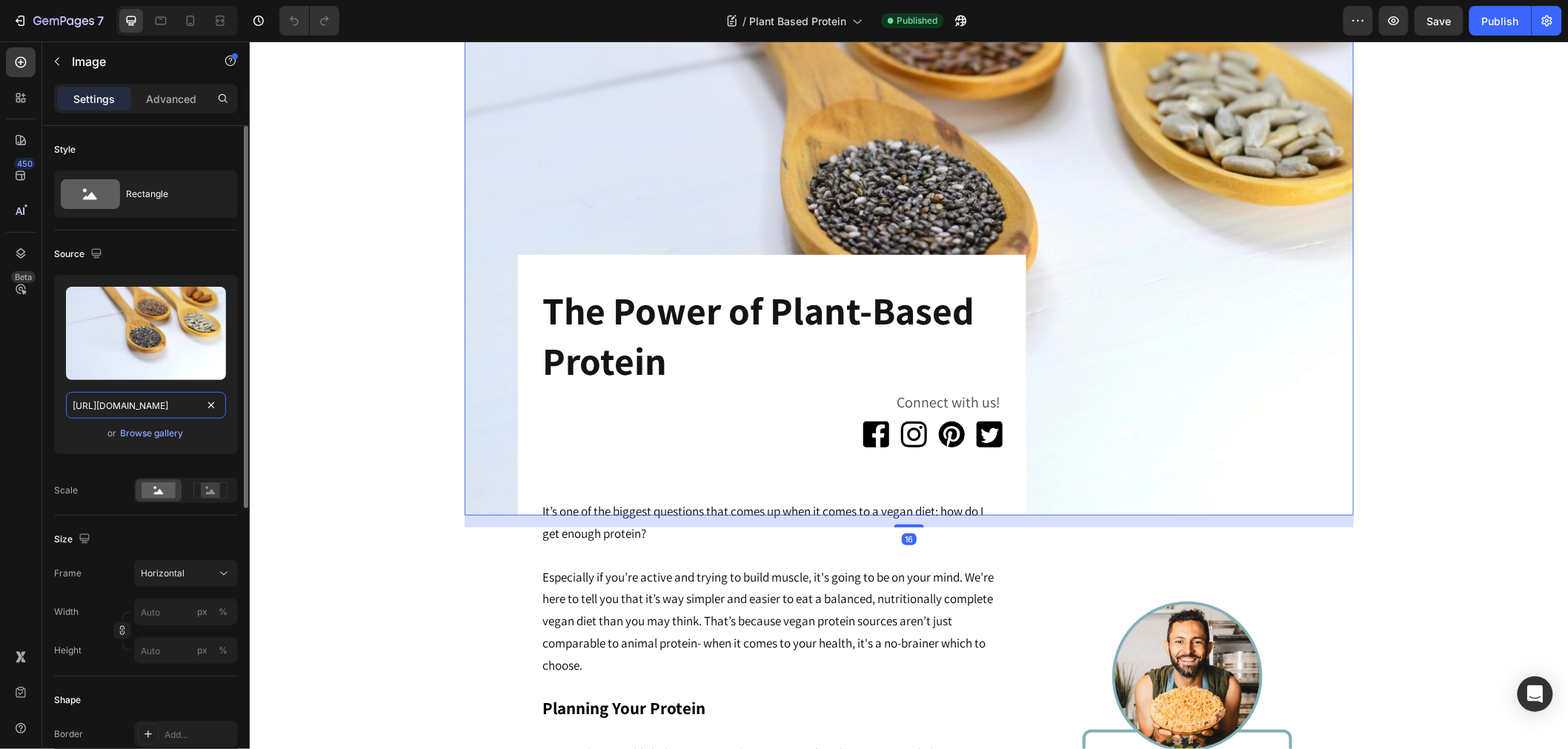
click at [184, 407] on input "[URL][DOMAIN_NAME]" at bounding box center [146, 405] width 160 height 27
